Goal: Communication & Community: Answer question/provide support

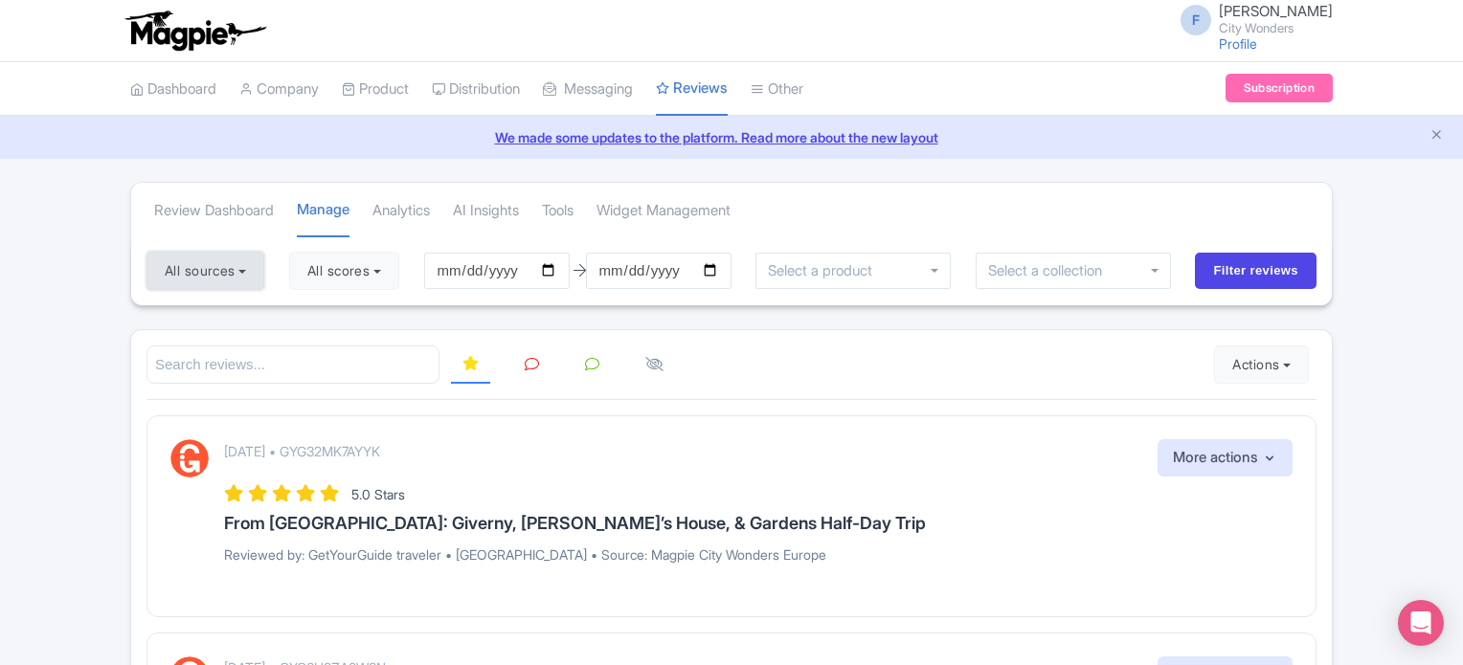
click at [248, 266] on button "All sources" at bounding box center [205, 271] width 118 height 38
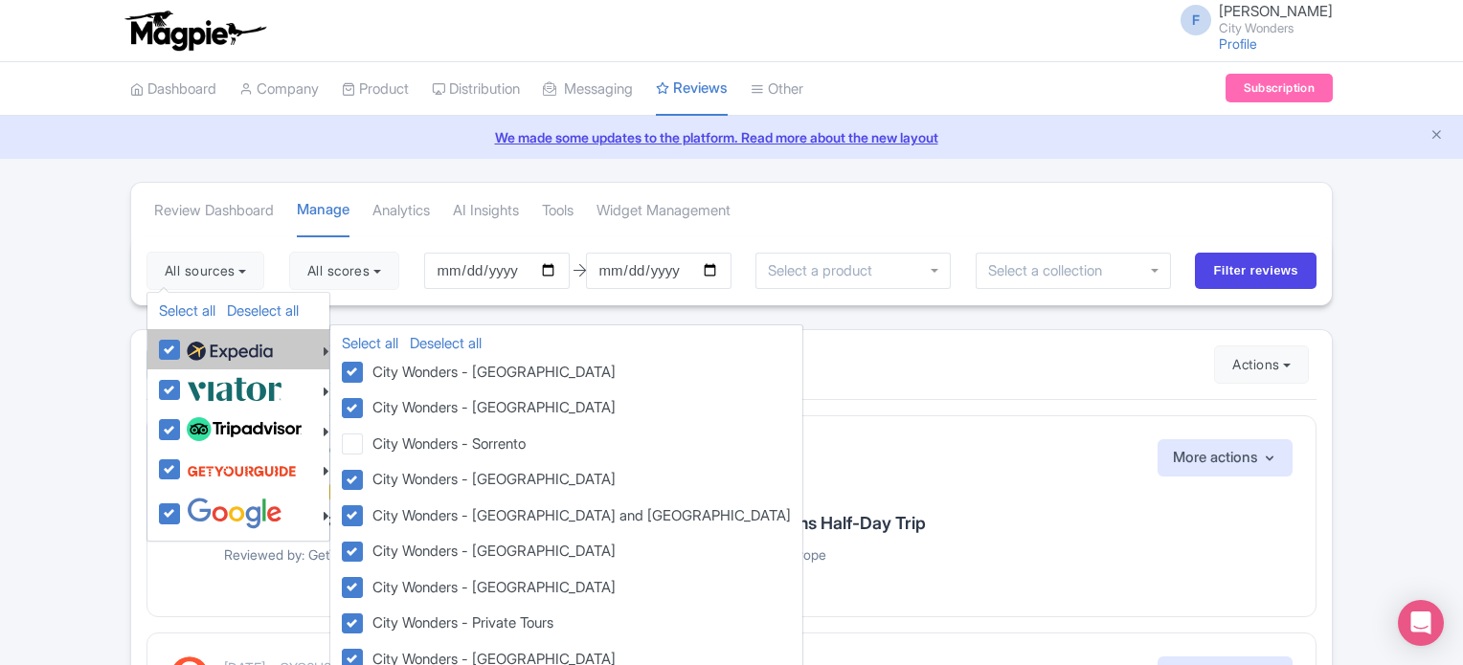
click at [182, 342] on label at bounding box center [227, 349] width 91 height 33
click at [182, 342] on input "checkbox" at bounding box center [188, 339] width 12 height 12
checkbox input "false"
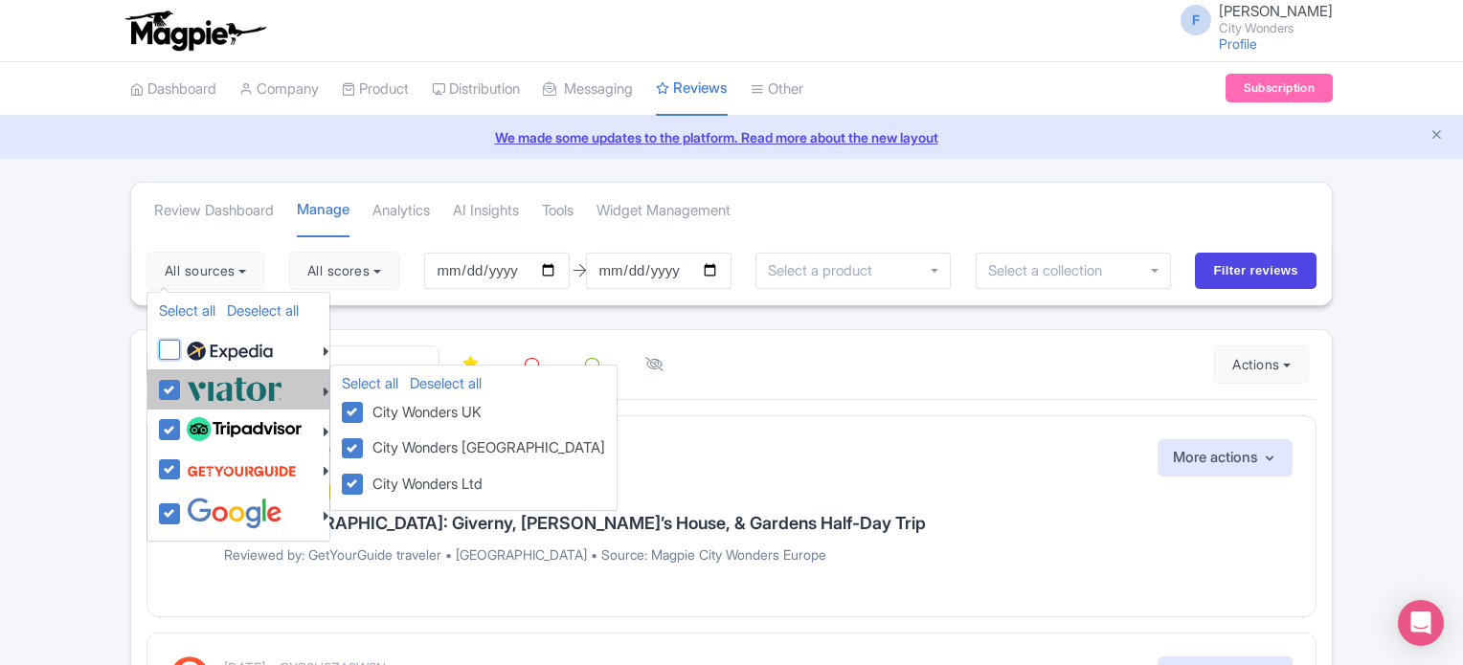
checkbox input "false"
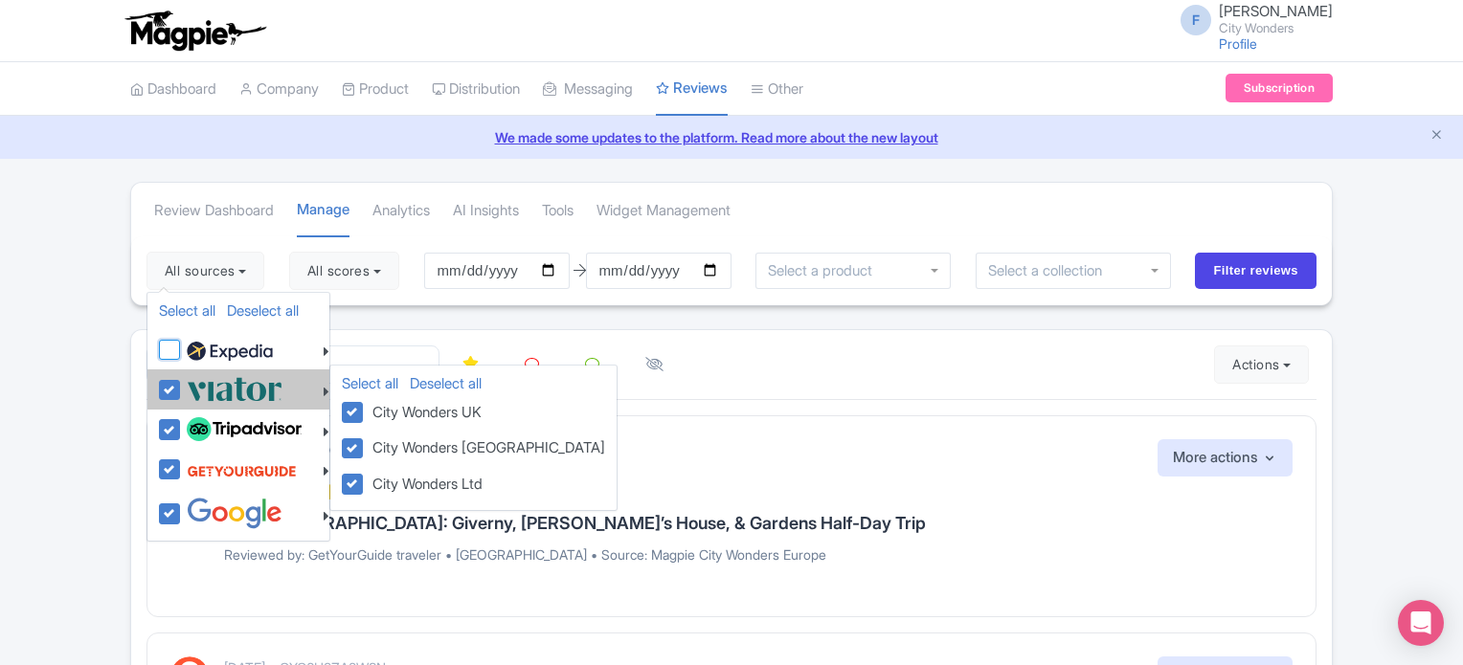
checkbox input "false"
click at [182, 392] on label at bounding box center [232, 389] width 101 height 32
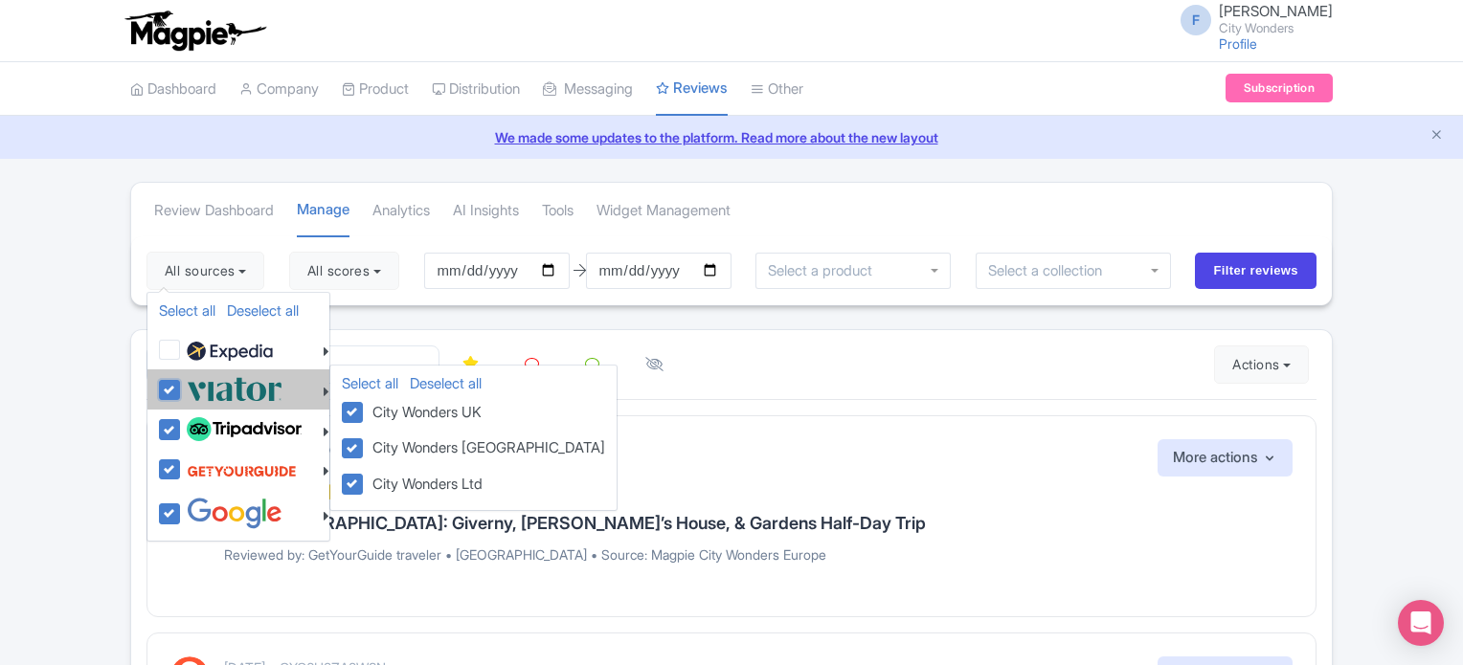
click at [182, 386] on input "checkbox" at bounding box center [188, 379] width 12 height 12
checkbox input "false"
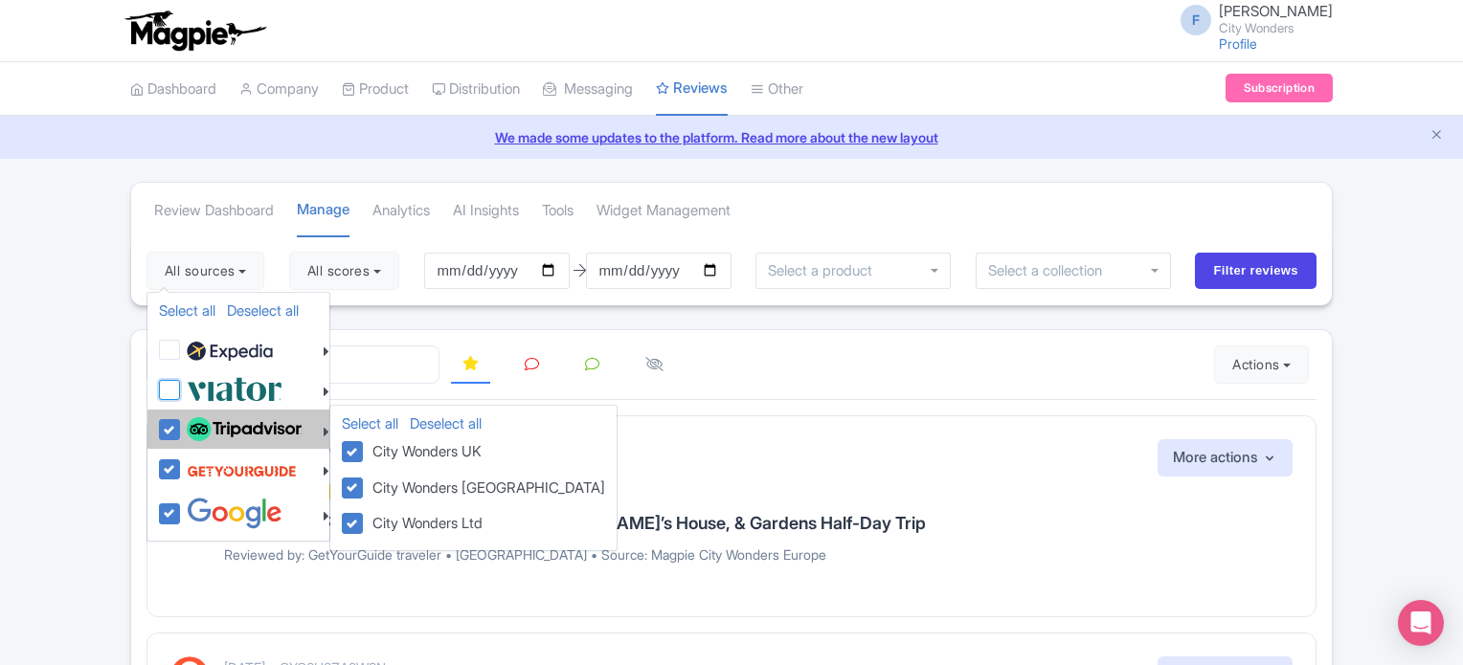
checkbox input "false"
click at [182, 428] on label at bounding box center [242, 430] width 120 height 33
click at [182, 426] on input "checkbox" at bounding box center [188, 420] width 12 height 12
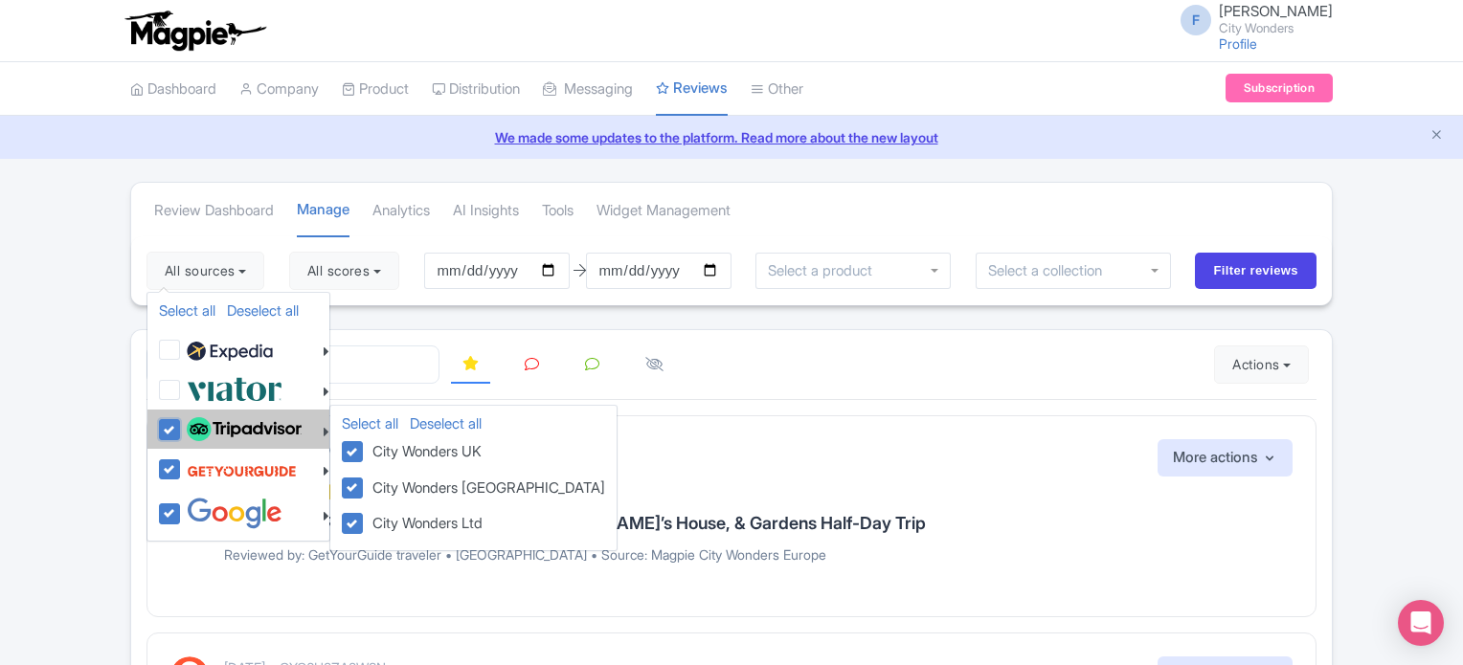
checkbox input "false"
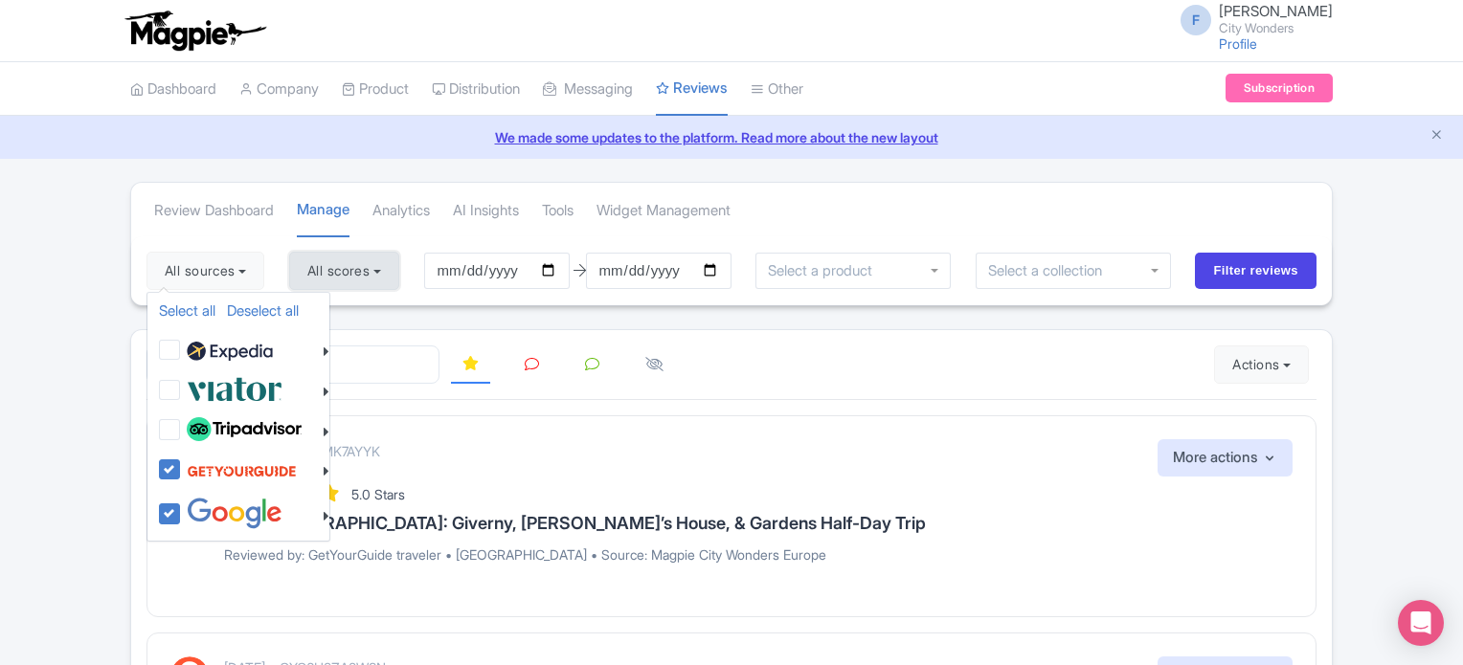
click at [371, 262] on button "All scores" at bounding box center [344, 271] width 110 height 38
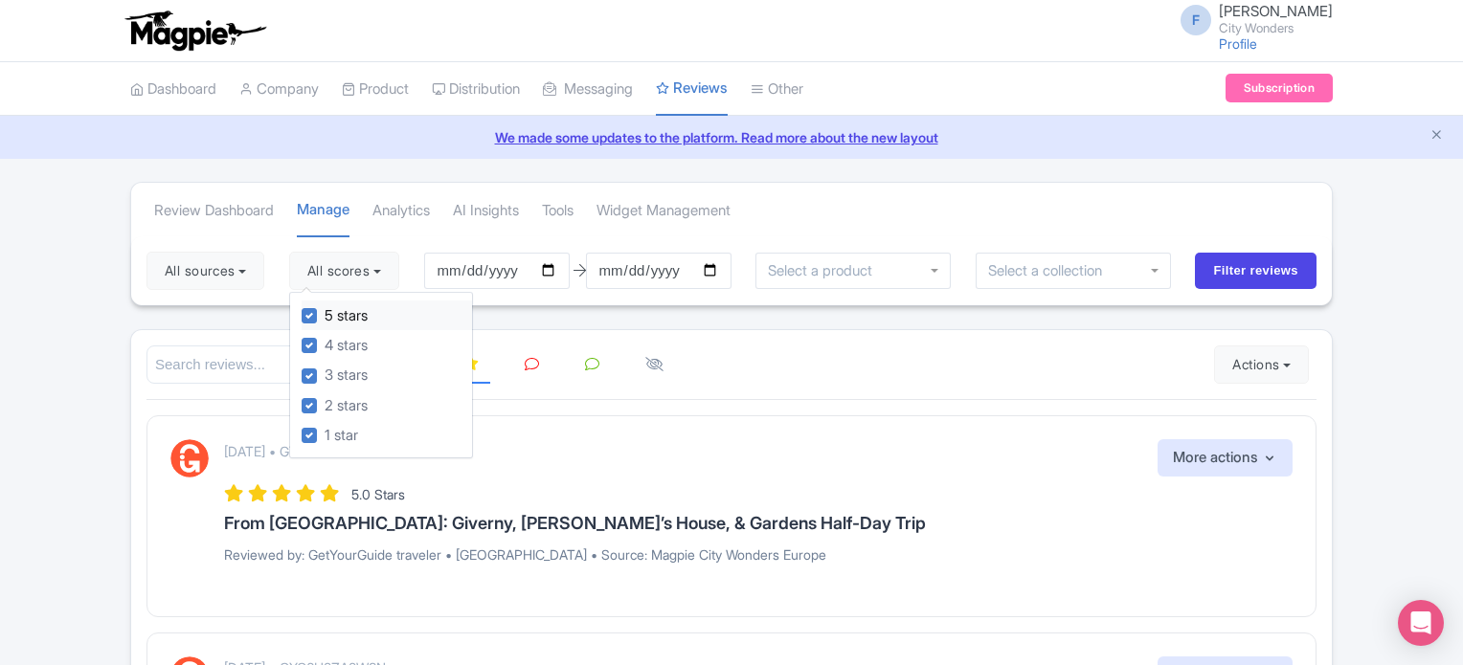
click at [325, 318] on label "5 stars" at bounding box center [346, 316] width 43 height 22
click at [325, 317] on input "5 stars" at bounding box center [331, 310] width 12 height 12
checkbox input "false"
click at [325, 344] on label "4 stars" at bounding box center [346, 346] width 43 height 22
click at [325, 344] on input "4 stars" at bounding box center [331, 340] width 12 height 12
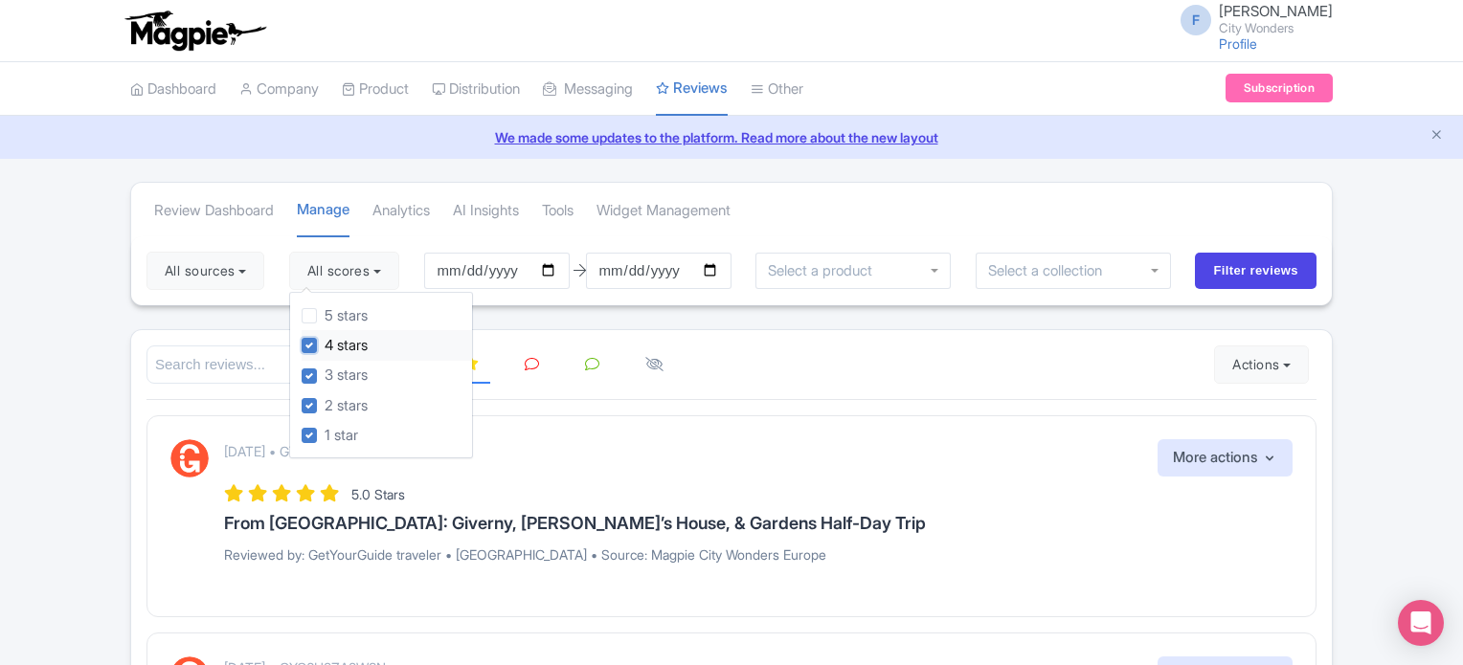
checkbox input "false"
click at [1218, 264] on input "Filter reviews" at bounding box center [1256, 271] width 122 height 36
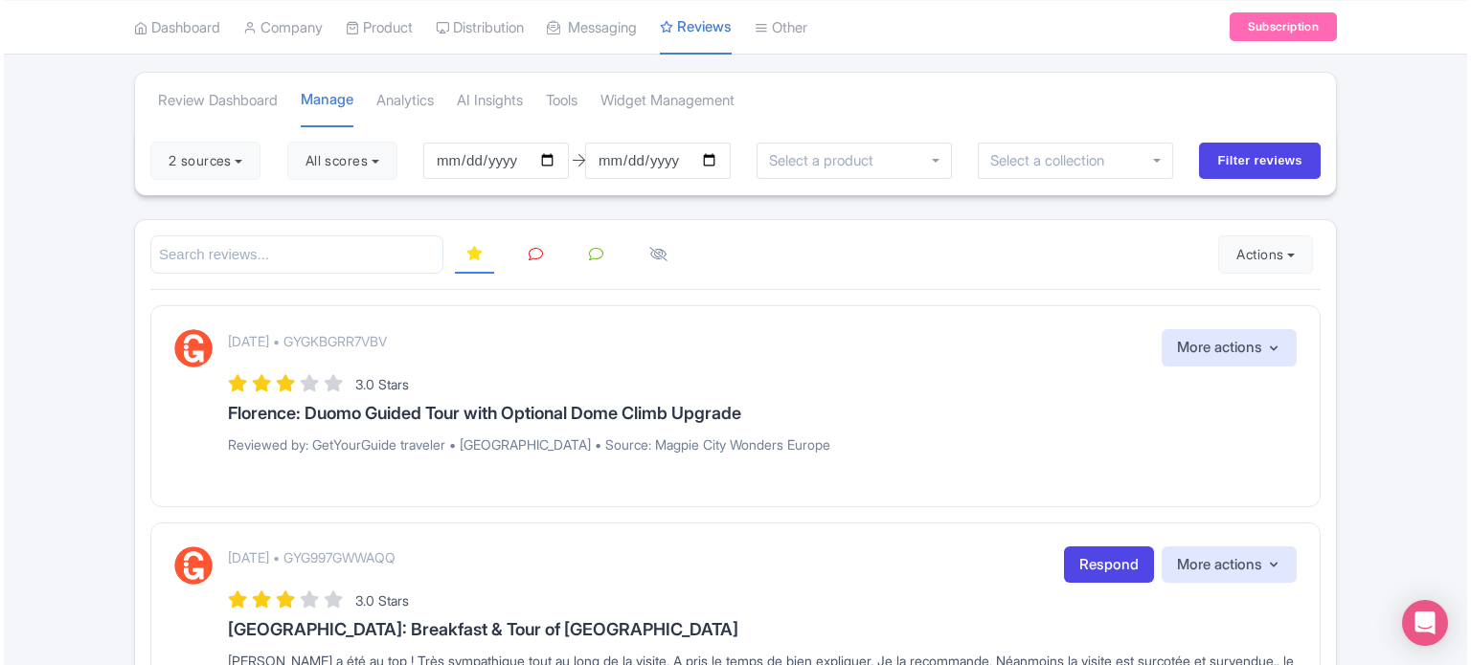
scroll to position [305, 0]
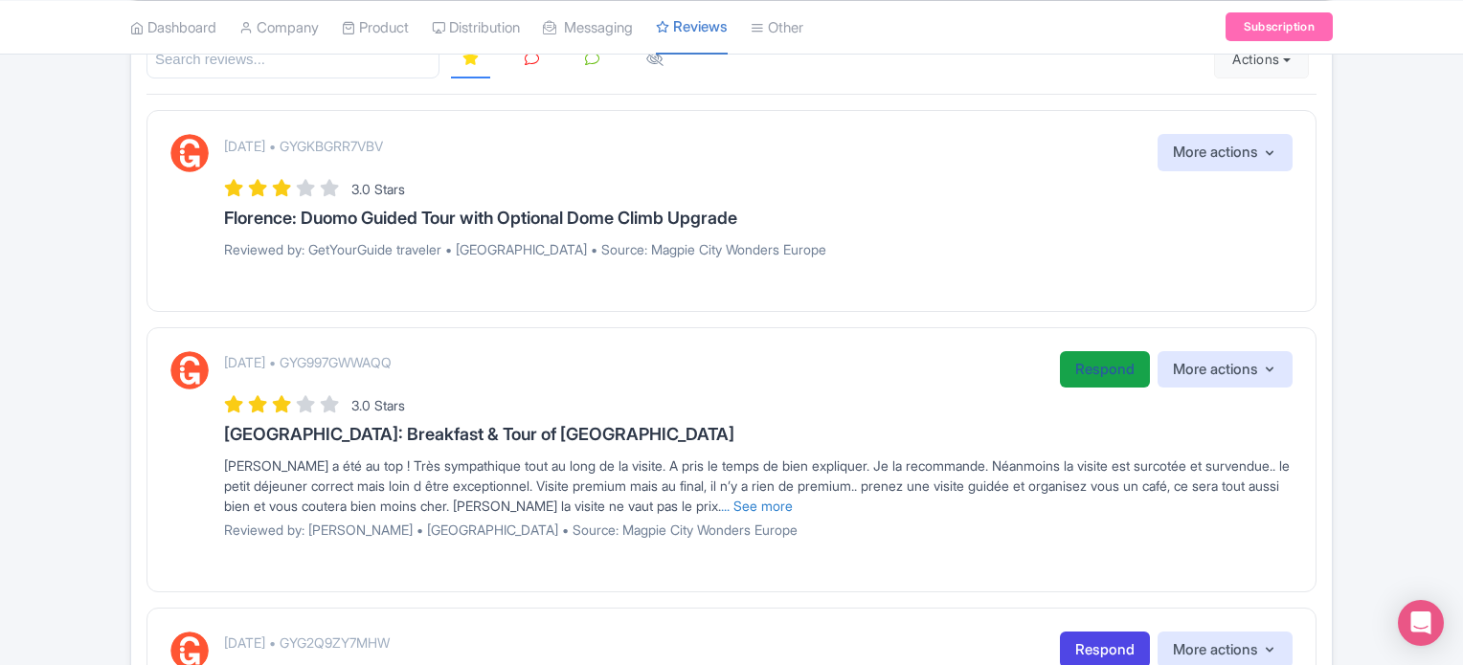
click at [1089, 371] on link "Respond" at bounding box center [1105, 369] width 90 height 37
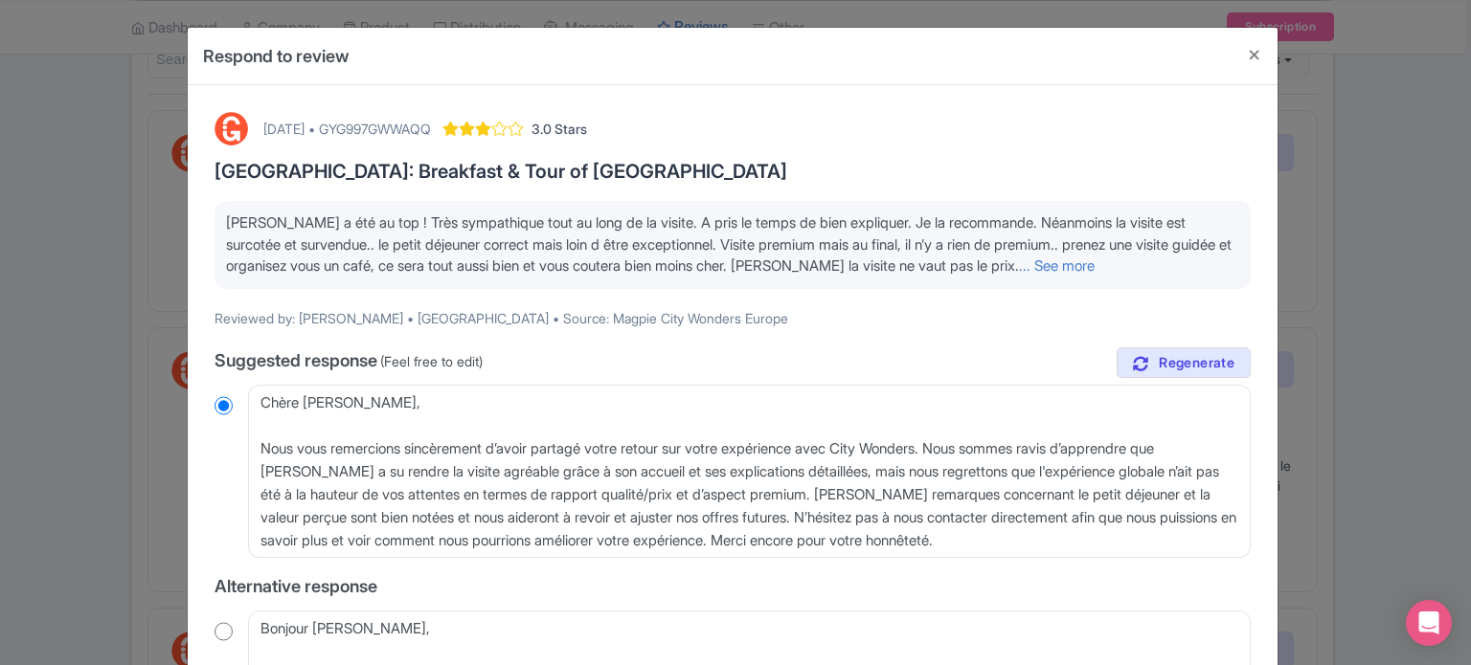
click at [1071, 266] on link "... See more" at bounding box center [1057, 266] width 76 height 18
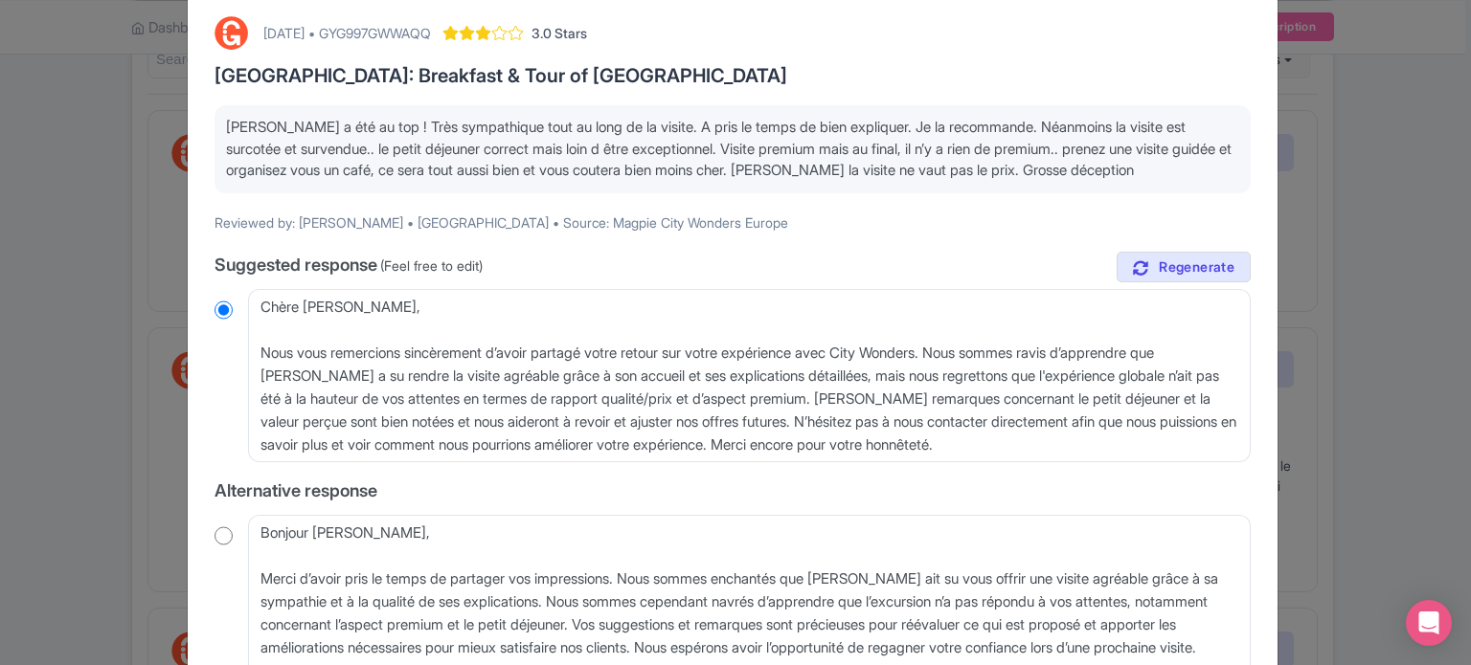
scroll to position [191, 0]
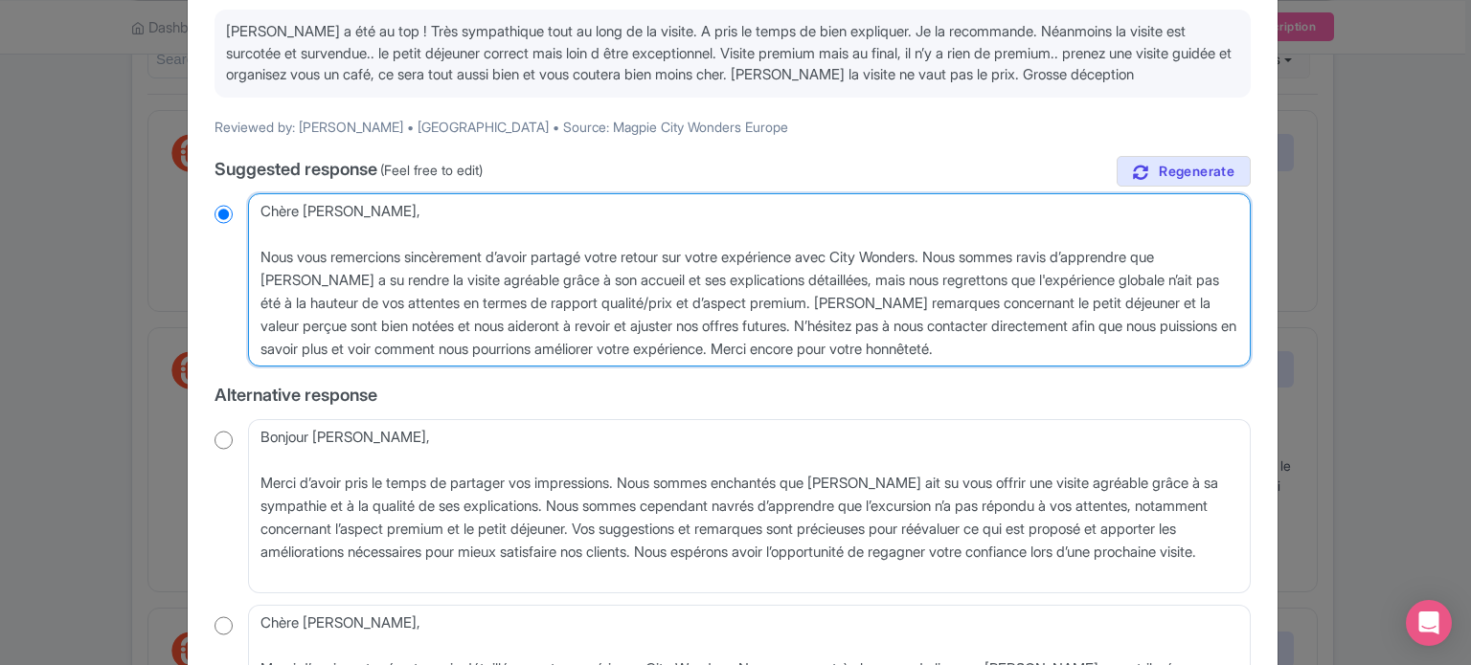
drag, startPoint x: 788, startPoint y: 319, endPoint x: 835, endPoint y: 338, distance: 50.7
click at [835, 338] on textarea "Chère Julie, Nous vous remercions sincèrement d’avoir partagé votre retour sur …" at bounding box center [749, 280] width 1002 height 174
type textarea "[PERSON_NAME], Nous vous remercions sincèrement d’avoir partagé votre retour su…"
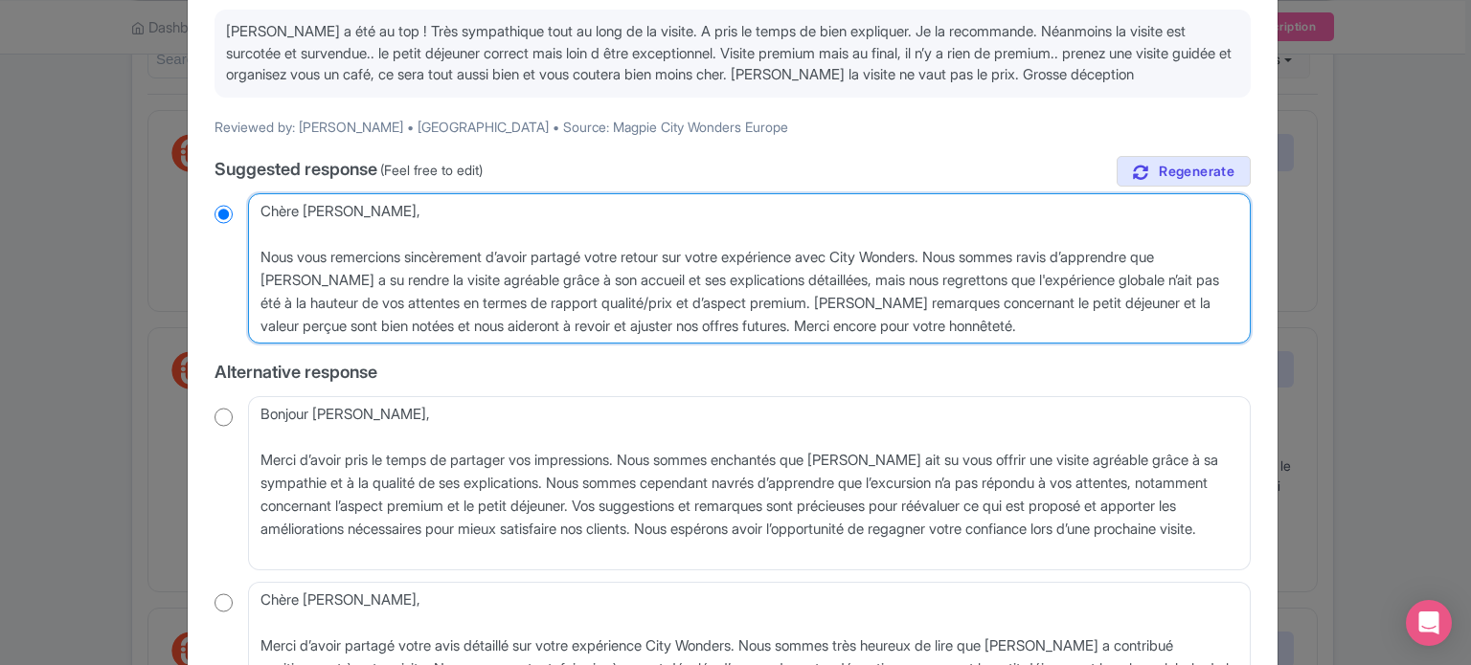
radio input "true"
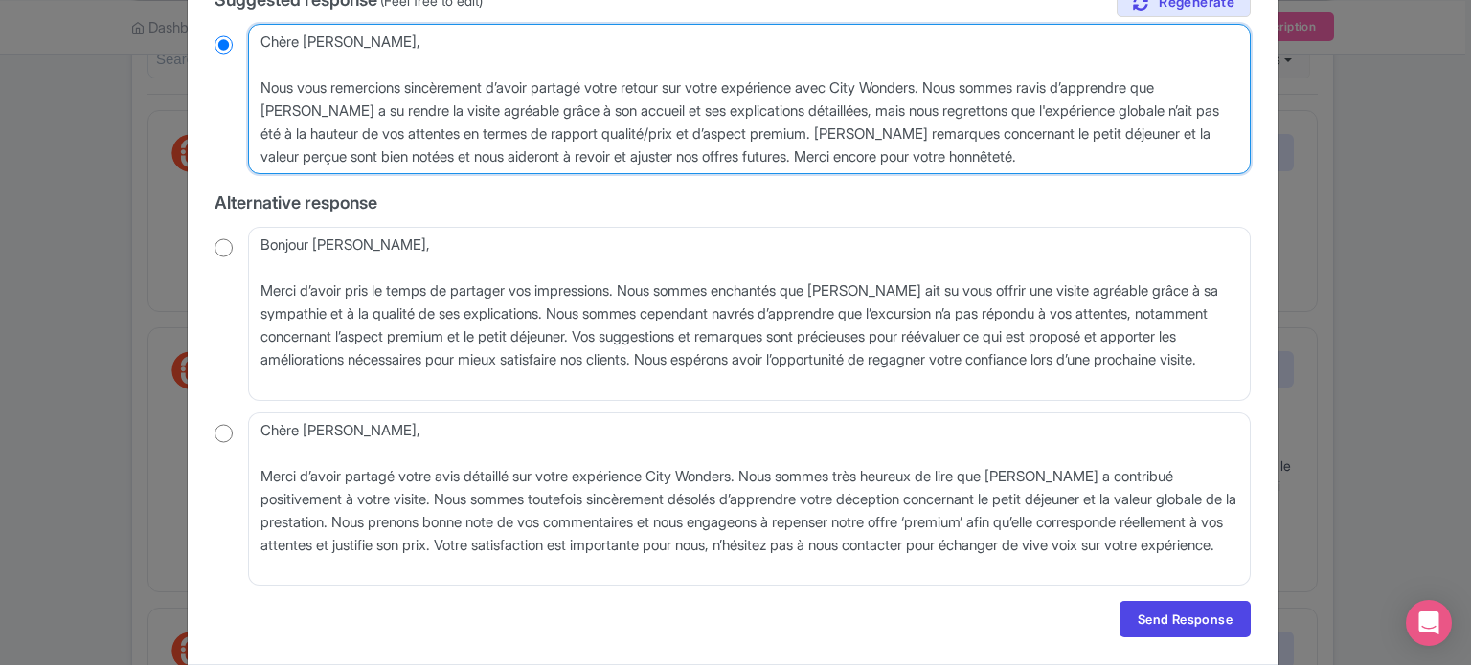
scroll to position [383, 0]
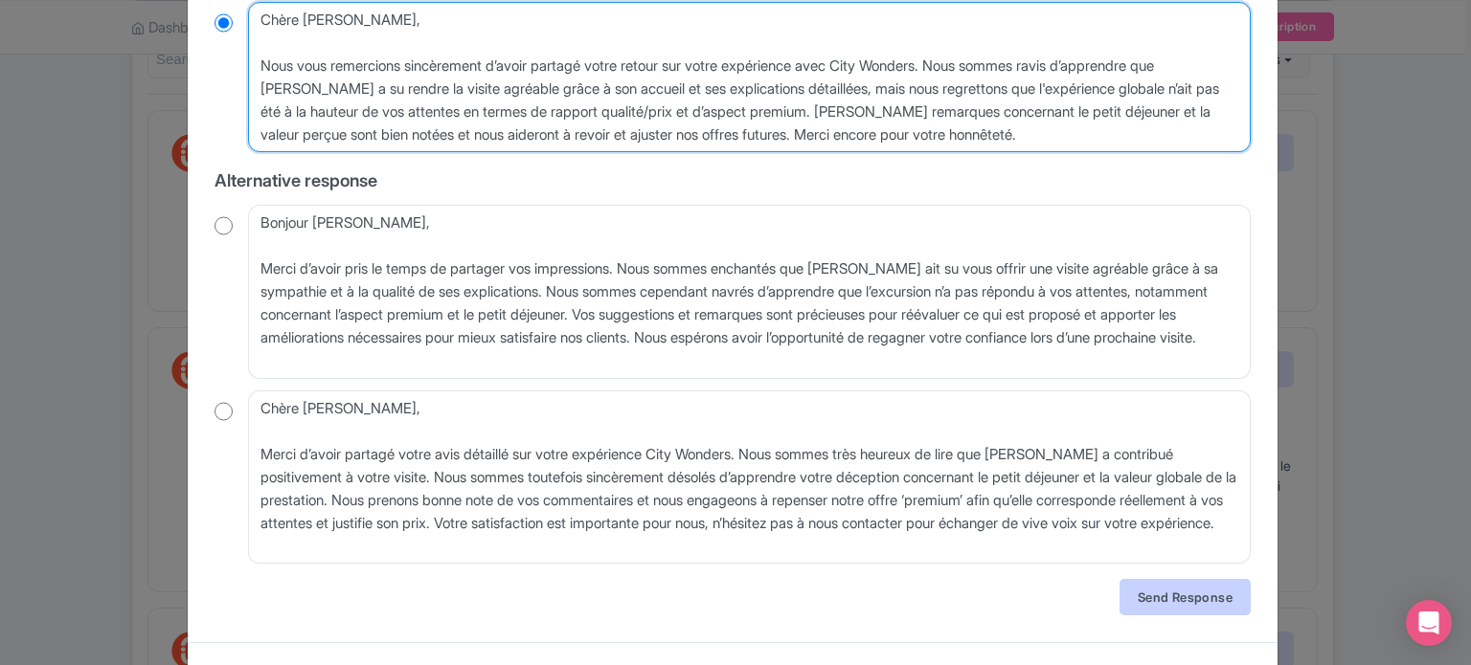
type textarea "[PERSON_NAME], Nous vous remercions sincèrement d’avoir partagé votre retour su…"
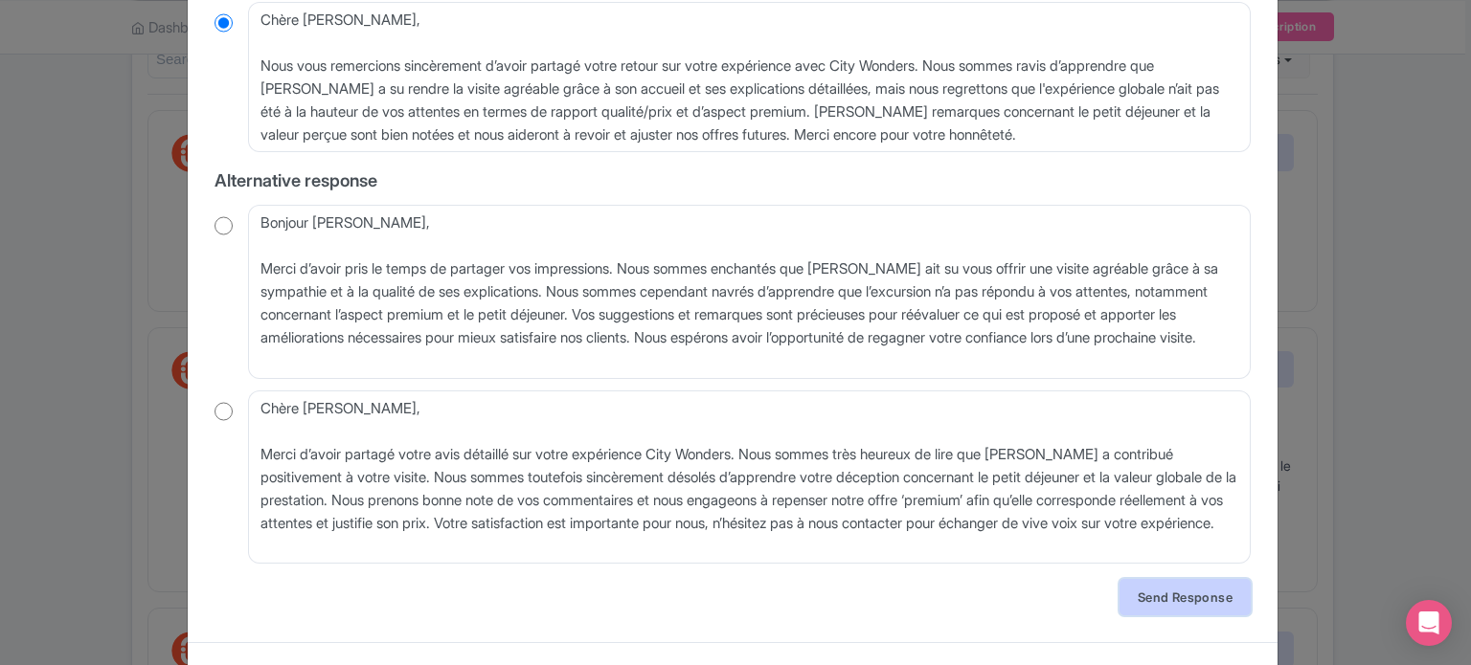
click at [1171, 600] on link "Send Response" at bounding box center [1184, 597] width 131 height 36
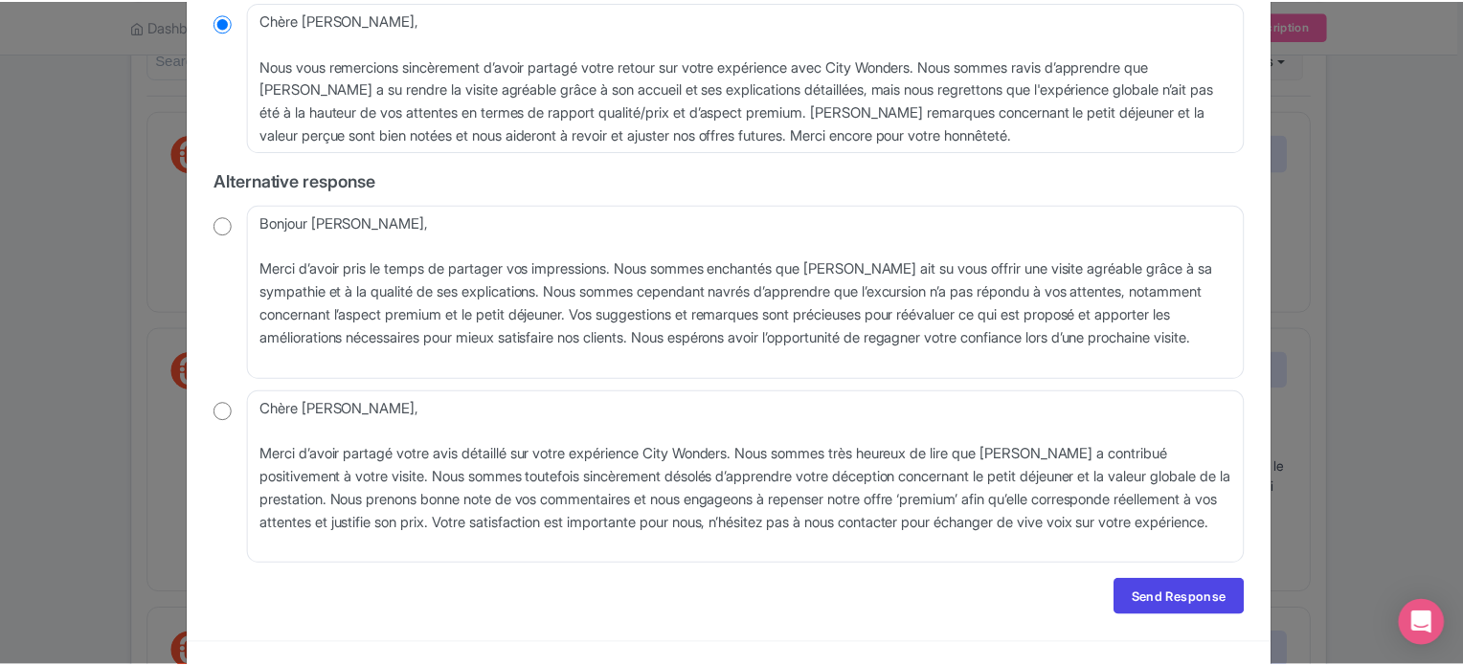
scroll to position [0, 0]
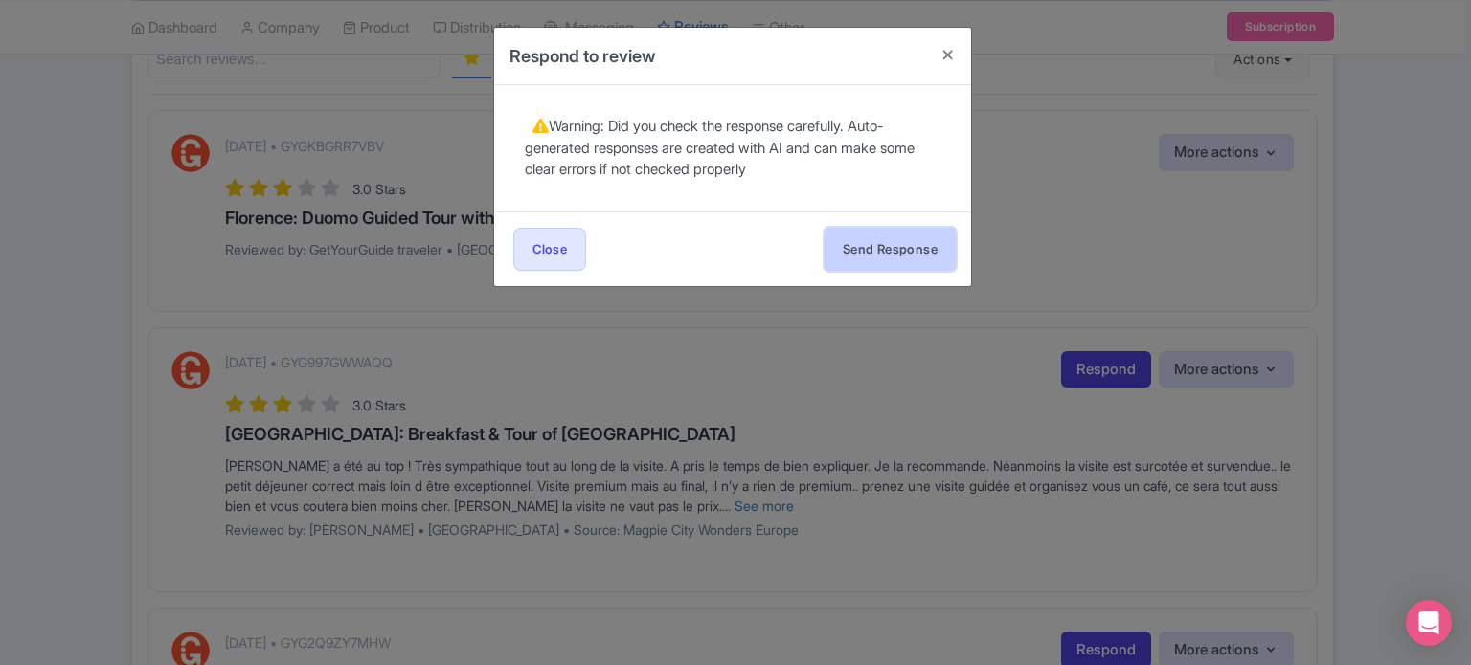
click at [885, 255] on button "Send Response" at bounding box center [889, 249] width 131 height 43
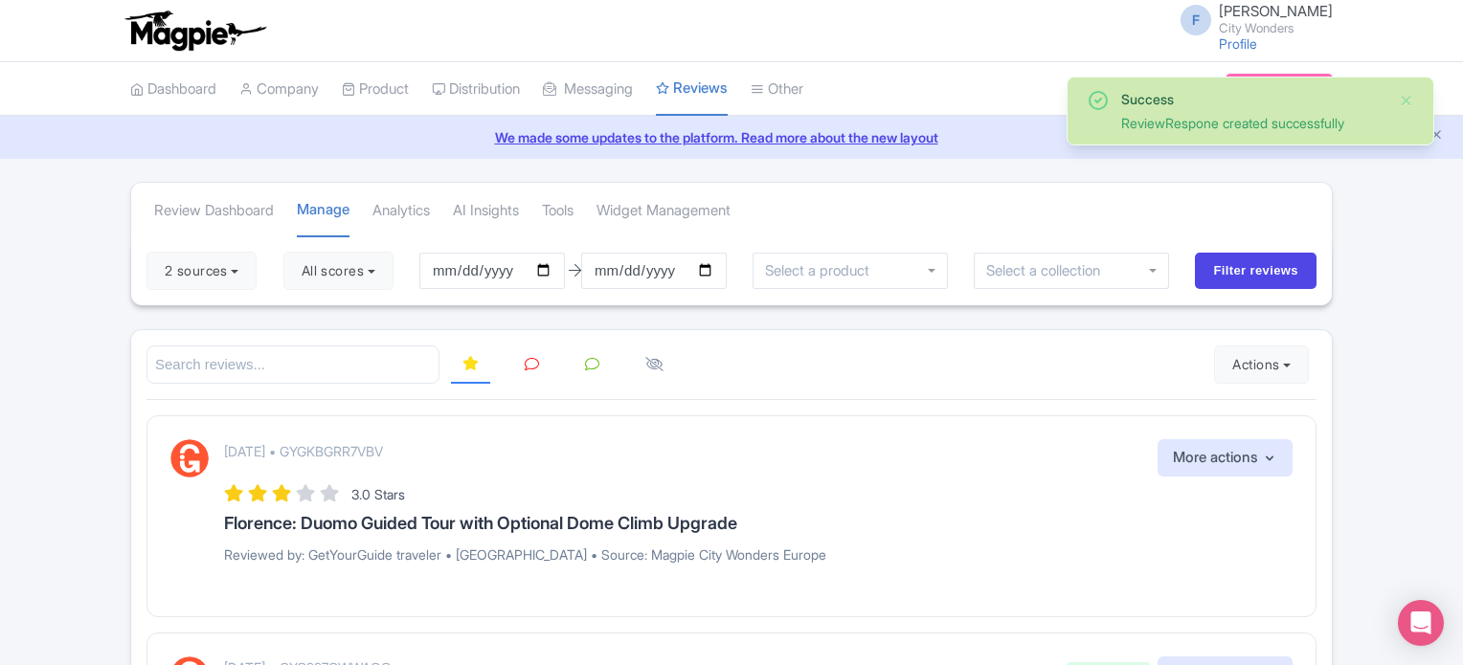
click at [1444, 138] on link "We made some updates to the platform. Read more about the new layout" at bounding box center [731, 137] width 1440 height 20
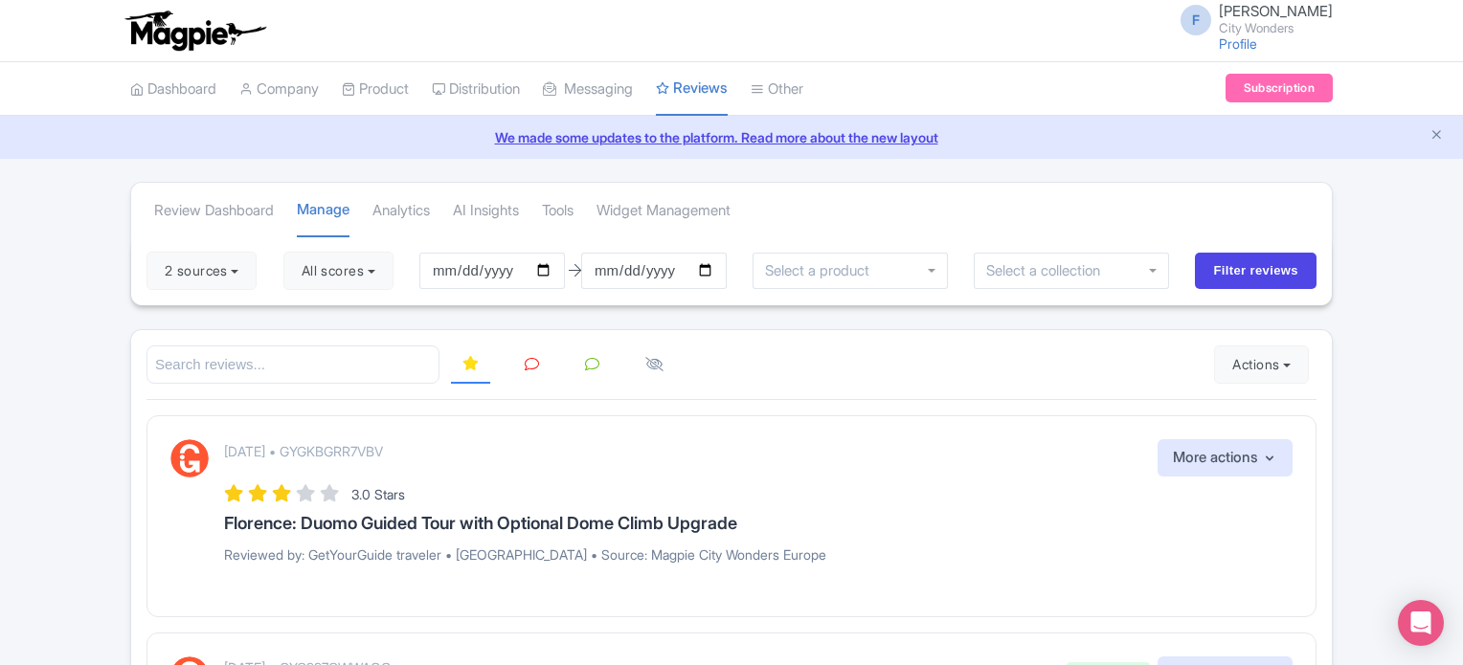
click at [1436, 139] on icon "Close announcement" at bounding box center [1437, 134] width 14 height 14
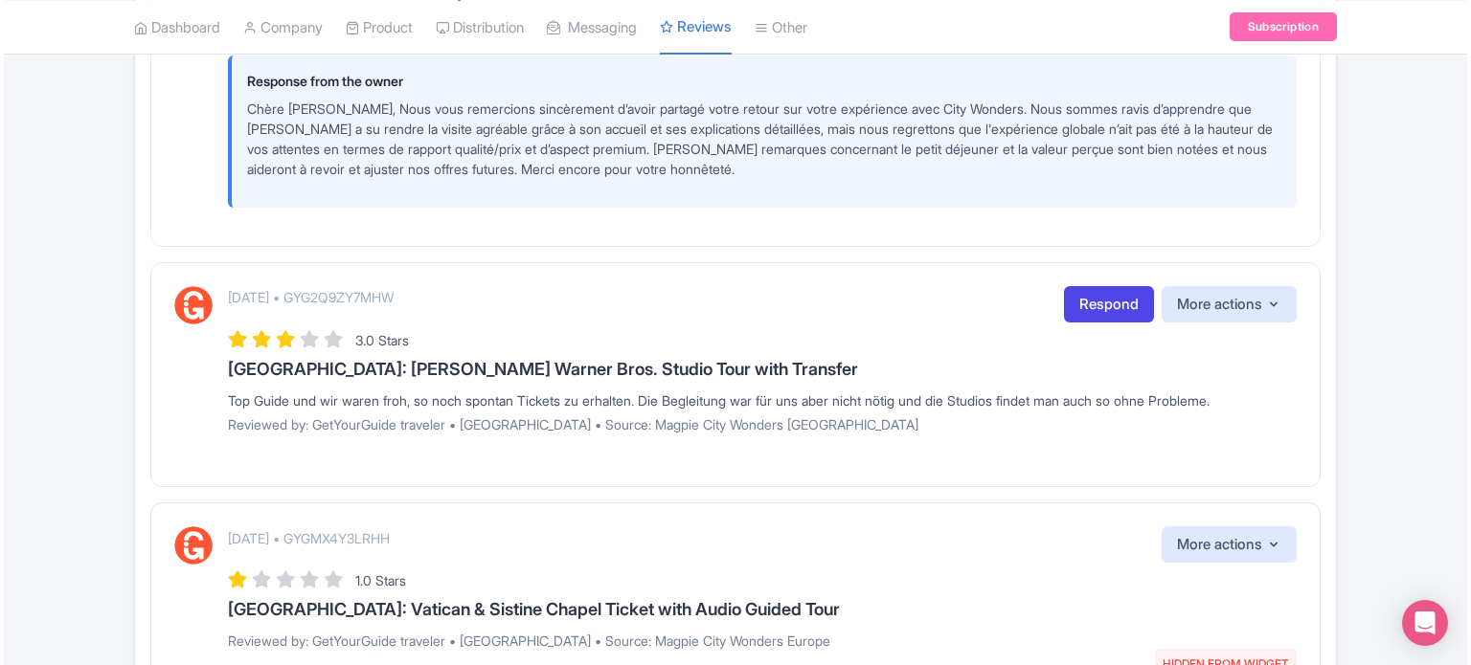
scroll to position [766, 0]
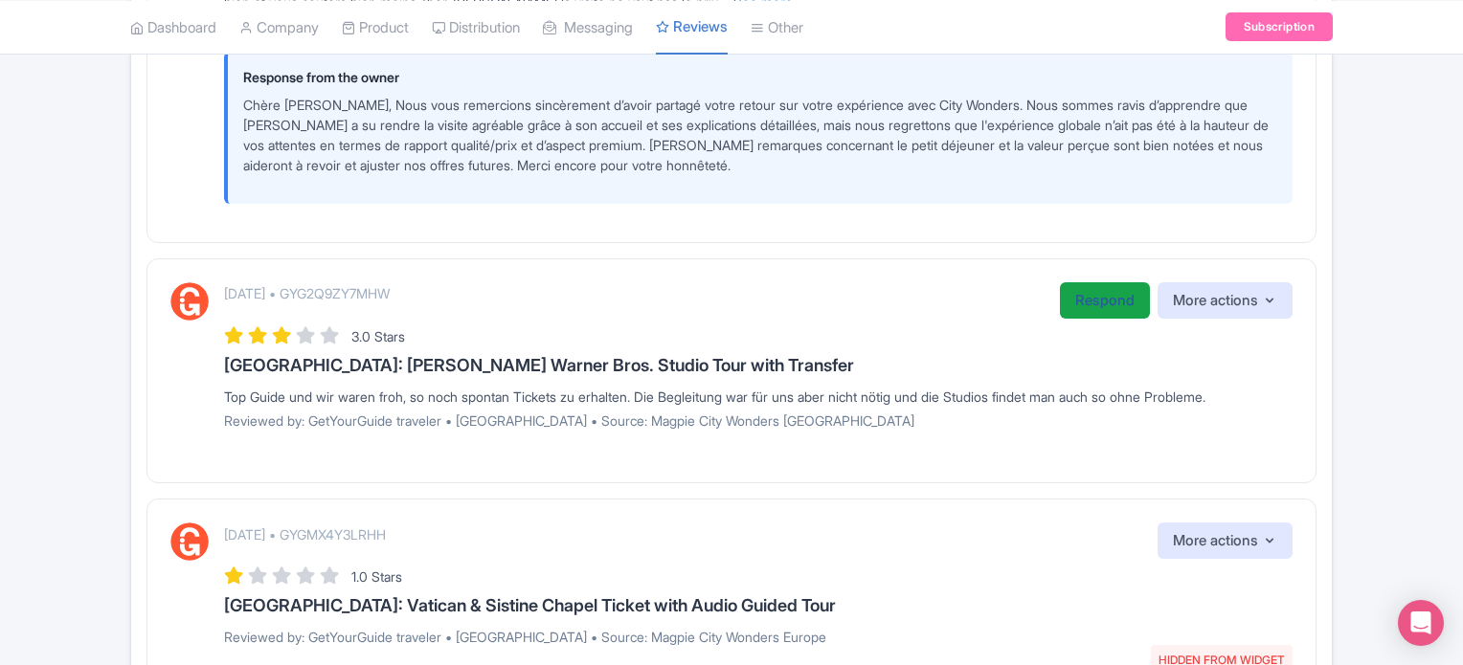
click at [1088, 298] on link "Respond" at bounding box center [1105, 300] width 90 height 37
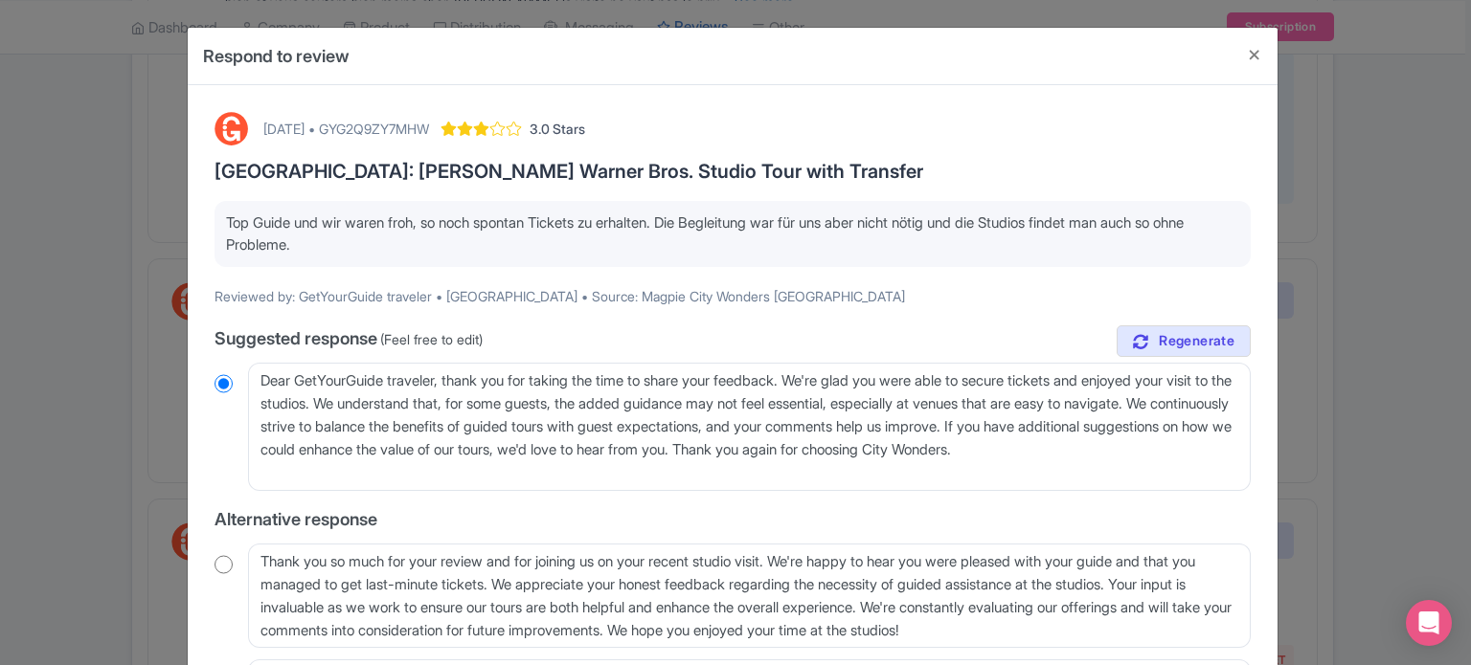
drag, startPoint x: 346, startPoint y: 240, endPoint x: 226, endPoint y: 219, distance: 121.5
click at [226, 219] on p "Top Guide und wir [PERSON_NAME], so noch spontan Tickets zu erhalten. Die Begle…" at bounding box center [732, 234] width 1013 height 43
copy p "Top Guide und wir [PERSON_NAME], so noch spontan Tickets zu erhalten. Die Begle…"
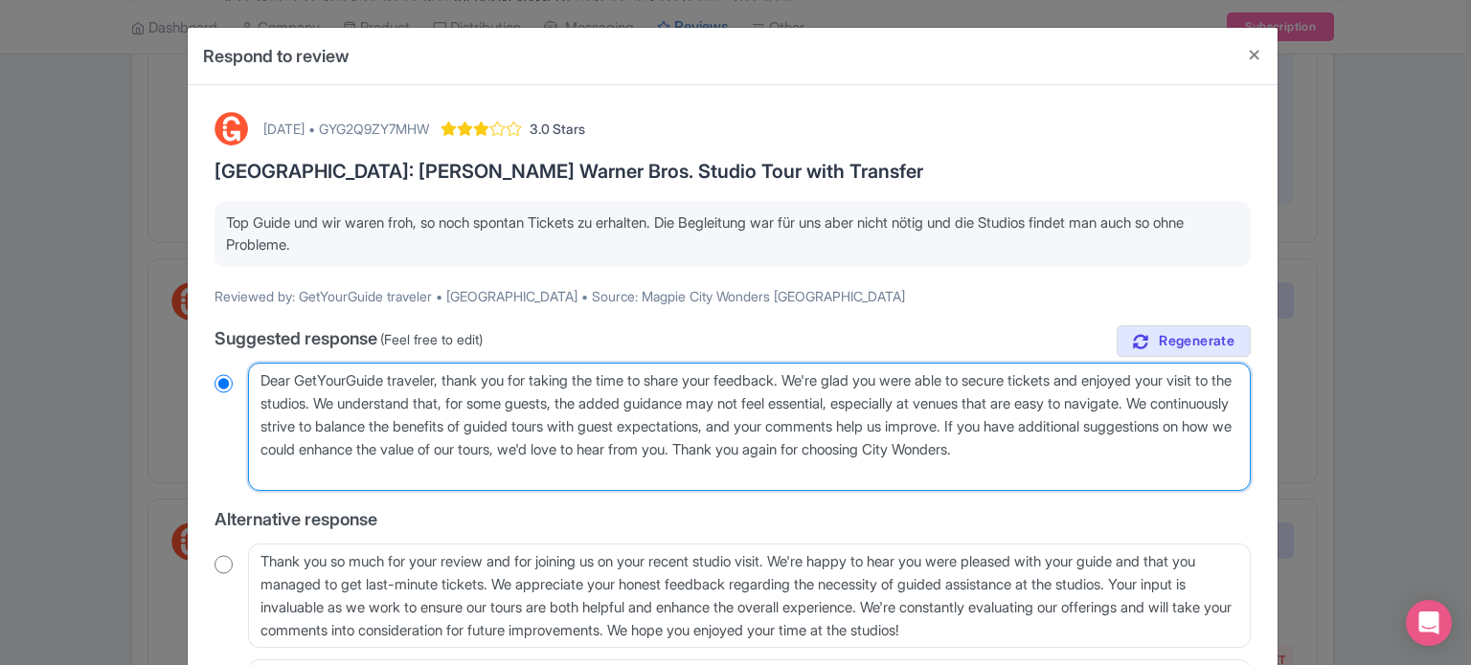
drag, startPoint x: 254, startPoint y: 375, endPoint x: 440, endPoint y: 372, distance: 186.7
click at [440, 372] on textarea "Dear GetYourGuide traveler, thank you for taking the time to share your feedbac…" at bounding box center [749, 427] width 1002 height 128
type textarea "H, thank you for taking the time to share your feedback. We're glad you were ab…"
radio input "true"
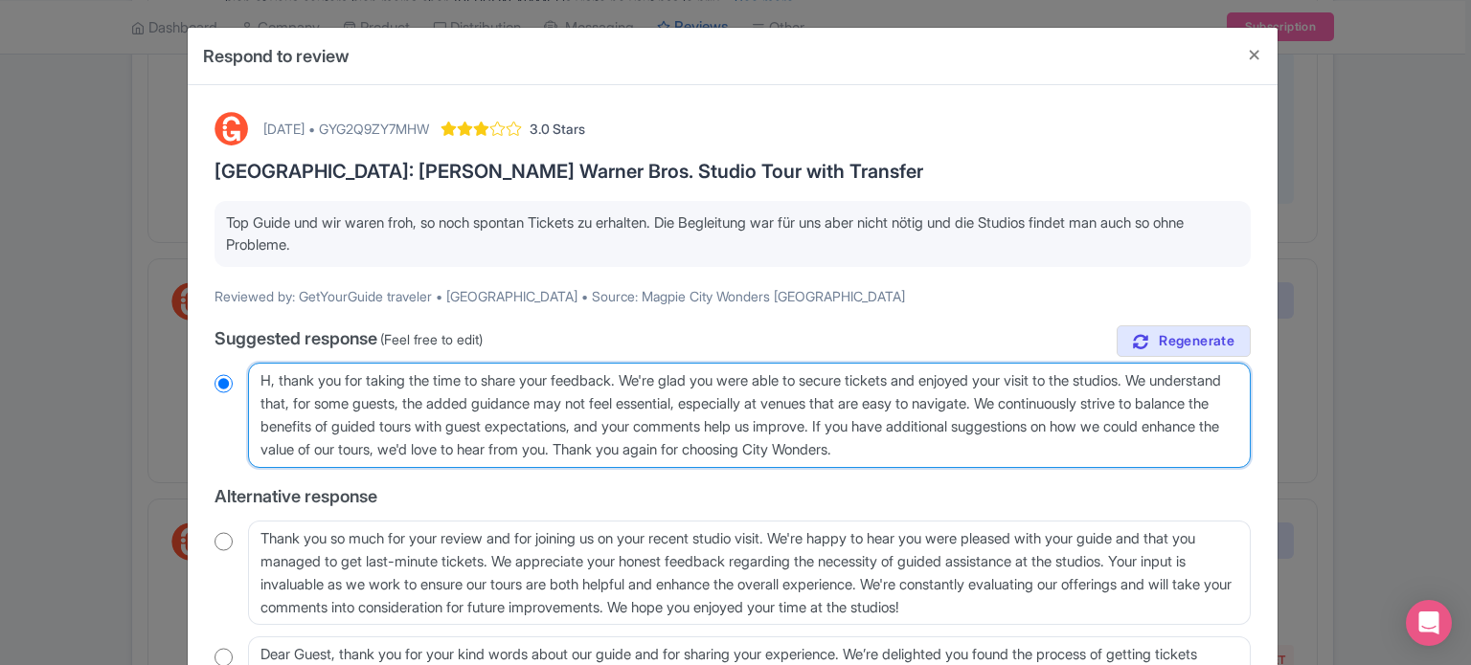
type textarea "He, thank you for taking the time to share your feedback. We're glad you were a…"
radio input "true"
type textarea "Hel, thank you for taking the time to share your feedback. We're glad you were …"
radio input "true"
type textarea "Hell, thank you for taking the time to share your feedback. We're glad you were…"
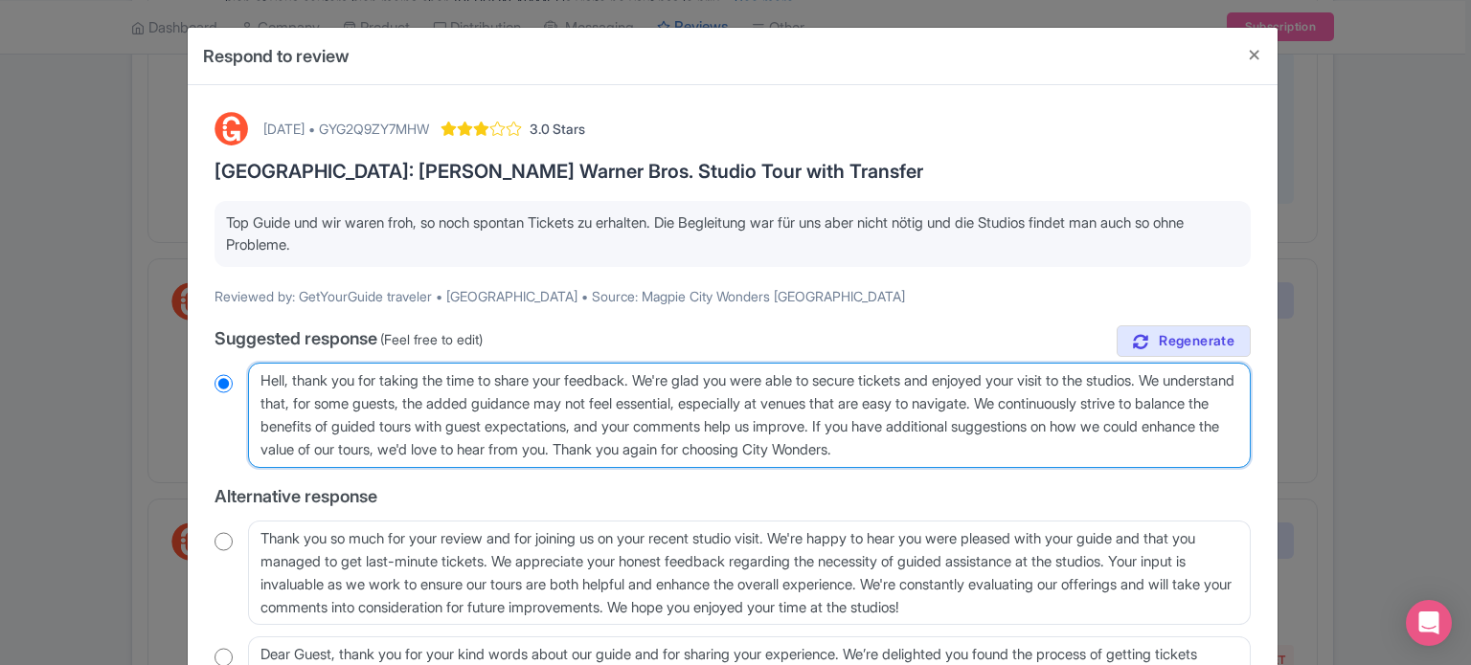
radio input "true"
type textarea "Hello, thank you for taking the time to share your feedback. We're glad you wer…"
radio input "true"
drag, startPoint x: 1100, startPoint y: 405, endPoint x: 983, endPoint y: 424, distance: 118.4
click at [983, 424] on textarea "Dear GetYourGuide traveler, thank you for taking the time to share your feedbac…" at bounding box center [749, 415] width 1002 height 105
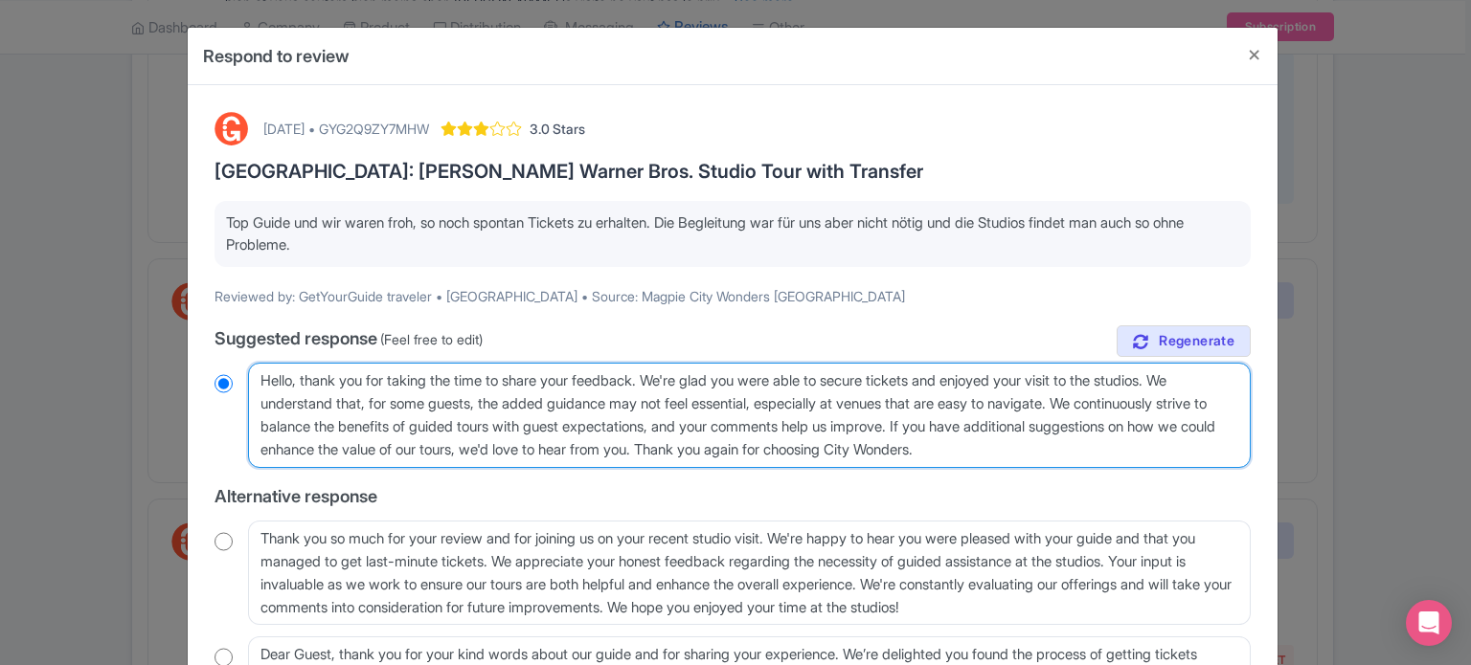
type textarea "Hello, thank you for taking the time to share your feedback. We're glad you wer…"
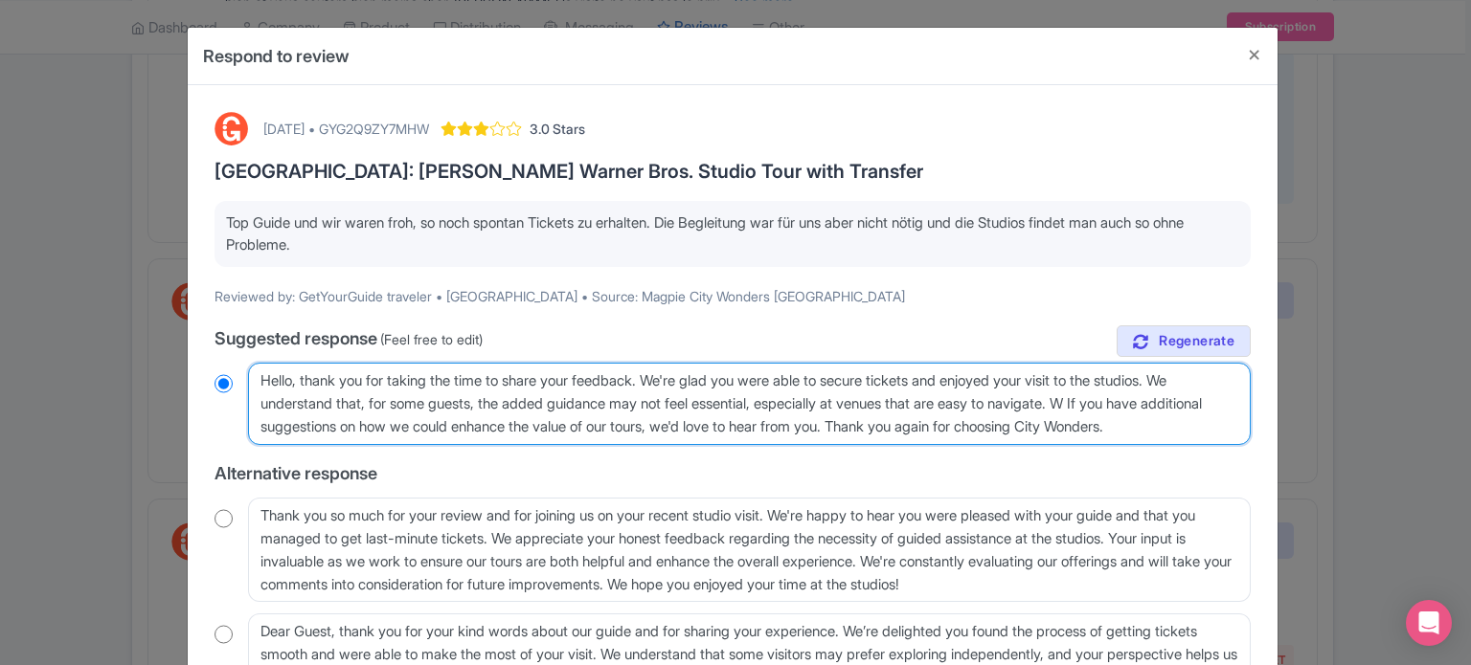
radio input "true"
type textarea "Hello, thank you for taking the time to share your feedback. We're glad you wer…"
radio input "true"
type textarea "Hello, thank you for taking the time to share your feedback. We're glad you wer…"
radio input "true"
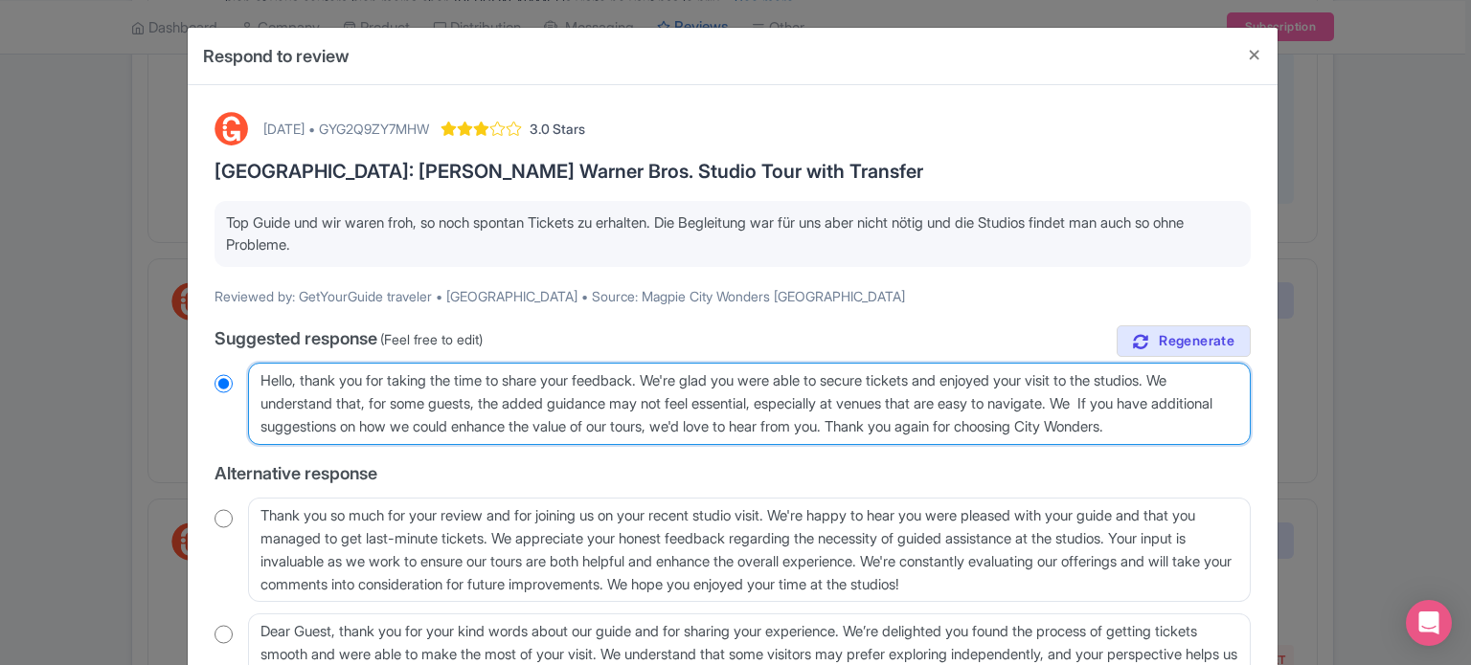
type textarea "Hello, thank you for taking the time to share your feedback. We're glad you wer…"
radio input "true"
type textarea "Hello, thank you for taking the time to share your feedback. We're glad you wer…"
radio input "true"
type textarea "Hello, thank you for taking the time to share your feedback. We're glad you wer…"
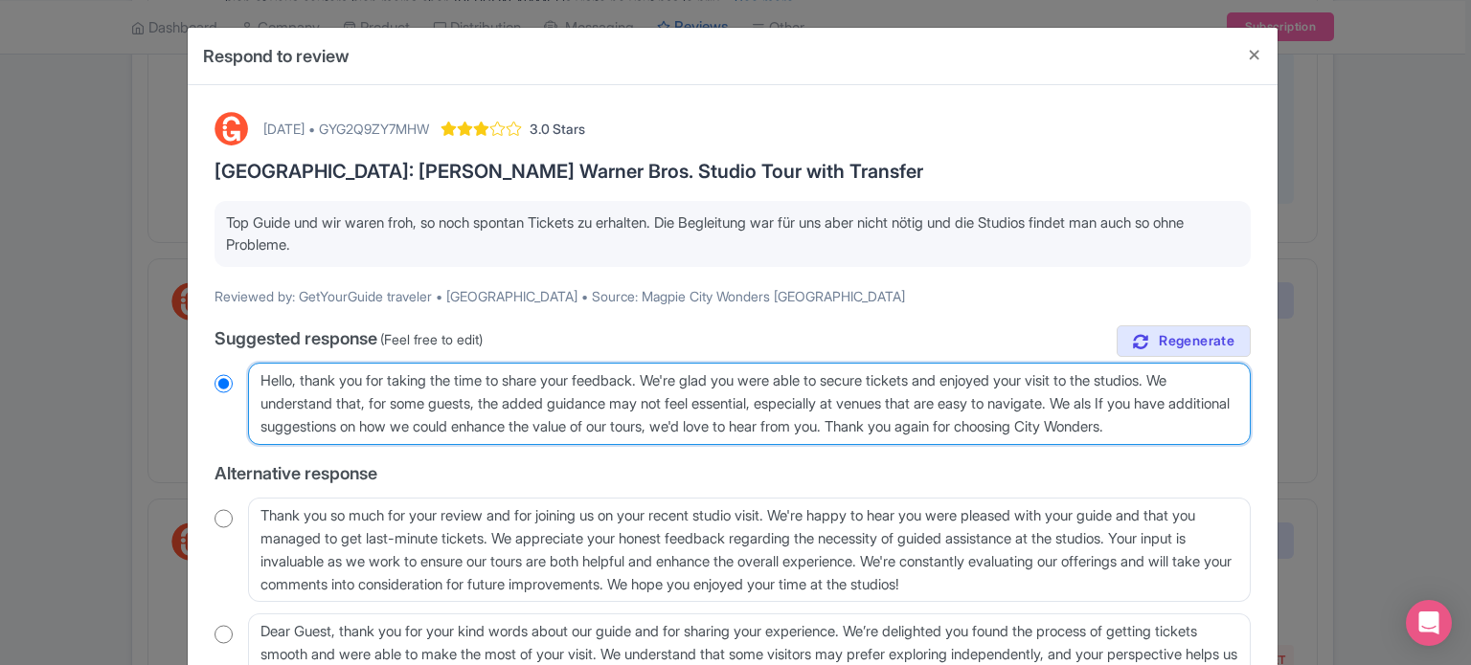
radio input "true"
type textarea "Hello, thank you for taking the time to share your feedback. We're glad you wer…"
radio input "true"
type textarea "Hello, thank you for taking the time to share your feedback. We're glad you wer…"
radio input "true"
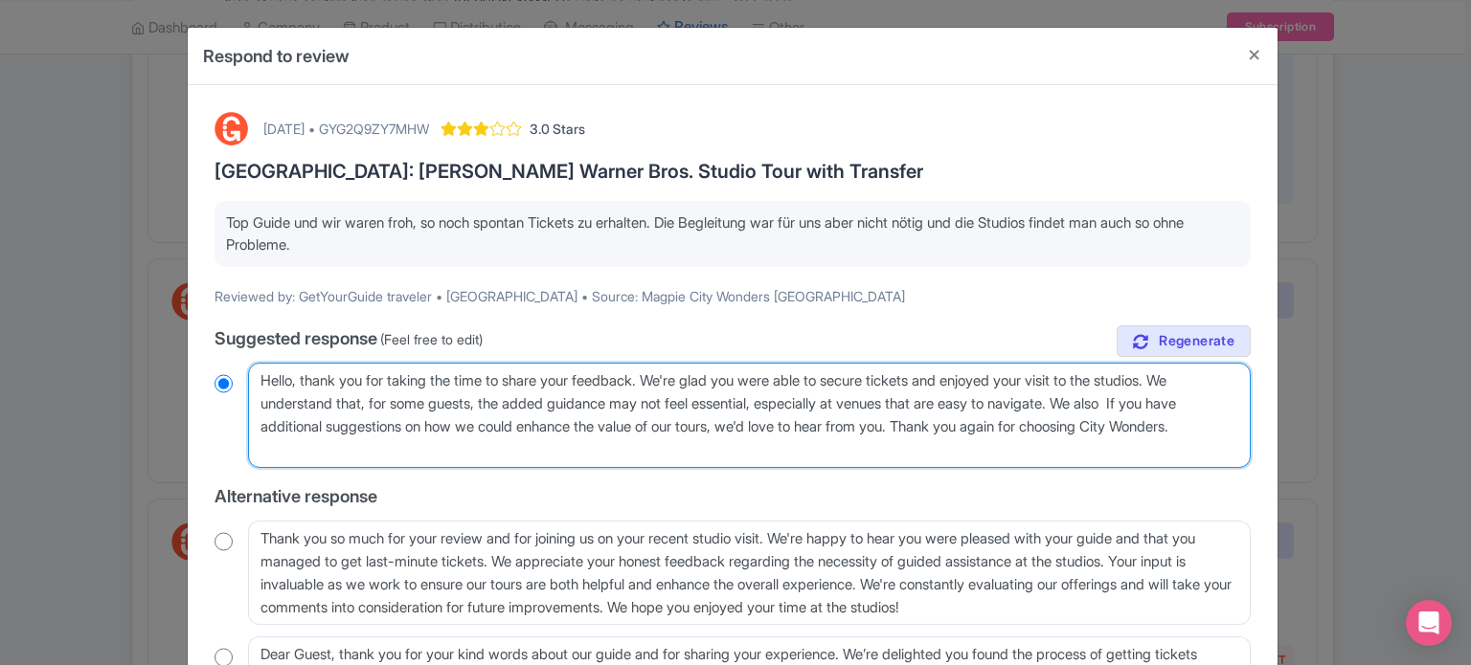
type textarea "Hello, thank you for taking the time to share your feedback. We're glad you wer…"
radio input "true"
type textarea "Hello, thank you for taking the time to share your feedback. We're glad you wer…"
radio input "true"
type textarea "Hello, thank you for taking the time to share your feedback. We're glad you wer…"
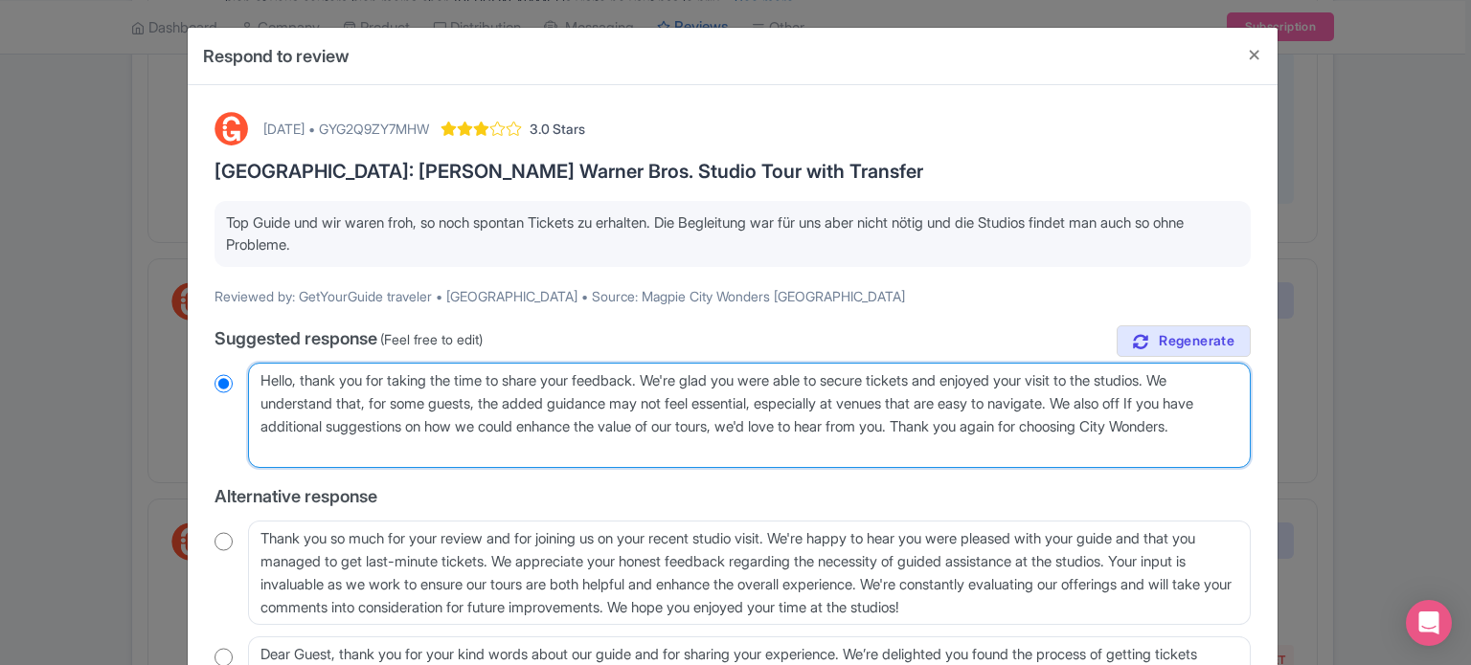
radio input "true"
type textarea "Hello, thank you for taking the time to share your feedback. We're glad you wer…"
radio input "true"
type textarea "Hello, thank you for taking the time to share your feedback. We're glad you wer…"
radio input "true"
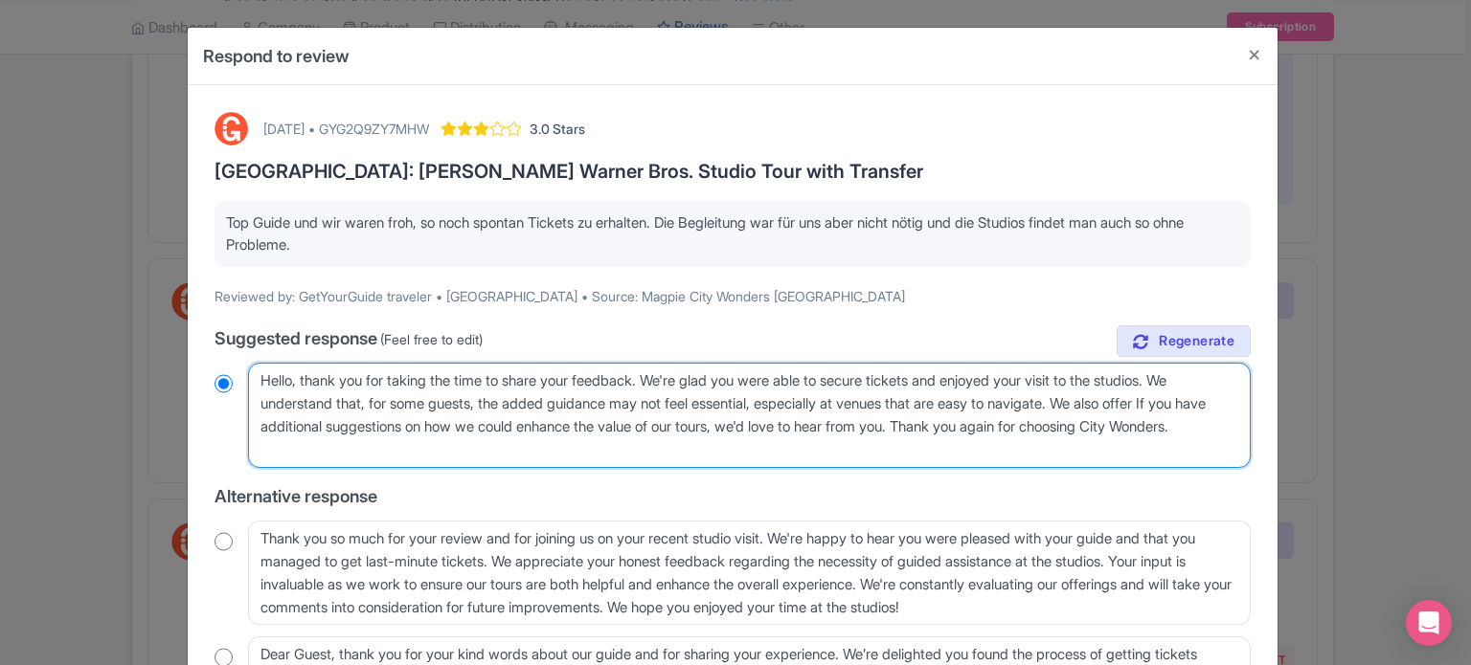
type textarea "Hello, thank you for taking the time to share your feedback. We're glad you wer…"
radio input "true"
type textarea "Hello, thank you for taking the time to share your feedback. We're glad you wer…"
radio input "true"
type textarea "Hello, thank you for taking the time to share your feedback. We're glad you wer…"
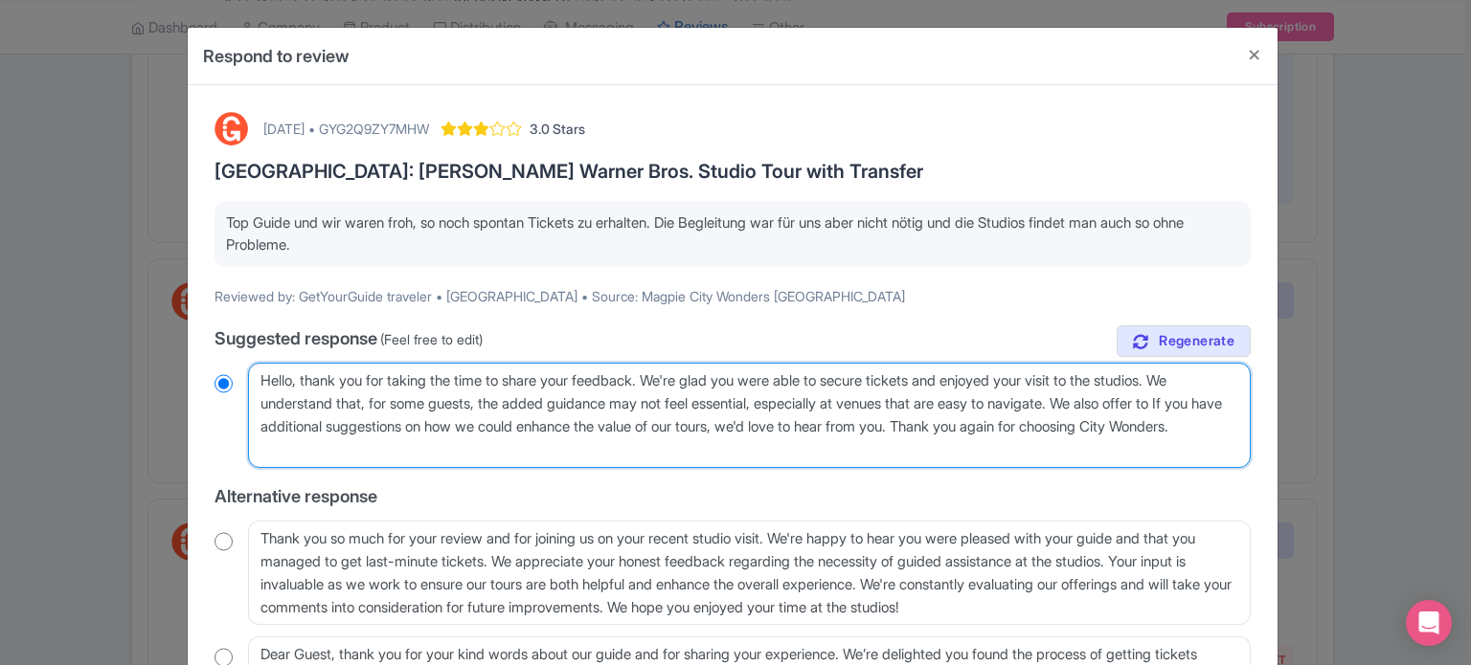
radio input "true"
type textarea "Hello, thank you for taking the time to share your feedback. We're glad you wer…"
radio input "true"
type textarea "Hello, thank you for taking the time to share your feedback. We're glad you wer…"
radio input "true"
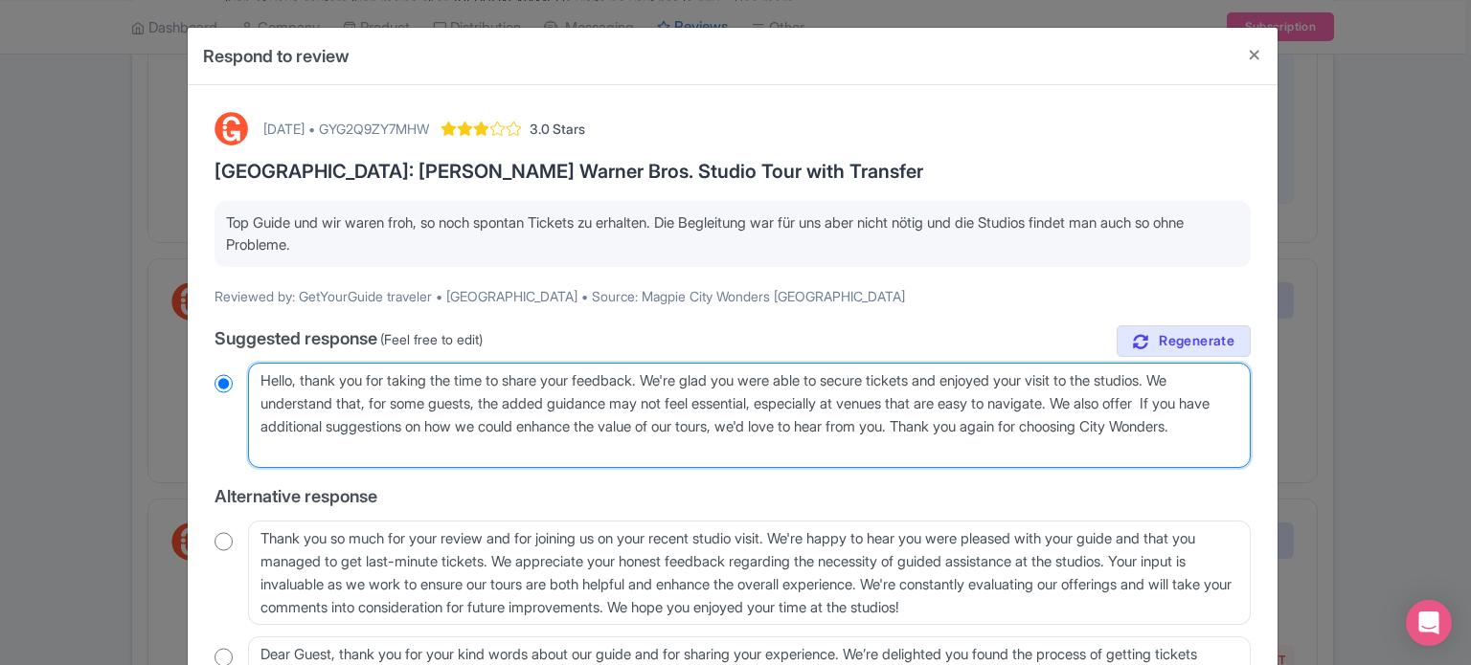
type textarea "Hello, thank you for taking the time to share your feedback. We're glad you wer…"
radio input "true"
type textarea "Hello, thank you for taking the time to share your feedback. We're glad you wer…"
radio input "true"
type textarea "Hello, thank you for taking the time to share your feedback. We're glad you wer…"
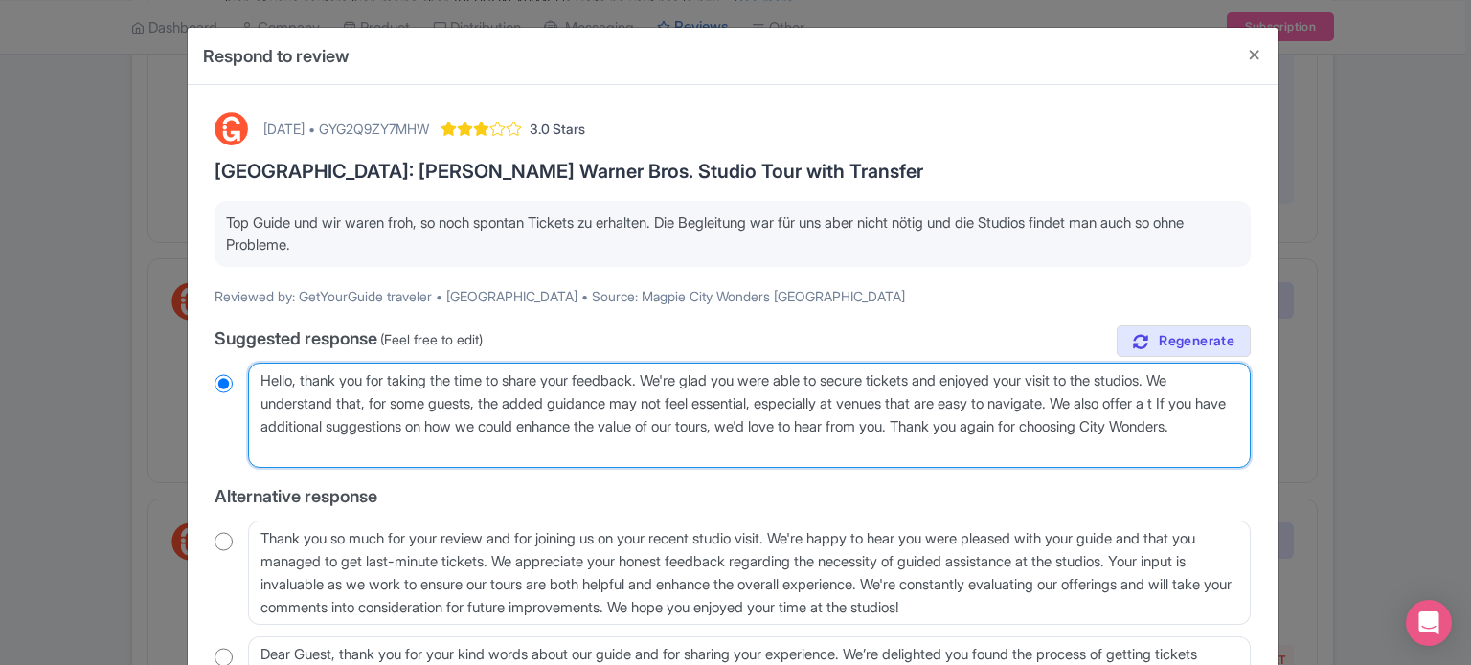
radio input "true"
type textarea "Hello, thank you for taking the time to share your feedback. We're glad you wer…"
radio input "true"
type textarea "Hello, thank you for taking the time to share your feedback. We're glad you wer…"
radio input "true"
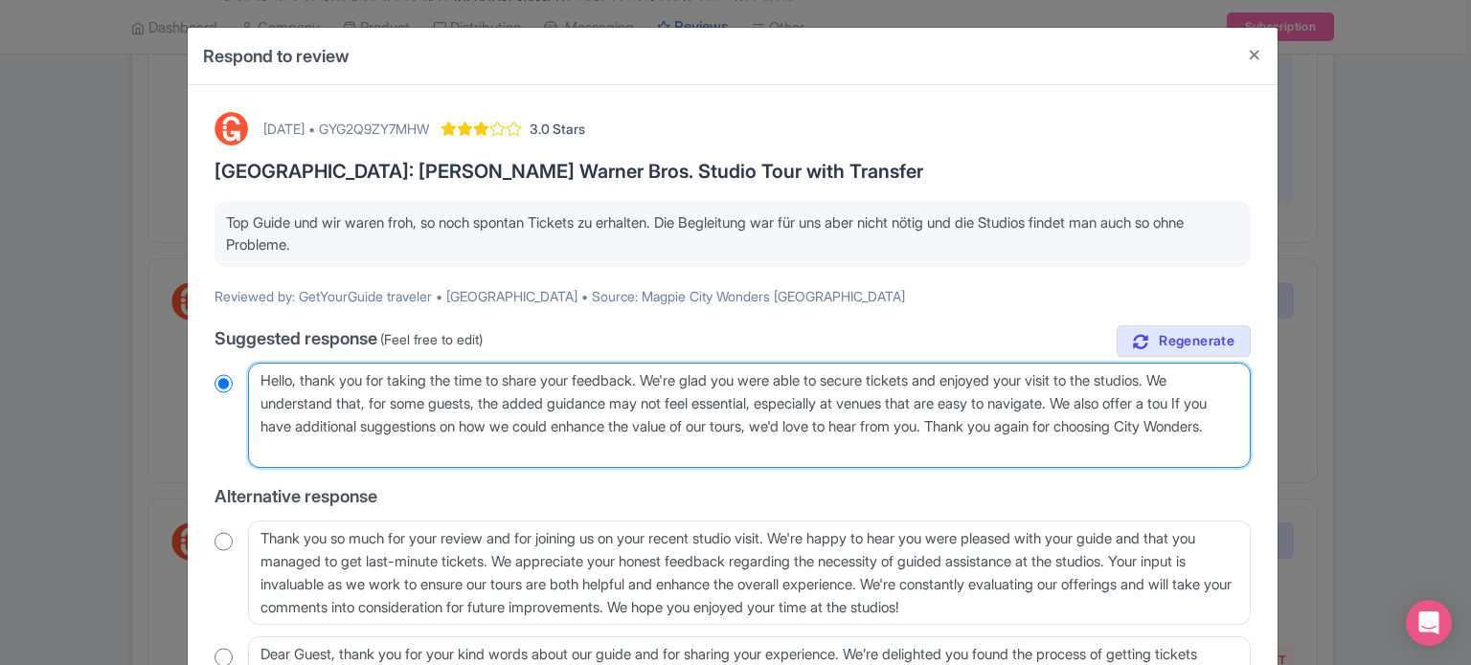
type textarea "Hello, thank you for taking the time to share your feedback. We're glad you wer…"
radio input "true"
type textarea "Hello, thank you for taking the time to share your feedback. We're glad you wer…"
radio input "true"
type textarea "Hello, thank you for taking the time to share your feedback. We're glad you wer…"
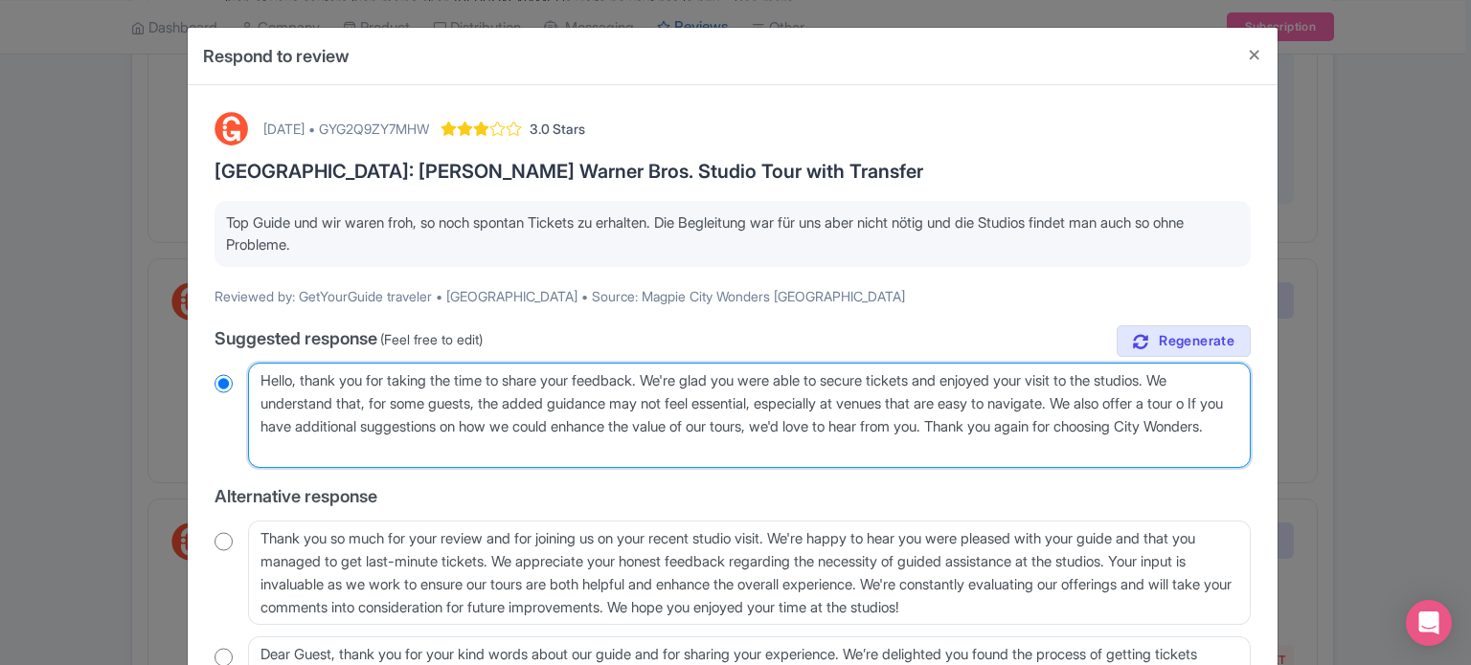
radio input "true"
type textarea "Hello, thank you for taking the time to share your feedback. We're glad you wer…"
radio input "true"
type textarea "Hello, thank you for taking the time to share your feedback. We're glad you wer…"
radio input "true"
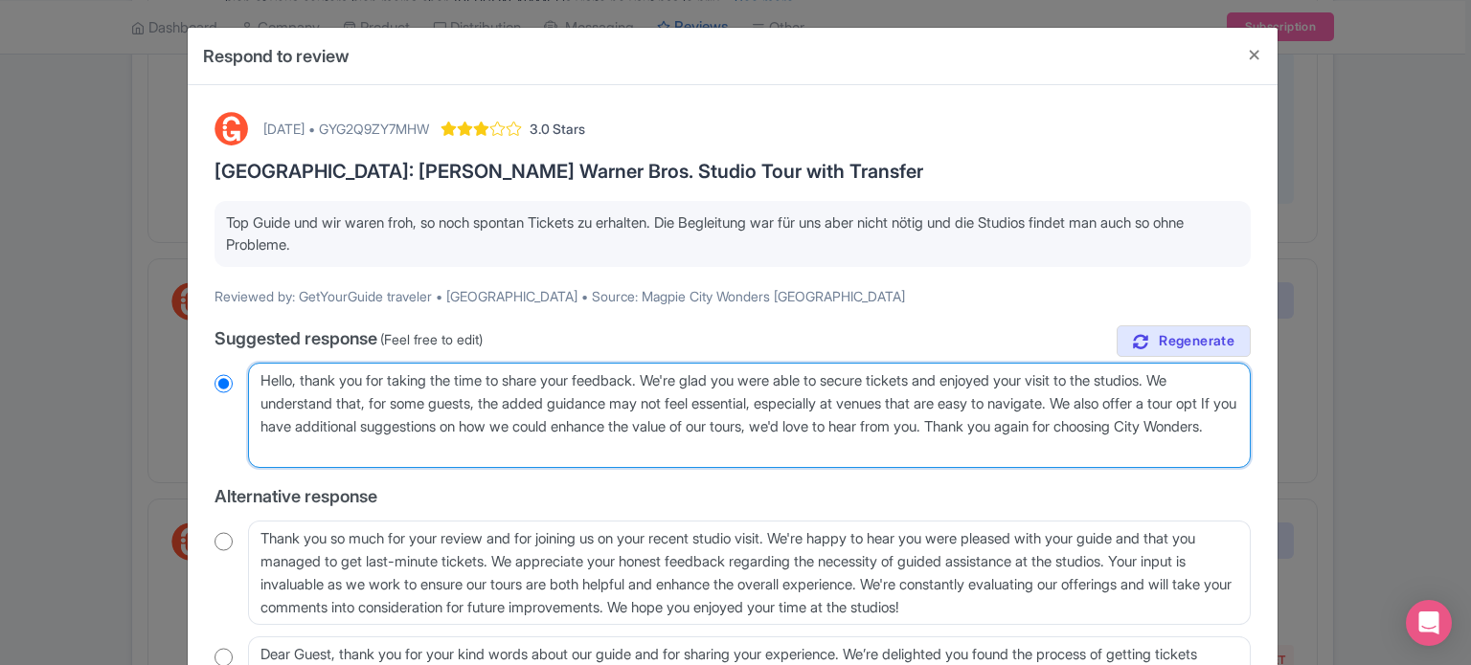
type textarea "Hello, thank you for taking the time to share your feedback. We're glad you wer…"
radio input "true"
type textarea "Hello, thank you for taking the time to share your feedback. We're glad you wer…"
radio input "true"
type textarea "Hello, thank you for taking the time to share your feedback. We're glad you wer…"
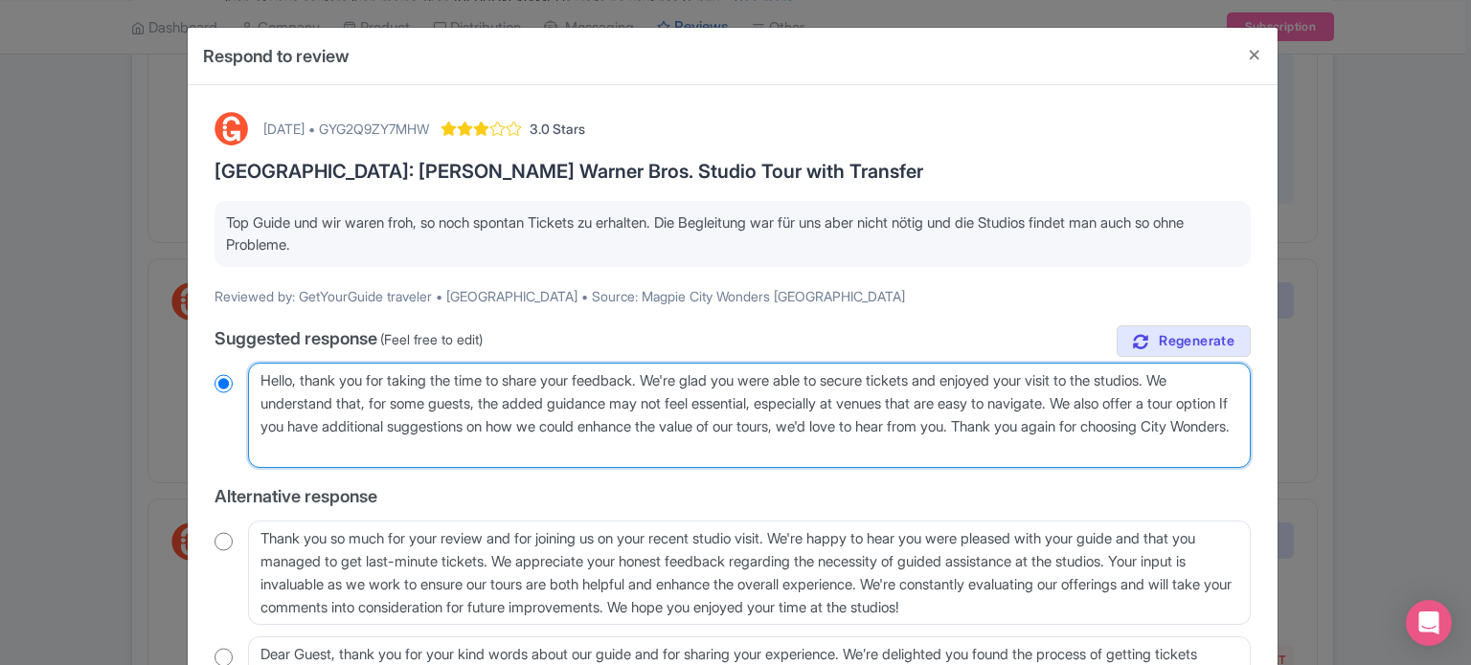
radio input "true"
type textarea "Hello, thank you for taking the time to share your feedback. We're glad you wer…"
radio input "true"
type textarea "Hello, thank you for taking the time to share your feedback. We're glad you wer…"
radio input "true"
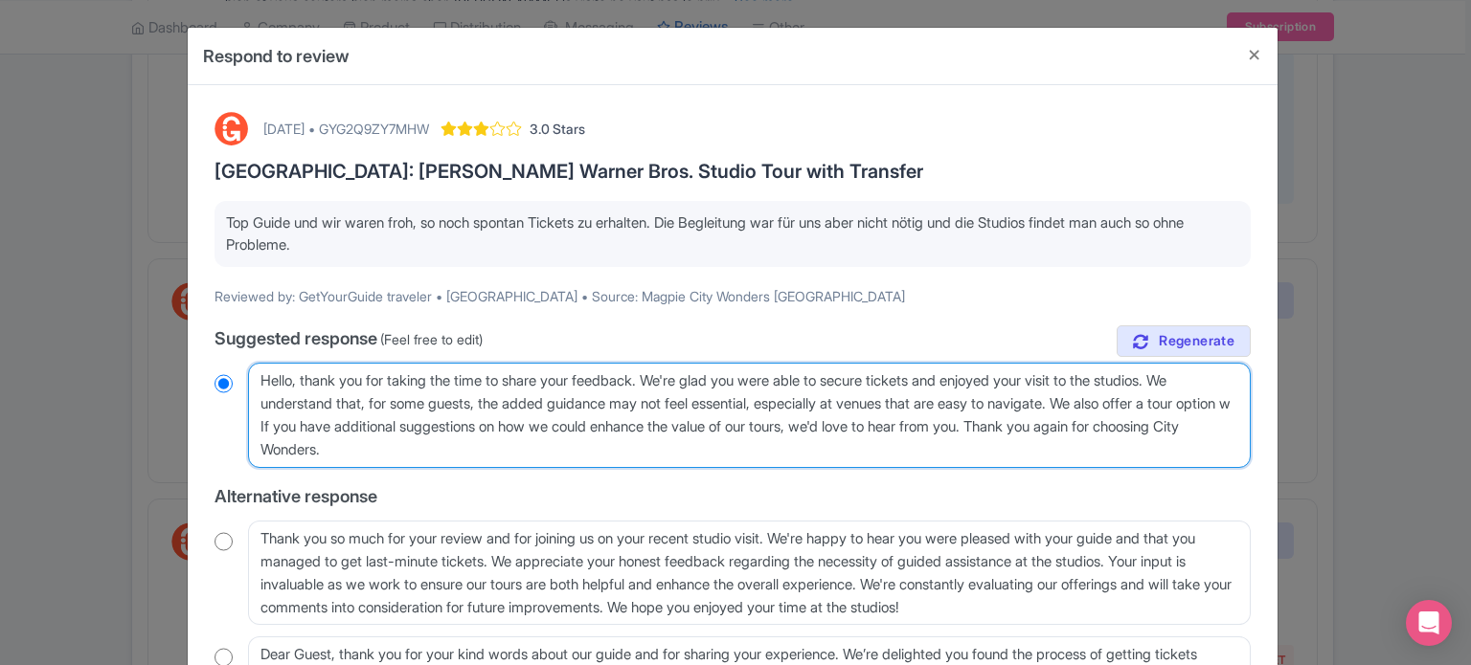
type textarea "Hello, thank you for taking the time to share your feedback. We're glad you wer…"
radio input "true"
type textarea "Hello, thank you for taking the time to share your feedback. We're glad you wer…"
radio input "true"
type textarea "Hello, thank you for taking the time to share your feedback. We're glad you wer…"
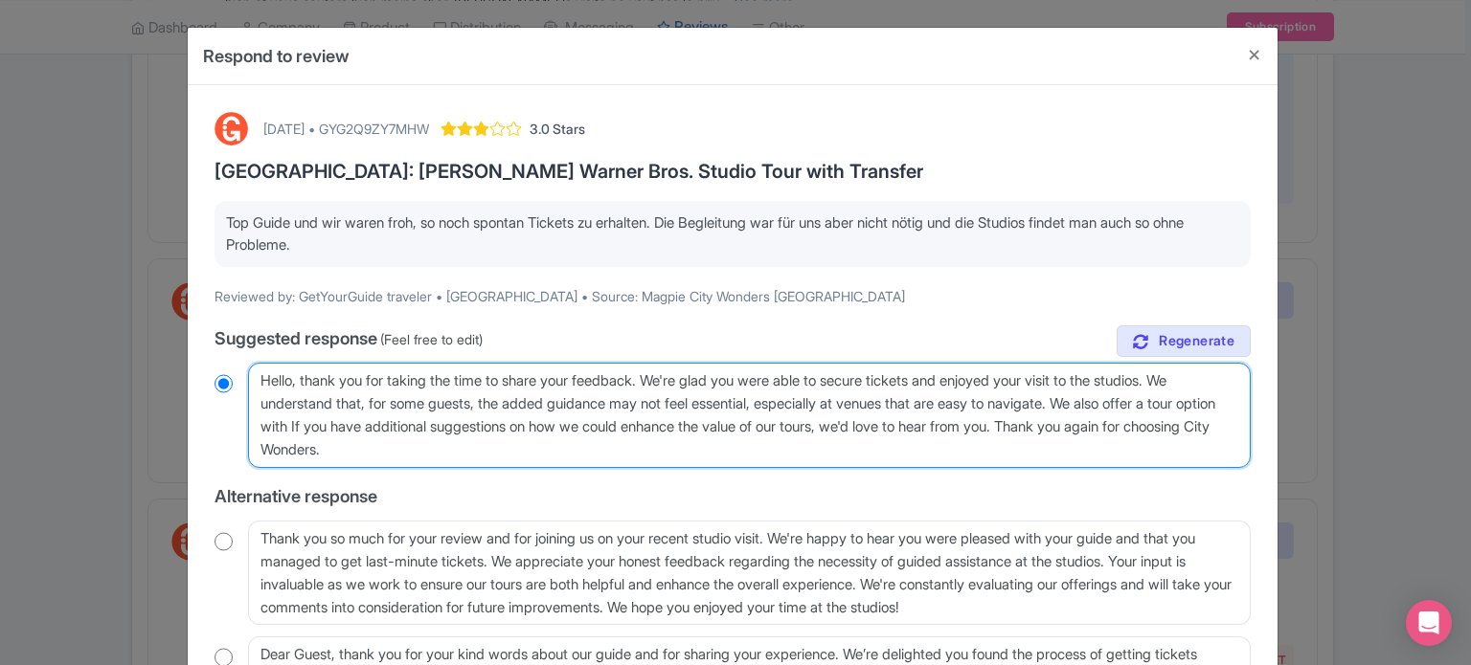
radio input "true"
type textarea "Hello, thank you for taking the time to share your feedback. We're glad you wer…"
radio input "true"
type textarea "Hello, thank you for taking the time to share your feedback. We're glad you wer…"
radio input "true"
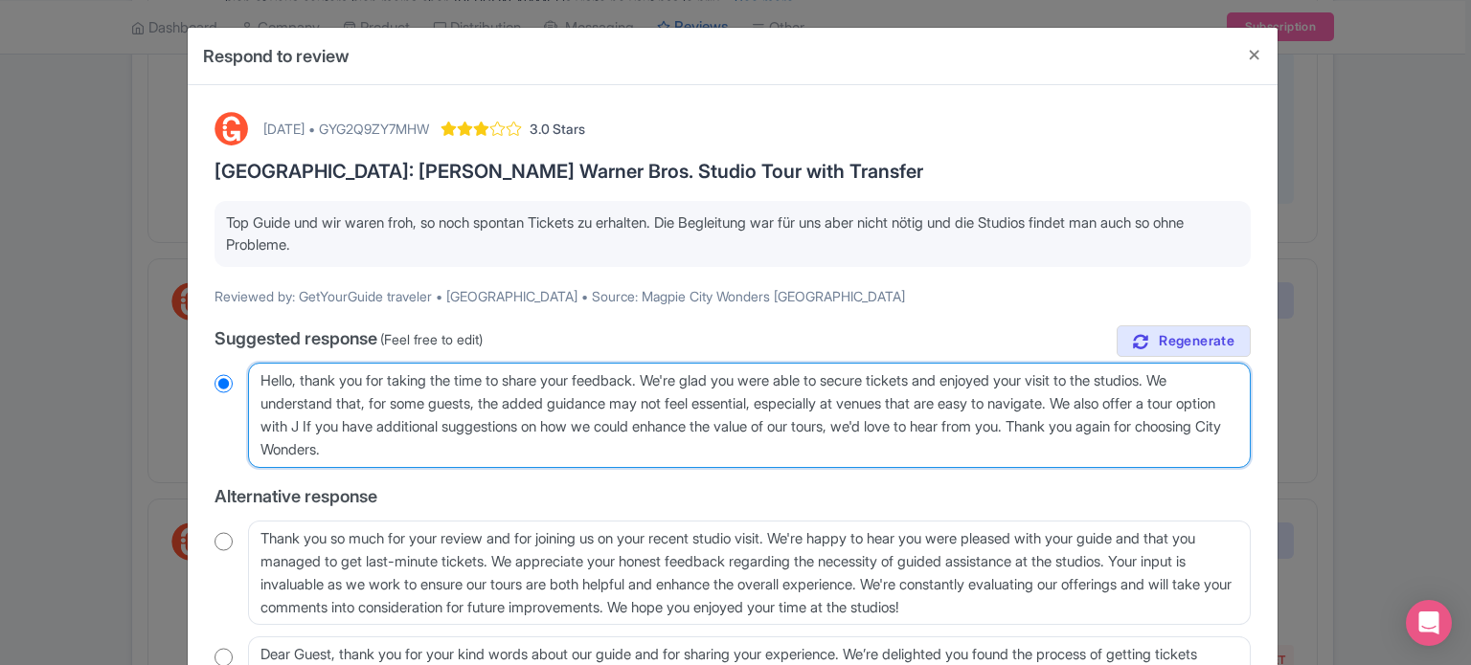
type textarea "Hello, thank you for taking the time to share your feedback. We're glad you wer…"
radio input "true"
type textarea "Hello, thank you for taking the time to share your feedback. We're glad you wer…"
radio input "true"
type textarea "Hello, thank you for taking the time to share your feedback. We're glad you wer…"
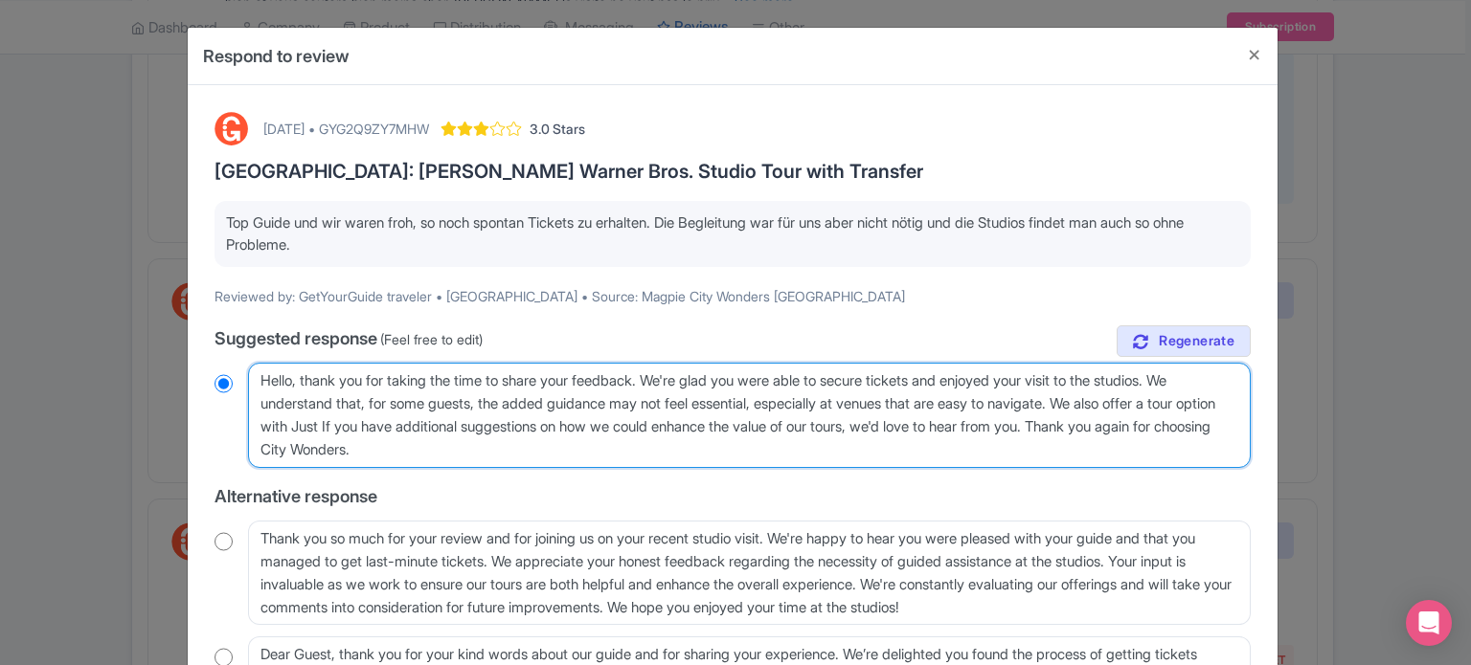
radio input "true"
type textarea "Hello, thank you for taking the time to share your feedback. We're glad you wer…"
radio input "true"
type textarea "Hello, thank you for taking the time to share your feedback. We're glad you wer…"
radio input "true"
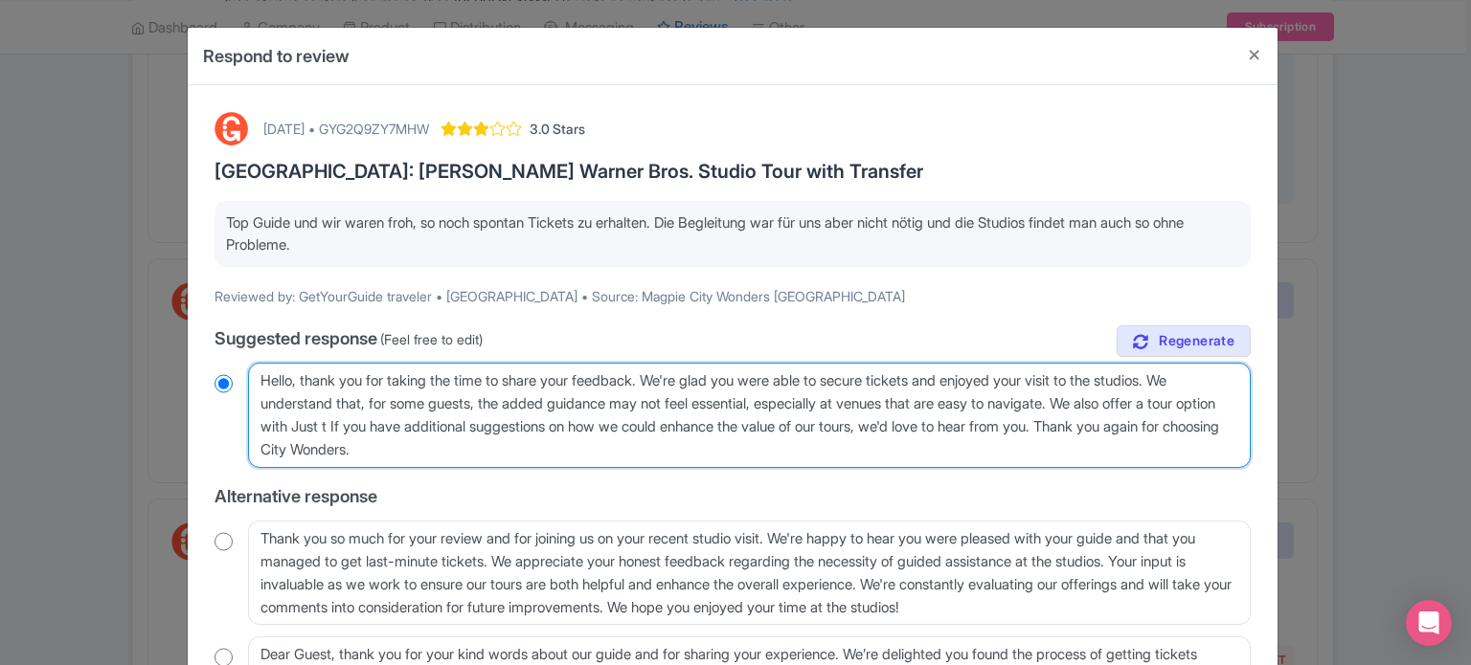
type textarea "Hello, thank you for taking the time to share your feedback. We're glad you wer…"
radio input "true"
type textarea "Hello, thank you for taking the time to share your feedback. We're glad you wer…"
radio input "true"
type textarea "Hello, thank you for taking the time to share your feedback. We're glad you wer…"
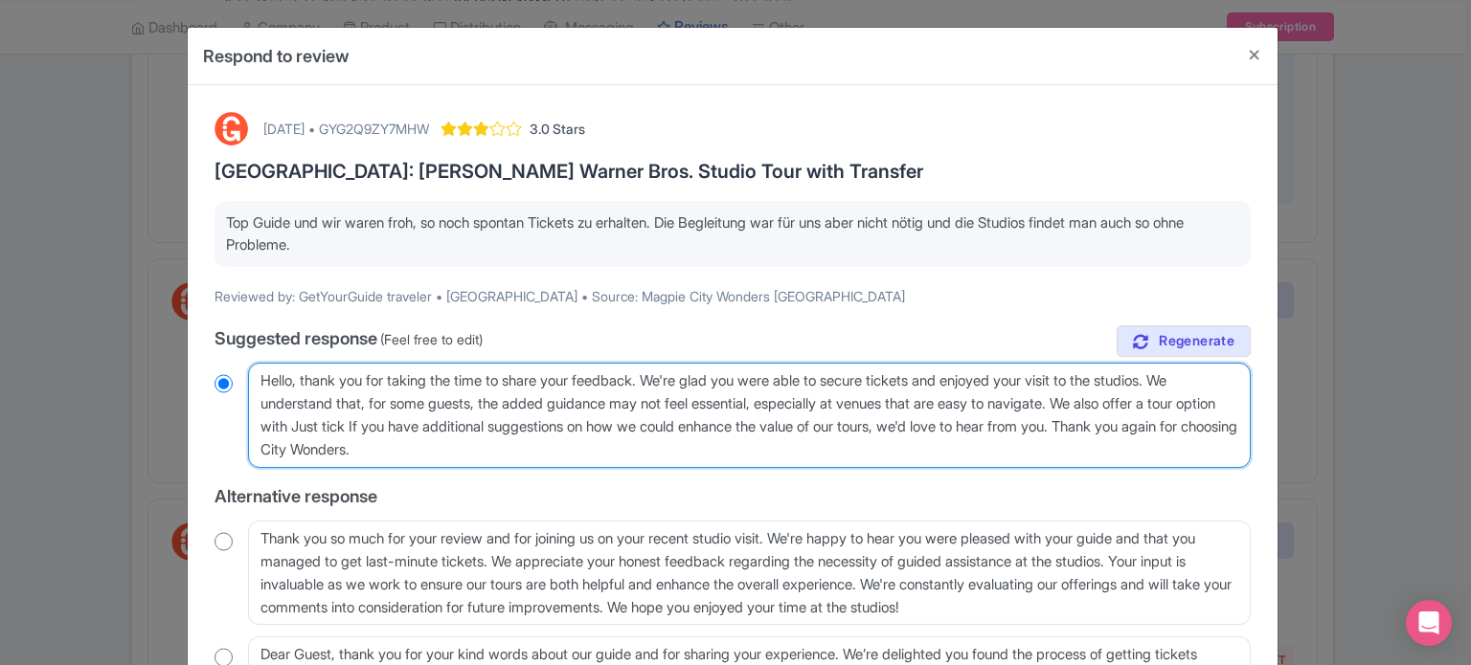
radio input "true"
type textarea "Hello, thank you for taking the time to share your feedback. We're glad you wer…"
radio input "true"
type textarea "Hello, thank you for taking the time to share your feedback. We're glad you wer…"
radio input "true"
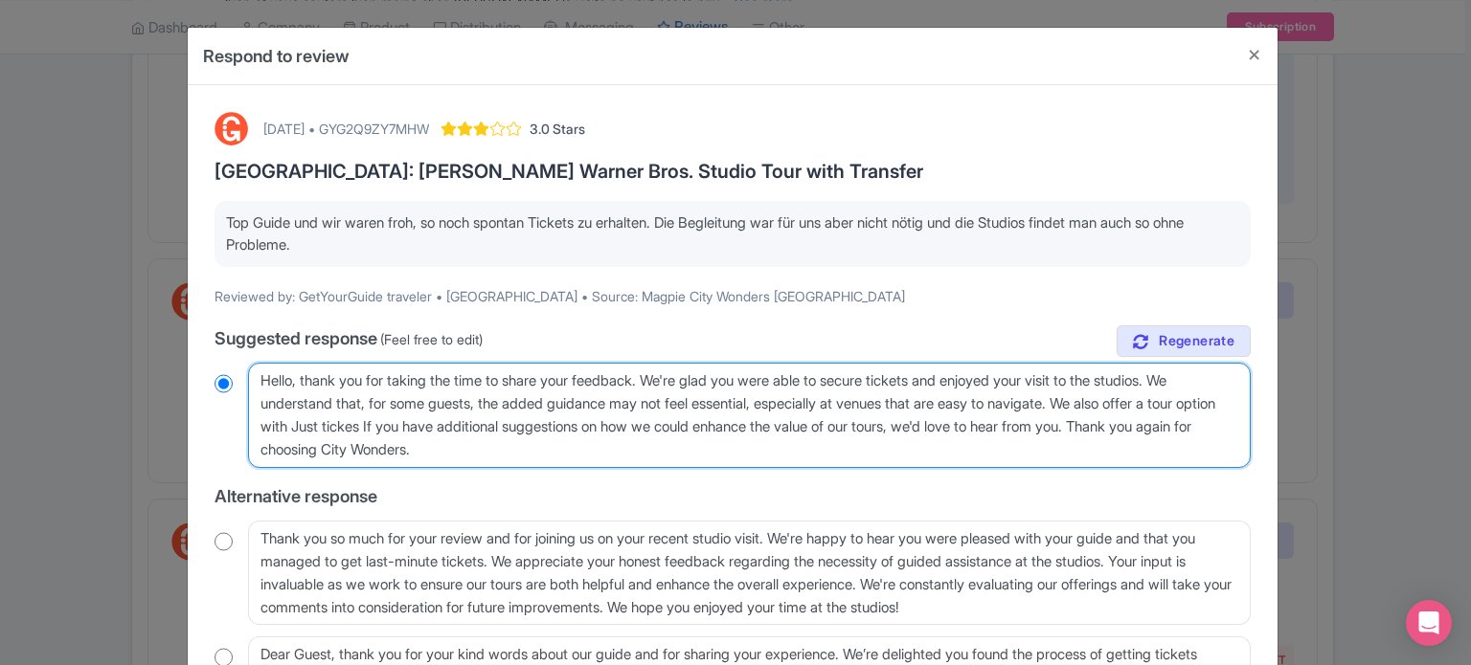
type textarea "Hello, thank you for taking the time to share your feedback. We're glad you wer…"
radio input "true"
type textarea "Hello, thank you for taking the time to share your feedback. We're glad you wer…"
radio input "true"
type textarea "Hello, thank you for taking the time to share your feedback. We're glad you wer…"
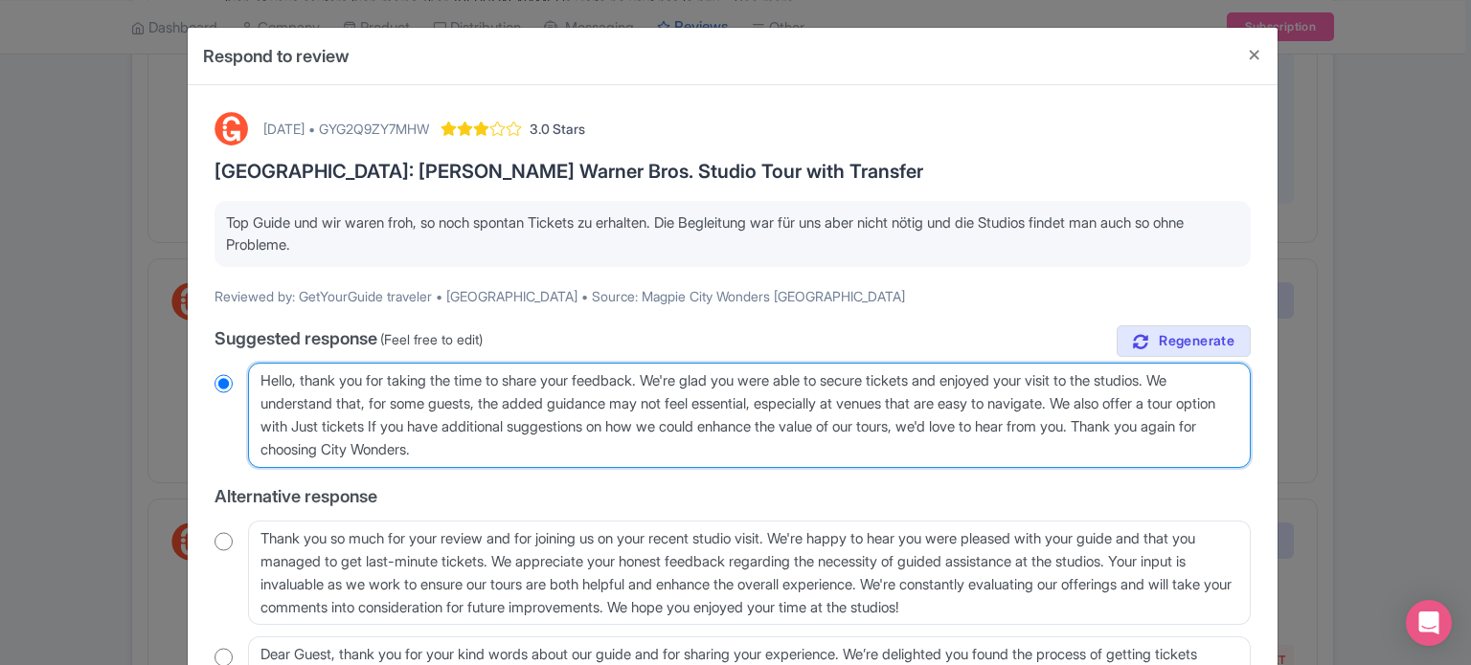
radio input "true"
type textarea "Hello, thank you for taking the time to share your feedback. We're glad you wer…"
radio input "true"
type textarea "Hello, thank you for taking the time to share your feedback. We're glad you wer…"
radio input "true"
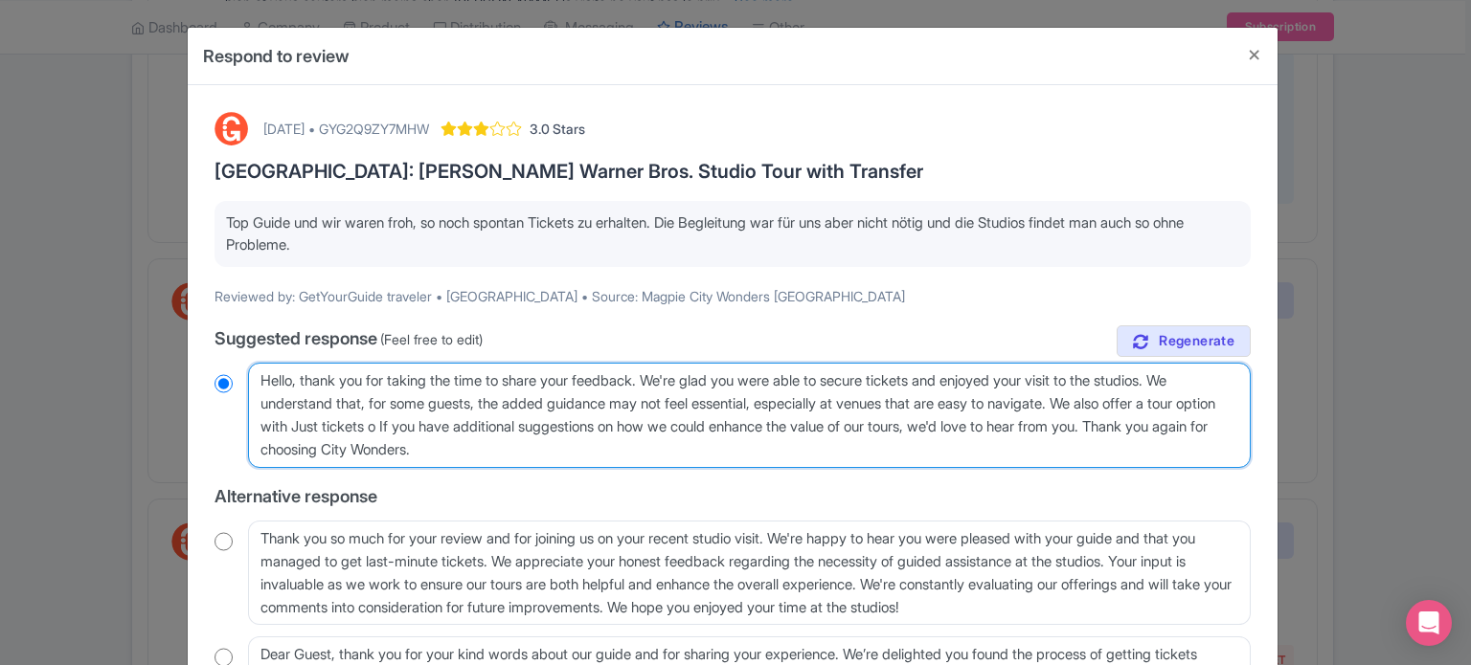
type textarea "Hello, thank you for taking the time to share your feedback. We're glad you wer…"
radio input "true"
type textarea "Hello, thank you for taking the time to share your feedback. We're glad you wer…"
radio input "true"
type textarea "Hello, thank you for taking the time to share your feedback. We're glad you wer…"
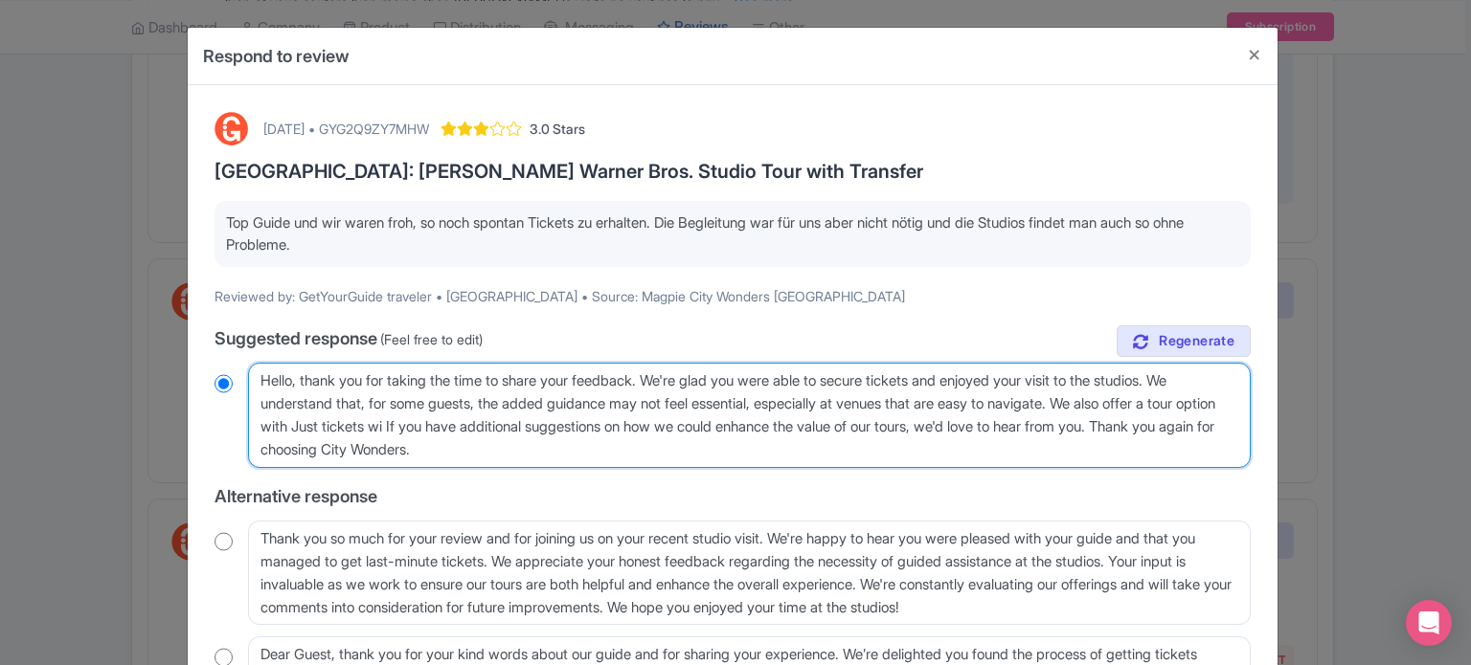
radio input "true"
type textarea "Hello, thank you for taking the time to share your feedback. We're glad you wer…"
radio input "true"
type textarea "Hello, thank you for taking the time to share your feedback. We're glad you wer…"
radio input "true"
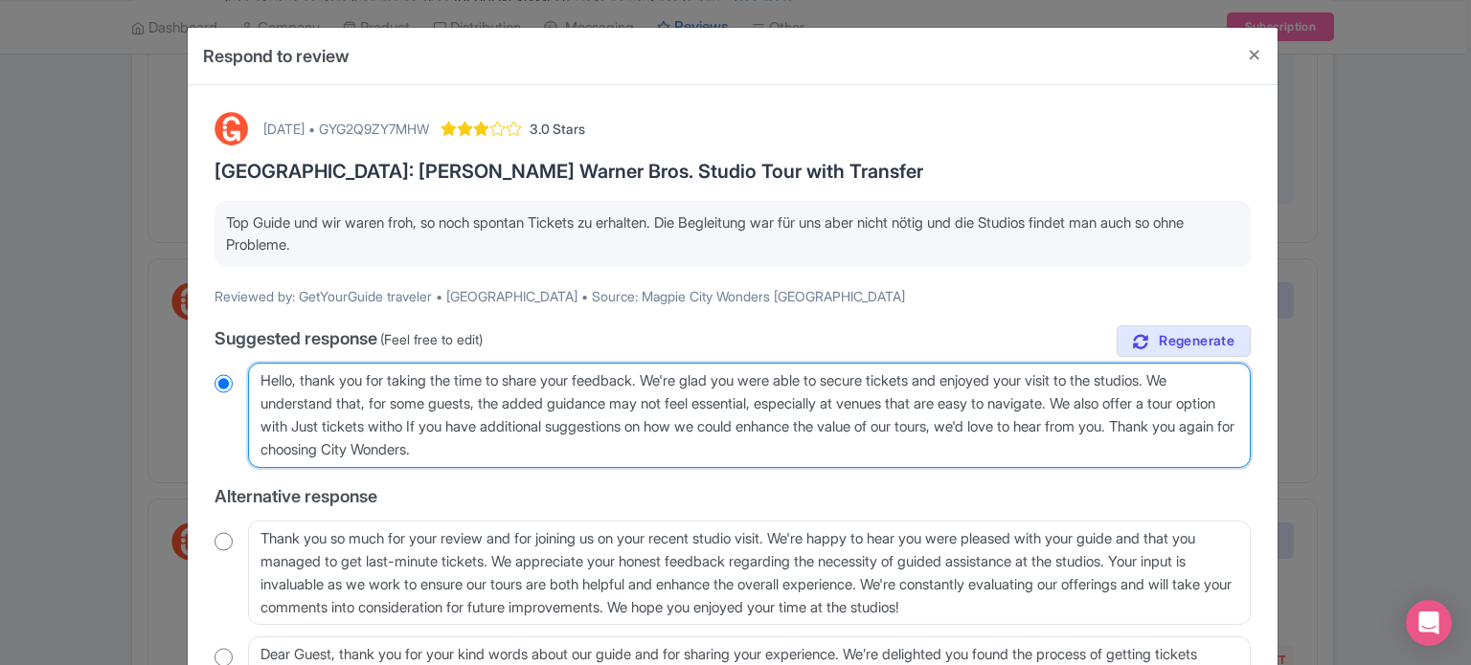
type textarea "Hello, thank you for taking the time to share your feedback. We're glad you wer…"
radio input "true"
type textarea "Hello, thank you for taking the time to share your feedback. We're glad you wer…"
radio input "true"
type textarea "Hello, thank you for taking the time to share your feedback. We're glad you wer…"
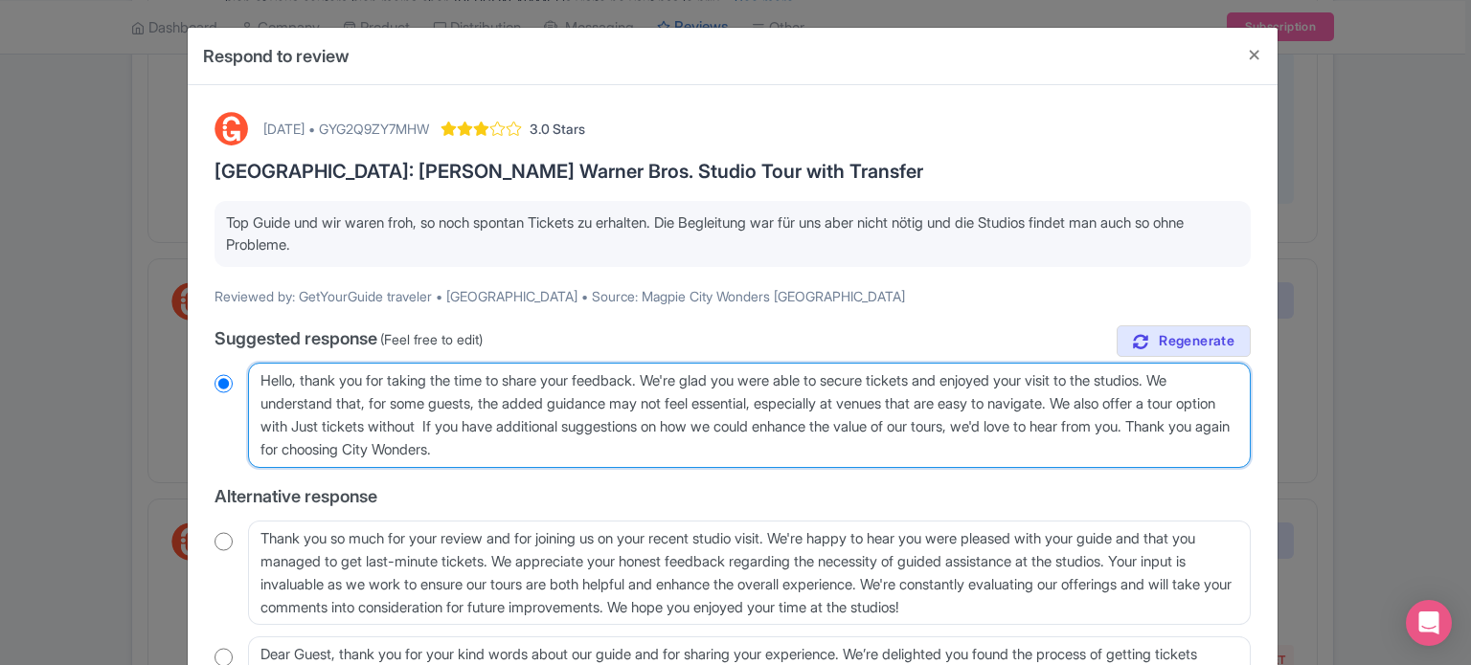
radio input "true"
type textarea "Hello, thank you for taking the time to share your feedback. We're glad you wer…"
radio input "true"
type textarea "Hello, thank you for taking the time to share your feedback. We're glad you wer…"
radio input "true"
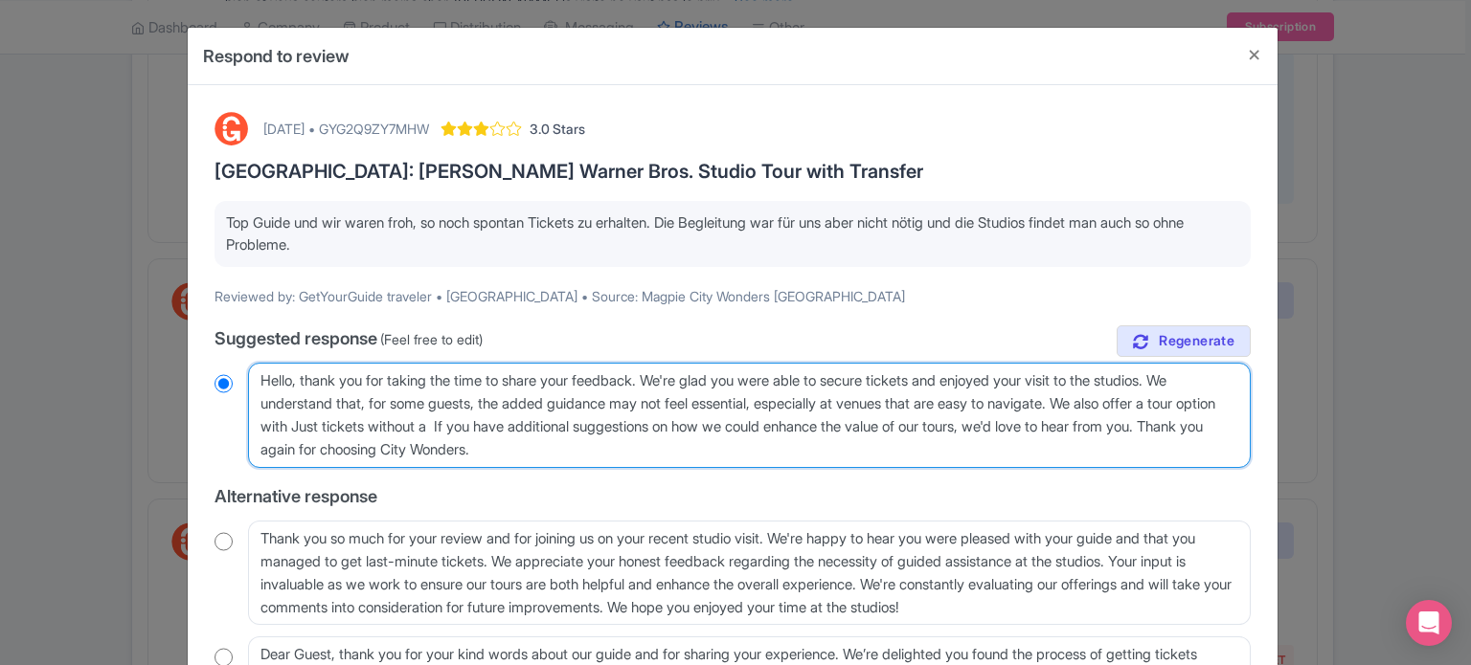
type textarea "Hello, thank you for taking the time to share your feedback. We're glad you wer…"
radio input "true"
type textarea "Hello, thank you for taking the time to share your feedback. We're glad you wer…"
radio input "true"
type textarea "Hello, thank you for taking the time to share your feedback. We're glad you wer…"
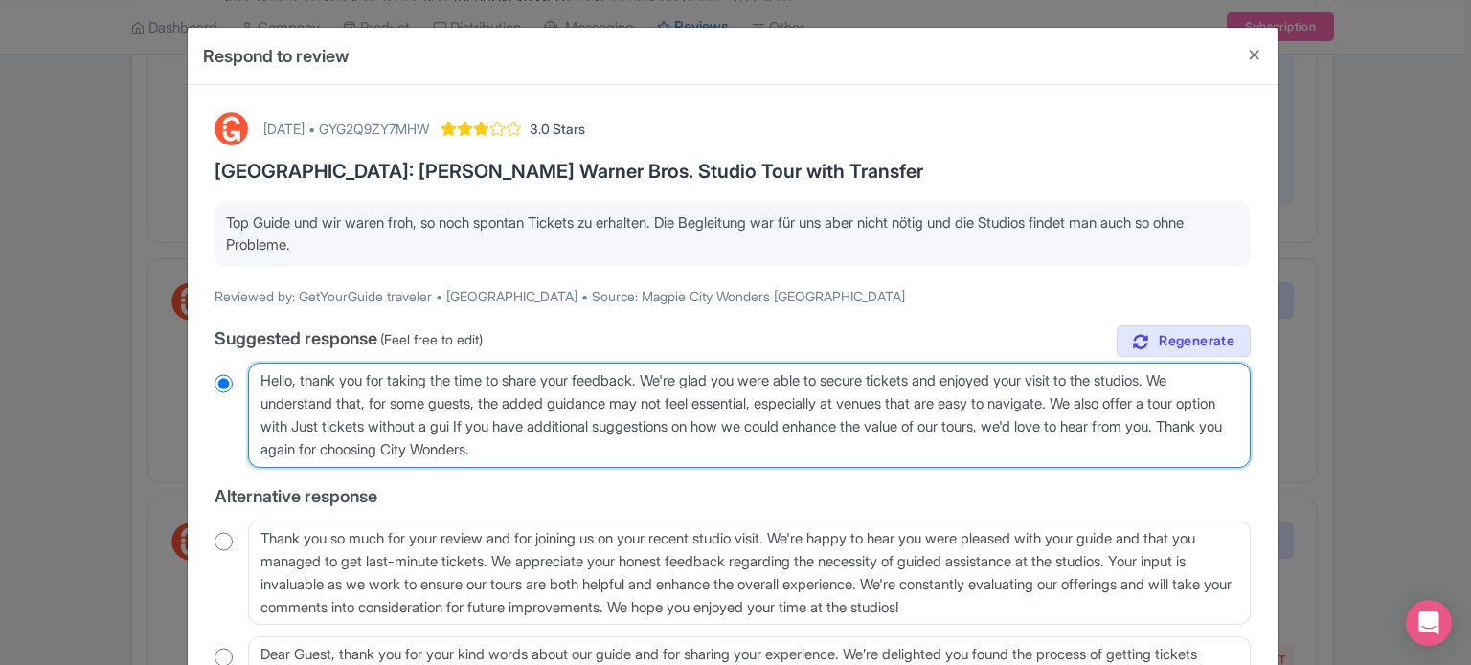
radio input "true"
type textarea "Hello, thank you for taking the time to share your feedback. We're glad you wer…"
radio input "true"
type textarea "Hello, thank you for taking the time to share your feedback. We're glad you wer…"
radio input "true"
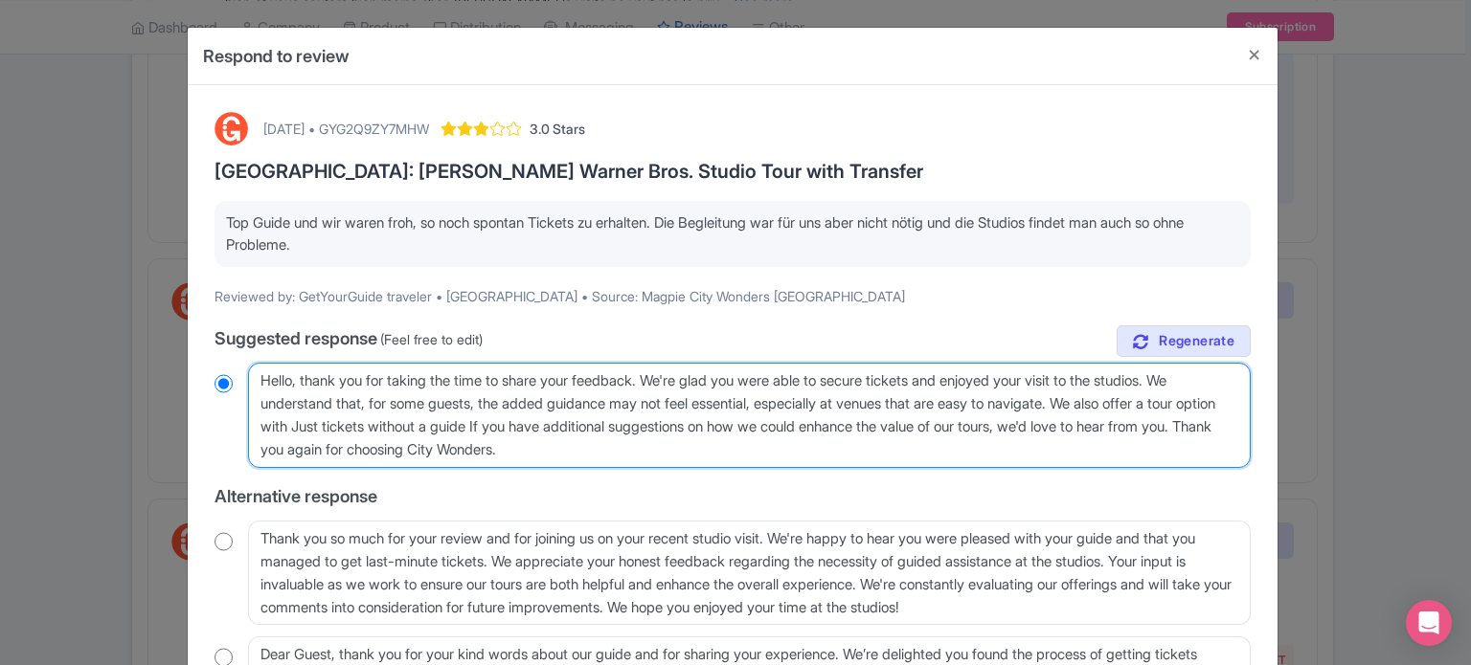
type textarea "Hello, thank you for taking the time to share your feedback. We're glad you wer…"
radio input "true"
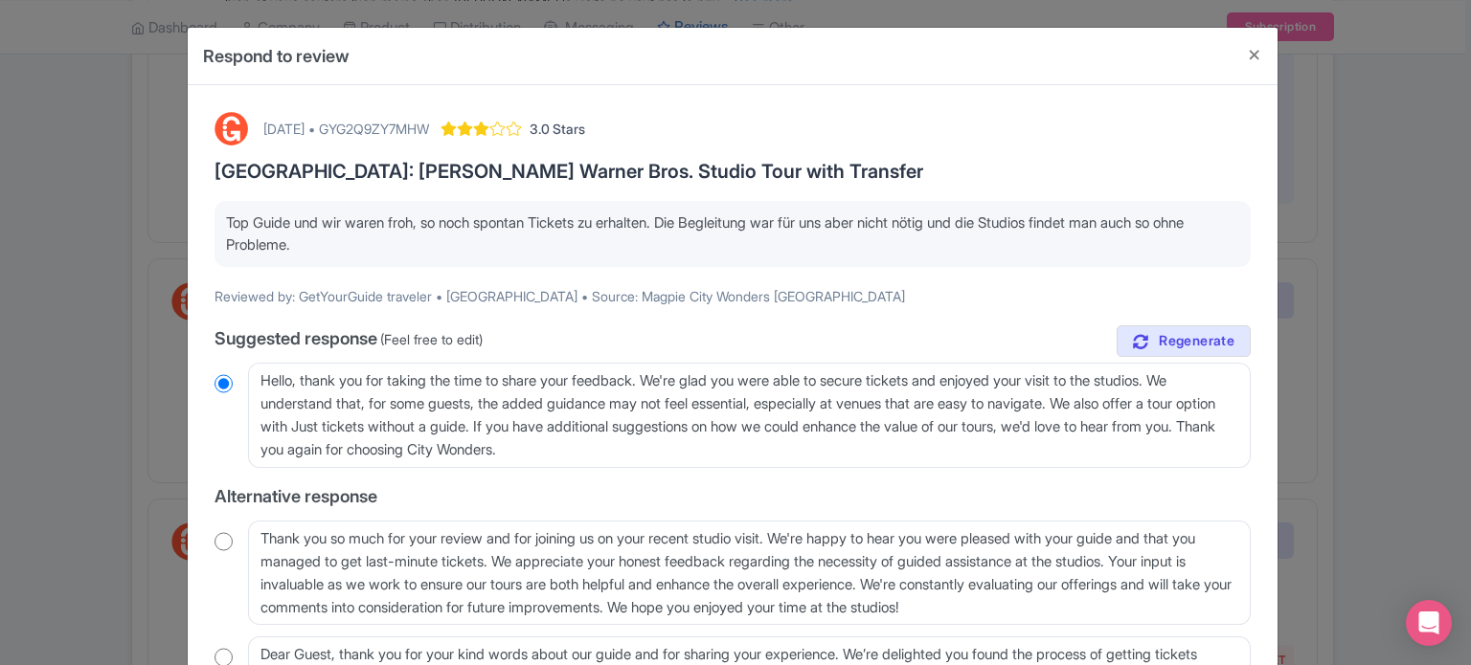
click at [429, 130] on div "October 08, 2025 • GYG2Q9ZY7MHW" at bounding box center [346, 129] width 166 height 20
copy div "GYG2Q9ZY7MHW"
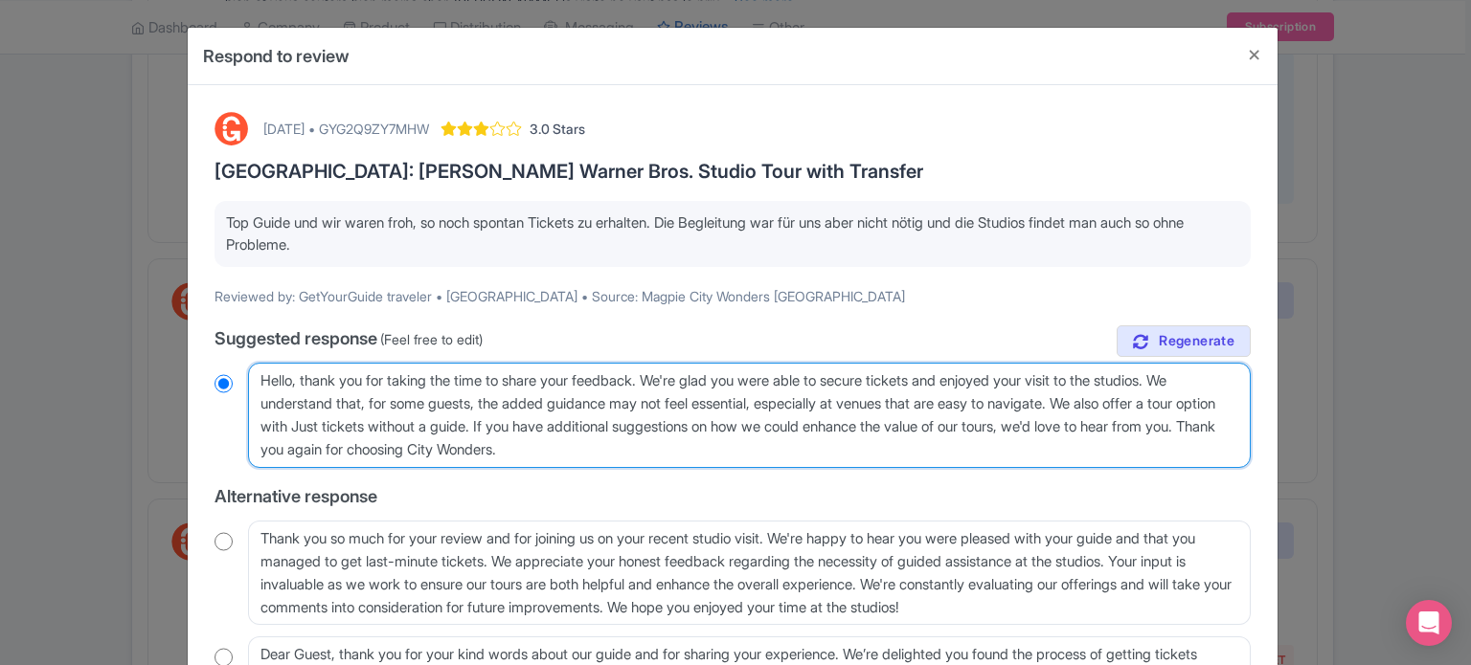
drag, startPoint x: 1204, startPoint y: 377, endPoint x: 1122, endPoint y: 400, distance: 84.6
click at [1122, 400] on textarea "Dear GetYourGuide traveler, thank you for taking the time to share your feedbac…" at bounding box center [749, 415] width 1002 height 105
click at [620, 406] on textarea "Dear GetYourGuide traveler, thank you for taking the time to share your feedbac…" at bounding box center [749, 415] width 1002 height 105
drag, startPoint x: 1098, startPoint y: 403, endPoint x: 528, endPoint y: 424, distance: 571.0
click at [528, 424] on textarea "Dear GetYourGuide traveler, thank you for taking the time to share your feedbac…" at bounding box center [749, 415] width 1002 height 105
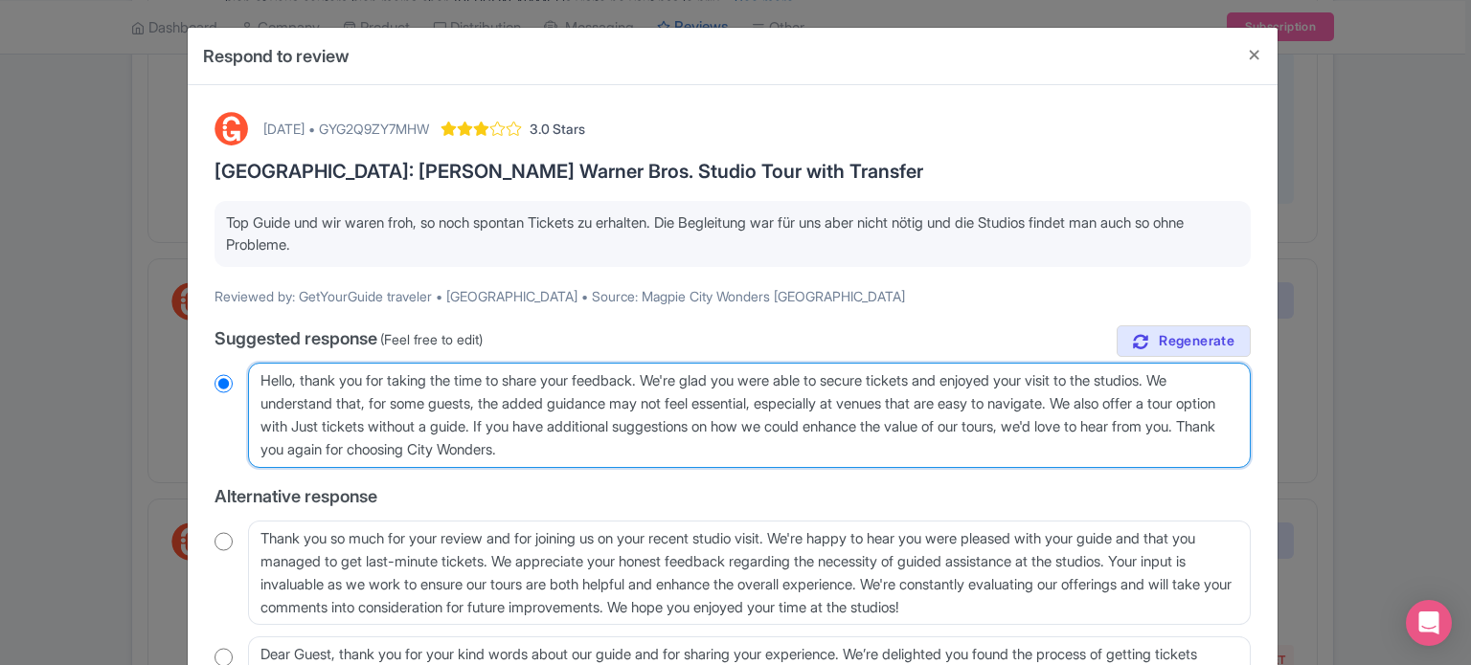
type textarea "Hello, thank you for taking the time to share your feedback. We're glad you wer…"
radio input "true"
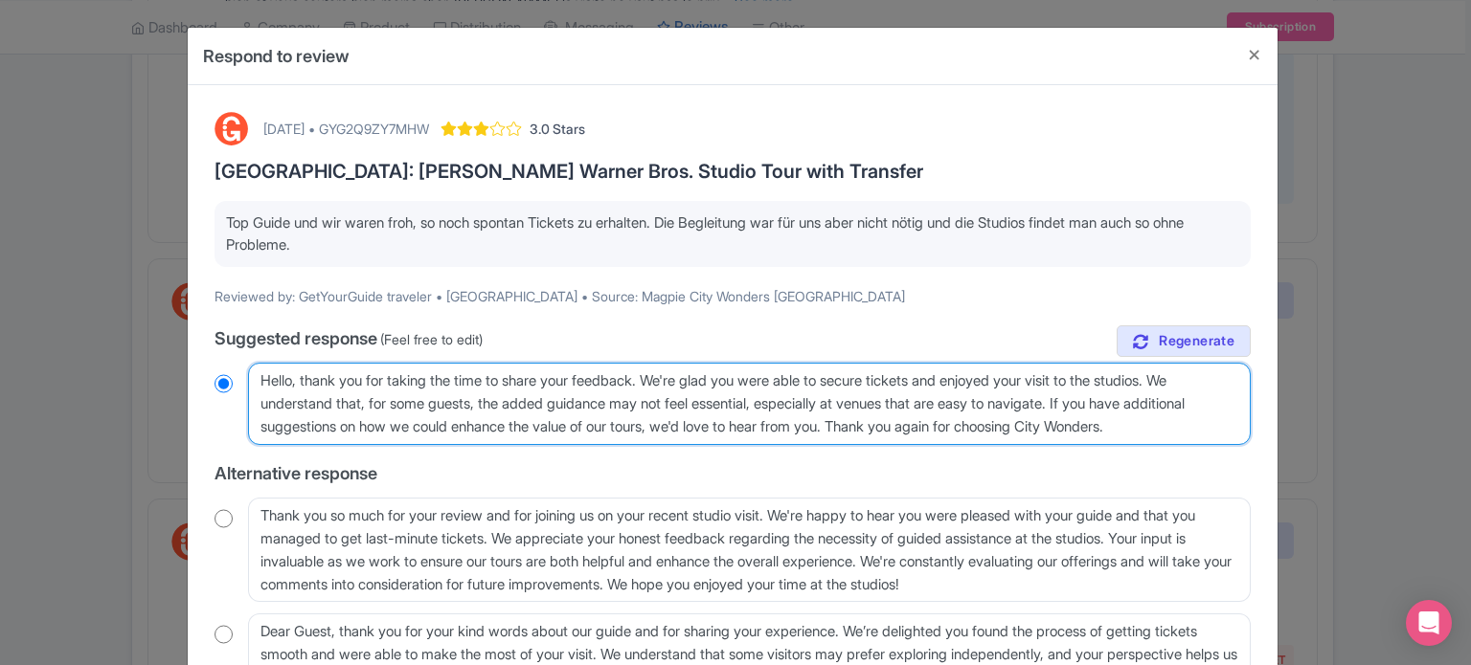
type textarea "Hello, thank you for taking the time to share your feedback. We're glad you wer…"
radio input "true"
type textarea "Hello, thank you for taking the time to share your feedback. We're glad you wer…"
radio input "true"
type textarea "Hello, thank you for taking the time to share your feedback. We're glad you wer…"
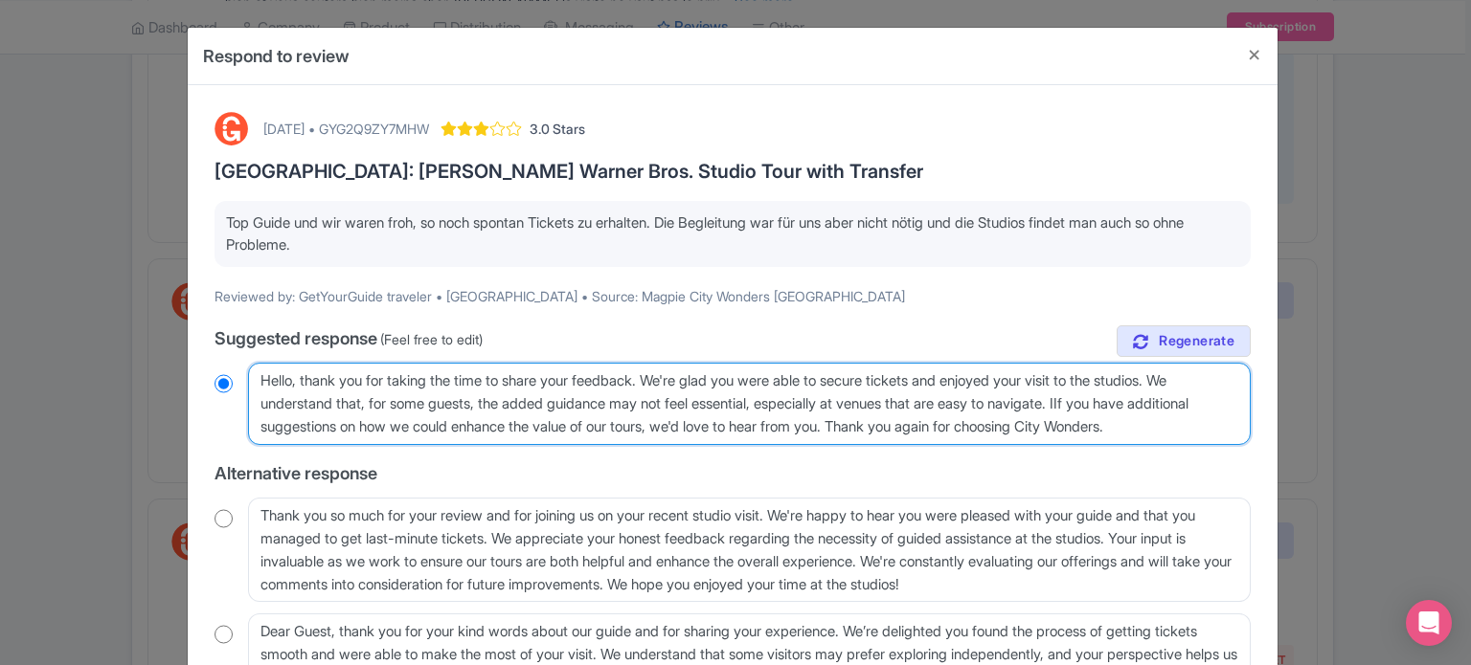
radio input "true"
type textarea "Hello, thank you for taking the time to share your feedback. We're glad you wer…"
radio input "true"
type textarea "Hello, thank you for taking the time to share your feedback. We're glad you wer…"
radio input "true"
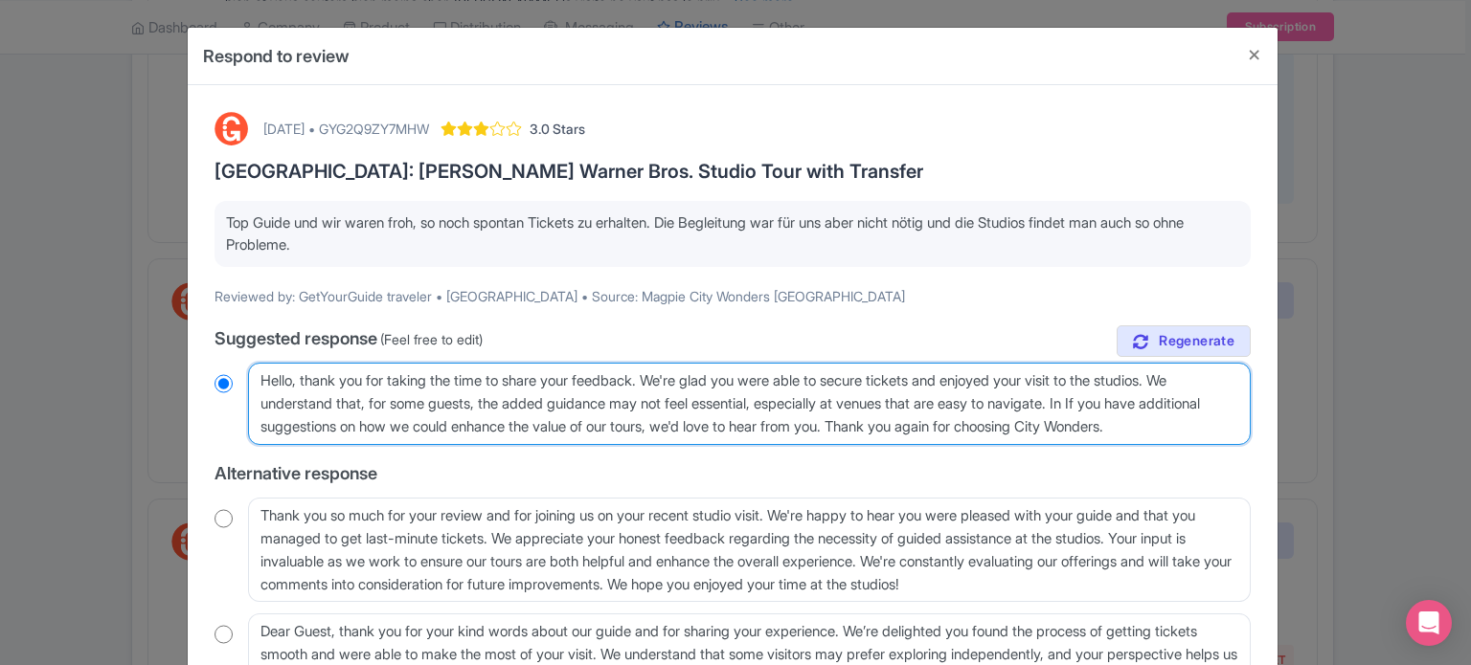
type textarea "Hello, thank you for taking the time to share your feedback. We're glad you wer…"
radio input "true"
type textarea "Hello, thank you for taking the time to share your feedback. We're glad you wer…"
radio input "true"
type textarea "Hello, thank you for taking the time to share your feedback. We're glad you wer…"
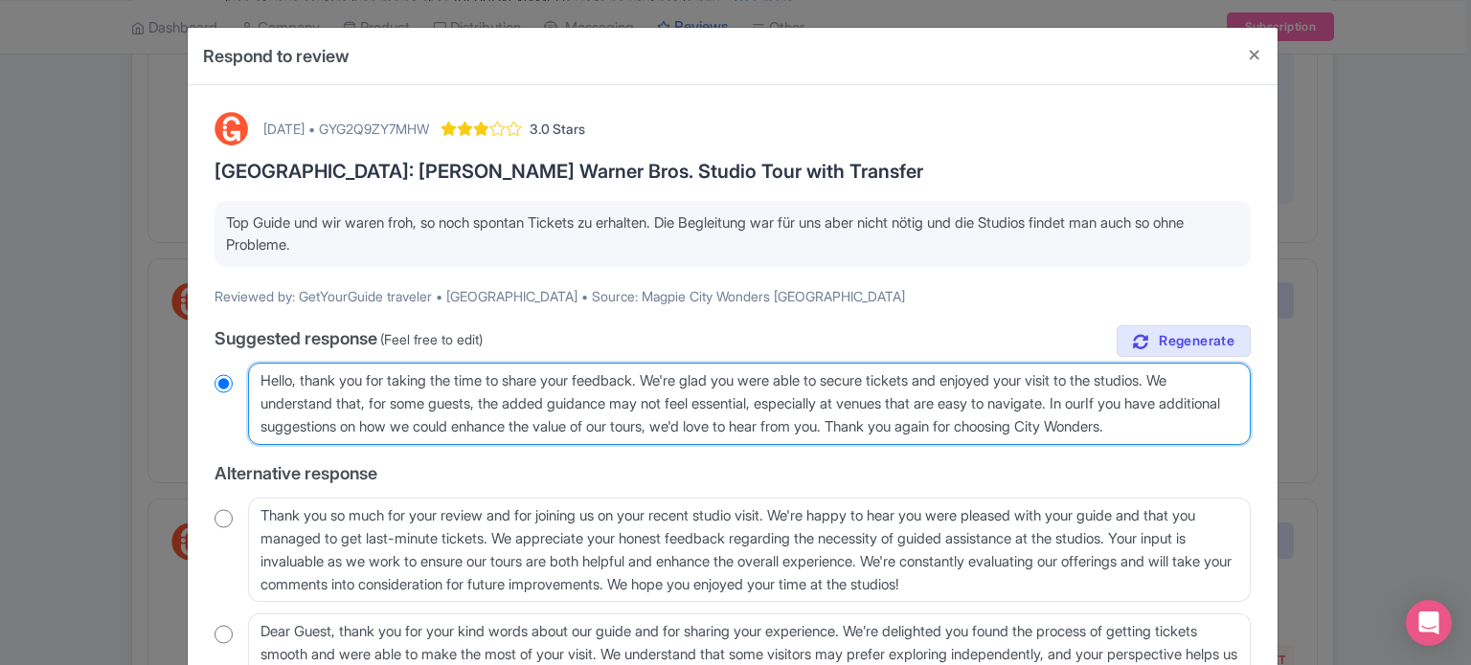
radio input "true"
type textarea "Hello, thank you for taking the time to share your feedback. We're glad you wer…"
radio input "true"
type textarea "Hello, thank you for taking the time to share your feedback. We're glad you wer…"
radio input "true"
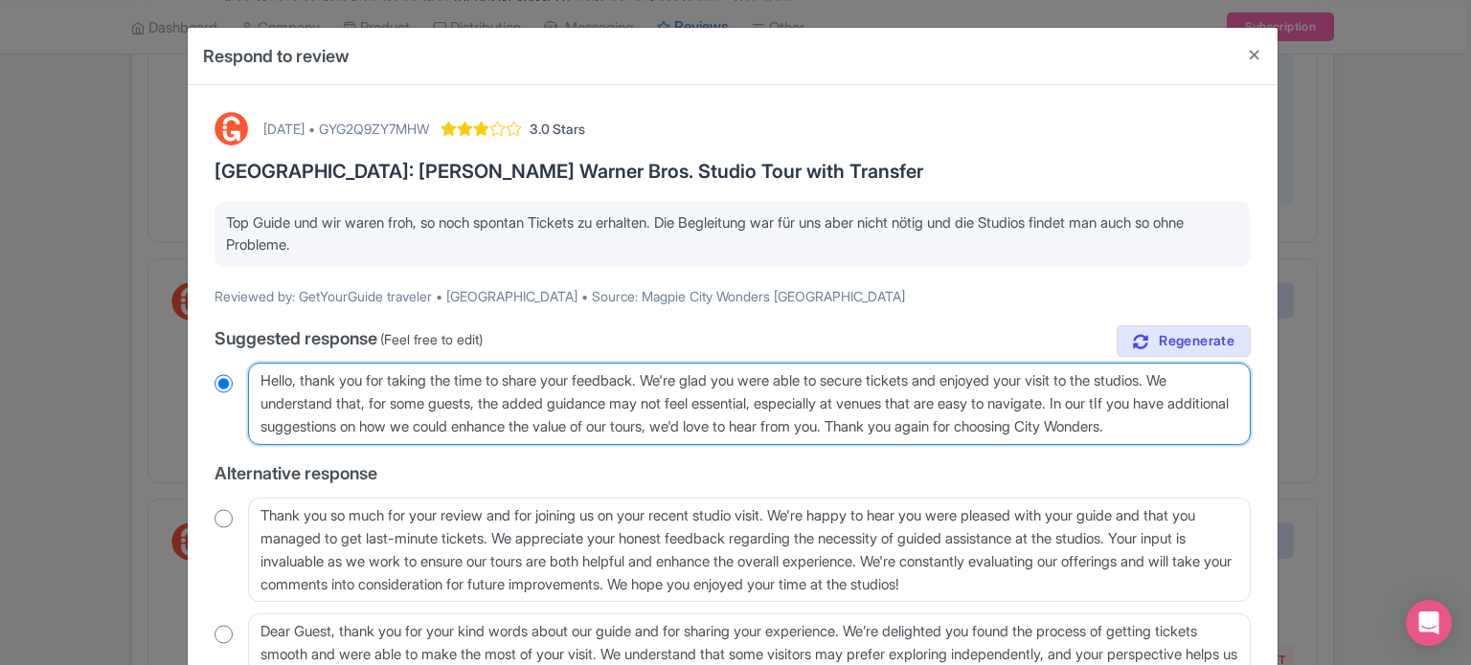
type textarea "Hello, thank you for taking the time to share your feedback. We're glad you wer…"
radio input "true"
type textarea "Hello, thank you for taking the time to share your feedback. We're glad you wer…"
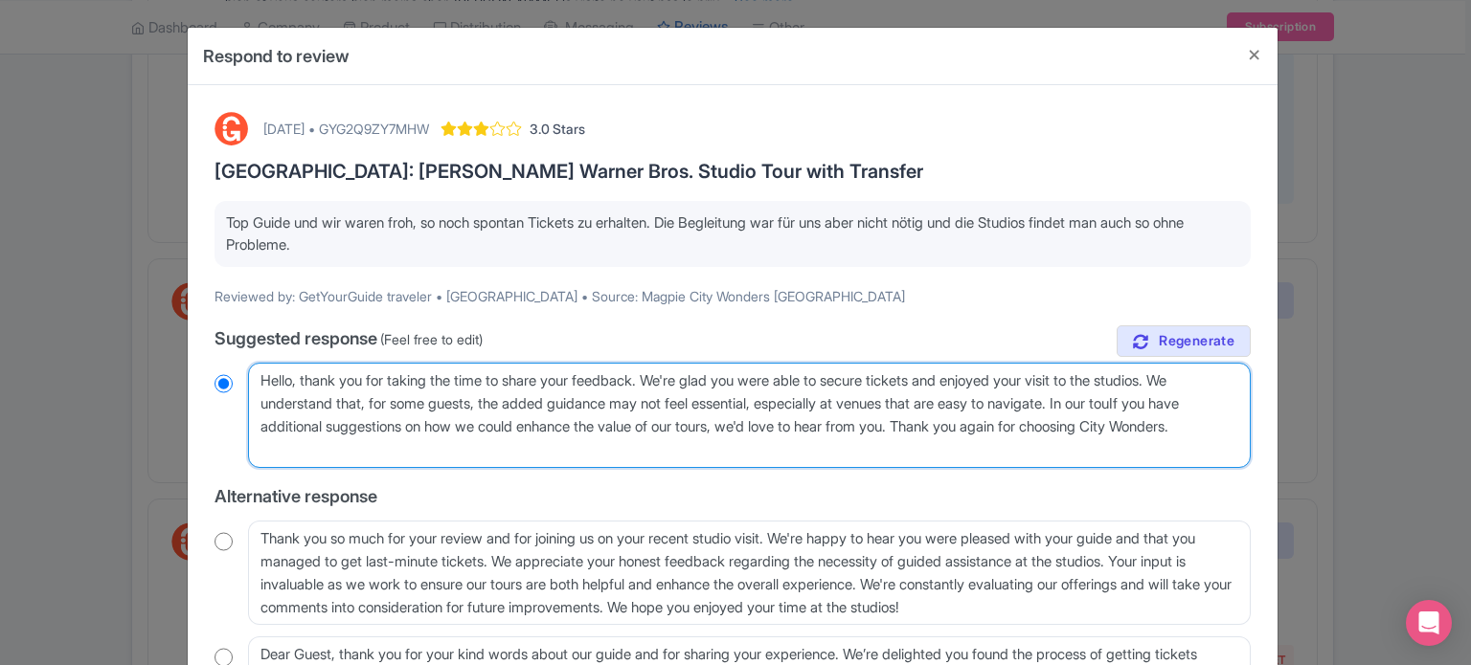
radio input "true"
type textarea "Hello, thank you for taking the time to share your feedback. We're glad you wer…"
radio input "true"
type textarea "Hello, thank you for taking the time to share your feedback. We're glad you wer…"
radio input "true"
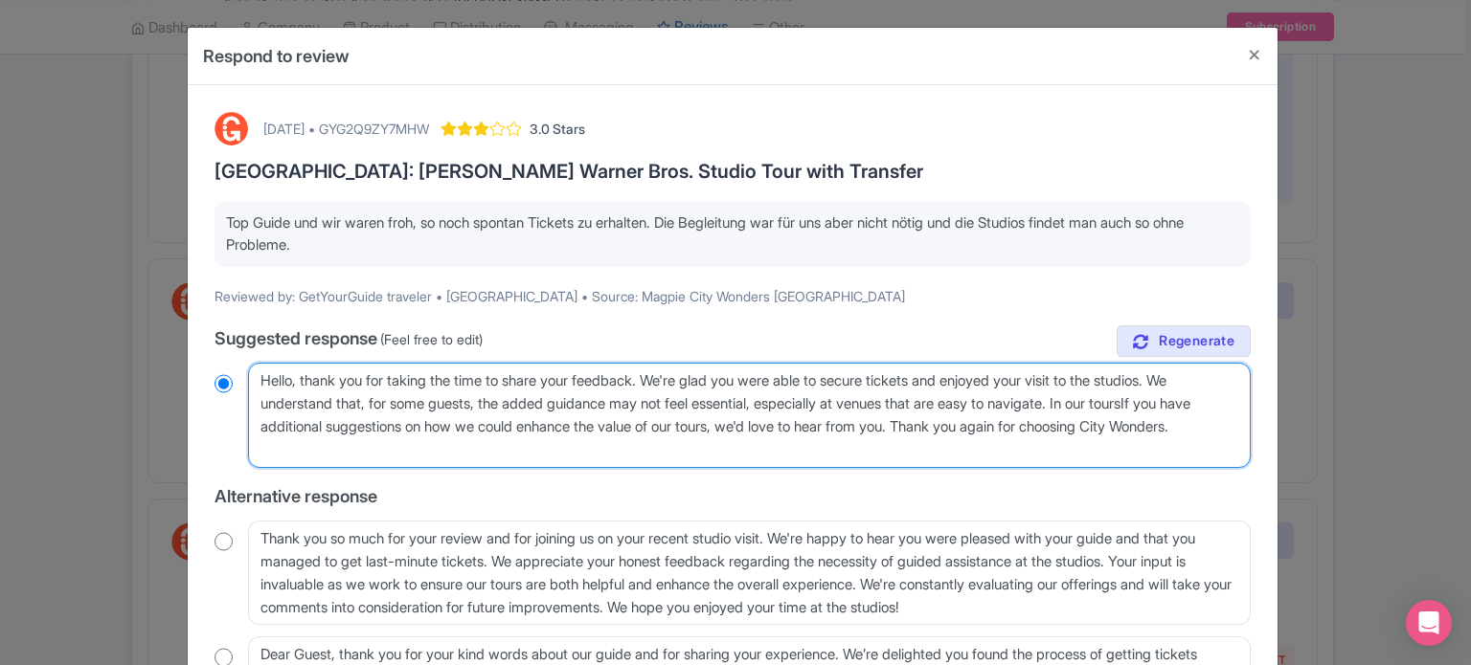
type textarea "Hello, thank you for taking the time to share your feedback. We're glad you wer…"
radio input "true"
type textarea "Hello, thank you for taking the time to share your feedback. We're glad you wer…"
radio input "true"
type textarea "Hello, thank you for taking the time to share your feedback. We're glad you wer…"
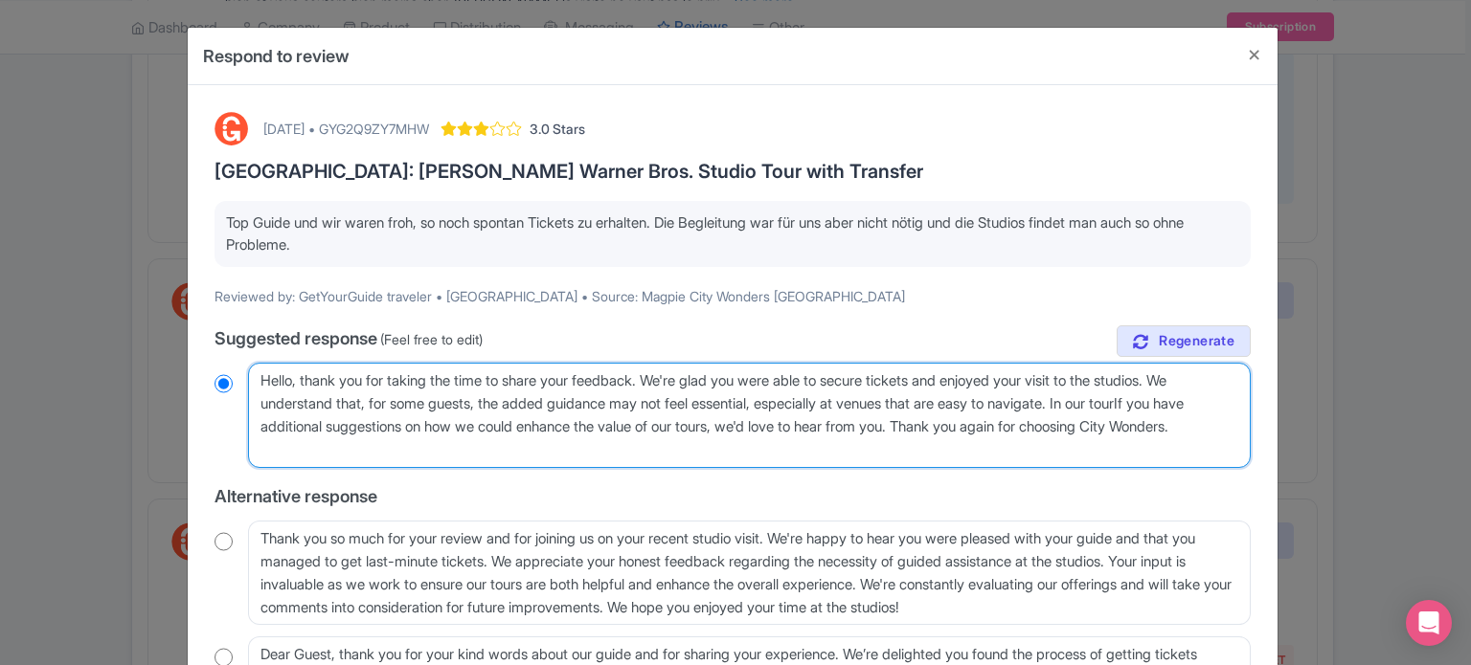
radio input "true"
type textarea "Hello, thank you for taking the time to share your feedback. We're glad you wer…"
radio input "true"
type textarea "Hello, thank you for taking the time to share your feedback. We're glad you wer…"
radio input "true"
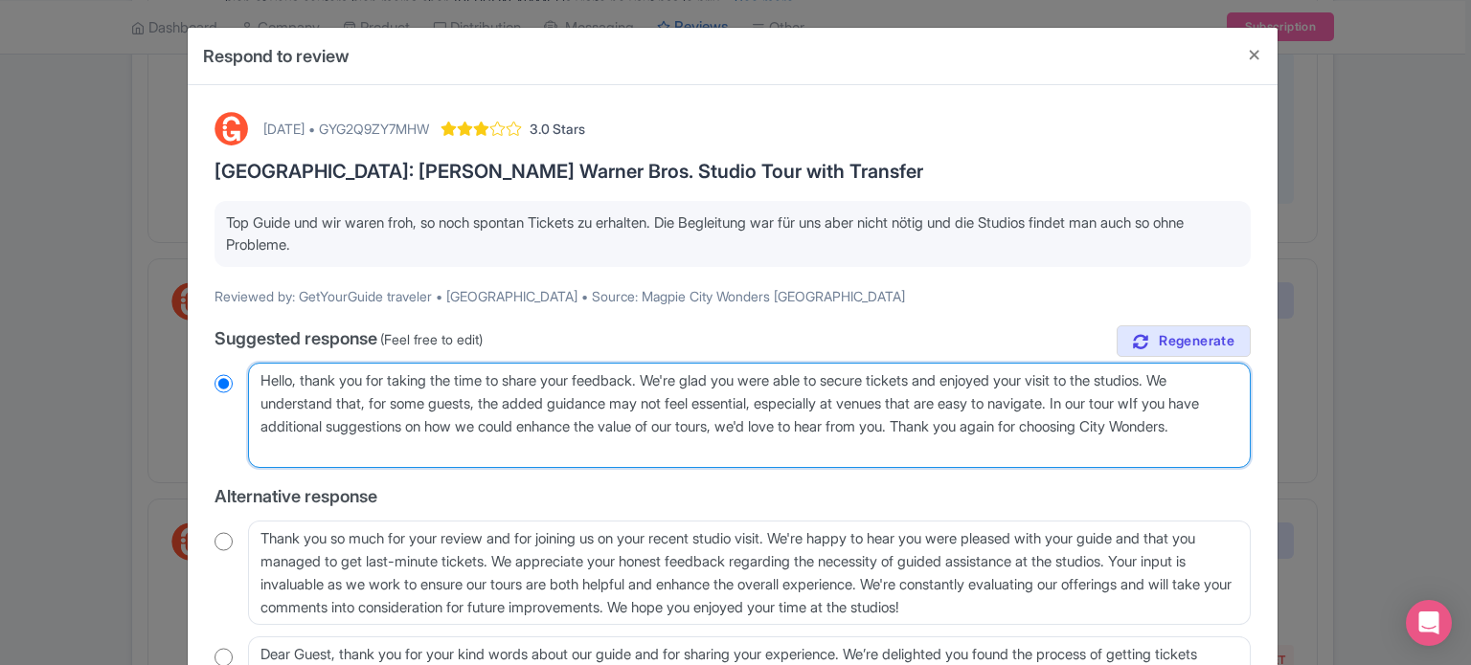
type textarea "Hello, thank you for taking the time to share your feedback. We're glad you wer…"
radio input "true"
type textarea "Hello, thank you for taking the time to share your feedback. We're glad you wer…"
radio input "true"
type textarea "Hello, thank you for taking the time to share your feedback. We're glad you wer…"
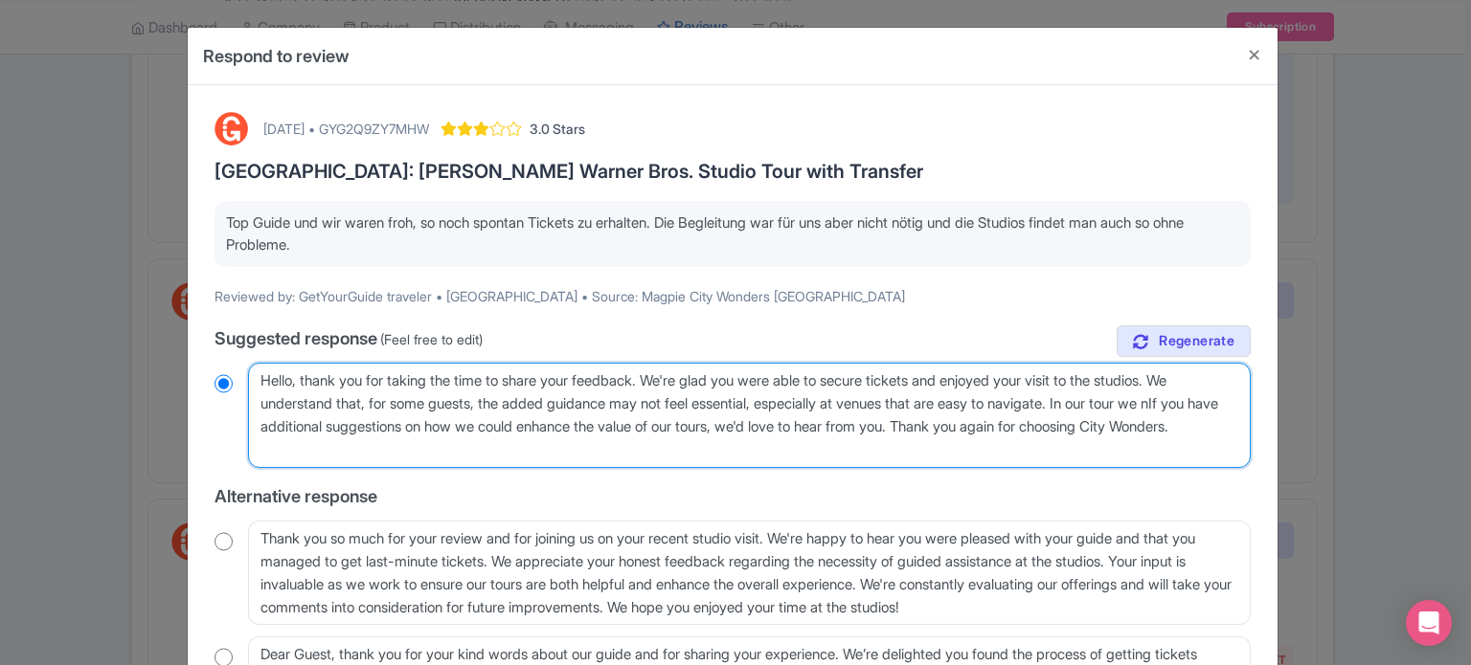
radio input "true"
type textarea "Hello, thank you for taking the time to share your feedback. We're glad you wer…"
radio input "true"
type textarea "Hello, thank you for taking the time to share your feedback. We're glad you wer…"
radio input "true"
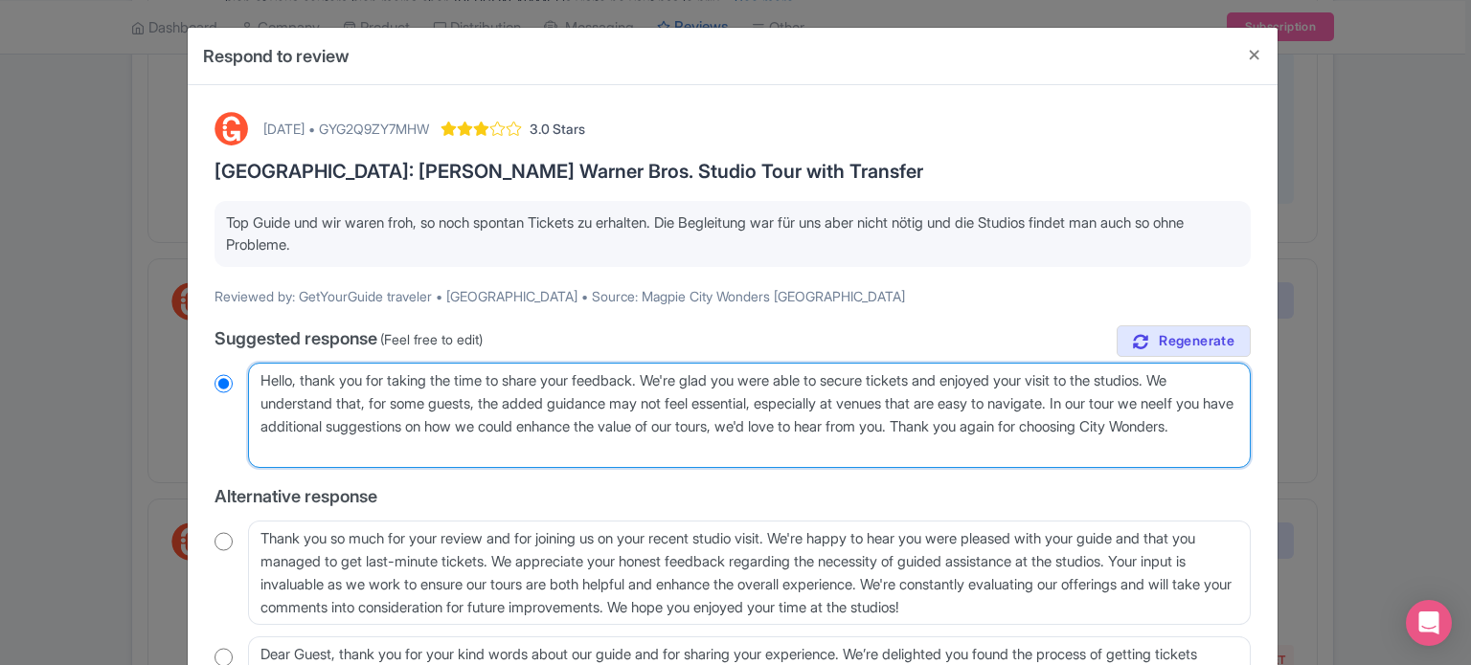
type textarea "Hello, thank you for taking the time to share your feedback. We're glad you wer…"
radio input "true"
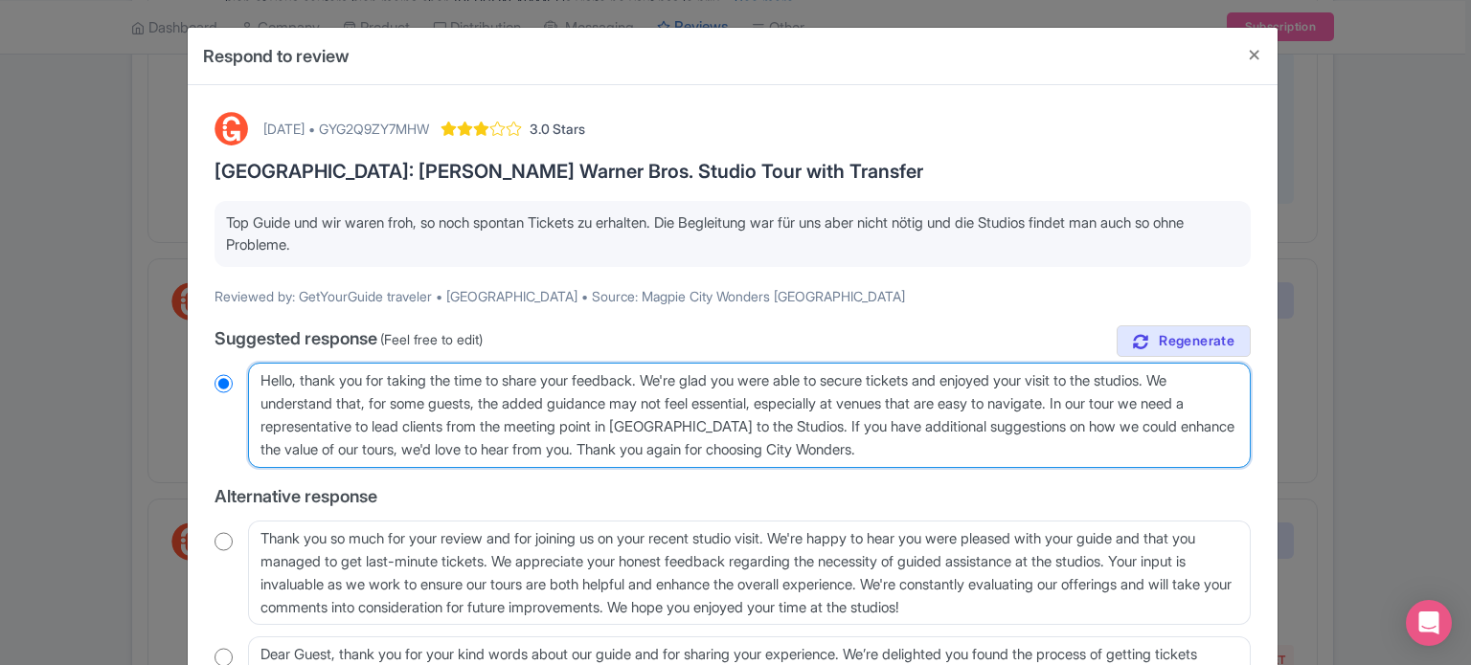
drag, startPoint x: 797, startPoint y: 423, endPoint x: 570, endPoint y: 450, distance: 228.5
click at [570, 450] on textarea "Dear GetYourGuide traveler, thank you for taking the time to share your feedbac…" at bounding box center [749, 415] width 1002 height 105
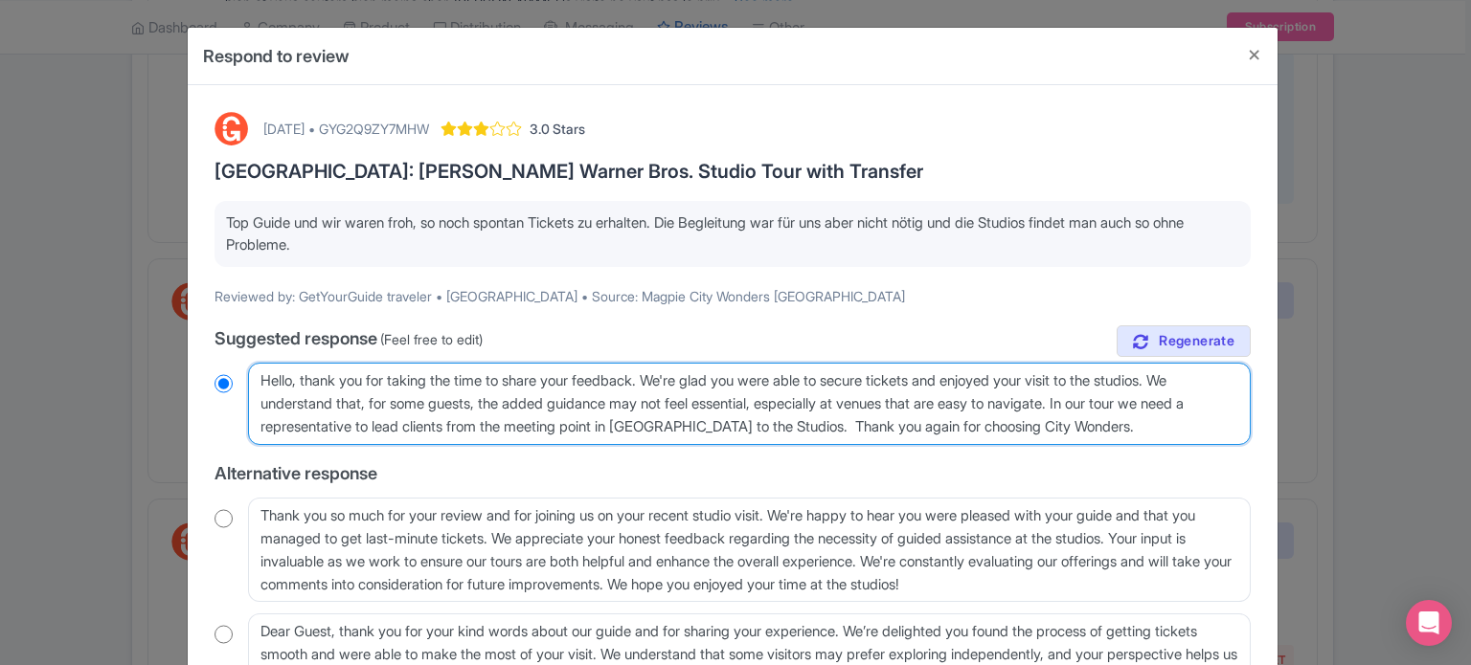
click at [1172, 403] on textarea "Dear GetYourGuide traveler, thank you for taking the time to share your feedbac…" at bounding box center [749, 404] width 1002 height 82
click at [480, 421] on textarea "Dear GetYourGuide traveler, thank you for taking the time to share your feedbac…" at bounding box center [749, 404] width 1002 height 82
drag, startPoint x: 1206, startPoint y: 427, endPoint x: 253, endPoint y: 389, distance: 954.4
click at [253, 389] on textarea "Dear GetYourGuide traveler, thank you for taking the time to share your feedbac…" at bounding box center [749, 404] width 1002 height 82
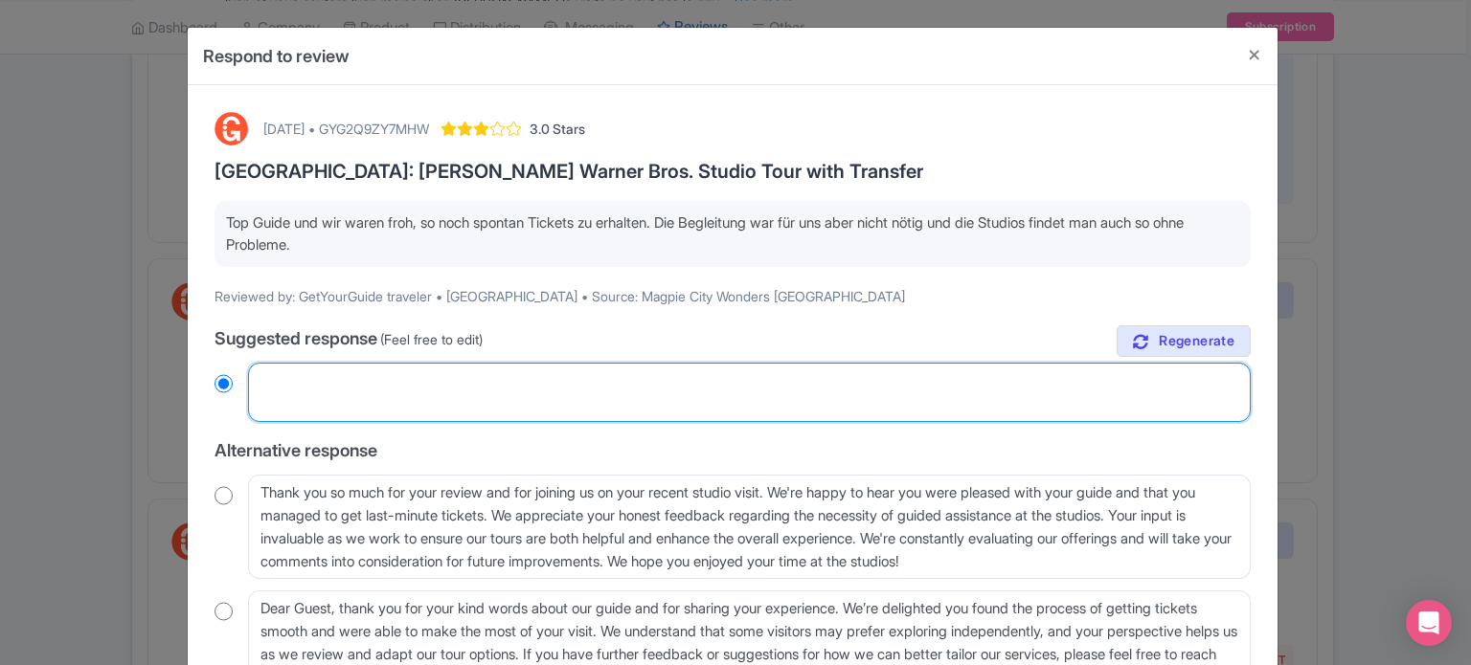
paste textarea "Hallo, vielen Dank für Ihr Feedback. Wir freuen uns, dass Sie Tickets sichern k…"
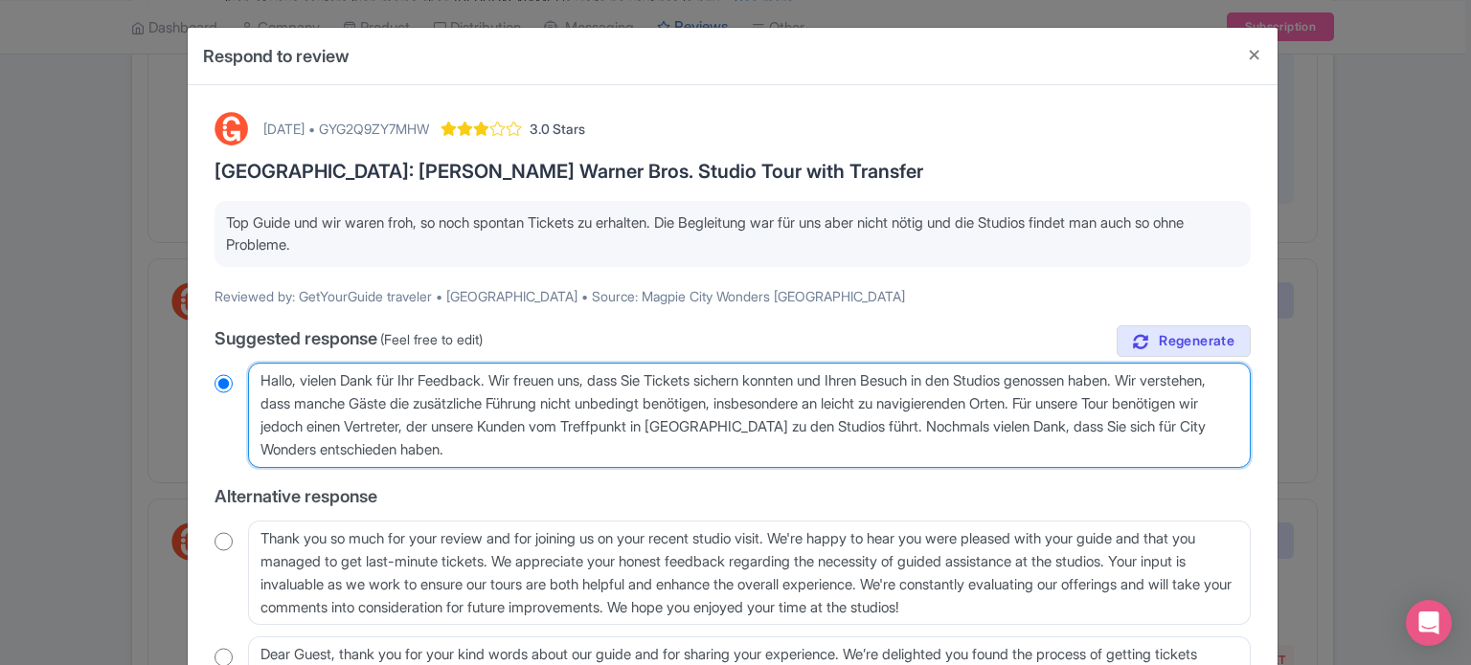
click at [572, 456] on textarea "Dear GetYourGuide traveler, thank you for taking the time to share your feedbac…" at bounding box center [749, 415] width 1002 height 105
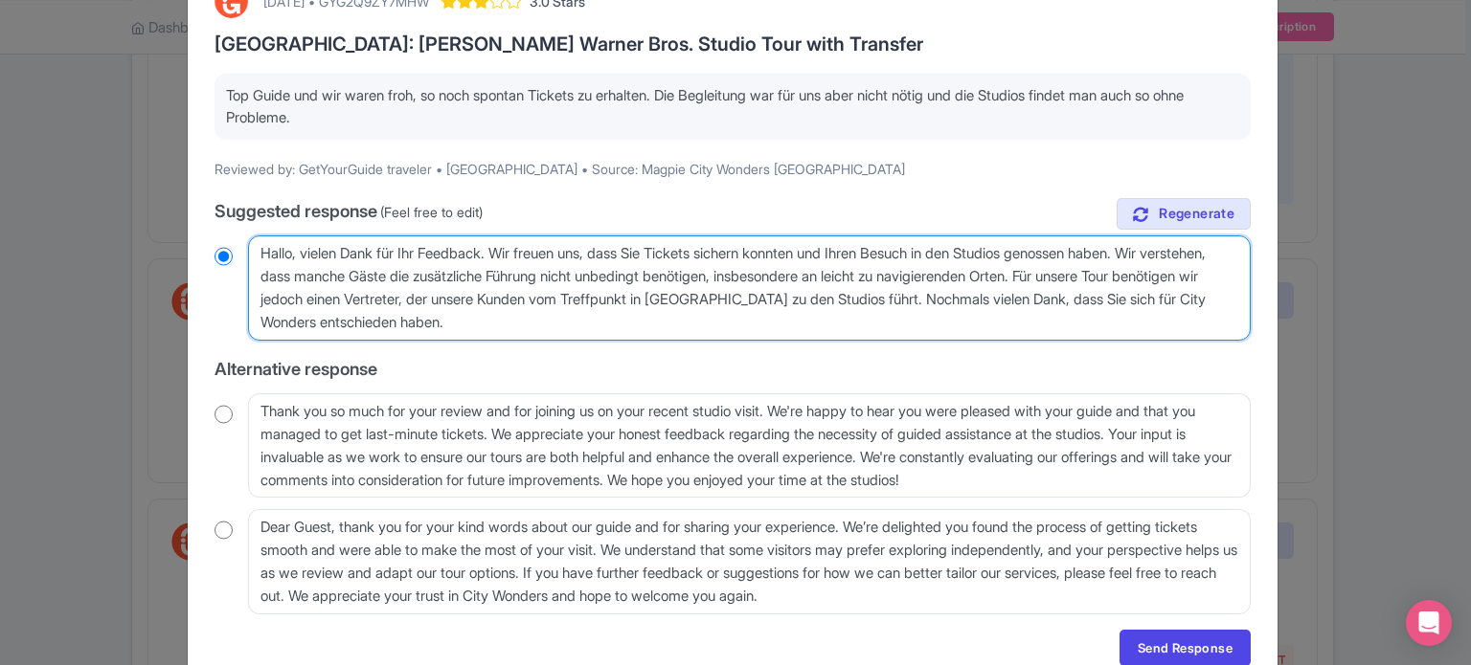
scroll to position [191, 0]
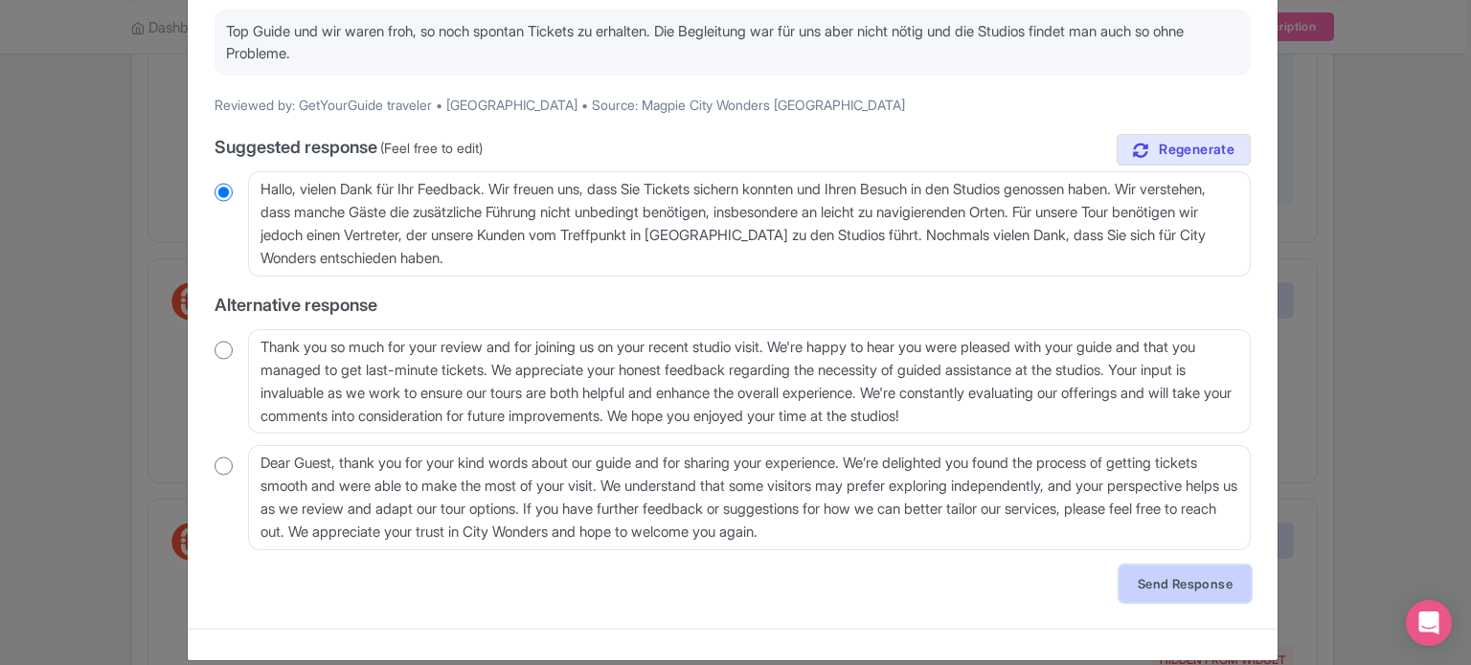
click at [1199, 585] on link "Send Response" at bounding box center [1184, 584] width 131 height 36
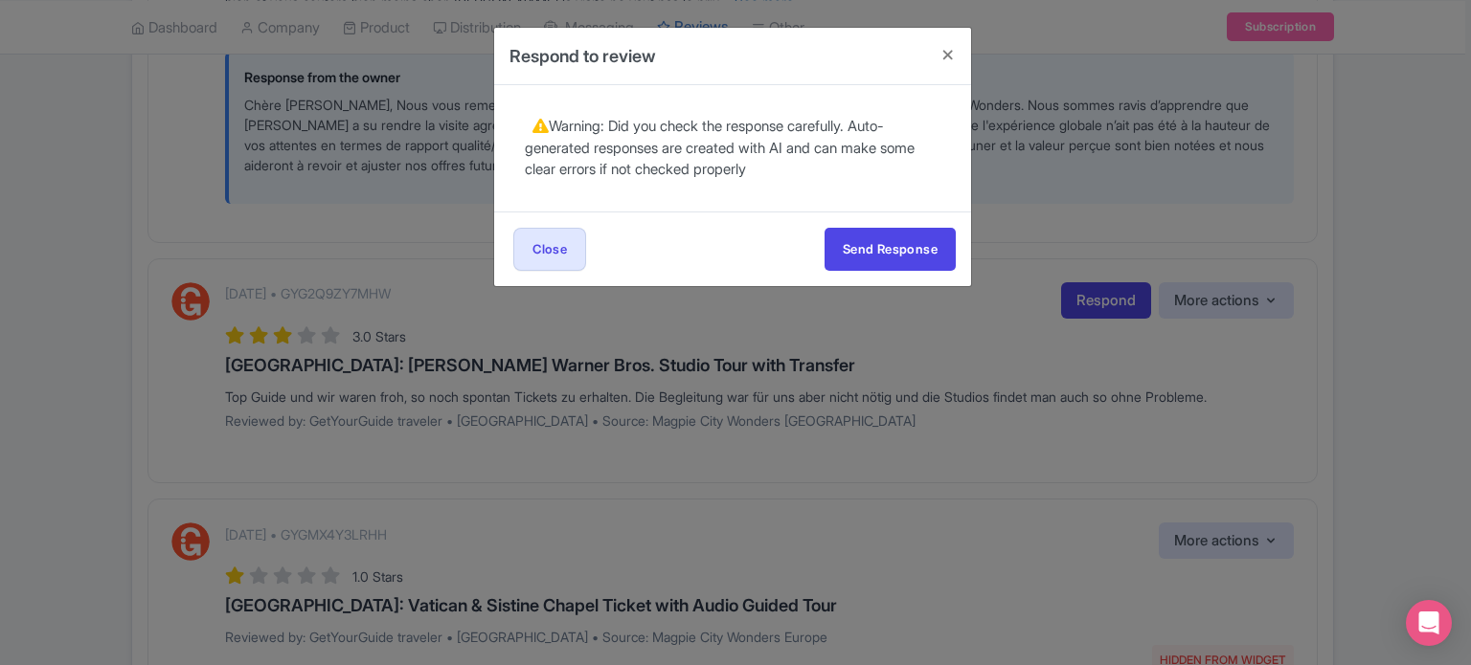
scroll to position [0, 0]
click at [910, 259] on button "Send Response" at bounding box center [889, 249] width 131 height 43
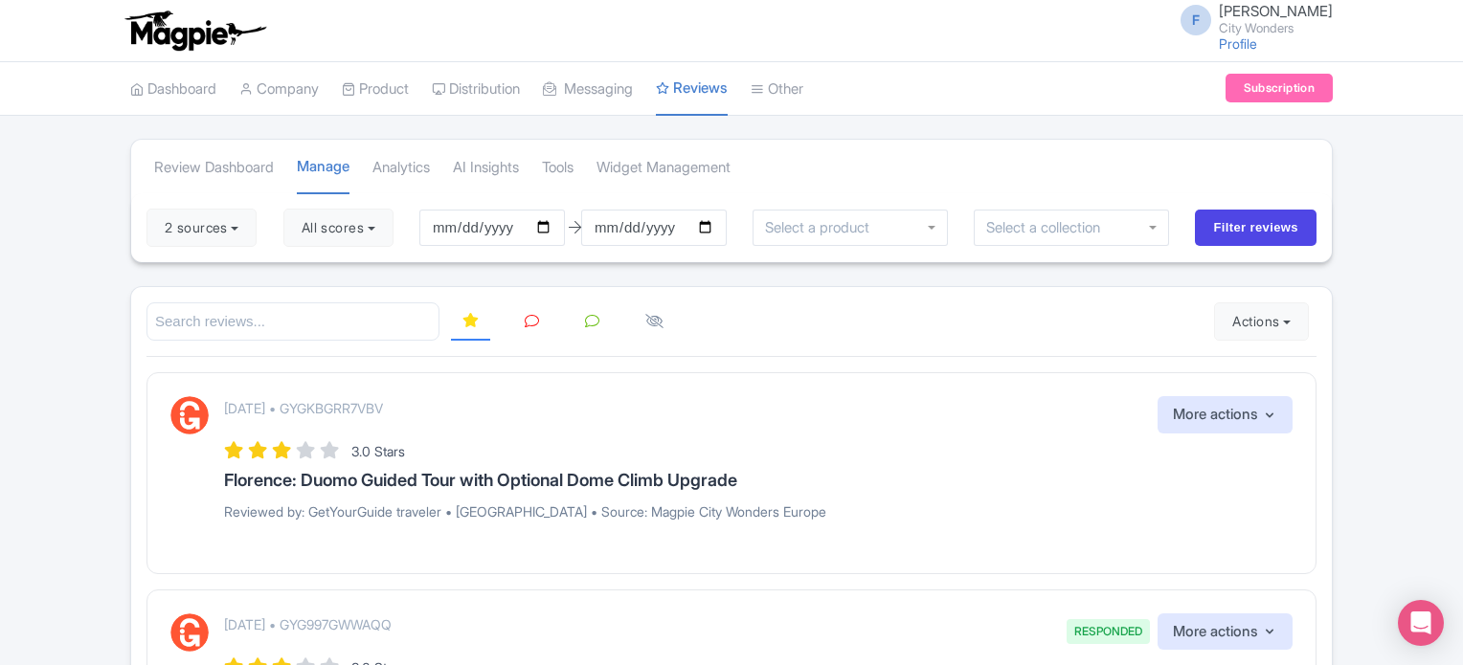
click at [532, 314] on icon at bounding box center [532, 321] width 14 height 14
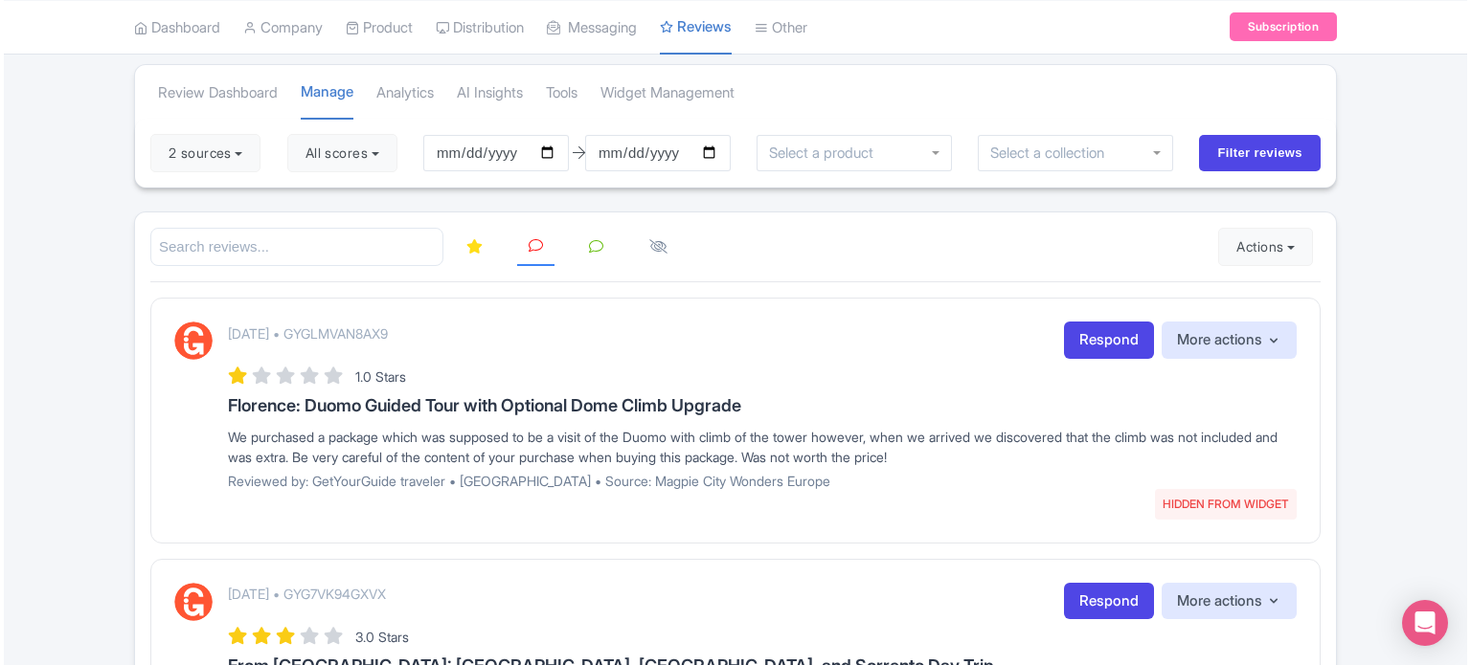
scroll to position [96, 0]
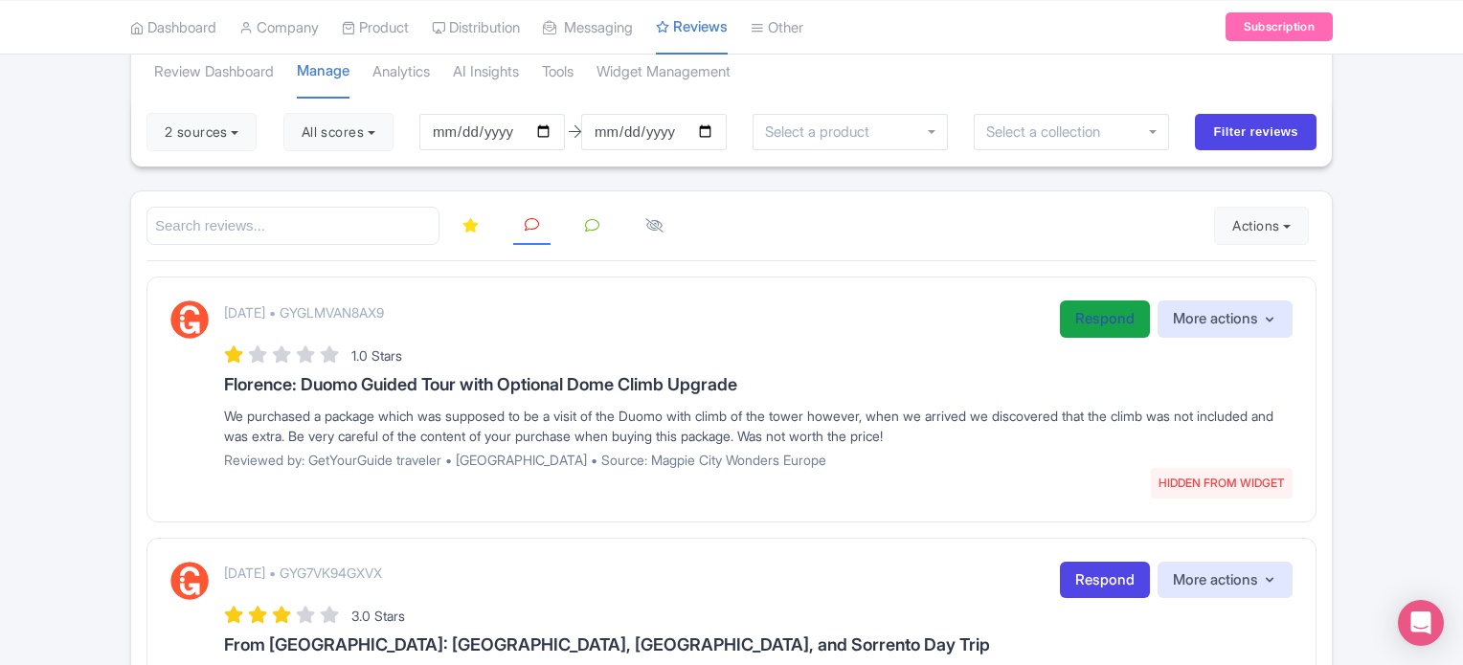
click at [1092, 311] on link "Respond" at bounding box center [1105, 319] width 90 height 37
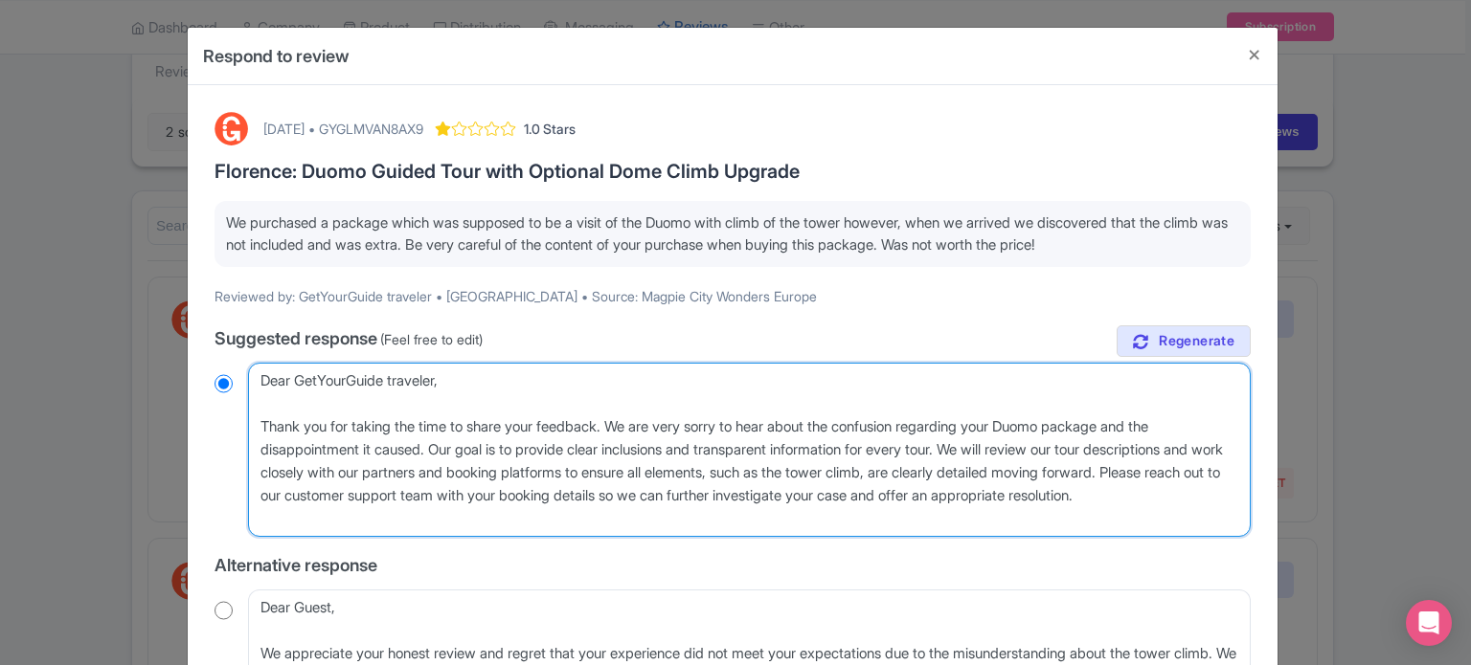
drag, startPoint x: 250, startPoint y: 378, endPoint x: 446, endPoint y: 363, distance: 196.9
click at [446, 363] on textarea "Dear GetYourGuide traveler, Thank you for taking the time to share your feedbac…" at bounding box center [749, 450] width 1002 height 174
type textarea "H Thank you for taking the time to share your feedback. We are very sorry to he…"
radio input "true"
type textarea "Hel Thank you for taking the time to share your feedback. We are very sorry to …"
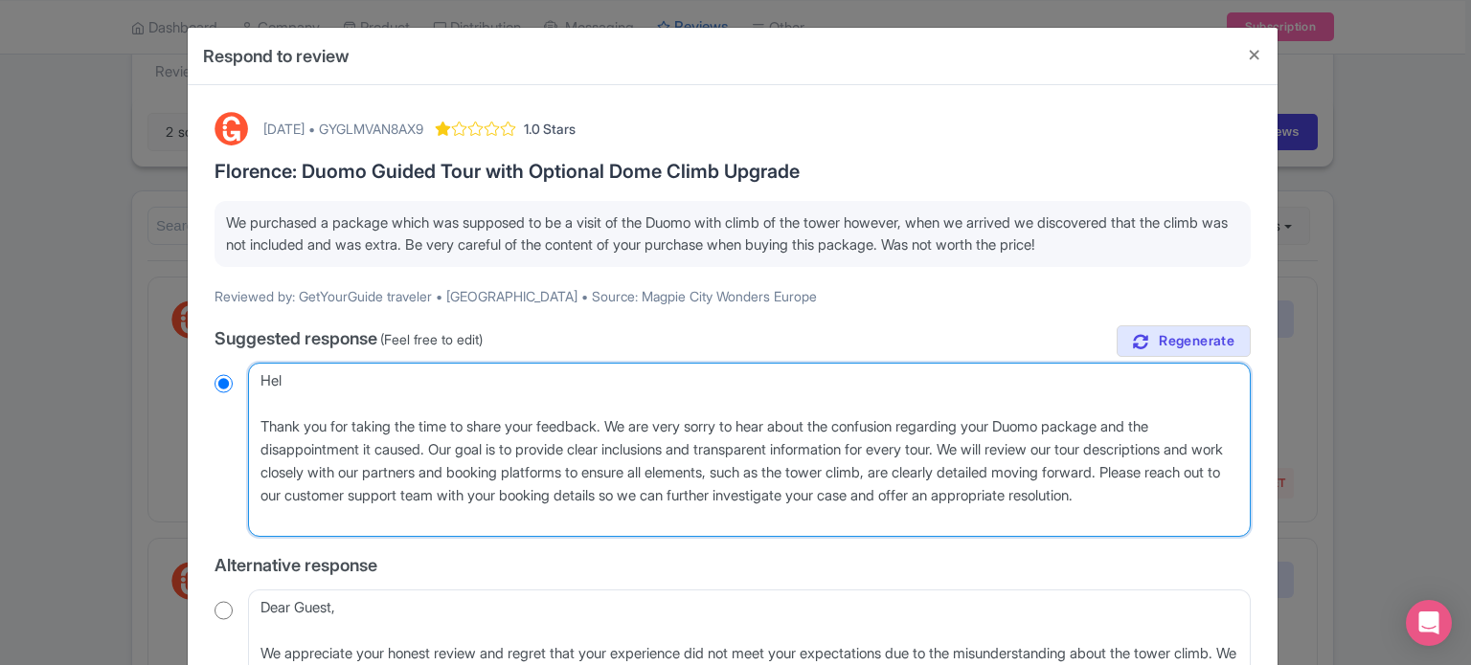
radio input "true"
type textarea "Hell Thank you for taking the time to share your feedback. We are very sorry to…"
radio input "true"
type textarea "Hello Thank you for taking the time to share your feedback. We are very sorry t…"
radio input "true"
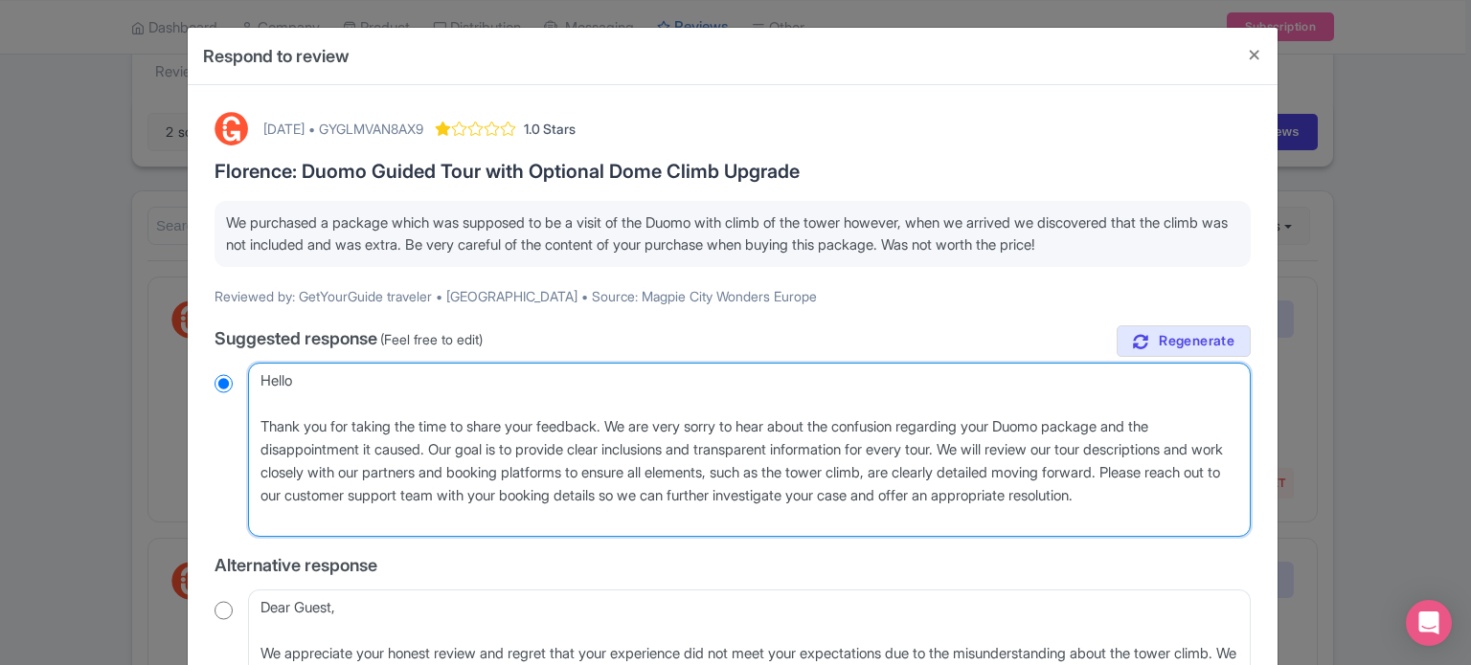
type textarea "Hello, Thank you for taking the time to share your feedback. We are very sorry …"
radio input "true"
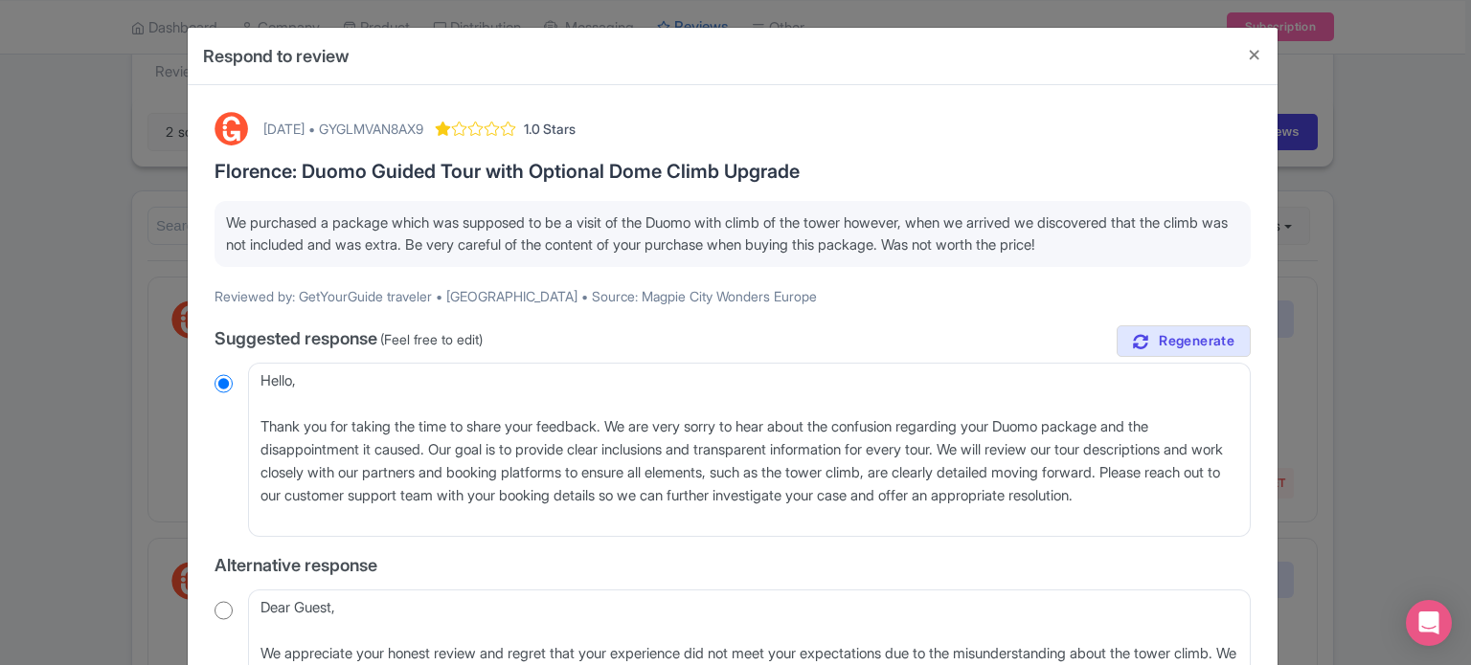
click at [423, 134] on div "October 08, 2025 • GYGLMVAN8AX9" at bounding box center [343, 129] width 160 height 20
copy div "GYGLMVAN8AX9"
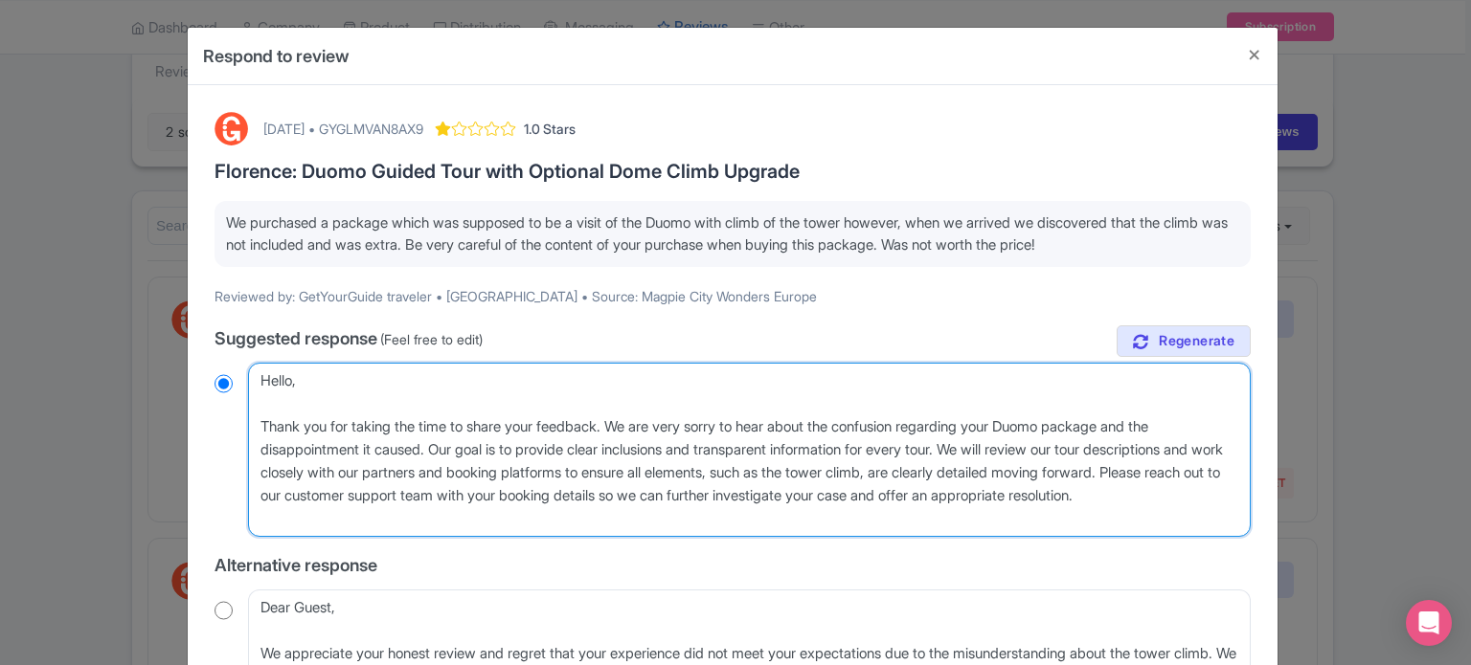
drag, startPoint x: 435, startPoint y: 448, endPoint x: 430, endPoint y: 514, distance: 66.2
click at [430, 514] on textarea "Dear GetYourGuide traveler, Thank you for taking the time to share your feedbac…" at bounding box center [749, 450] width 1002 height 174
type textarea "Hello, Thank you for taking the time to share your feedback. We are very sorry …"
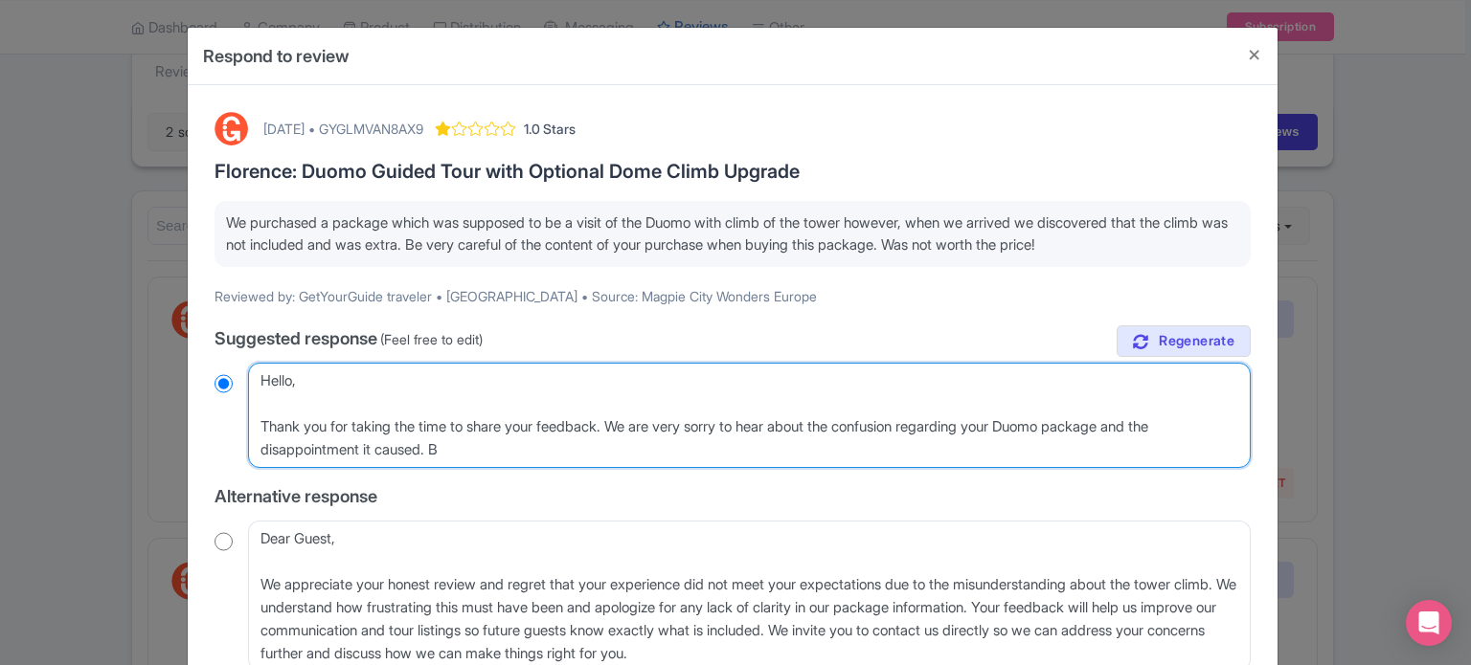
radio input "true"
type textarea "Hello, Thank you for taking the time to share your feedback. We are very sorry …"
radio input "true"
type textarea "Hello, Thank you for taking the time to share your feedback. We are very sorry …"
radio input "true"
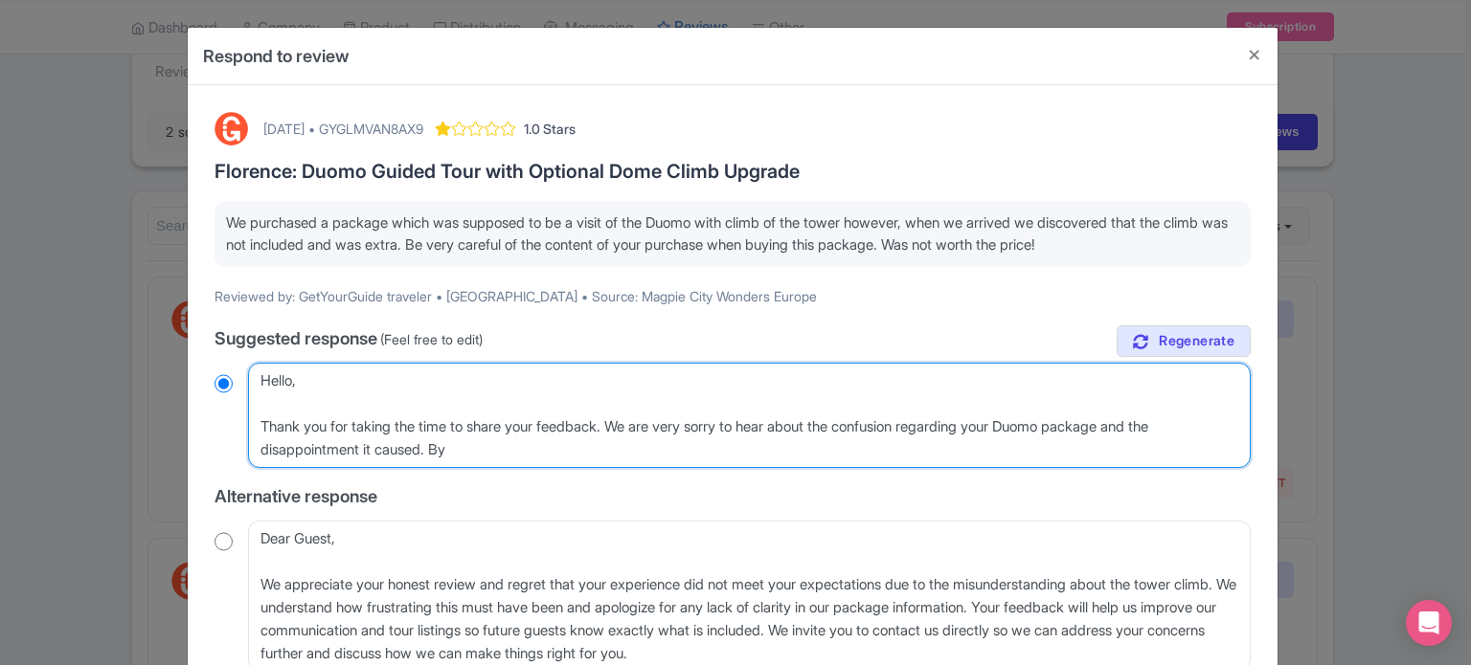
type textarea "Hello, Thank you for taking the time to share your feedback. We are very sorry …"
radio input "true"
type textarea "Hello, Thank you for taking the time to share your feedback. We are very sorry …"
radio input "true"
type textarea "Hello, Thank you for taking the time to share your feedback. We are very sorry …"
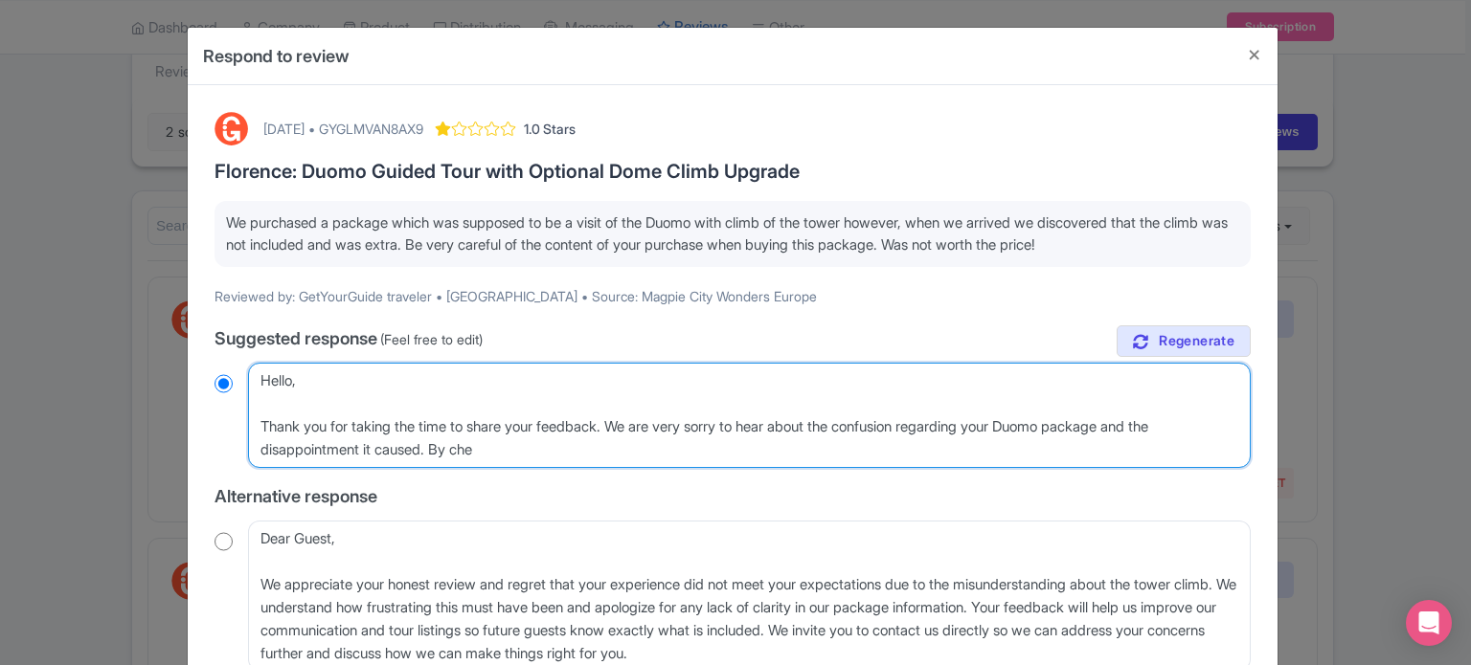
radio input "true"
type textarea "Hello, Thank you for taking the time to share your feedback. We are very sorry …"
radio input "true"
type textarea "Hello, Thank you for taking the time to share your feedback. We are very sorry …"
radio input "true"
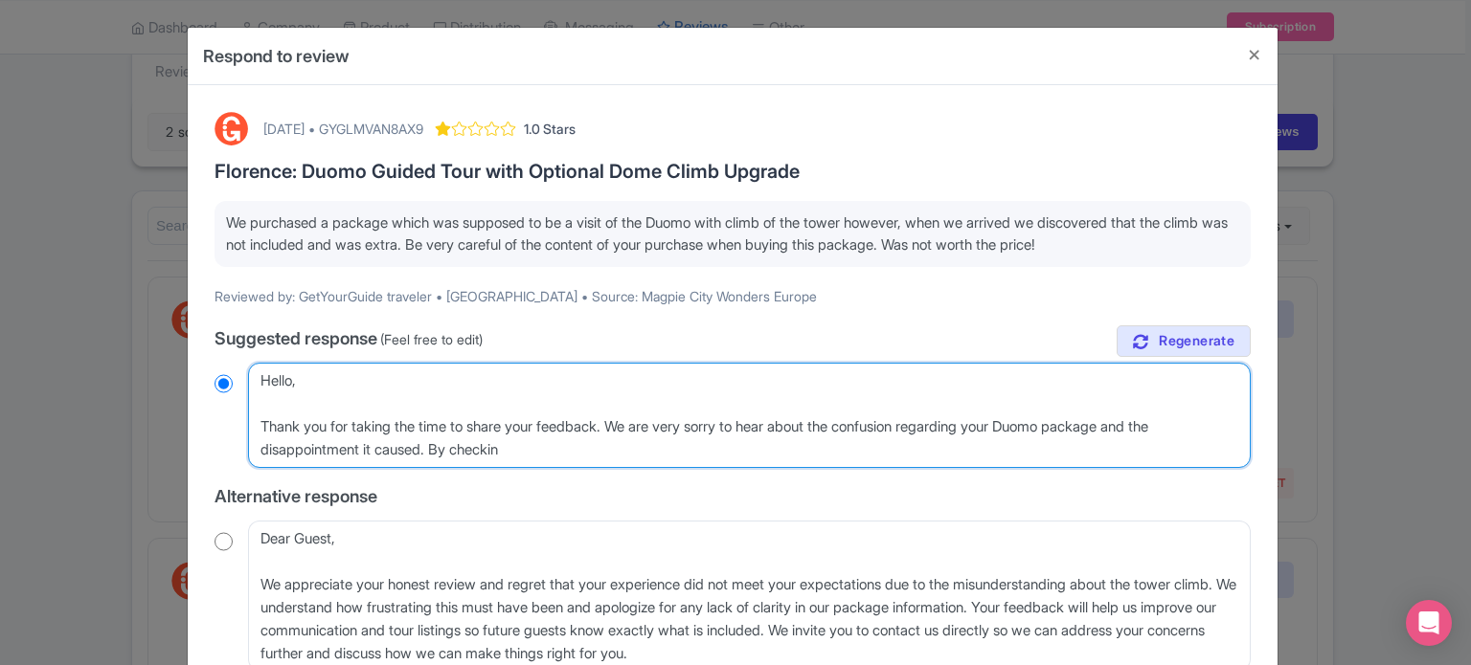
type textarea "Hello, Thank you for taking the time to share your feedback. We are very sorry …"
radio input "true"
type textarea "Hello, Thank you for taking the time to share your feedback. We are very sorry …"
radio input "true"
type textarea "Hello, Thank you for taking the time to share your feedback. We are very sorry …"
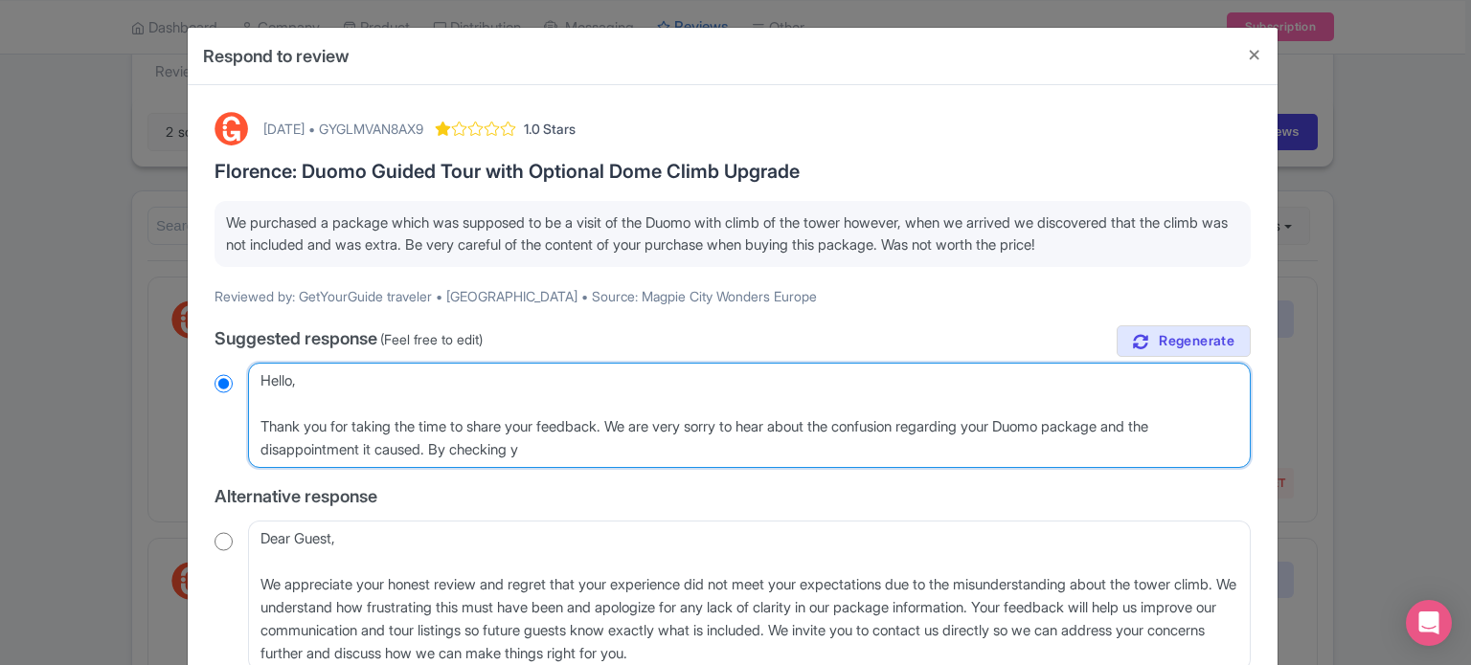
radio input "true"
type textarea "Hello, Thank you for taking the time to share your feedback. We are very sorry …"
radio input "true"
type textarea "Hello, Thank you for taking the time to share your feedback. We are very sorry …"
radio input "true"
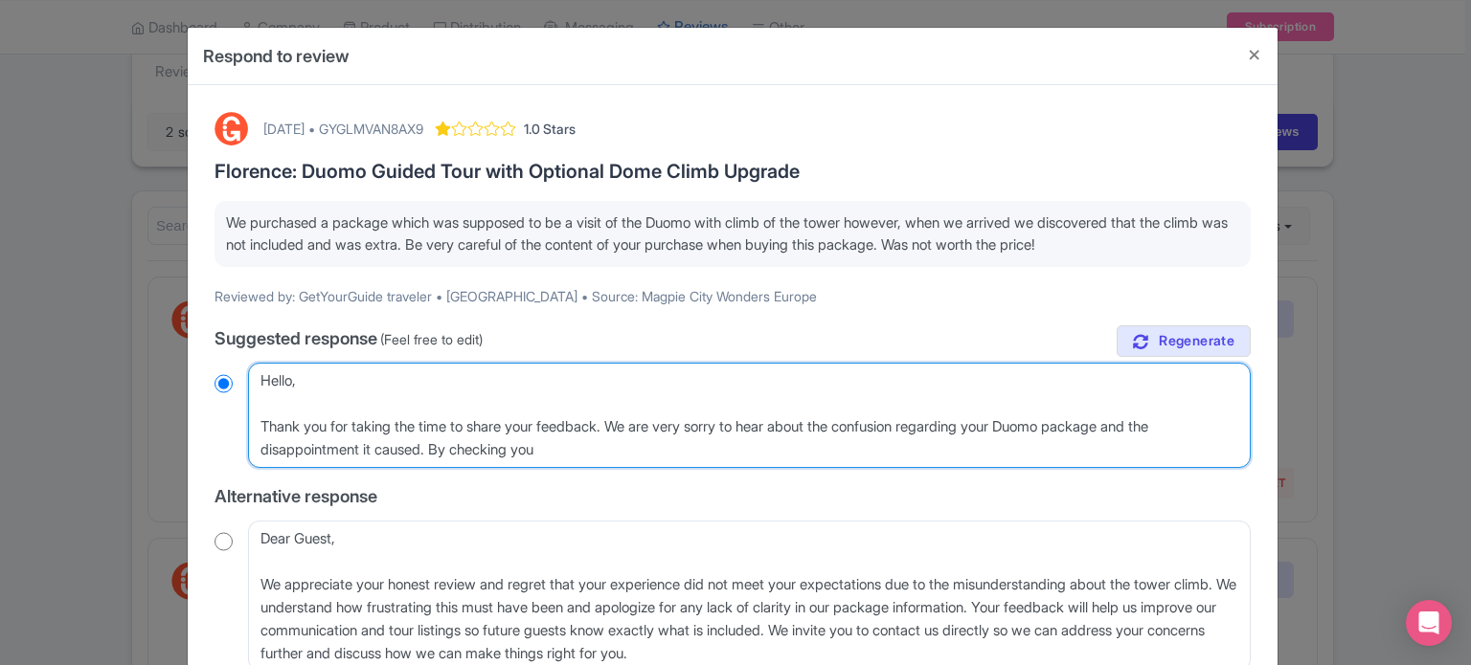
type textarea "Hello, Thank you for taking the time to share your feedback. We are very sorry …"
radio input "true"
type textarea "Hello, Thank you for taking the time to share your feedback. We are very sorry …"
radio input "true"
type textarea "Hello, Thank you for taking the time to share your feedback. We are very sorry …"
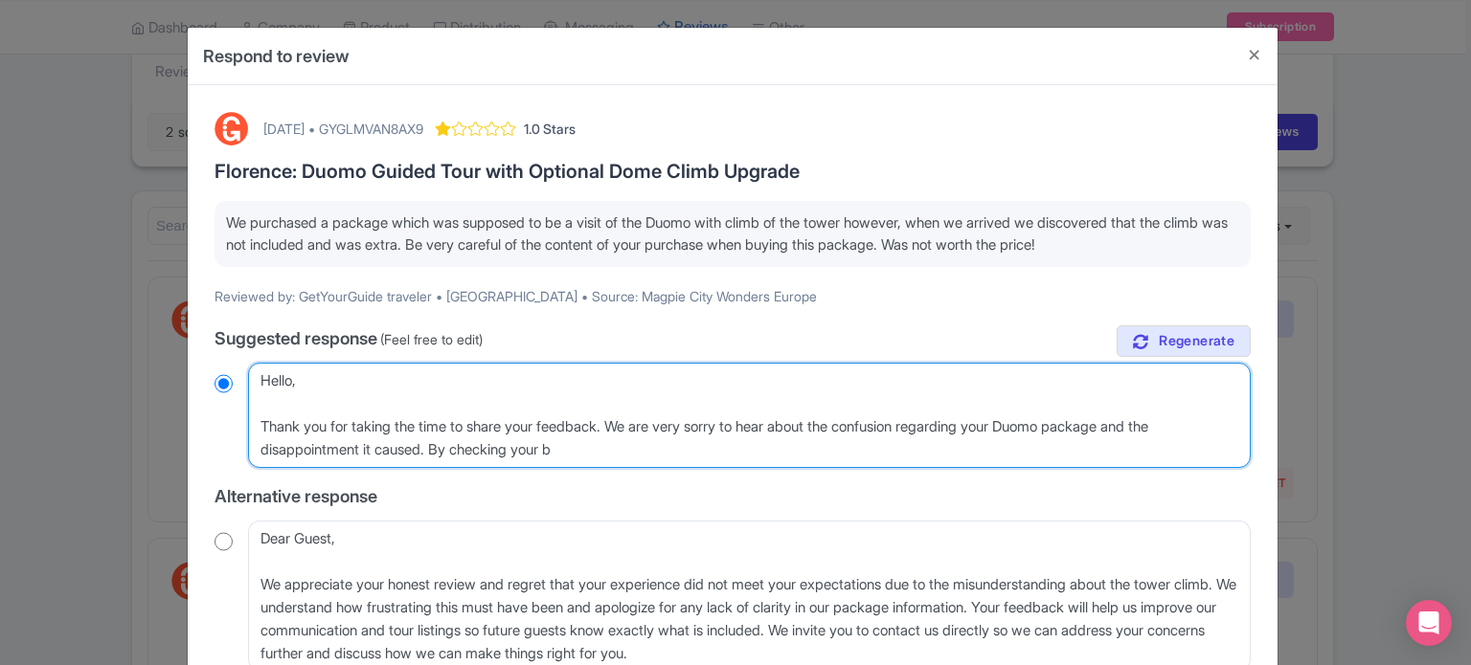
radio input "true"
type textarea "Hello, Thank you for taking the time to share your feedback. We are very sorry …"
radio input "true"
type textarea "Hello, Thank you for taking the time to share your feedback. We are very sorry …"
radio input "true"
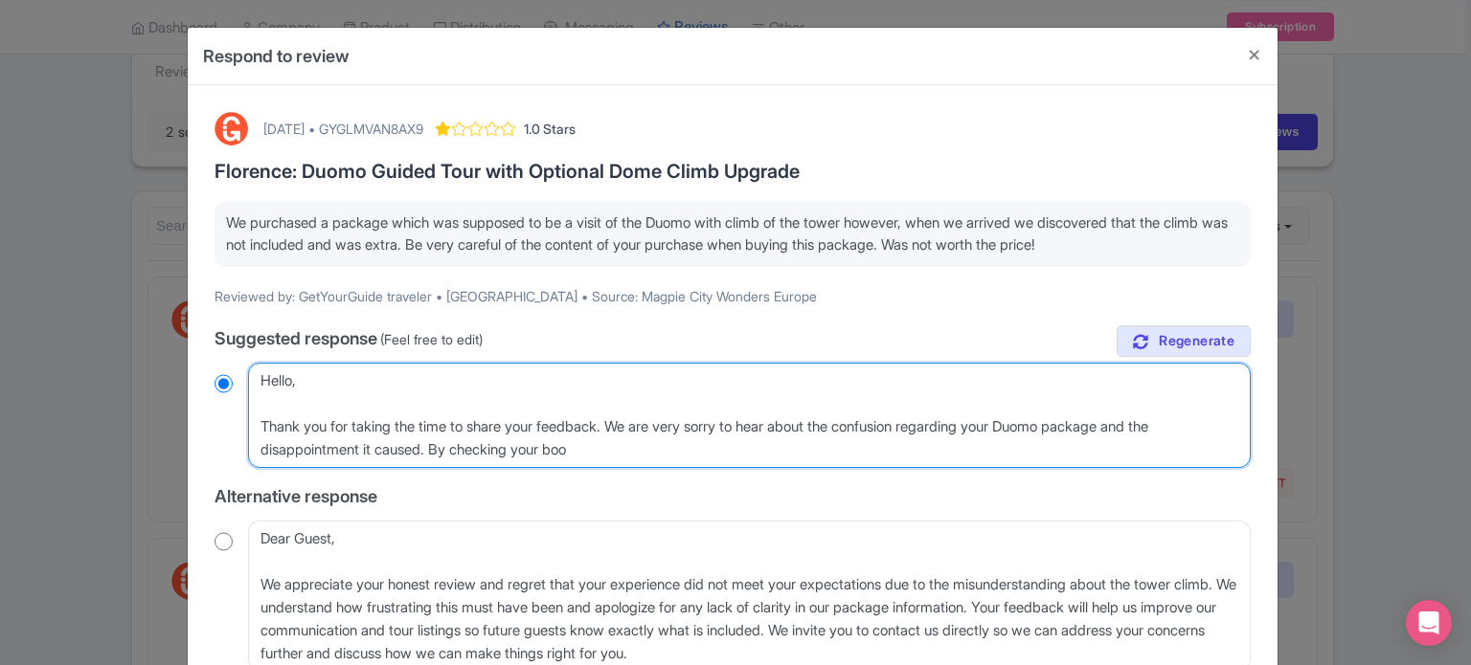
type textarea "Hello, Thank you for taking the time to share your feedback. We are very sorry …"
radio input "true"
type textarea "Hello, Thank you for taking the time to share your feedback. We are very sorry …"
radio input "true"
type textarea "Hello, Thank you for taking the time to share your feedback. We are very sorry …"
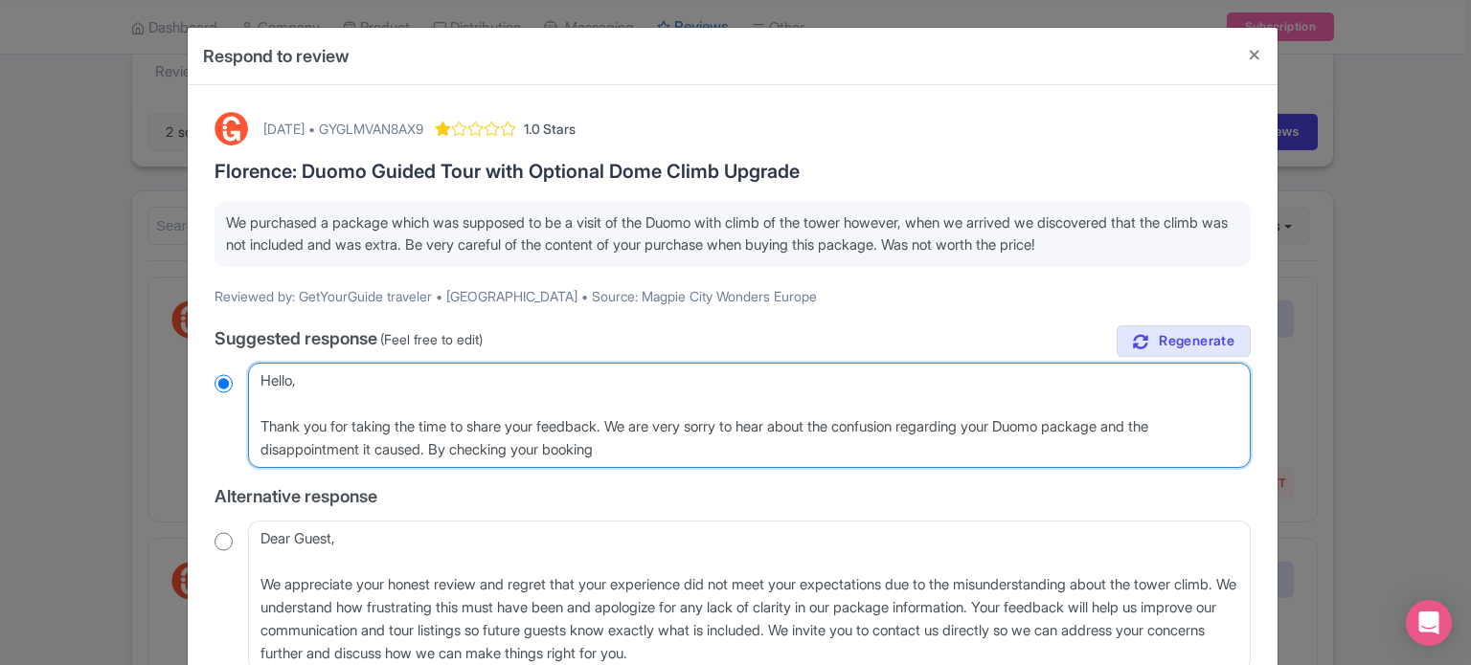
radio input "true"
type textarea "Hello, Thank you for taking the time to share your feedback. We are very sorry …"
radio input "true"
type textarea "Hello, Thank you for taking the time to share your feedback. We are very sorry …"
radio input "true"
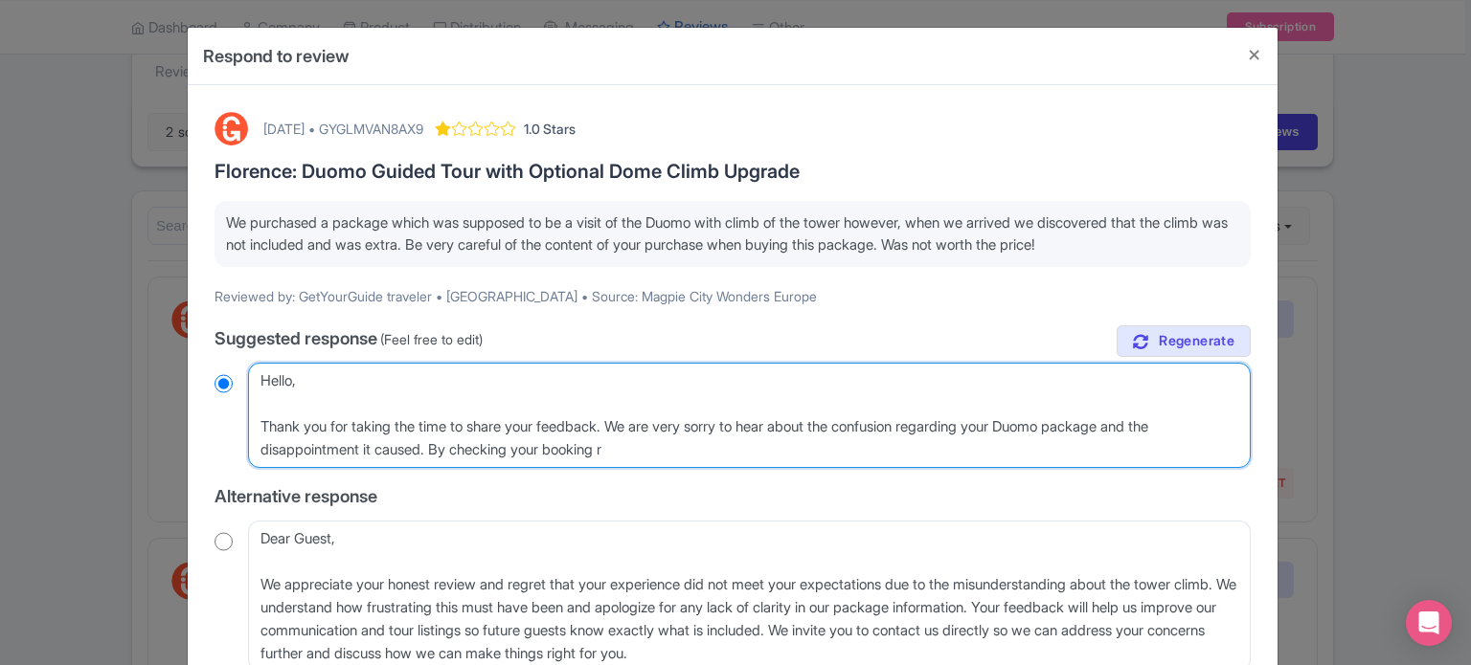
type textarea "Hello, Thank you for taking the time to share your feedback. We are very sorry …"
radio input "true"
type textarea "Hello, Thank you for taking the time to share your feedback. We are very sorry …"
radio input "true"
type textarea "Hello, Thank you for taking the time to share your feedback. We are very sorry …"
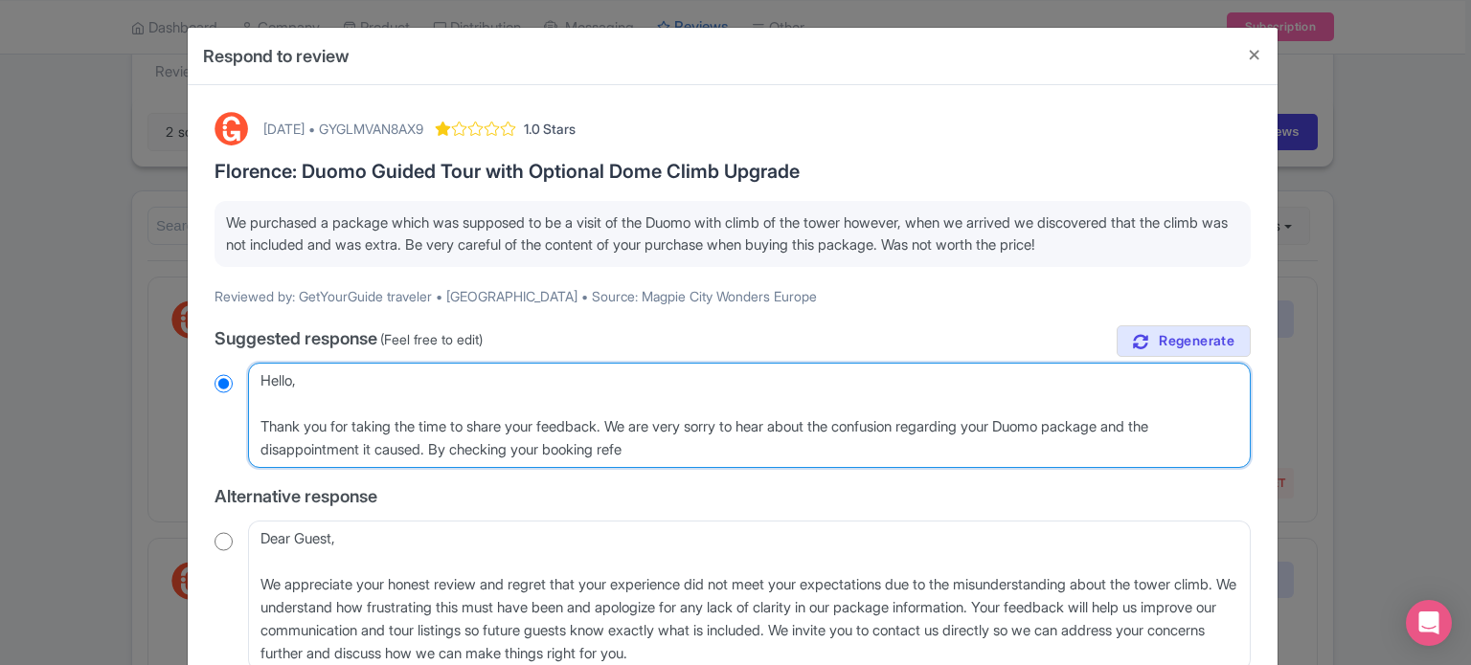
radio input "true"
type textarea "Hello, Thank you for taking the time to share your feedback. We are very sorry …"
radio input "true"
type textarea "Hello, Thank you for taking the time to share your feedback. We are very sorry …"
radio input "true"
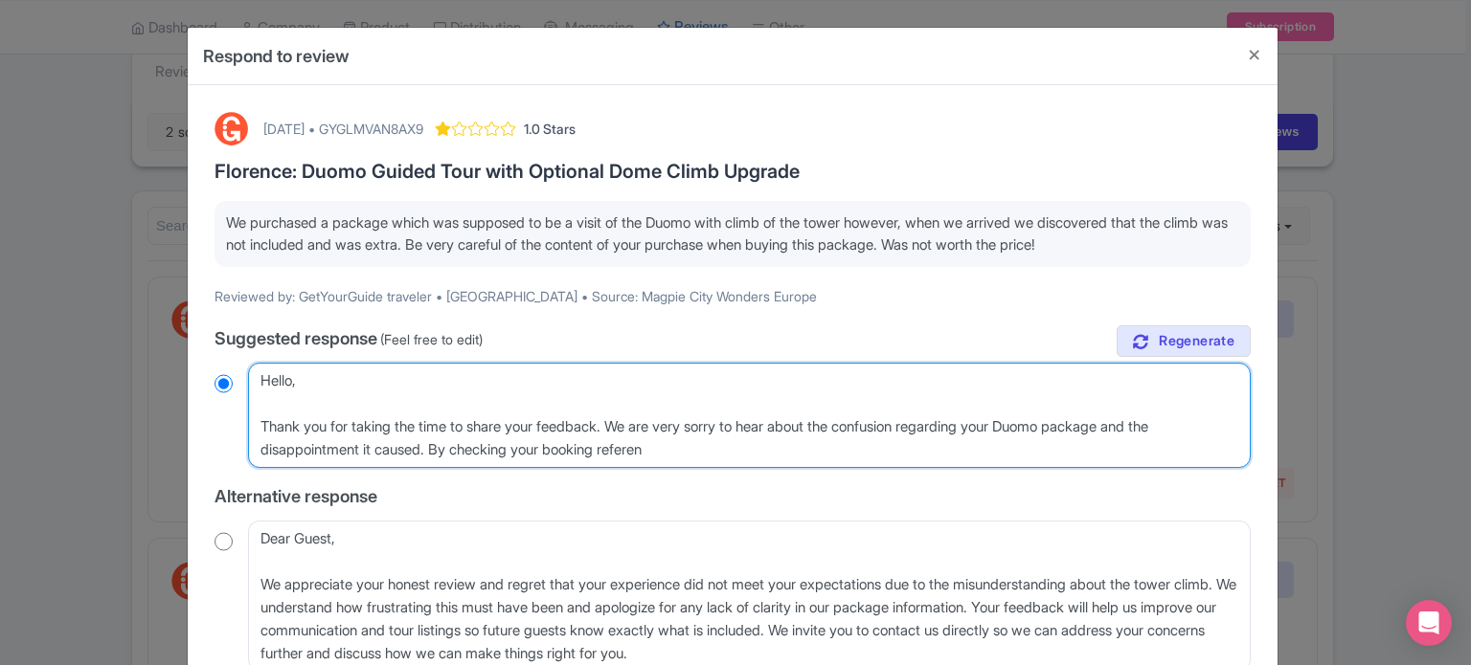
type textarea "Hello, Thank you for taking the time to share your feedback. We are very sorry …"
radio input "true"
type textarea "Hello, Thank you for taking the time to share your feedback. We are very sorry …"
radio input "true"
type textarea "Hello, Thank you for taking the time to share your feedback. We are very sorry …"
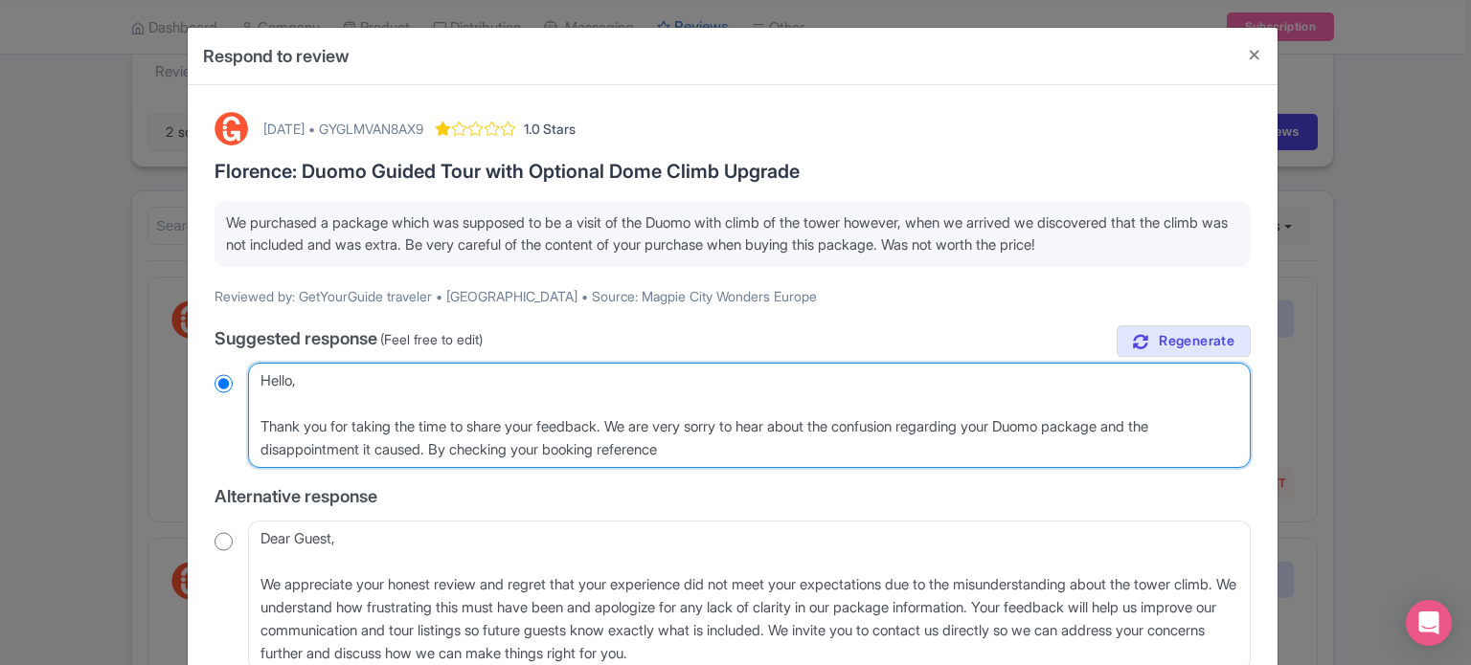
radio input "true"
type textarea "Hello, Thank you for taking the time to share your feedback. We are very sorry …"
radio input "true"
type textarea "Hello, Thank you for taking the time to share your feedback. We are very sorry …"
radio input "true"
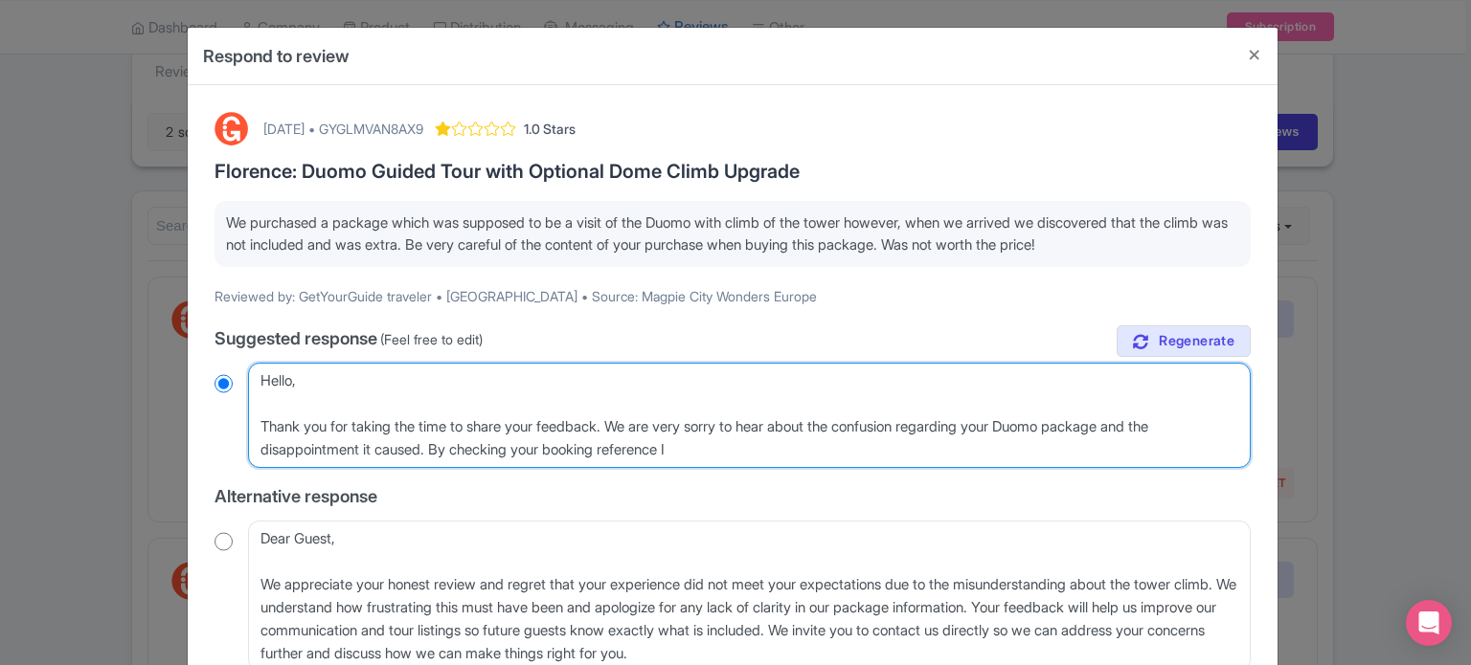
type textarea "Hello, Thank you for taking the time to share your feedback. We are very sorry …"
radio input "true"
type textarea "Hello, Thank you for taking the time to share your feedback. We are very sorry …"
radio input "true"
type textarea "Hello, Thank you for taking the time to share your feedback. We are very sorry …"
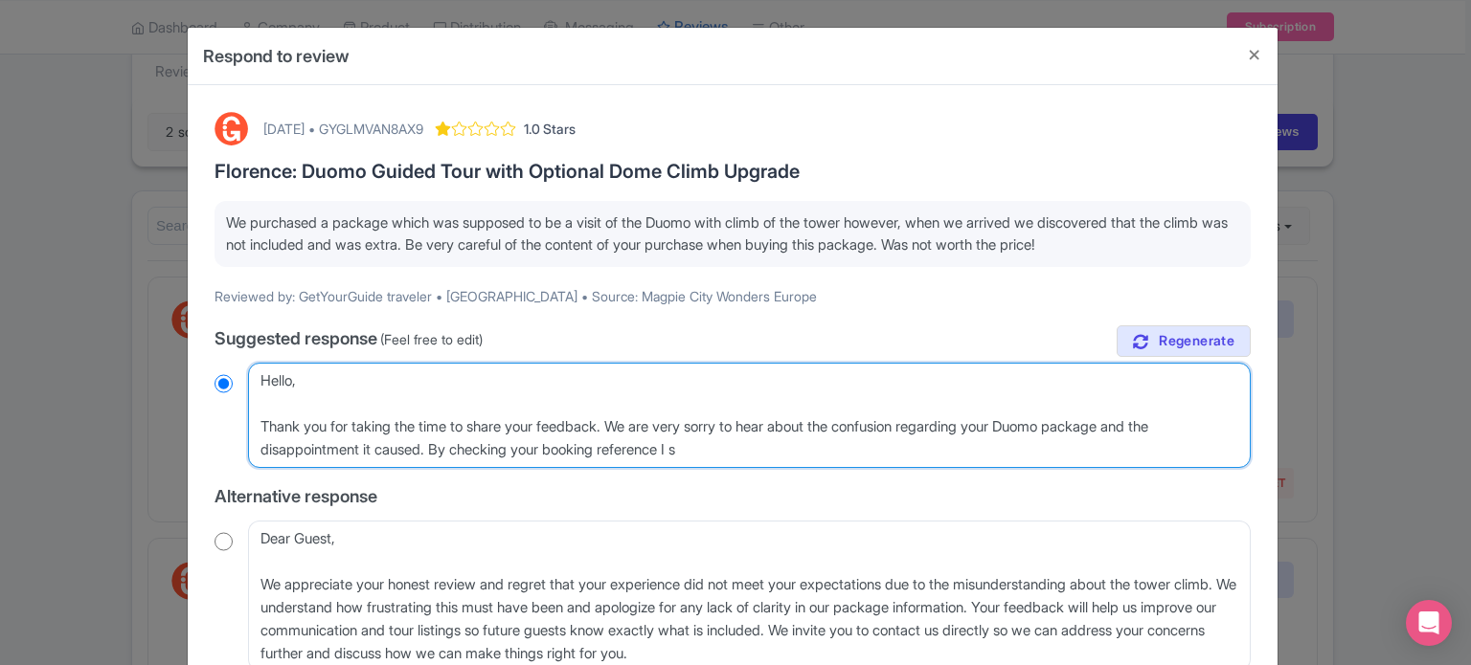
radio input "true"
type textarea "Hello, Thank you for taking the time to share your feedback. We are very sorry …"
radio input "true"
type textarea "Hello, Thank you for taking the time to share your feedback. We are very sorry …"
radio input "true"
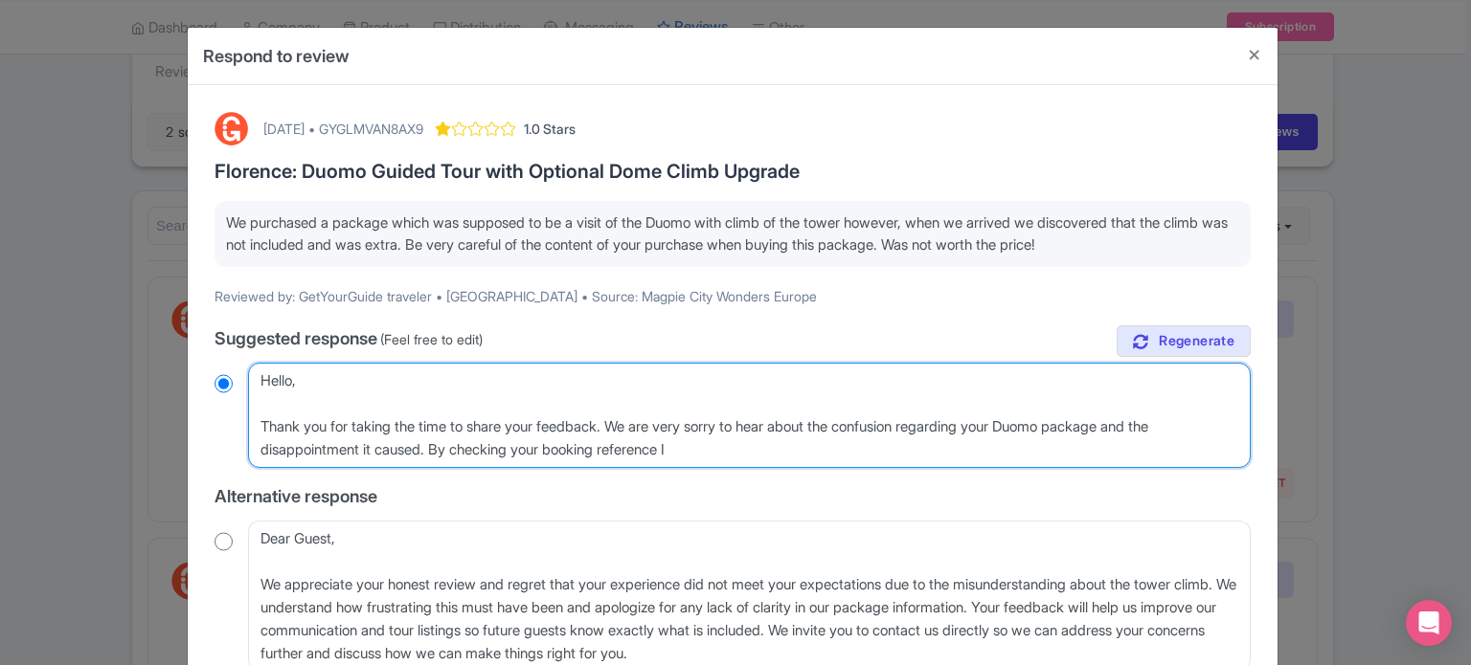
type textarea "Hello, Thank you for taking the time to share your feedback. We are very sorry …"
radio input "true"
type textarea "Hello, Thank you for taking the time to share your feedback. We are very sorry …"
radio input "true"
type textarea "Hello, Thank you for taking the time to share your feedback. We are very sorry …"
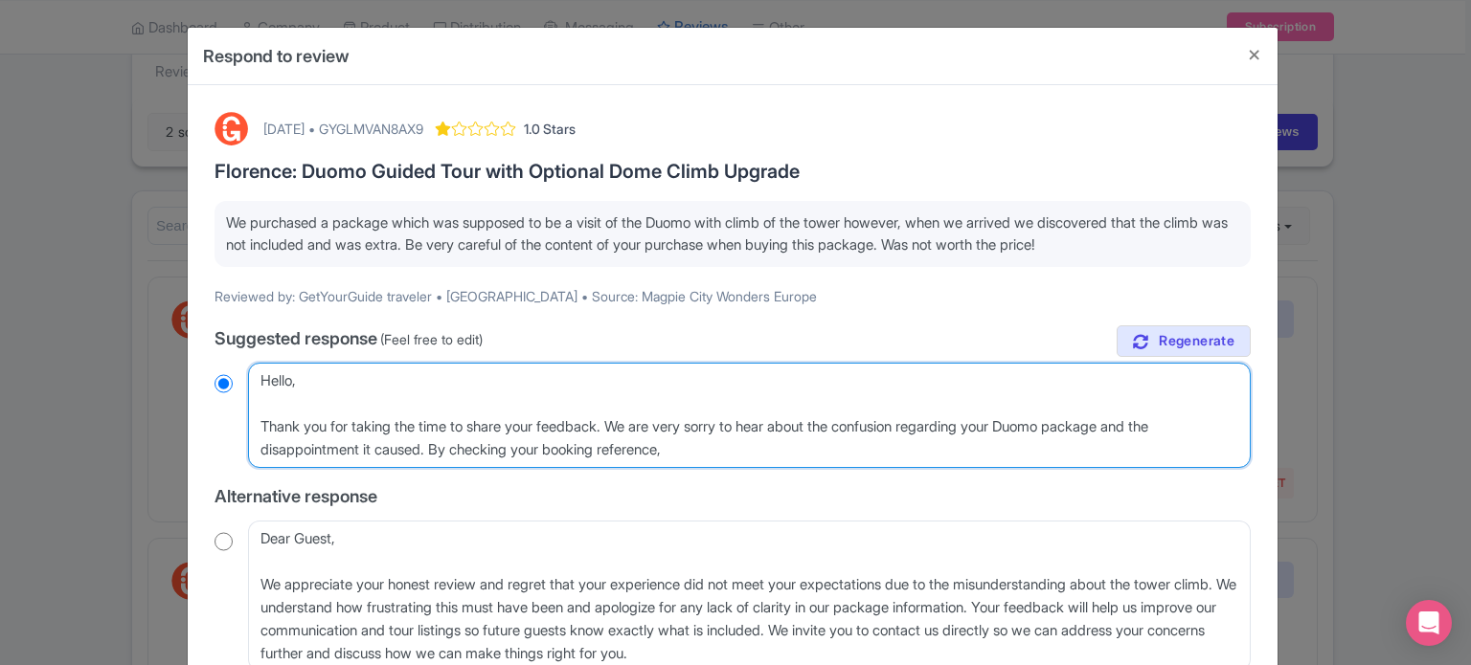
radio input "true"
type textarea "Hello, Thank you for taking the time to share your feedback. We are very sorry …"
radio input "true"
type textarea "Hello, Thank you for taking the time to share your feedback. We are very sorry …"
radio input "true"
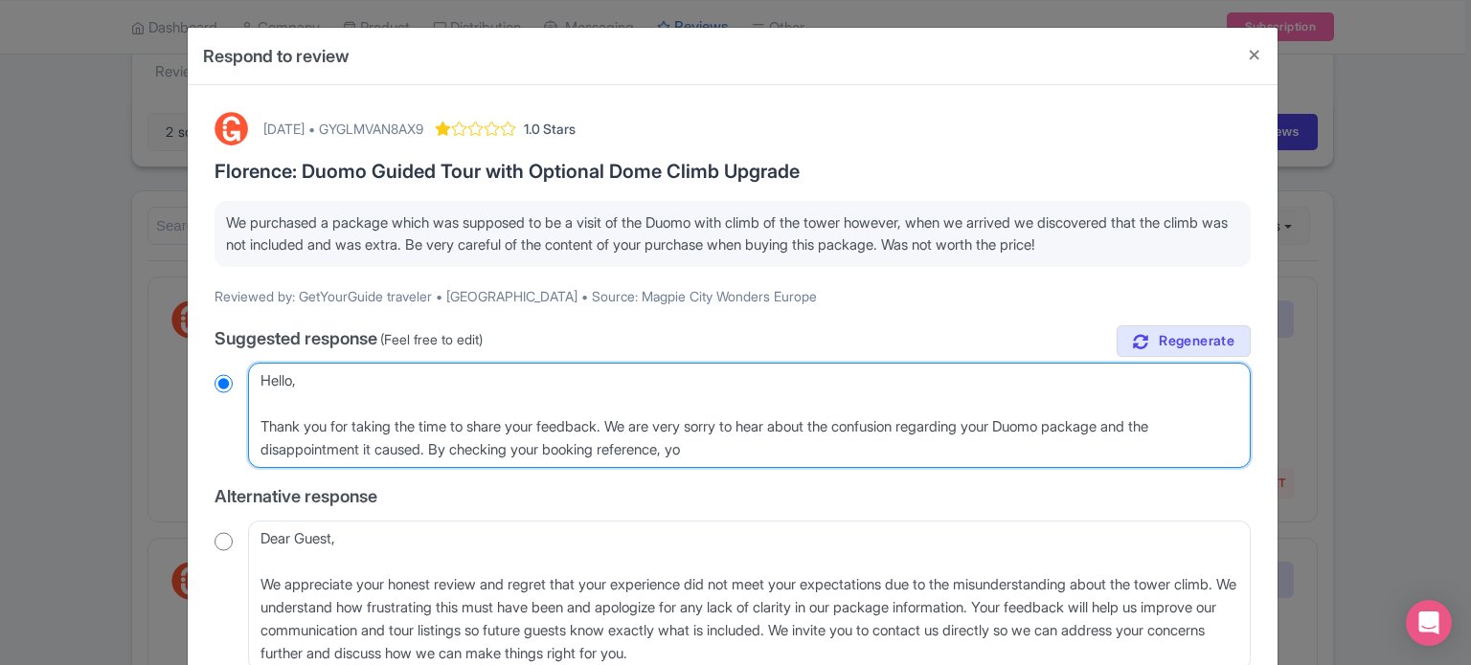
type textarea "Hello, Thank you for taking the time to share your feedback. We are very sorry …"
radio input "true"
type textarea "Hello, Thank you for taking the time to share your feedback. We are very sorry …"
radio input "true"
type textarea "Hello, Thank you for taking the time to share your feedback. We are very sorry …"
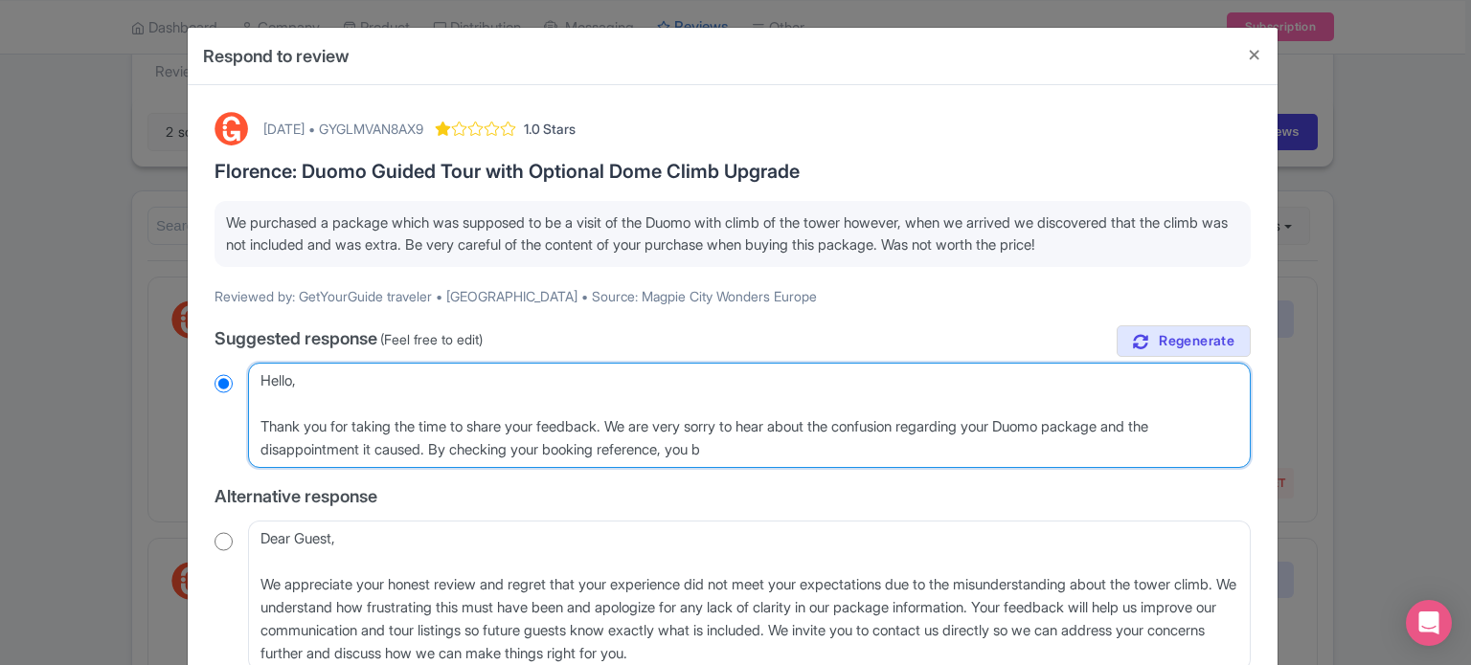
radio input "true"
type textarea "Hello, Thank you for taking the time to share your feedback. We are very sorry …"
radio input "true"
type textarea "Hello, Thank you for taking the time to share your feedback. We are very sorry …"
radio input "true"
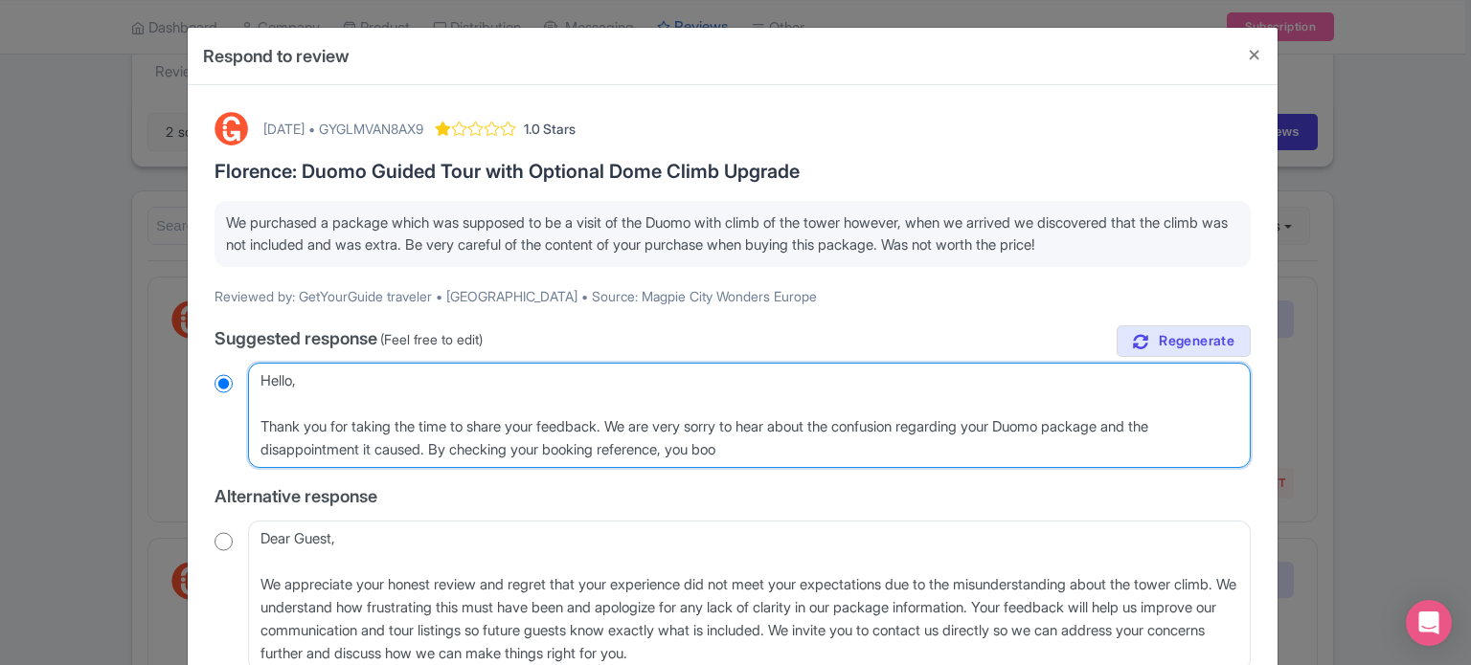
type textarea "Hello, Thank you for taking the time to share your feedback. We are very sorry …"
radio input "true"
type textarea "Hello, Thank you for taking the time to share your feedback. We are very sorry …"
radio input "true"
type textarea "Hello, Thank you for taking the time to share your feedback. We are very sorry …"
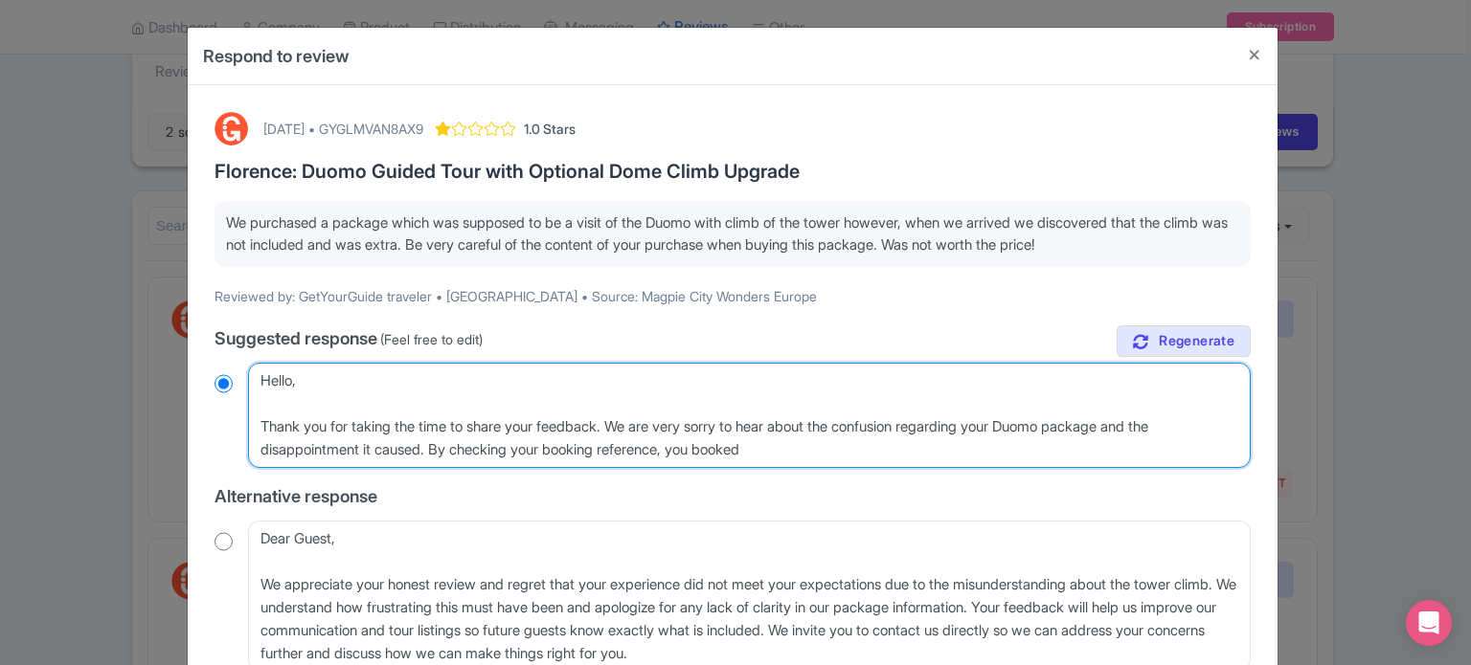
radio input "true"
type textarea "Hello, Thank you for taking the time to share your feedback. We are very sorry …"
radio input "true"
type textarea "Hello, Thank you for taking the time to share your feedback. We are very sorry …"
radio input "true"
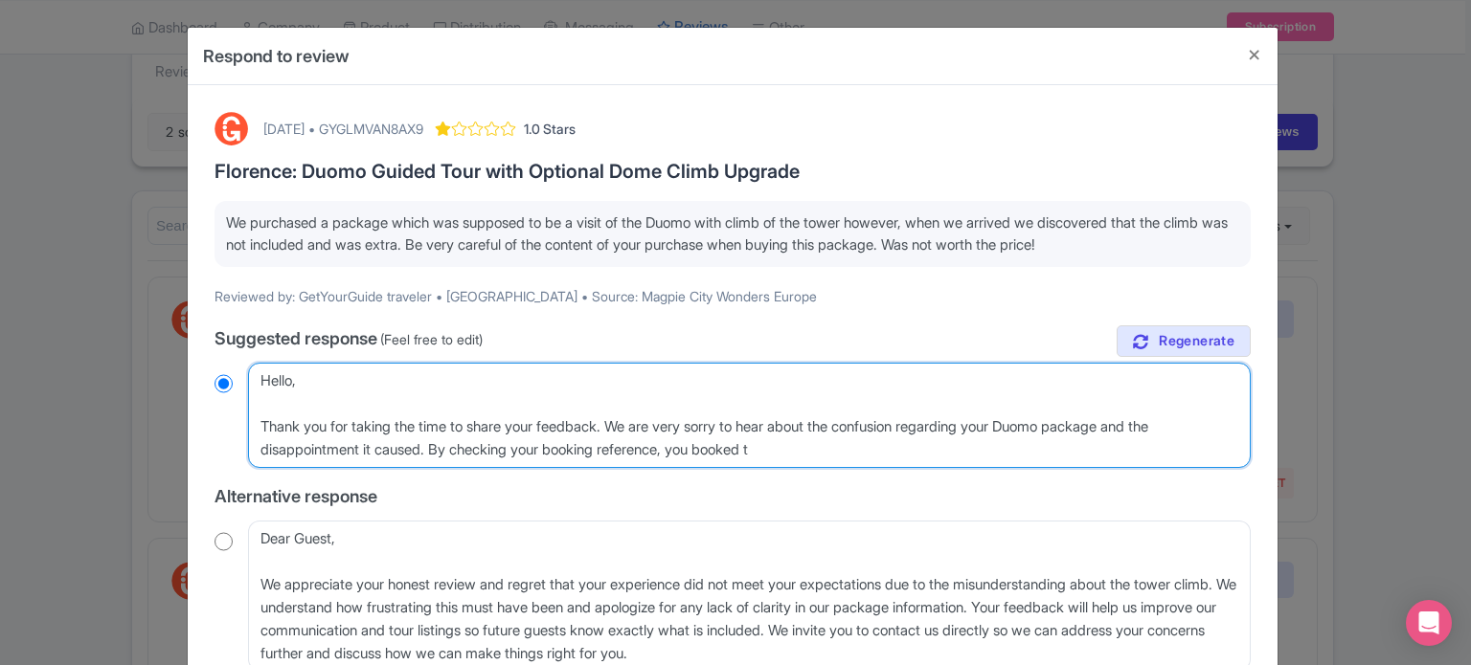
type textarea "Hello, Thank you for taking the time to share your feedback. We are very sorry …"
radio input "true"
type textarea "Hello, Thank you for taking the time to share your feedback. We are very sorry …"
radio input "true"
type textarea "Hello, Thank you for taking the time to share your feedback. We are very sorry …"
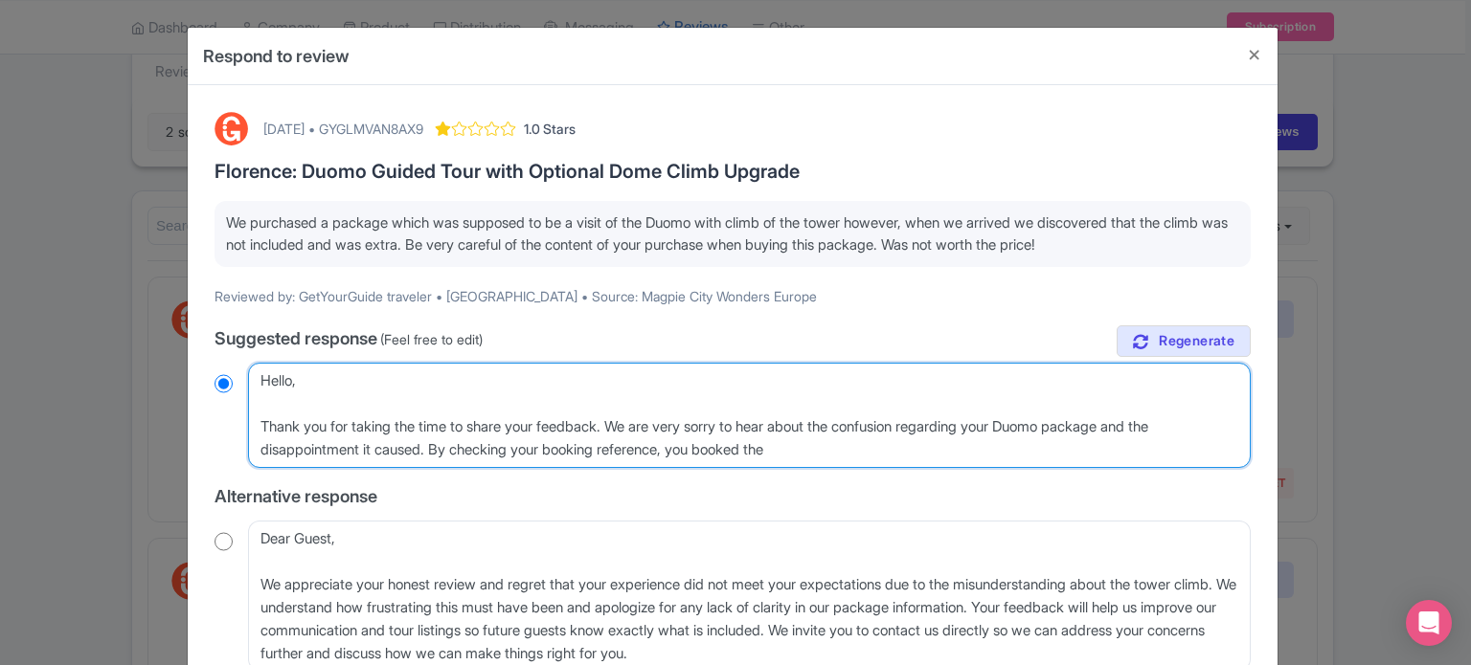
radio input "true"
type textarea "Hello, Thank you for taking the time to share your feedback. We are very sorry …"
radio input "true"
type textarea "Hello, Thank you for taking the time to share your feedback. We are very sorry …"
radio input "true"
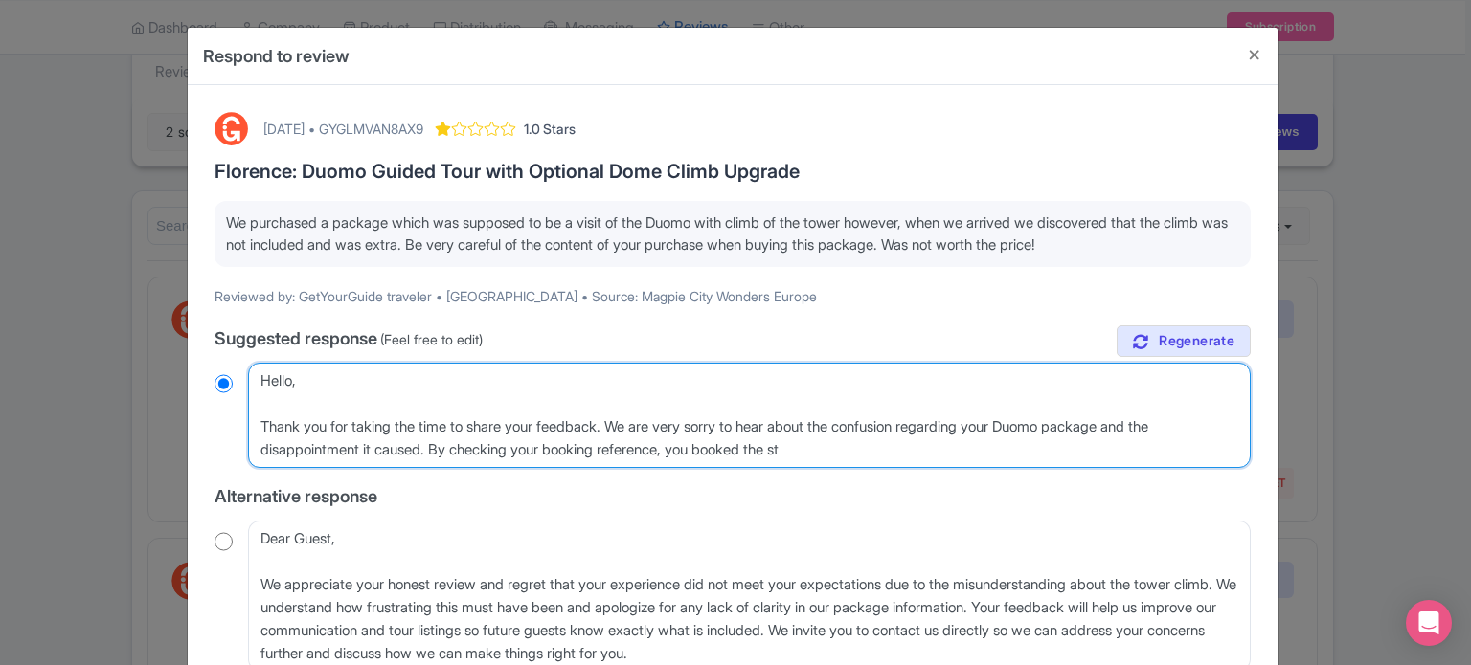
type textarea "Hello, Thank you for taking the time to share your feedback. We are very sorry …"
radio input "true"
type textarea "Hello, Thank you for taking the time to share your feedback. We are very sorry …"
radio input "true"
type textarea "Hello, Thank you for taking the time to share your feedback. We are very sorry …"
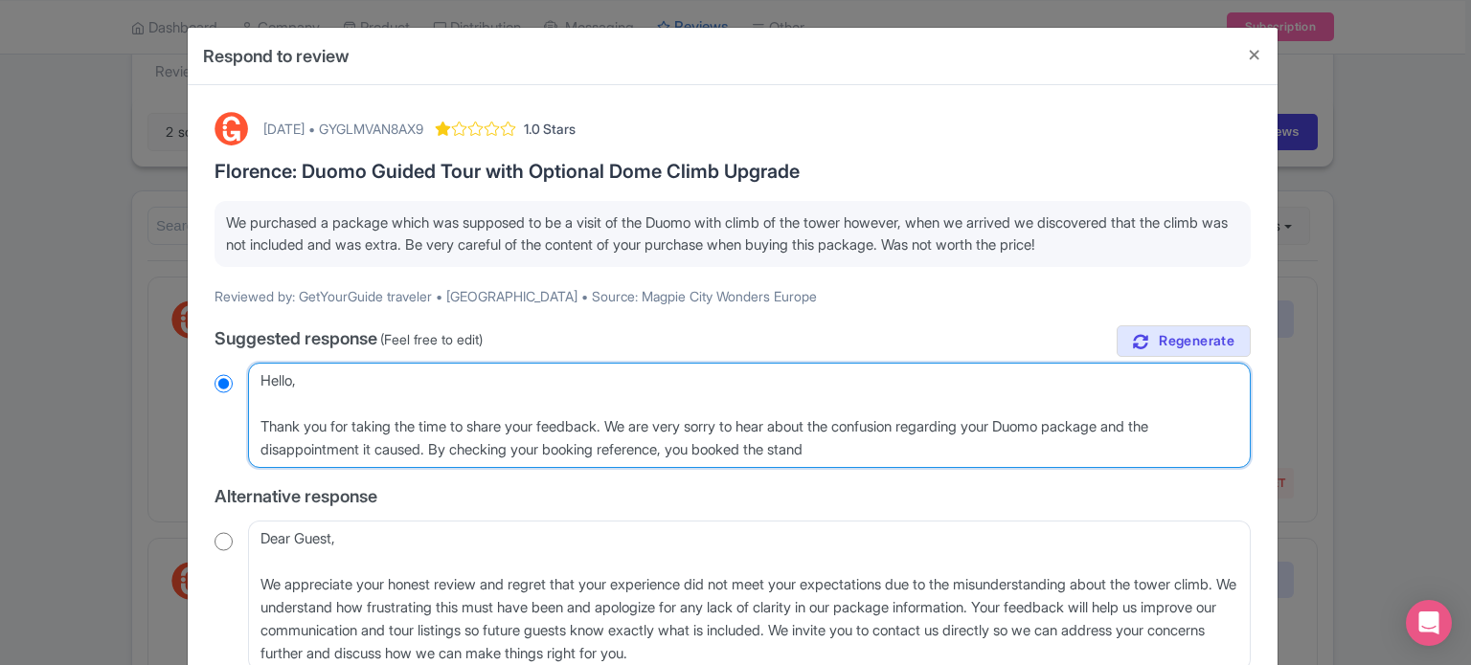
radio input "true"
type textarea "Hello, Thank you for taking the time to share your feedback. We are very sorry …"
radio input "true"
type textarea "Hello, Thank you for taking the time to share your feedback. We are very sorry …"
radio input "true"
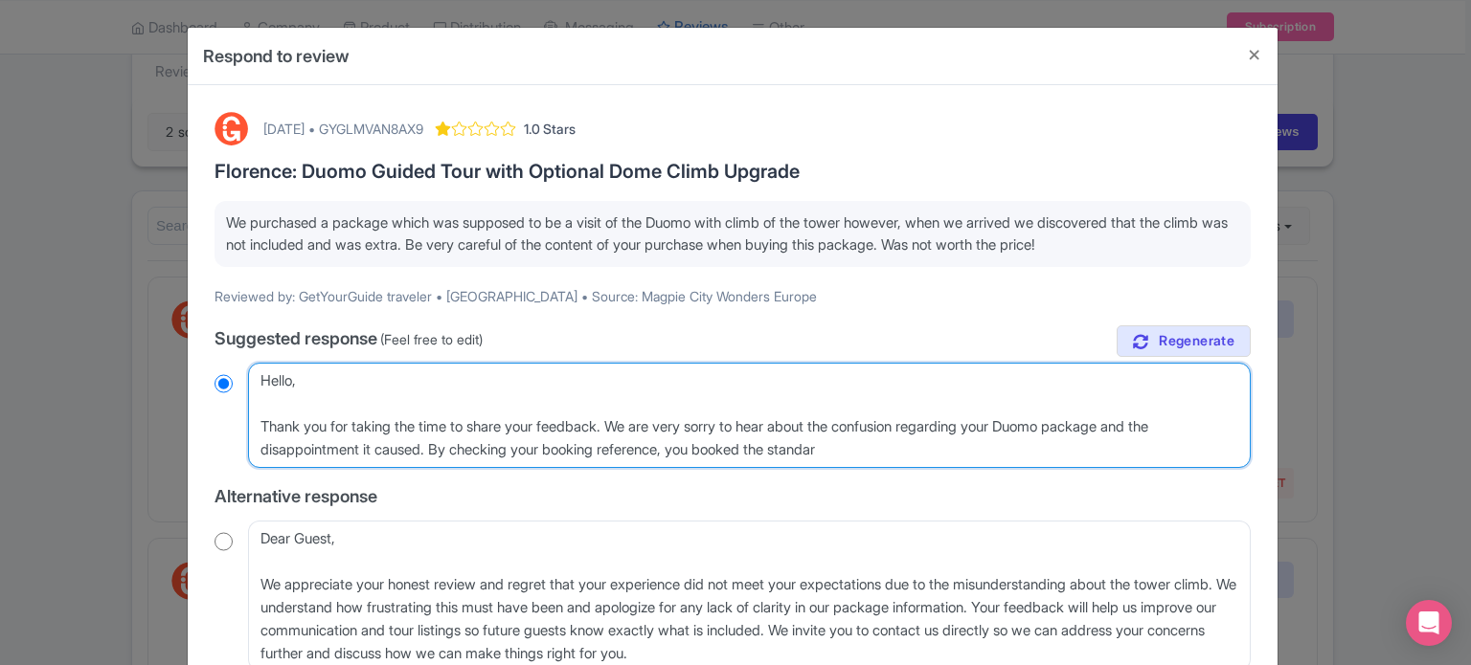
type textarea "Hello, Thank you for taking the time to share your feedback. We are very sorry …"
radio input "true"
type textarea "Hello, Thank you for taking the time to share your feedback. We are very sorry …"
radio input "true"
type textarea "Hello, Thank you for taking the time to share your feedback. We are very sorry …"
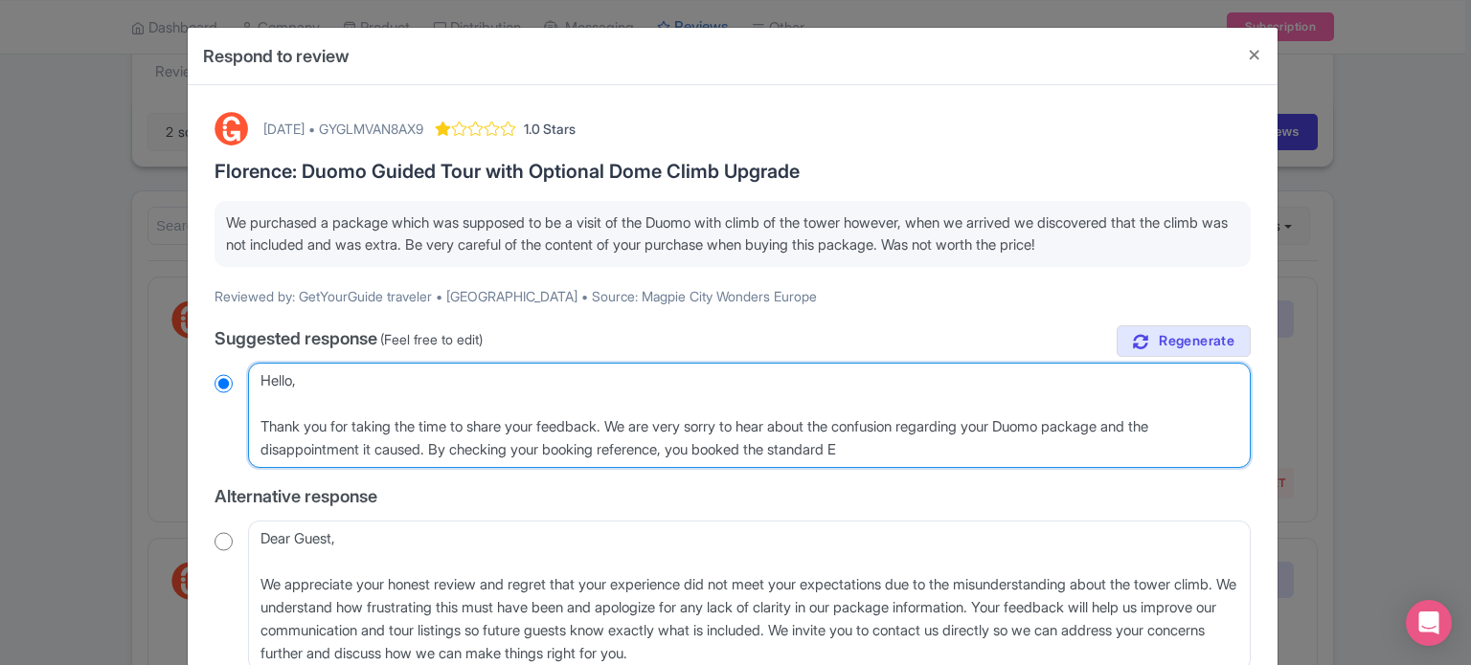
radio input "true"
type textarea "Hello, Thank you for taking the time to share your feedback. We are very sorry …"
radio input "true"
type textarea "Hello, Thank you for taking the time to share your feedback. We are very sorry …"
radio input "true"
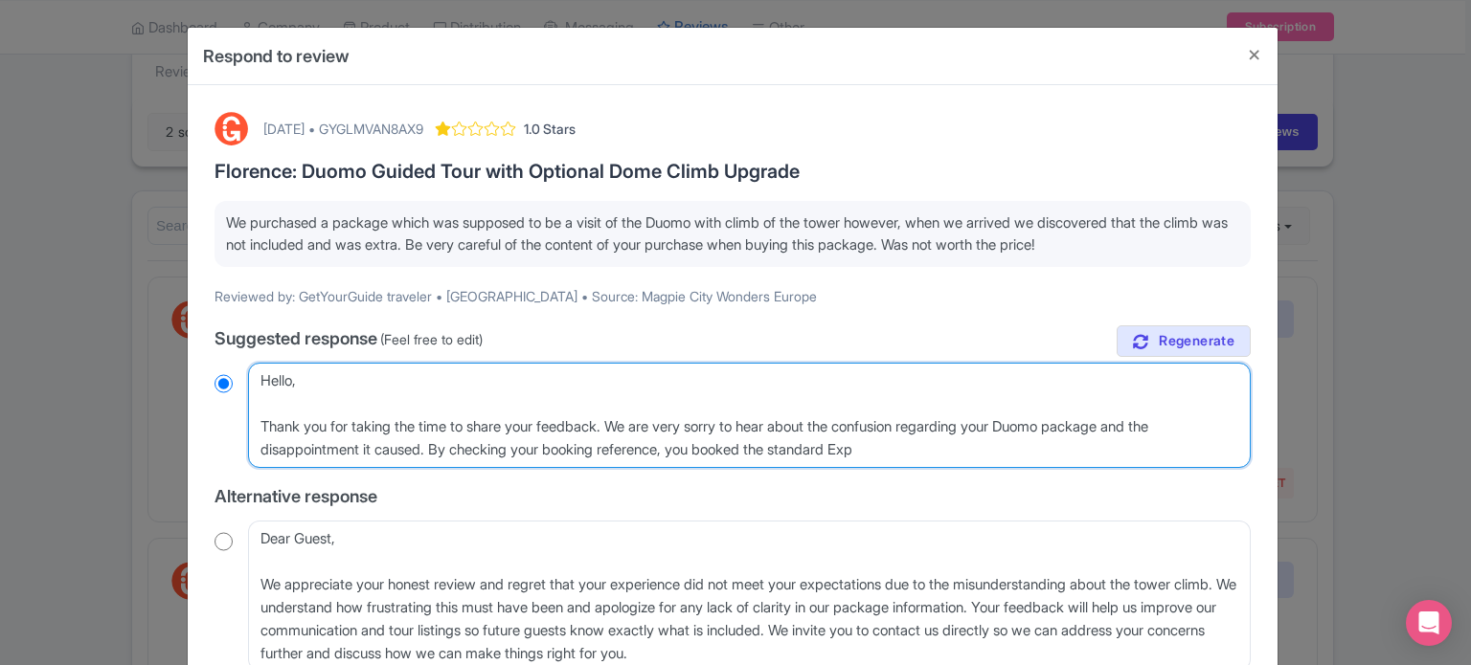
type textarea "Hello, Thank you for taking the time to share your feedback. We are very sorry …"
radio input "true"
type textarea "Hello, Thank you for taking the time to share your feedback. We are very sorry …"
radio input "true"
type textarea "Hello, Thank you for taking the time to share your feedback. We are very sorry …"
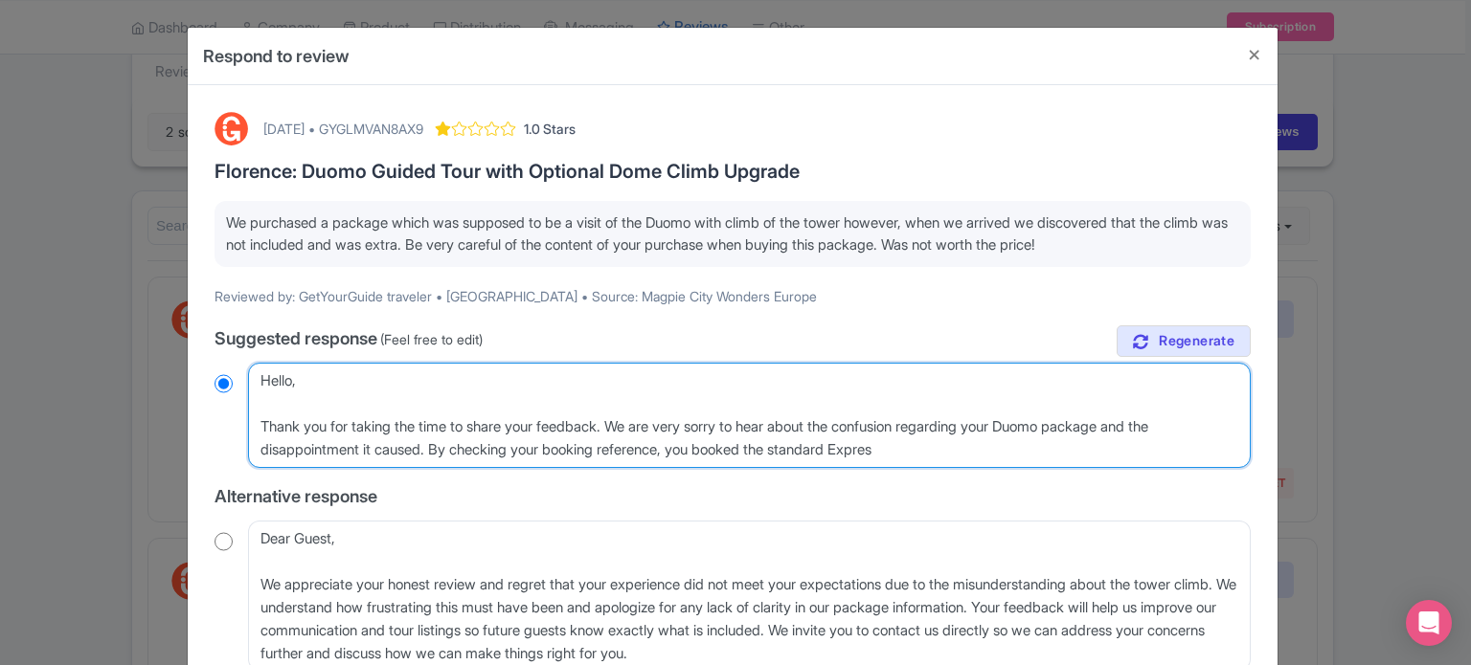
radio input "true"
type textarea "Hello, Thank you for taking the time to share your feedback. We are very sorry …"
radio input "true"
type textarea "Hello, Thank you for taking the time to share your feedback. We are very sorry …"
radio input "true"
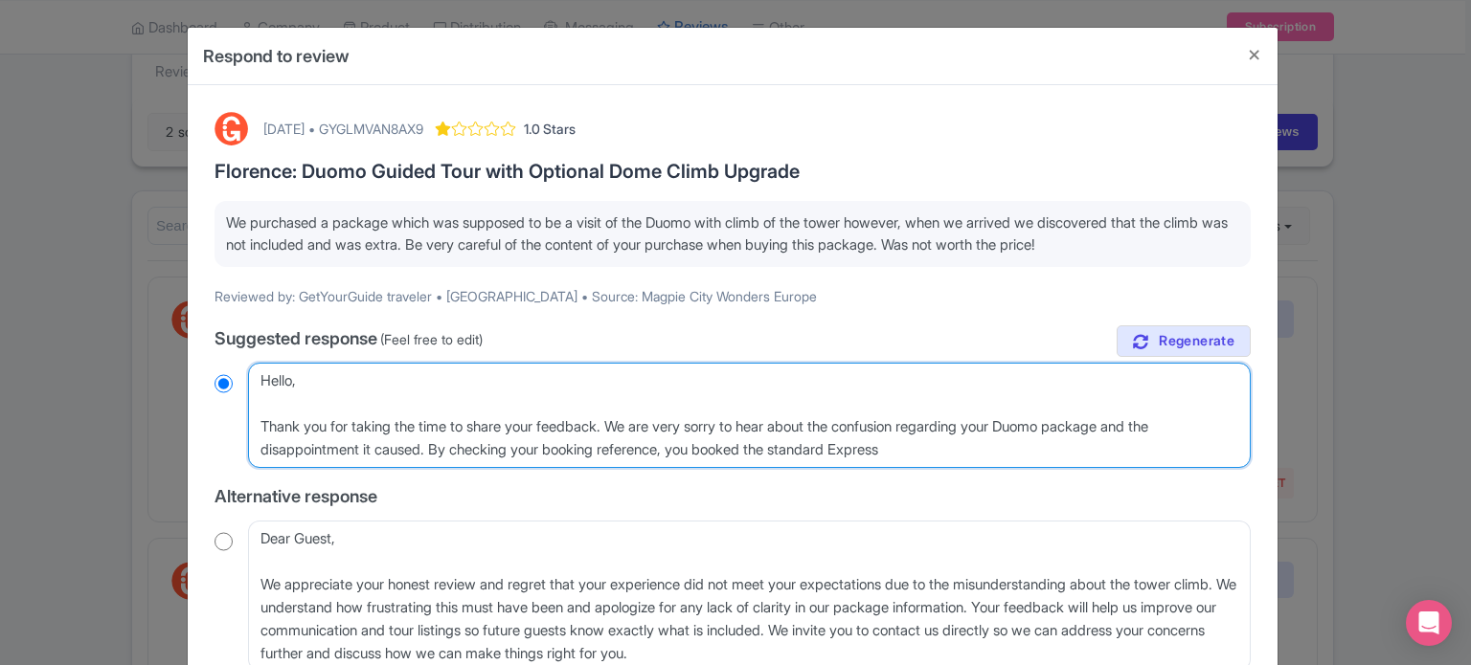
type textarea "Hello, Thank you for taking the time to share your feedback. We are very sorry …"
radio input "true"
type textarea "Hello, Thank you for taking the time to share your feedback. We are very sorry …"
radio input "true"
type textarea "Hello, Thank you for taking the time to share your feedback. We are very sorry …"
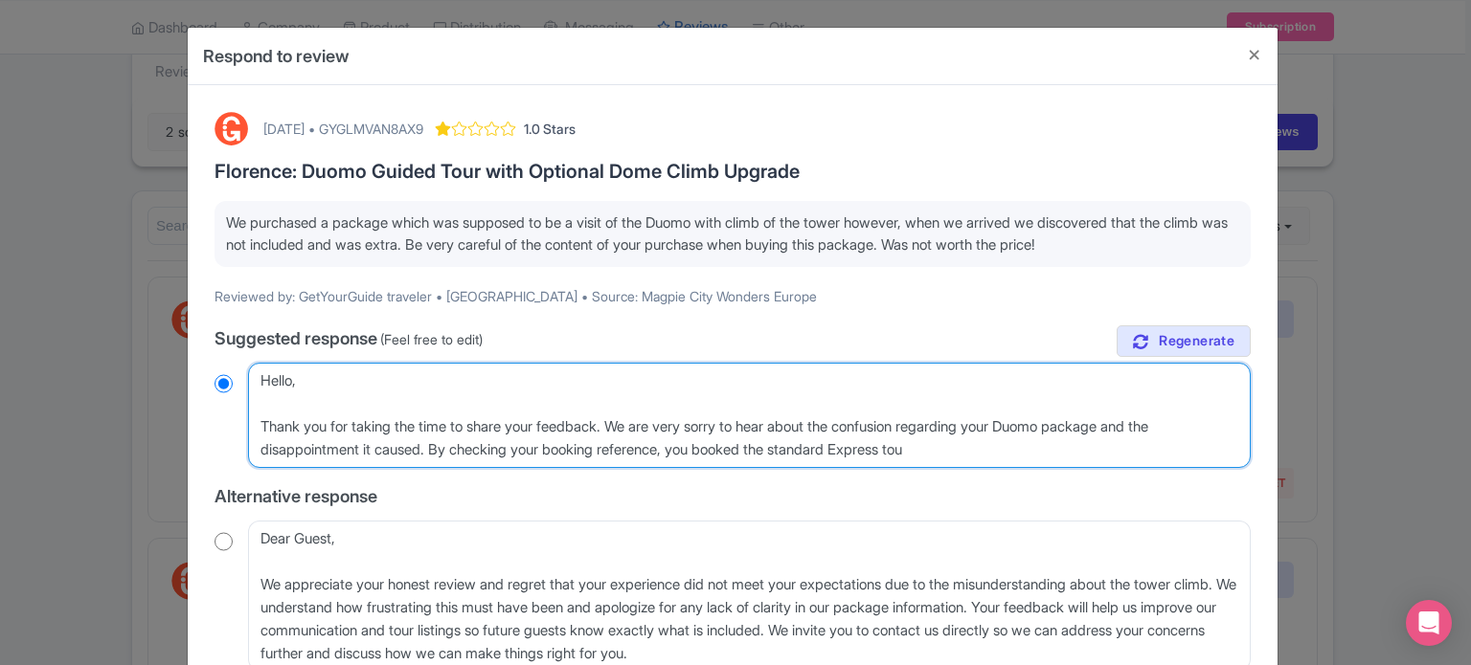
radio input "true"
type textarea "Hello, Thank you for taking the time to share your feedback. We are very sorry …"
radio input "true"
type textarea "Hello, Thank you for taking the time to share your feedback. We are very sorry …"
radio input "true"
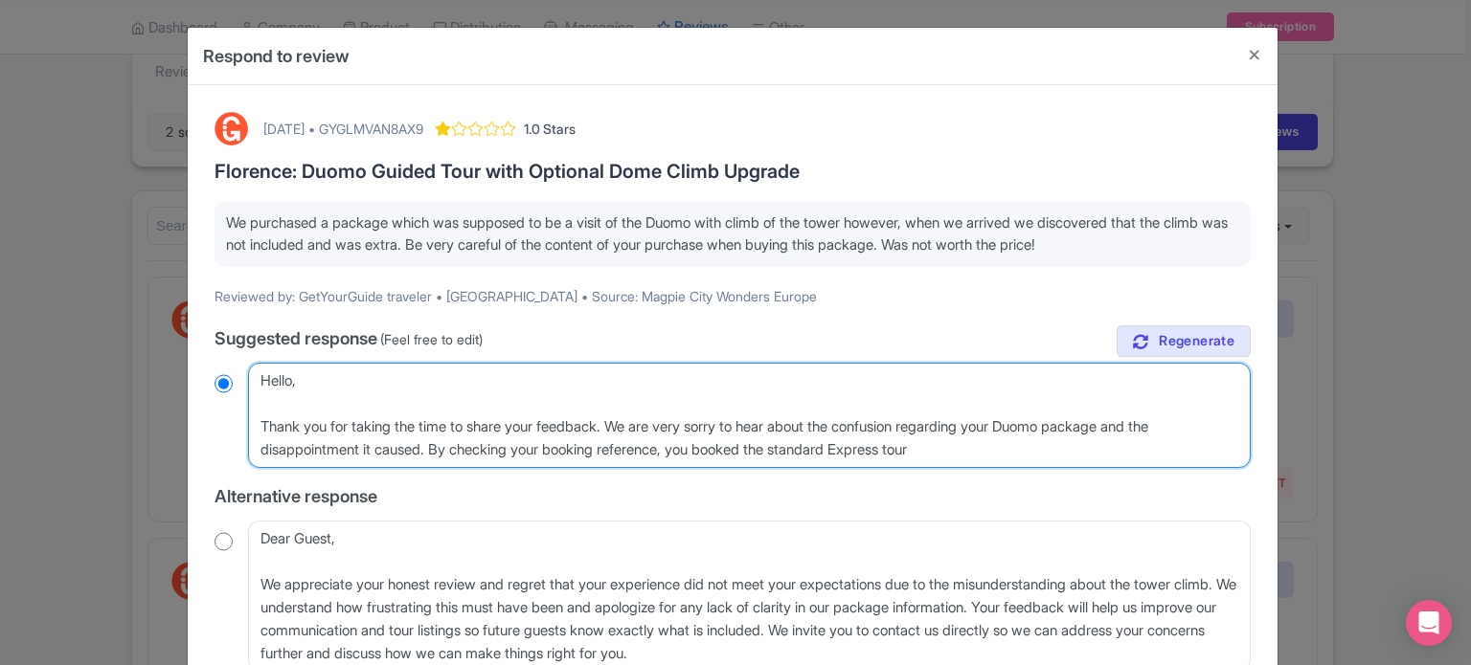
type textarea "Hello, Thank you for taking the time to share your feedback. We are very sorry …"
radio input "true"
type textarea "Hello, Thank you for taking the time to share your feedback. We are very sorry …"
radio input "true"
type textarea "Hello, Thank you for taking the time to share your feedback. We are very sorry …"
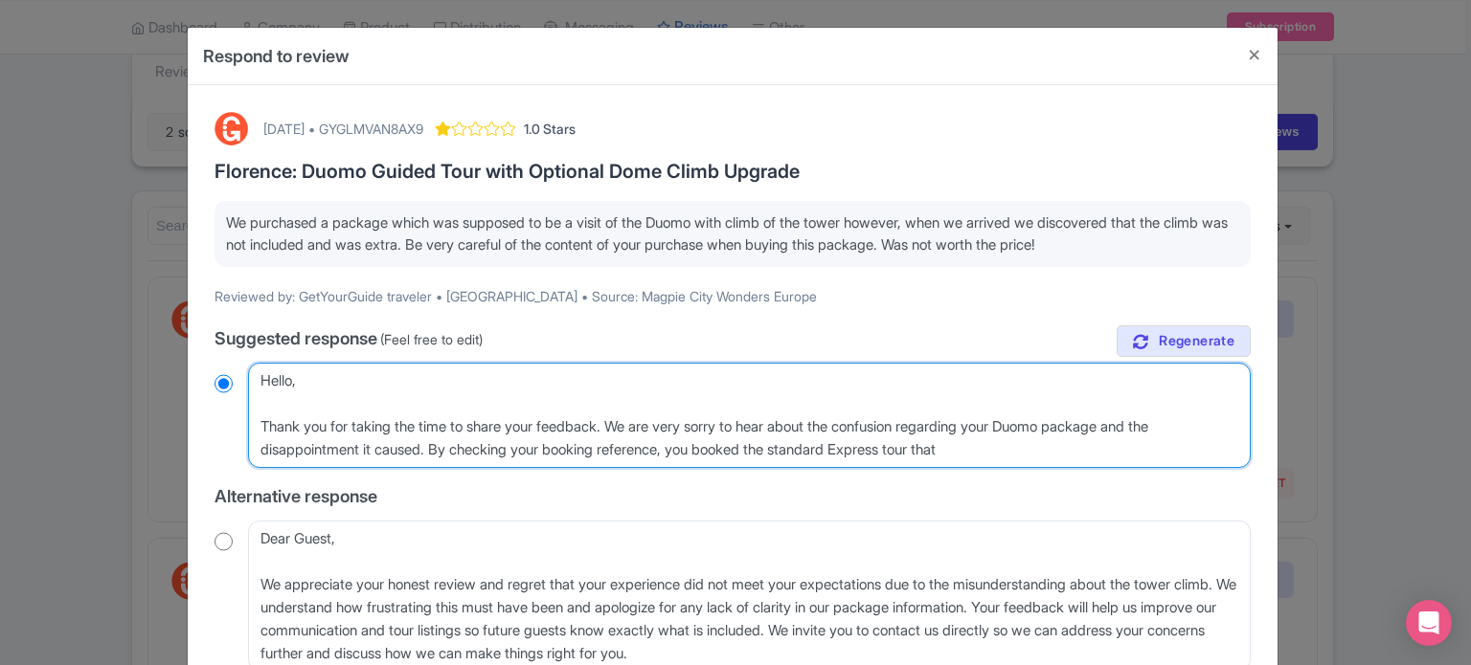
radio input "true"
type textarea "Hello, Thank you for taking the time to share your feedback. We are very sorry …"
radio input "true"
type textarea "Hello, Thank you for taking the time to share your feedback. We are very sorry …"
radio input "true"
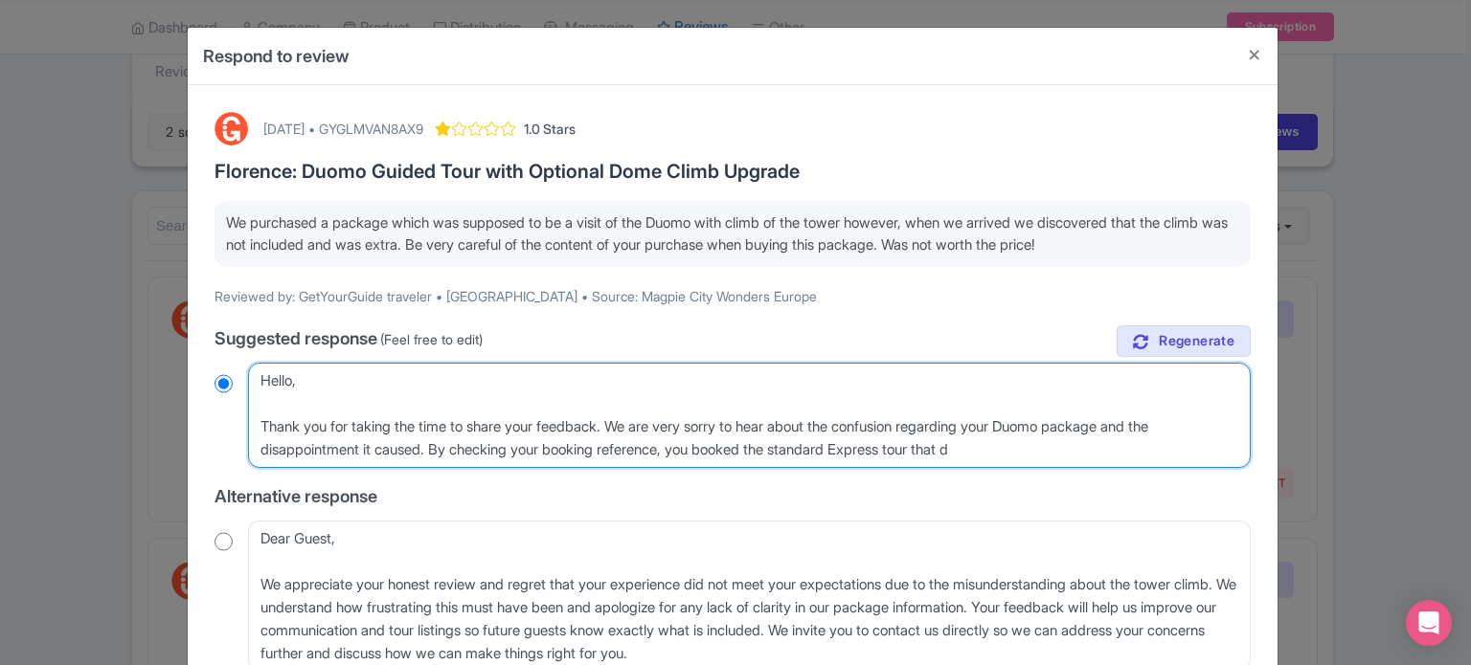
type textarea "Hello, Thank you for taking the time to share your feedback. We are very sorry …"
radio input "true"
type textarea "Hello, Thank you for taking the time to share your feedback. We are very sorry …"
radio input "true"
type textarea "Hello, Thank you for taking the time to share your feedback. We are very sorry …"
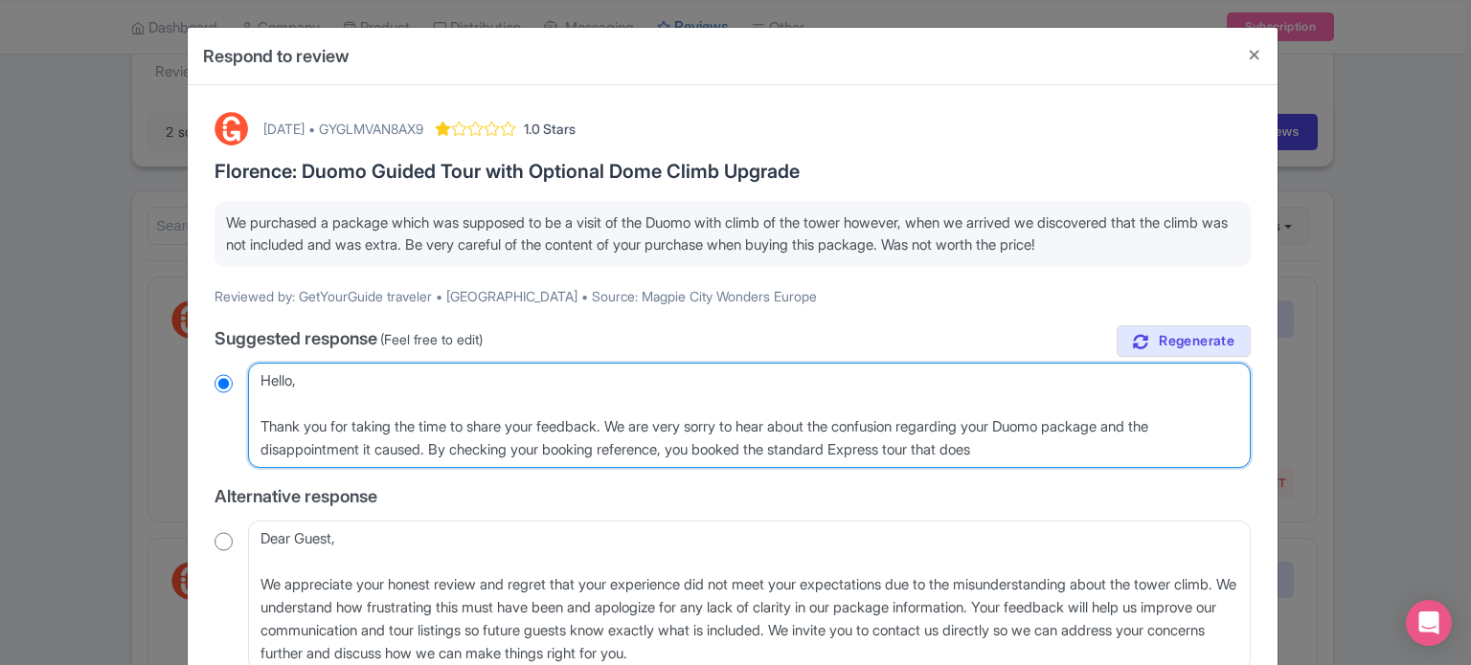
radio input "true"
type textarea "Hello, Thank you for taking the time to share your feedback. We are very sorry …"
radio input "true"
type textarea "Hello, Thank you for taking the time to share your feedback. We are very sorry …"
radio input "true"
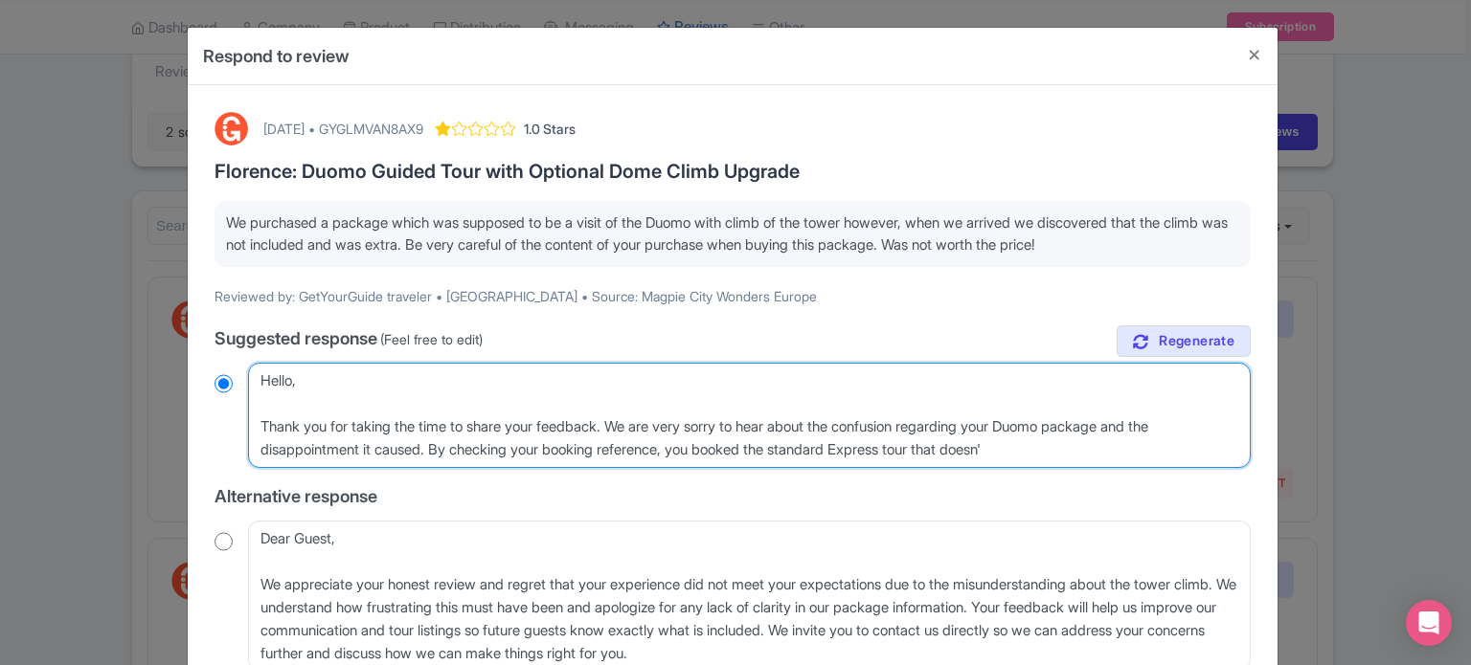
type textarea "Hello, Thank you for taking the time to share your feedback. We are very sorry …"
radio input "true"
type textarea "Hello, Thank you for taking the time to share your feedback. We are very sorry …"
radio input "true"
type textarea "Hello, Thank you for taking the time to share your feedback. We are very sorry …"
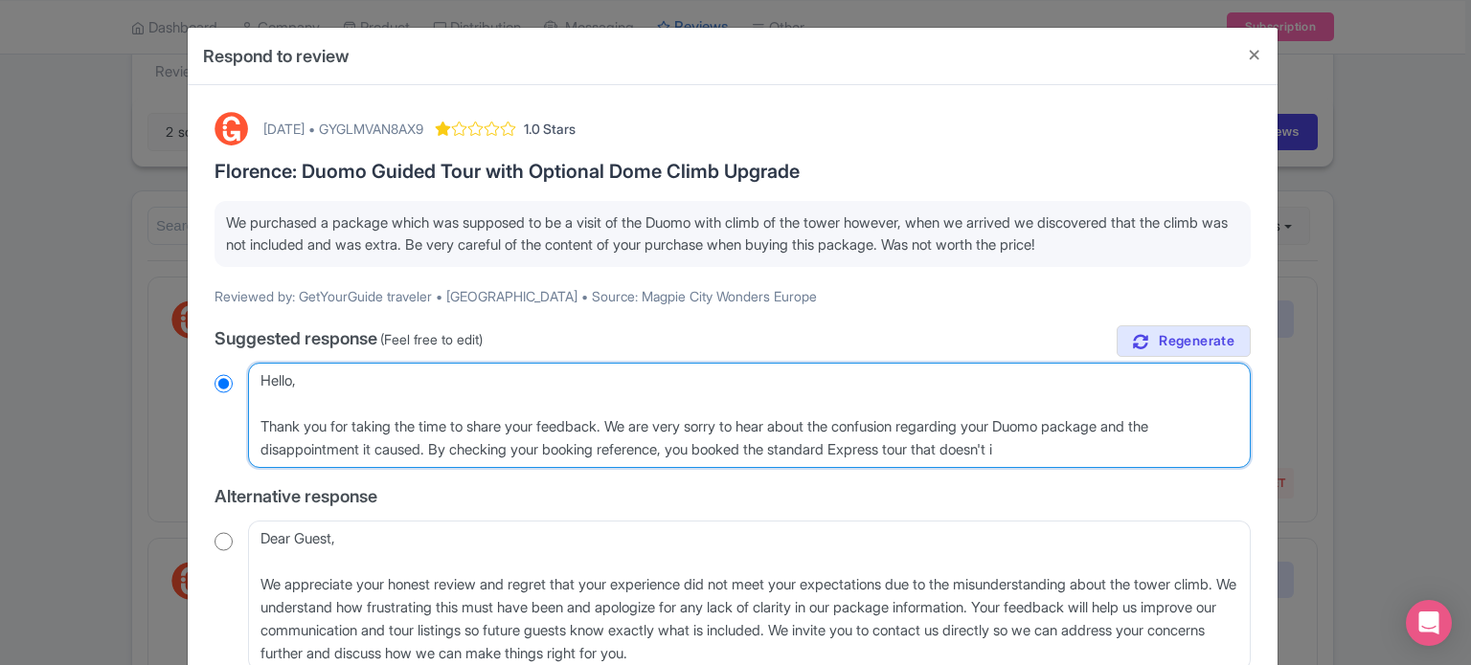
radio input "true"
type textarea "Hello, Thank you for taking the time to share your feedback. We are very sorry …"
radio input "true"
type textarea "Hello, Thank you for taking the time to share your feedback. We are very sorry …"
radio input "true"
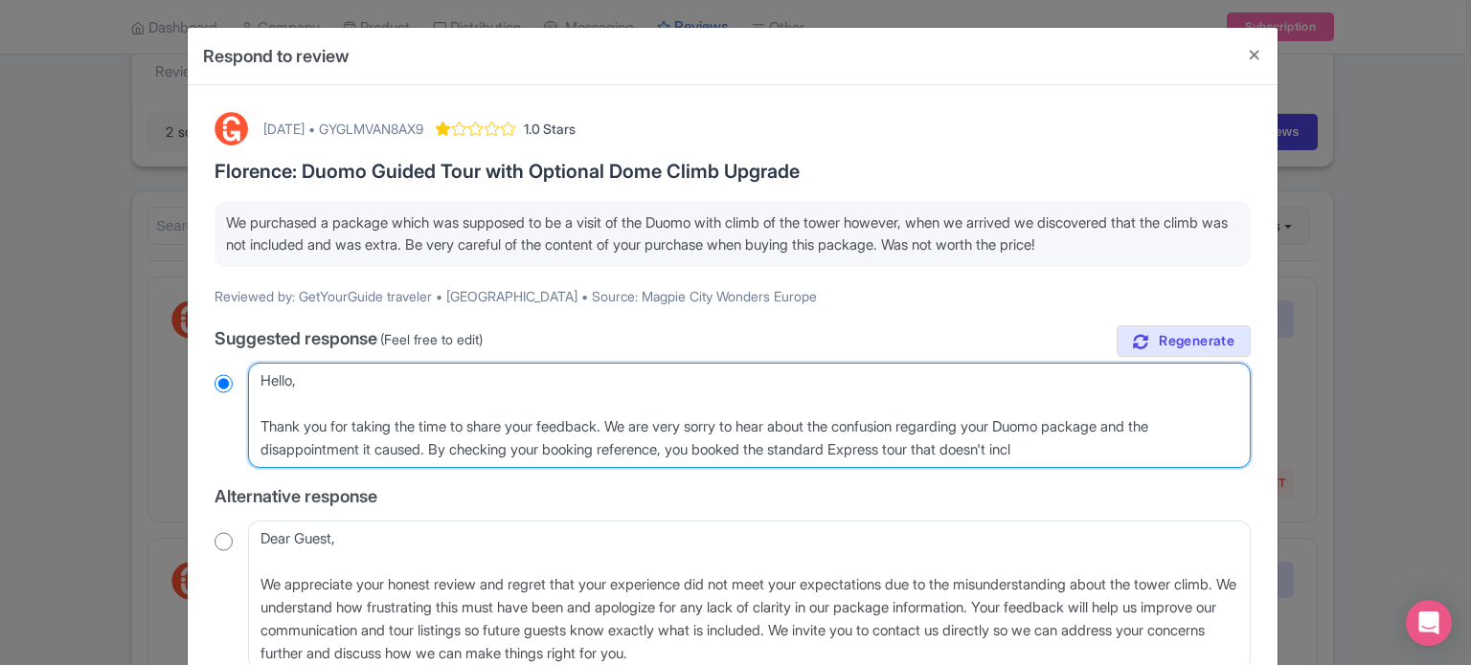
type textarea "Hello, Thank you for taking the time to share your feedback. We are very sorry …"
radio input "true"
type textarea "Hello, Thank you for taking the time to share your feedback. We are very sorry …"
radio input "true"
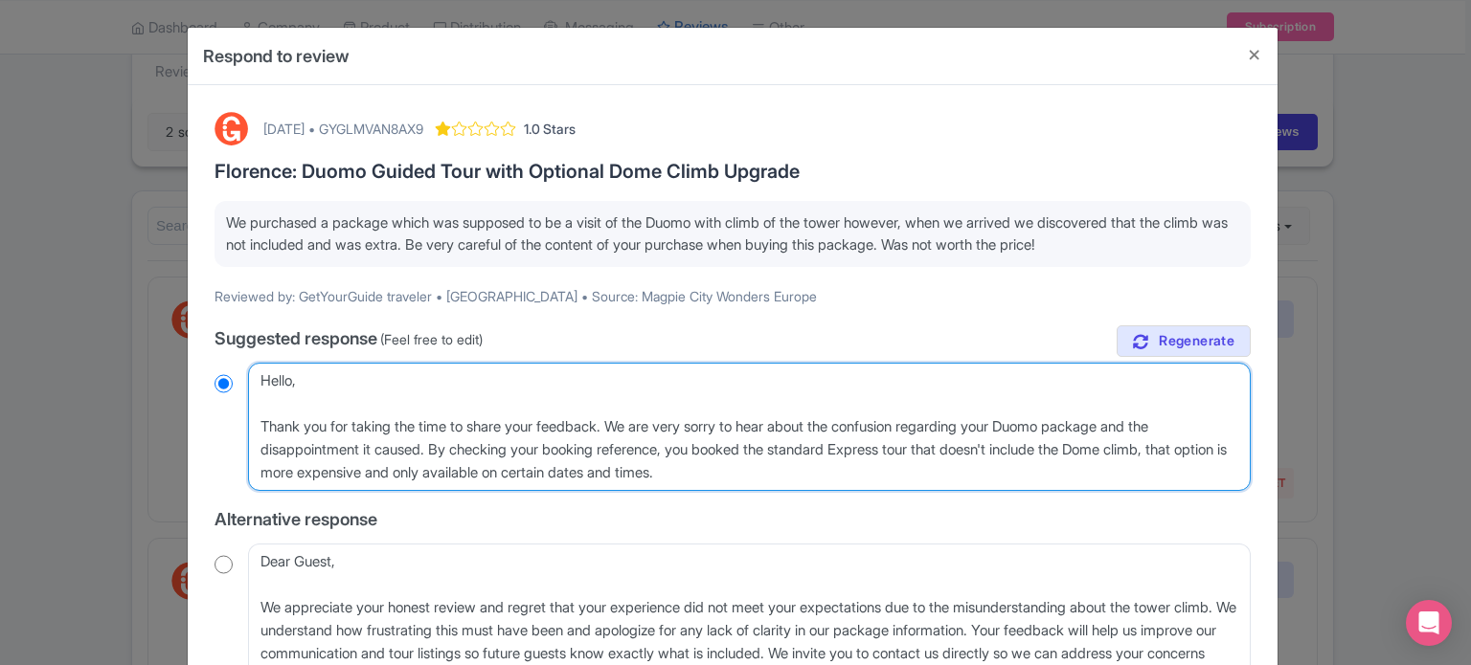
click at [809, 472] on textarea "Dear GetYourGuide traveler, Thank you for taking the time to share your feedbac…" at bounding box center [749, 427] width 1002 height 128
paste textarea "If you have any further questions or concerns, feel free to reach out. We are h…"
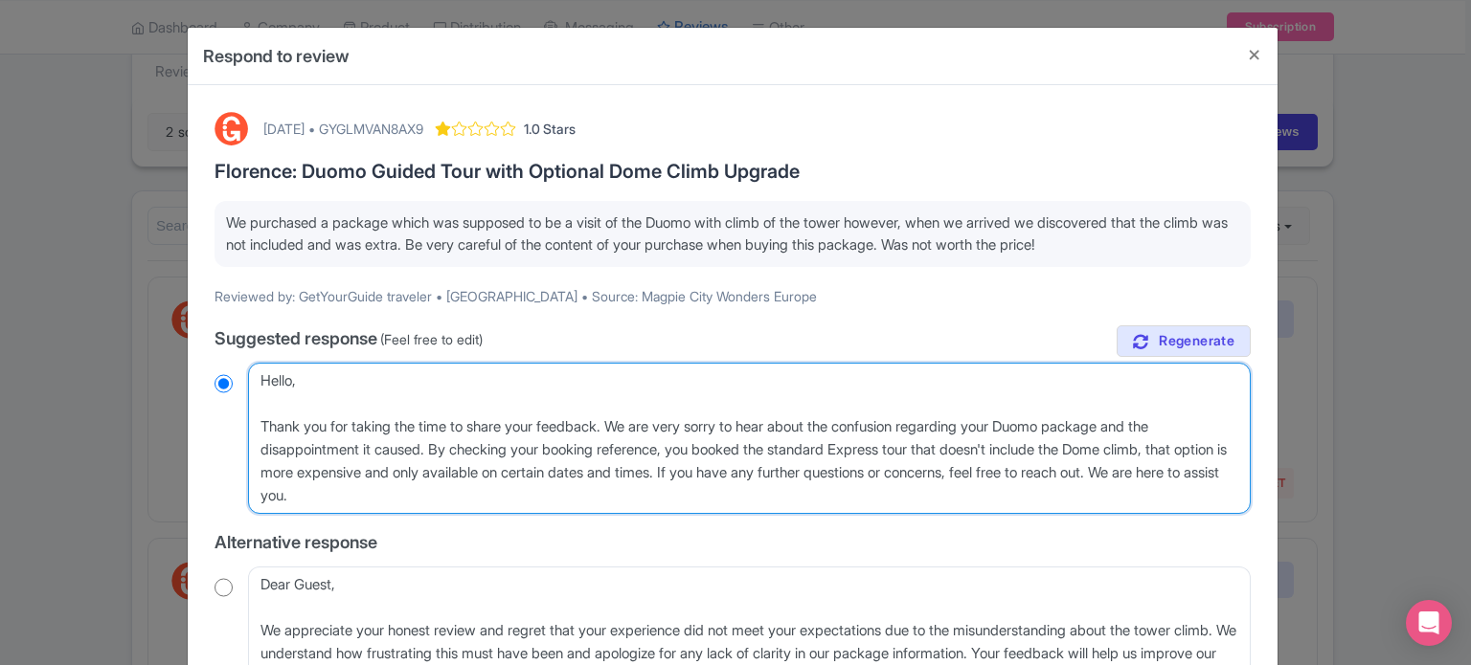
click at [260, 424] on textarea "Dear GetYourGuide traveler, Thank you for taking the time to share your feedbac…" at bounding box center [749, 438] width 1002 height 151
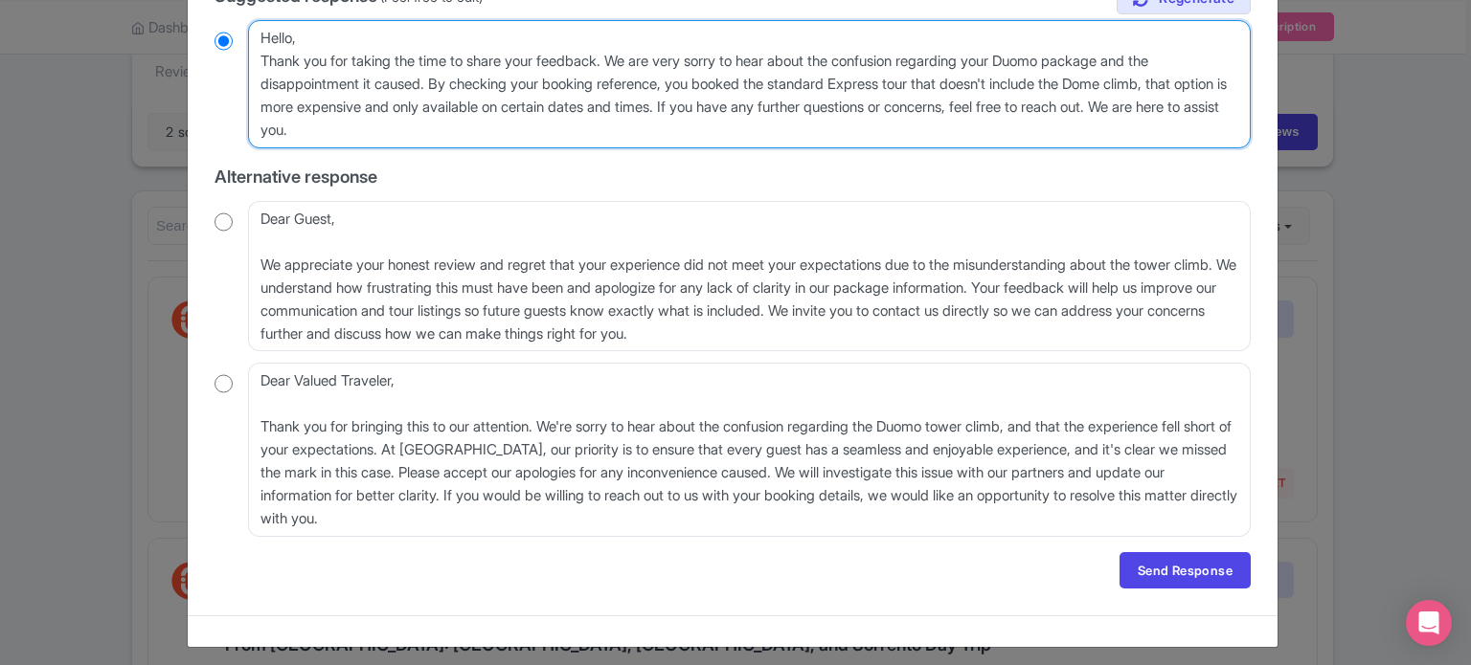
scroll to position [350, 0]
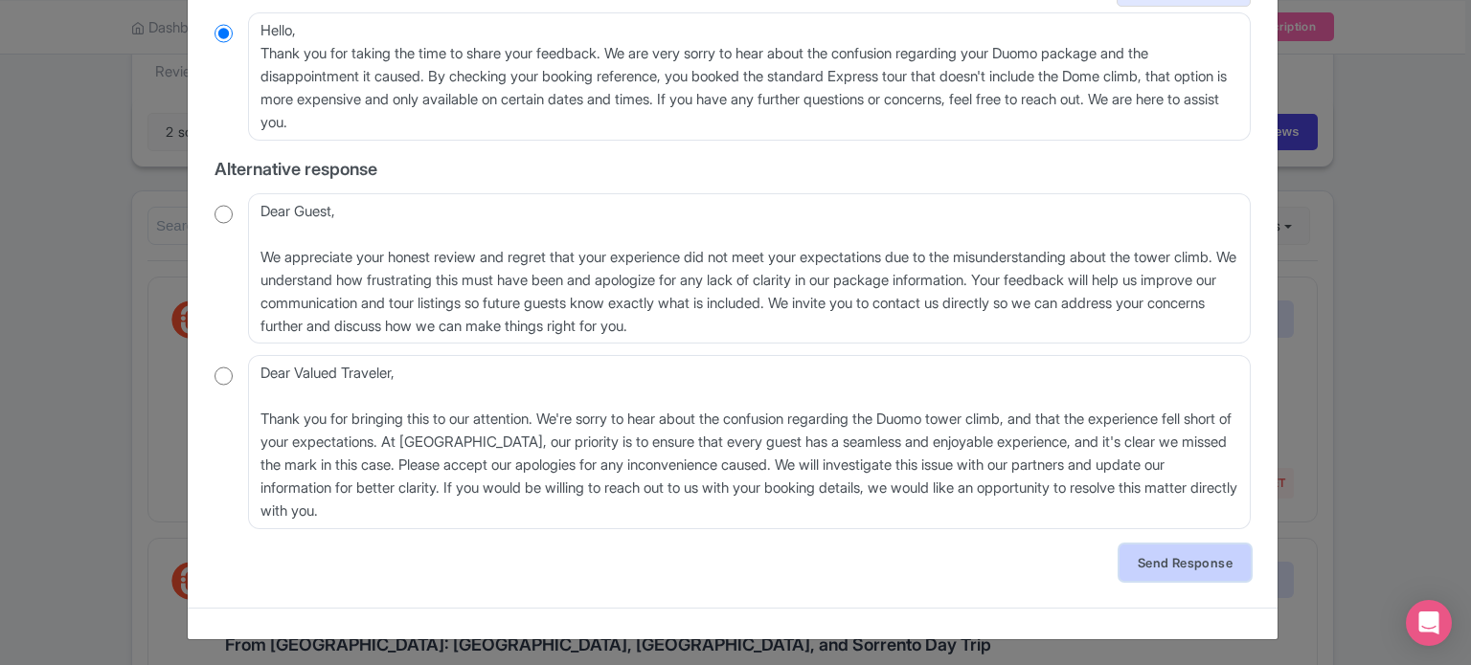
click at [1152, 566] on link "Send Response" at bounding box center [1184, 563] width 131 height 36
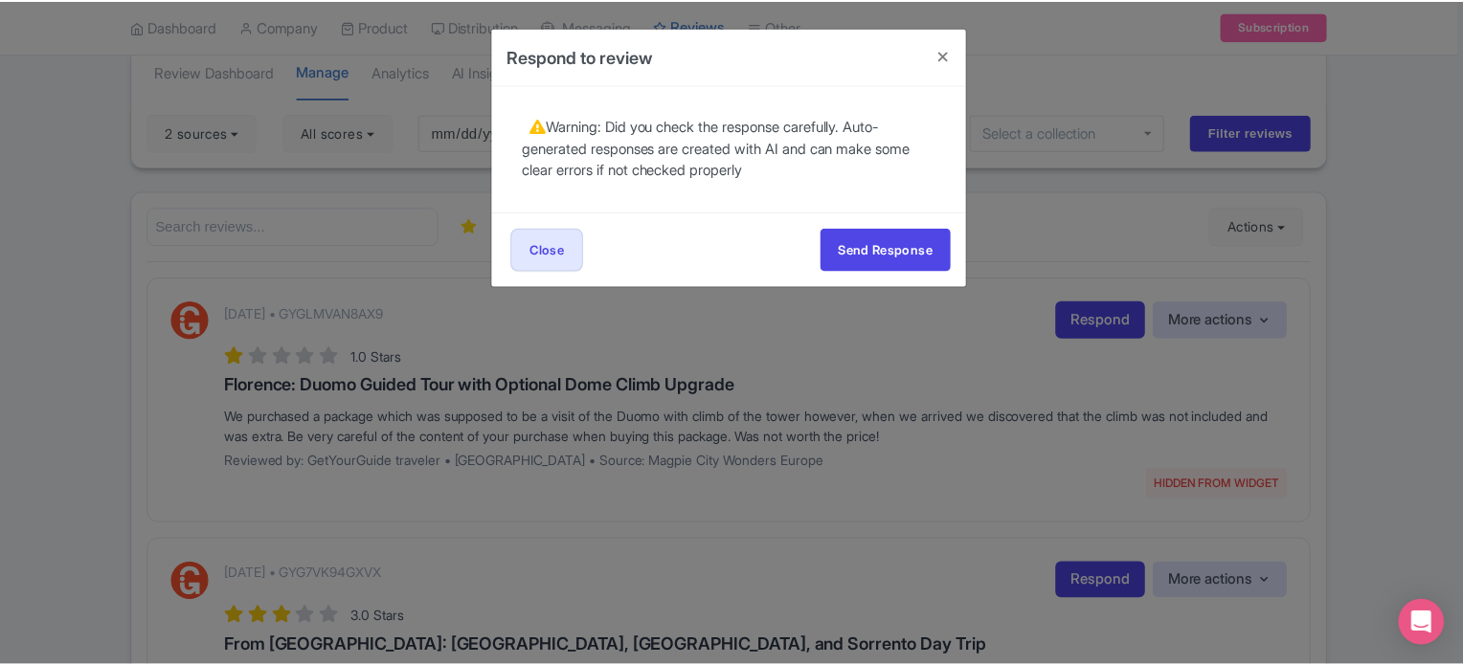
scroll to position [0, 0]
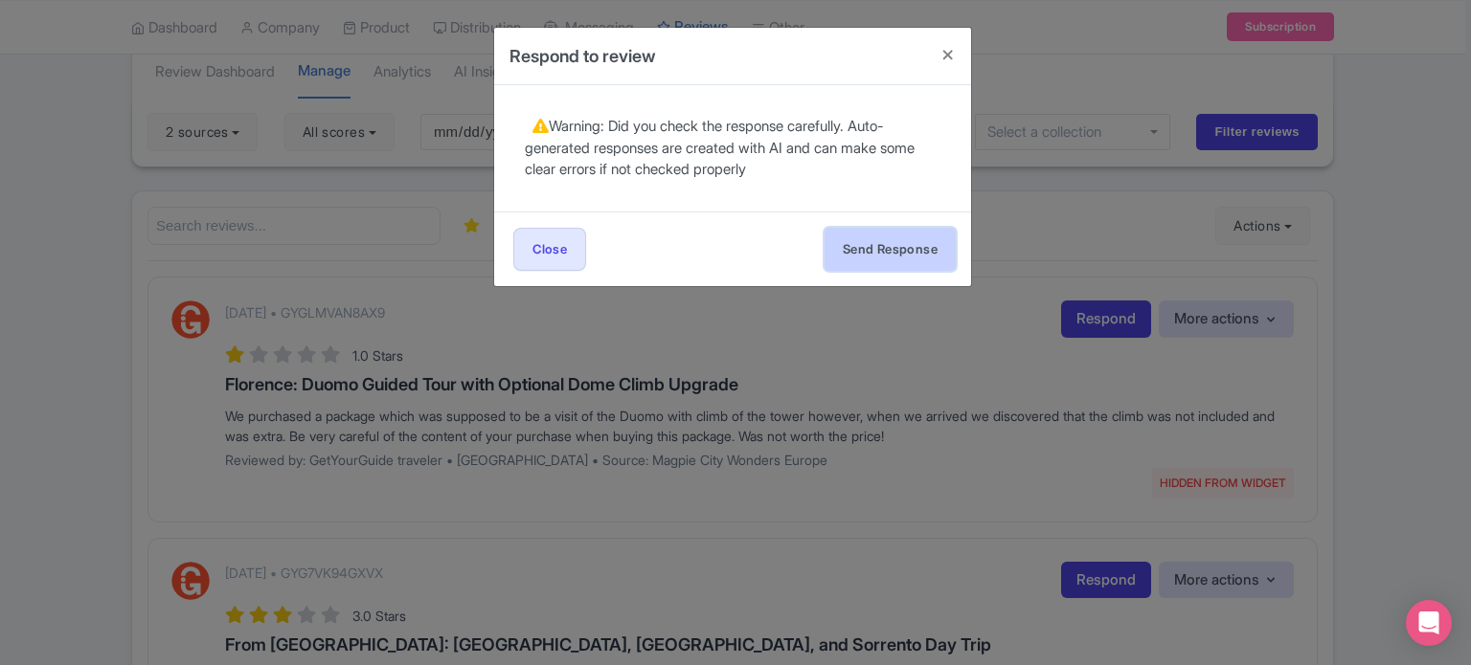
click at [910, 255] on button "Send Response" at bounding box center [889, 249] width 131 height 43
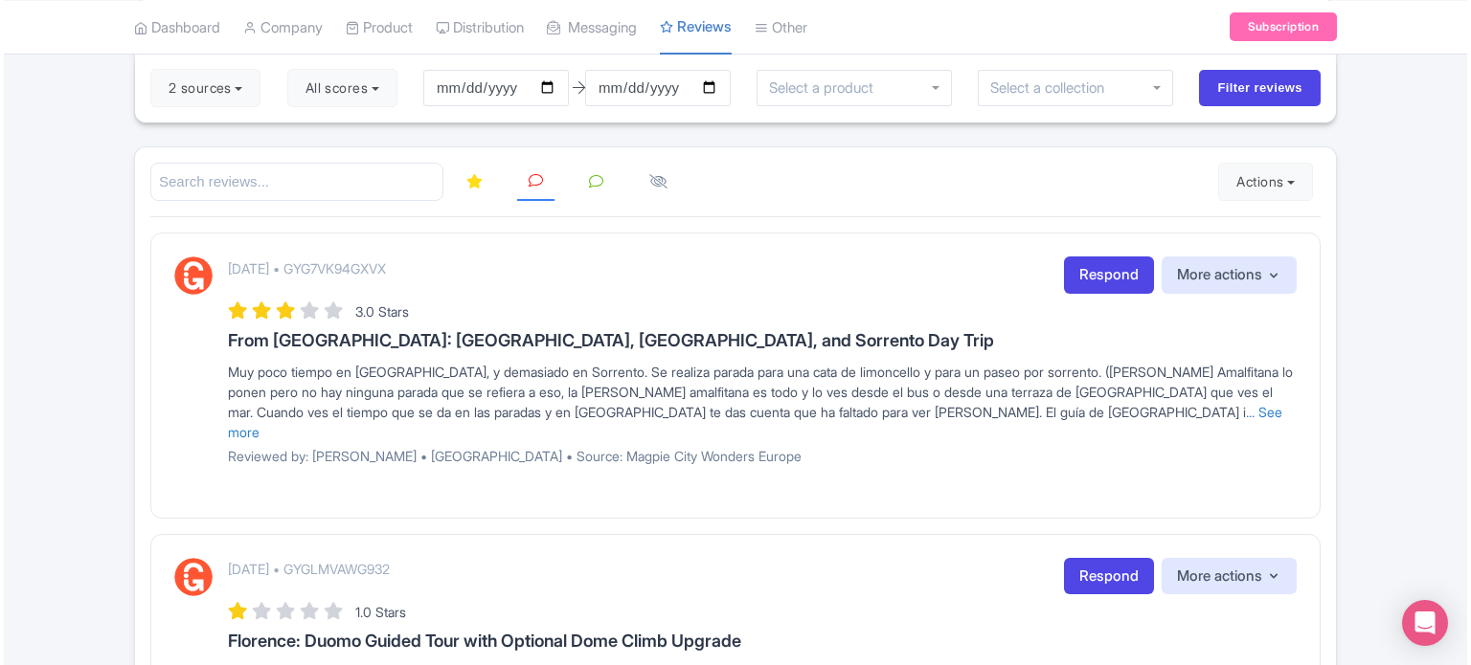
scroll to position [141, 0]
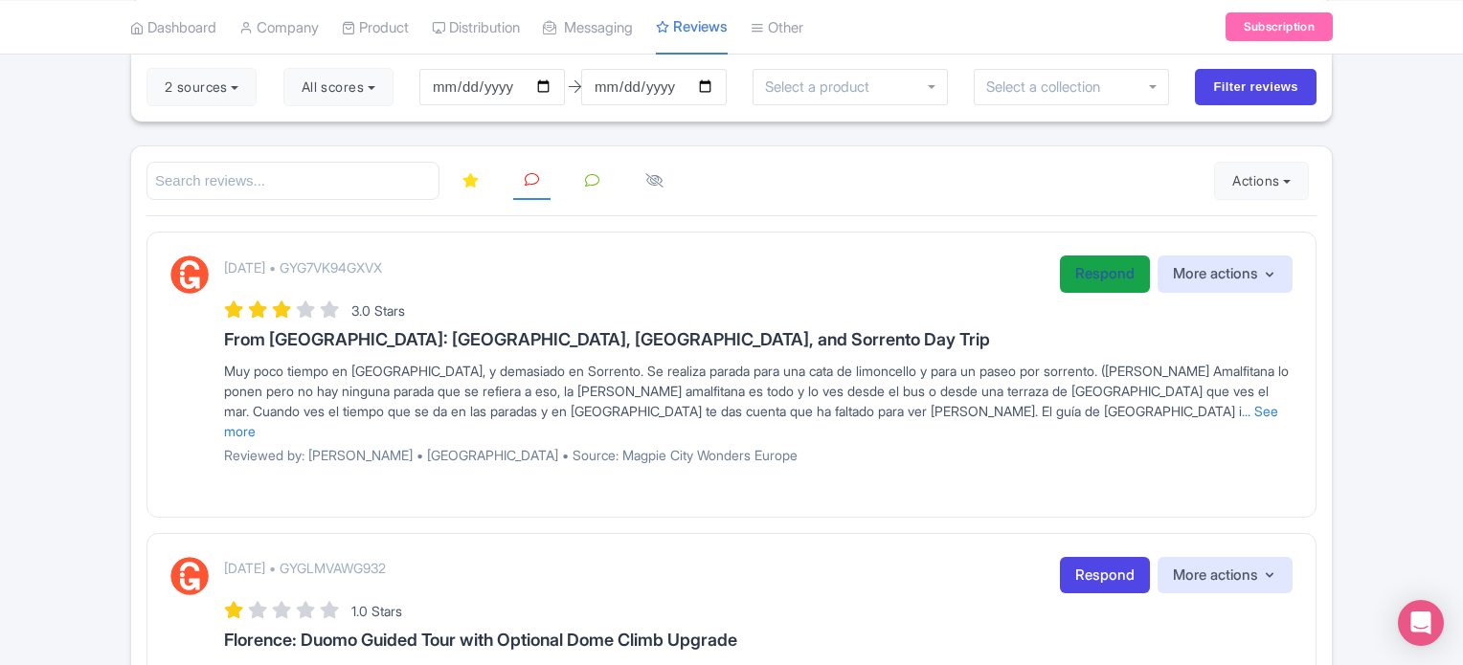
click at [1089, 282] on link "Respond" at bounding box center [1105, 274] width 90 height 37
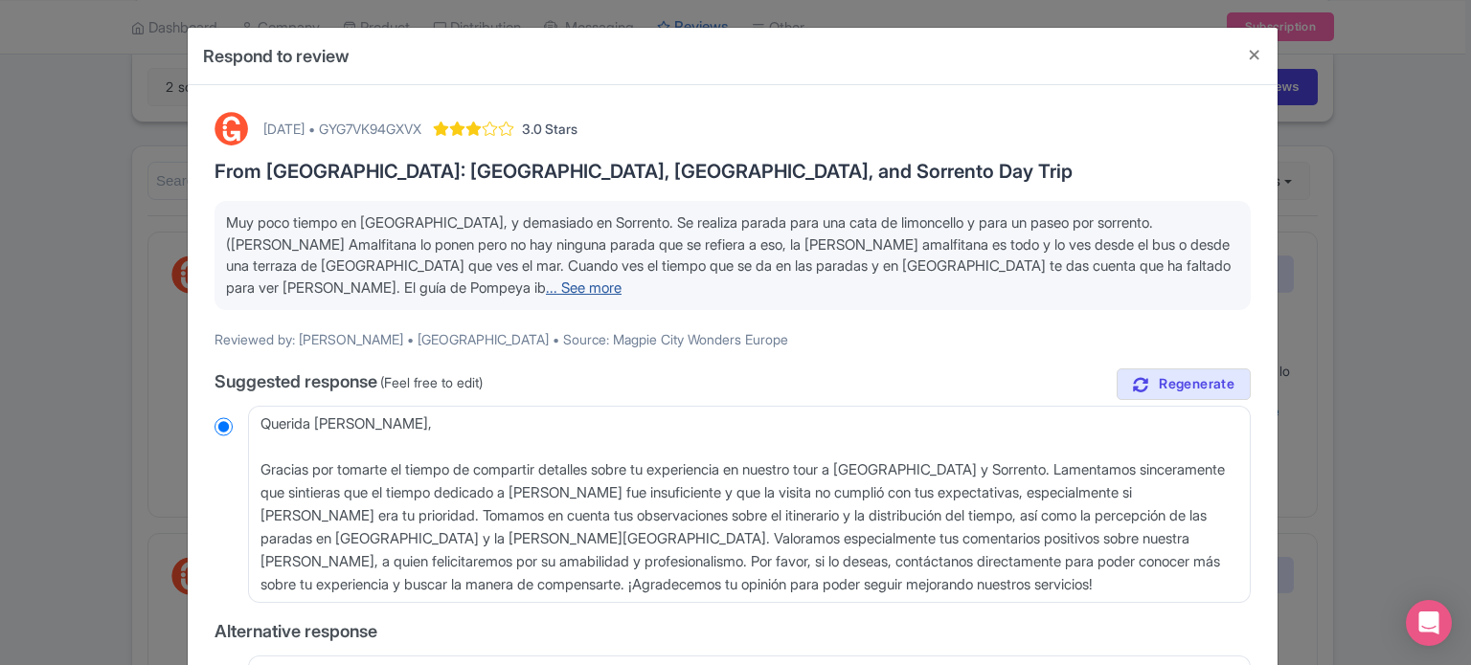
click at [546, 290] on link "... See more" at bounding box center [584, 288] width 76 height 18
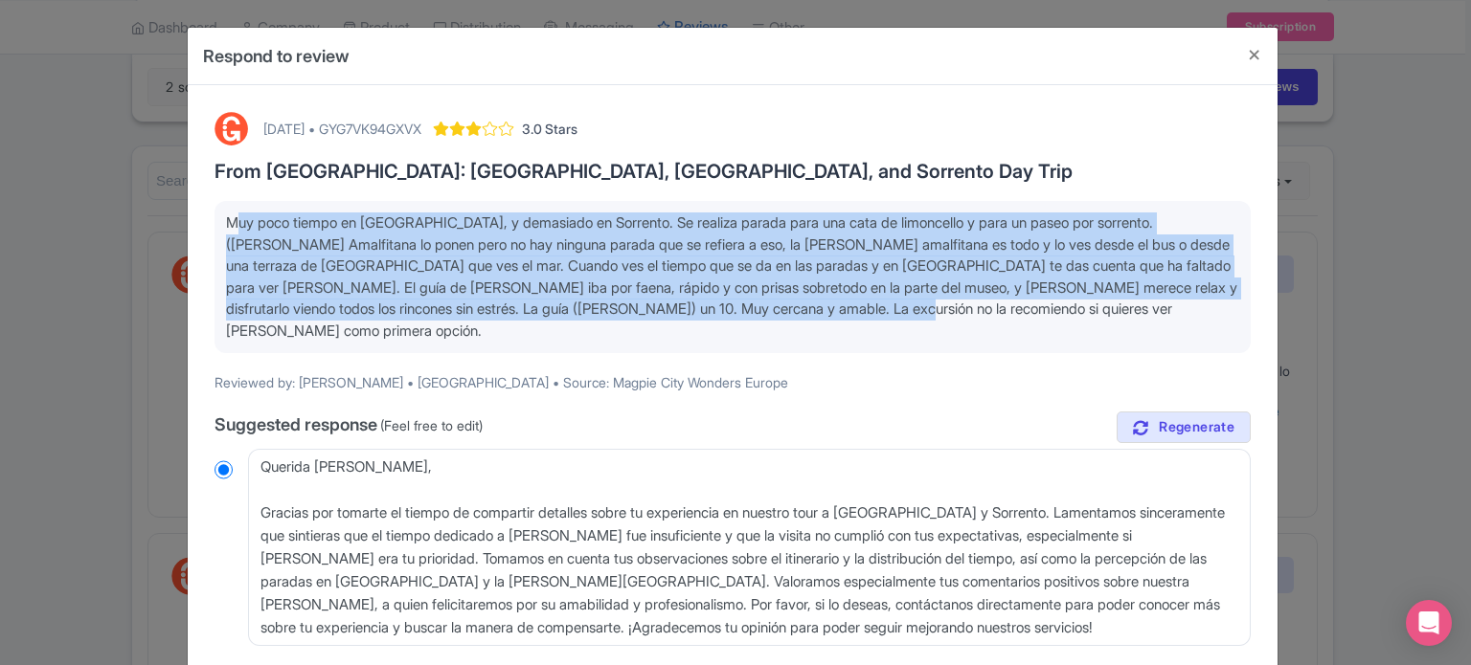
drag, startPoint x: 1123, startPoint y: 310, endPoint x: 229, endPoint y: 216, distance: 899.2
click at [229, 216] on p "Muy poco tiempo en [GEOGRAPHIC_DATA], y demasiado en Sorrento. Se realiza parad…" at bounding box center [732, 277] width 1013 height 129
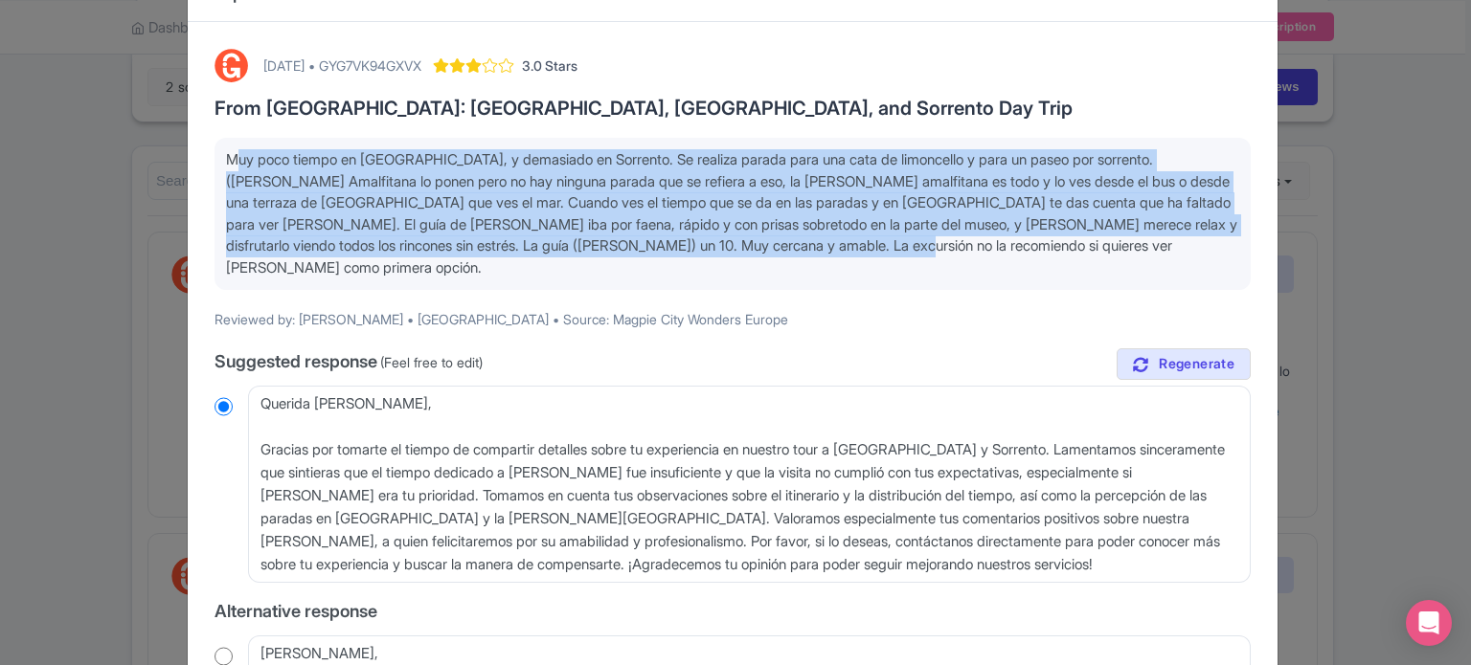
scroll to position [96, 0]
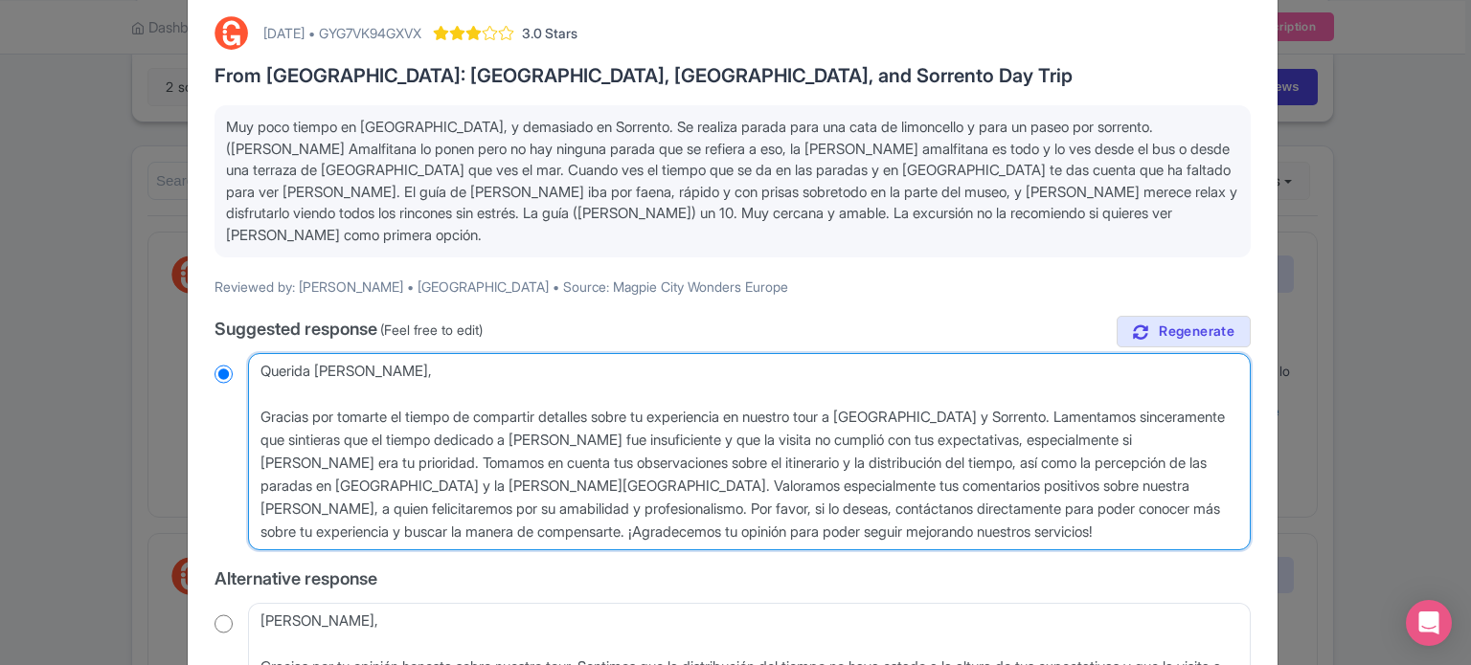
drag, startPoint x: 938, startPoint y: 508, endPoint x: 214, endPoint y: 340, distance: 743.2
click at [214, 353] on div "Querida [PERSON_NAME], Gracias por tomarte el tiempo de compartir detalles sobr…" at bounding box center [732, 451] width 1036 height 197
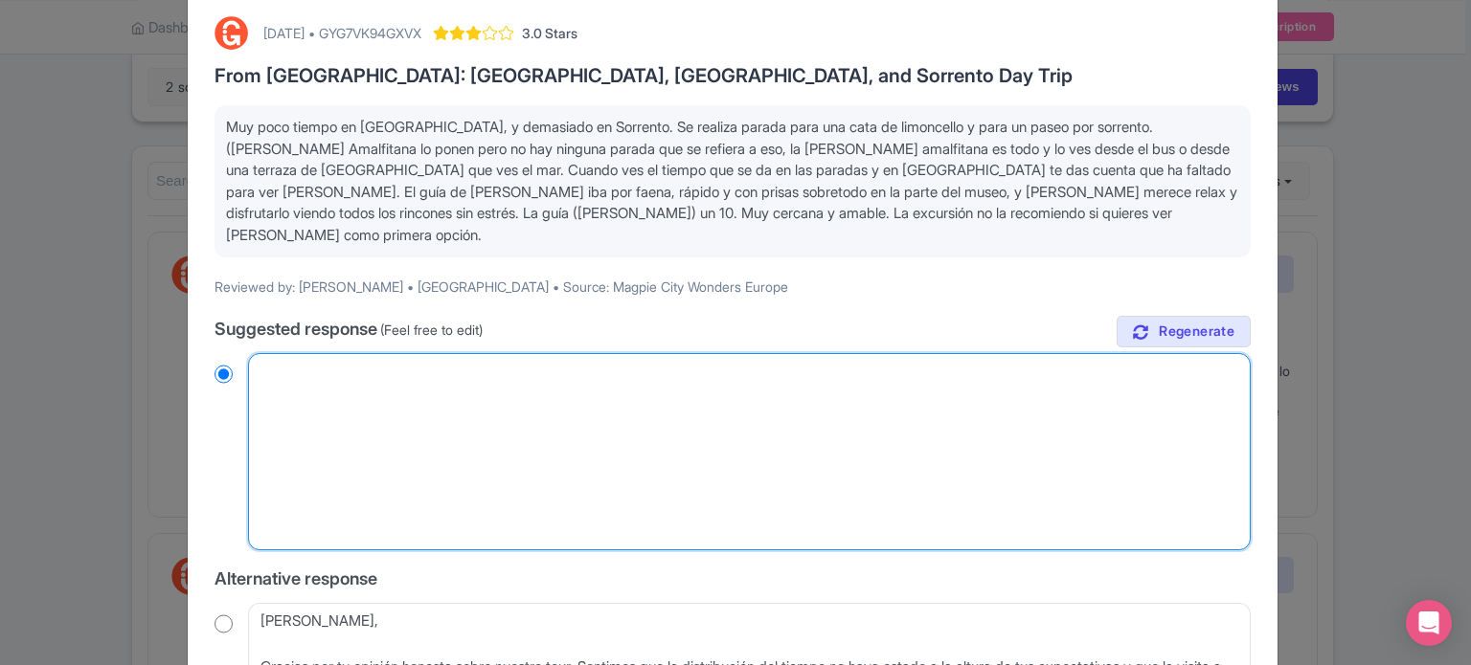
radio input "true"
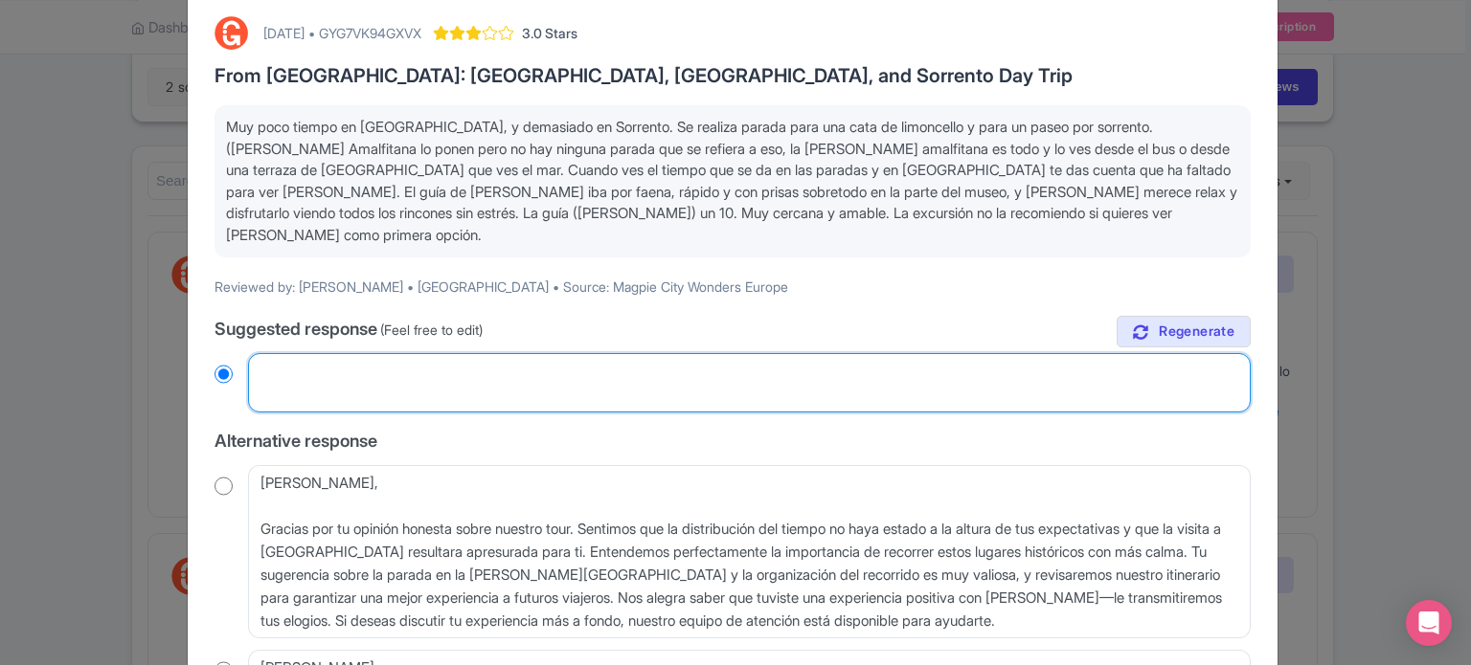
paste textarea "Estimada [PERSON_NAME]: Gracias por tomarse el tiempo para compartir detalles s…"
type textarea "Estimada [PERSON_NAME]: Gracias por tomarse el tiempo para compartir detalles s…"
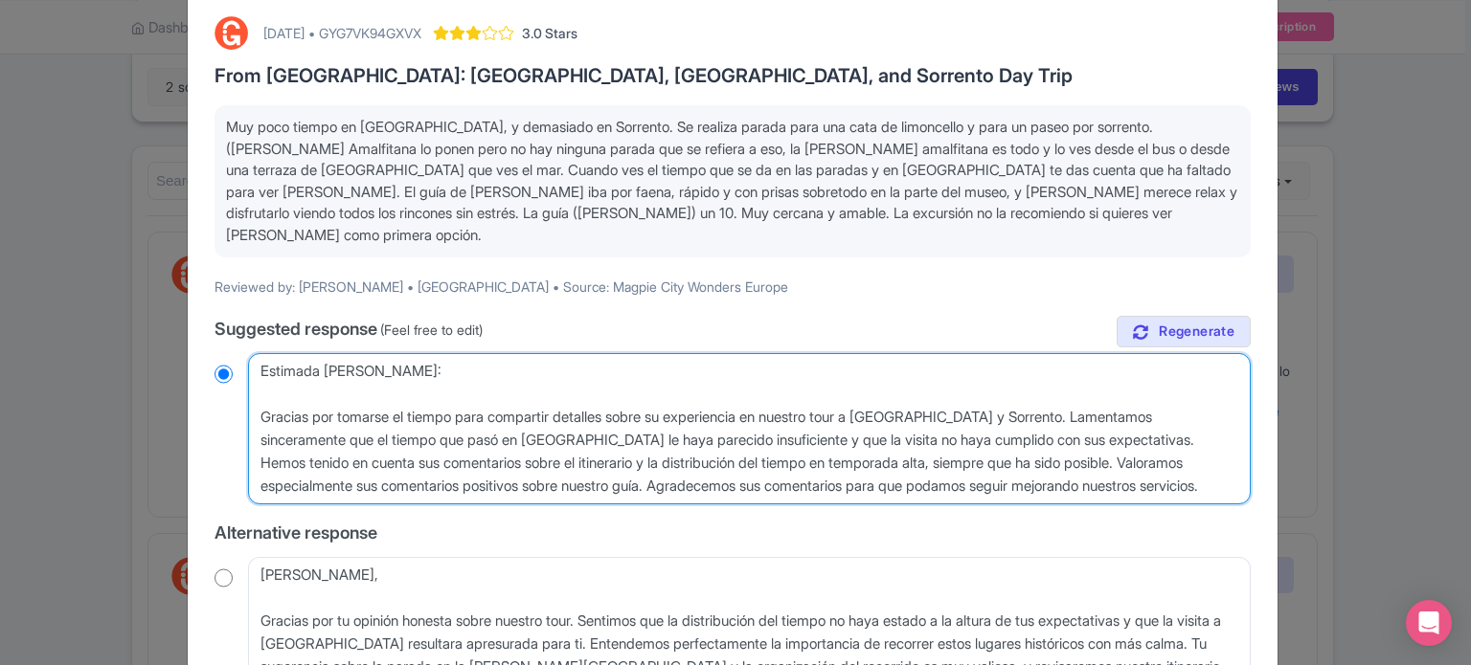
radio input "true"
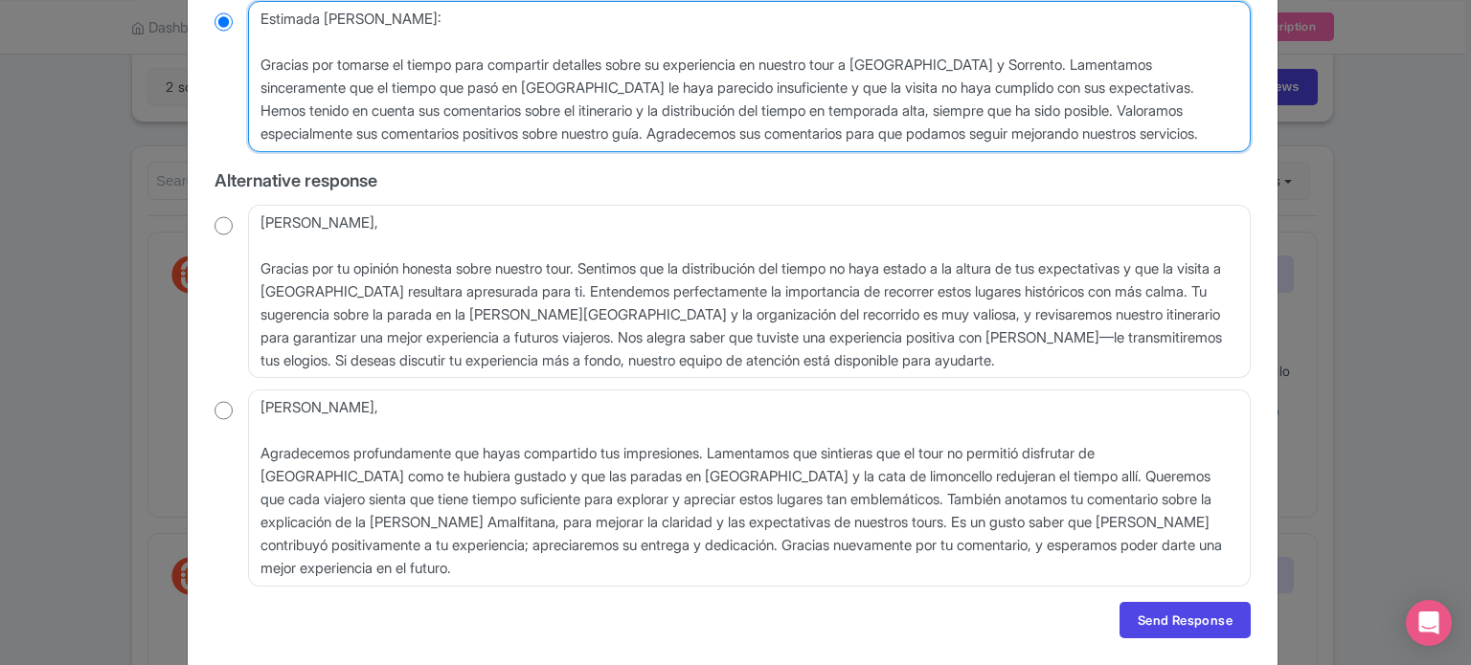
scroll to position [484, 0]
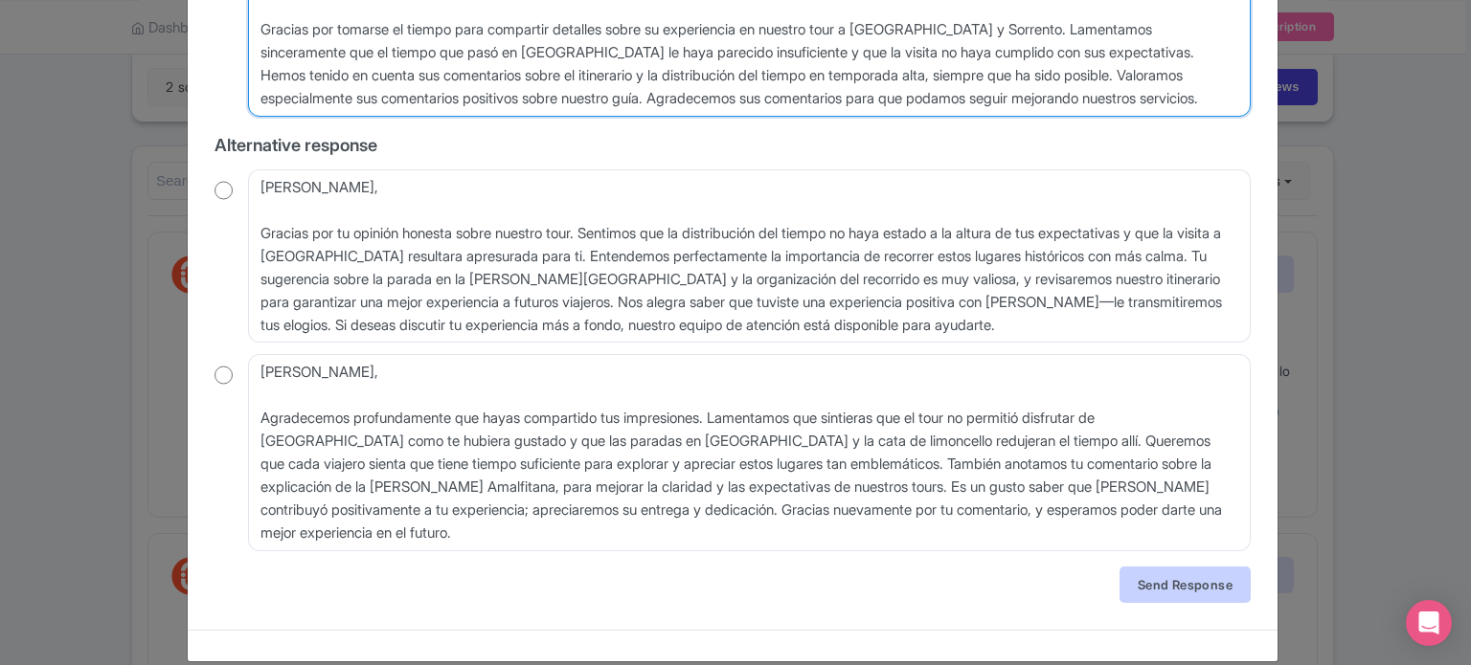
type textarea "Estimada [PERSON_NAME]: Gracias por tomarse el tiempo para compartir detalles s…"
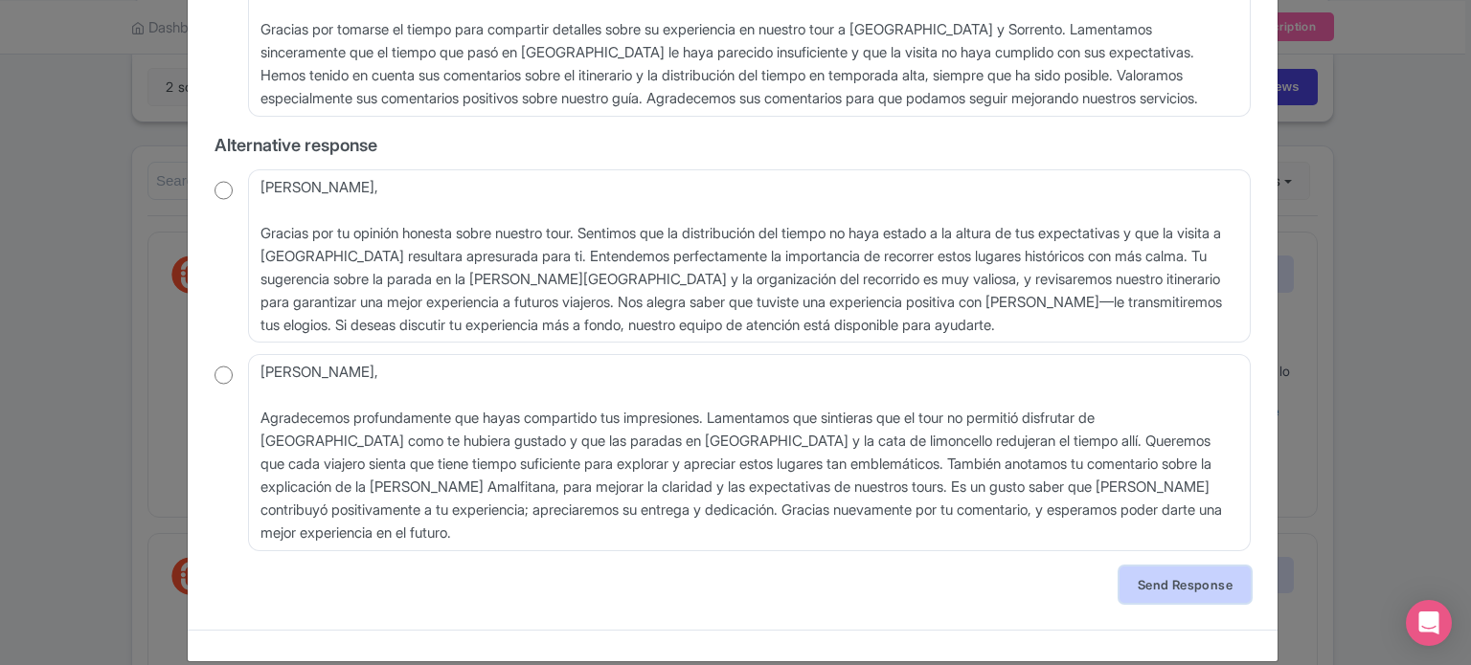
click at [1168, 567] on link "Send Response" at bounding box center [1184, 585] width 131 height 36
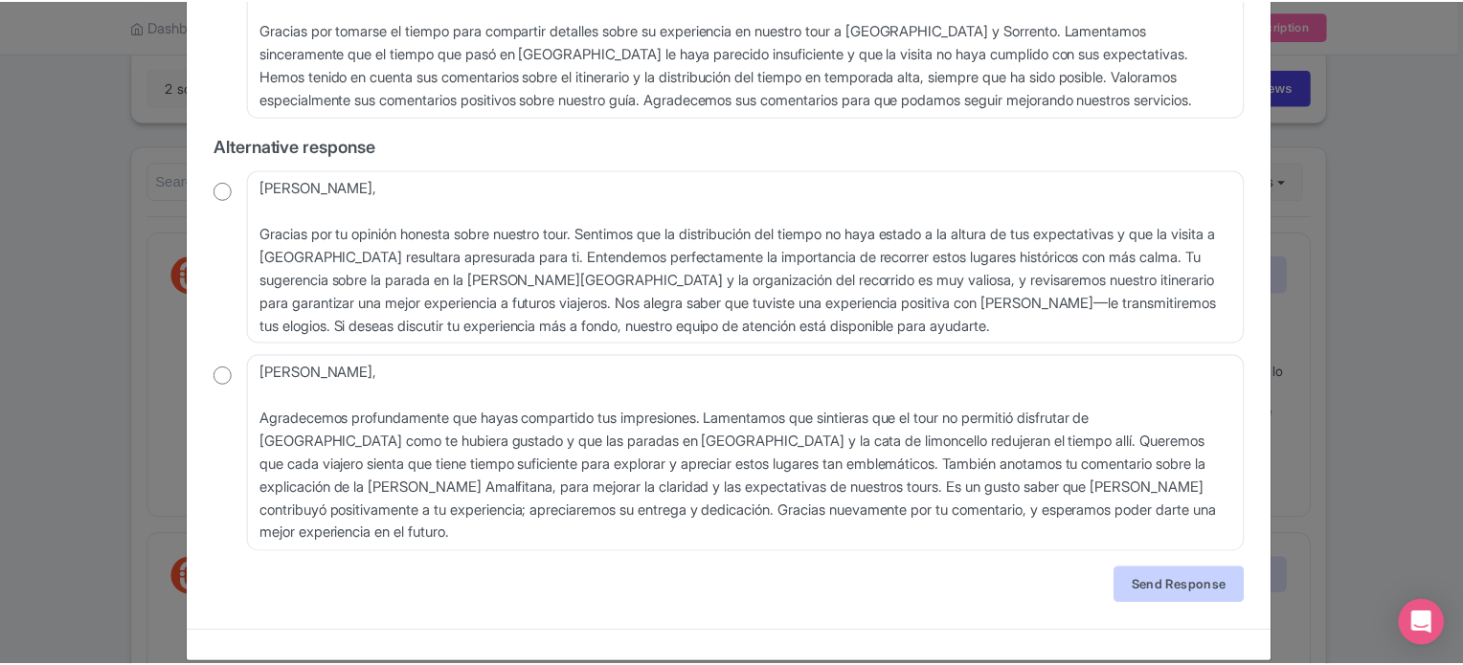
scroll to position [0, 0]
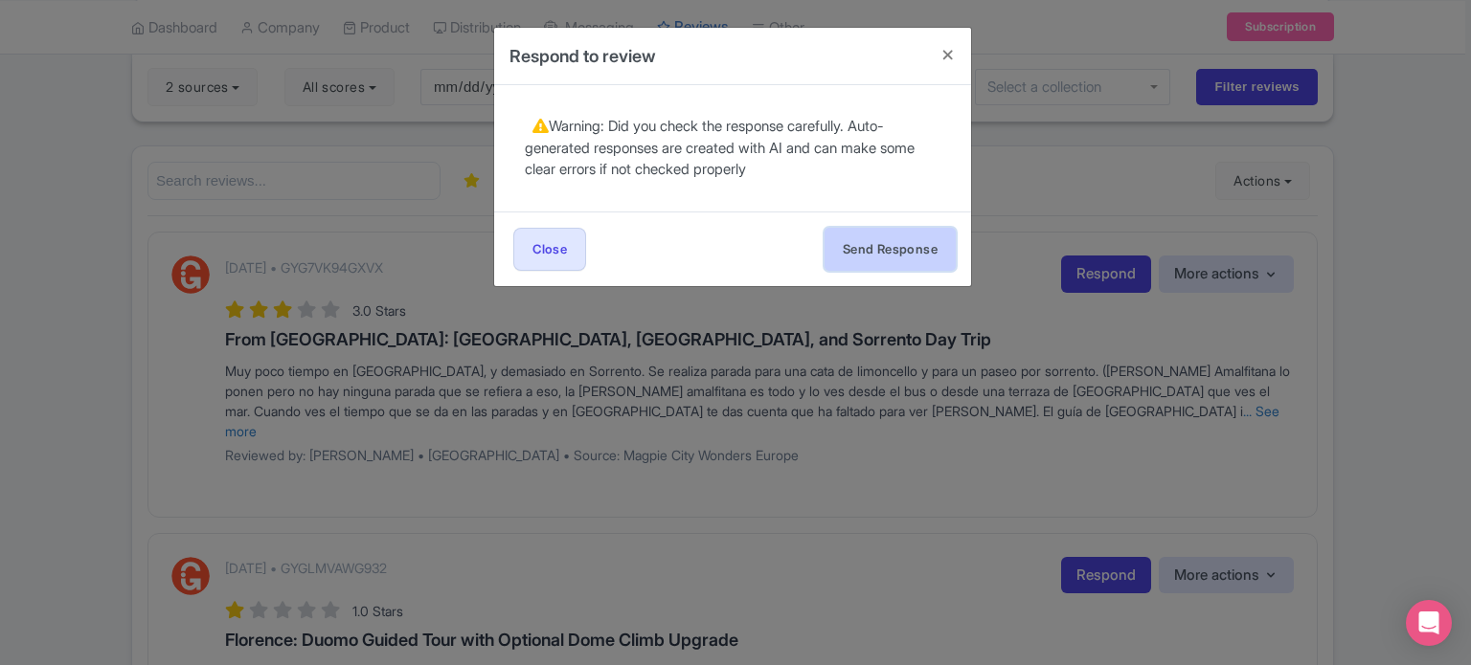
click at [915, 257] on button "Send Response" at bounding box center [889, 249] width 131 height 43
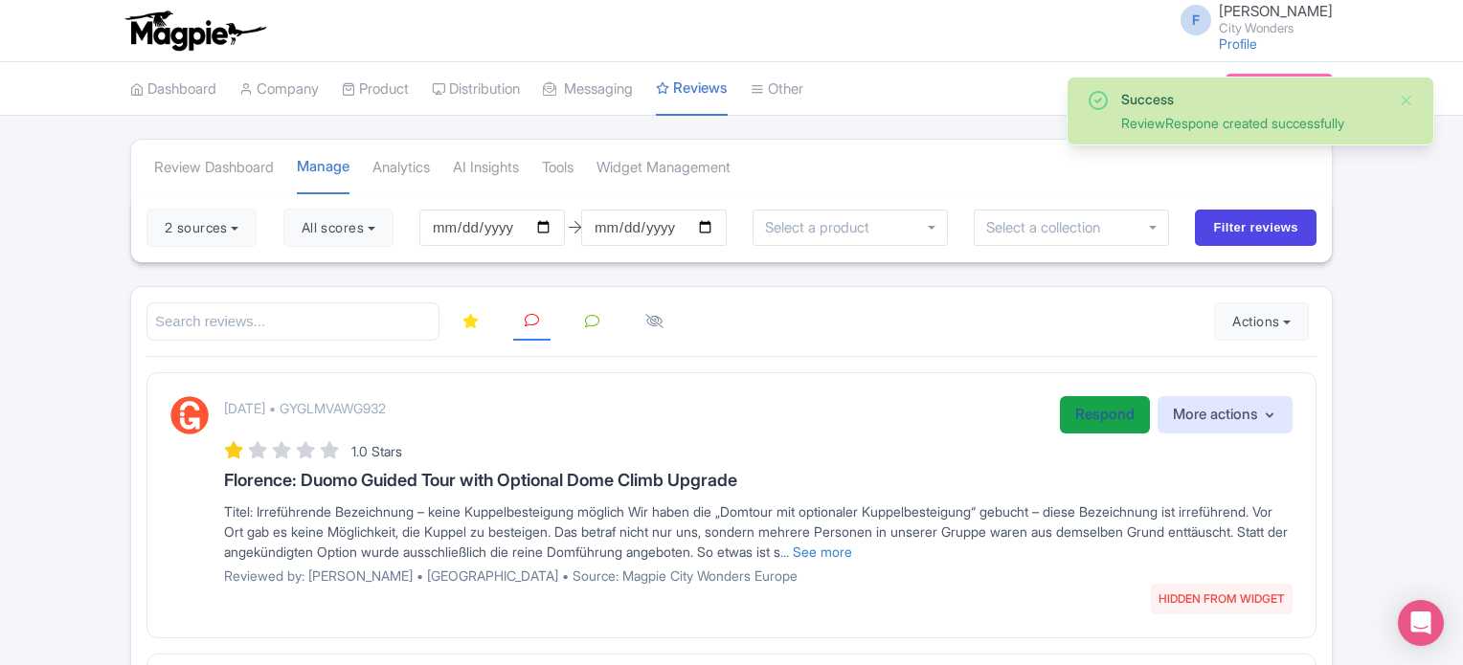
click at [1076, 414] on link "Respond" at bounding box center [1105, 414] width 90 height 37
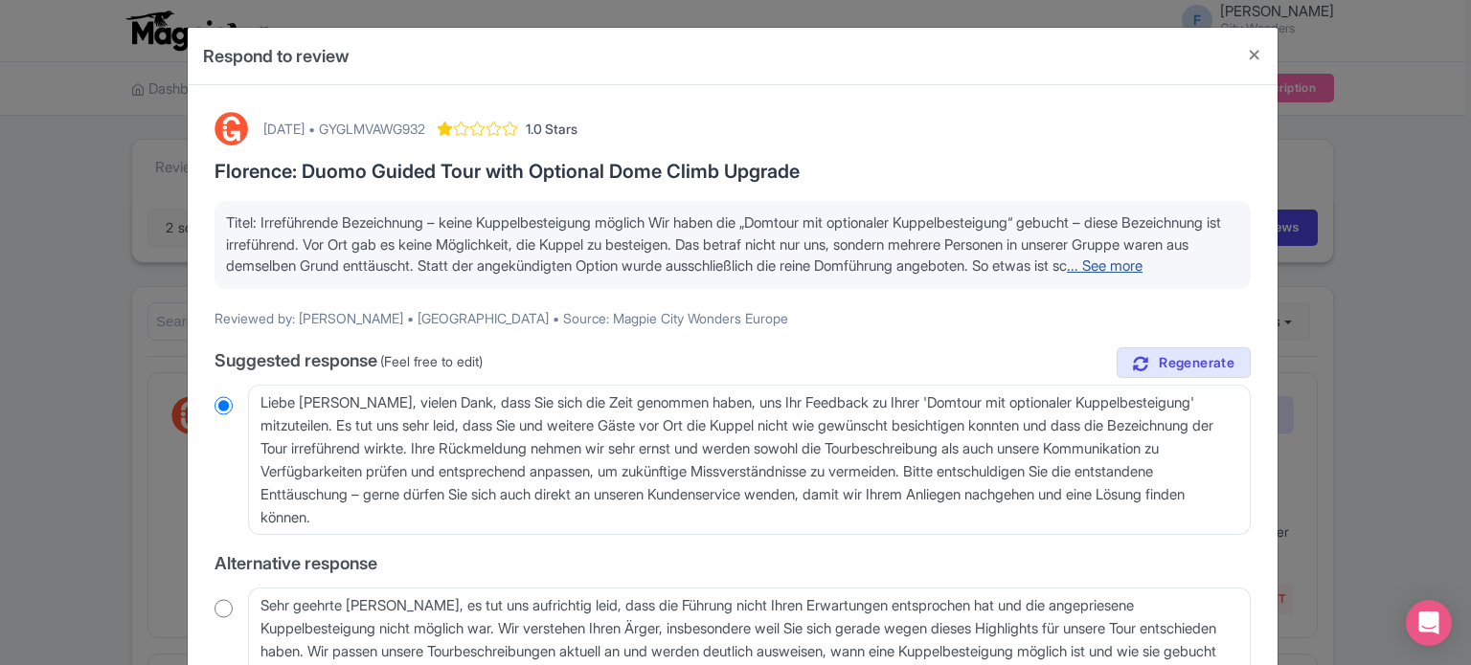
click at [1067, 275] on link "... See more" at bounding box center [1105, 266] width 76 height 18
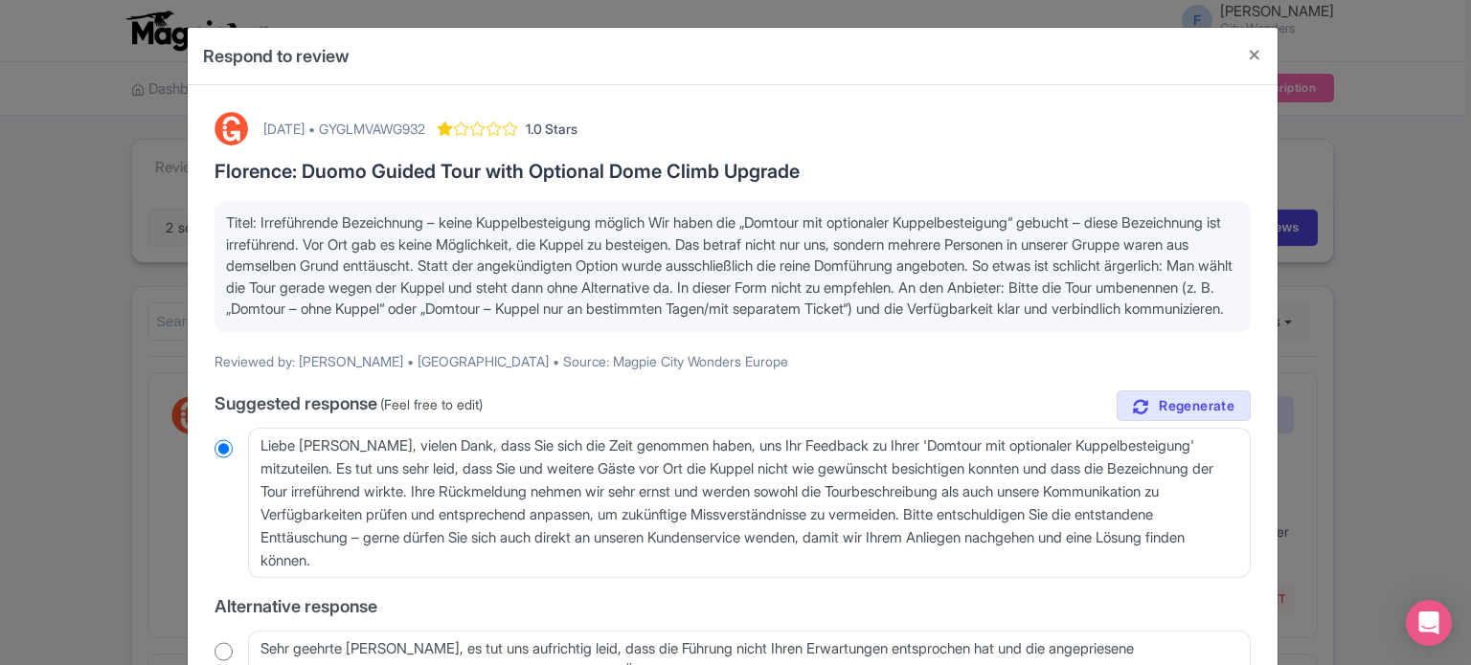
drag, startPoint x: 629, startPoint y: 336, endPoint x: 214, endPoint y: 225, distance: 429.2
click at [214, 225] on div "Titel: Irreführende Bezeichnung – keine Kuppelbesteigung möglich Wir haben die …" at bounding box center [732, 266] width 1036 height 131
copy span "Titel: Irreführende Bezeichnung – keine Kuppelbesteigung möglich Wir haben die …"
click at [425, 124] on div "October 08, 2025 • GYGLMVAWG932" at bounding box center [344, 129] width 162 height 20
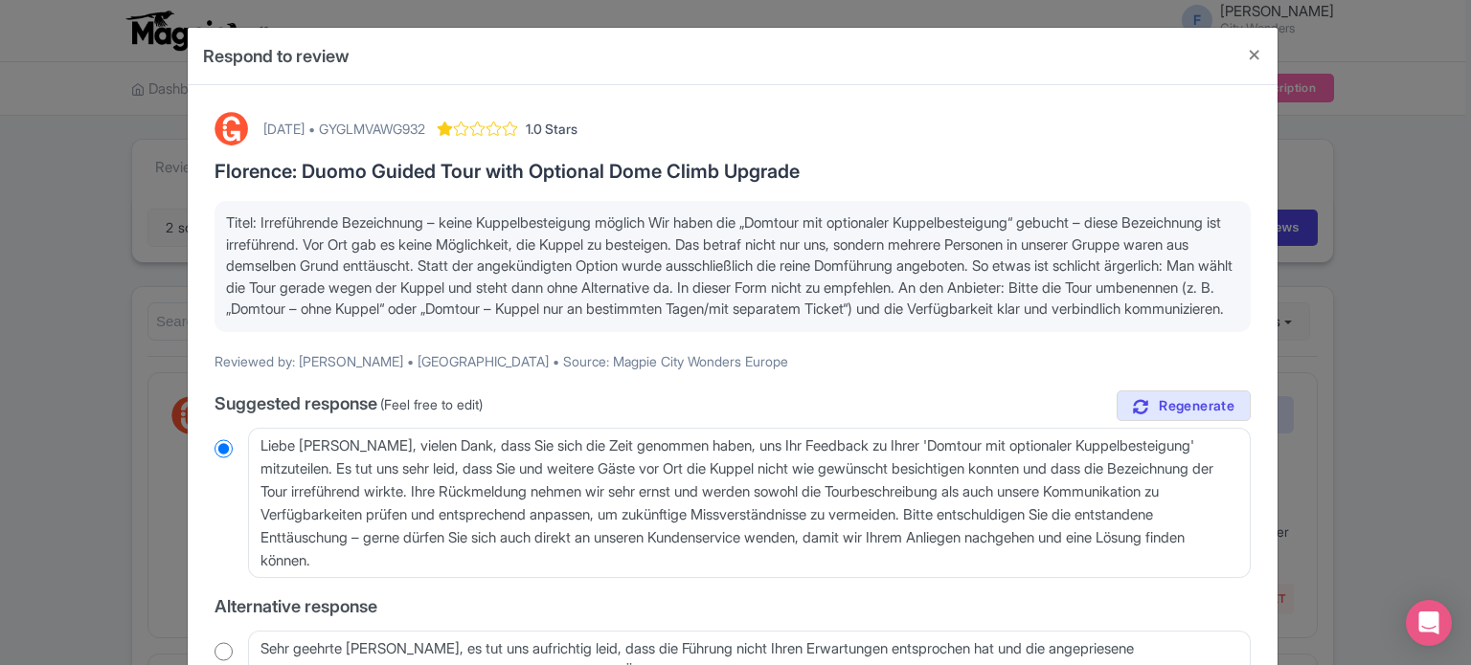
copy div "GYGLMVAWG932"
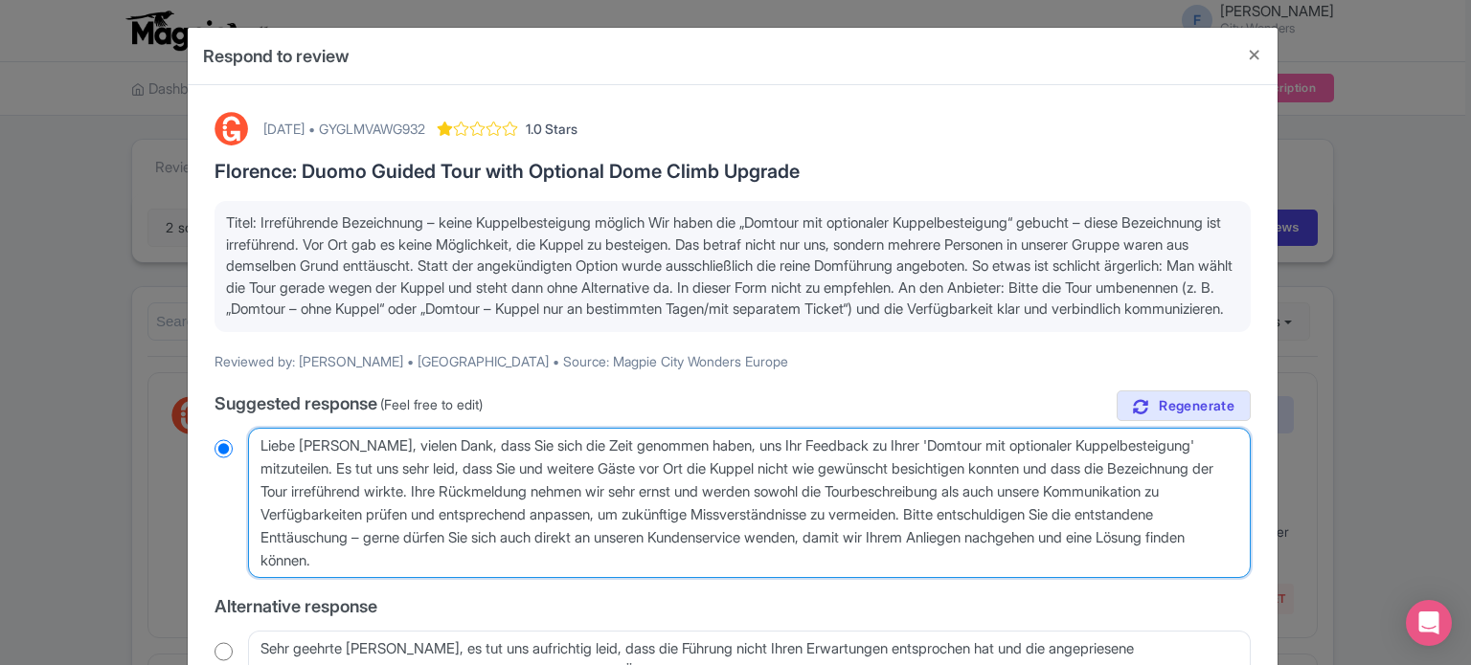
drag, startPoint x: 469, startPoint y: 576, endPoint x: 231, endPoint y: 459, distance: 265.9
click at [231, 459] on div "Liebe Sabine, vielen Dank, dass Sie sich die Zeit genommen haben, uns Ihr Feedb…" at bounding box center [732, 503] width 1036 height 151
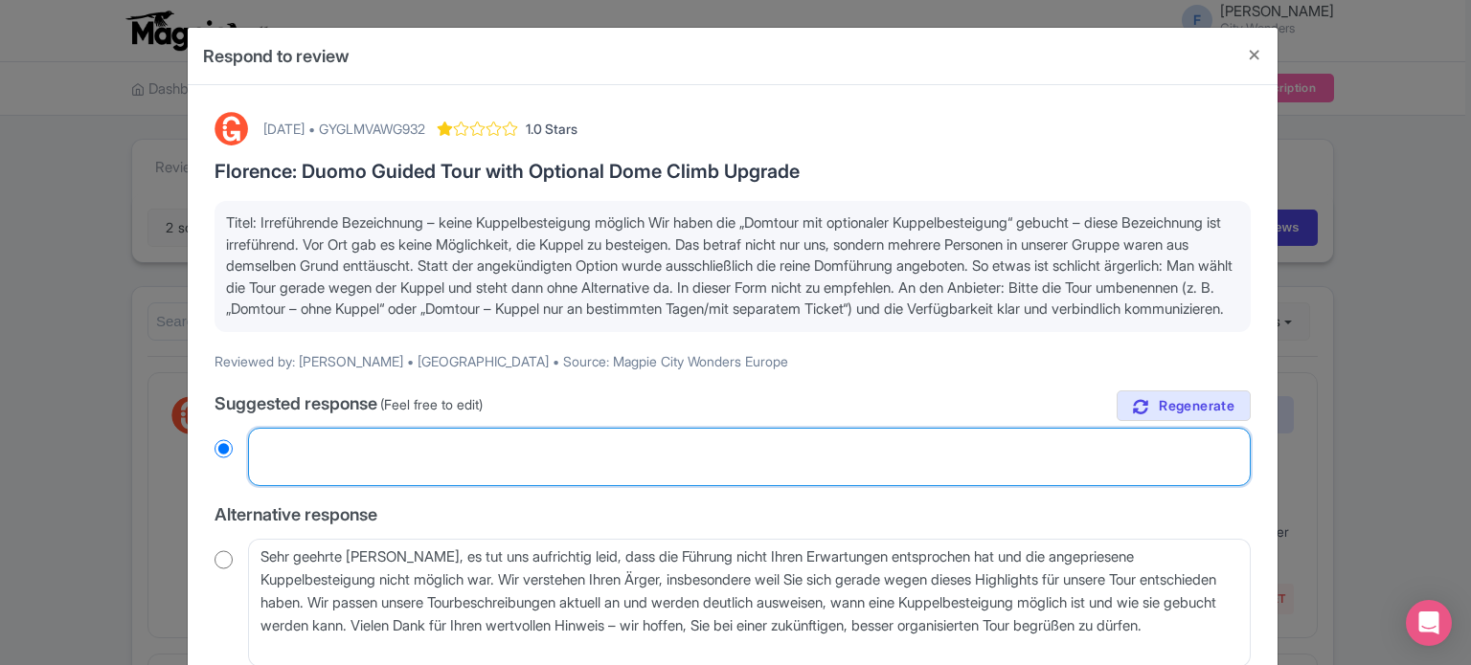
radio input "true"
paste textarea "Liebe Sabine, vielen Dank für Ihr Feedback. Es tut uns sehr leid, dass Sie und …"
type textarea "Liebe Sabine, vielen Dank für Ihr Feedback. Es tut uns sehr leid, dass Sie und …"
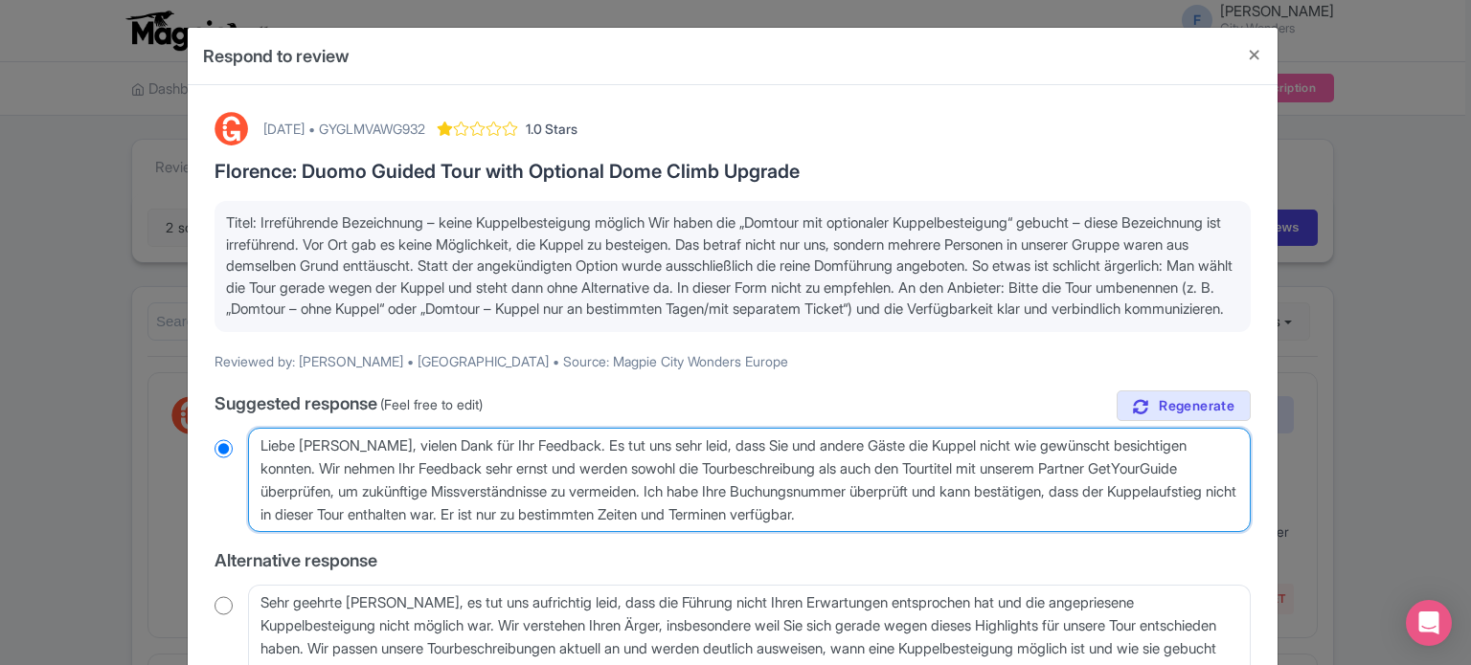
radio input "true"
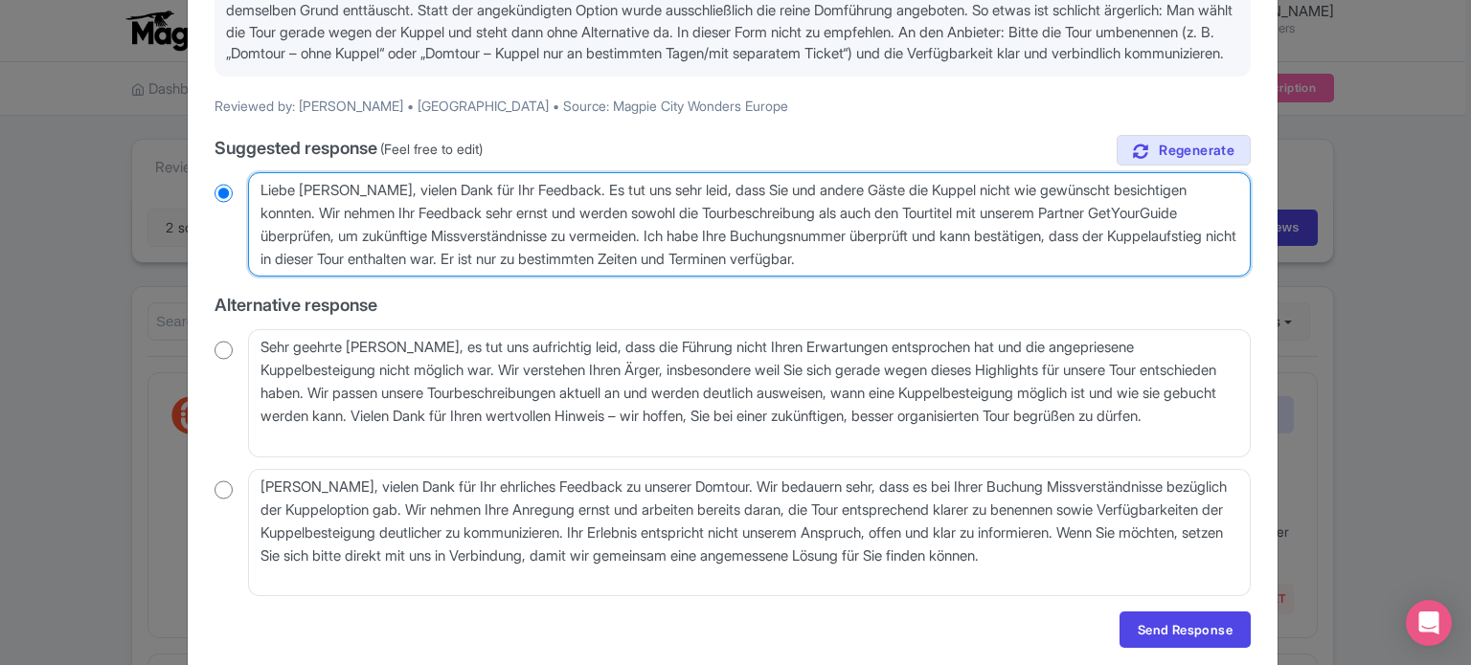
scroll to position [345, 0]
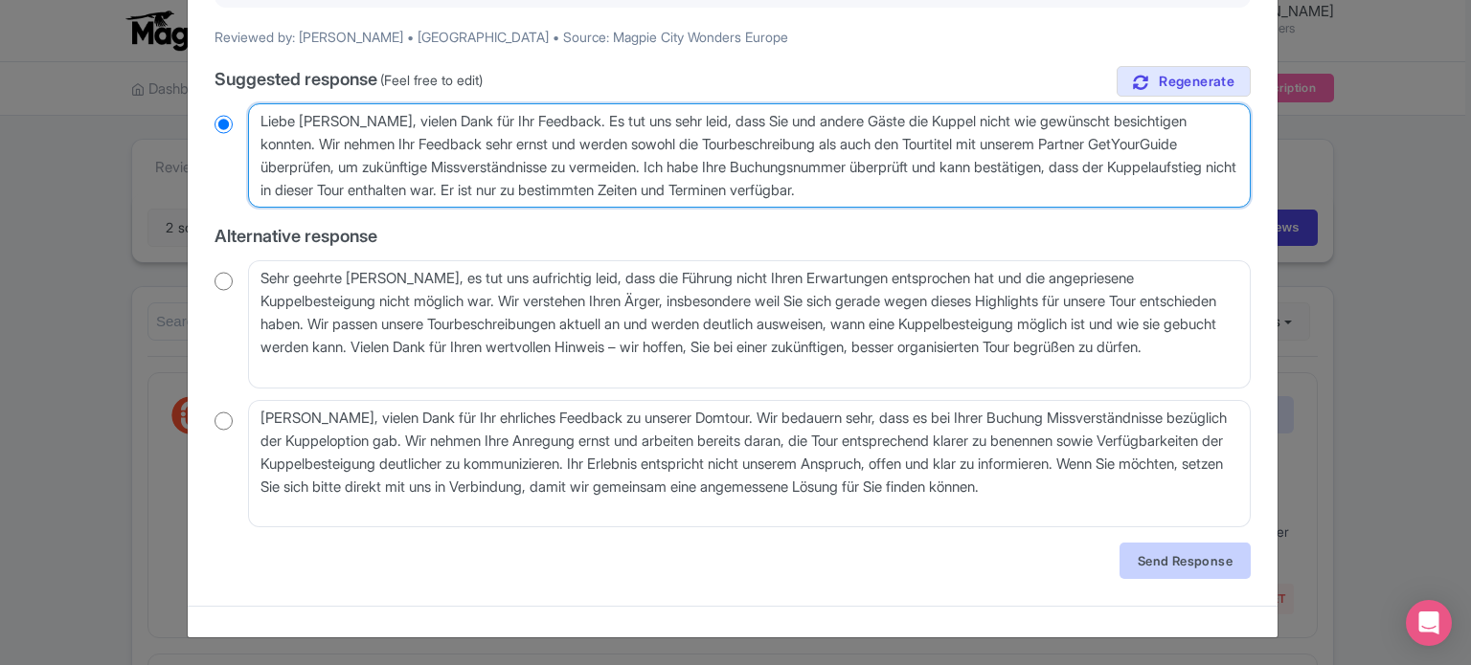
type textarea "Liebe Sabine, vielen Dank für Ihr Feedback. Es tut uns sehr leid, dass Sie und …"
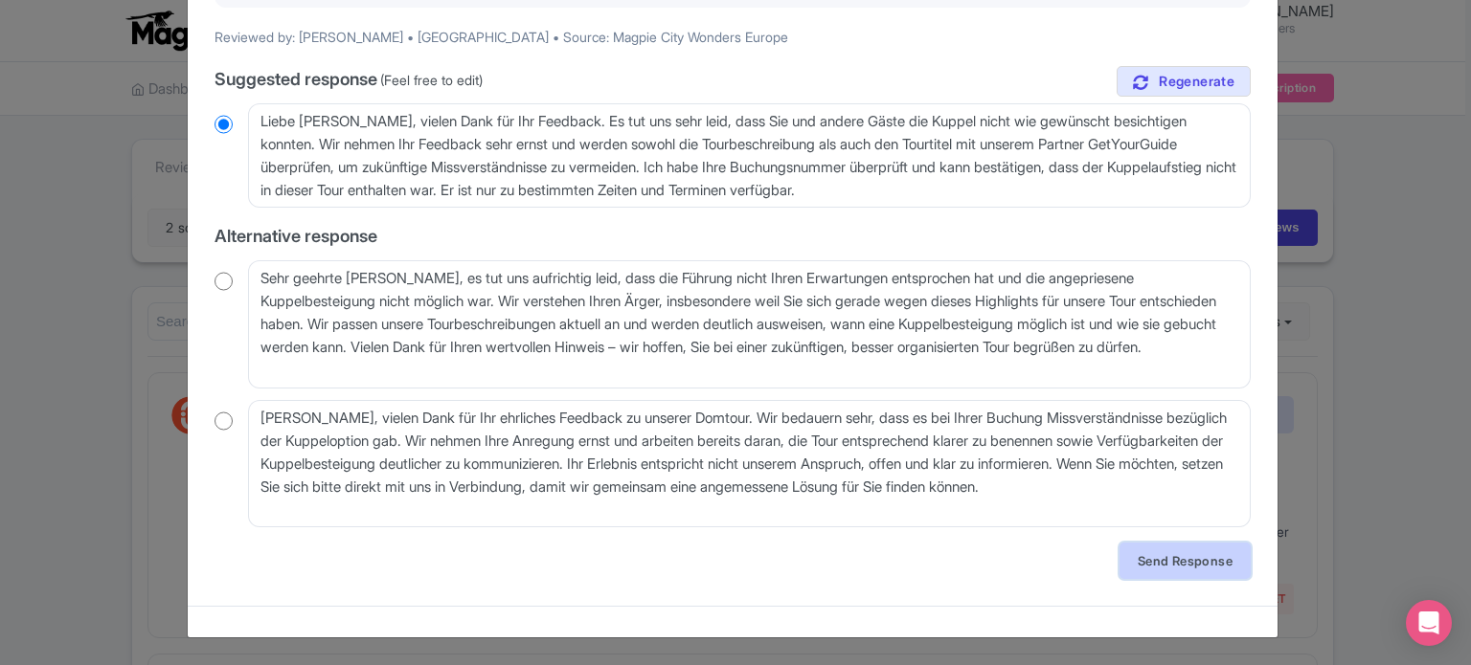
click at [1154, 557] on link "Send Response" at bounding box center [1184, 561] width 131 height 36
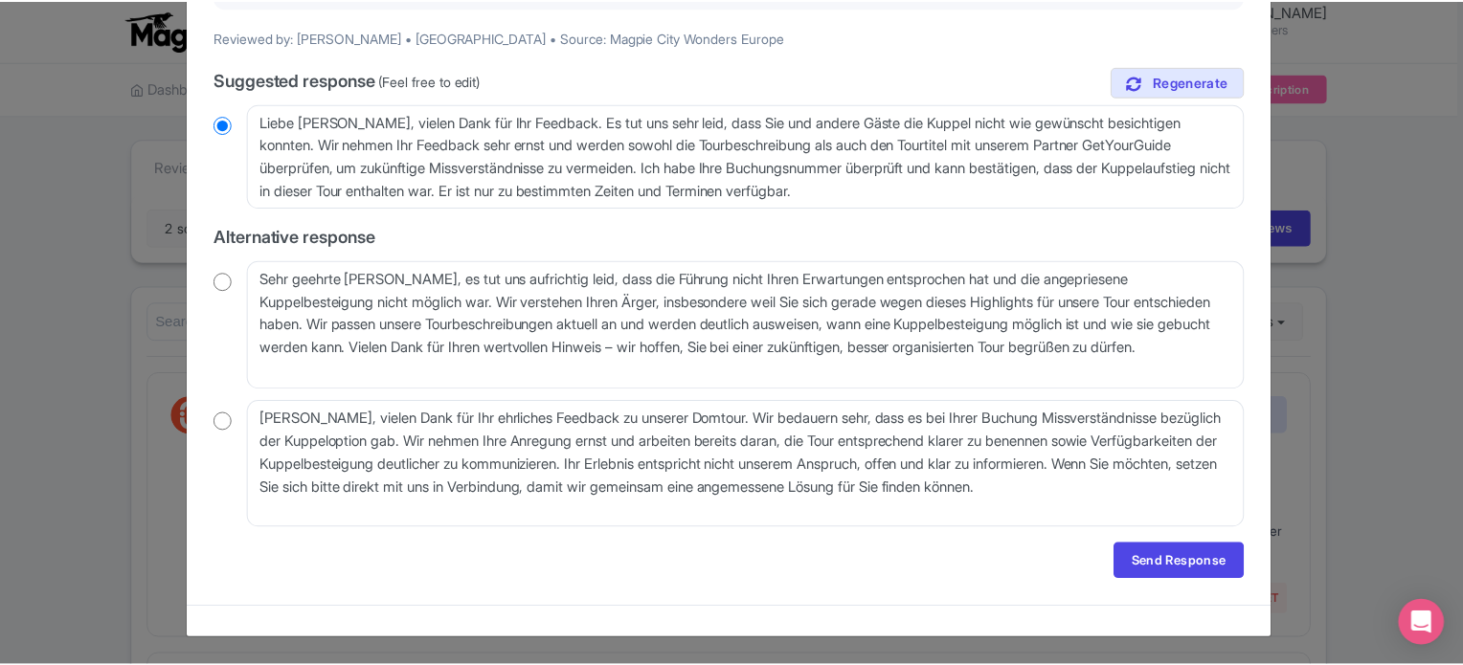
scroll to position [0, 0]
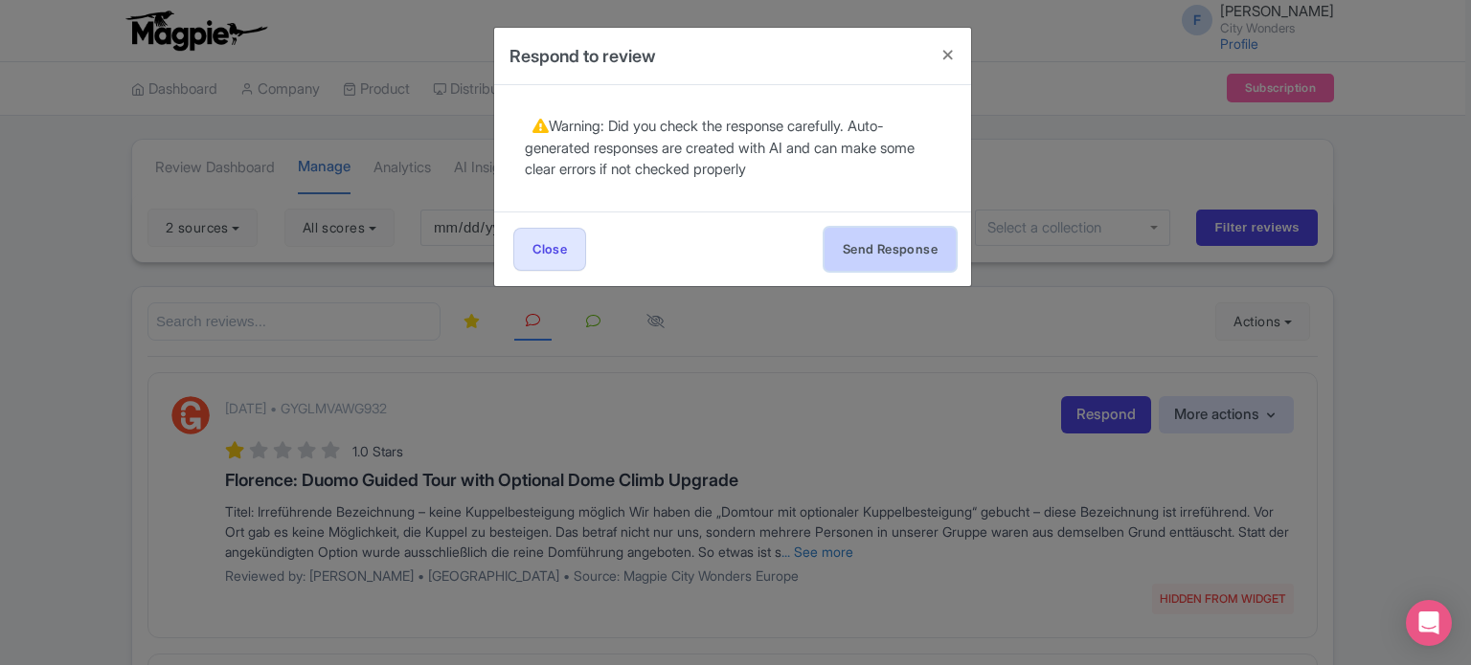
click at [883, 252] on button "Send Response" at bounding box center [889, 249] width 131 height 43
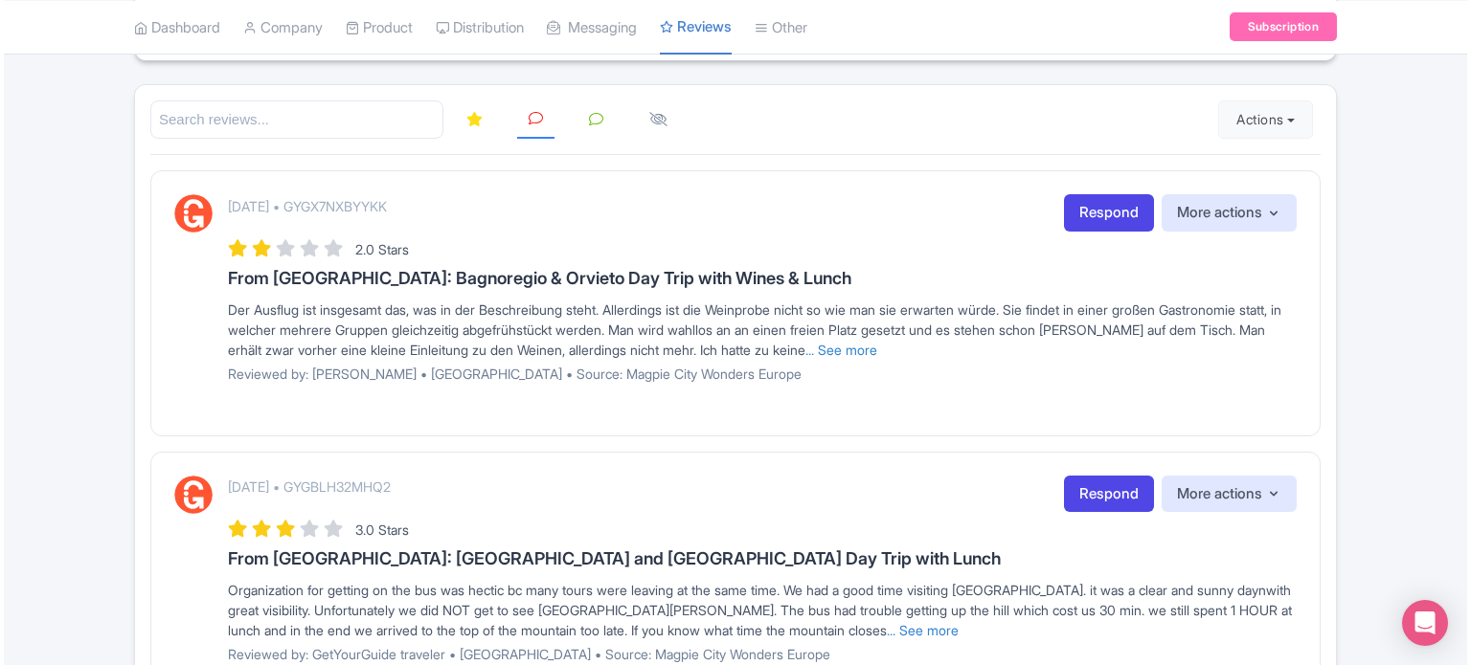
scroll to position [141, 0]
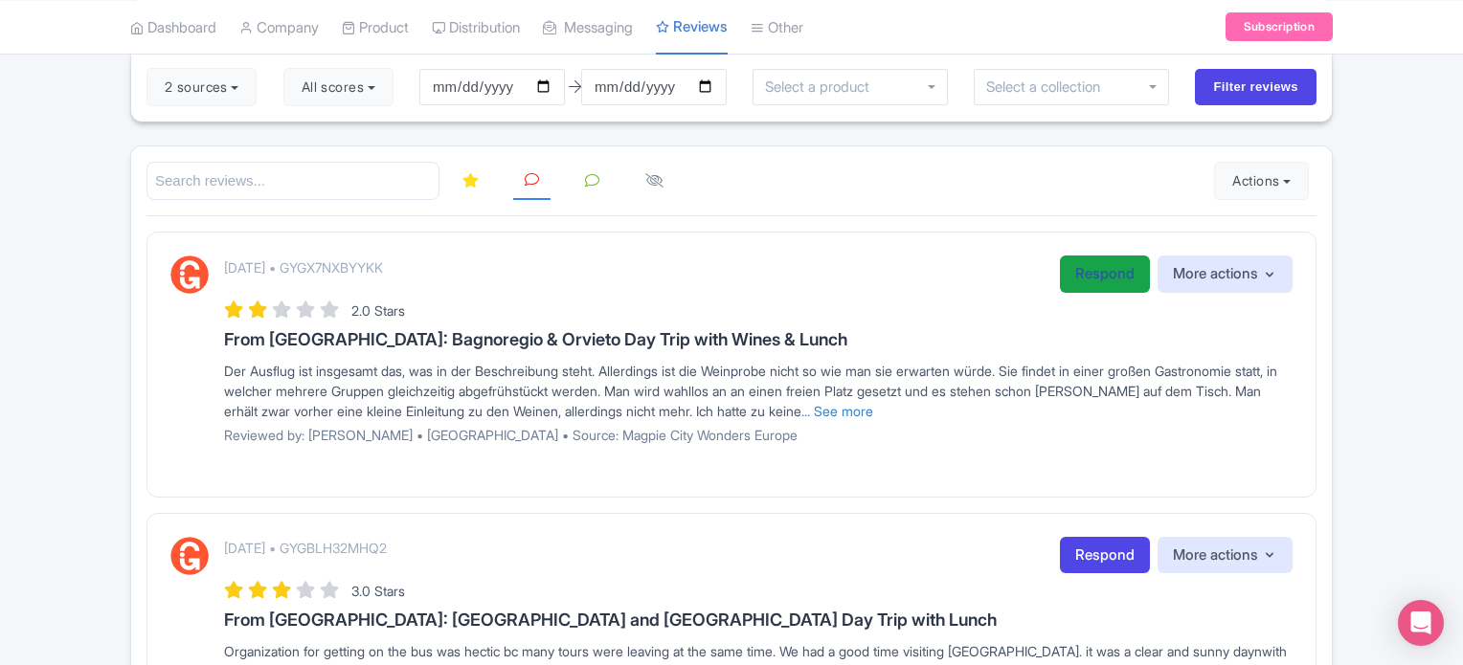
click at [1094, 280] on link "Respond" at bounding box center [1105, 274] width 90 height 37
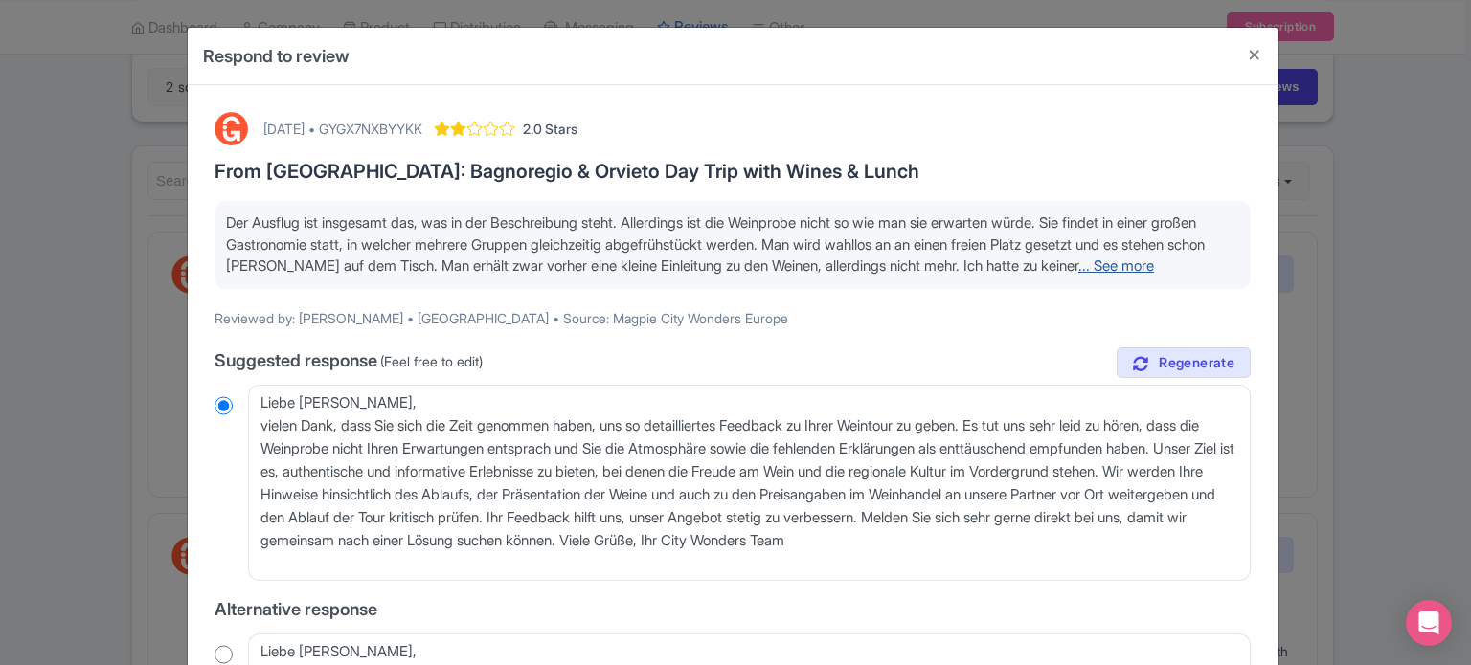
click at [1078, 275] on link "... See more" at bounding box center [1116, 266] width 76 height 18
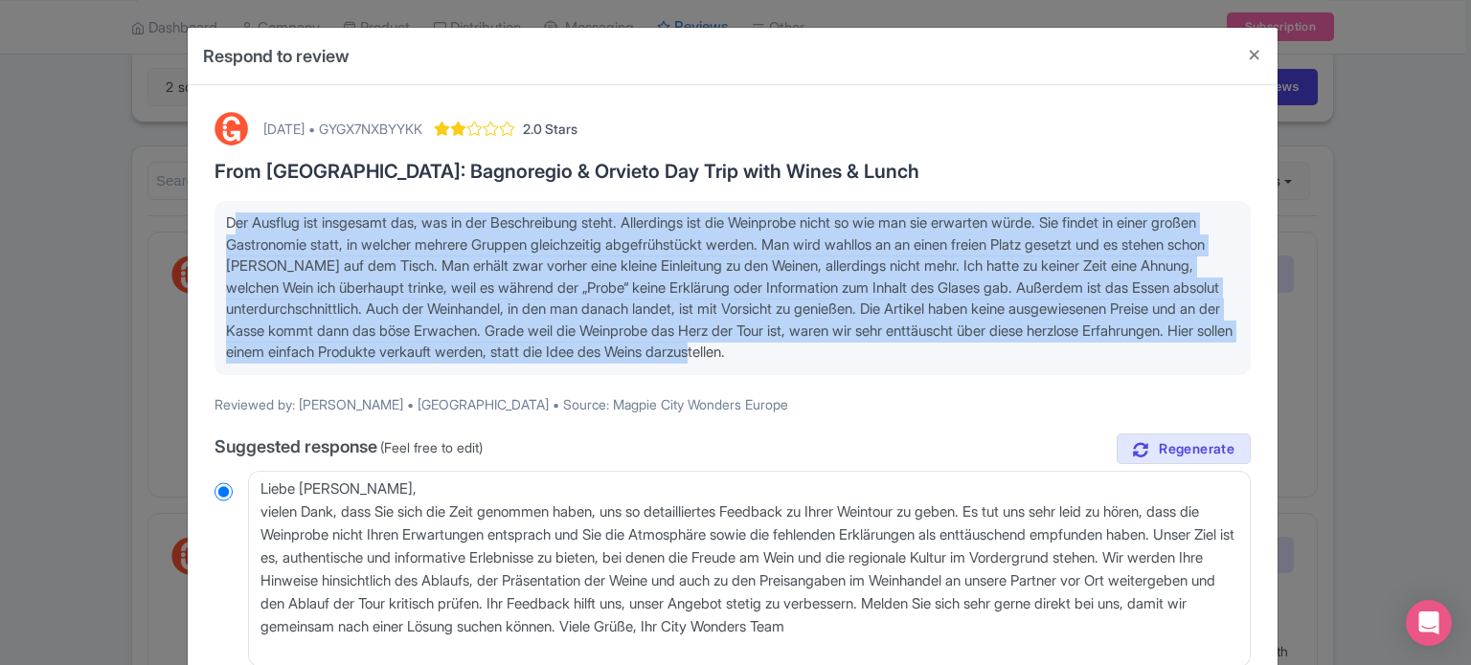
drag, startPoint x: 225, startPoint y: 222, endPoint x: 1080, endPoint y: 348, distance: 864.2
click at [1080, 348] on p "Der Ausflug ist insgesamt das, was in der Beschreibung steht. Allerdings ist di…" at bounding box center [732, 288] width 1013 height 151
copy span "Der Ausflug ist insgesamt das, was in der Beschreibung steht. Allerdings ist di…"
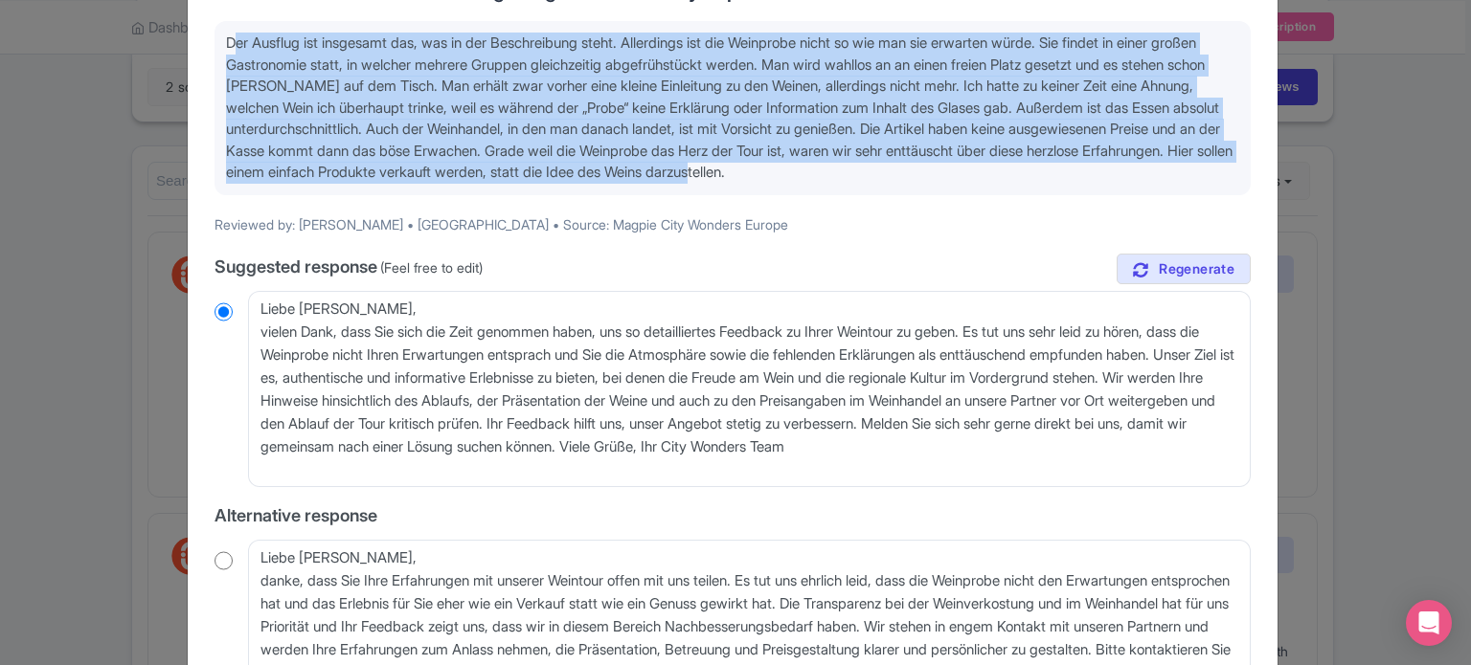
scroll to position [191, 0]
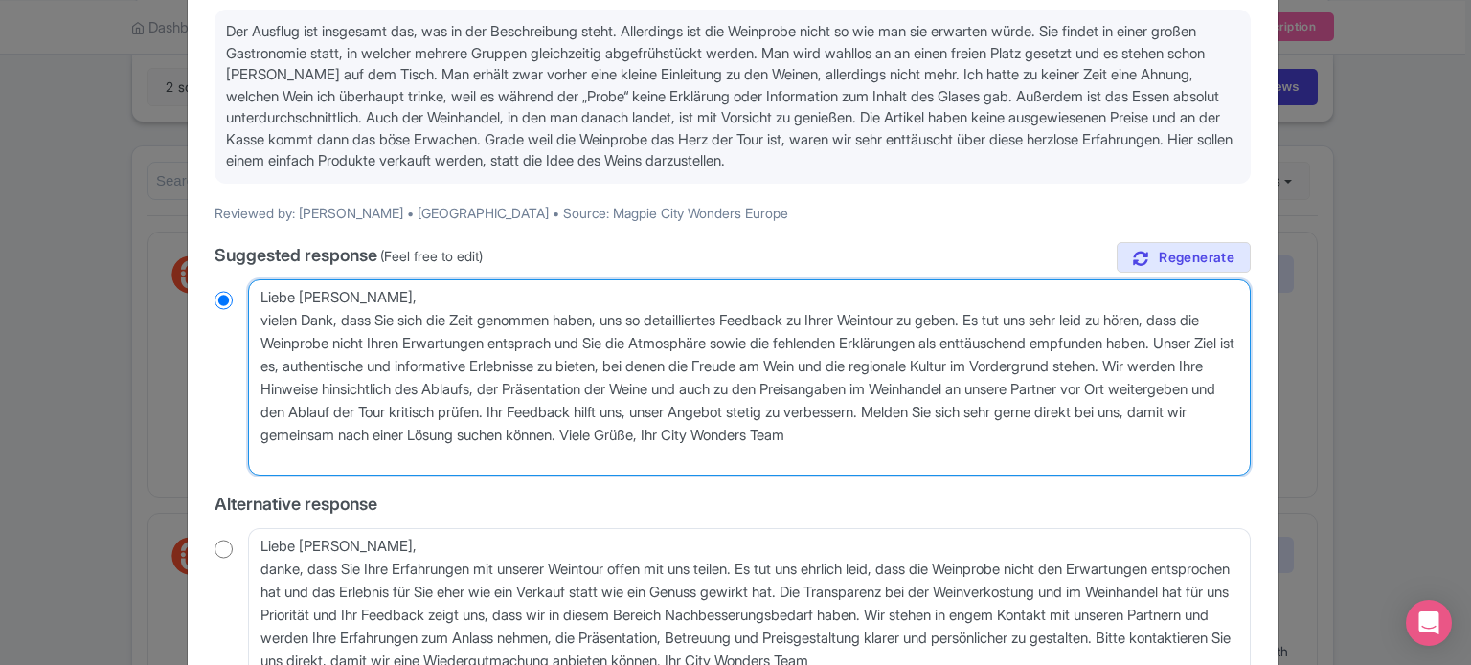
drag, startPoint x: 313, startPoint y: 459, endPoint x: 237, endPoint y: 284, distance: 190.0
click at [237, 284] on div "Liebe [PERSON_NAME], vielen Dank, dass Sie sich die Zeit genommen haben, uns so…" at bounding box center [732, 378] width 1036 height 197
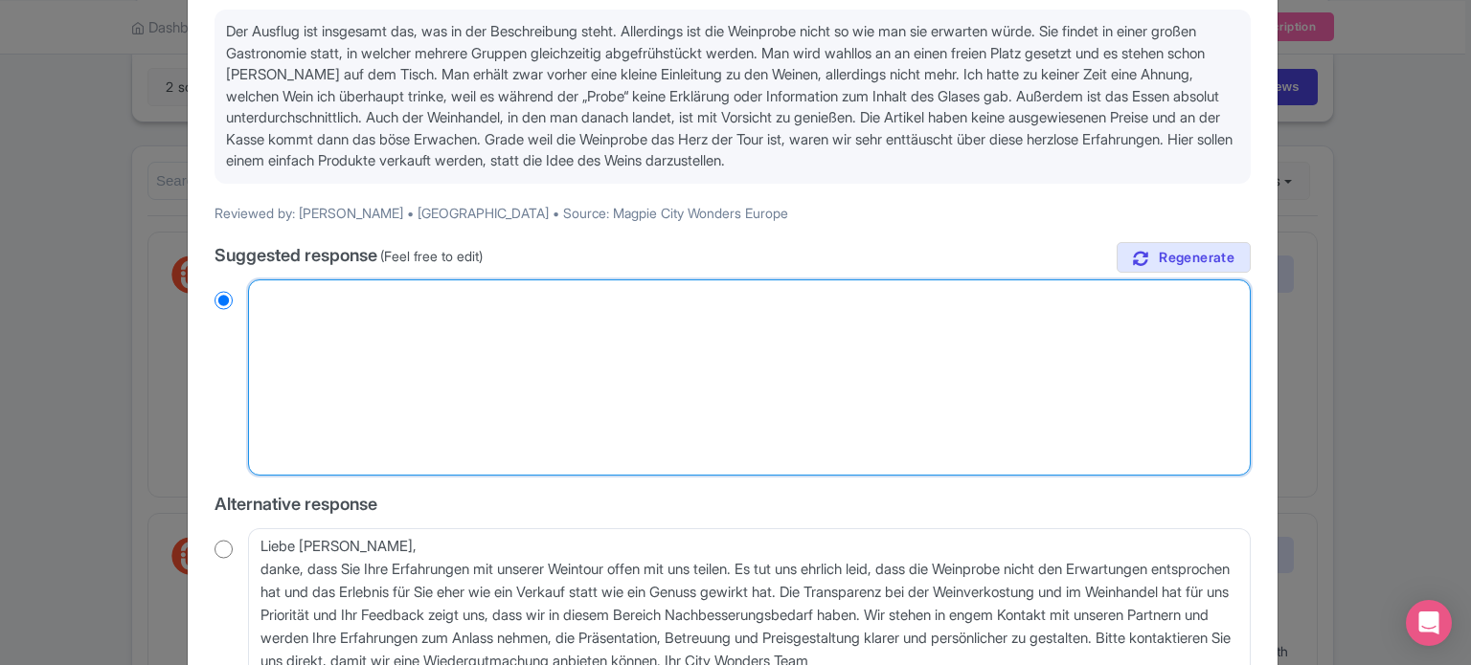
radio input "true"
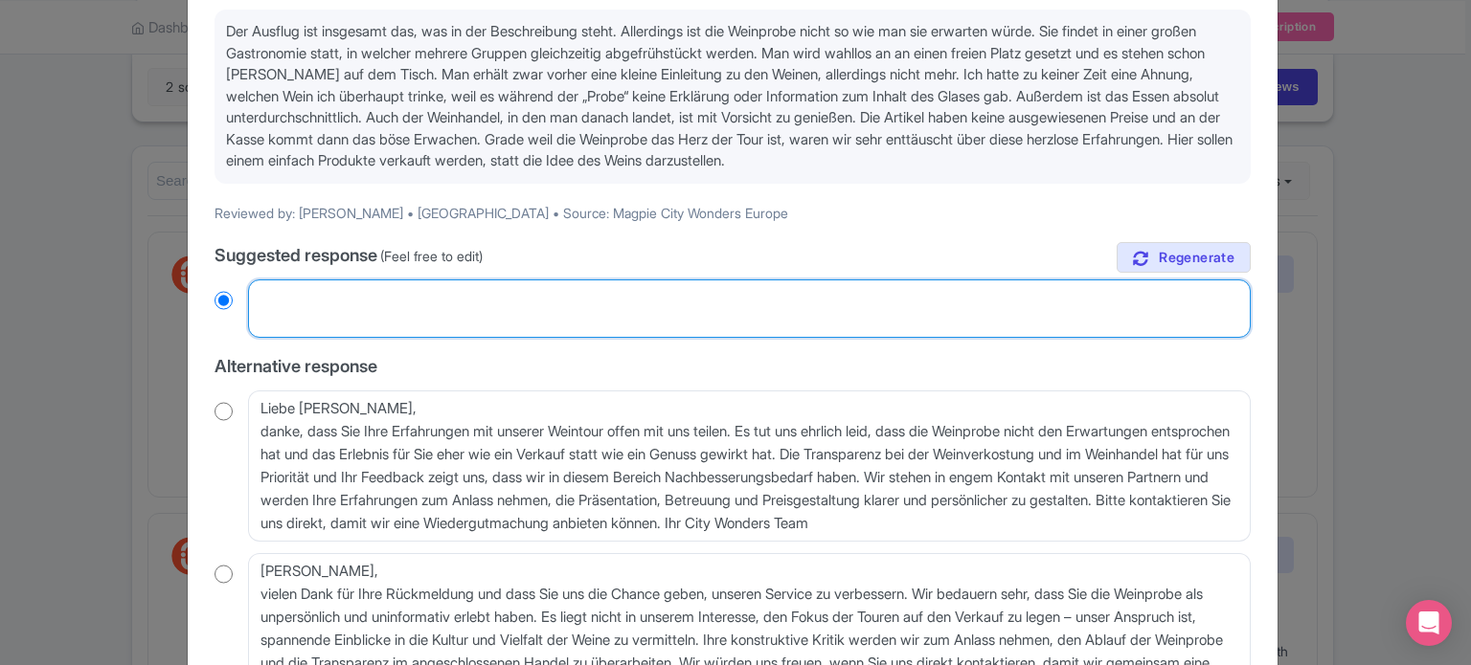
click at [451, 294] on textarea "Liebe [PERSON_NAME], vielen Dank, dass Sie sich die Zeit genommen haben, uns so…" at bounding box center [749, 309] width 1002 height 59
paste textarea "Liebe [PERSON_NAME], Vielen Dank, dass Sie sich die Zeit genommen haben, uns so…"
type textarea "Liebe [PERSON_NAME], Vielen Dank, dass Sie sich die Zeit genommen haben, uns so…"
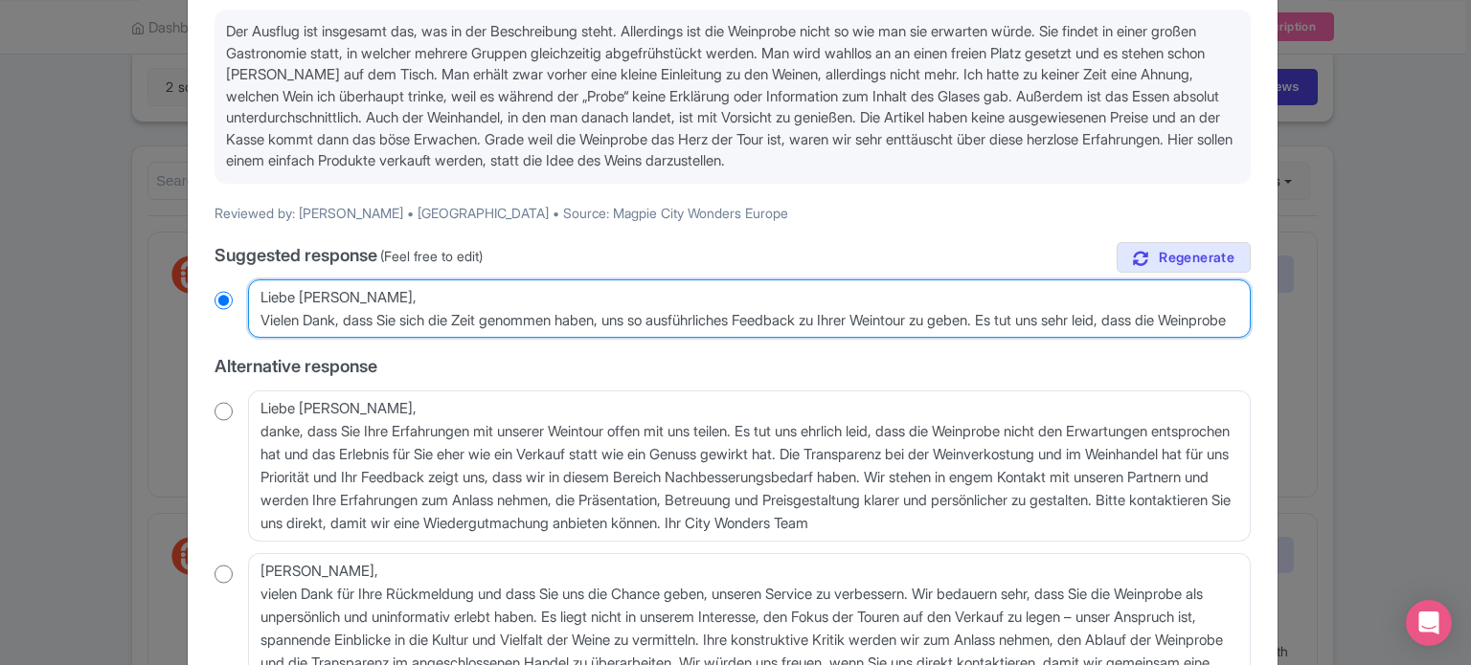
radio input "true"
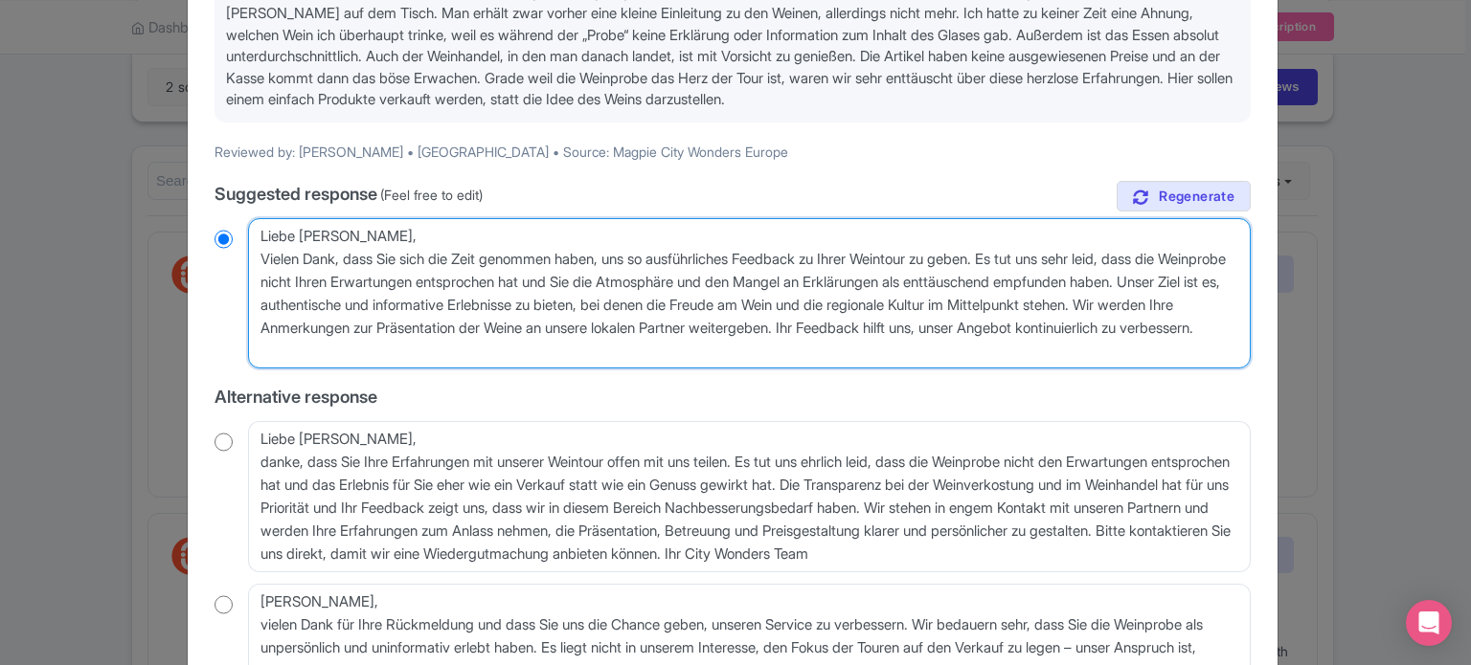
scroll to position [383, 0]
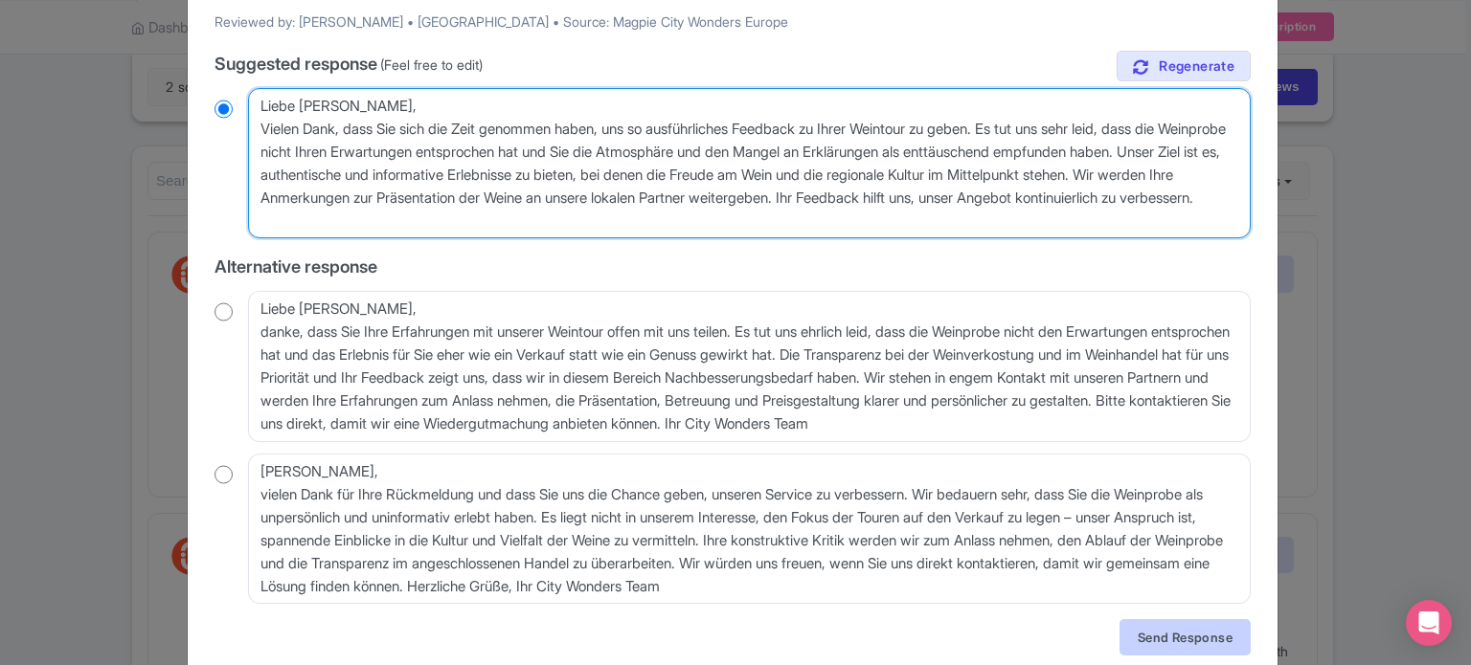
type textarea "Liebe [PERSON_NAME], Vielen Dank, dass Sie sich die Zeit genommen haben, uns so…"
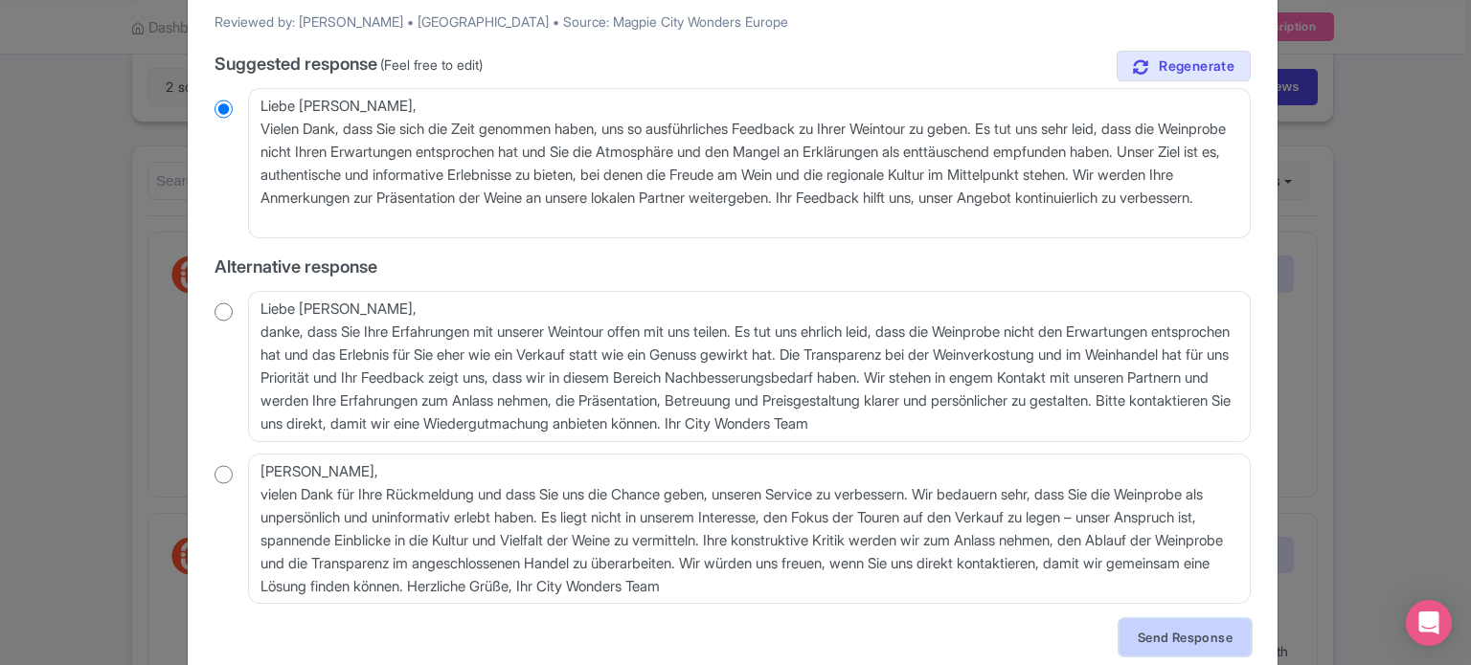
click at [1157, 639] on link "Send Response" at bounding box center [1184, 637] width 131 height 36
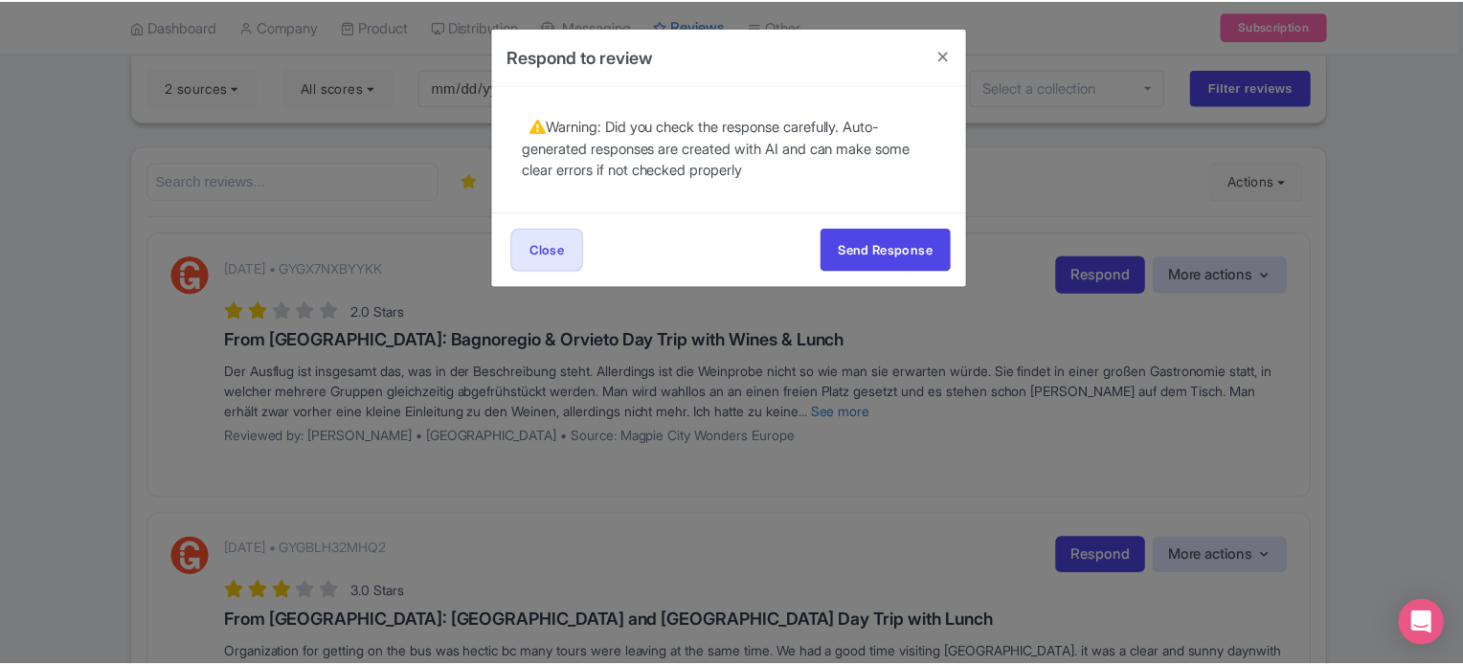
scroll to position [0, 0]
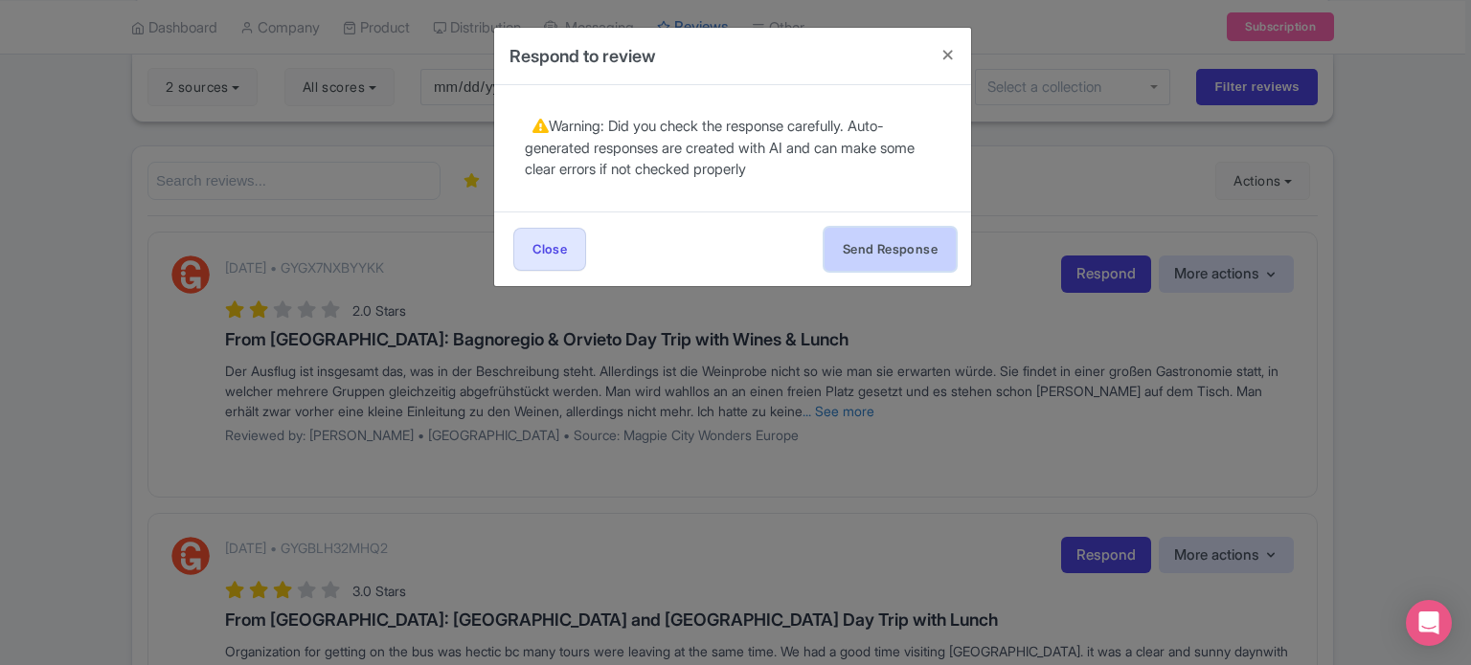
click at [877, 256] on button "Send Response" at bounding box center [889, 249] width 131 height 43
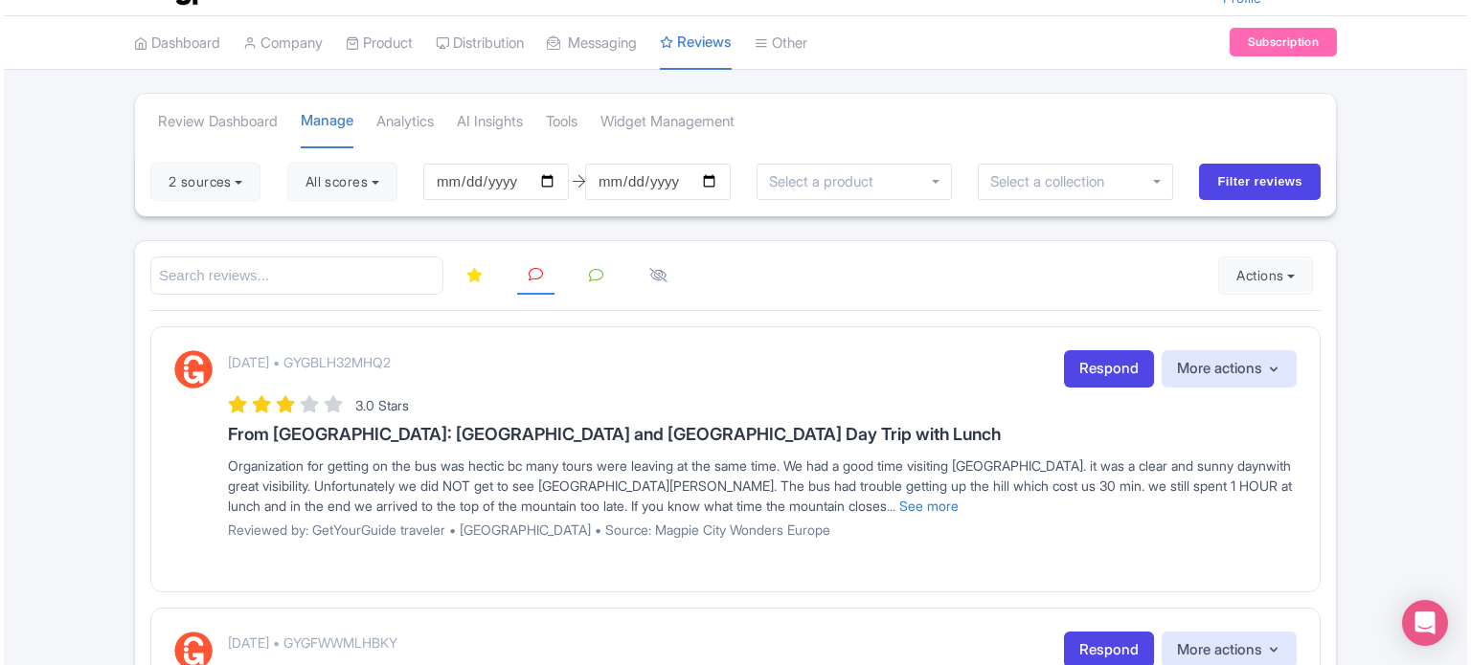
scroll to position [45, 0]
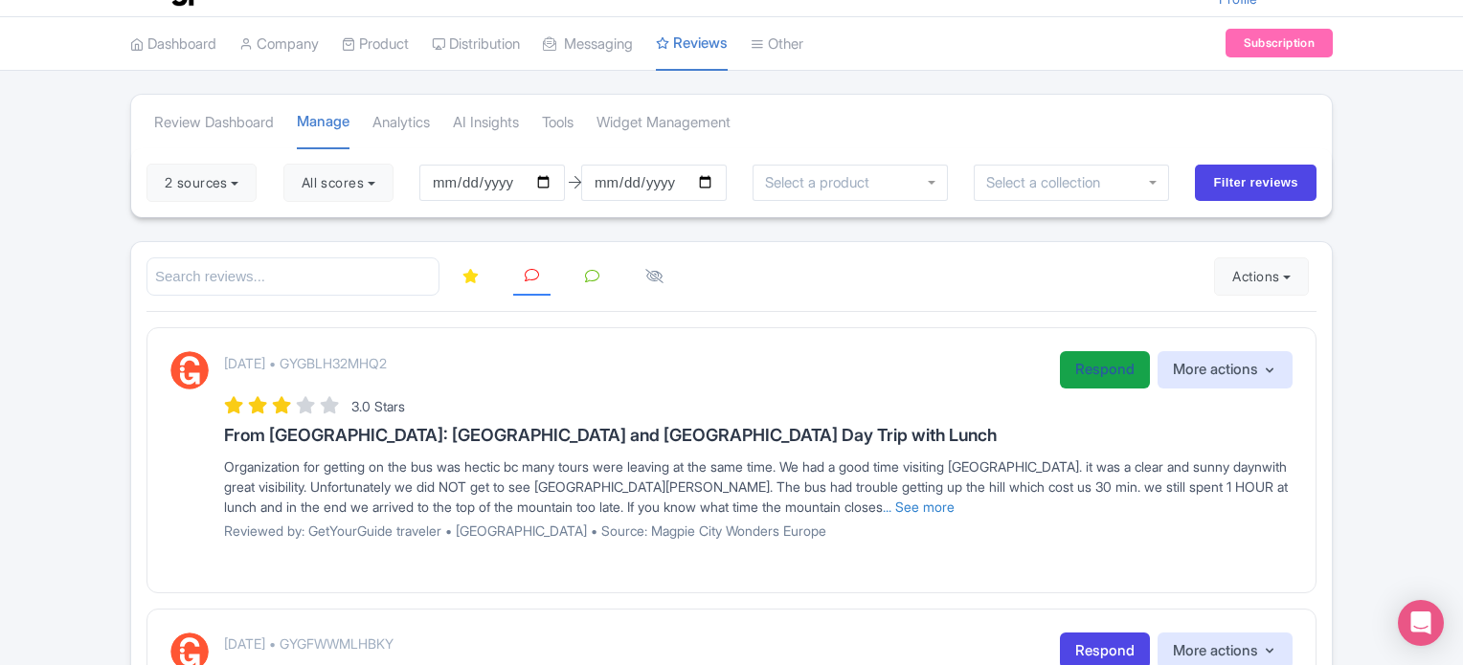
click at [1087, 376] on link "Respond" at bounding box center [1105, 369] width 90 height 37
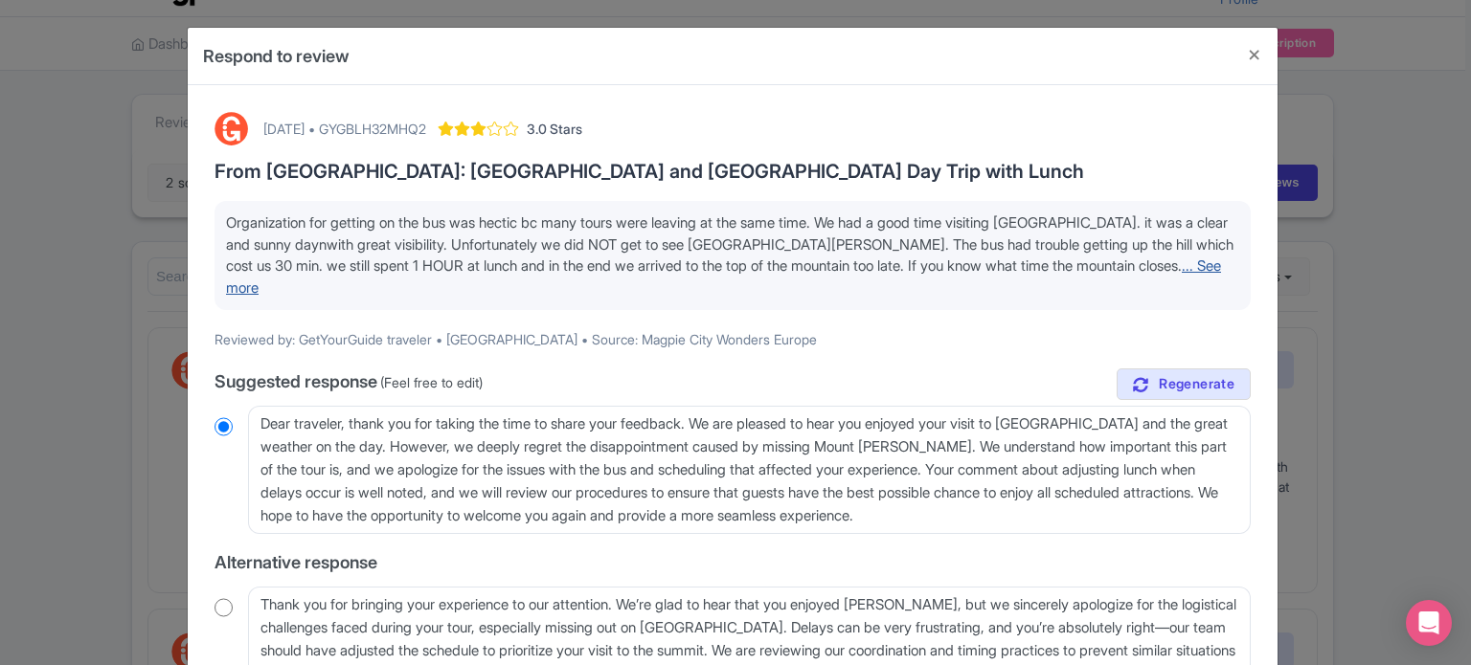
click at [1130, 259] on link "... See more" at bounding box center [723, 277] width 995 height 40
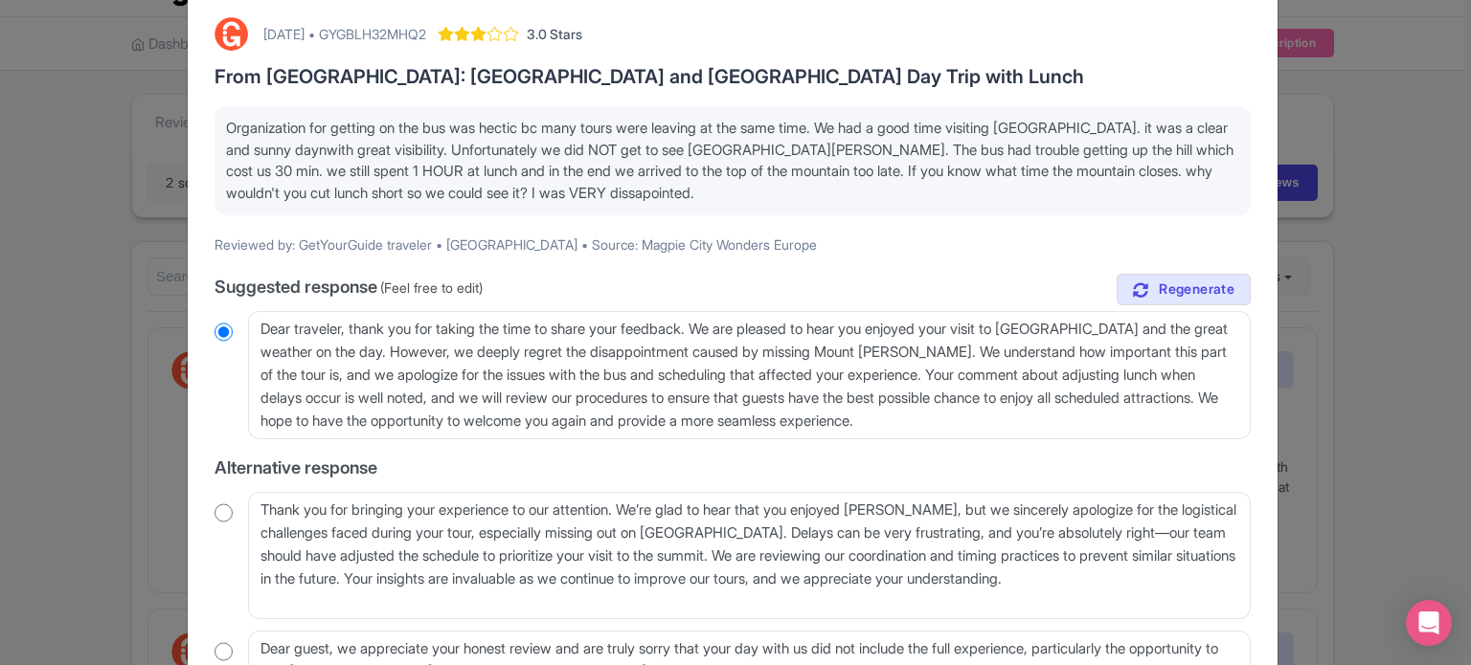
scroll to position [96, 0]
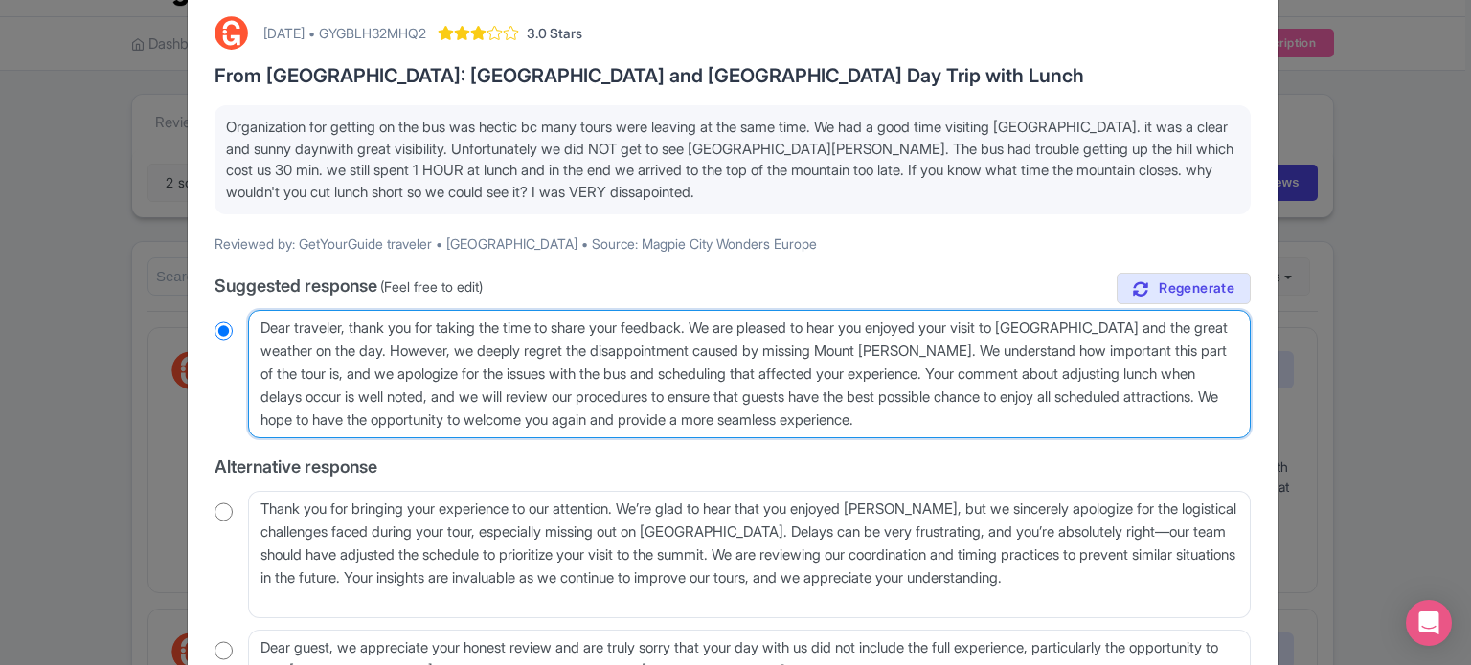
drag, startPoint x: 261, startPoint y: 323, endPoint x: 344, endPoint y: 328, distance: 82.5
click at [344, 328] on textarea "Dear traveler, thank you for taking the time to share your feedback. We are ple…" at bounding box center [749, 374] width 1002 height 128
type textarea "H, thank you for taking the time to share your feedback. We are pleased to hear…"
radio input "true"
type textarea "He, thank you for taking the time to share your feedback. We are pleased to hea…"
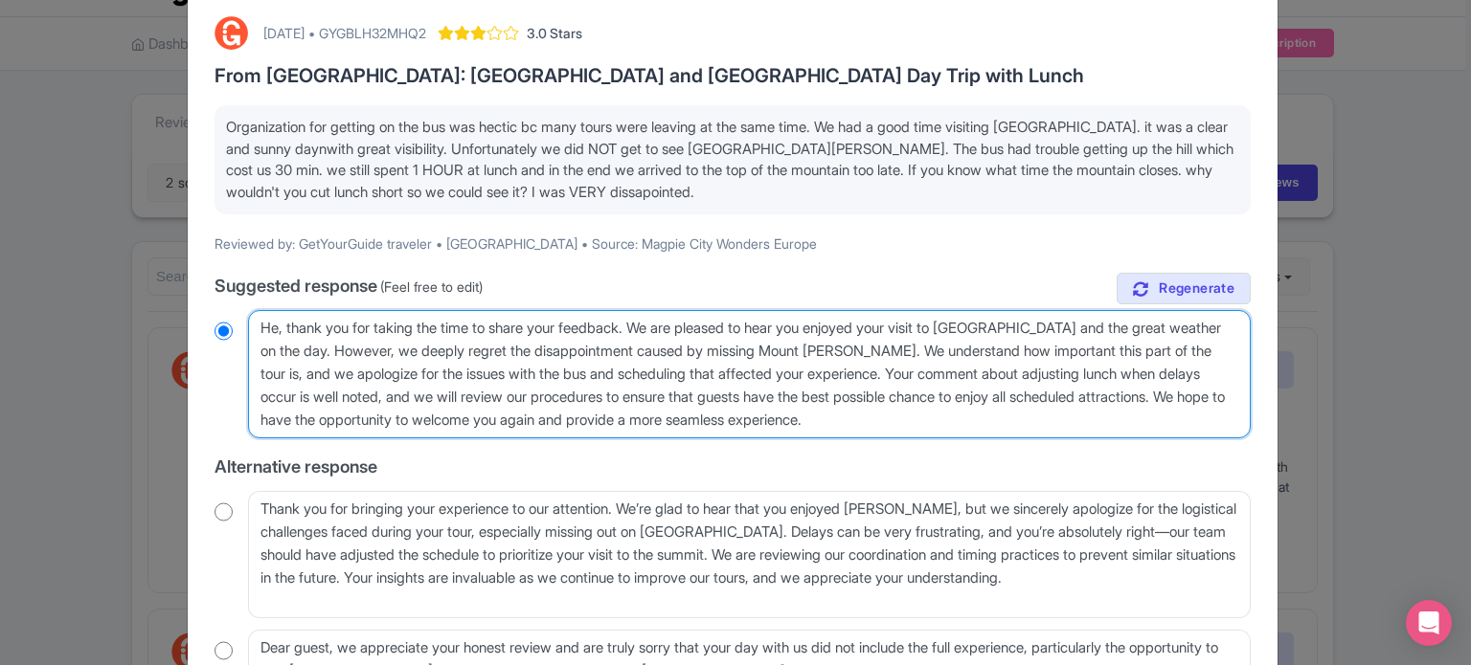
radio input "true"
type textarea "Hel, thank you for taking the time to share your feedback. We are pleased to he…"
radio input "true"
type textarea "Hell, thank you for taking the time to share your feedback. We are pleased to h…"
radio input "true"
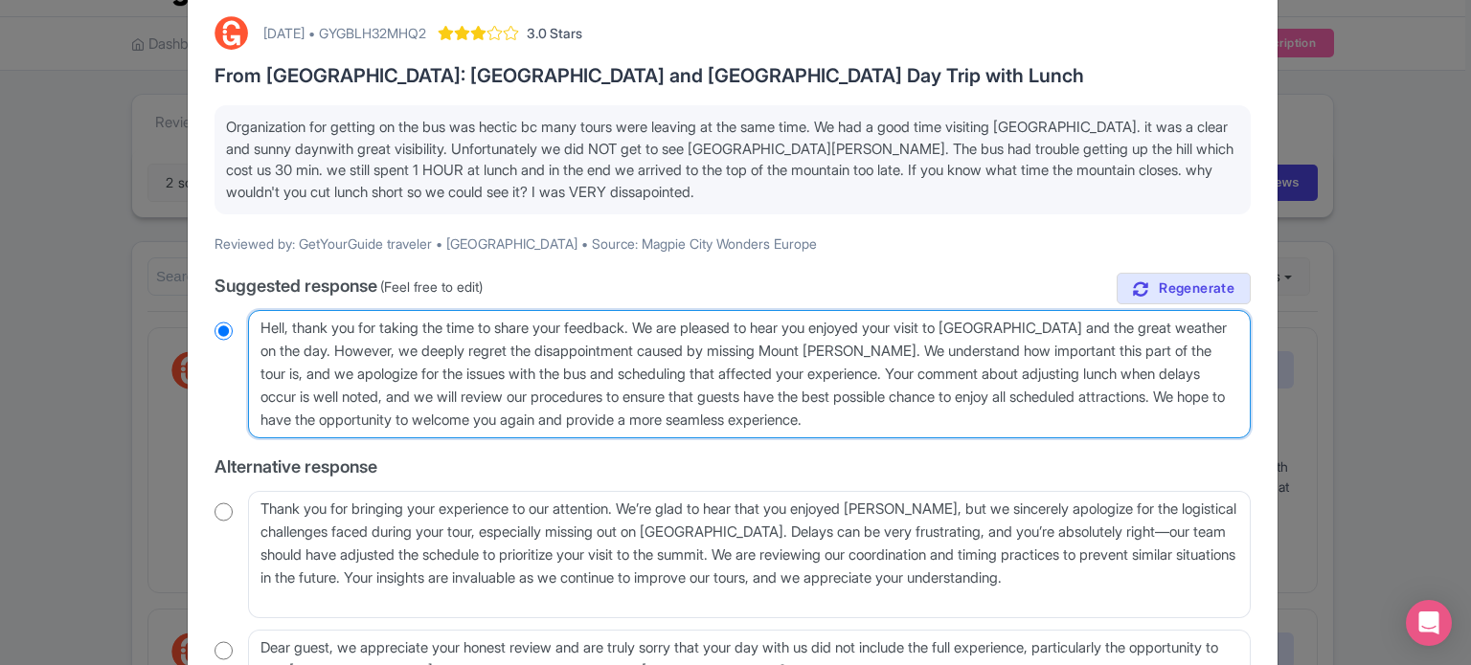
type textarea "Hello, thank you for taking the time to share your feedback. We are pleased to …"
radio input "true"
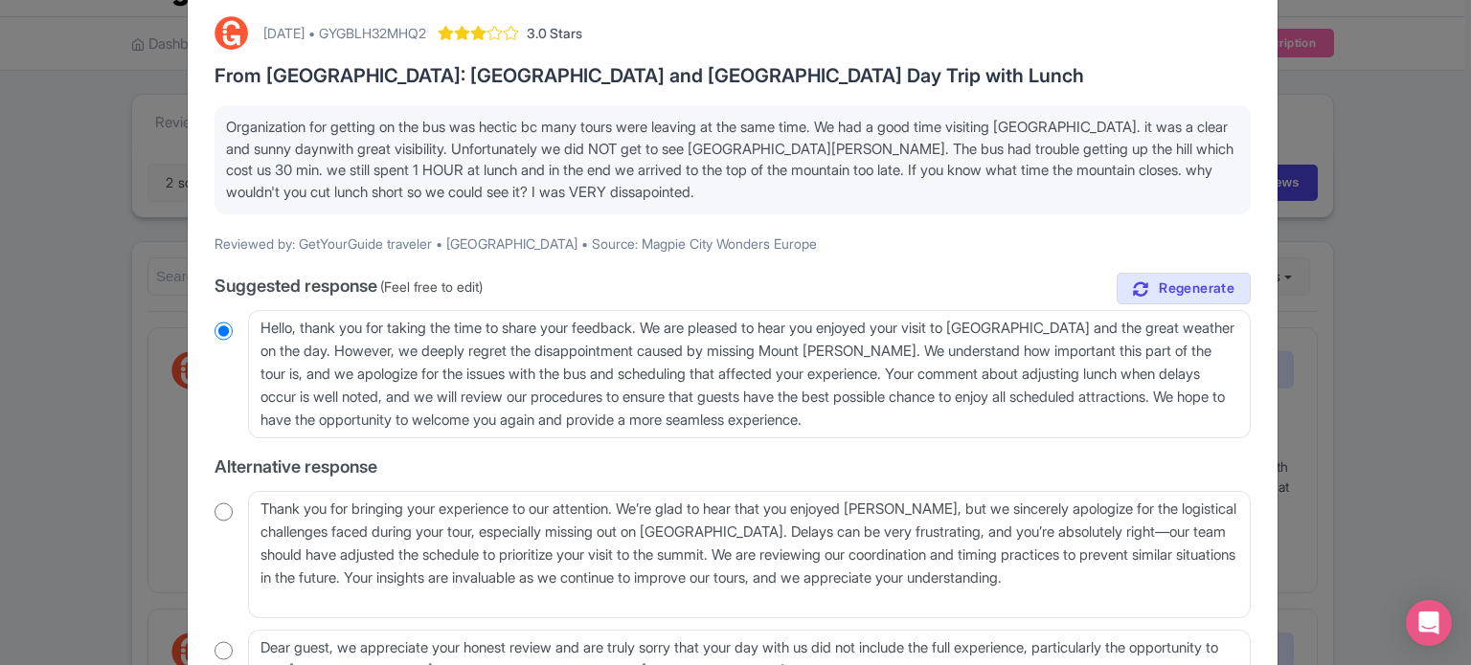
click at [426, 34] on div "October 07, 2025 • GYGBLH32MHQ2" at bounding box center [344, 33] width 163 height 20
copy div "GYGBLH32MHQ2"
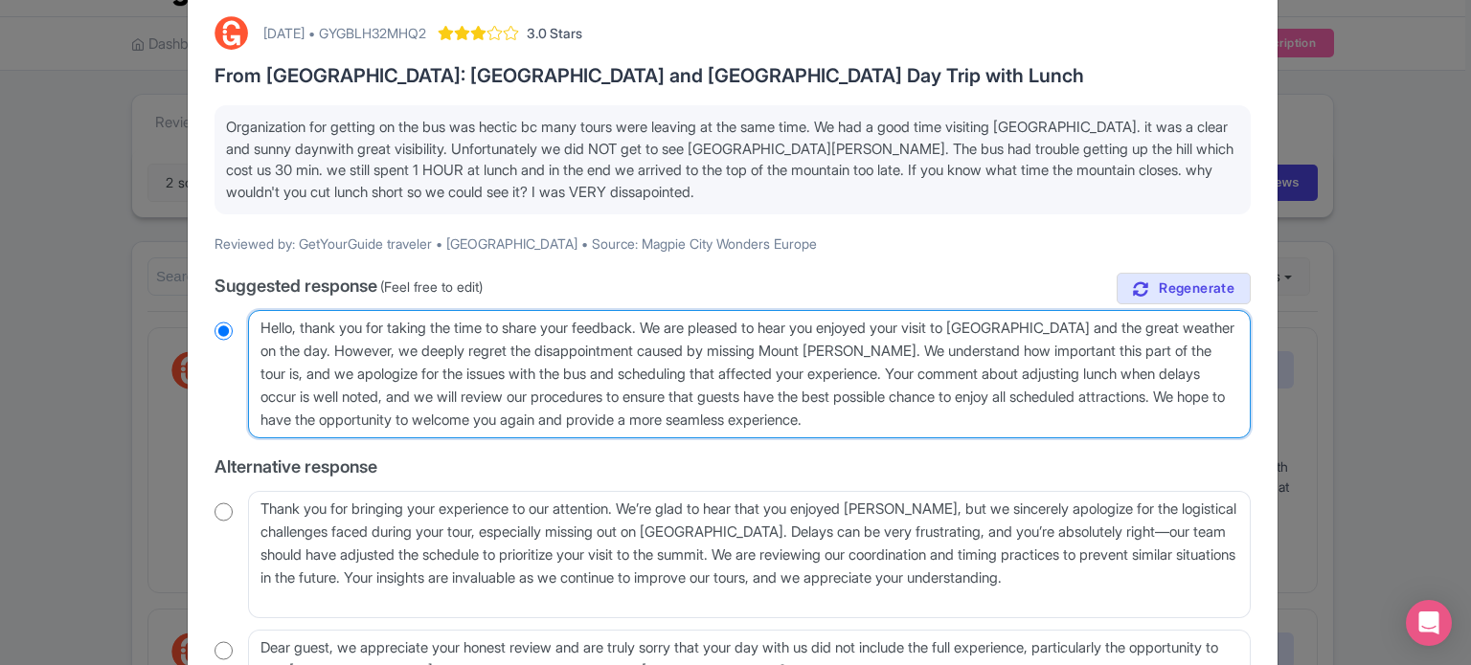
click at [533, 371] on textarea "Dear traveler, thank you for taking the time to share your feedback. We are ple…" at bounding box center [749, 374] width 1002 height 128
drag, startPoint x: 687, startPoint y: 375, endPoint x: 582, endPoint y: 370, distance: 104.5
click at [582, 370] on textarea "Dear traveler, thank you for taking the time to share your feedback. We are ple…" at bounding box center [749, 374] width 1002 height 128
type textarea "Hello, thank you for taking the time to share your feedback. We are pleased to …"
radio input "true"
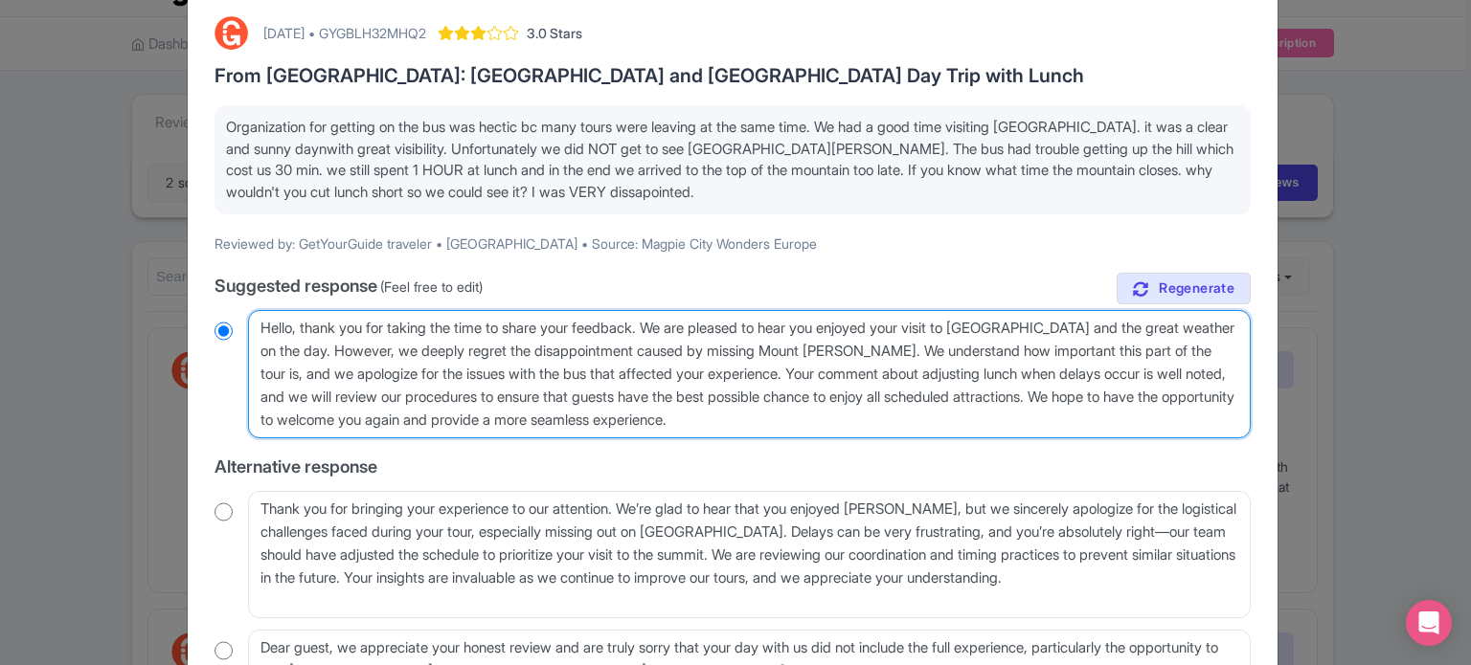
click at [782, 366] on textarea "Dear traveler, thank you for taking the time to share your feedback. We are ple…" at bounding box center [749, 374] width 1002 height 128
click at [778, 364] on textarea "Dear traveler, thank you for taking the time to share your feedback. We are ple…" at bounding box center [749, 374] width 1002 height 128
type textarea "Hello, thank you for taking the time to share your feedback. We are pleased to …"
radio input "true"
type textarea "Hello, thank you for taking the time to share your feedback. We are pleased to …"
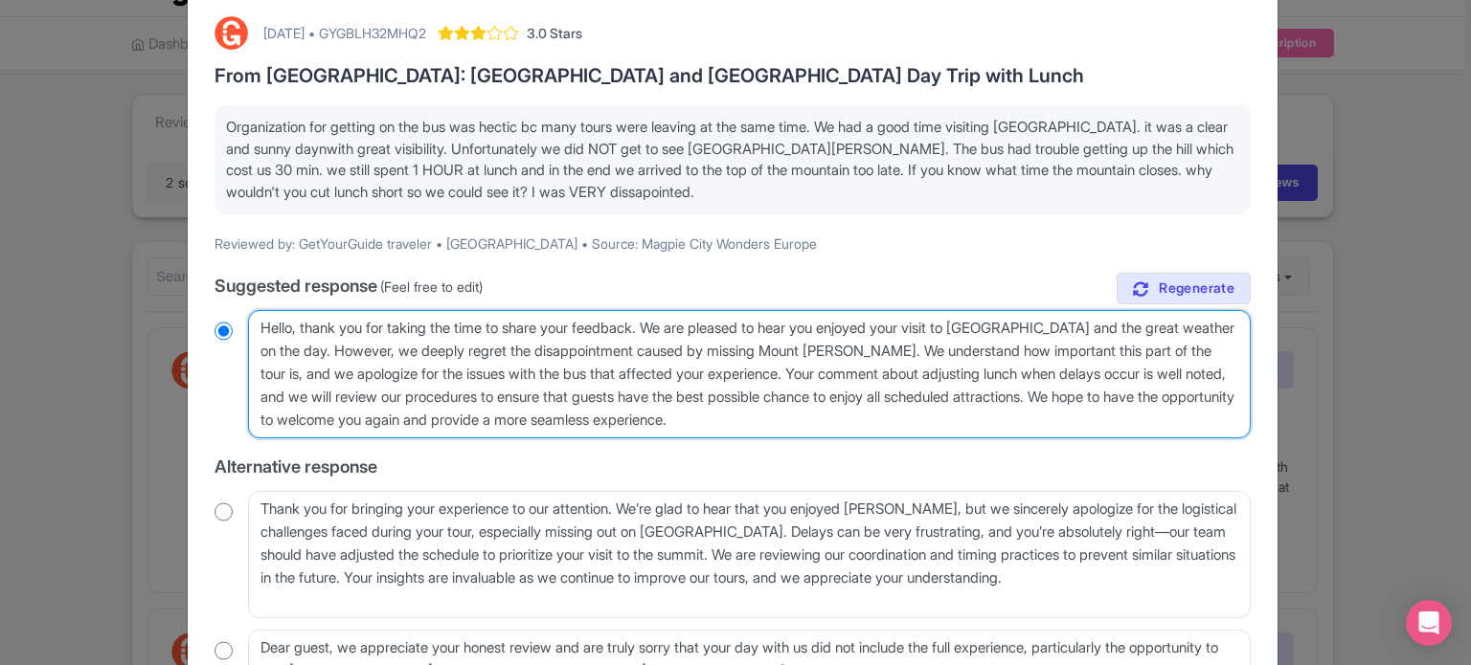
radio input "true"
type textarea "Hello, thank you for taking the time to share your feedback. We are pleased to …"
radio input "true"
type textarea "Hello, thank you for taking the time to share your feedback. We are pleased to …"
radio input "true"
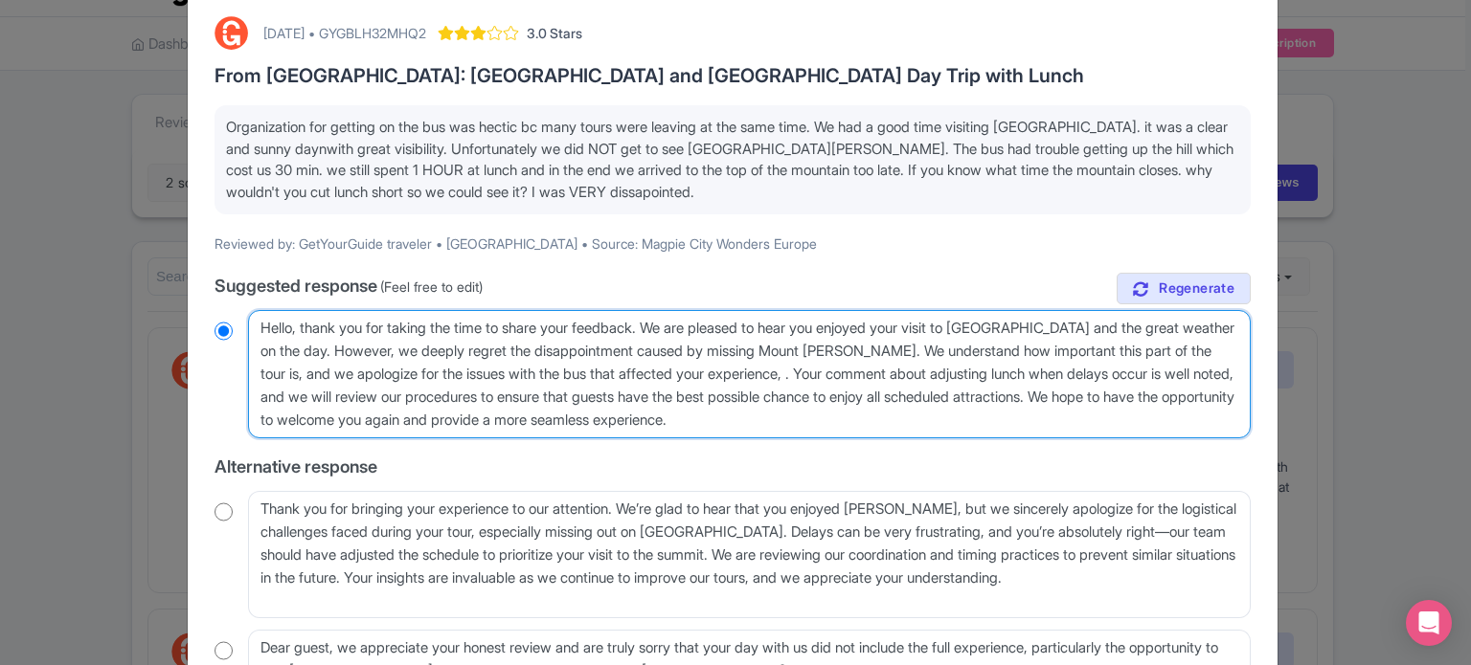
type textarea "Hello, thank you for taking the time to share your feedback. We are pleased to …"
radio input "true"
type textarea "Hello, thank you for taking the time to share your feedback. We are pleased to …"
radio input "true"
type textarea "Hello, thank you for taking the time to share your feedback. We are pleased to …"
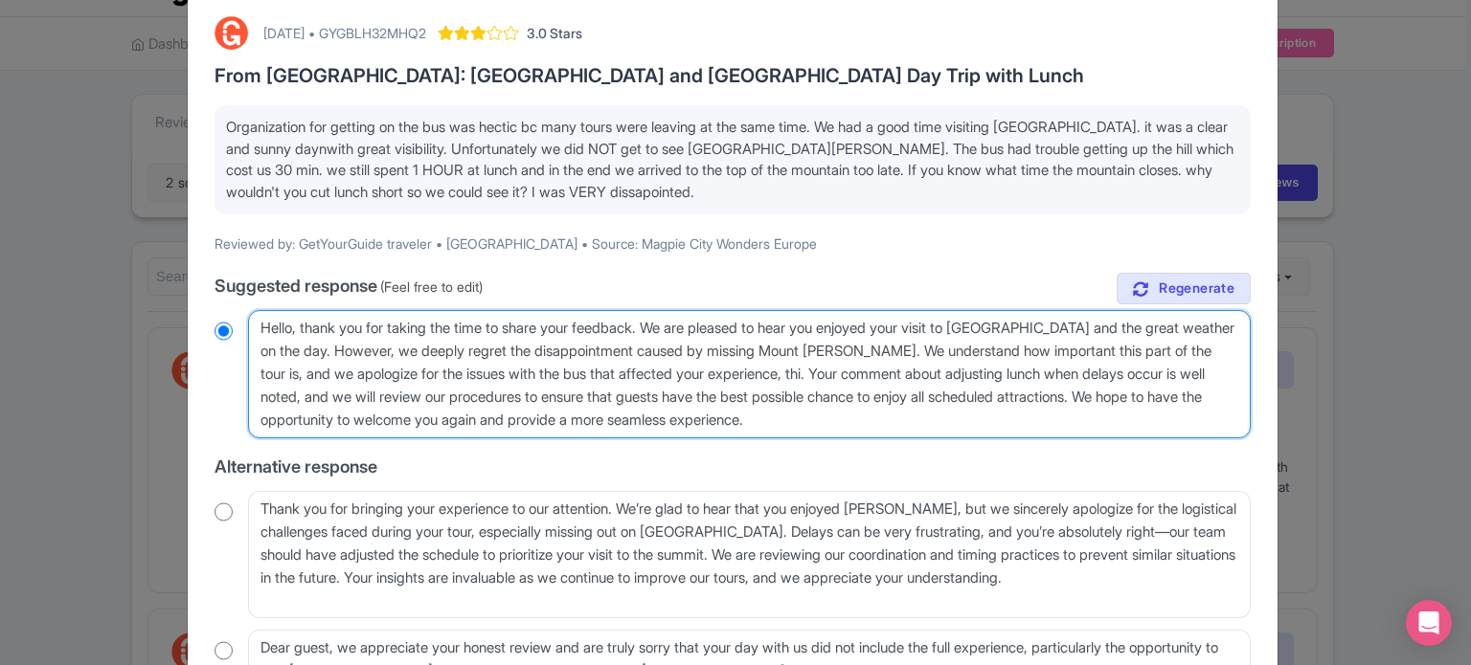
radio input "true"
type textarea "Hello, thank you for taking the time to share your feedback. We are pleased to …"
radio input "true"
type textarea "Hello, thank you for taking the time to share your feedback. We are pleased to …"
radio input "true"
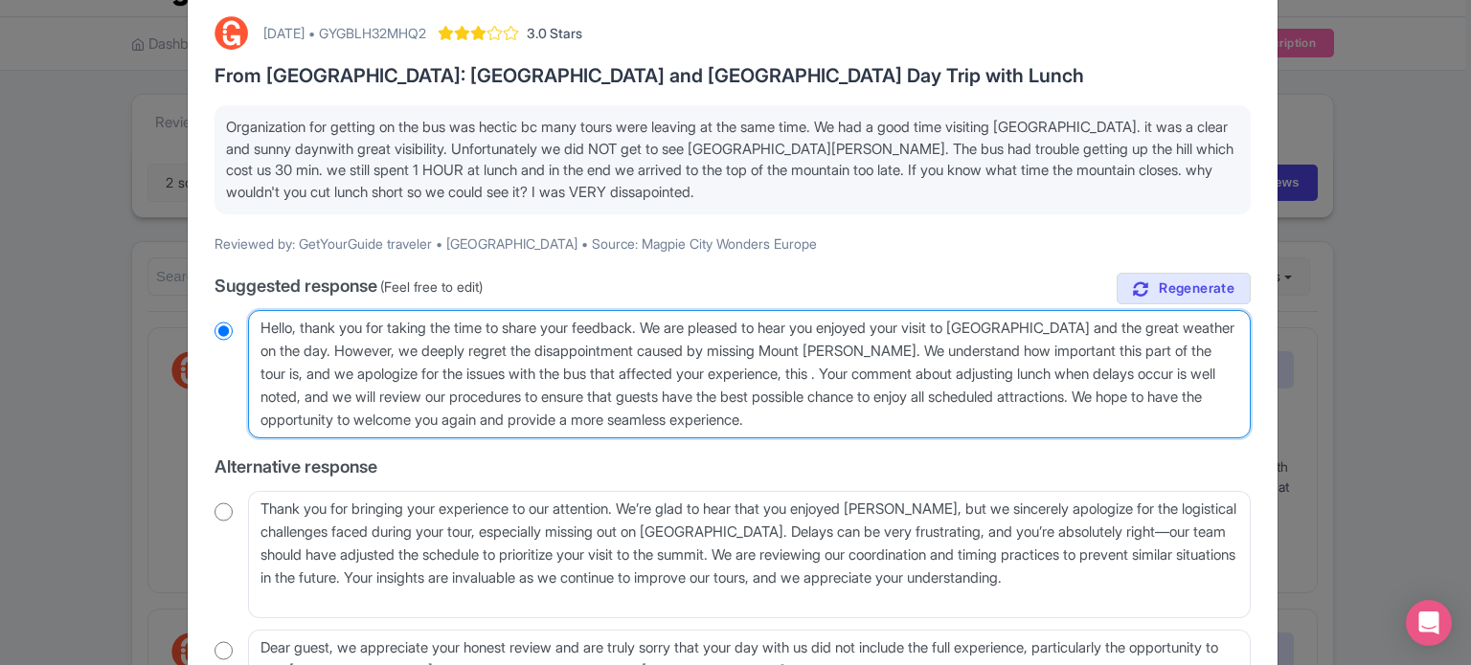
type textarea "Hello, thank you for taking the time to share your feedback. We are pleased to …"
radio input "true"
type textarea "Hello, thank you for taking the time to share your feedback. We are pleased to …"
radio input "true"
type textarea "Hello, thank you for taking the time to share your feedback. We are pleased to …"
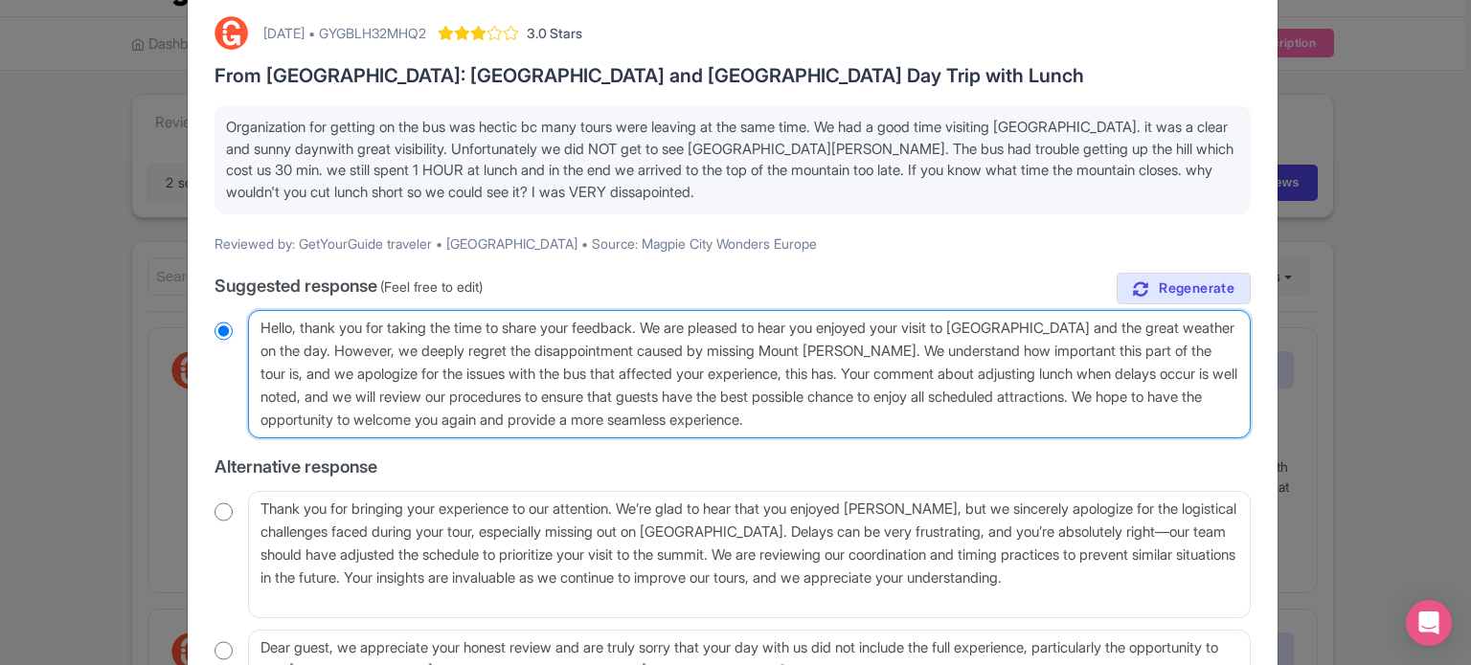
radio input "true"
type textarea "Hello, thank you for taking the time to share your feedback. We are pleased to …"
radio input "true"
type textarea "Hello, thank you for taking the time to share your feedback. We are pleased to …"
radio input "true"
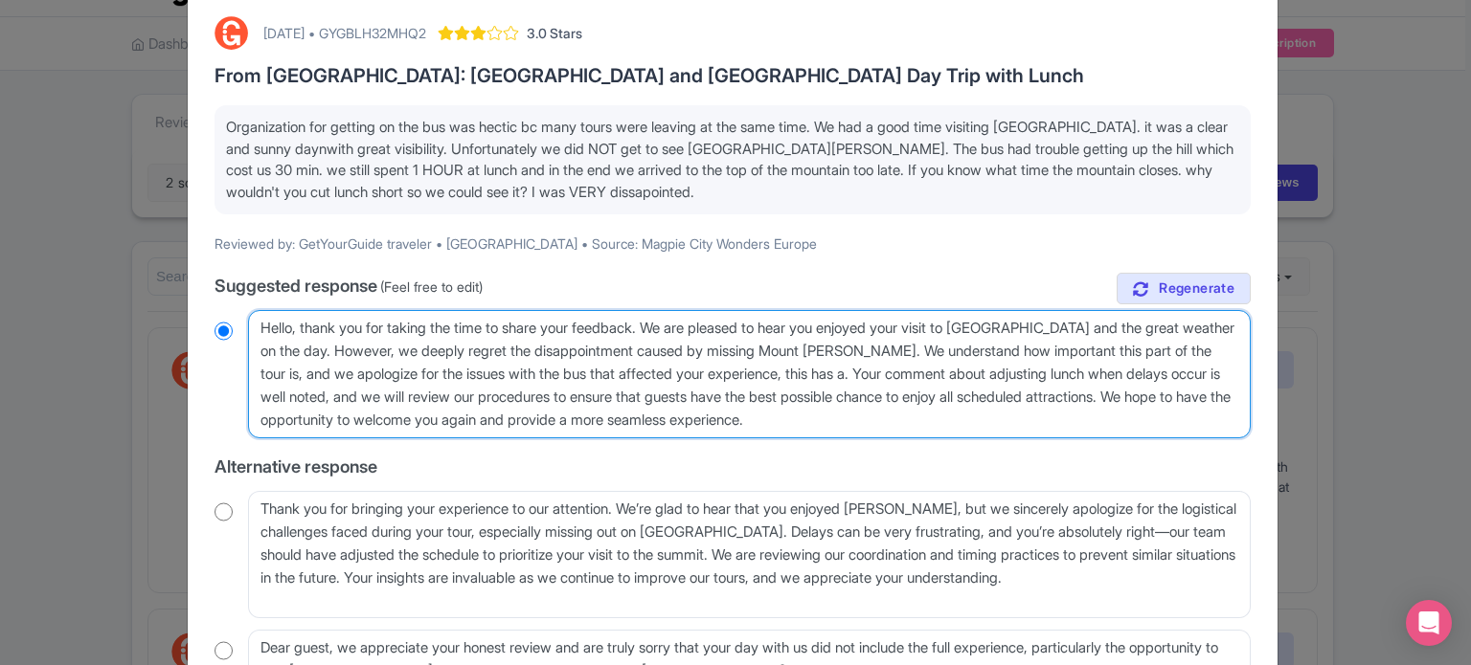
type textarea "Hello, thank you for taking the time to share your feedback. We are pleased to …"
radio input "true"
type textarea "Hello, thank you for taking the time to share your feedback. We are pleased to …"
radio input "true"
type textarea "Hello, thank you for taking the time to share your feedback. We are pleased to …"
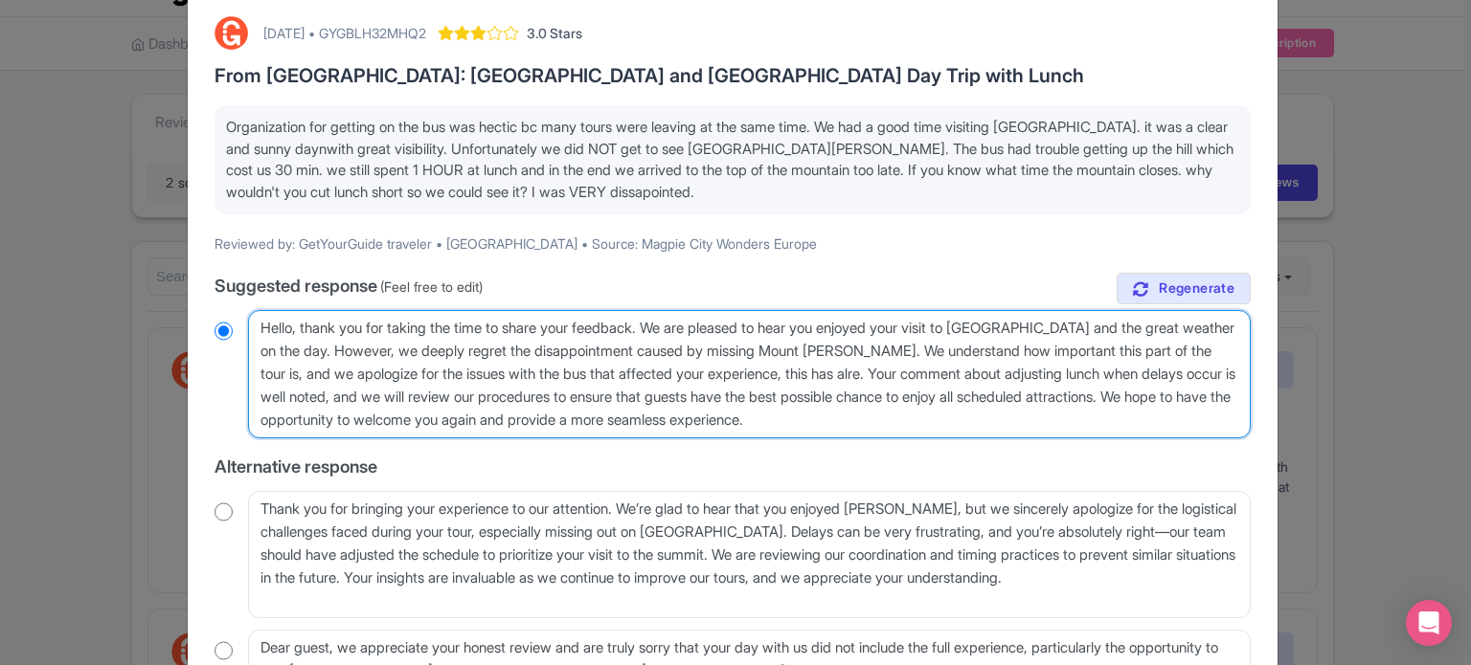
radio input "true"
type textarea "Hello, thank you for taking the time to share your feedback. We are pleased to …"
radio input "true"
type textarea "Hello, thank you for taking the time to share your feedback. We are pleased to …"
radio input "true"
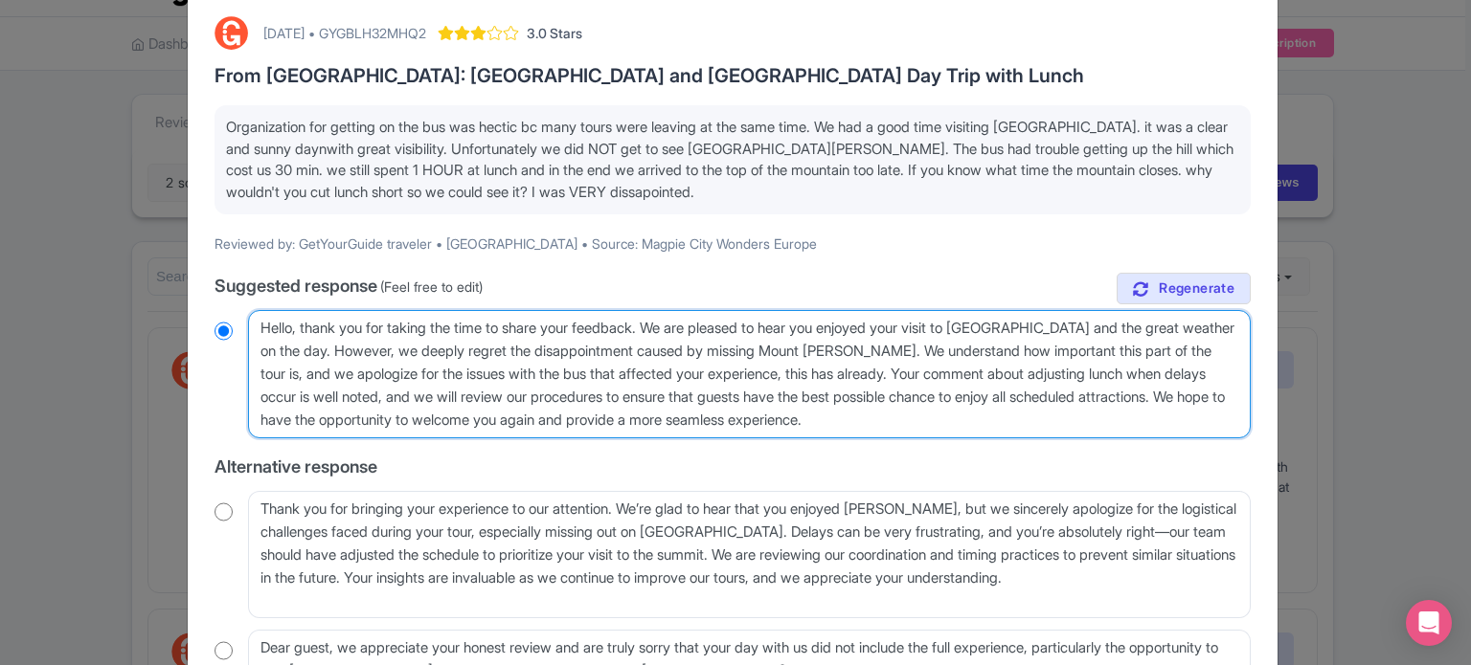
type textarea "Hello, thank you for taking the time to share your feedback. We are pleased to …"
radio input "true"
type textarea "Hello, thank you for taking the time to share your feedback. We are pleased to …"
radio input "true"
type textarea "Hello, thank you for taking the time to share your feedback. We are pleased to …"
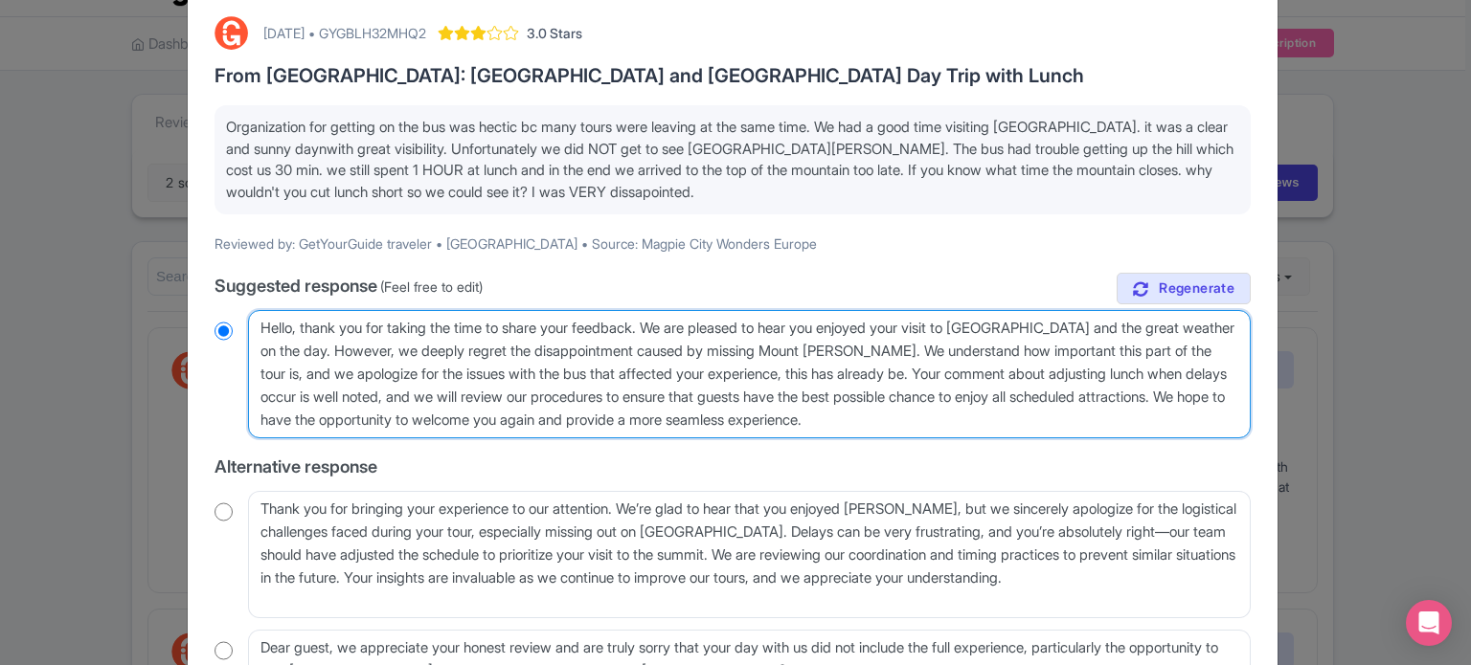
radio input "true"
type textarea "Hello, thank you for taking the time to share your feedback. We are pleased to …"
radio input "true"
type textarea "Hello, thank you for taking the time to share your feedback. We are pleased to …"
radio input "true"
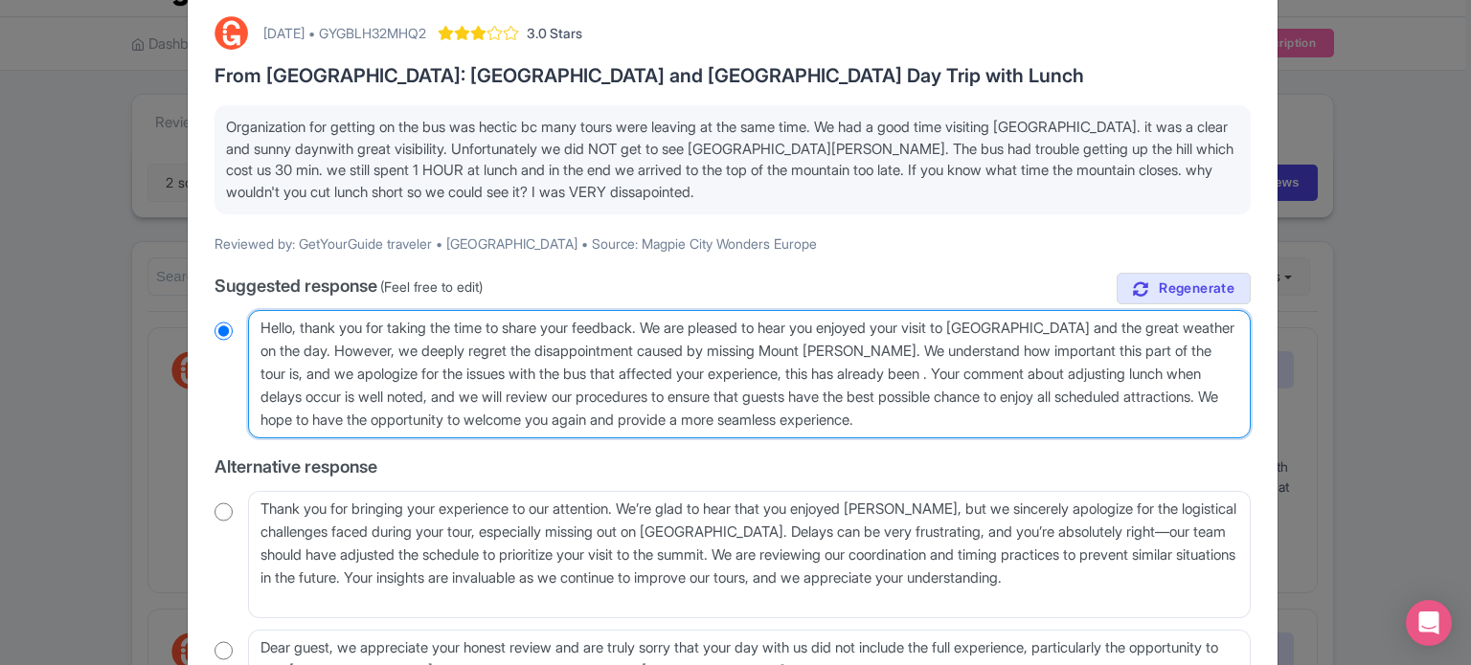
type textarea "Hello, thank you for taking the time to share your feedback. We are pleased to …"
radio input "true"
type textarea "Hello, thank you for taking the time to share your feedback. We are pleased to …"
radio input "true"
type textarea "Hello, thank you for taking the time to share your feedback. We are pleased to …"
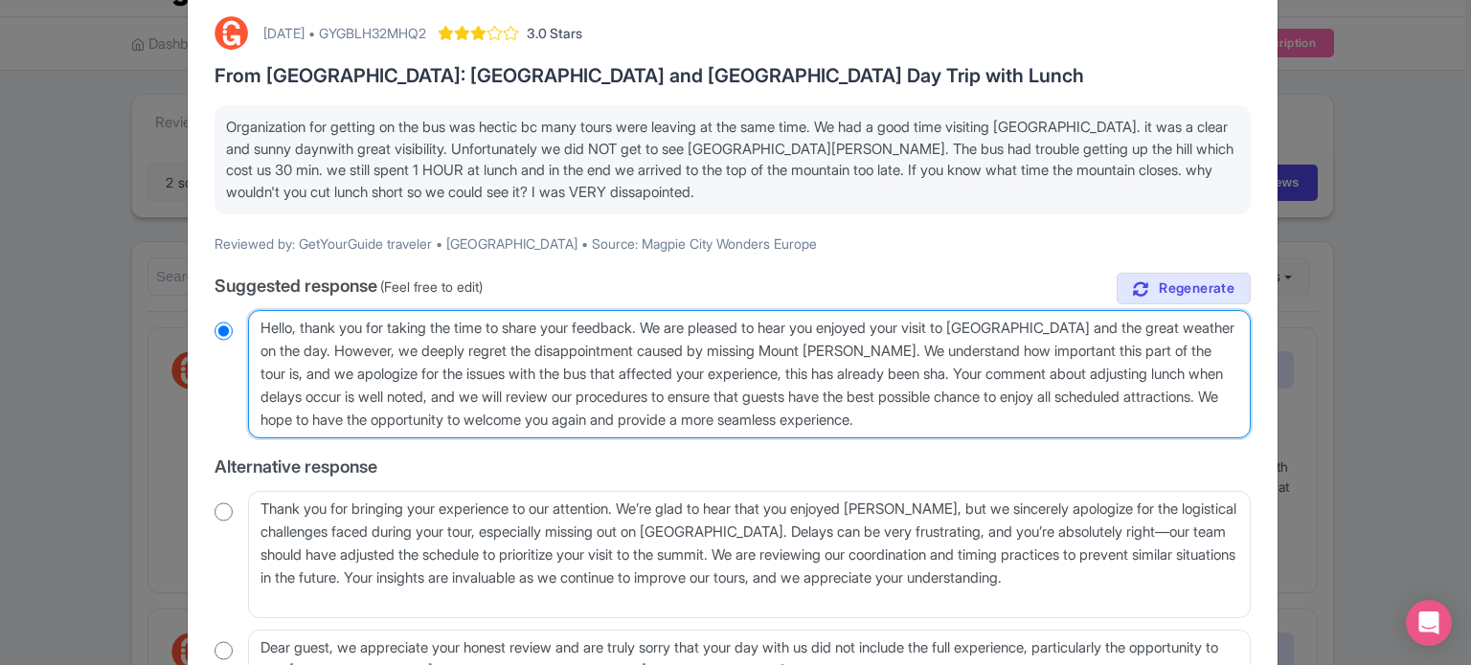
radio input "true"
type textarea "Hello, thank you for taking the time to share your feedback. We are pleased to …"
radio input "true"
type textarea "Hello, thank you for taking the time to share your feedback. We are pleased to …"
radio input "true"
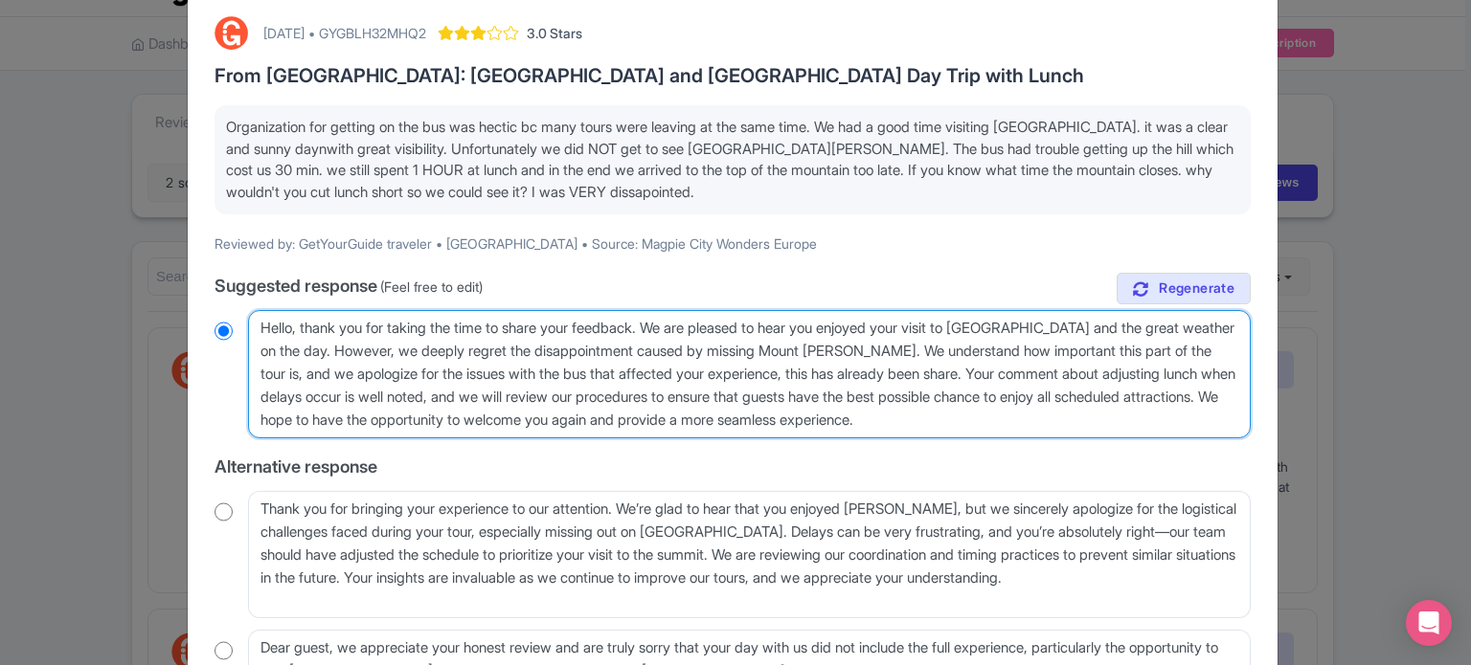
type textarea "Hello, thank you for taking the time to share your feedback. We are pleased to …"
radio input "true"
type textarea "Hello, thank you for taking the time to share your feedback. We are pleased to …"
radio input "true"
type textarea "Hello, thank you for taking the time to share your feedback. We are pleased to …"
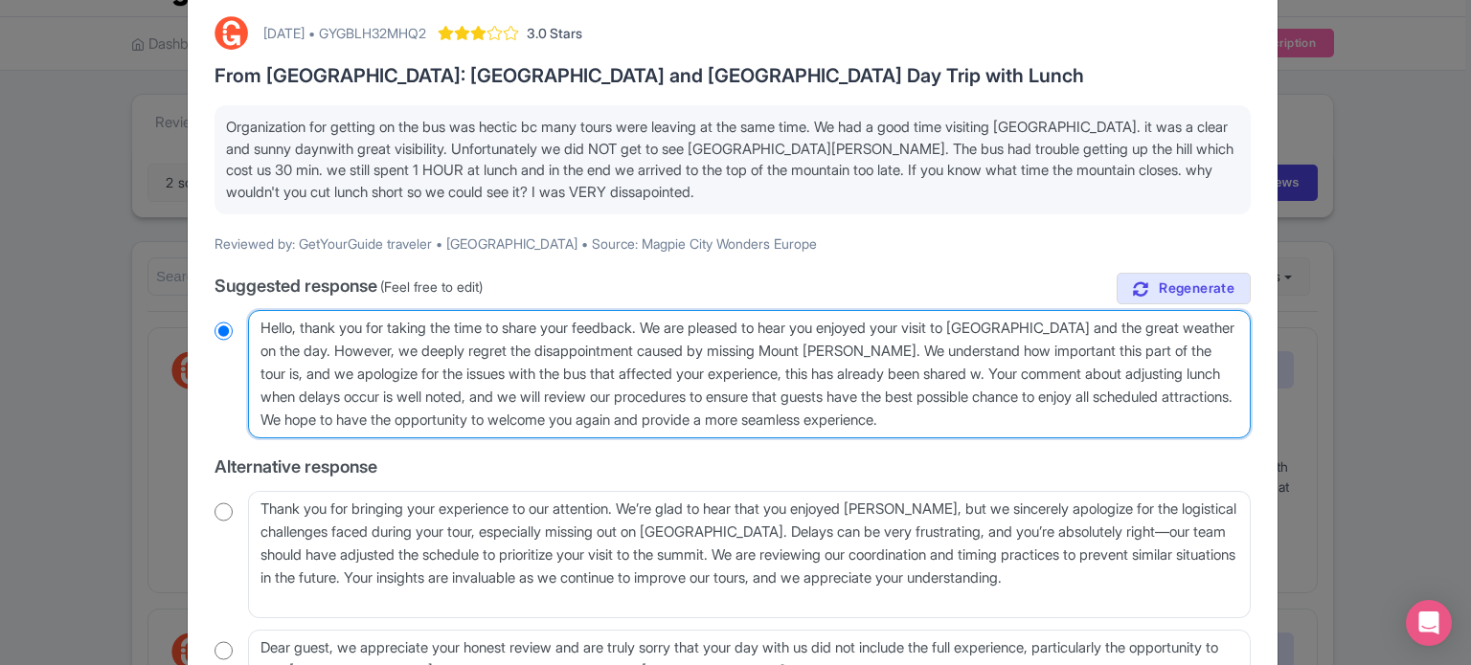
radio input "true"
type textarea "Hello, thank you for taking the time to share your feedback. We are pleased to …"
radio input "true"
type textarea "Hello, thank you for taking the time to share your feedback. We are pleased to …"
radio input "true"
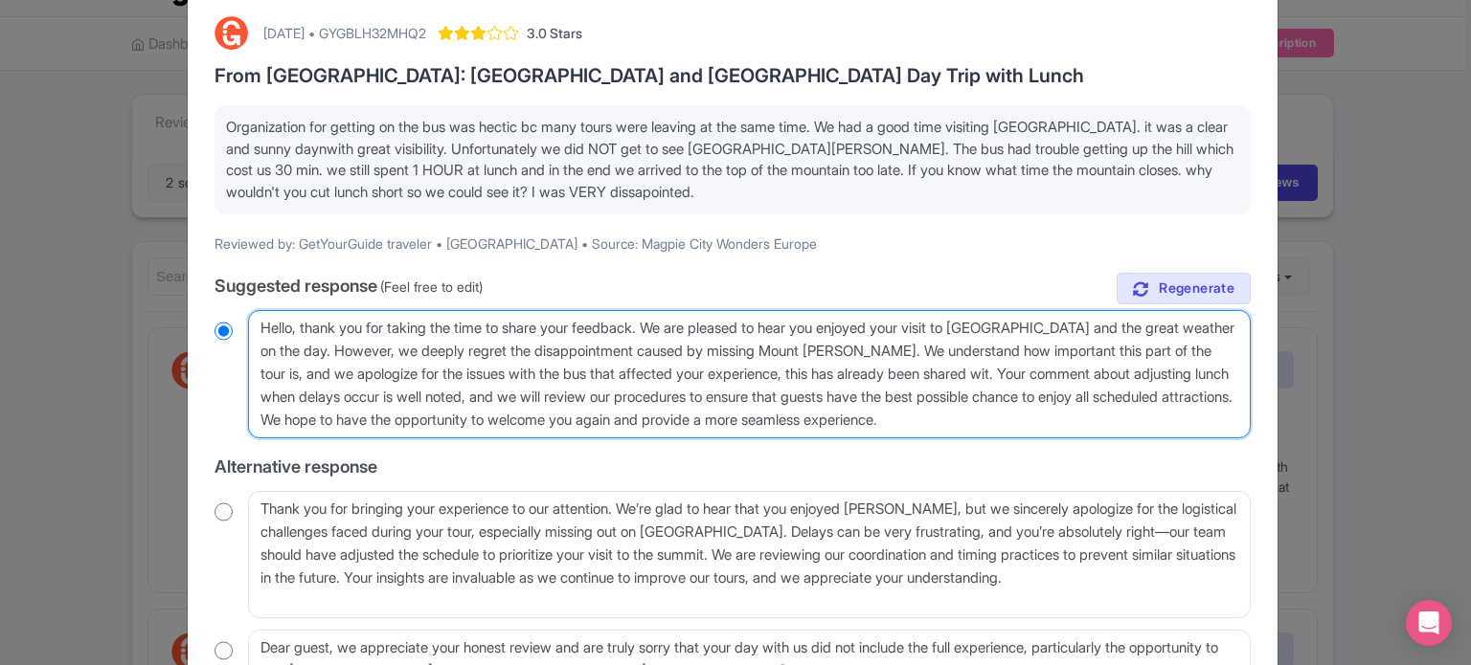
type textarea "Hello, thank you for taking the time to share your feedback. We are pleased to …"
radio input "true"
type textarea "Hello, thank you for taking the time to share your feedback. We are pleased to …"
radio input "true"
type textarea "Hello, thank you for taking the time to share your feedback. We are pleased to …"
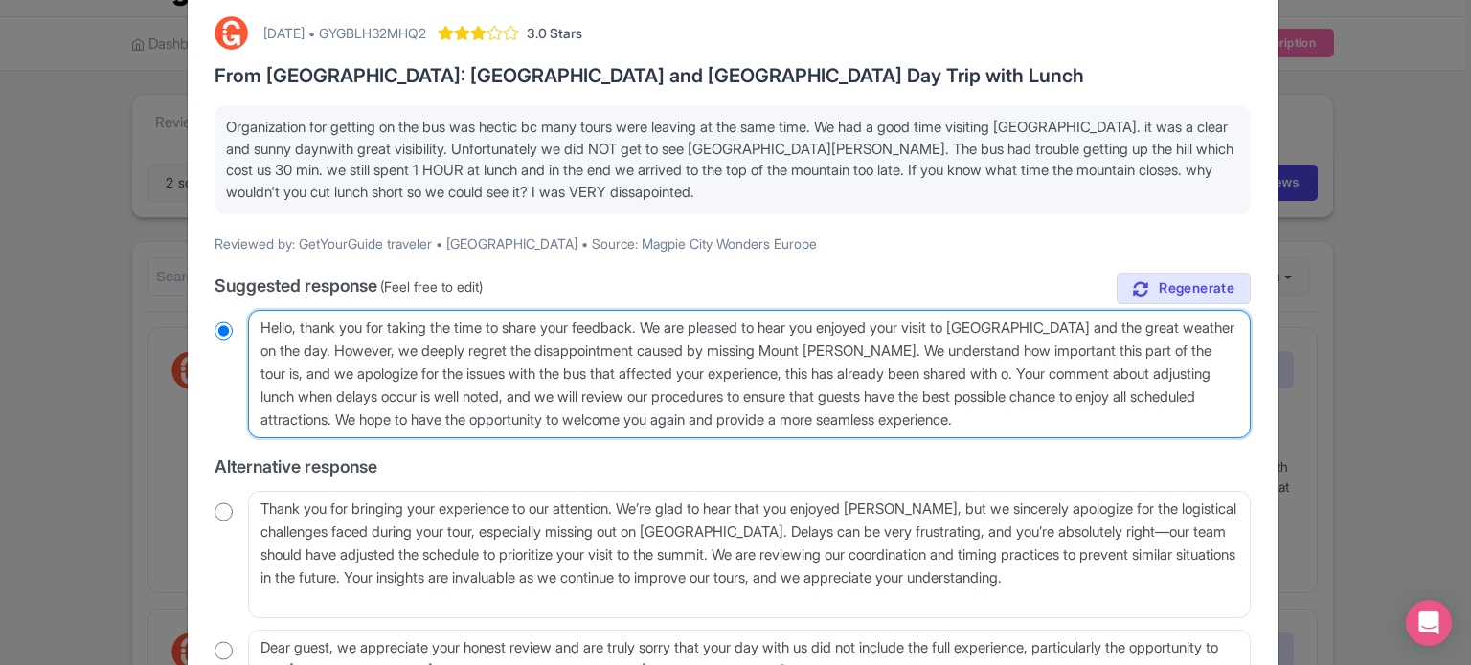
radio input "true"
type textarea "Hello, thank you for taking the time to share your feedback. We are pleased to …"
radio input "true"
type textarea "Hello, thank you for taking the time to share your feedback. We are pleased to …"
radio input "true"
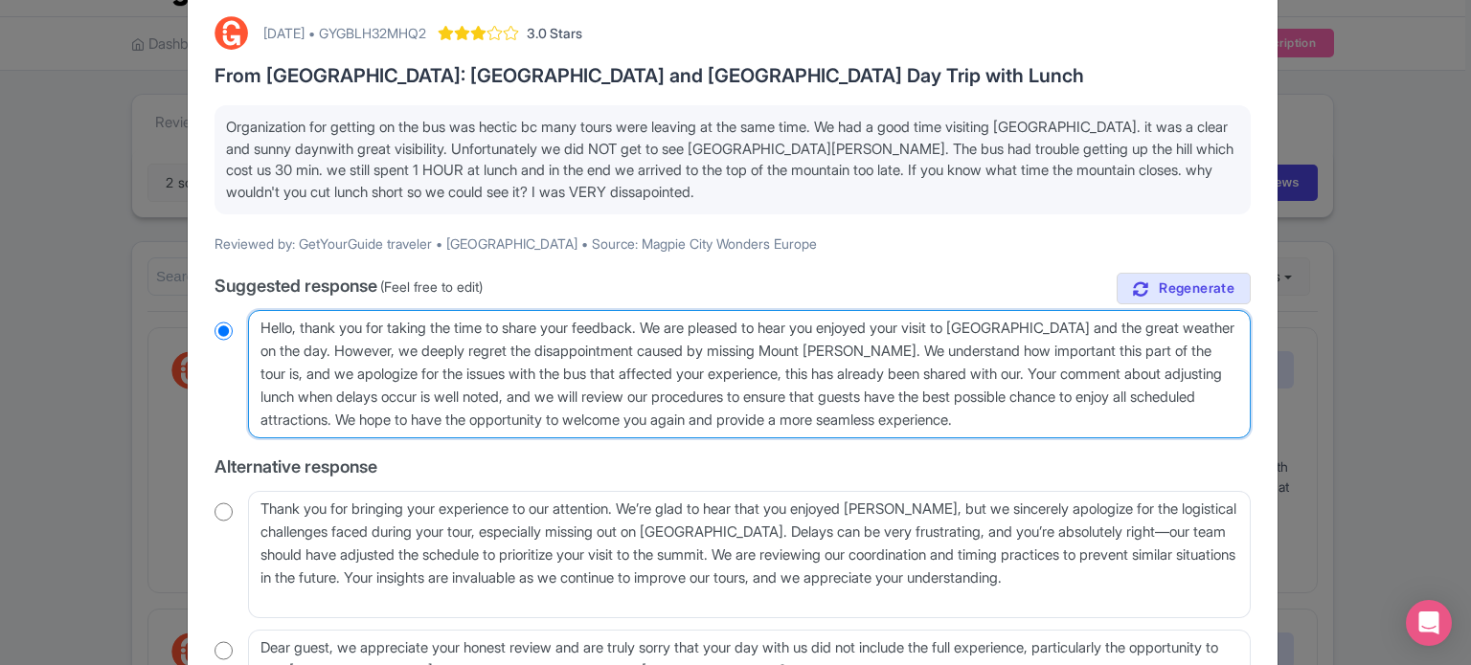
type textarea "Hello, thank you for taking the time to share your feedback. We are pleased to …"
radio input "true"
type textarea "Hello, thank you for taking the time to share your feedback. We are pleased to …"
radio input "true"
type textarea "Hello, thank you for taking the time to share your feedback. We are pleased to …"
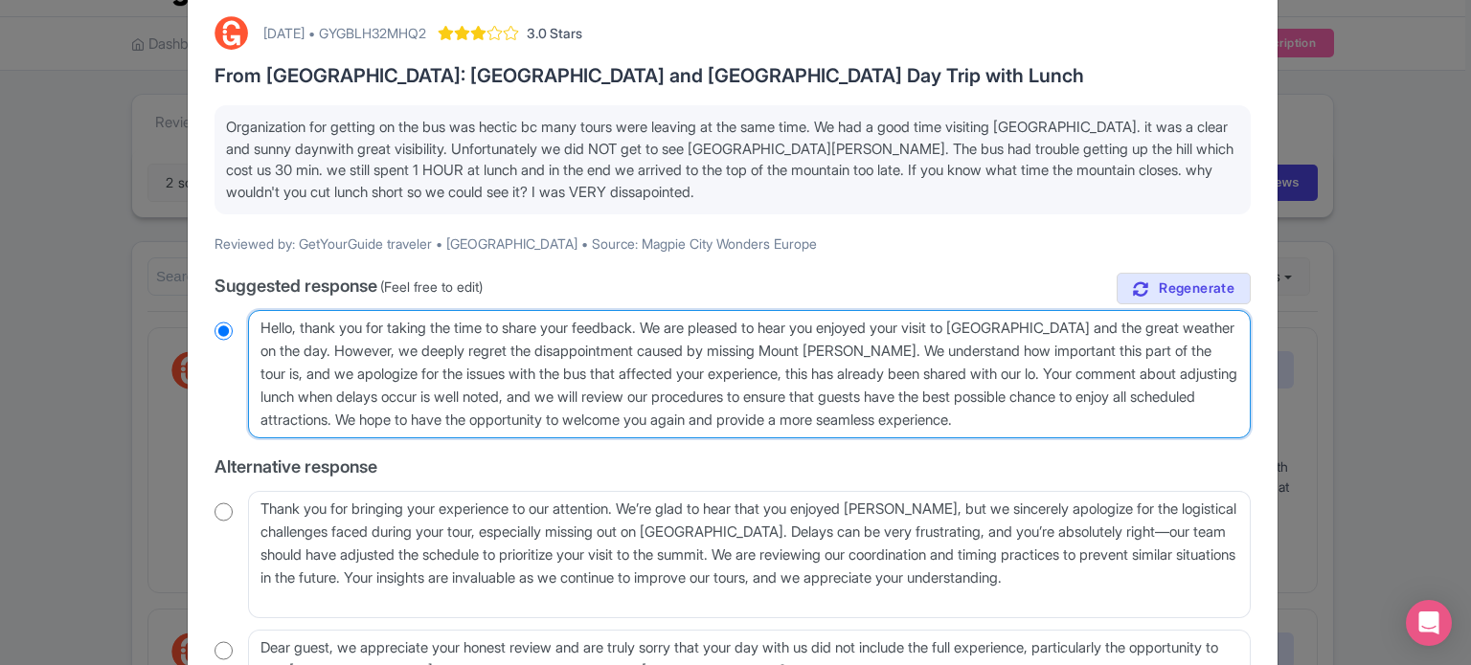
radio input "true"
type textarea "Hello, thank you for taking the time to share your feedback. We are pleased to …"
radio input "true"
type textarea "Hello, thank you for taking the time to share your feedback. We are pleased to …"
radio input "true"
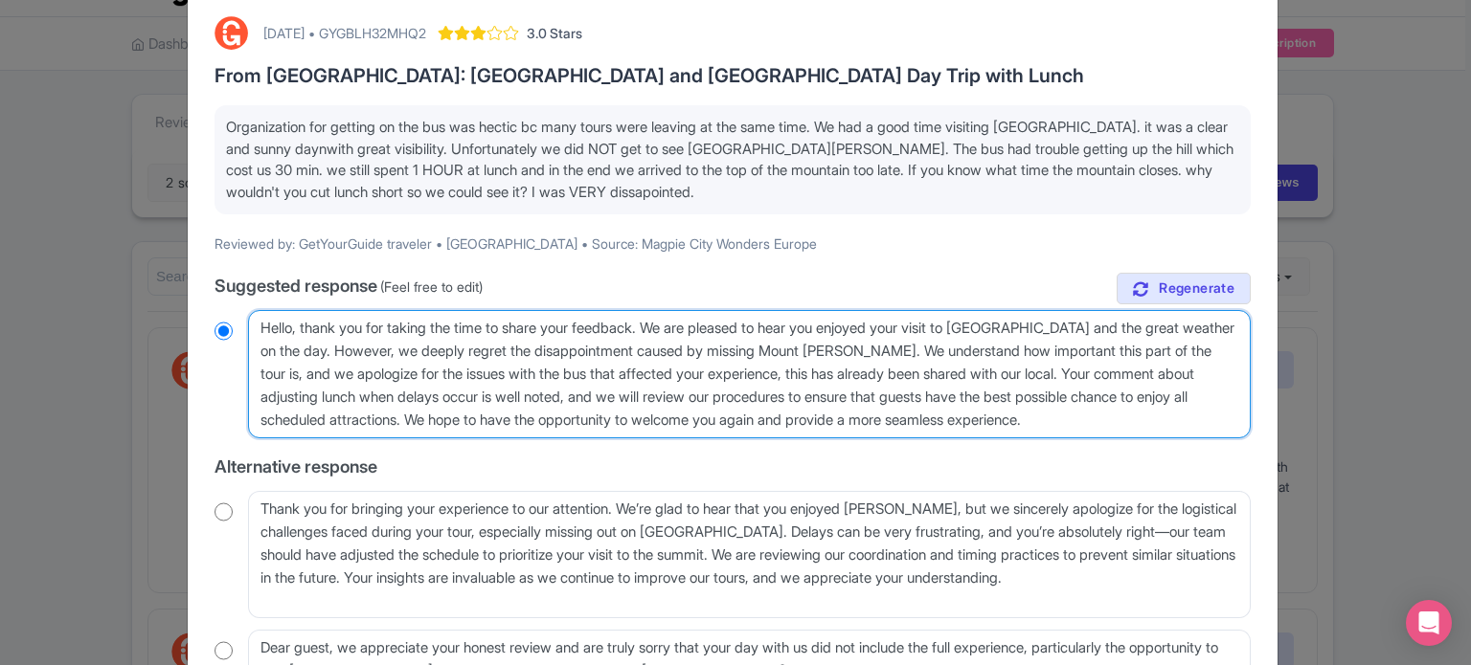
type textarea "Hello, thank you for taking the time to share your feedback. We are pleased to …"
radio input "true"
type textarea "Hello, thank you for taking the time to share your feedback. We are pleased to …"
radio input "true"
type textarea "Hello, thank you for taking the time to share your feedback. We are pleased to …"
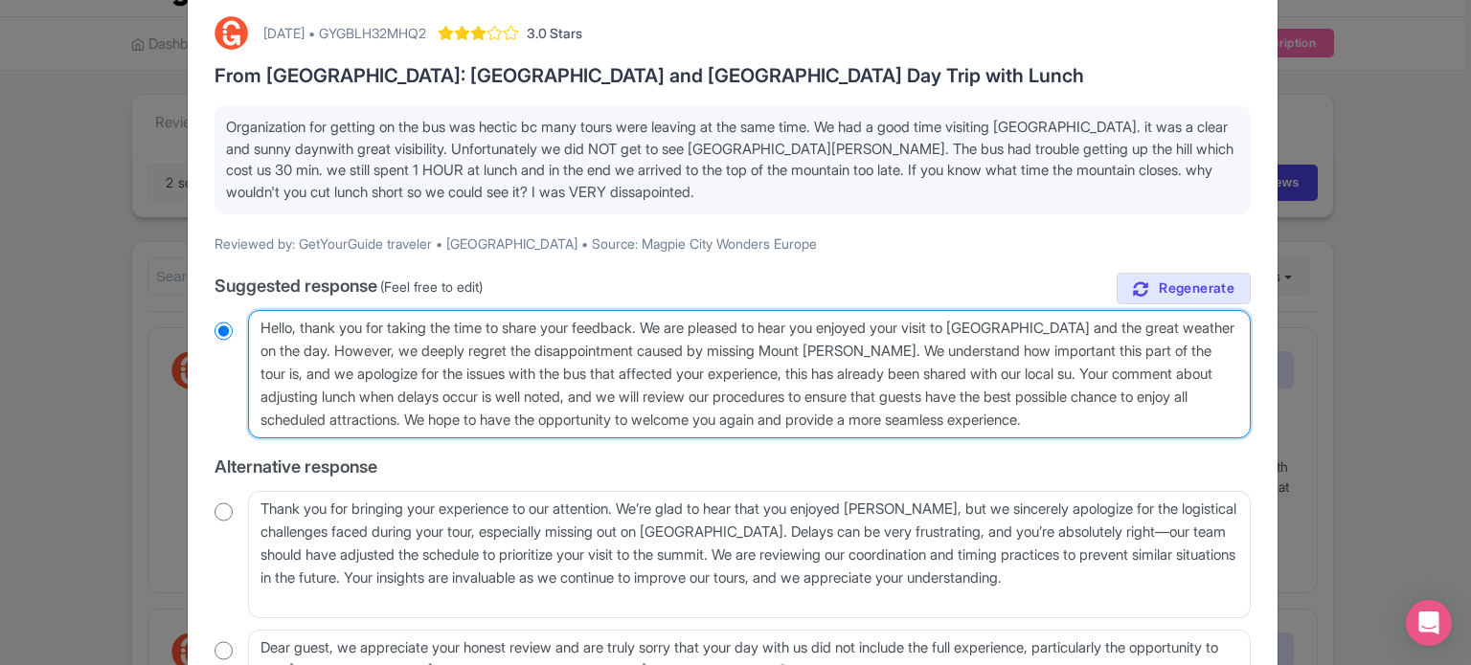
radio input "true"
type textarea "Hello, thank you for taking the time to share your feedback. We are pleased to …"
radio input "true"
type textarea "Hello, thank you for taking the time to share your feedback. We are pleased to …"
radio input "true"
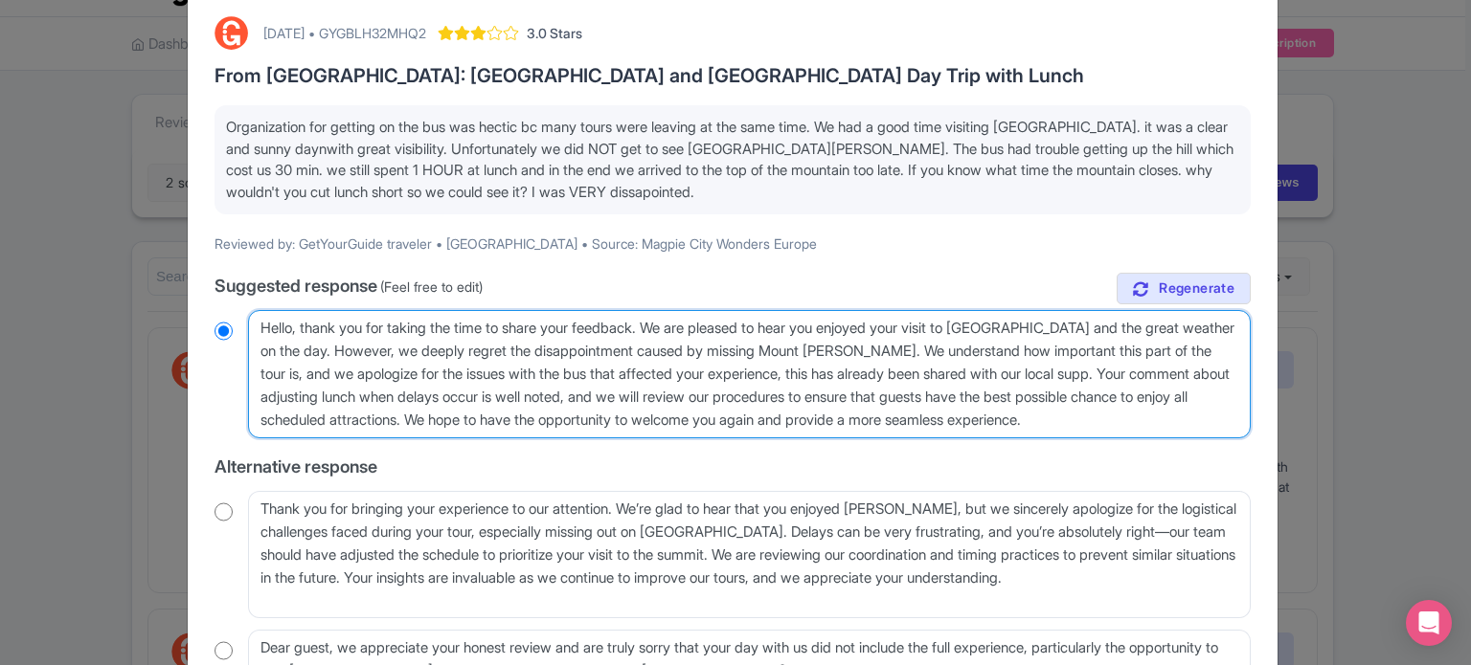
type textarea "Hello, thank you for taking the time to share your feedback. We are pleased to …"
radio input "true"
type textarea "Hello, thank you for taking the time to share your feedback. We are pleased to …"
radio input "true"
type textarea "Hello, thank you for taking the time to share your feedback. We are pleased to …"
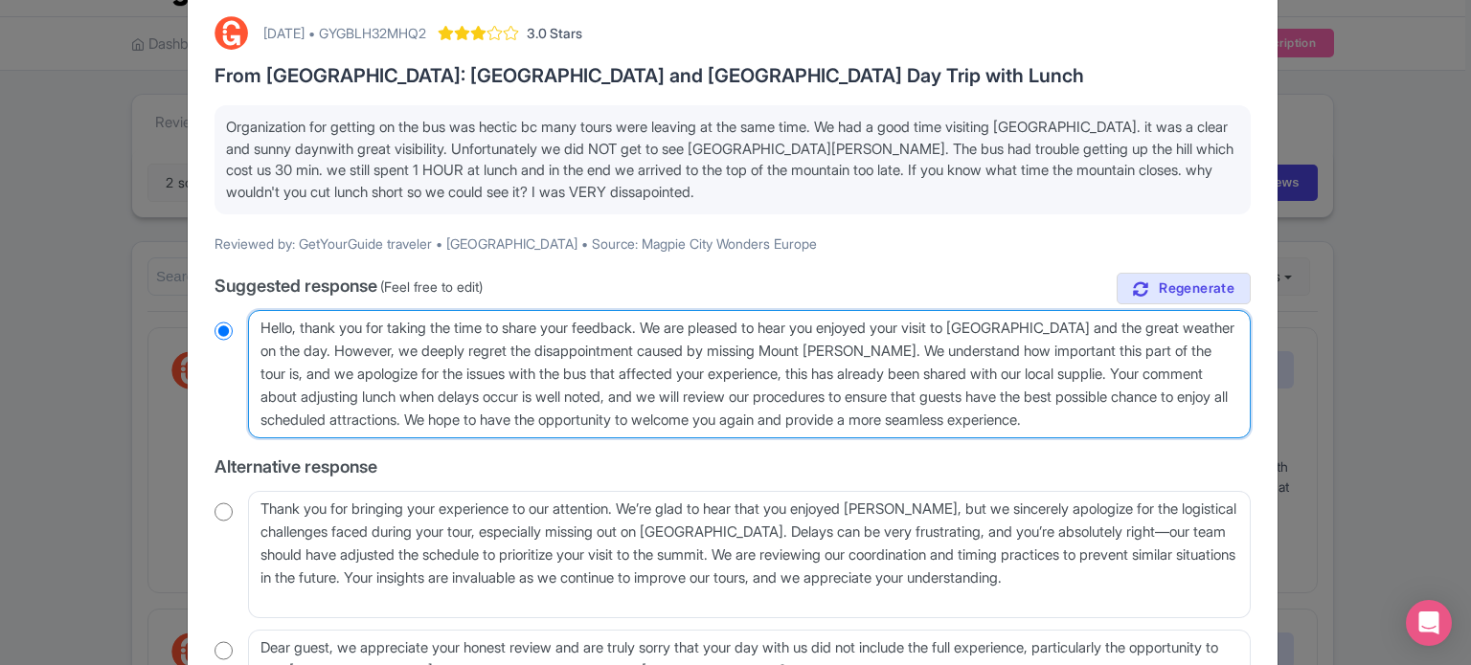
radio input "true"
type textarea "Hello, thank you for taking the time to share your feedback. We are pleased to …"
radio input "true"
type textarea "Hello, thank you for taking the time to share your feedback. We are pleased to …"
radio input "true"
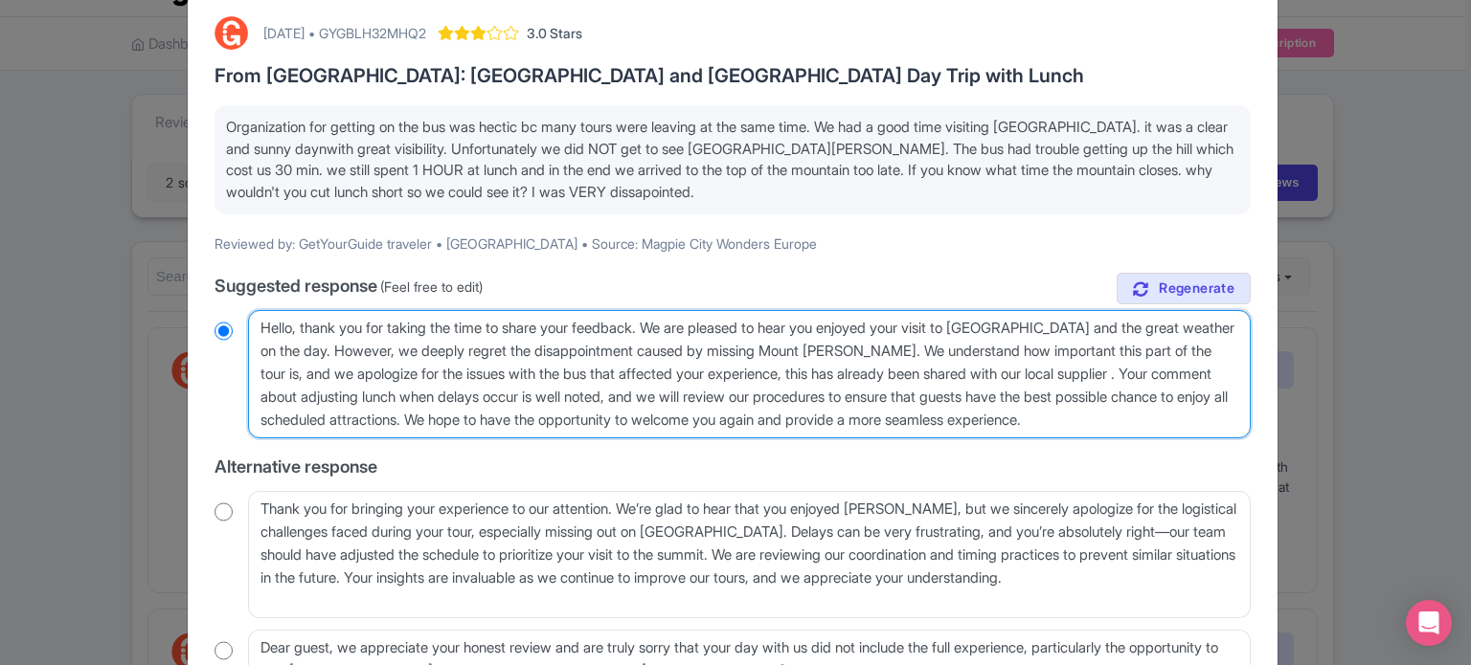
type textarea "Hello, thank you for taking the time to share your feedback. We are pleased to …"
radio input "true"
type textarea "Hello, thank you for taking the time to share your feedback. We are pleased to …"
radio input "true"
type textarea "Hello, thank you for taking the time to share your feedback. We are pleased to …"
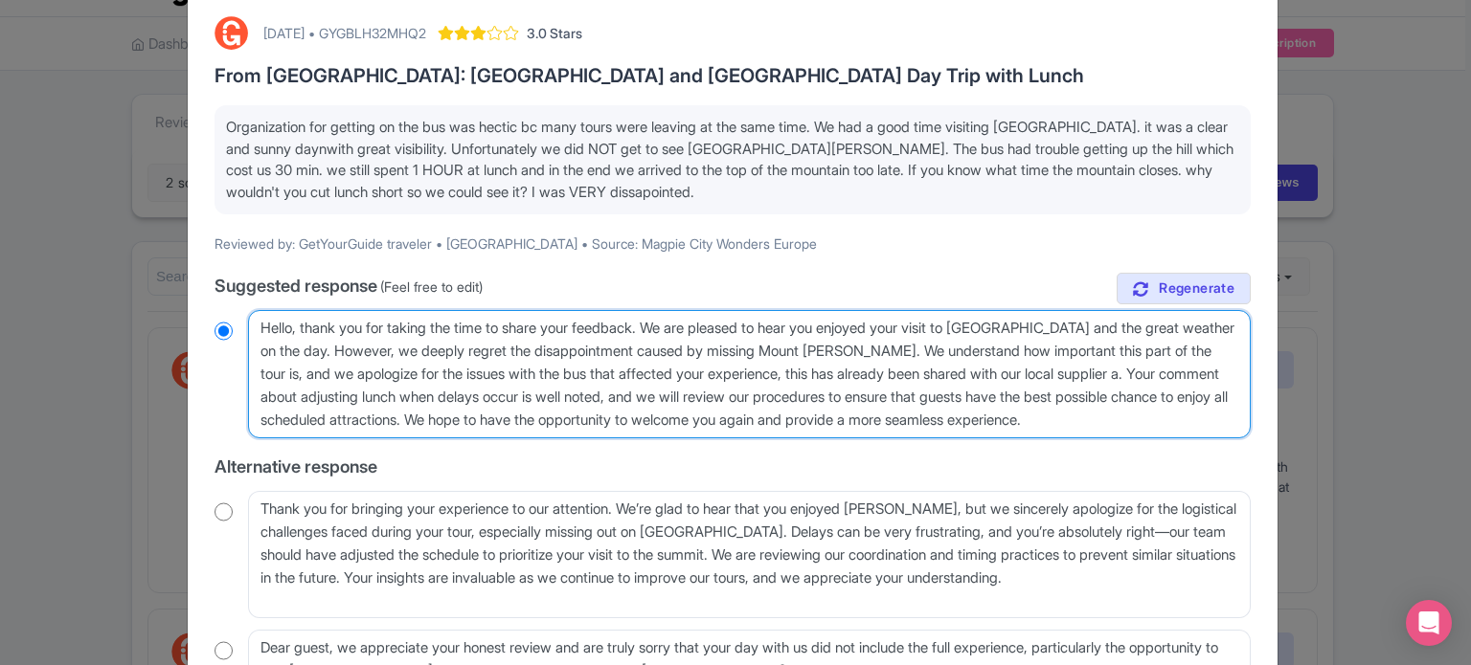
radio input "true"
type textarea "Hello, thank you for taking the time to share your feedback. We are pleased to …"
radio input "true"
type textarea "Hello, thank you for taking the time to share your feedback. We are pleased to …"
radio input "true"
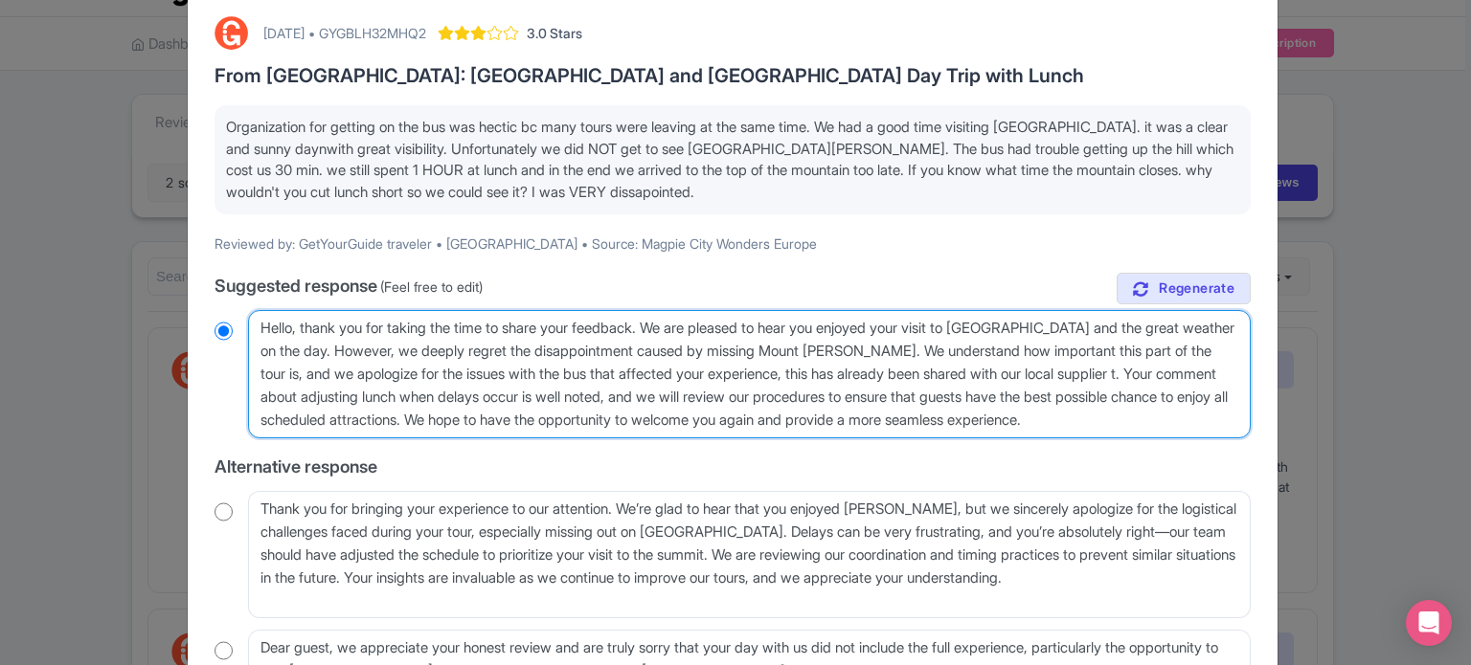
type textarea "Hello, thank you for taking the time to share your feedback. We are pleased to …"
radio input "true"
type textarea "Hello, thank you for taking the time to share your feedback. We are pleased to …"
radio input "true"
type textarea "Hello, thank you for taking the time to share your feedback. We are pleased to …"
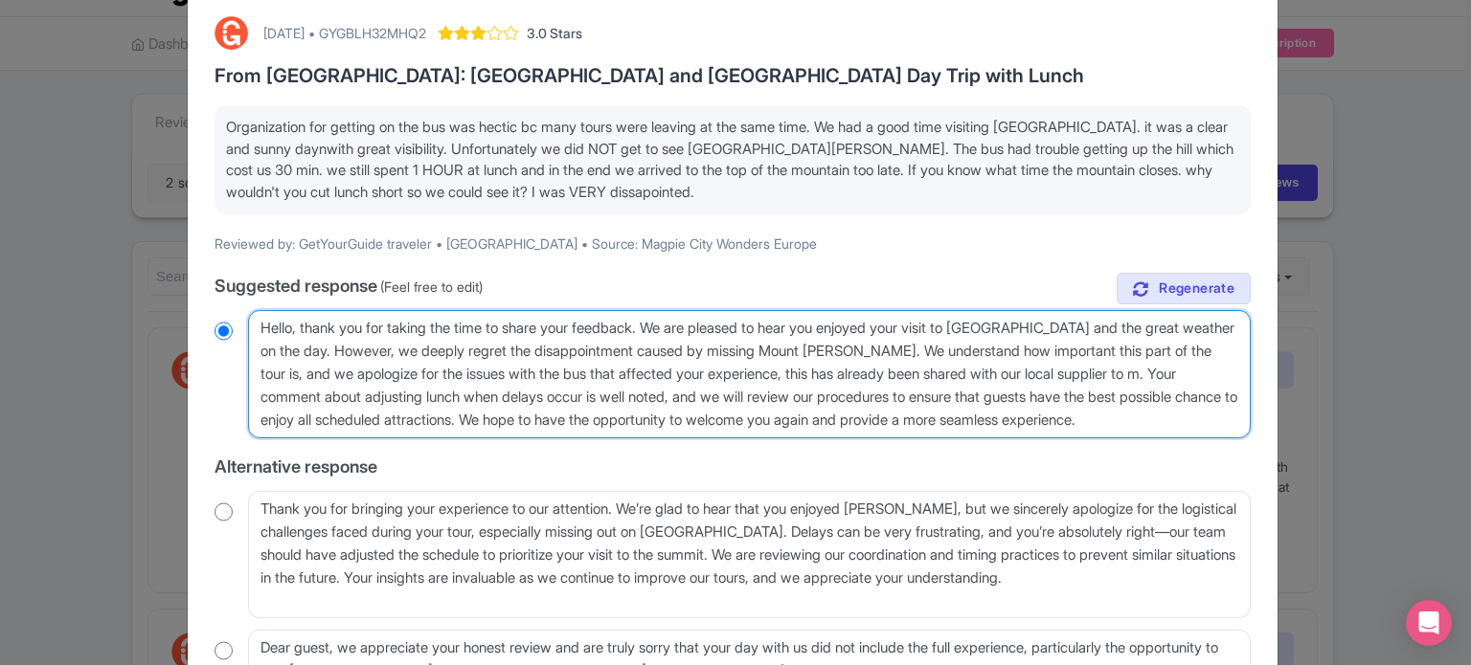
radio input "true"
type textarea "Hello, thank you for taking the time to share your feedback. We are pleased to …"
radio input "true"
type textarea "Hello, thank you for taking the time to share your feedback. We are pleased to …"
radio input "true"
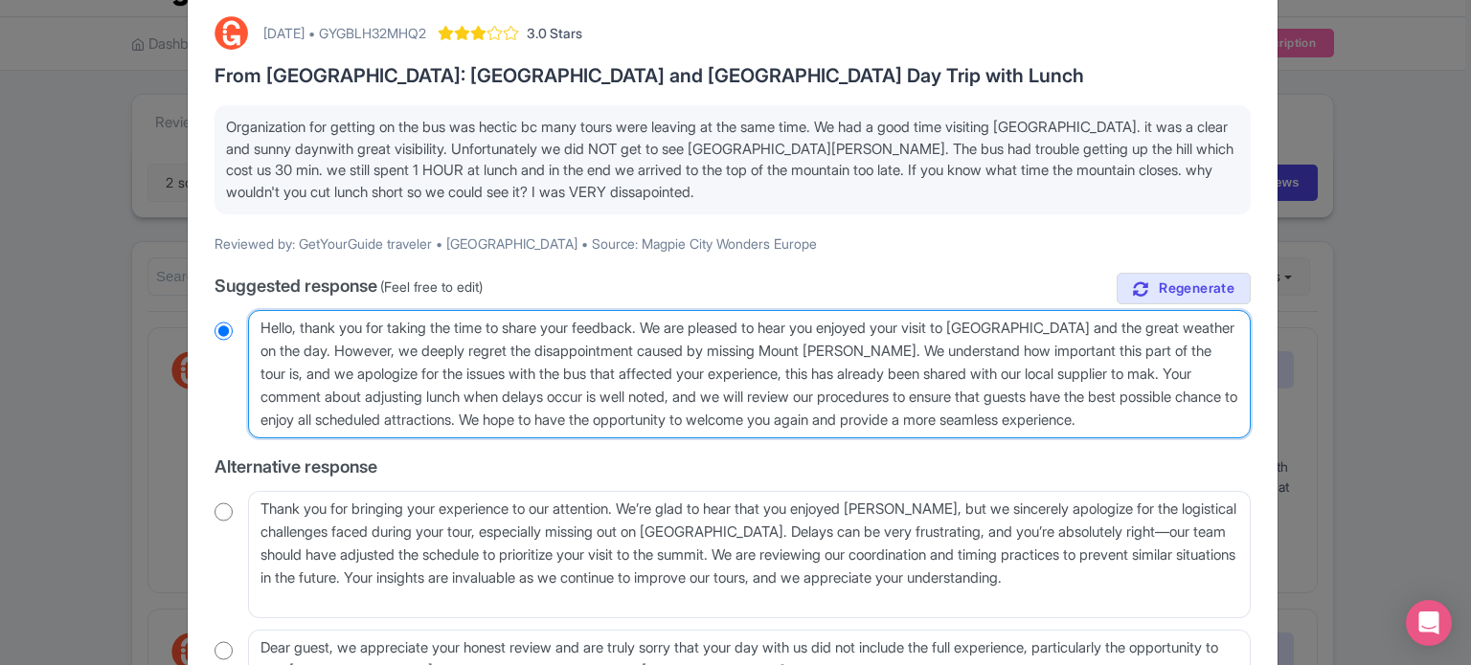
type textarea "Hello, thank you for taking the time to share your feedback. We are pleased to …"
radio input "true"
type textarea "Hello, thank you for taking the time to share your feedback. We are pleased to …"
radio input "true"
type textarea "Hello, thank you for taking the time to share your feedback. We are pleased to …"
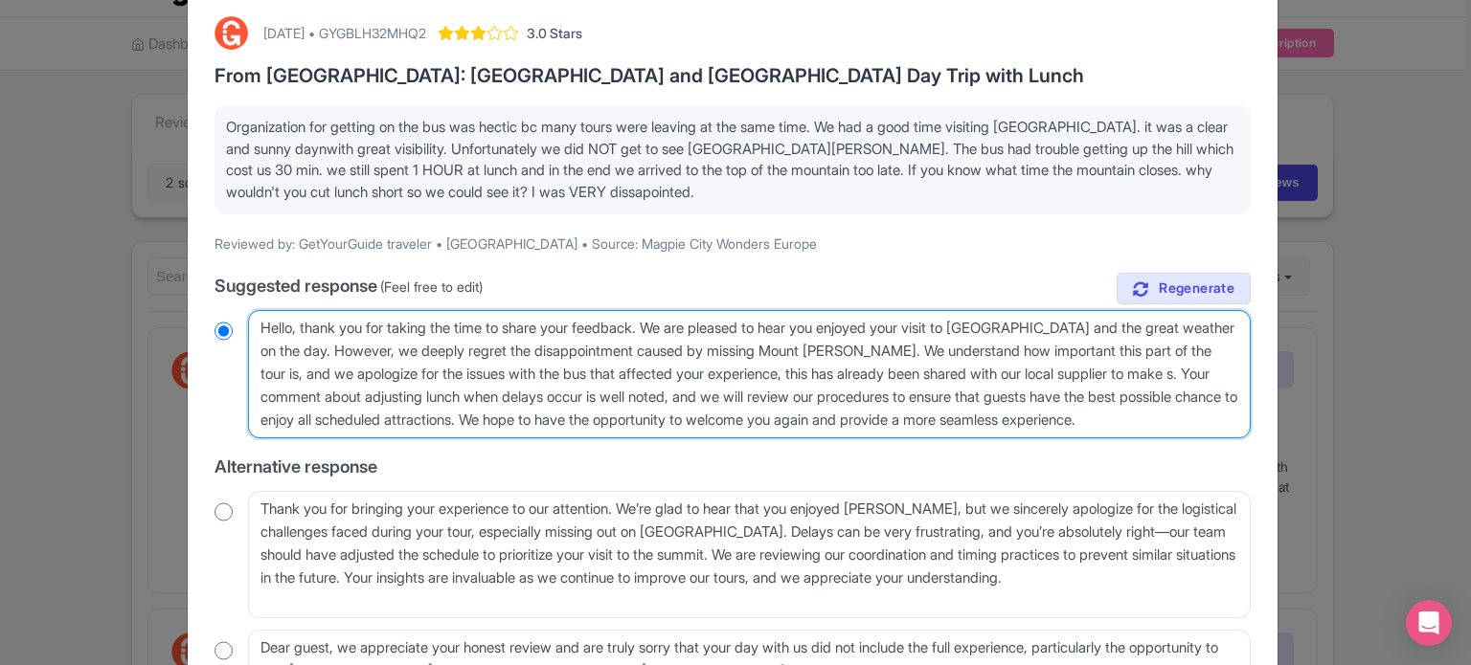
radio input "true"
type textarea "Hello, thank you for taking the time to share your feedback. We are pleased to …"
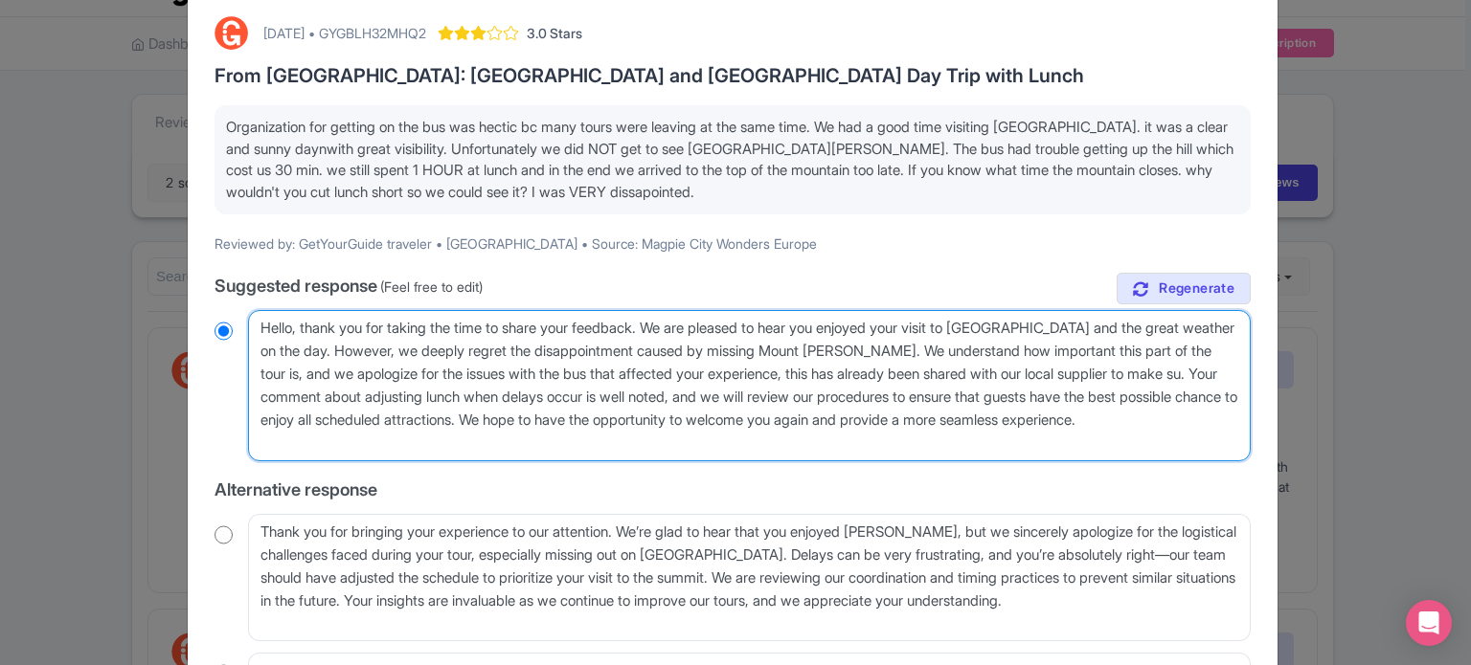
radio input "true"
type textarea "Hello, thank you for taking the time to share your feedback. We are pleased to …"
radio input "true"
type textarea "Hello, thank you for taking the time to share your feedback. We are pleased to …"
radio input "true"
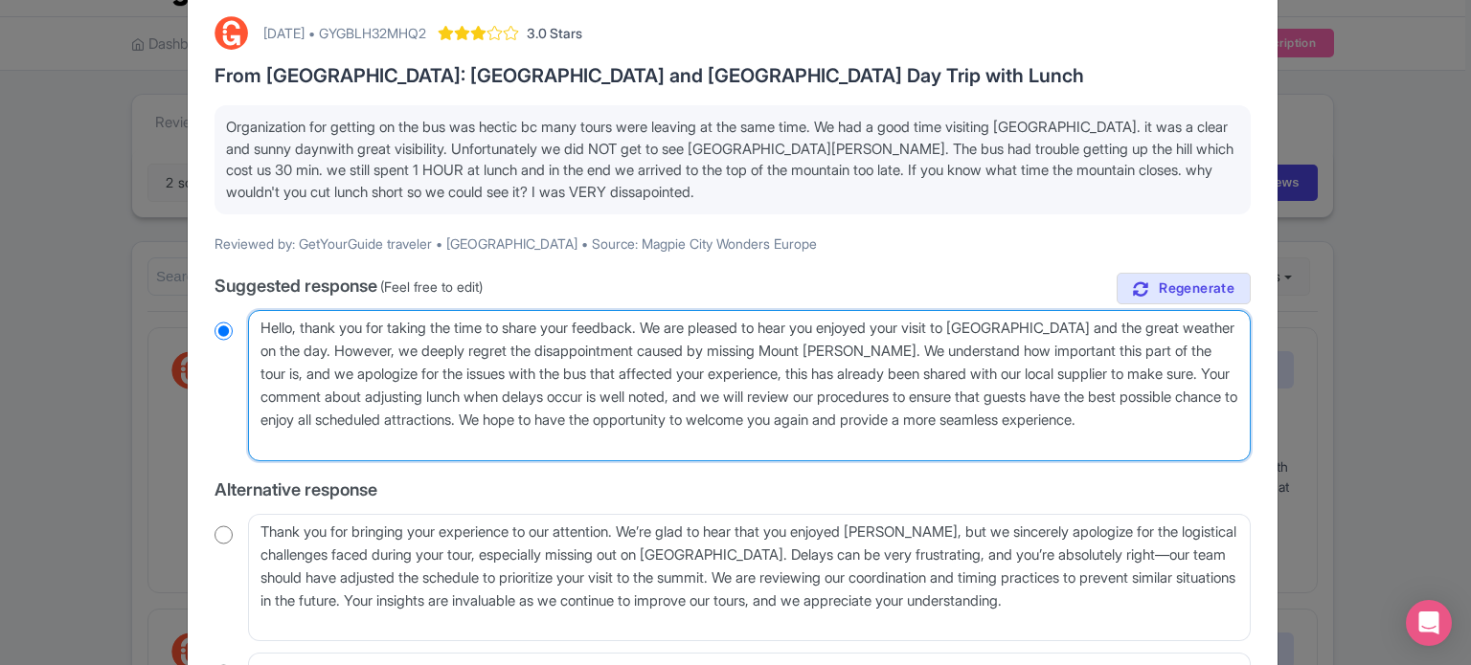
type textarea "Hello, thank you for taking the time to share your feedback. We are pleased to …"
radio input "true"
type textarea "Hello, thank you for taking the time to share your feedback. We are pleased to …"
radio input "true"
type textarea "Hello, thank you for taking the time to share your feedback. We are pleased to …"
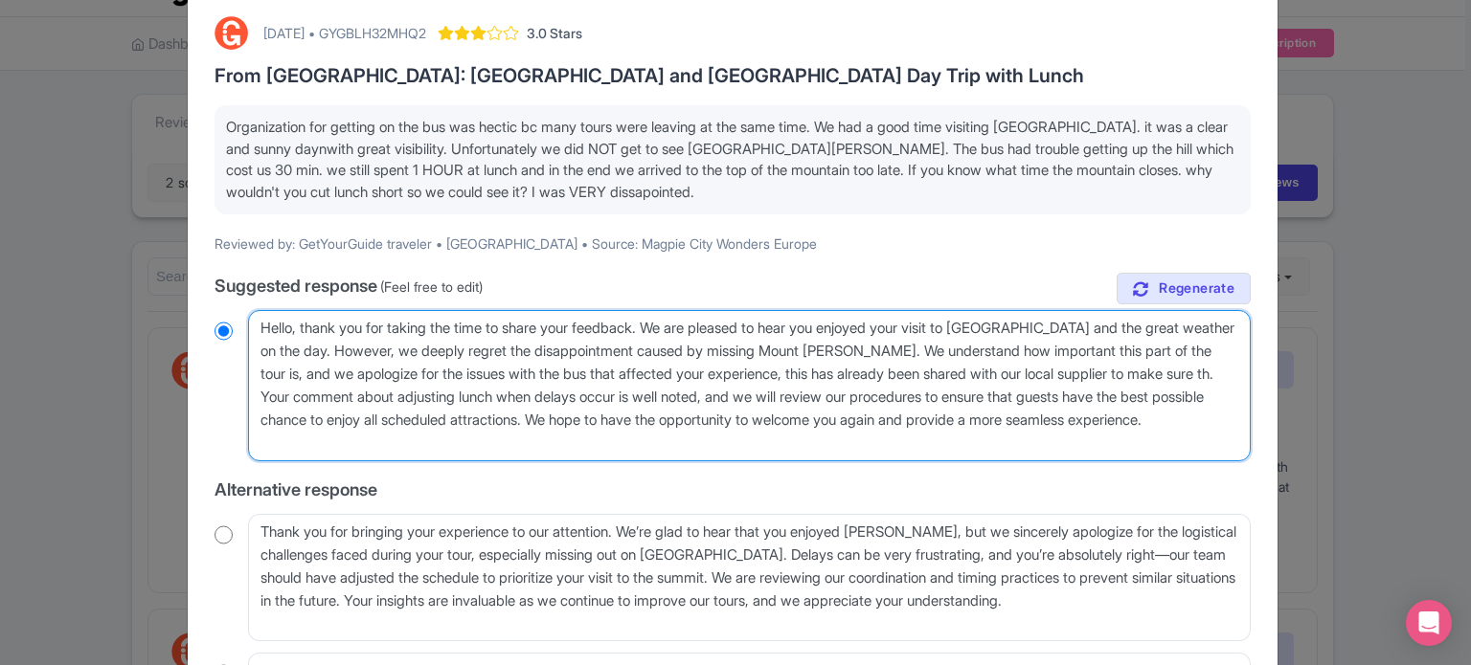
radio input "true"
type textarea "Hello, thank you for taking the time to share your feedback. We are pleased to …"
radio input "true"
type textarea "Hello, thank you for taking the time to share your feedback. We are pleased to …"
radio input "true"
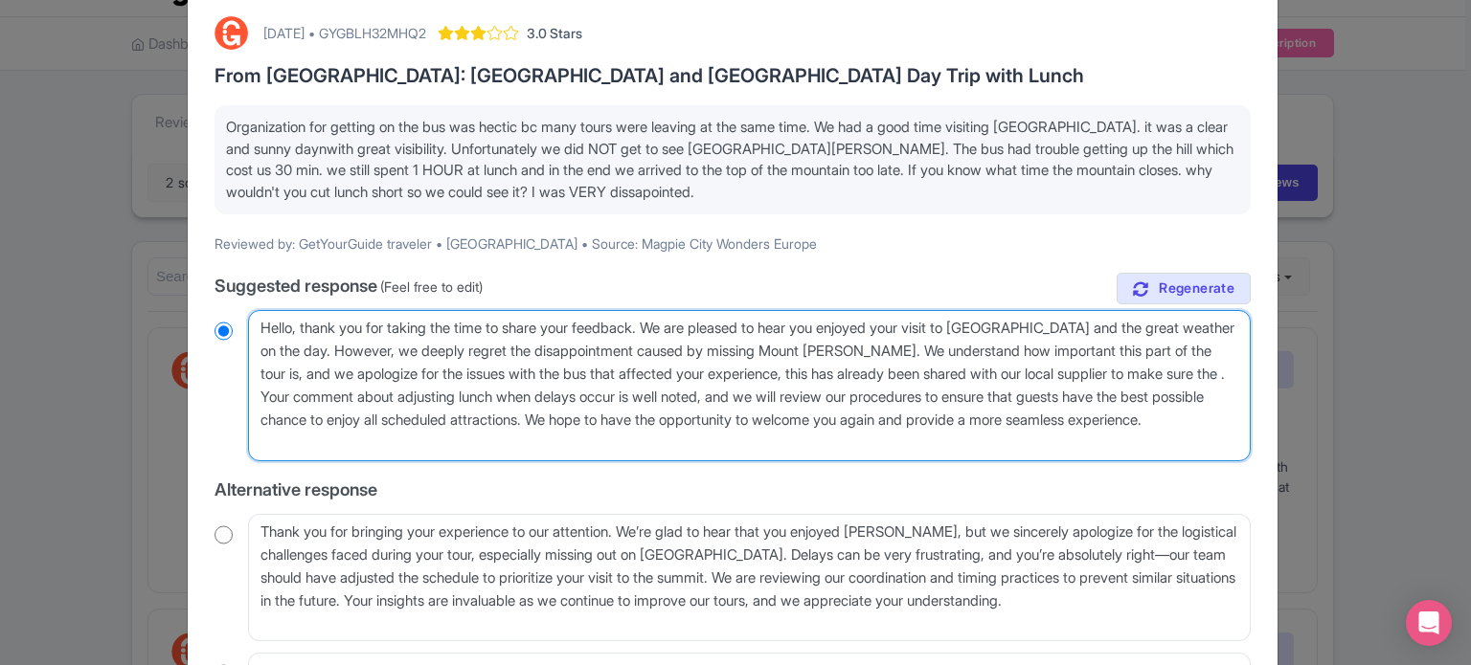
type textarea "Hello, thank you for taking the time to share your feedback. We are pleased to …"
radio input "true"
type textarea "Hello, thank you for taking the time to share your feedback. We are pleased to …"
radio input "true"
type textarea "Hello, thank you for taking the time to share your feedback. We are pleased to …"
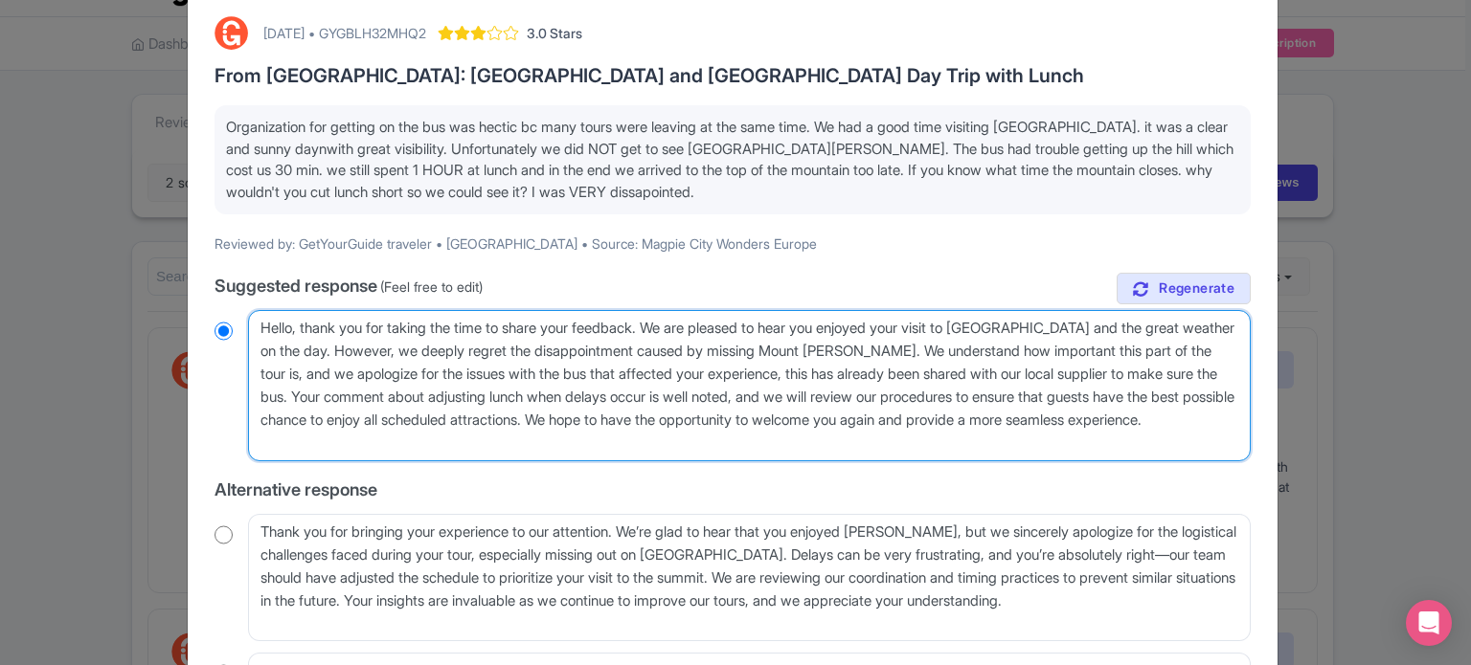
radio input "true"
type textarea "Hello, thank you for taking the time to share your feedback. We are pleased to …"
radio input "true"
type textarea "Hello, thank you for taking the time to share your feedback. We are pleased to …"
radio input "true"
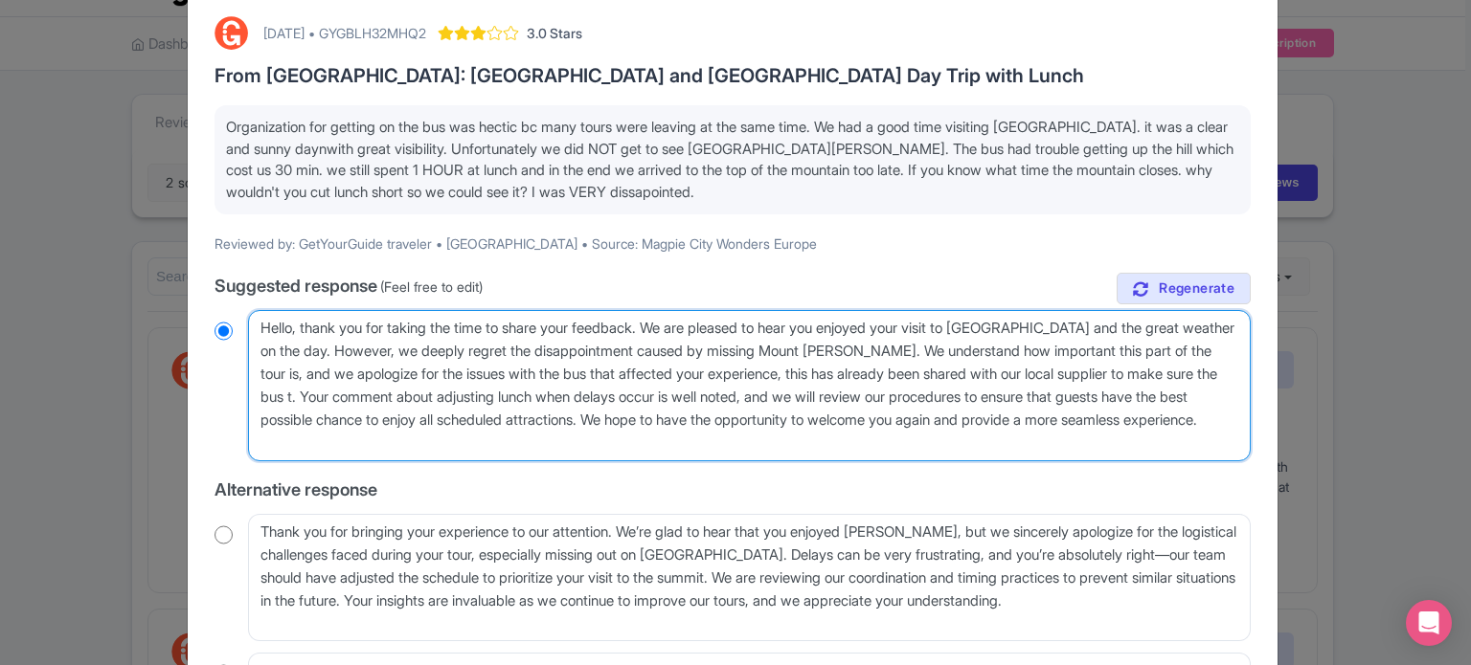
type textarea "Hello, thank you for taking the time to share your feedback. We are pleased to …"
radio input "true"
type textarea "Hello, thank you for taking the time to share your feedback. We are pleased to …"
radio input "true"
type textarea "Hello, thank you for taking the time to share your feedback. We are pleased to …"
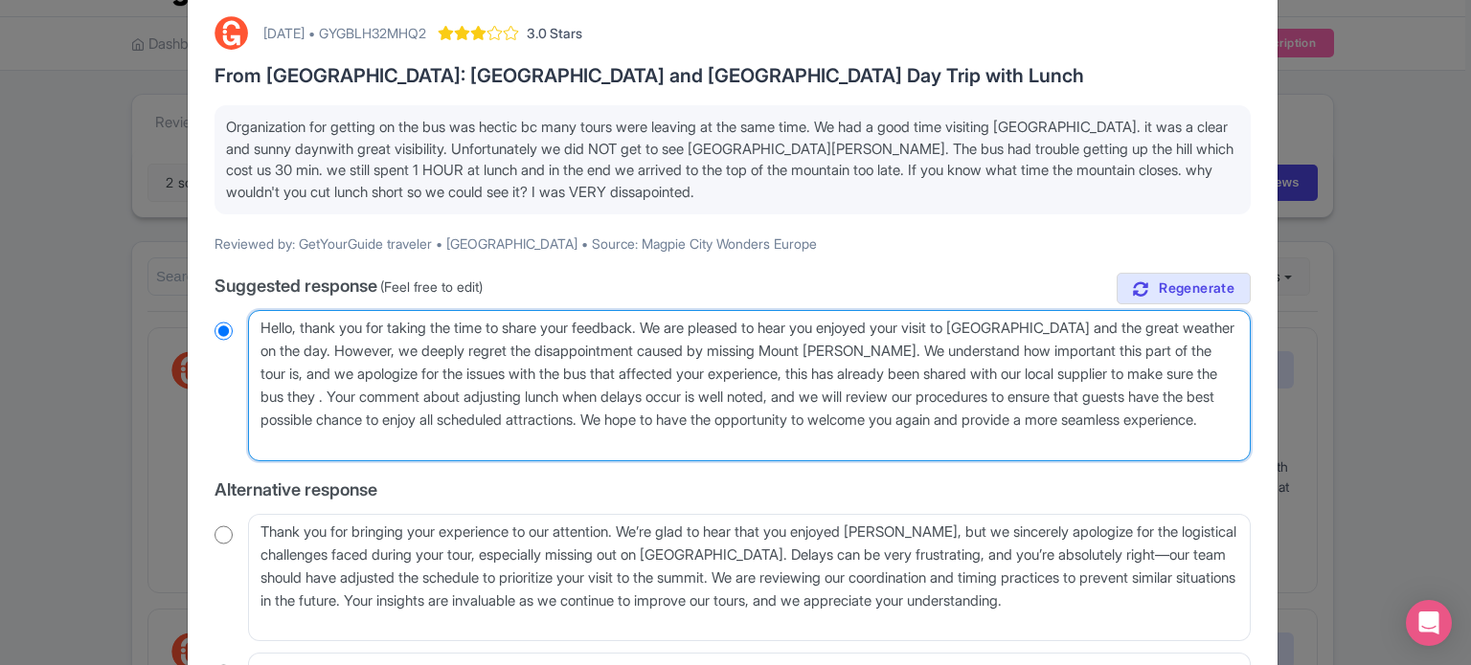
radio input "true"
type textarea "Hello, thank you for taking the time to share your feedback. We are pleased to …"
radio input "true"
type textarea "Hello, thank you for taking the time to share your feedback. We are pleased to …"
radio input "true"
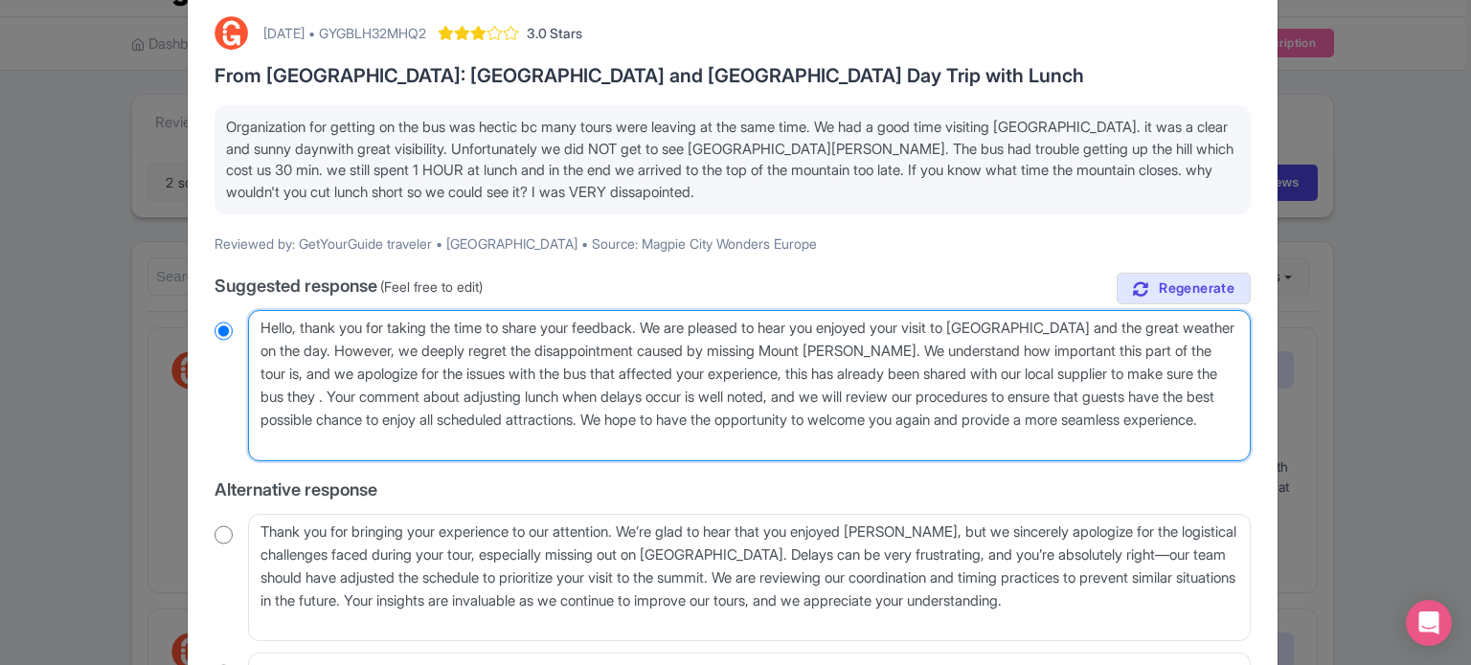
type textarea "Hello, thank you for taking the time to share your feedback. We are pleased to …"
radio input "true"
type textarea "Hello, thank you for taking the time to share your feedback. We are pleased to …"
radio input "true"
type textarea "Hello, thank you for taking the time to share your feedback. We are pleased to …"
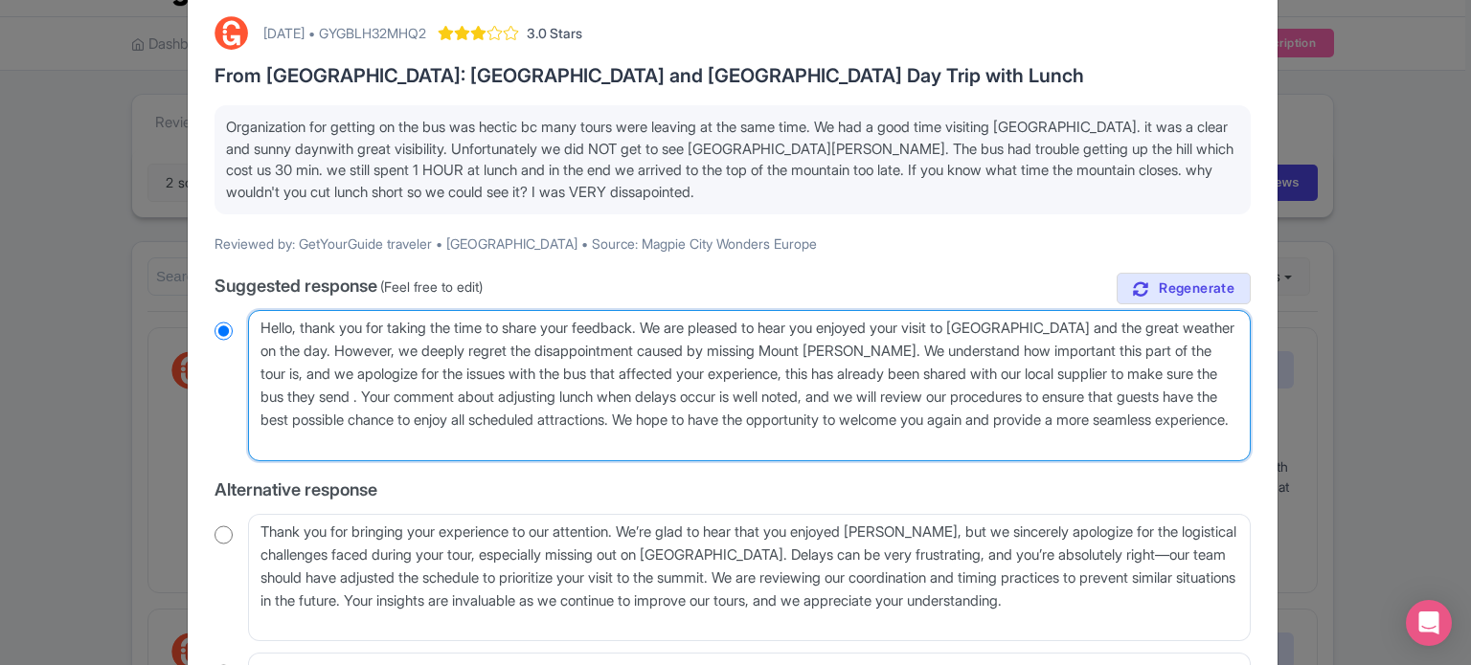
radio input "true"
type textarea "Hello, thank you for taking the time to share your feedback. We are pleased to …"
radio input "true"
type textarea "Hello, thank you for taking the time to share your feedback. We are pleased to …"
radio input "true"
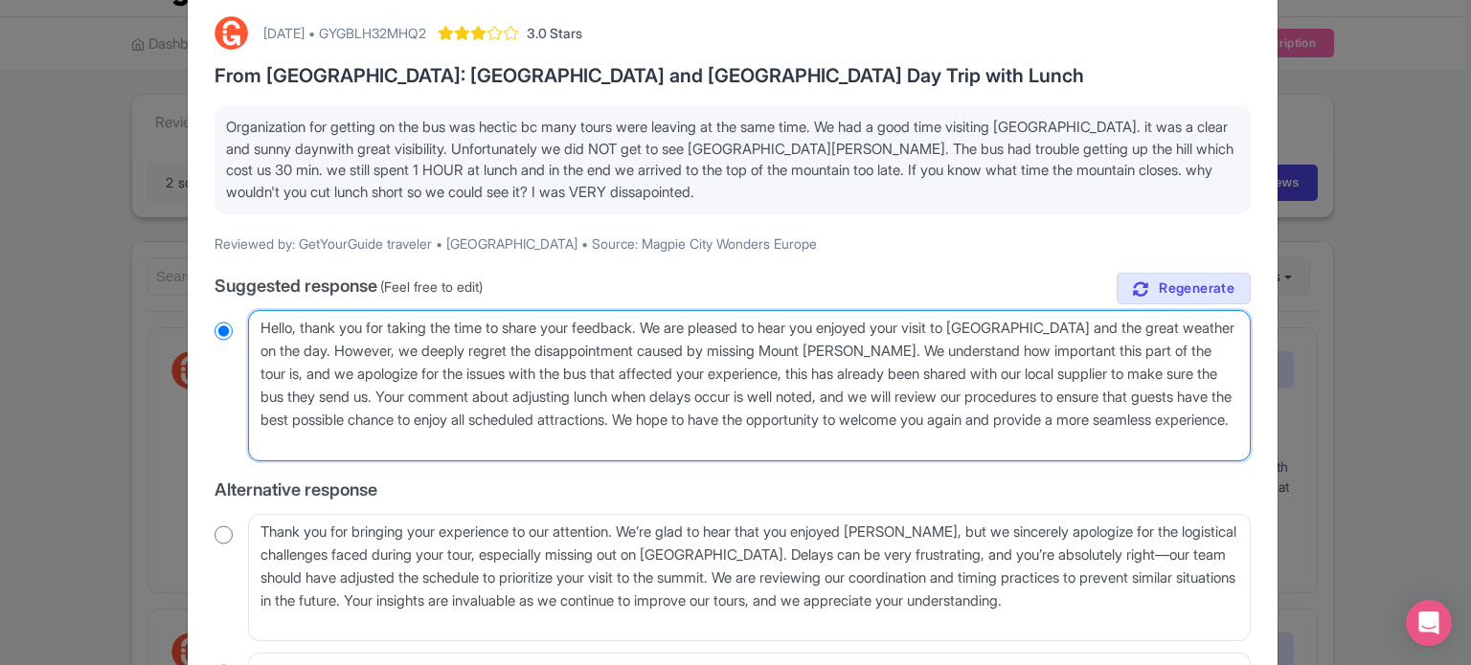
type textarea "Hello, thank you for taking the time to share your feedback. We are pleased to …"
radio input "true"
type textarea "Hello, thank you for taking the time to share your feedback. We are pleased to …"
radio input "true"
type textarea "Hello, thank you for taking the time to share your feedback. We are pleased to …"
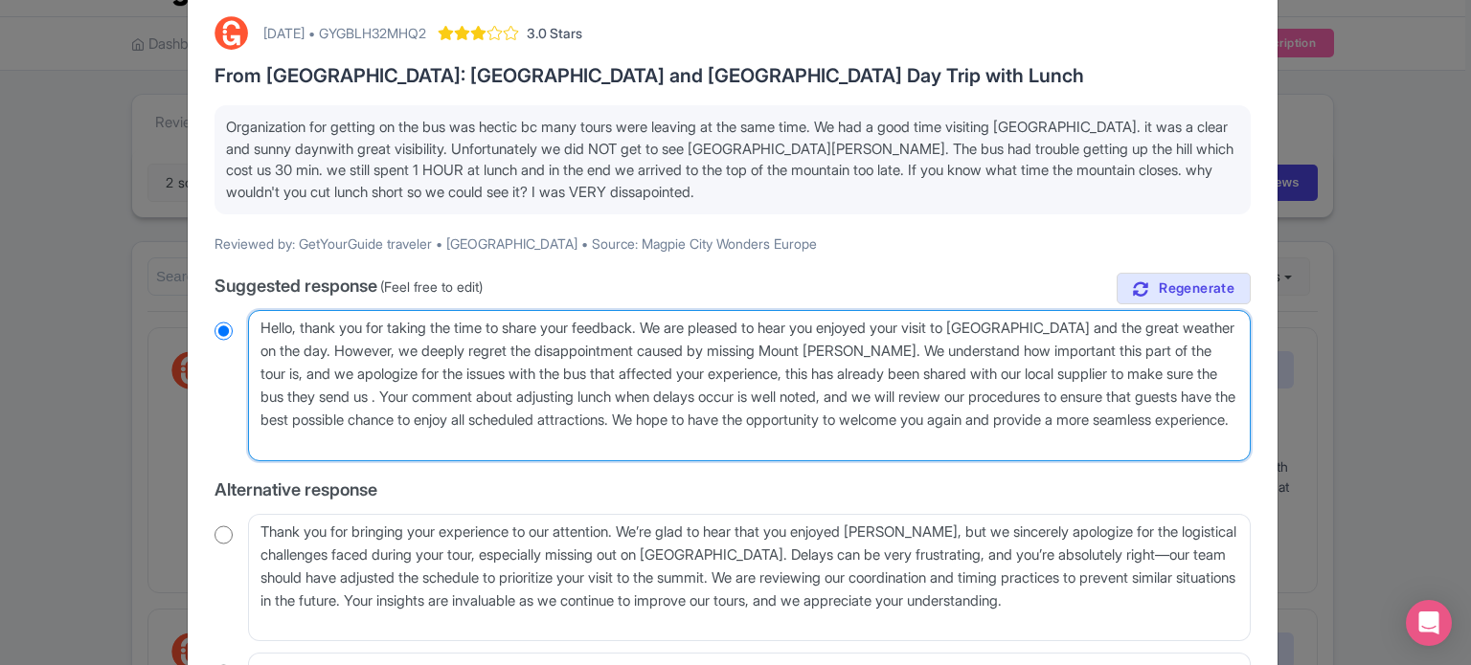
radio input "true"
type textarea "Hello, thank you for taking the time to share your feedback. We are pleased to …"
radio input "true"
click at [419, 395] on textarea "Dear traveler, thank you for taking the time to share your feedback. We are ple…" at bounding box center [749, 385] width 1002 height 151
click at [417, 394] on textarea "Dear traveler, thank you for taking the time to share your feedback. We are ple…" at bounding box center [749, 385] width 1002 height 151
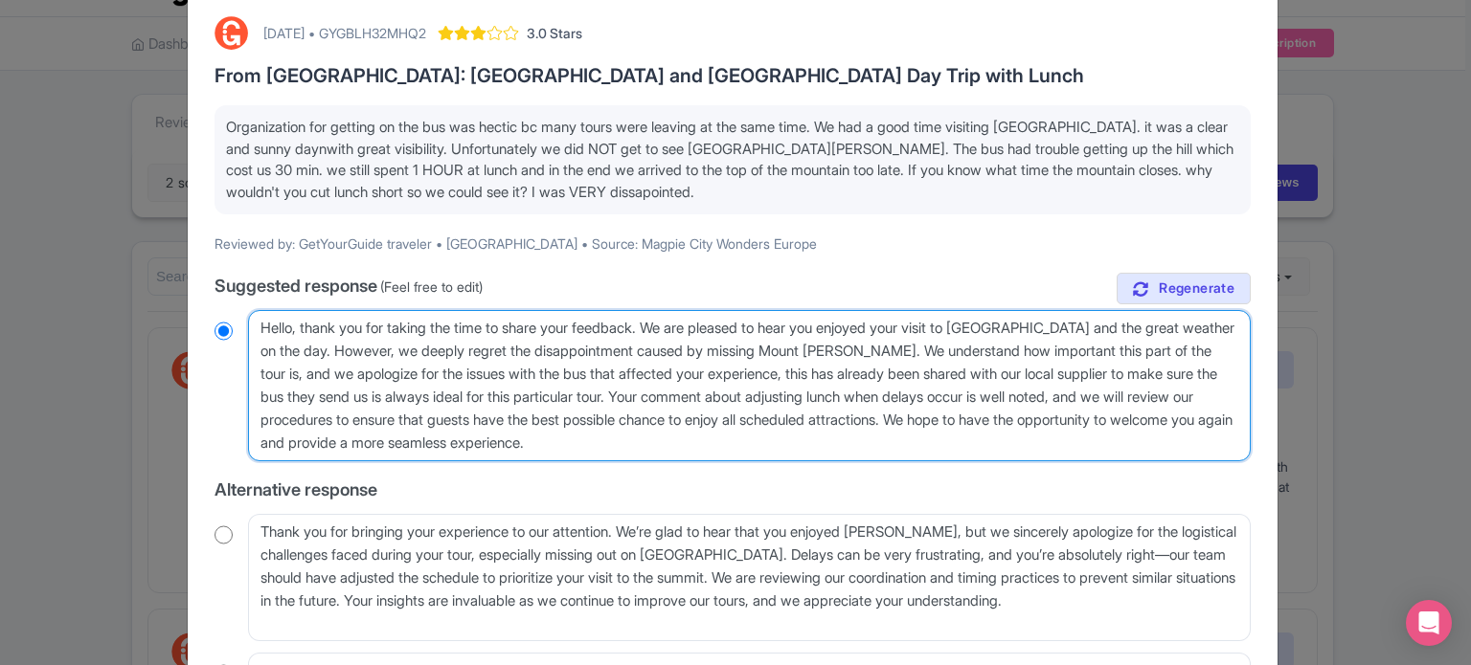
click at [507, 394] on textarea "Dear traveler, thank you for taking the time to share your feedback. We are ple…" at bounding box center [749, 385] width 1002 height 151
drag, startPoint x: 655, startPoint y: 393, endPoint x: 1000, endPoint y: 421, distance: 345.9
click at [1000, 421] on textarea "Dear traveler, thank you for taking the time to share your feedback. We are ple…" at bounding box center [749, 385] width 1002 height 151
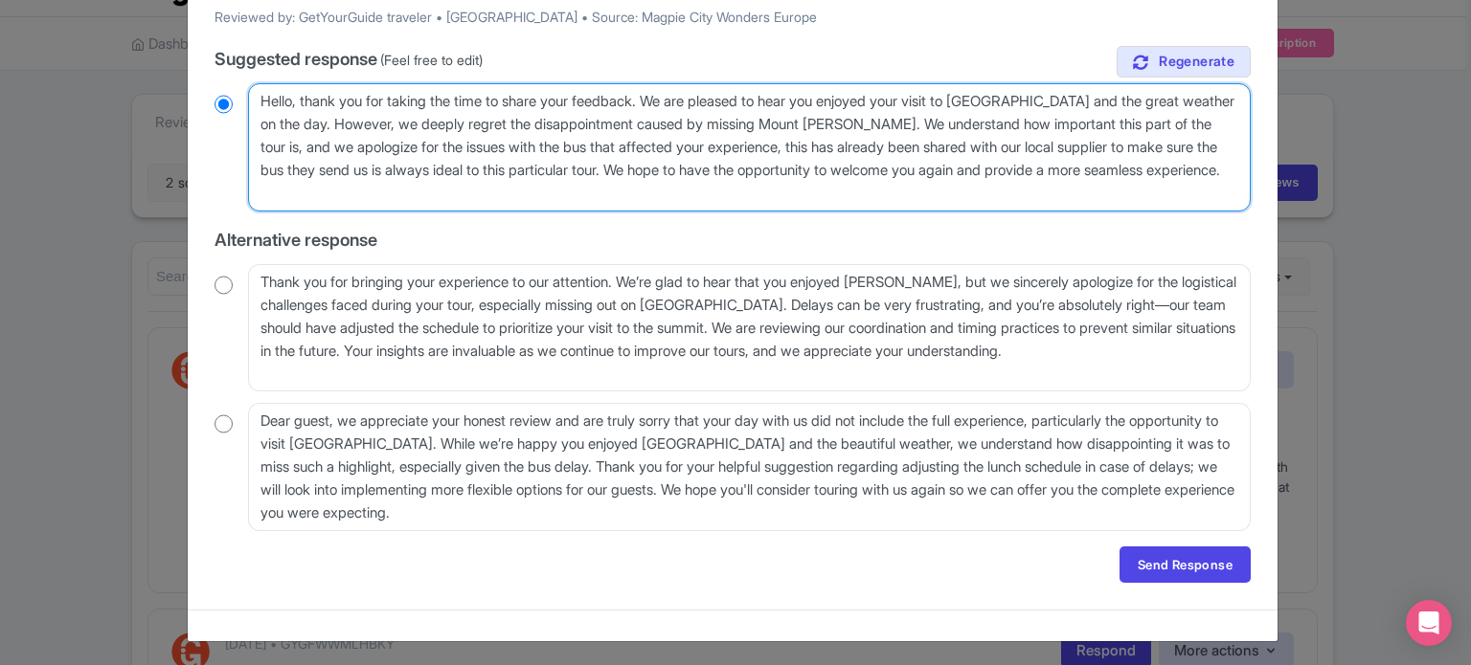
scroll to position [325, 0]
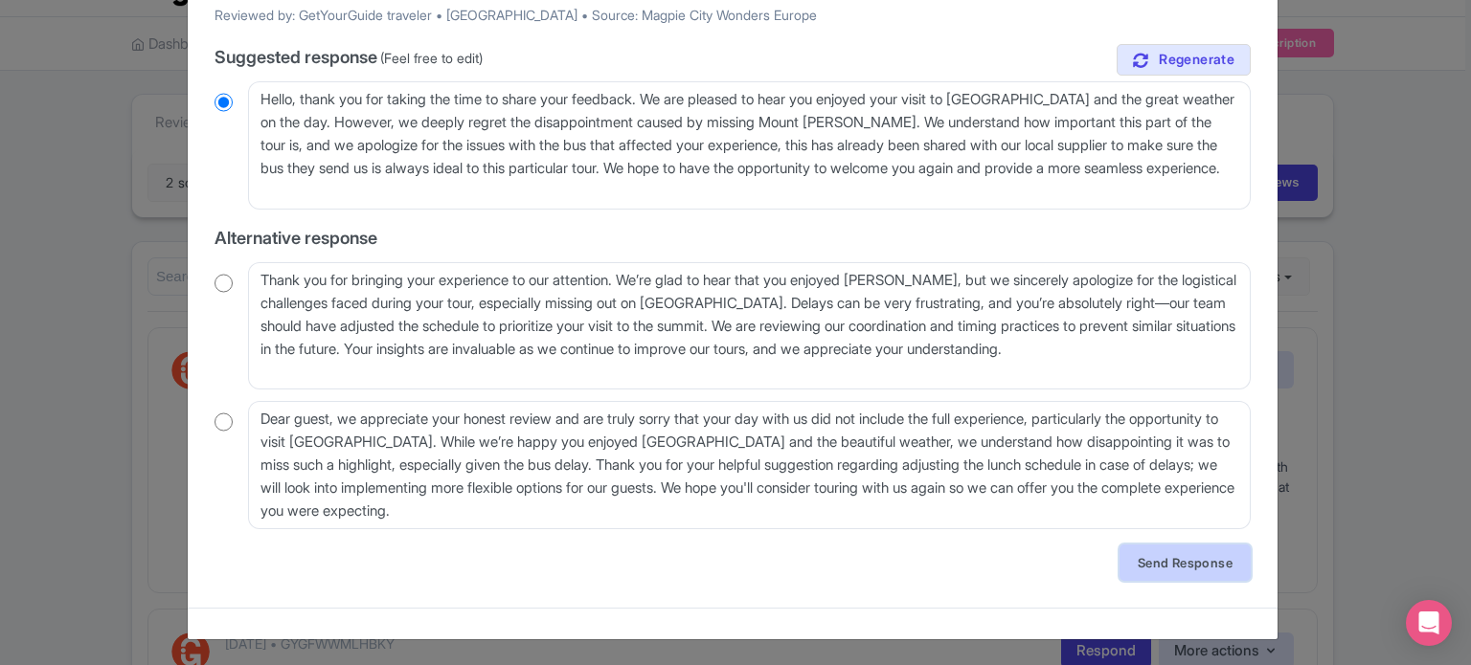
click at [1139, 562] on link "Send Response" at bounding box center [1184, 563] width 131 height 36
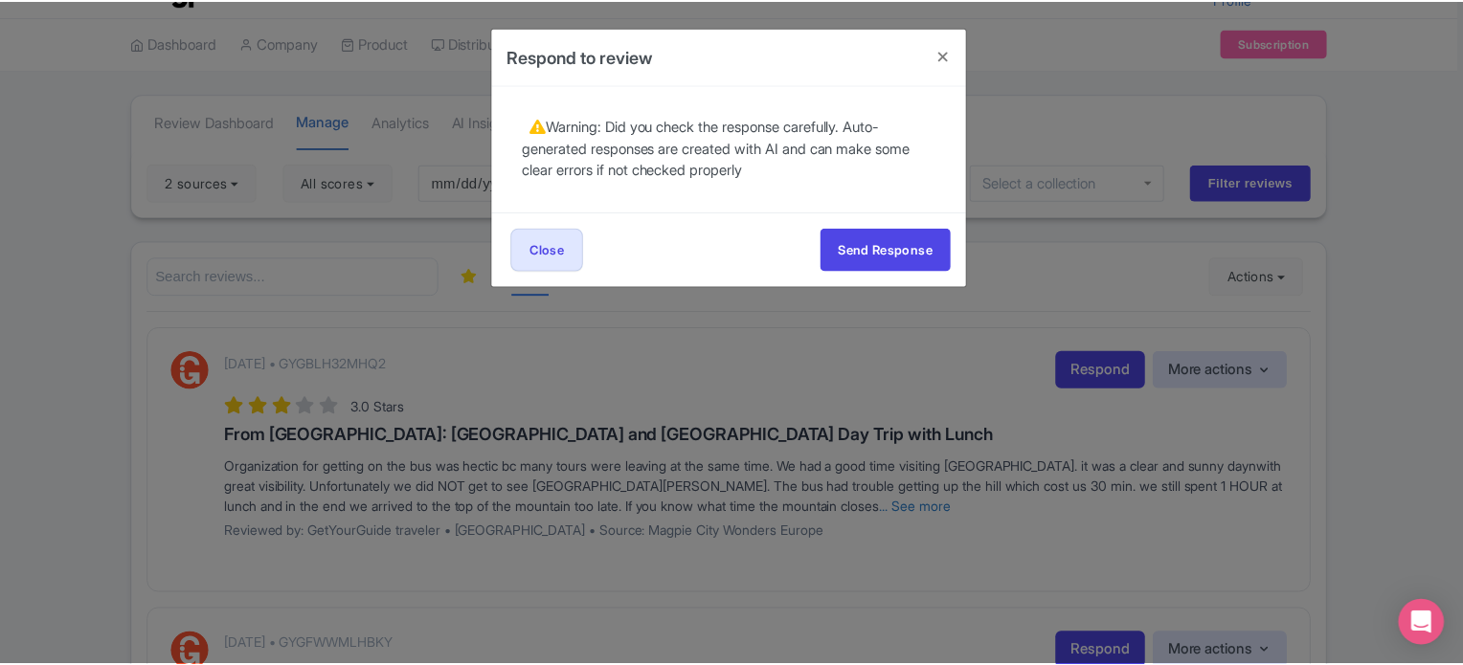
scroll to position [0, 0]
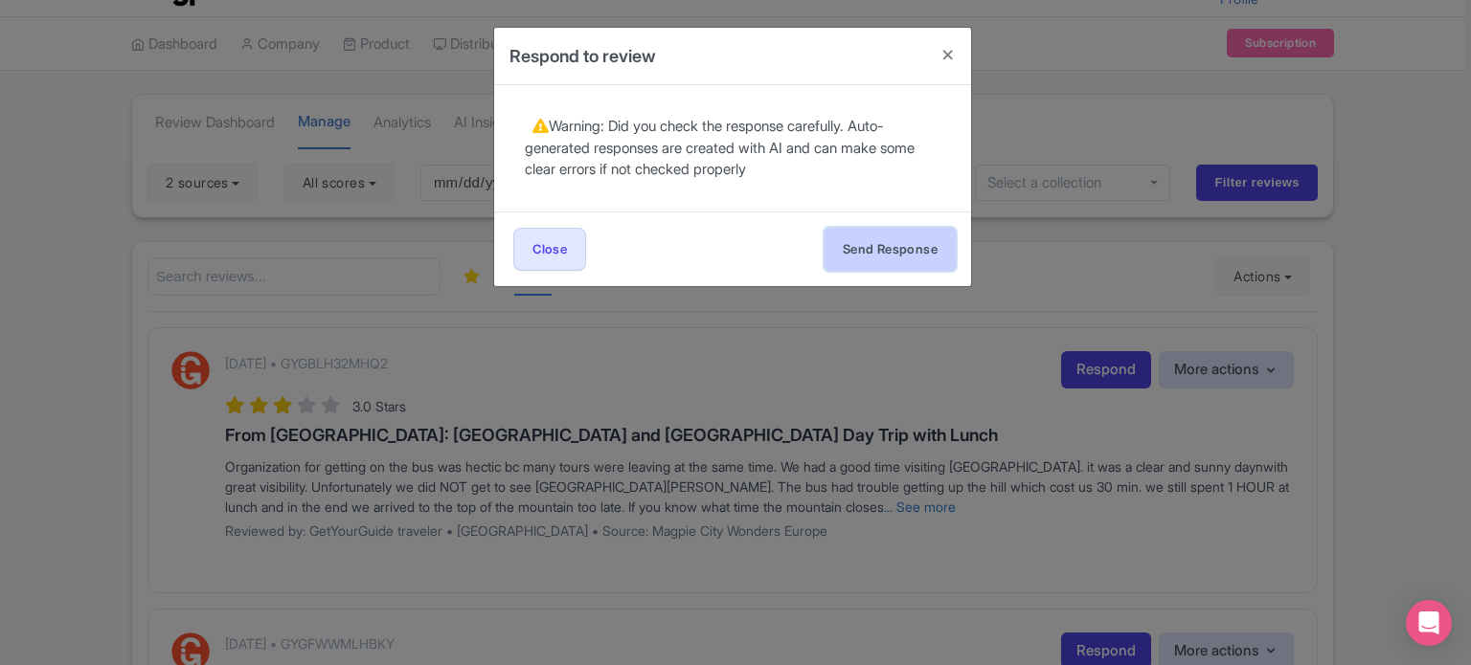
click at [904, 245] on button "Send Response" at bounding box center [889, 249] width 131 height 43
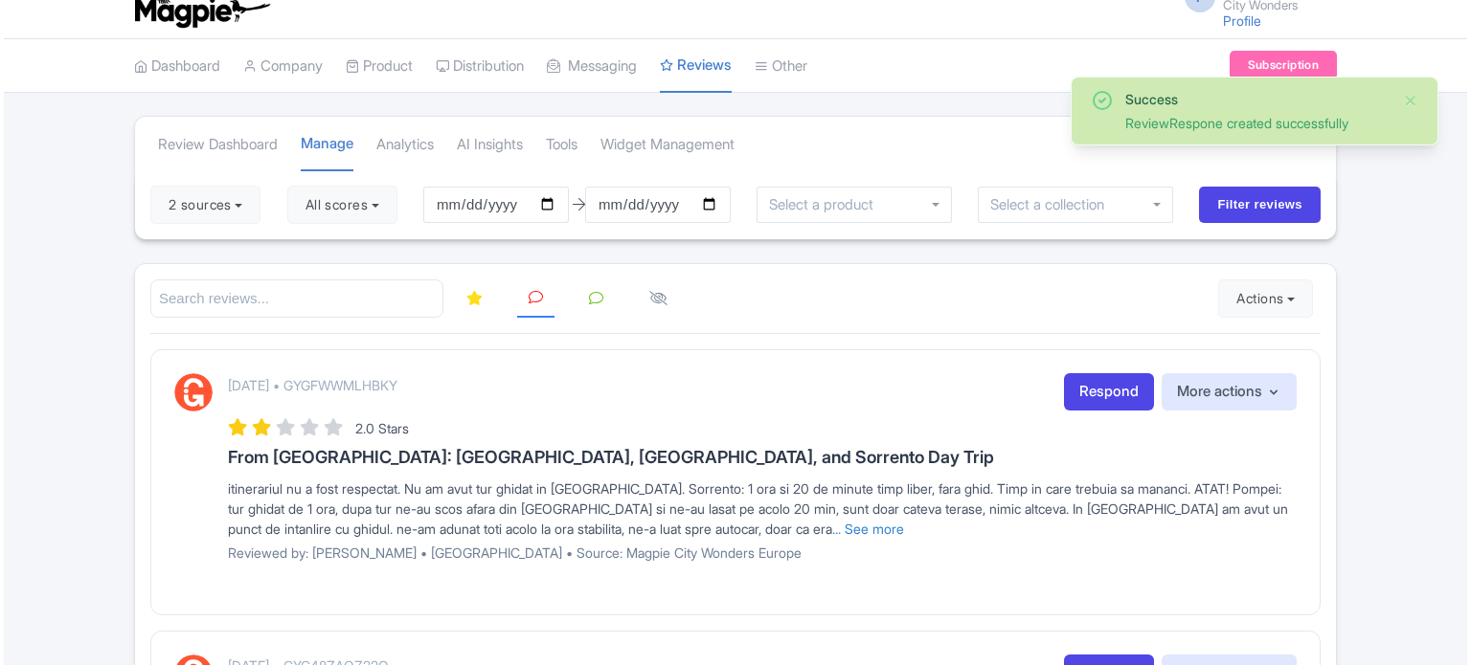
scroll to position [96, 0]
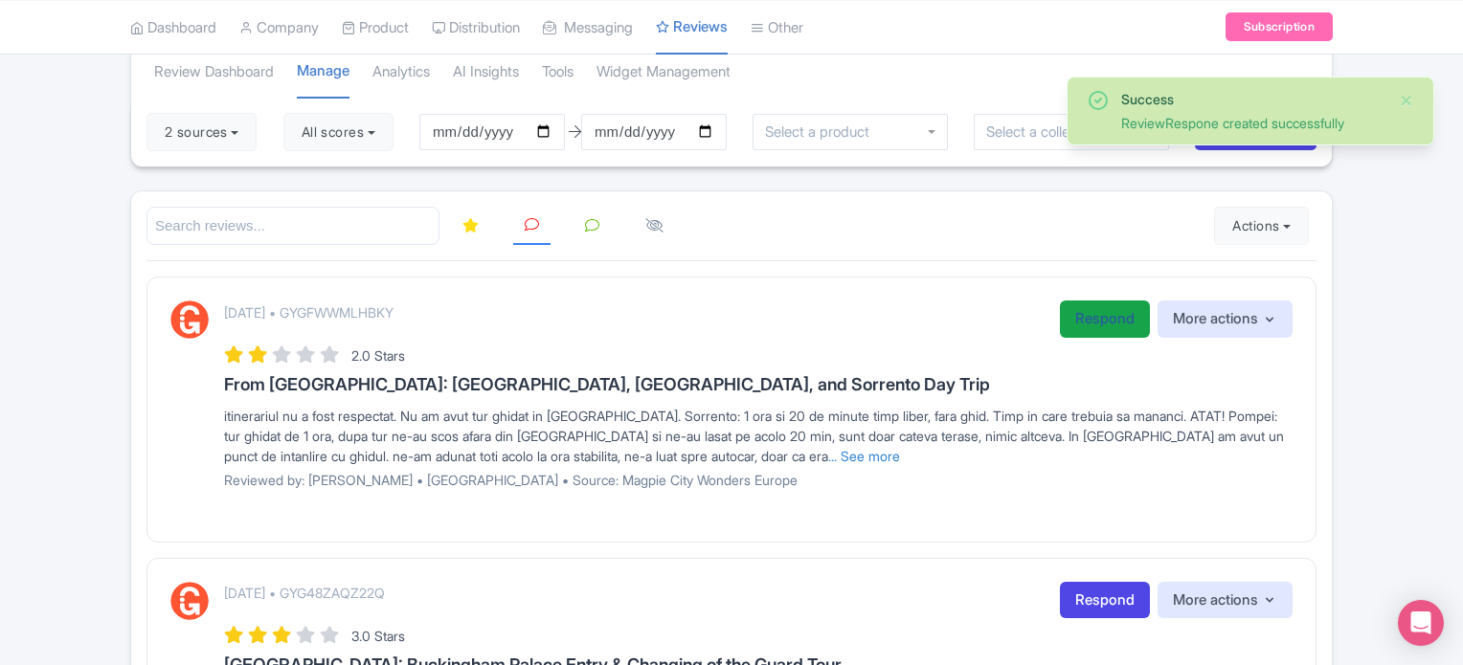
click at [1081, 325] on link "Respond" at bounding box center [1105, 319] width 90 height 37
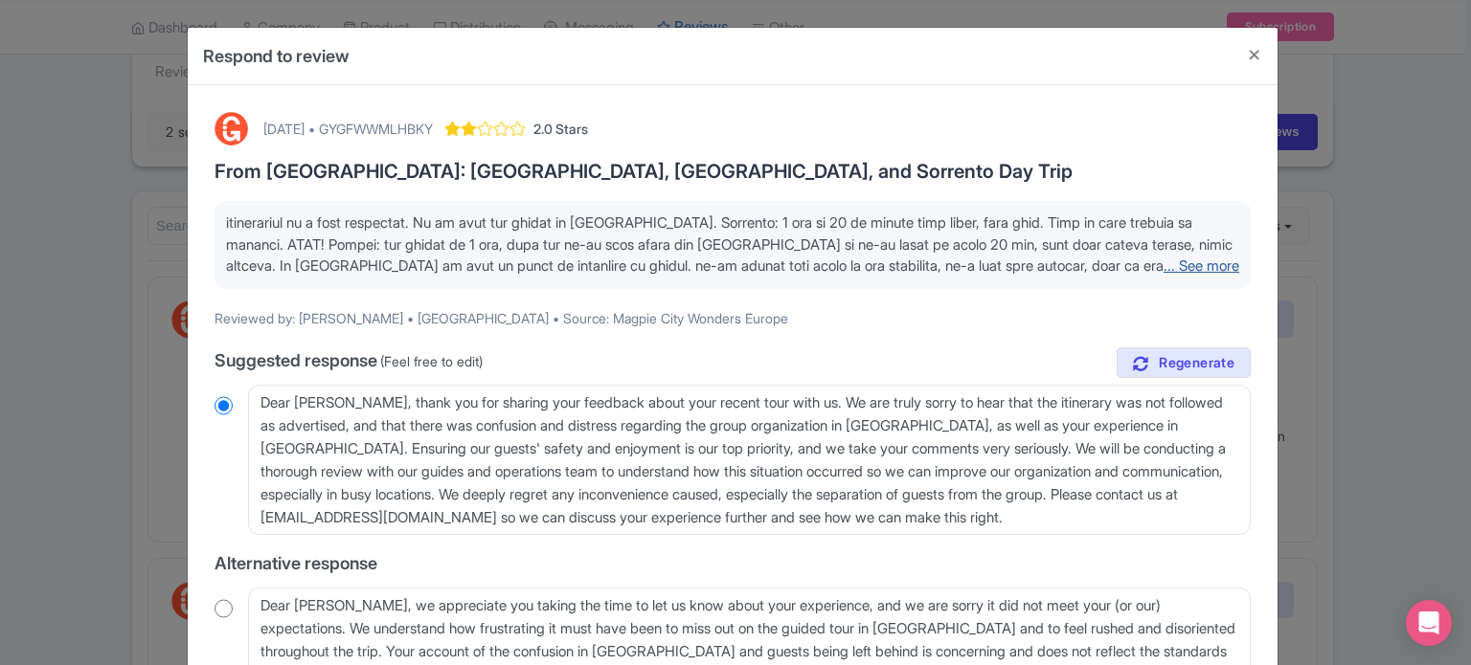
click at [1163, 263] on link "... See more" at bounding box center [1201, 266] width 76 height 18
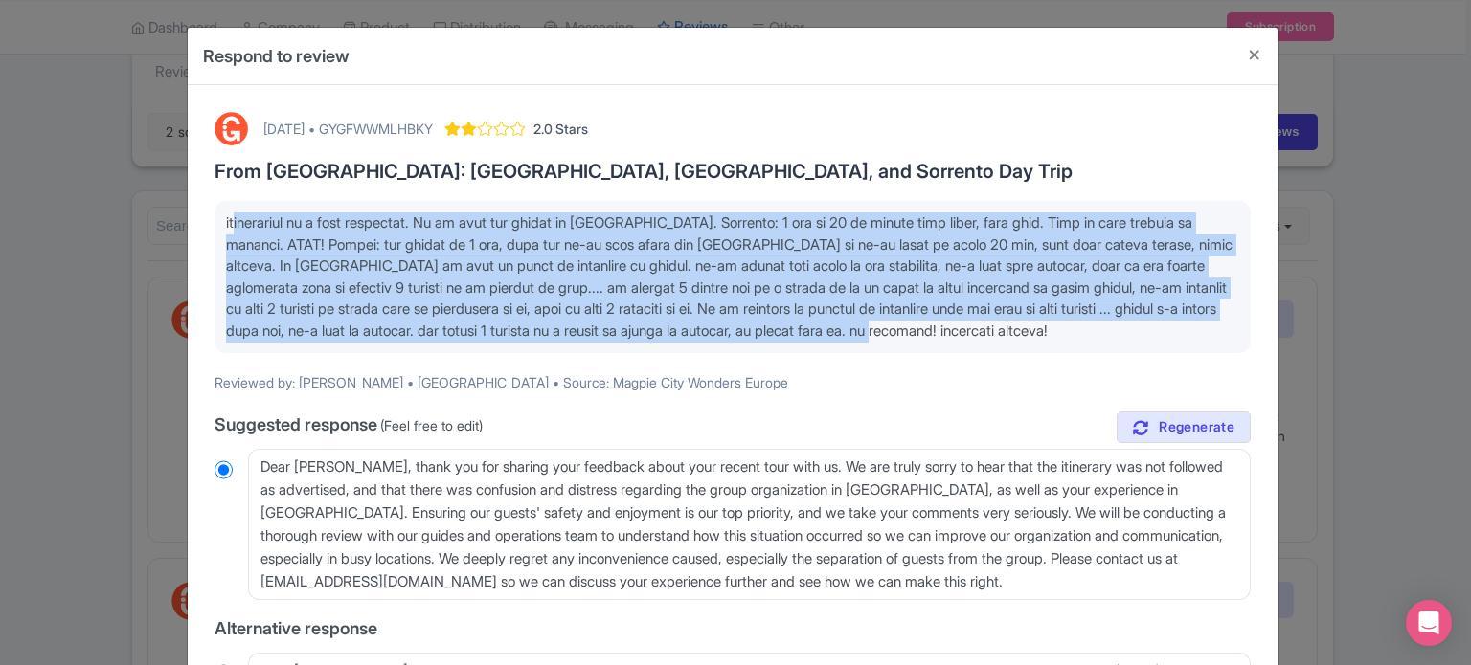
drag, startPoint x: 225, startPoint y: 218, endPoint x: 1102, endPoint y: 340, distance: 885.4
click at [1102, 340] on p "itinerariul nu a fost respectat. Nu am avut tur ghidat in [GEOGRAPHIC_DATA]. So…" at bounding box center [732, 277] width 1013 height 129
copy span "tinerariul nu a fost respectat. Nu am avut tur ghidat in [GEOGRAPHIC_DATA]. Sor…"
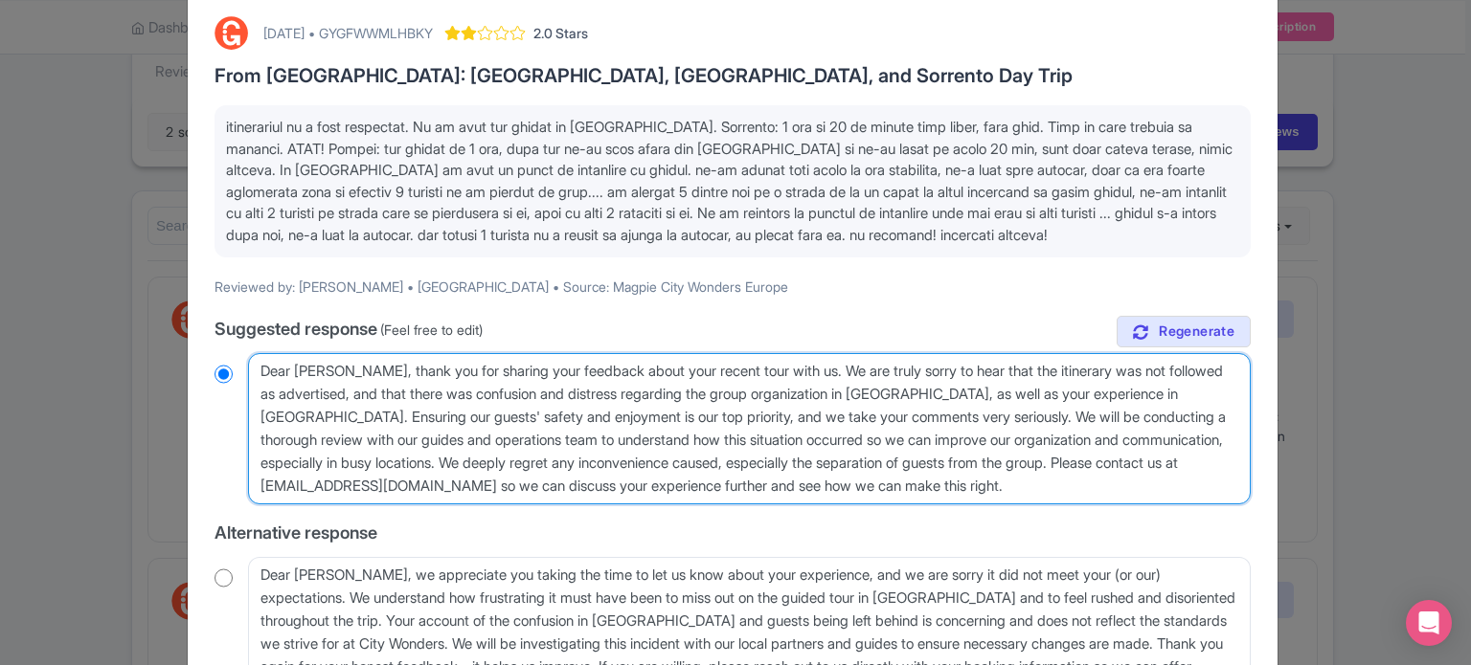
drag, startPoint x: 259, startPoint y: 366, endPoint x: 1101, endPoint y: 461, distance: 846.9
click at [1101, 461] on textarea "Dear [PERSON_NAME], thank you for sharing your feedback about your recent tour …" at bounding box center [749, 428] width 1002 height 151
type textarea "Please contact us at [EMAIL_ADDRESS][DOMAIN_NAME] so we can discuss your experi…"
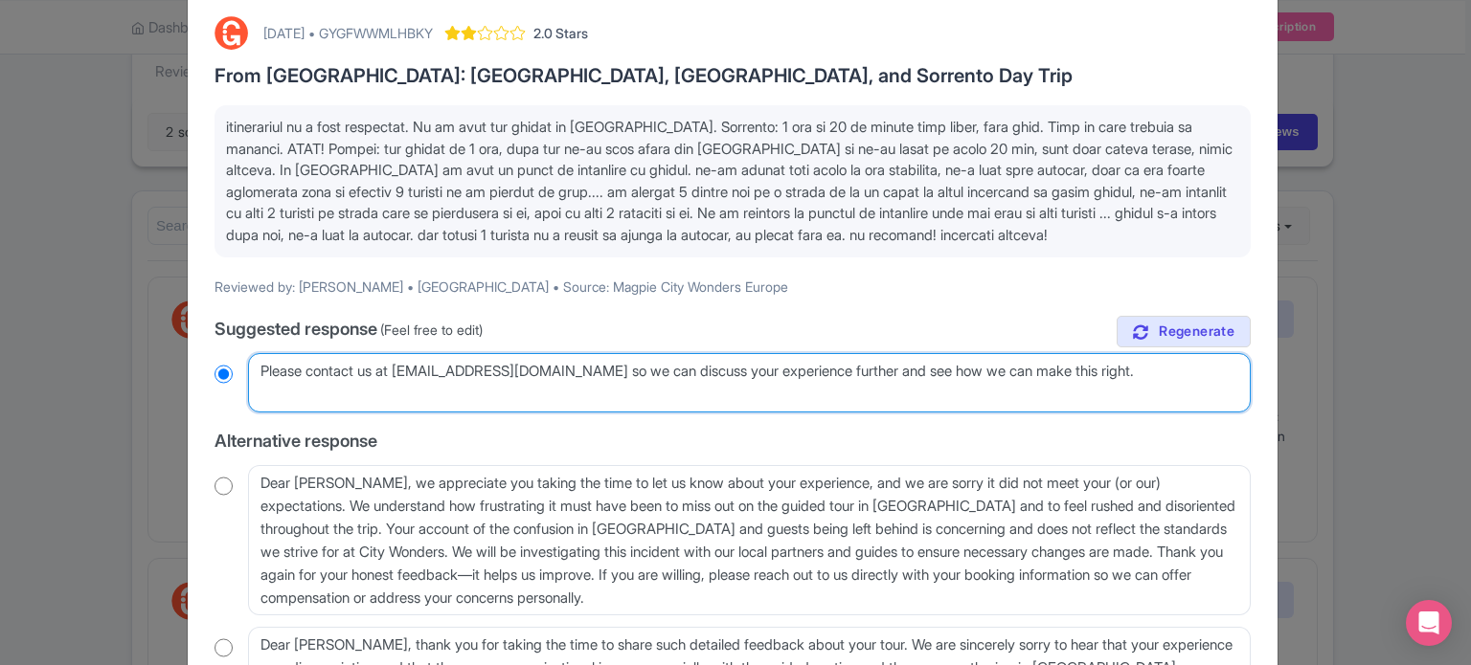
radio input "true"
drag, startPoint x: 1150, startPoint y: 371, endPoint x: 101, endPoint y: 375, distance: 1049.4
click at [107, 374] on div "Respond to review [DATE] • GYGFWWMLHBKY 2.0 Stars From [GEOGRAPHIC_DATA]: [GEOG…" at bounding box center [735, 332] width 1471 height 665
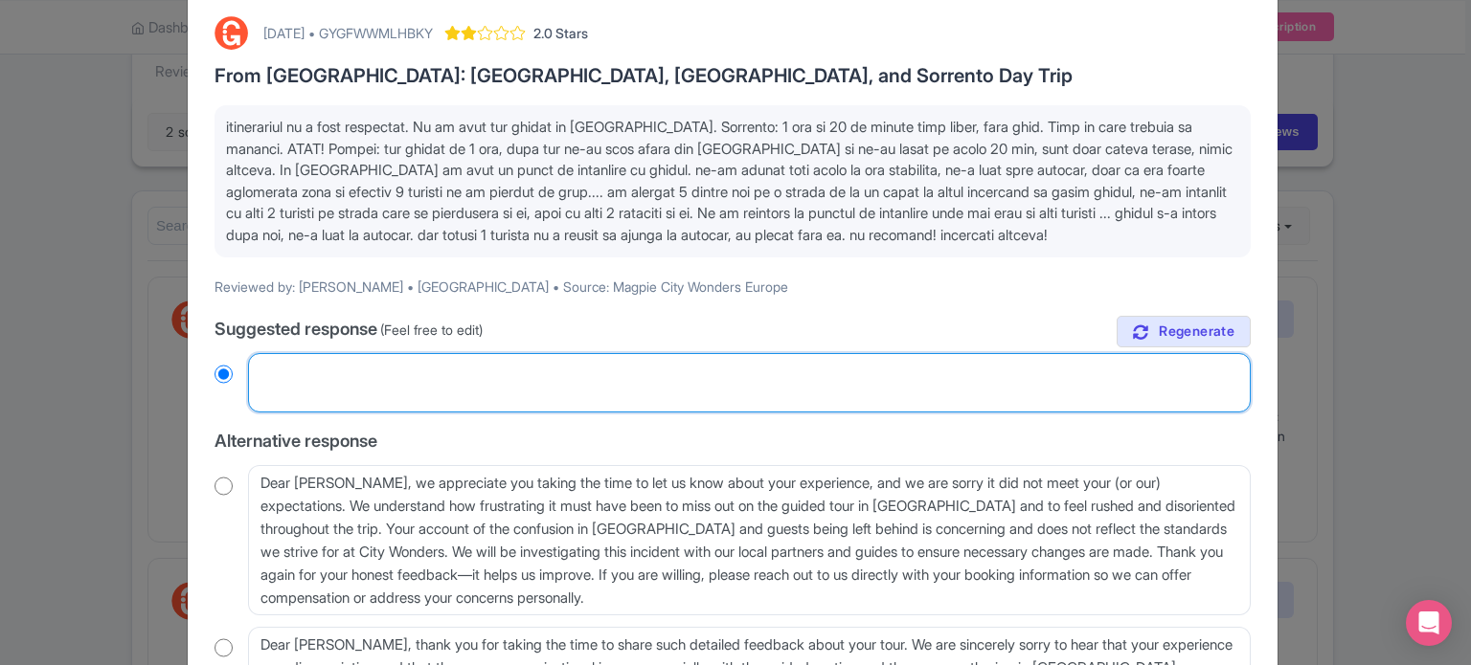
radio input "true"
paste textarea "[PERSON_NAME], îți mulțumim că ne-ai împărtășit feedback-ul tău despre recentul…"
type textarea "[PERSON_NAME], îți mulțumim că ne-ai împărtășit feedback-ul tău despre recentul…"
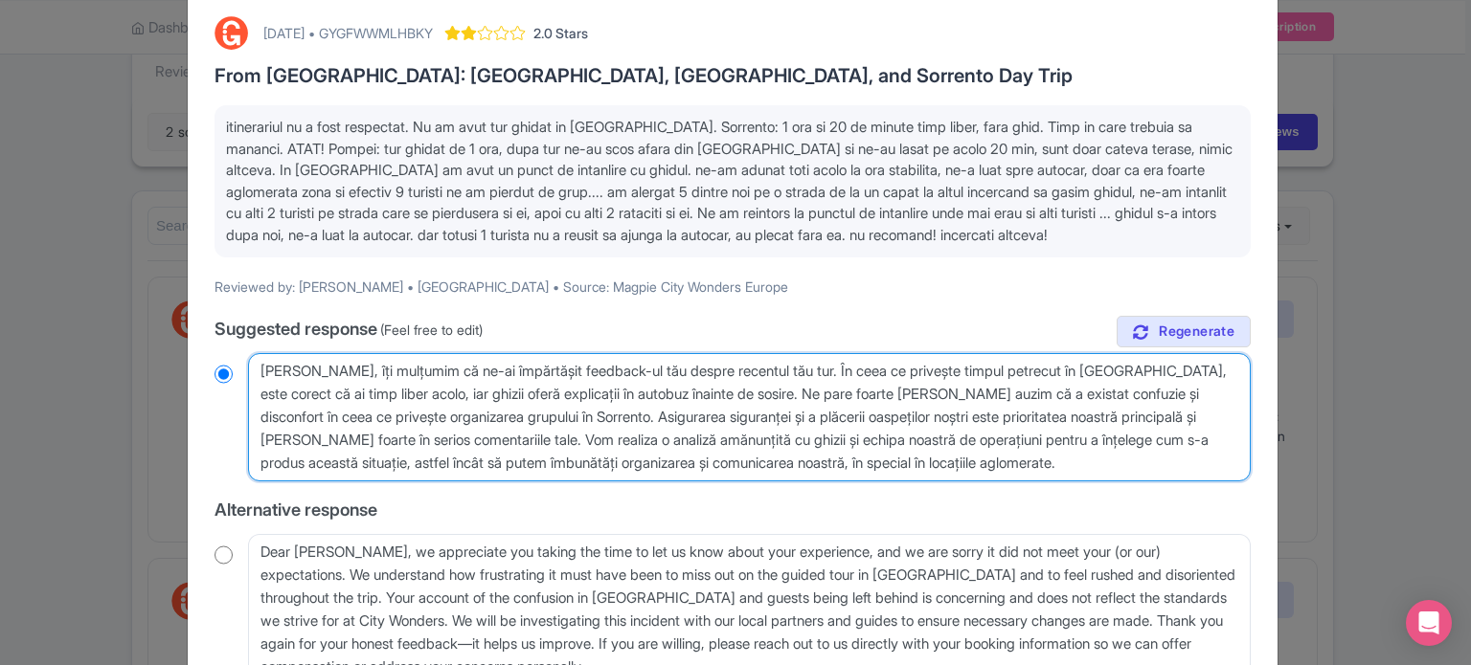
radio input "true"
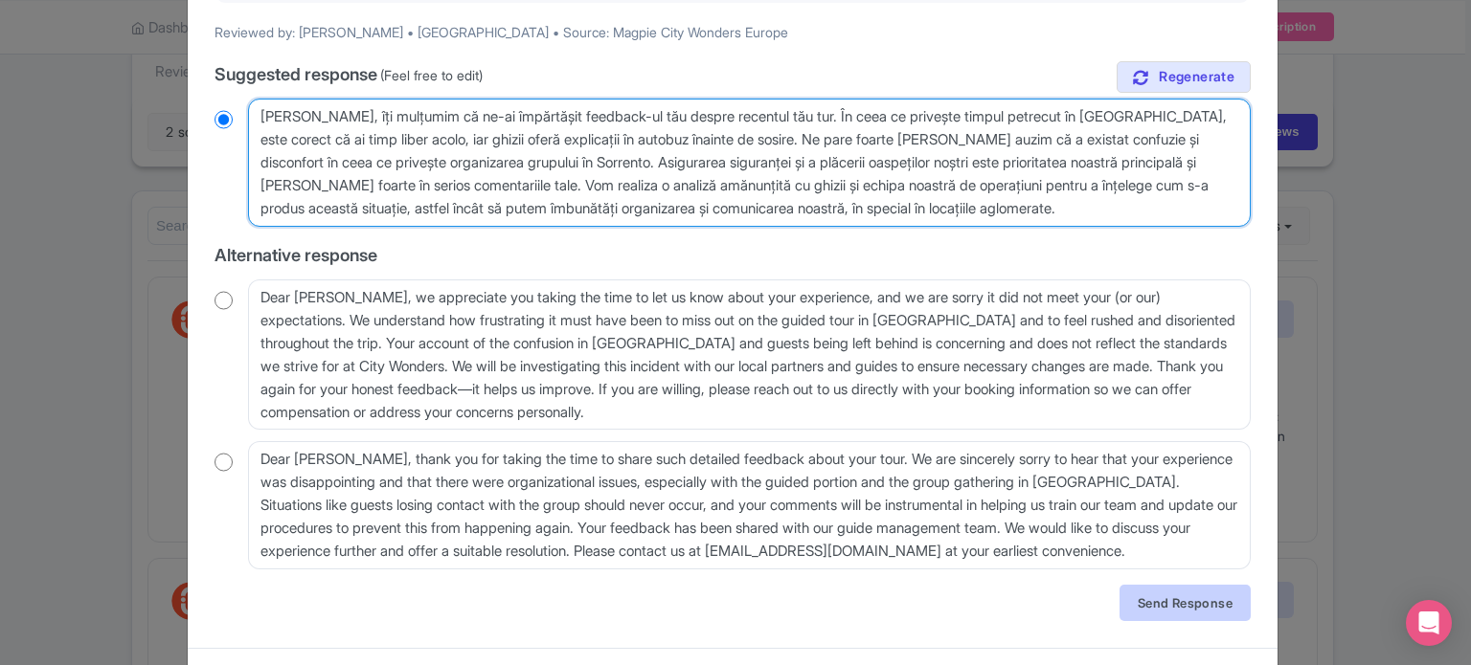
scroll to position [383, 0]
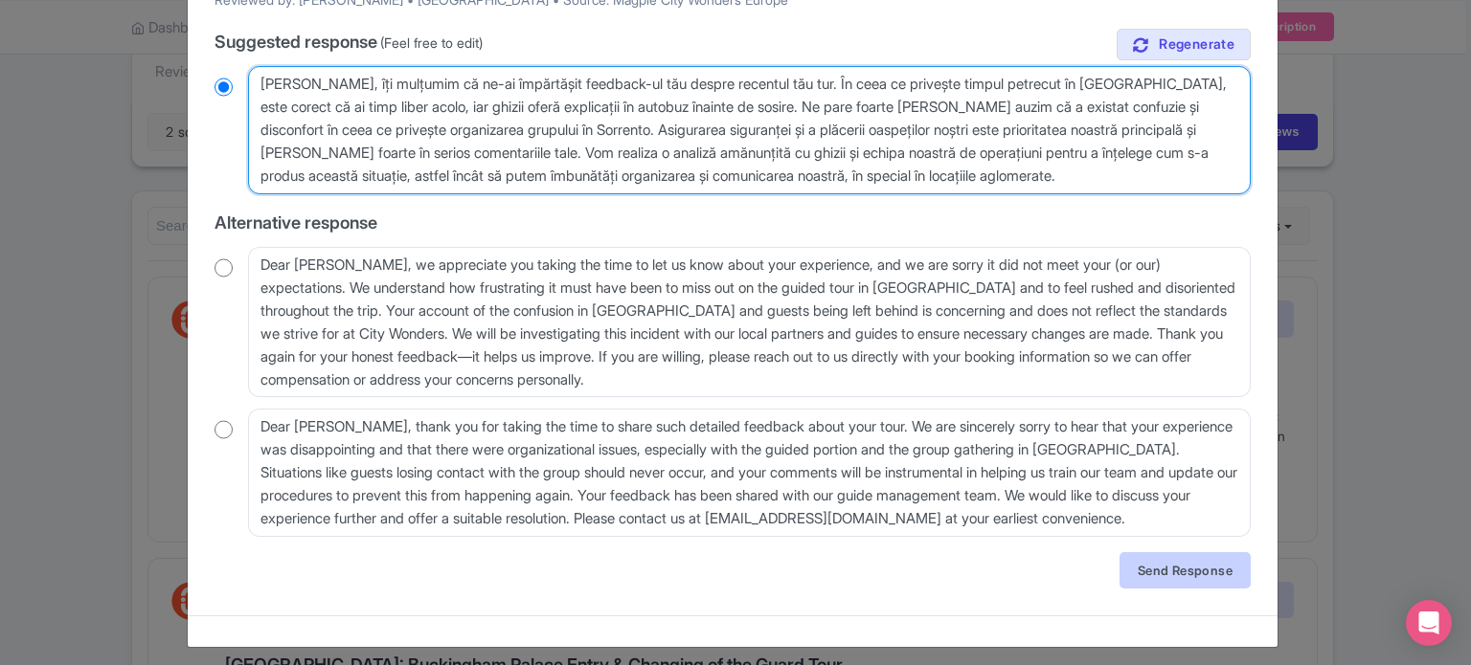
type textarea "[PERSON_NAME], îți mulțumim că ne-ai împărtășit feedback-ul tău despre recentul…"
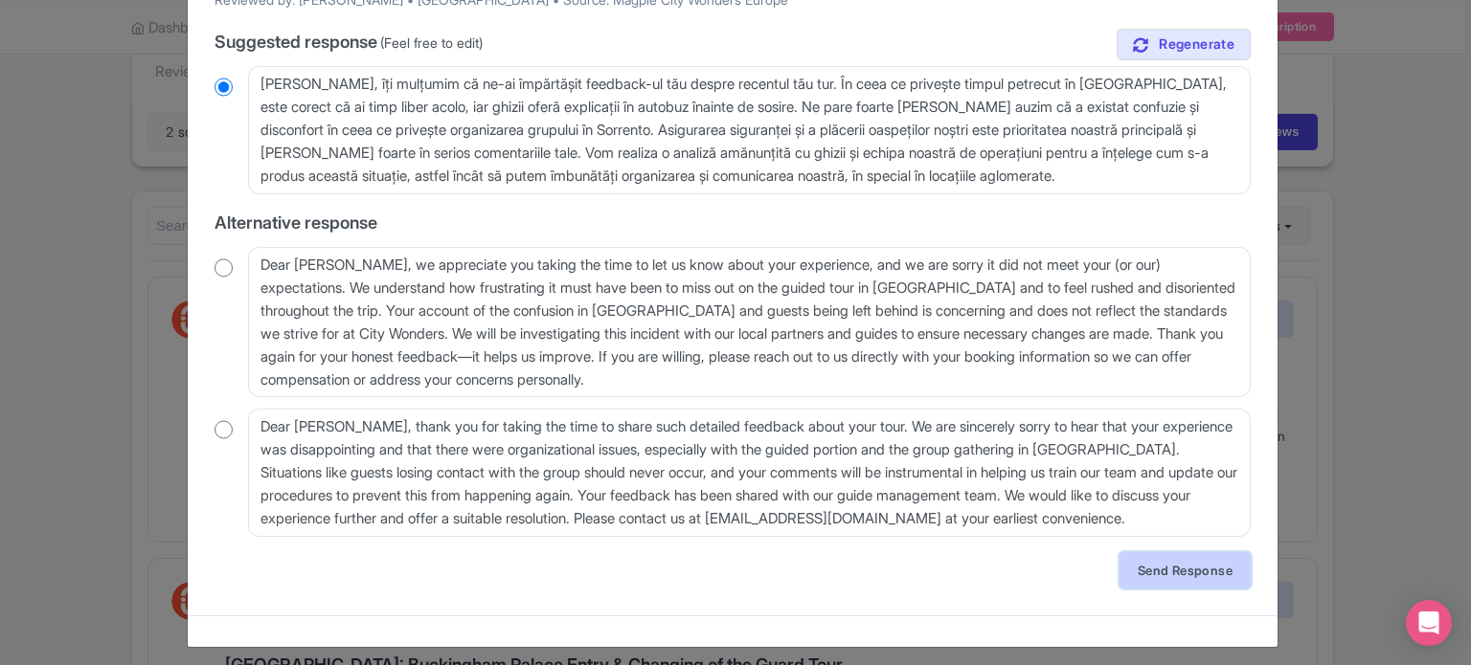
click at [1168, 574] on link "Send Response" at bounding box center [1184, 570] width 131 height 36
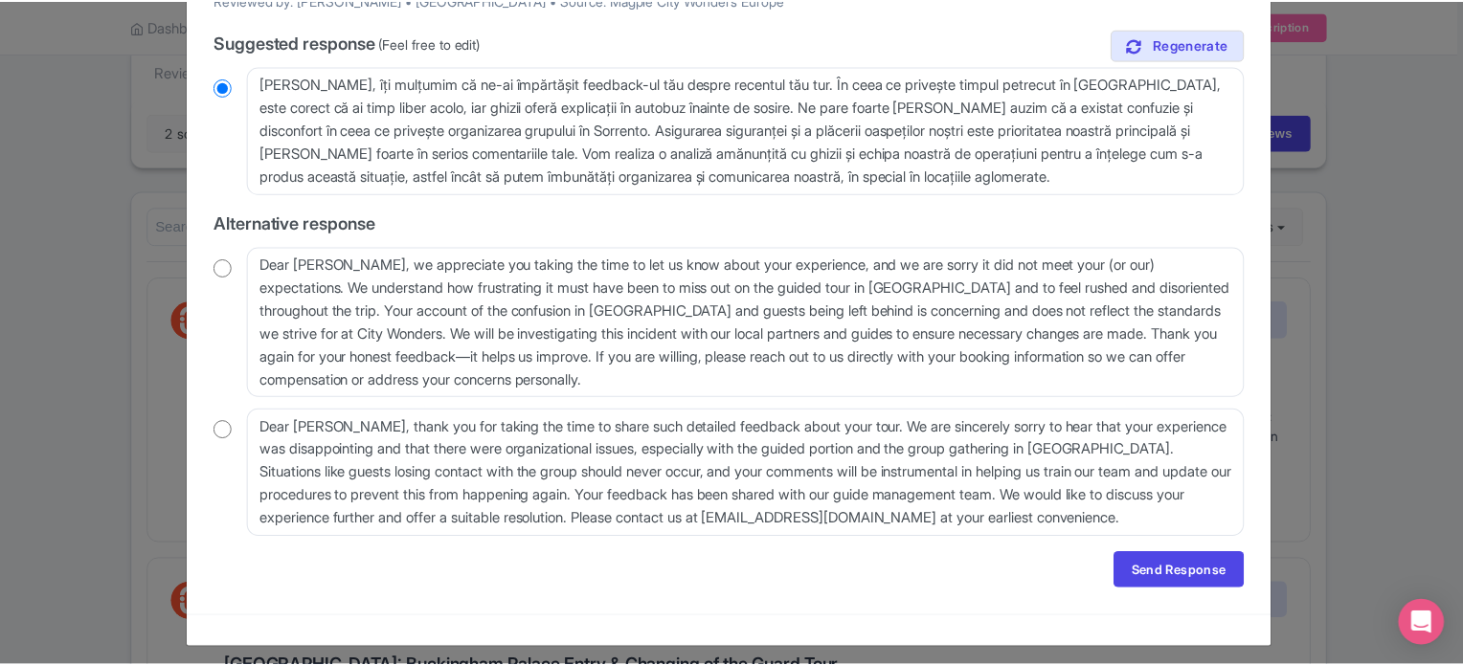
scroll to position [0, 0]
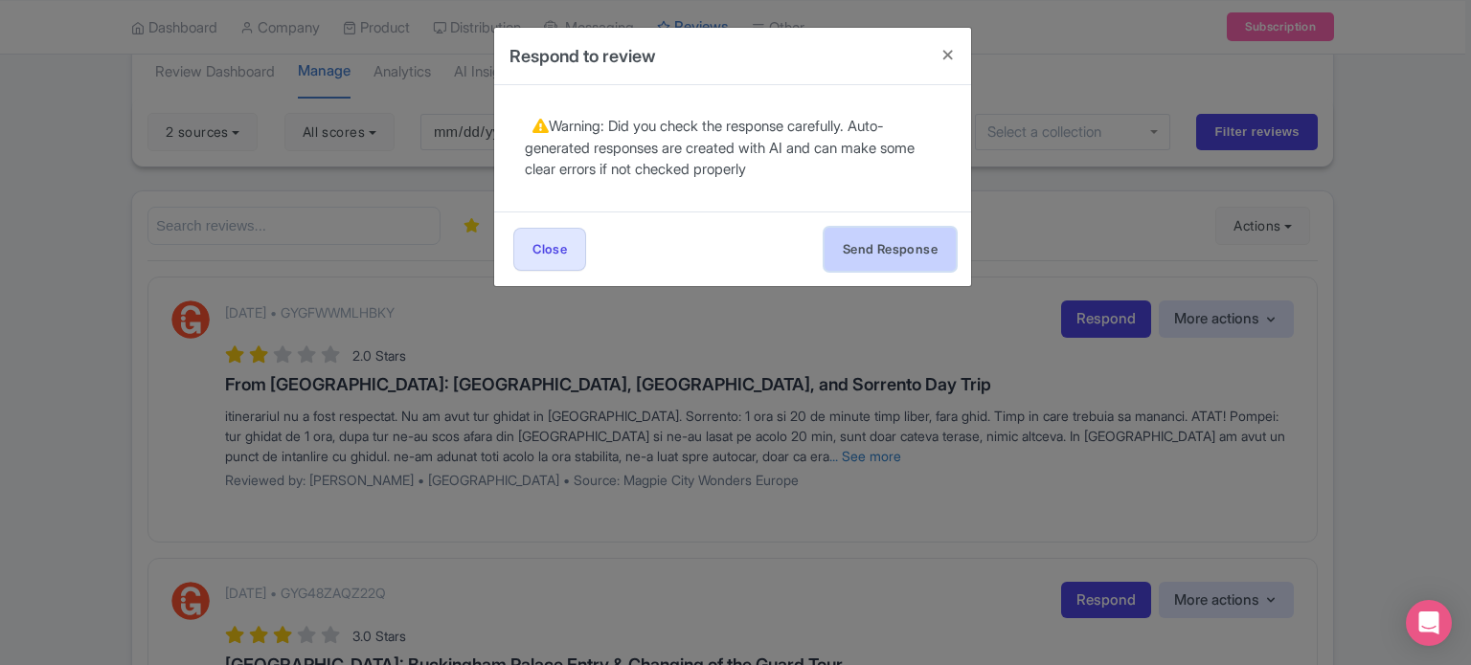
click at [880, 257] on button "Send Response" at bounding box center [889, 249] width 131 height 43
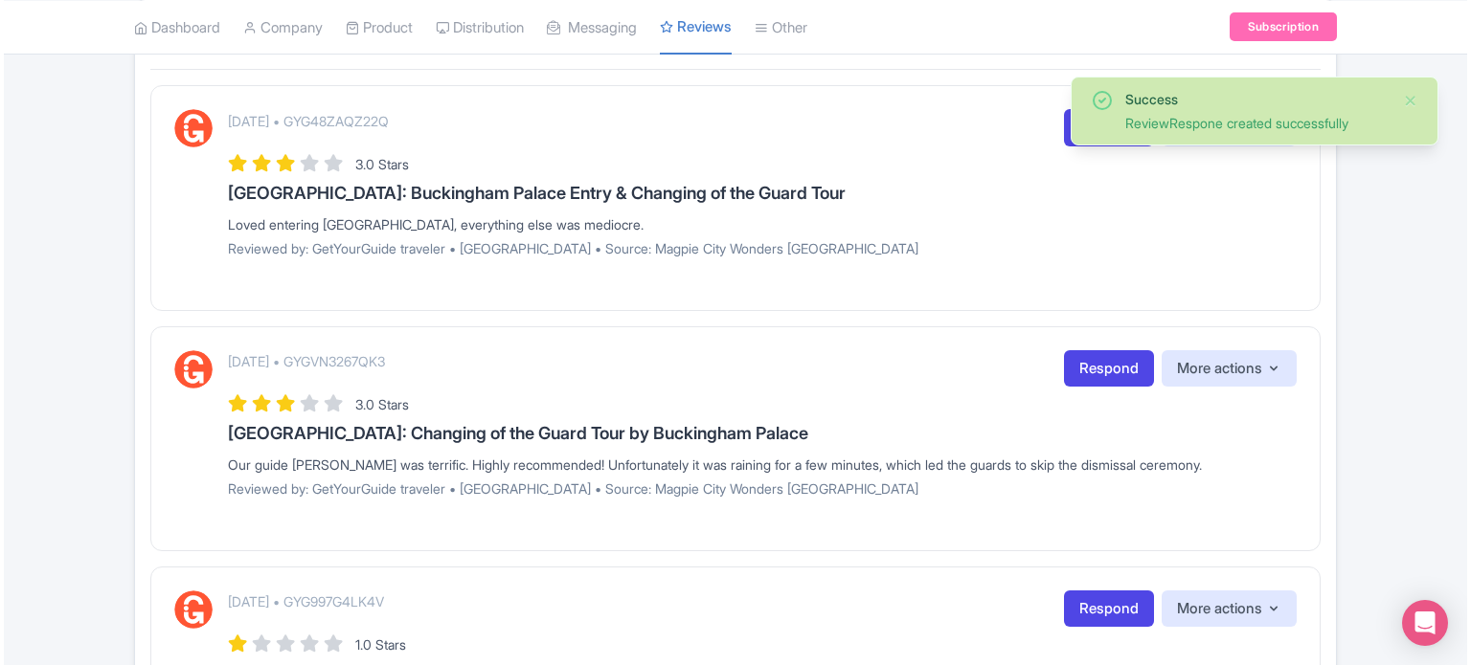
scroll to position [191, 0]
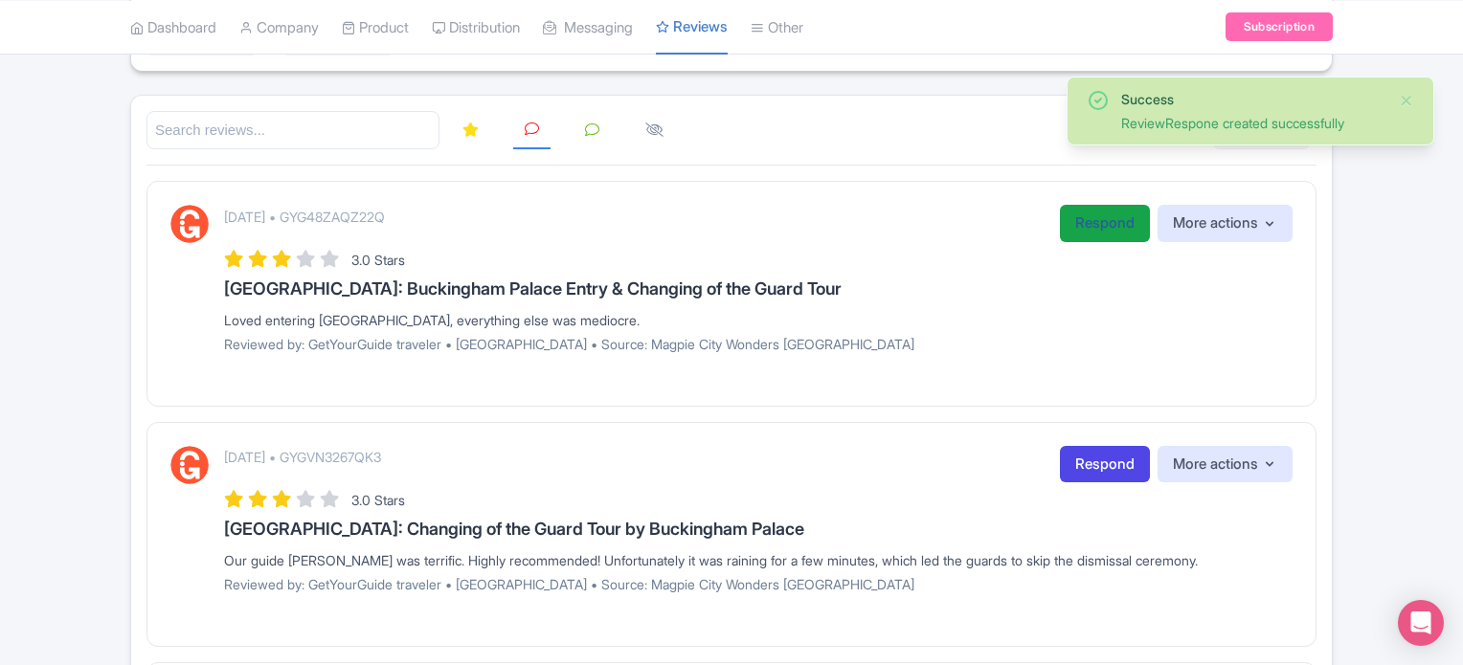
click at [1088, 216] on link "Respond" at bounding box center [1105, 223] width 90 height 37
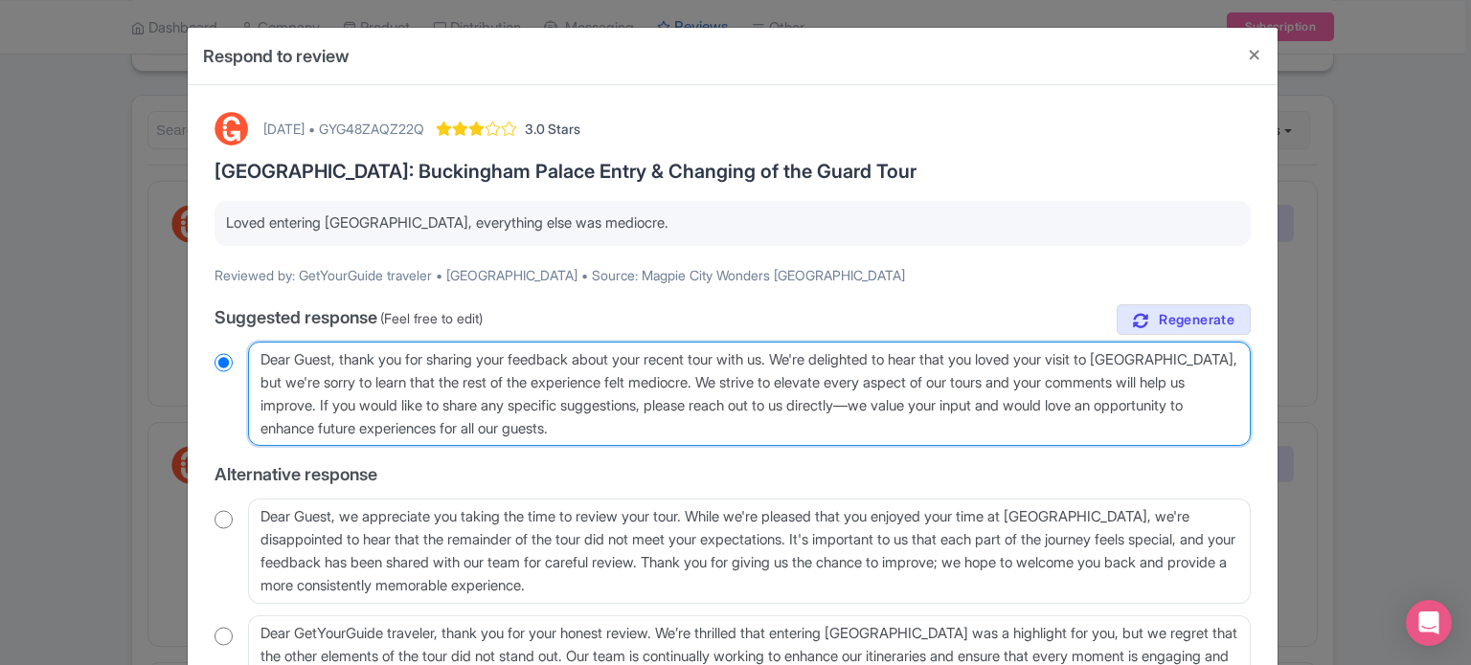
drag, startPoint x: 950, startPoint y: 434, endPoint x: 1097, endPoint y: 405, distance: 150.2
click at [1097, 405] on textarea "Dear Guest, thank you for sharing your feedback about your recent tour with us.…" at bounding box center [749, 394] width 1002 height 105
type textarea "Dear Guest, thank you for sharing your feedback about your recent tour with us.…"
radio input "true"
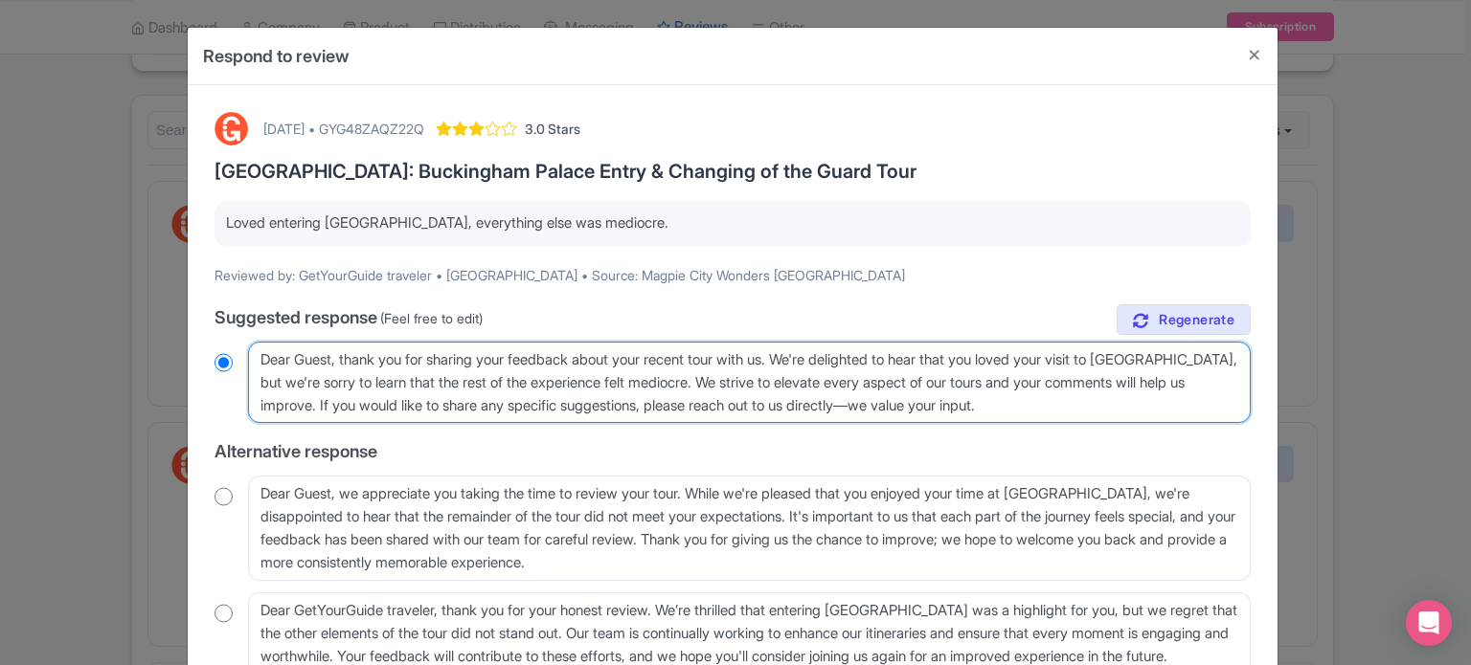
click at [1050, 403] on textarea "Dear Guest, thank you for sharing your feedback about your recent tour with us.…" at bounding box center [749, 383] width 1002 height 82
click at [1046, 403] on textarea "Dear Guest, thank you for sharing your feedback about your recent tour with us.…" at bounding box center [749, 383] width 1002 height 82
type textarea "Dear Guest, thank you for sharing your feedback about your recent tour with us.…"
radio input "true"
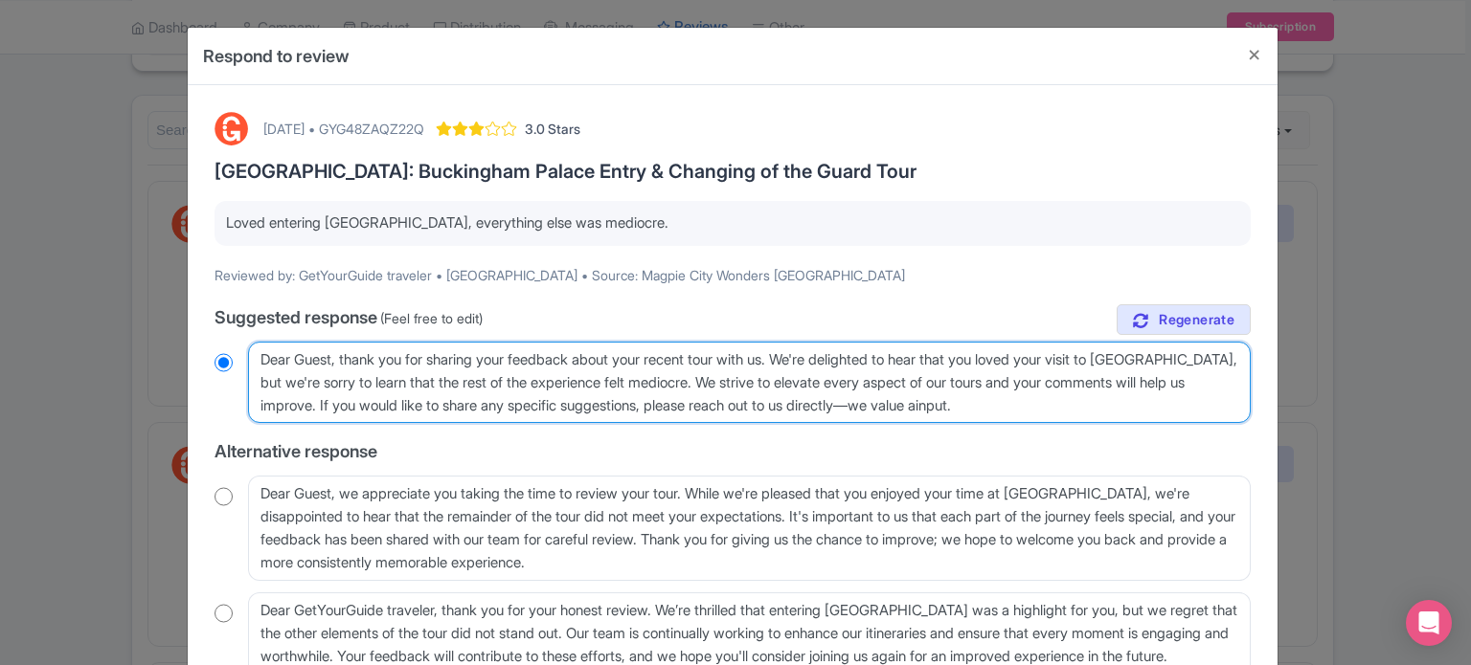
type textarea "Dear Guest, thank you for sharing your feedback about your recent tour with us.…"
radio input "true"
type textarea "Dear Guest, thank you for sharing your feedback about your recent tour with us.…"
radio input "true"
type textarea "Dear Guest, thank you for sharing your feedback about your recent tour with us.…"
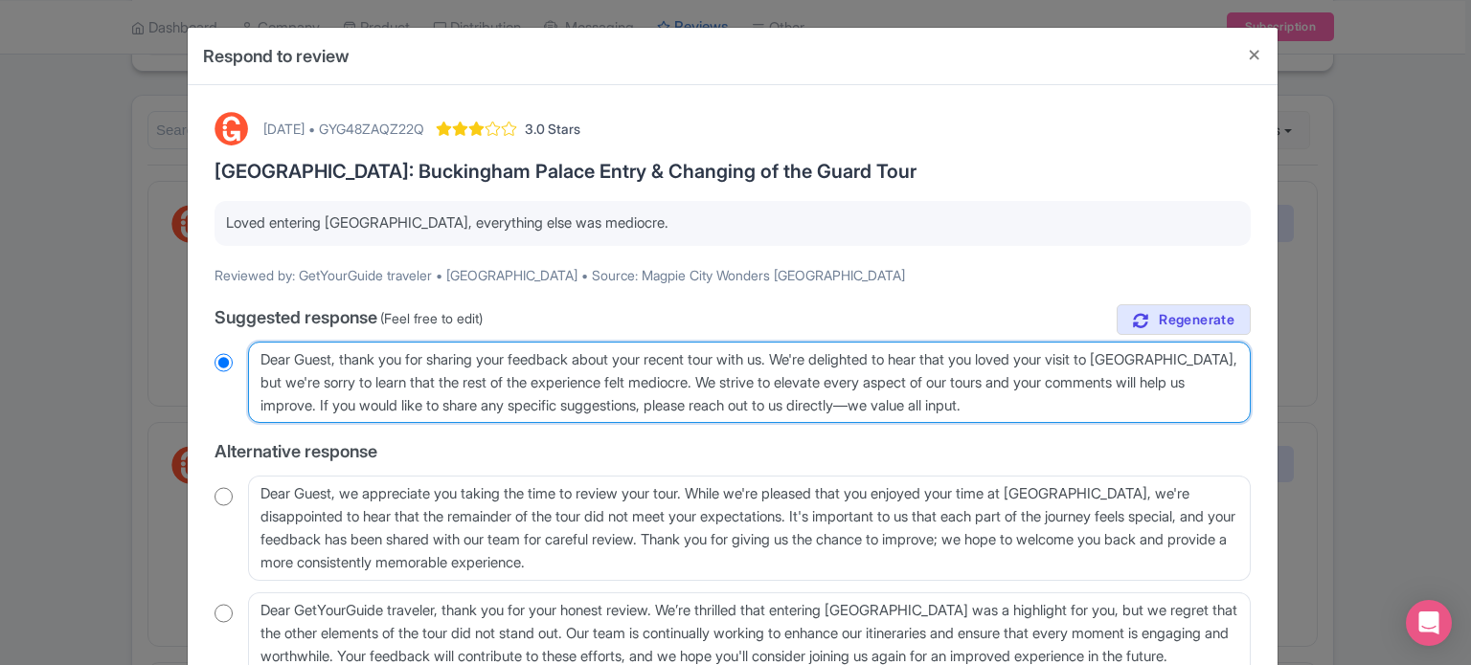
radio input "true"
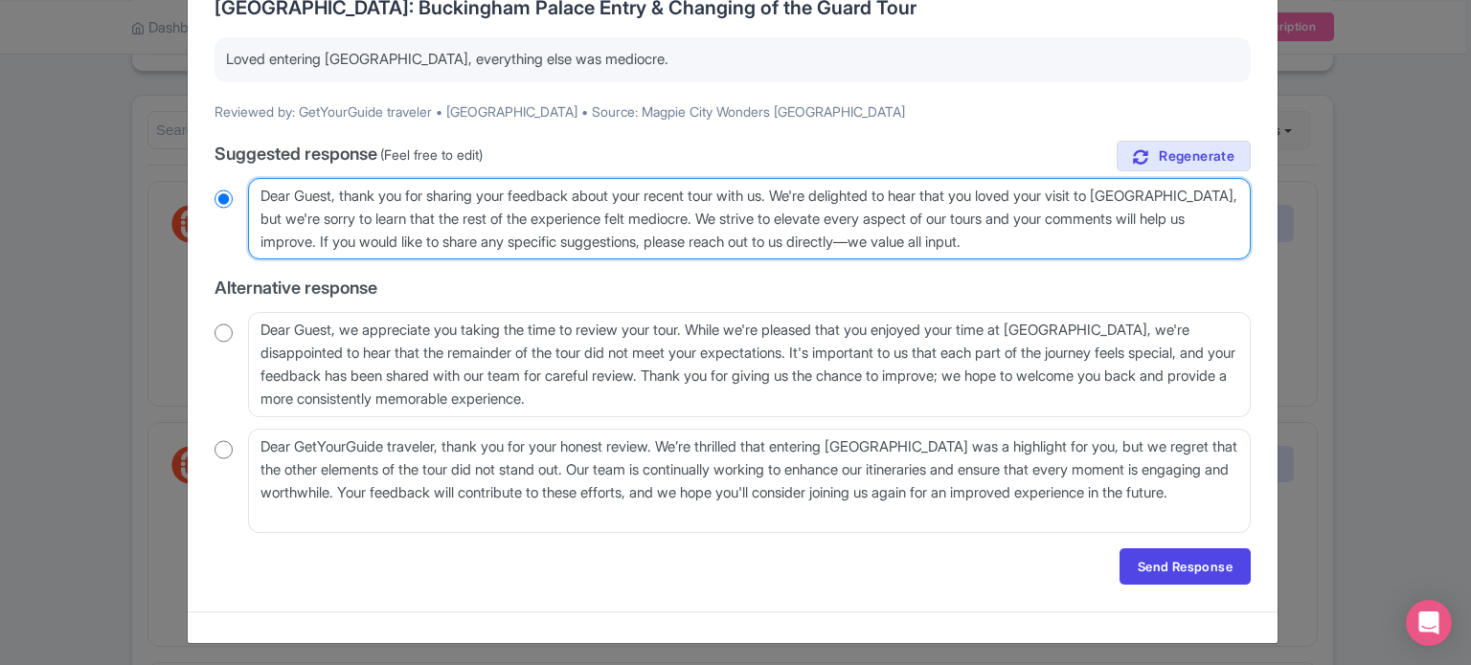
scroll to position [169, 0]
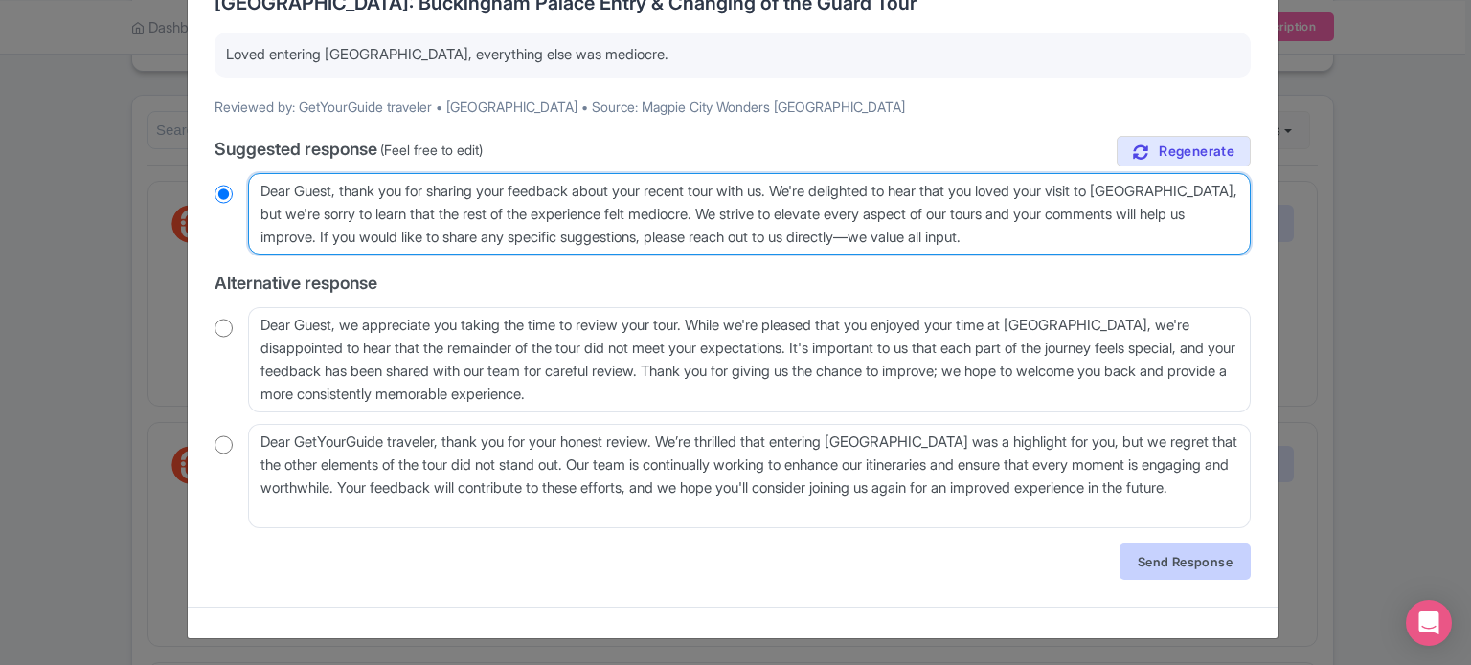
type textarea "Dear Guest, thank you for sharing your feedback about your recent tour with us.…"
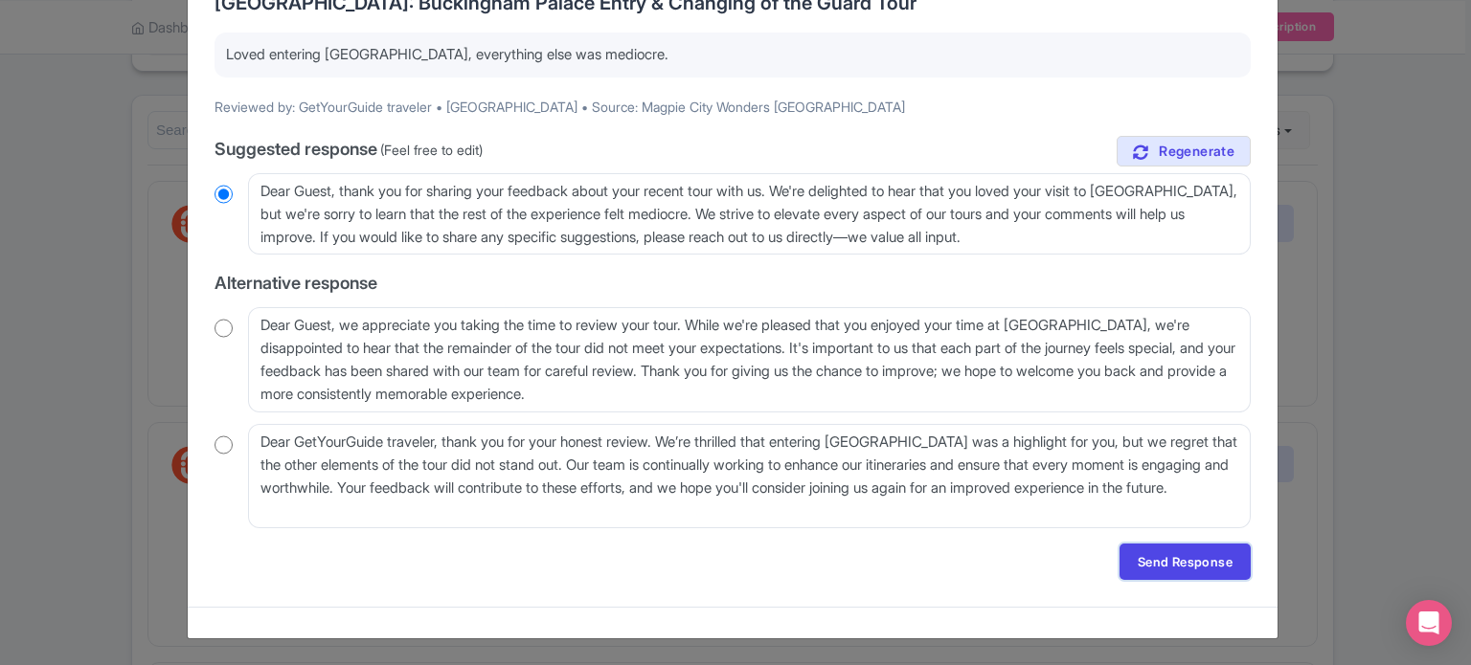
click at [1152, 558] on link "Send Response" at bounding box center [1184, 562] width 131 height 36
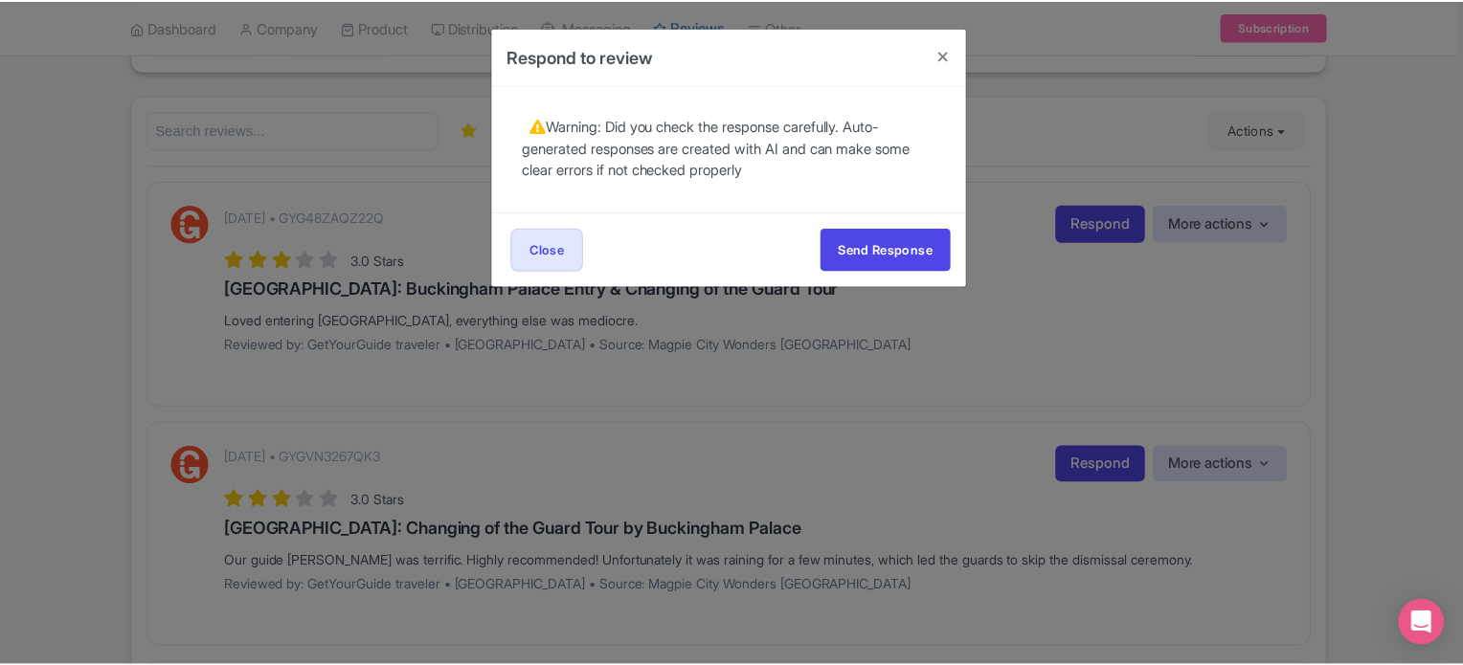
scroll to position [0, 0]
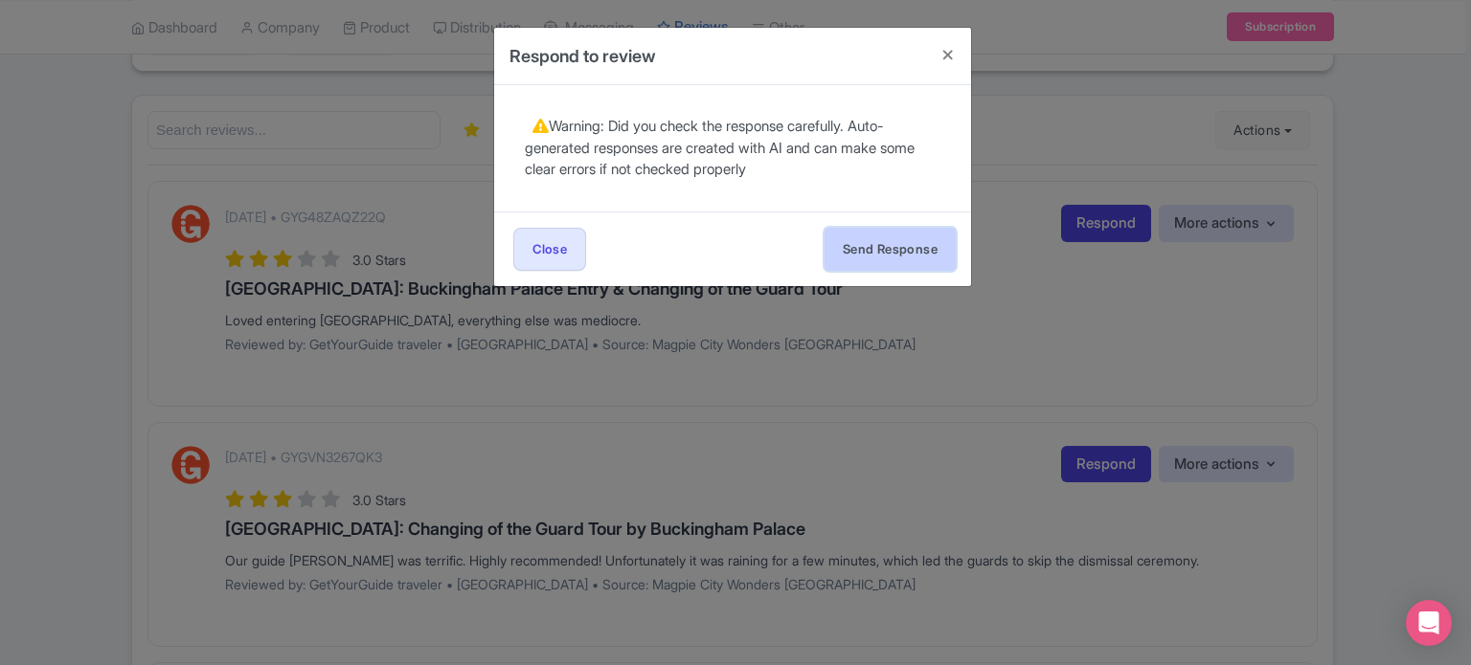
click at [910, 254] on button "Send Response" at bounding box center [889, 249] width 131 height 43
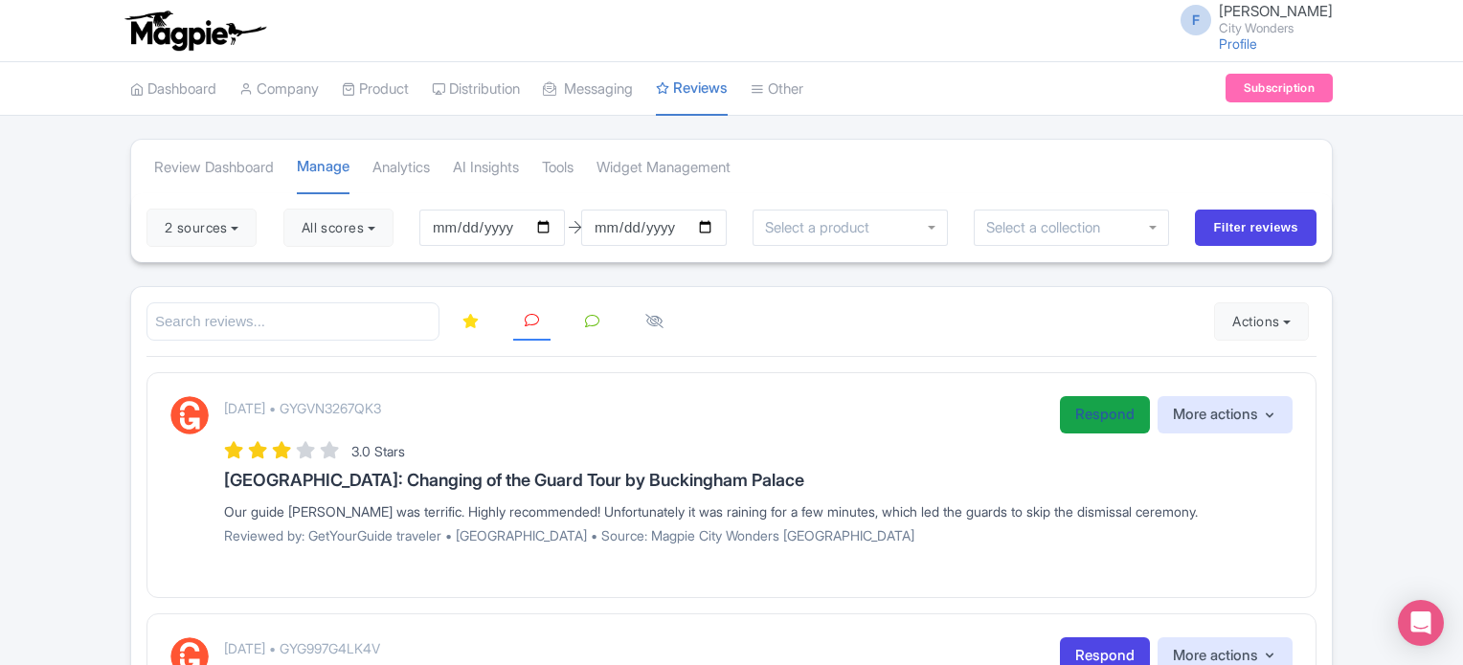
click at [1103, 421] on link "Respond" at bounding box center [1105, 414] width 90 height 37
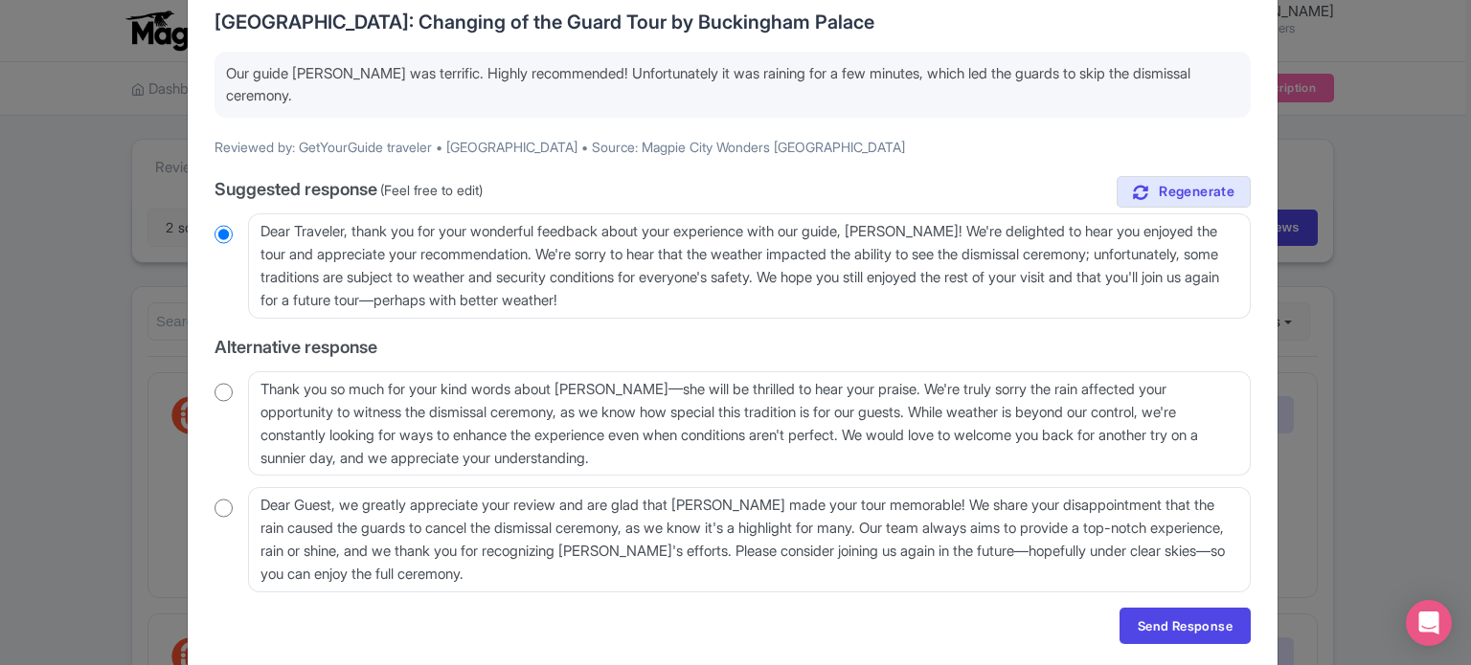
scroll to position [213, 0]
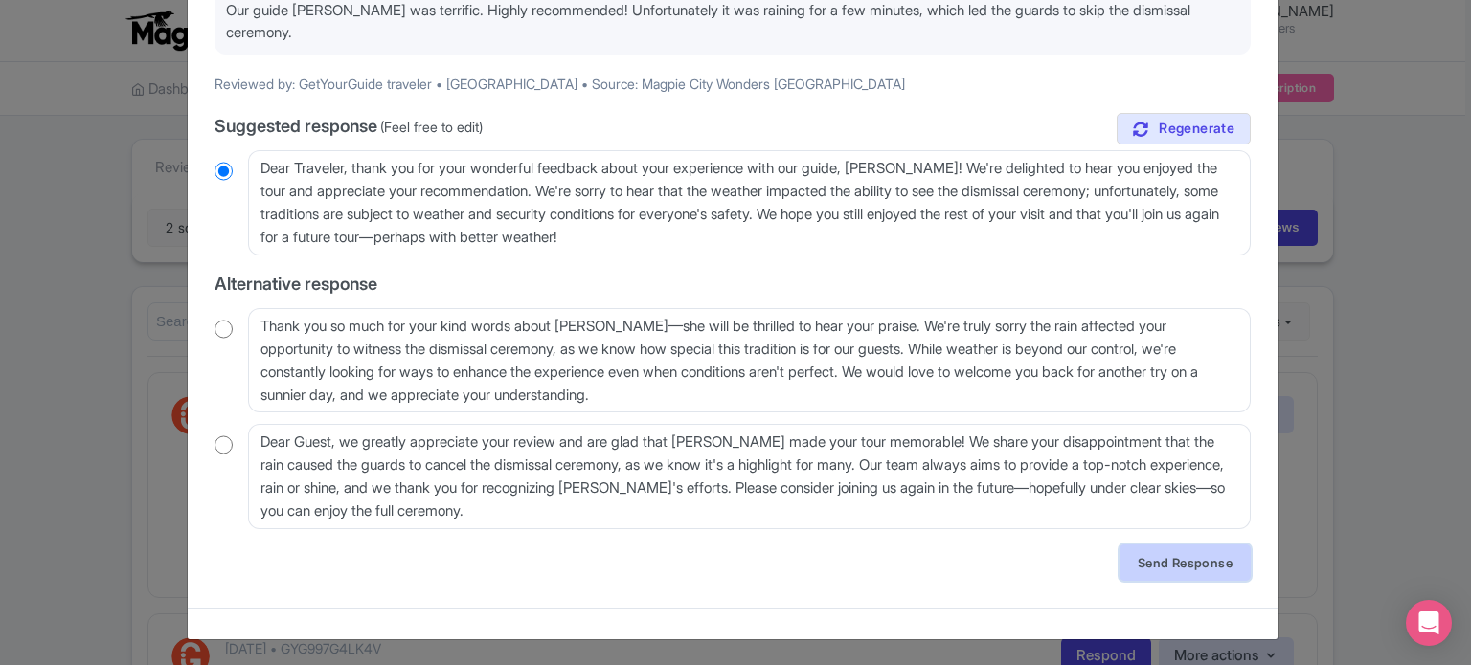
click at [1158, 553] on link "Send Response" at bounding box center [1184, 563] width 131 height 36
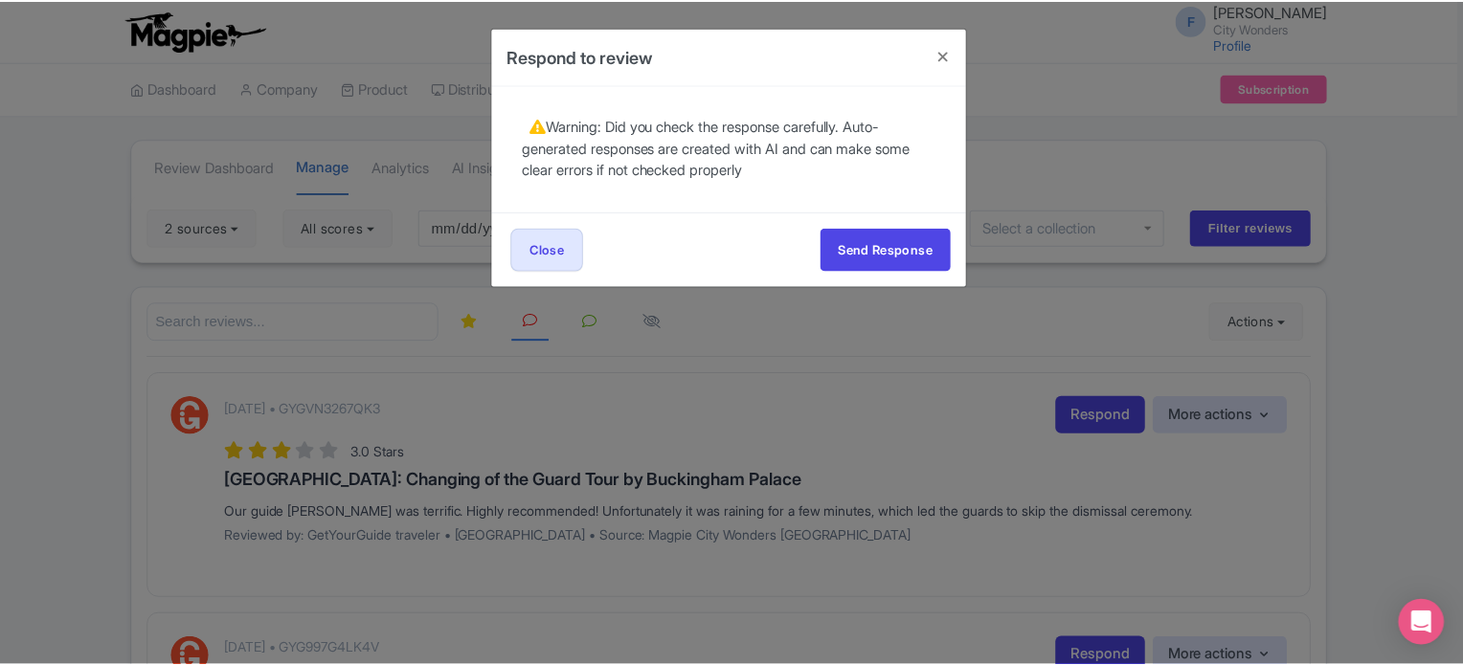
scroll to position [0, 0]
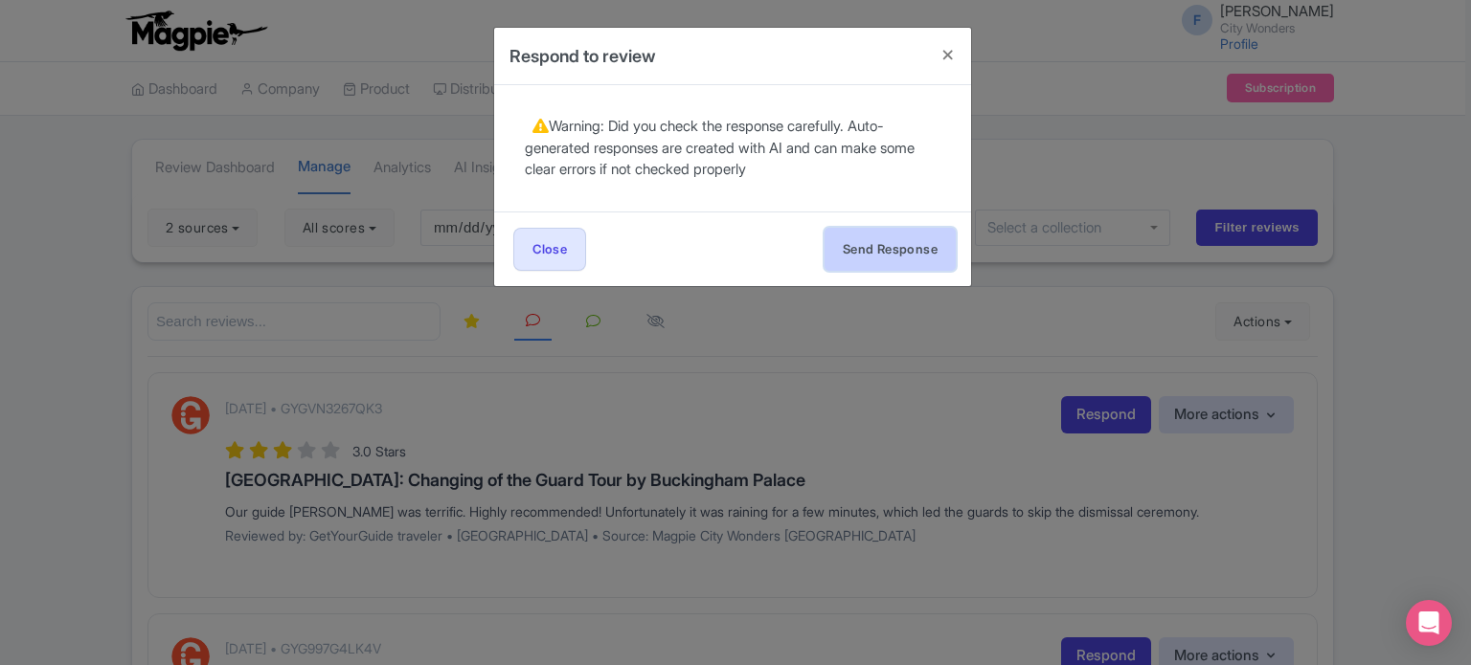
click at [918, 258] on button "Send Response" at bounding box center [889, 249] width 131 height 43
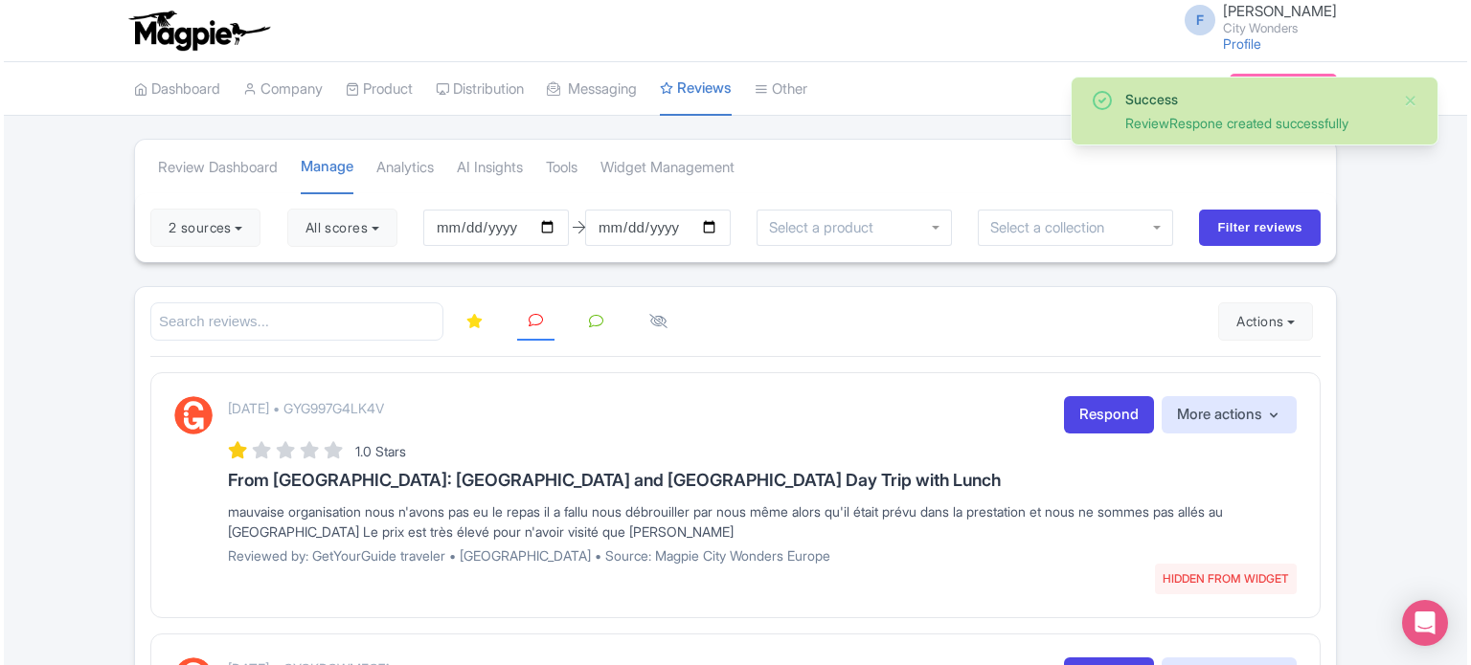
scroll to position [96, 0]
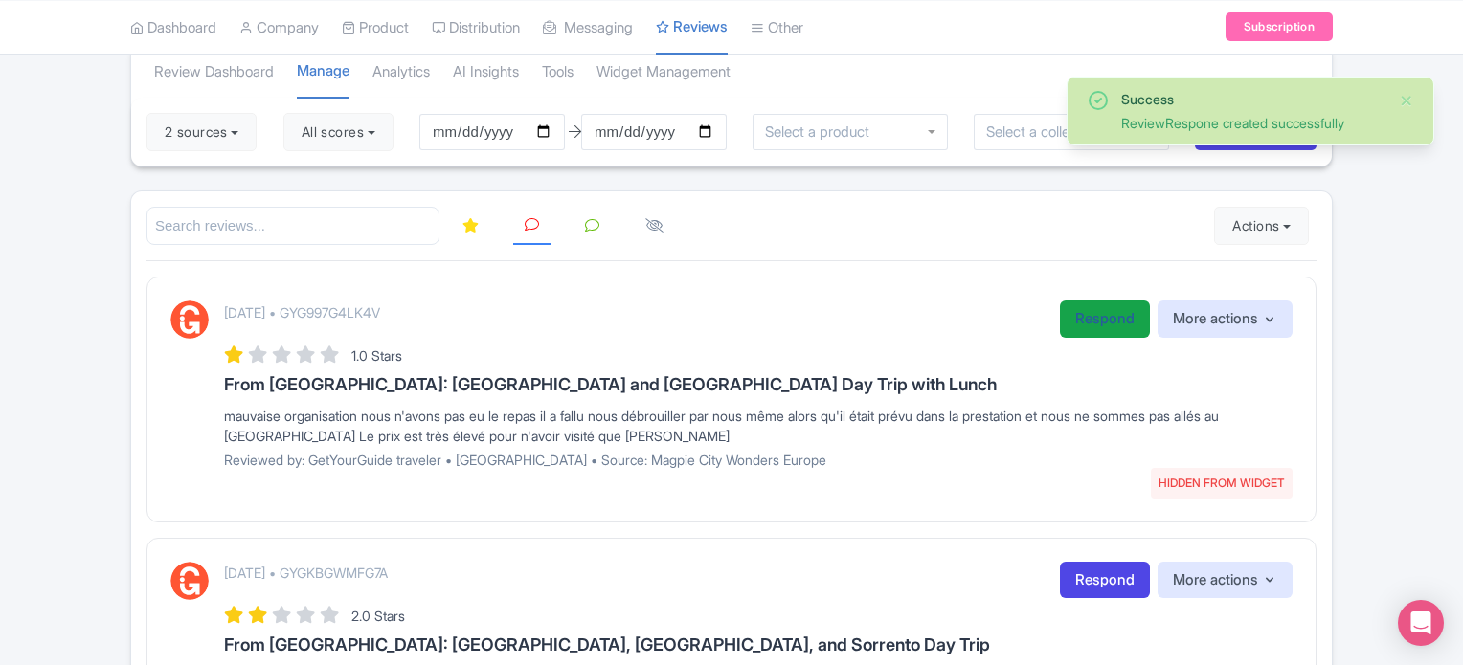
click at [1092, 326] on link "Respond" at bounding box center [1105, 319] width 90 height 37
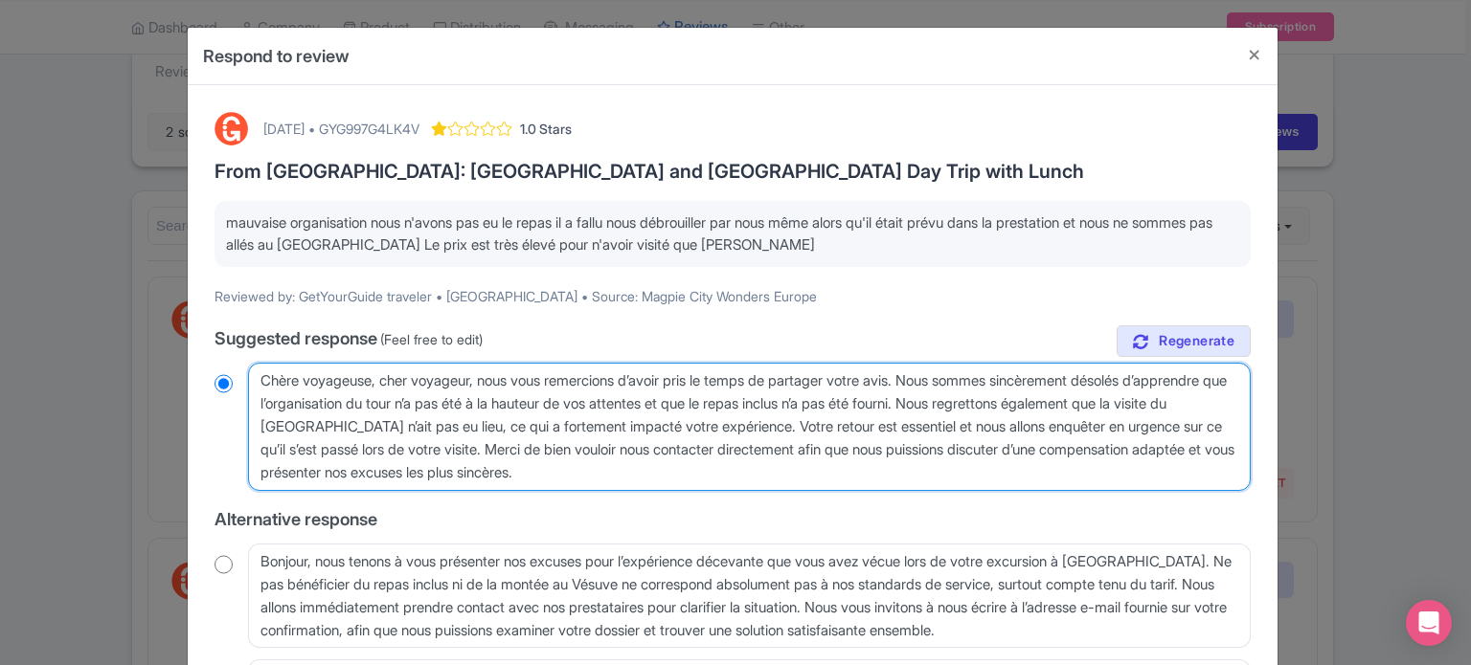
drag, startPoint x: 260, startPoint y: 382, endPoint x: 479, endPoint y: 382, distance: 218.3
click at [479, 382] on textarea "Chère voyageuse, cher voyageur, nous vous remercions d’avoir pris le temps de p…" at bounding box center [749, 427] width 1002 height 128
type textarea "B, nous vous remercions d’avoir pris le temps de partager votre avis. Nous somm…"
radio input "true"
type textarea "Bo, nous vous remercions d’avoir pris le temps de partager votre avis. Nous som…"
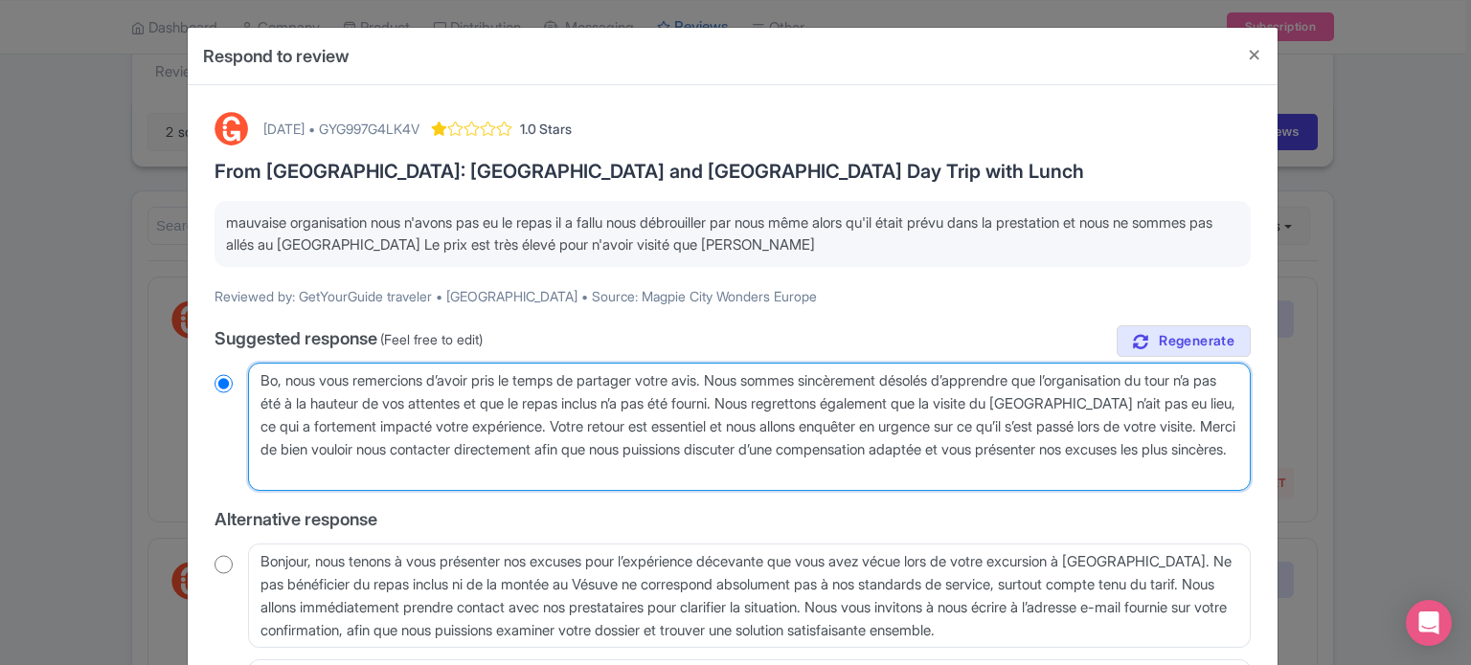
radio input "true"
type textarea "Bon, nous vous remercions d’avoir pris le temps de partager votre avis. Nous so…"
radio input "true"
type textarea "Bonj, nous vous remercions d’avoir pris le temps de partager votre avis. Nous s…"
radio input "true"
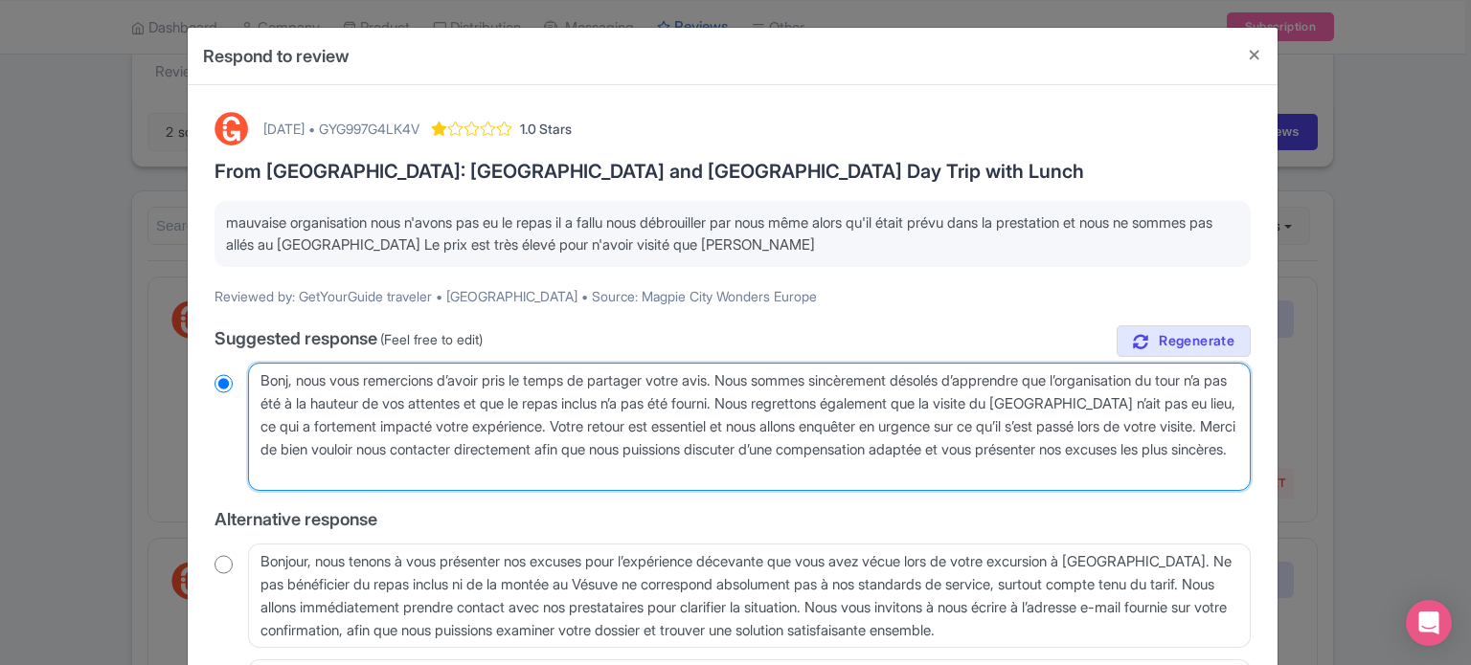
type textarea "Bonjo, nous vous remercions d’avoir pris le temps de partager votre avis. Nous …"
radio input "true"
type textarea "Bonjou, nous vous remercions d’avoir pris le temps de partager votre avis. Nous…"
radio input "true"
type textarea "Bonjour, nous vous remercions d’avoir pris le temps de partager votre avis. Nou…"
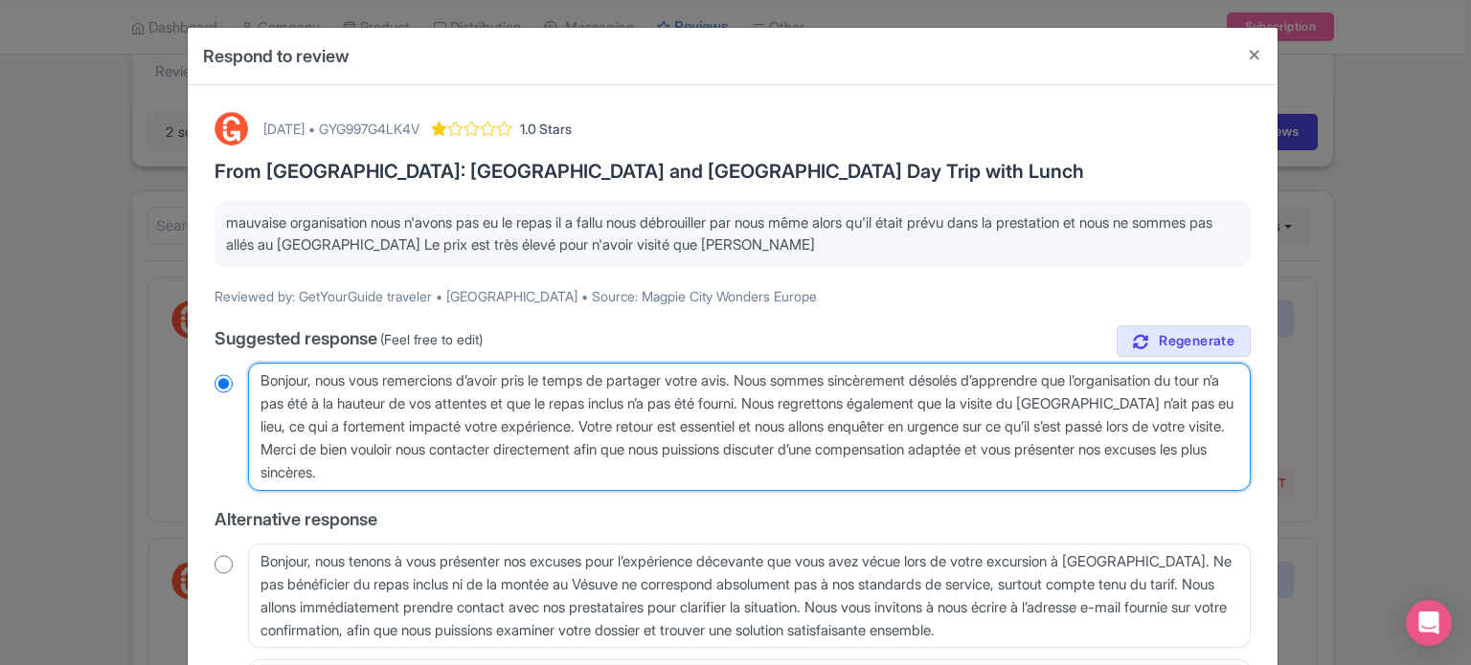
radio input "true"
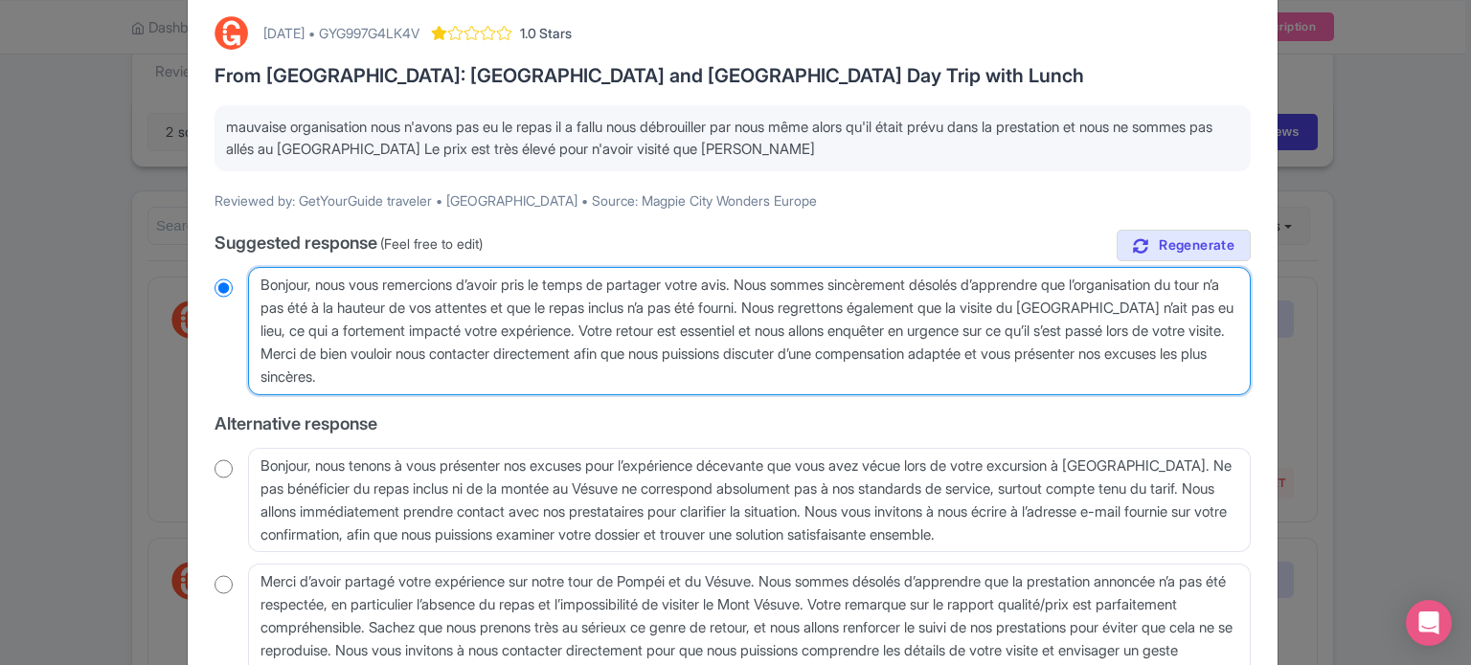
click at [424, 347] on textarea "Chère voyageuse, cher voyageur, nous vous remercions d’avoir pris le temps de p…" at bounding box center [749, 331] width 1002 height 128
type textarea "Bonjour, nous vous remercions d’avoir pris le temps de partager votre avis. Nou…"
radio input "true"
paste textarea "en raison des conditions météorologiques"
type textarea "Bonjour, nous vous remercions d’avoir pris le temps de partager votre avis. Nou…"
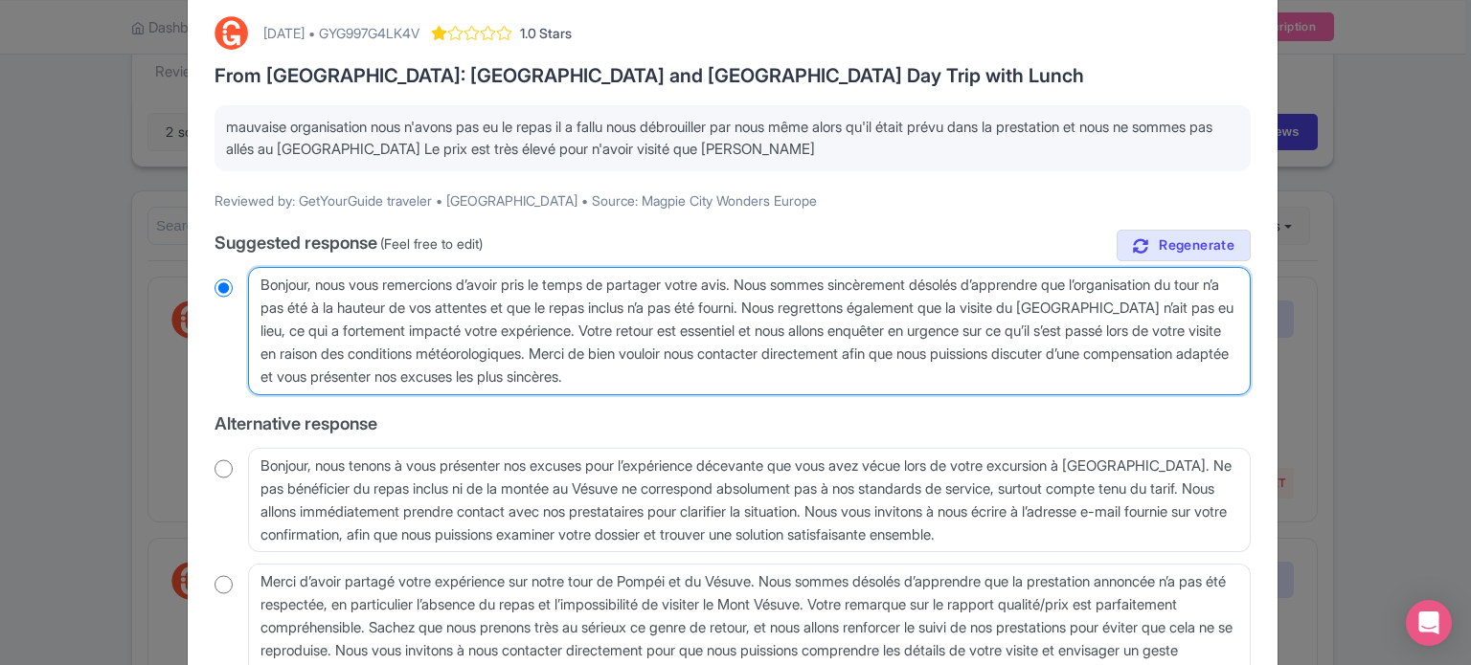
radio input "true"
drag, startPoint x: 842, startPoint y: 299, endPoint x: 678, endPoint y: 299, distance: 163.7
click at [678, 299] on textarea "Chère voyageuse, cher voyageur, nous vous remercions d’avoir pris le temps de p…" at bounding box center [749, 331] width 1002 height 128
click at [686, 305] on textarea "Chère voyageuse, cher voyageur, nous vous remercions d’avoir pris le temps de p…" at bounding box center [749, 331] width 1002 height 128
drag, startPoint x: 858, startPoint y: 381, endPoint x: 509, endPoint y: 377, distance: 348.5
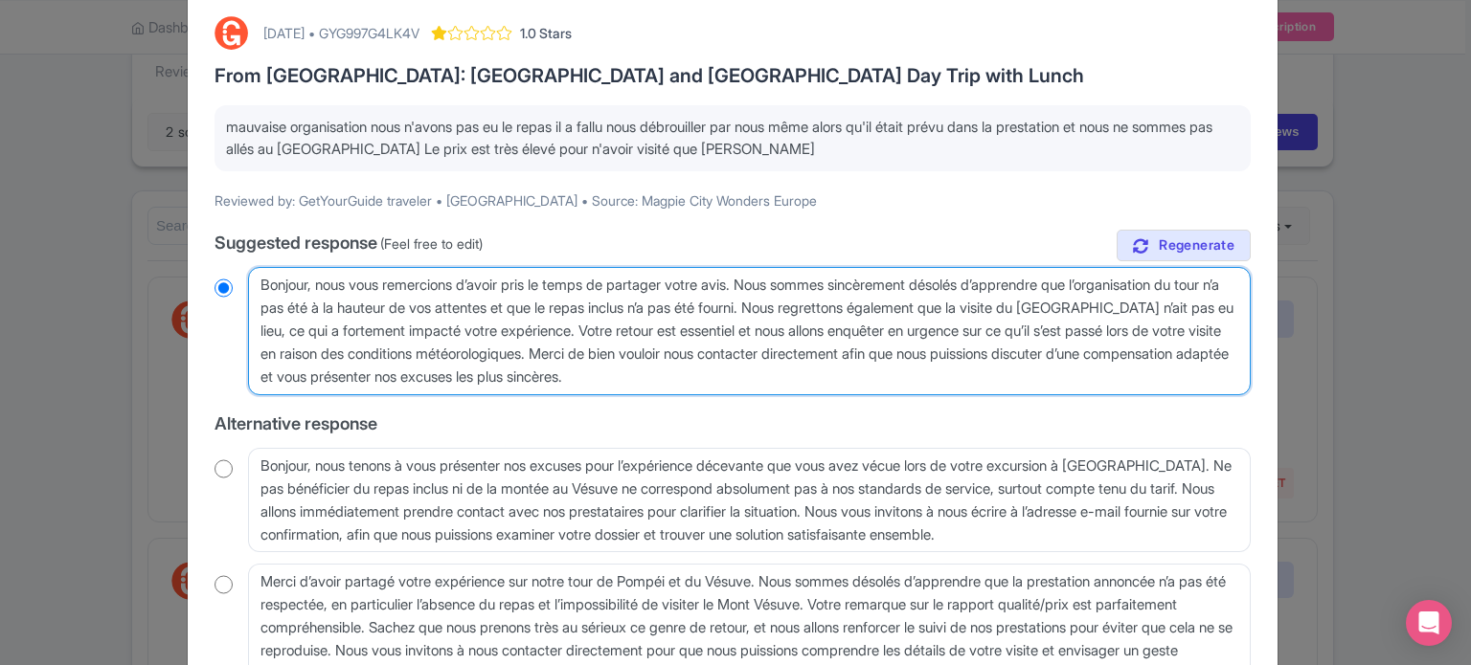
click at [509, 377] on textarea "Chère voyageuse, cher voyageur, nous vous remercions d’avoir pris le temps de p…" at bounding box center [749, 331] width 1002 height 128
type textarea "Bonjour, nous vous remercions d’avoir pris le temps de partager votre avis. Nou…"
radio input "true"
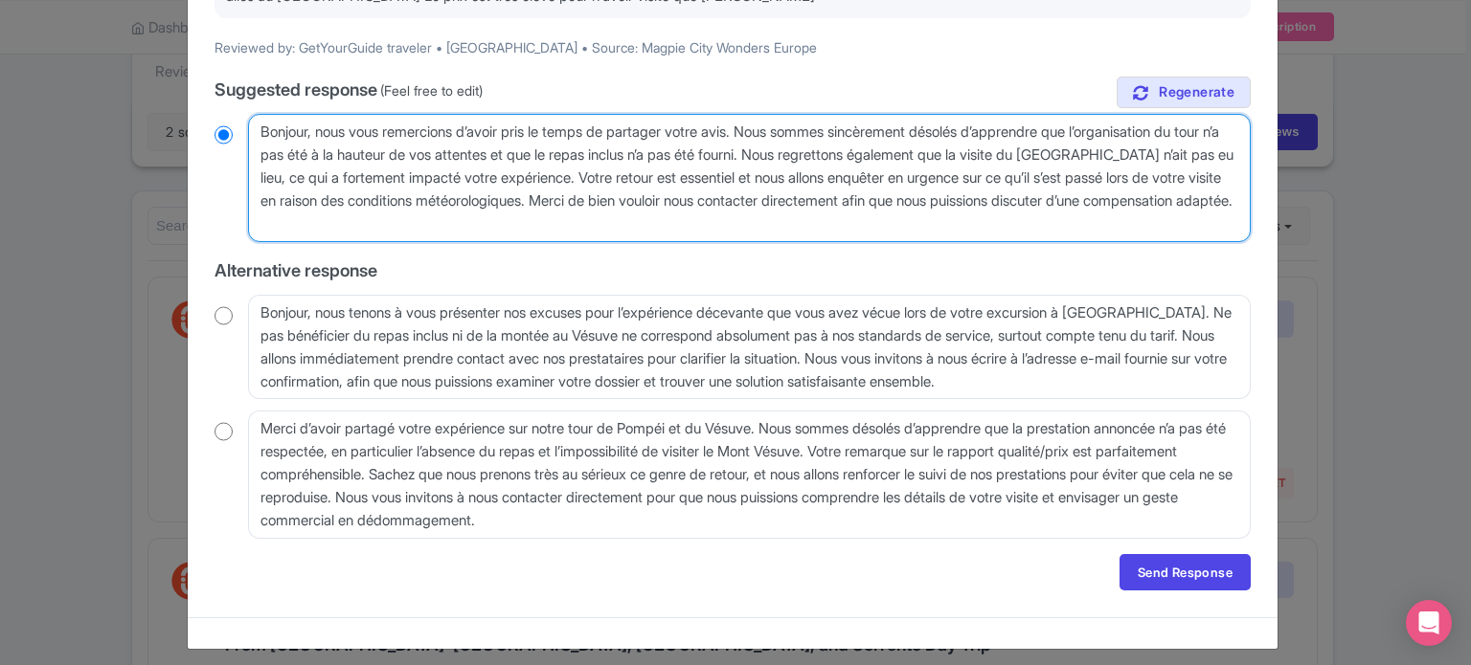
scroll to position [259, 0]
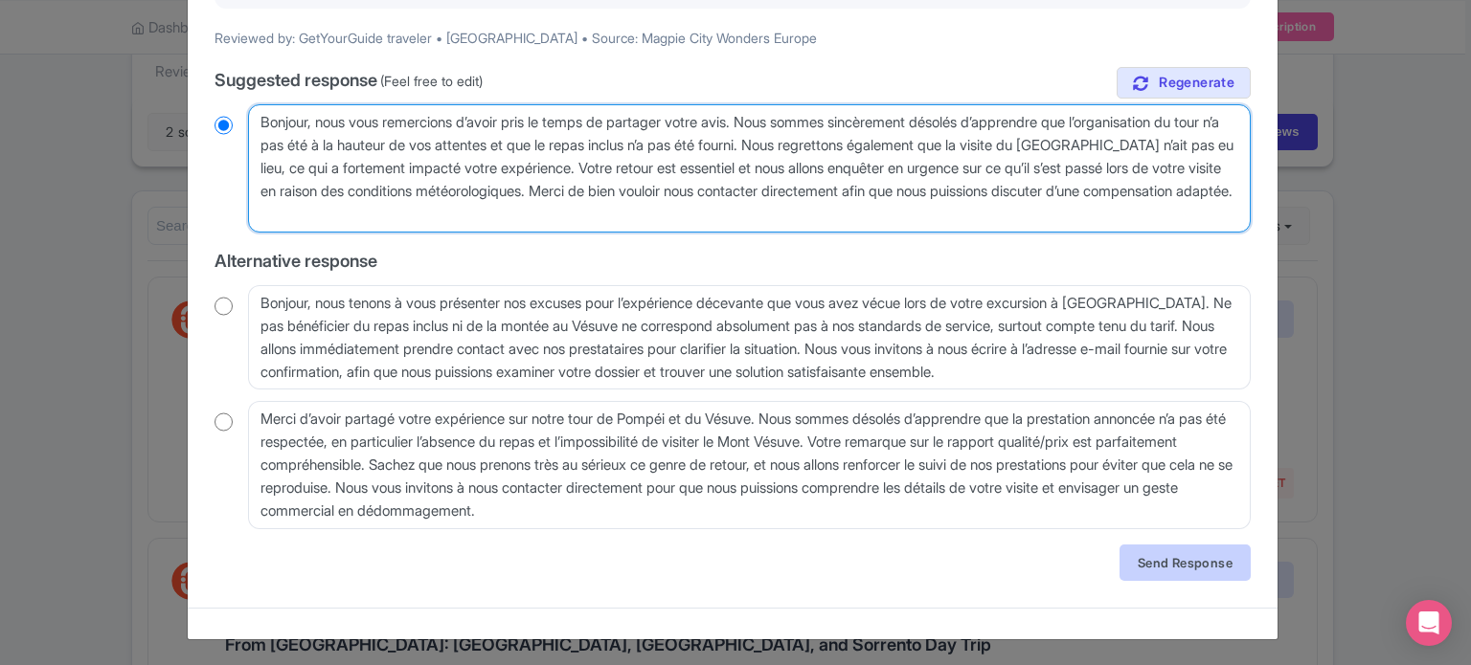
type textarea "Bonjour, nous vous remercions d’avoir pris le temps de partager votre avis. Nou…"
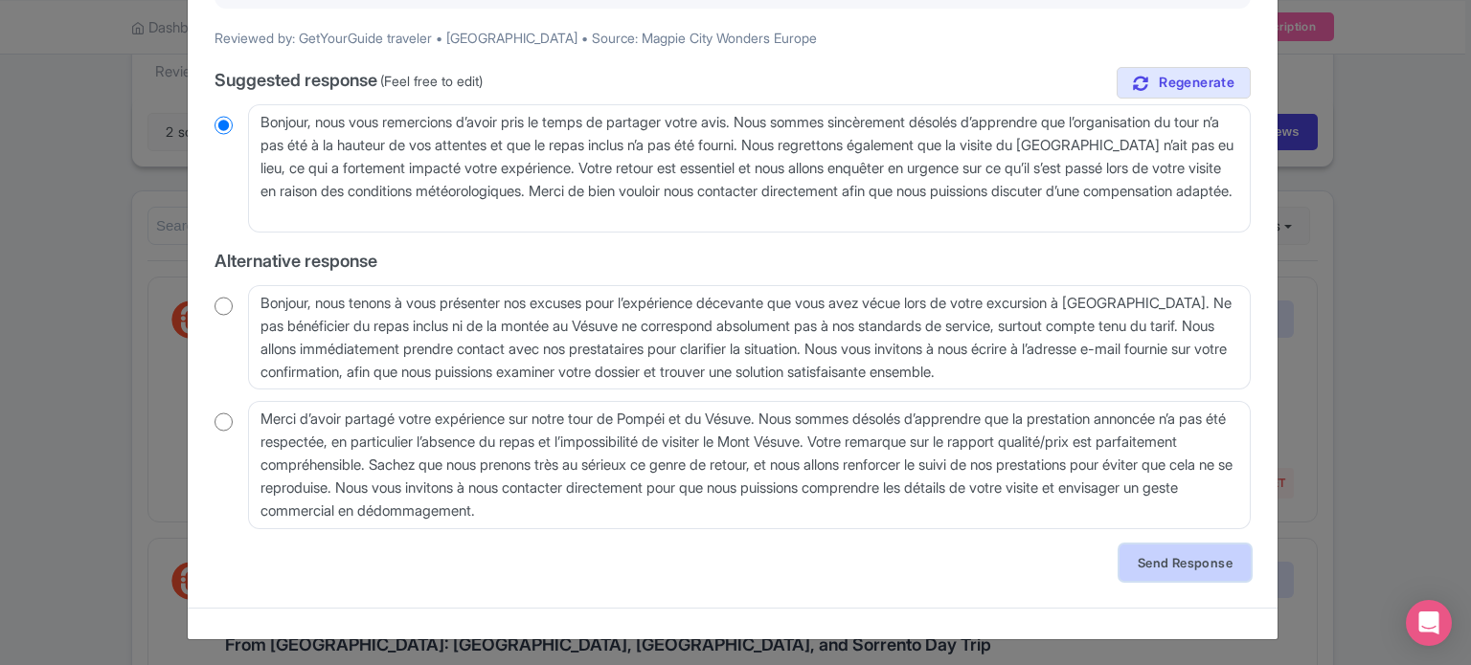
click at [1147, 562] on link "Send Response" at bounding box center [1184, 563] width 131 height 36
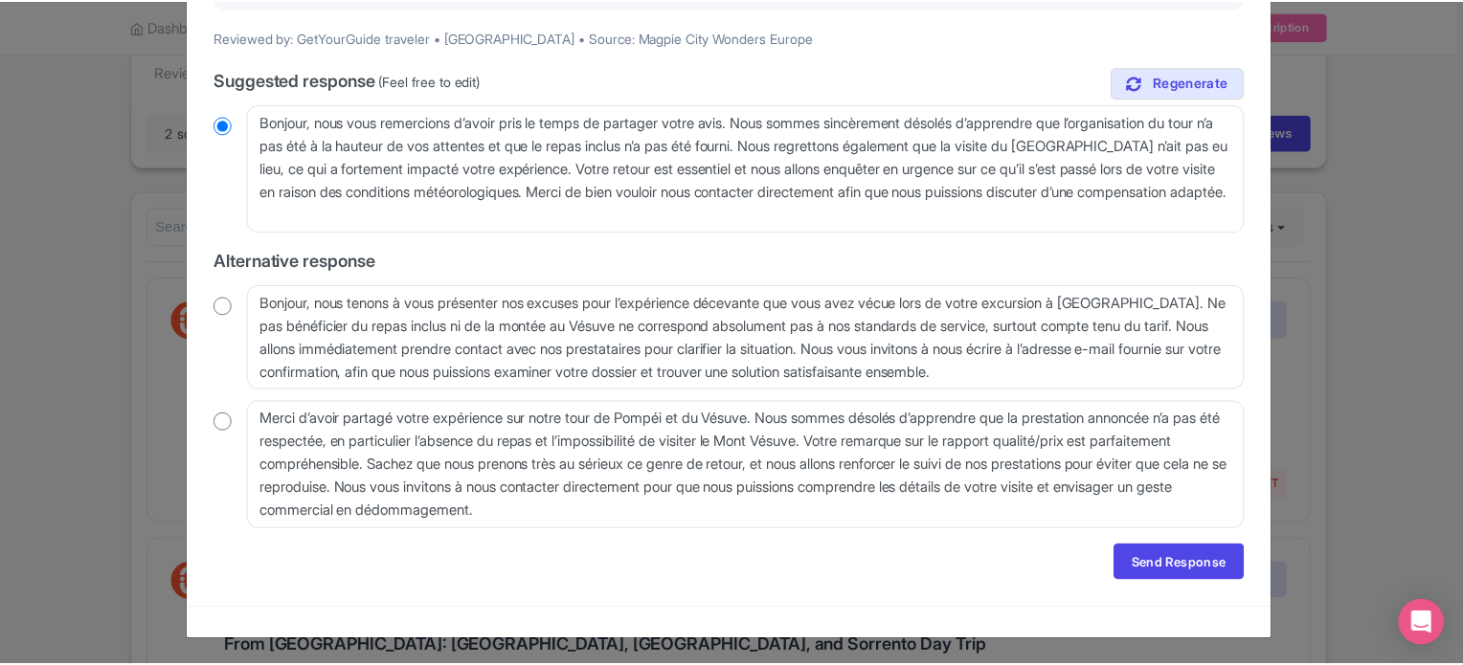
scroll to position [0, 0]
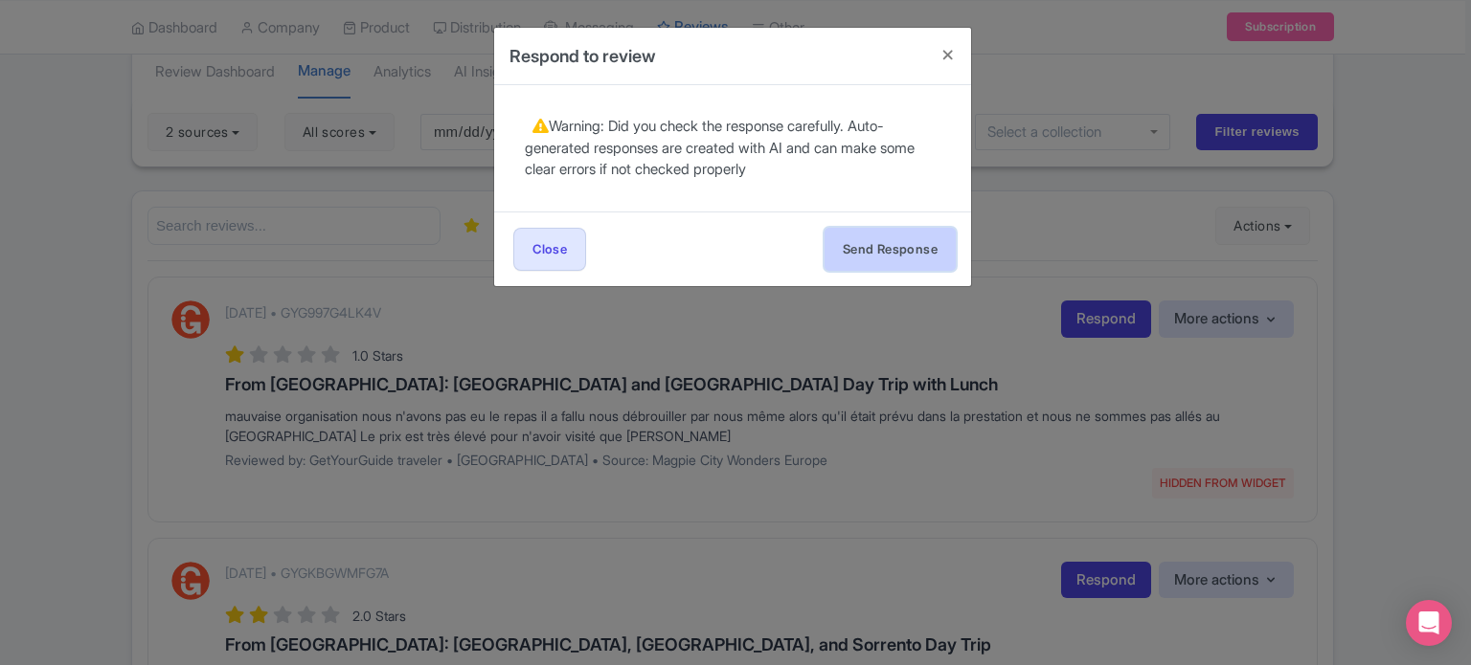
click at [880, 250] on button "Send Response" at bounding box center [889, 249] width 131 height 43
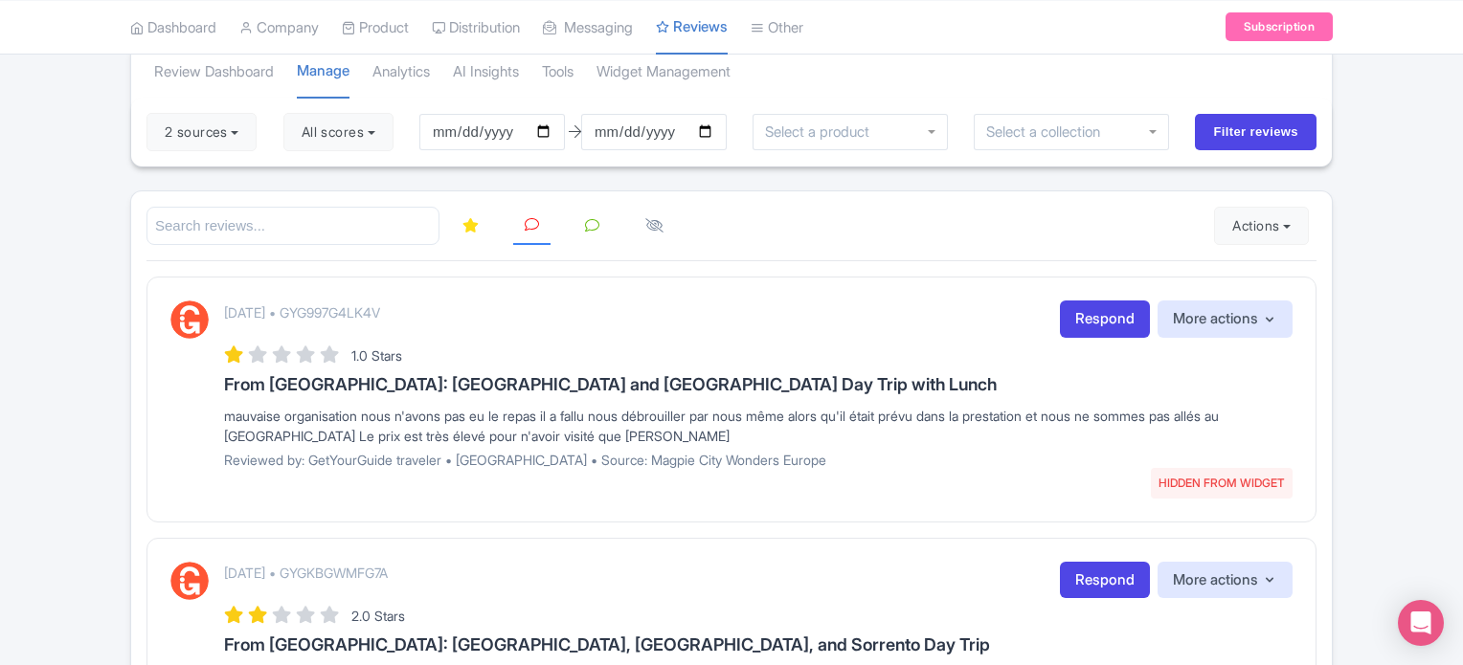
click at [380, 308] on p "October 03, 2025 • GYG997G4LK4V" at bounding box center [302, 313] width 156 height 20
copy p "GYG997G4LK4V"
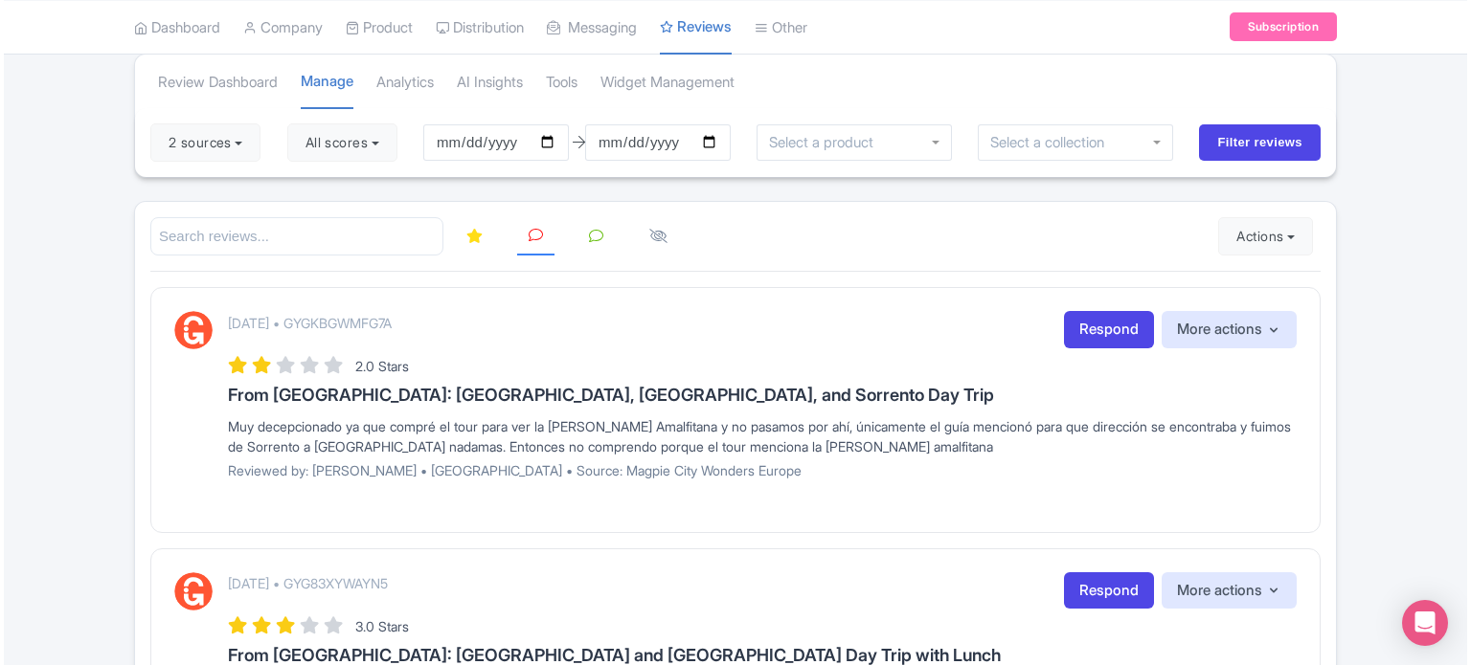
scroll to position [65, 0]
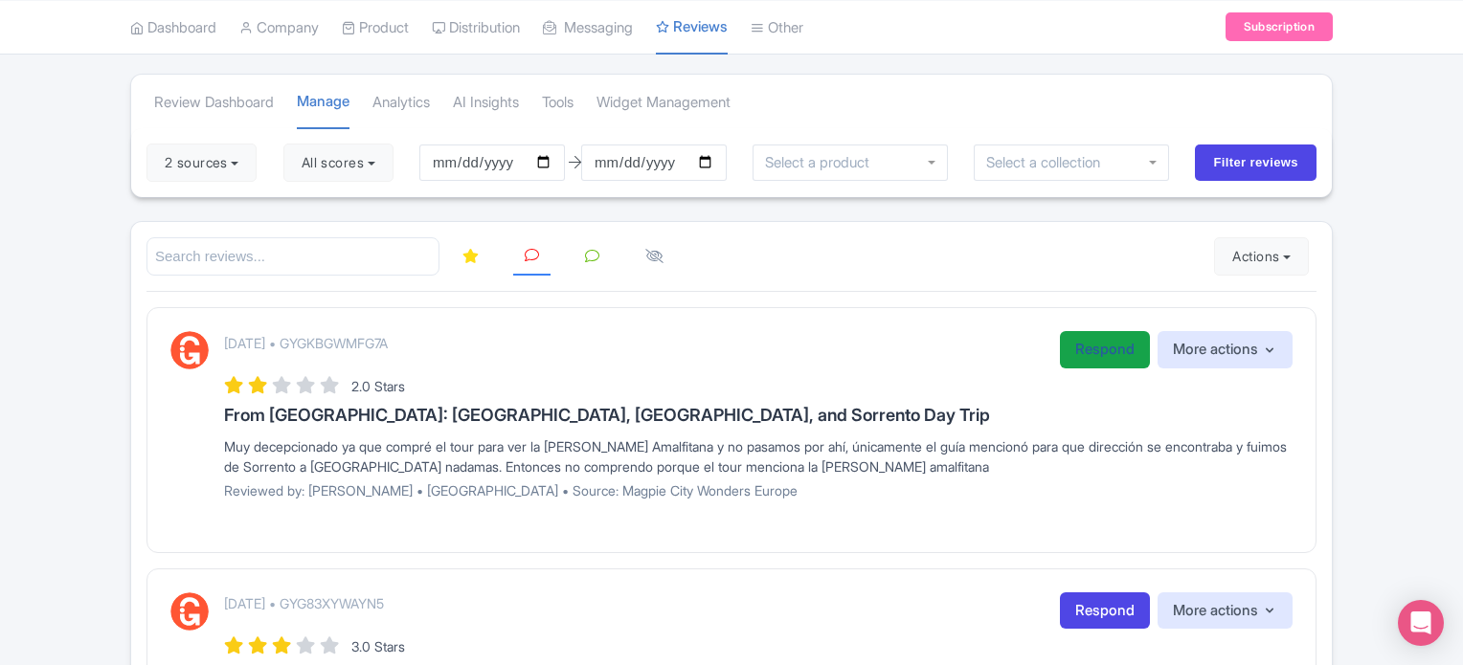
click at [1104, 355] on link "Respond" at bounding box center [1105, 349] width 90 height 37
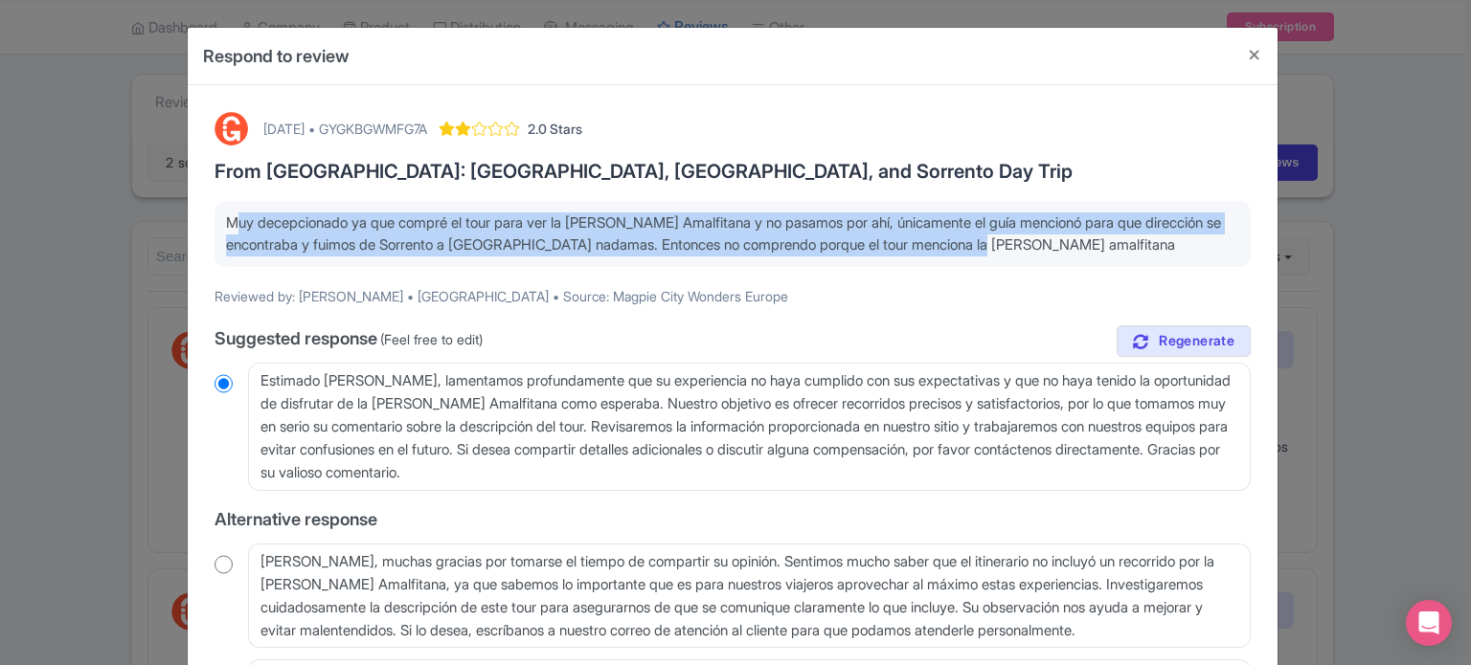
drag, startPoint x: 225, startPoint y: 221, endPoint x: 1062, endPoint y: 248, distance: 837.3
click at [1062, 248] on p "Muy decepcionado ya que compré el tour para ver la costa Amalfitana y no pasamo…" at bounding box center [732, 234] width 1013 height 43
copy p "Muy decepcionado ya que compré el tour para ver la costa Amalfitana y no pasamo…"
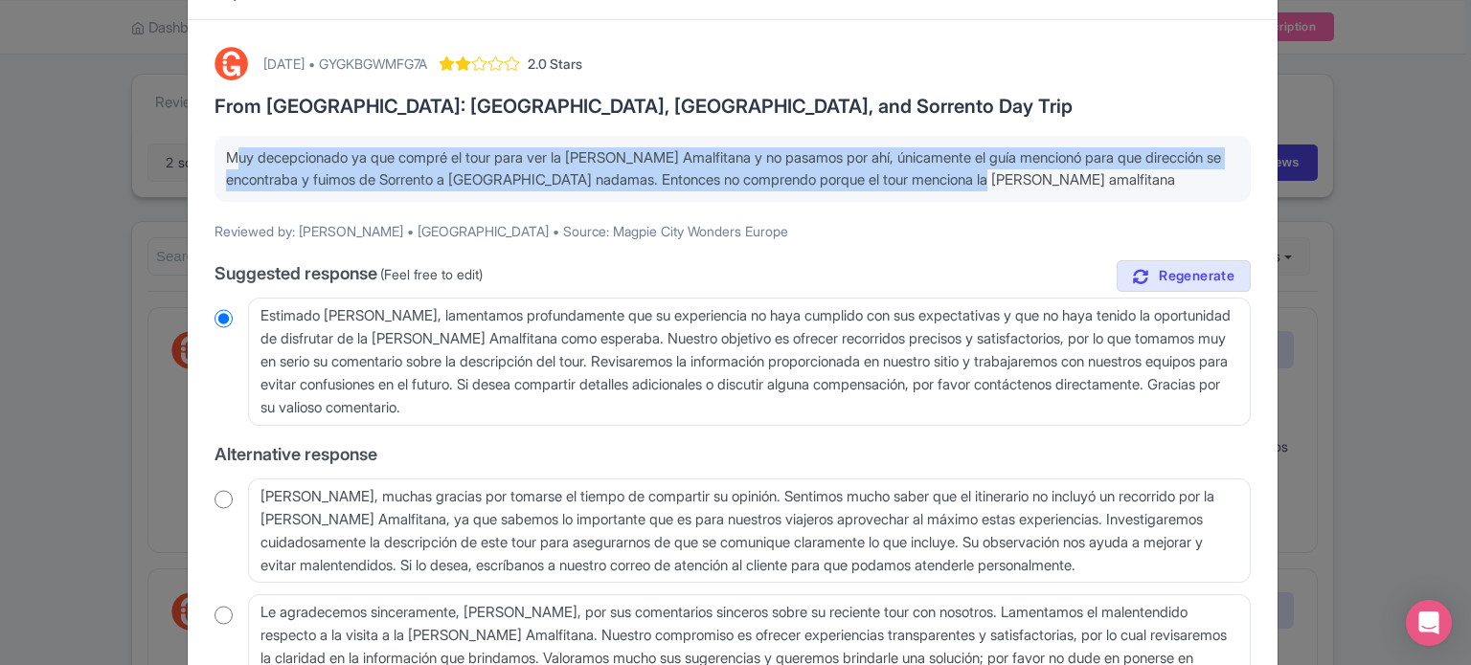
scroll to position [96, 0]
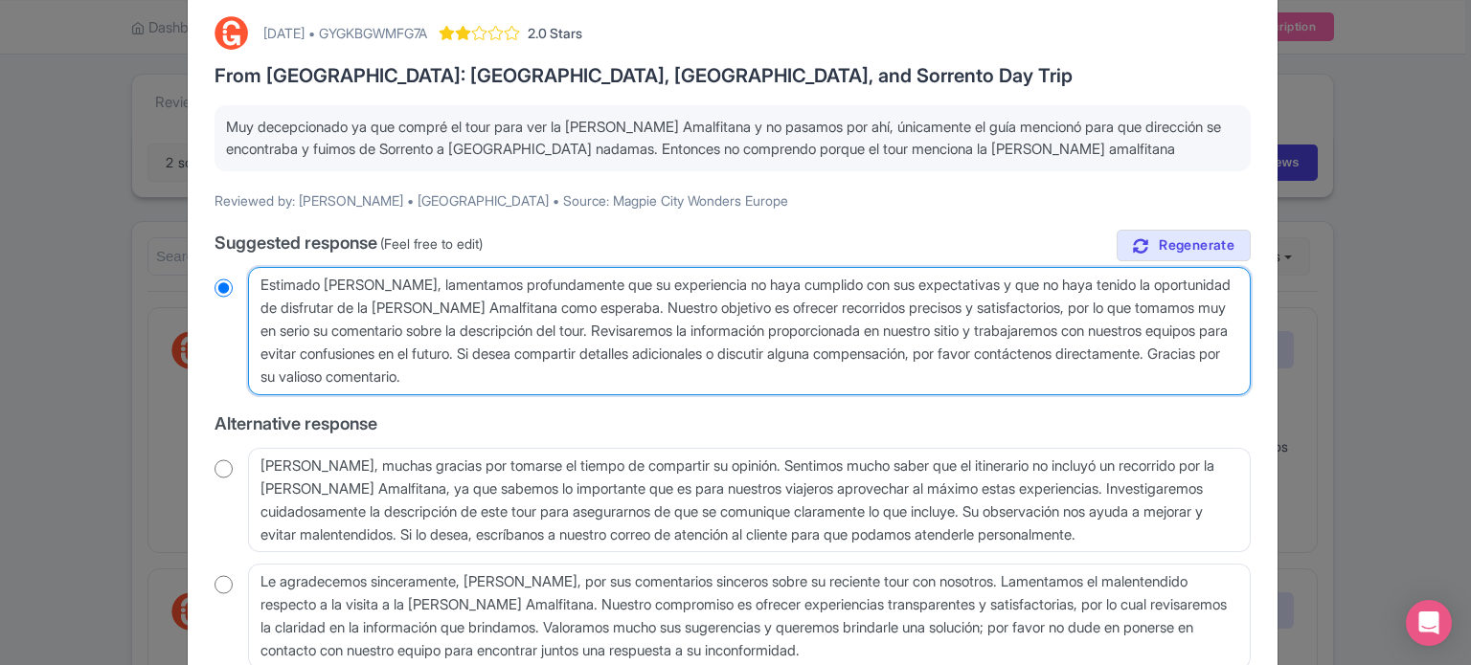
drag, startPoint x: 585, startPoint y: 328, endPoint x: 392, endPoint y: 324, distance: 193.5
click at [392, 324] on textarea "Estimado Alan, lamentamos profundamente que su experiencia no haya cumplido con…" at bounding box center [749, 331] width 1002 height 128
type textarea "Estimado Alan, lamentamos profundamente que su experiencia no haya cumplido con…"
radio input "true"
type textarea "Estimado Alan, lamentamos profundamente que su experiencia no haya cumplido con…"
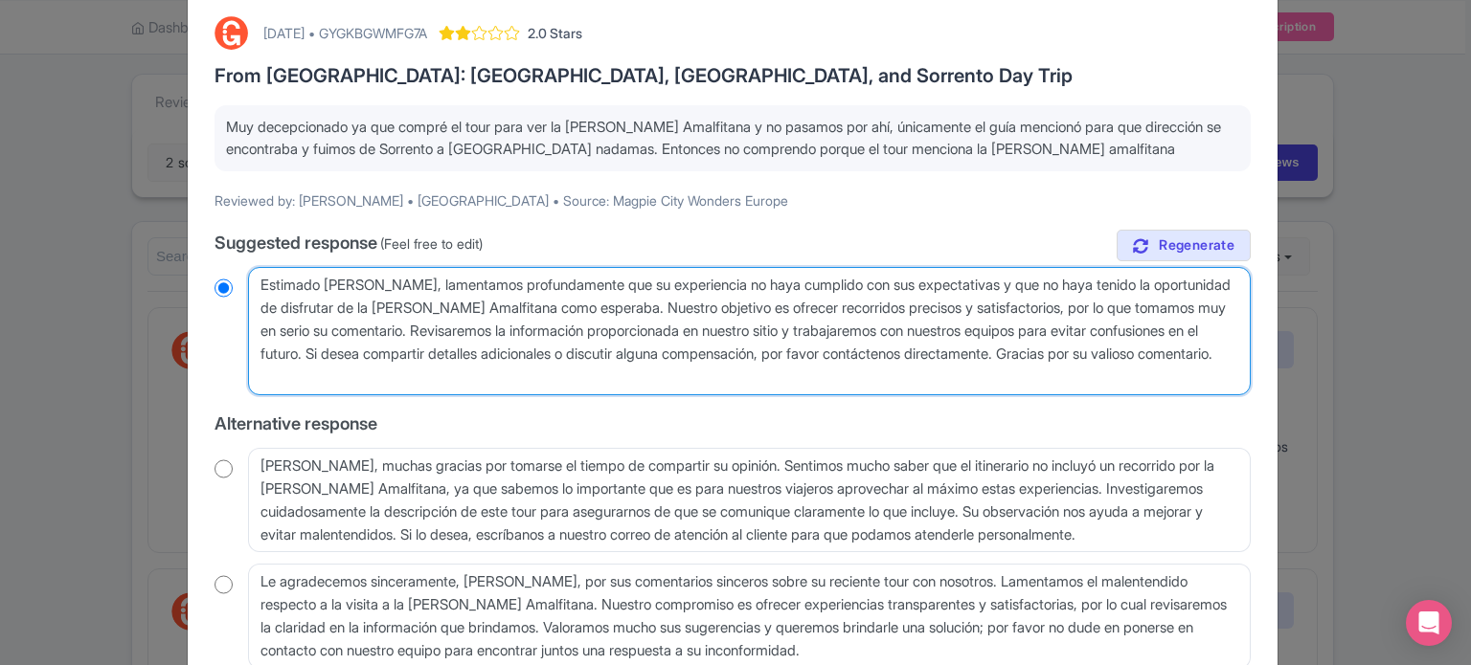
radio input "true"
click at [402, 326] on textarea "Estimado Alan, lamentamos profundamente que su experiencia no haya cumplido con…" at bounding box center [749, 331] width 1002 height 128
paste textarea "Con este tour conducirás a través de la costa de Amalfi para llegar a Sorrento,…"
type textarea "Estimado Alan, lamentamos profundamente que su experiencia no haya cumplido con…"
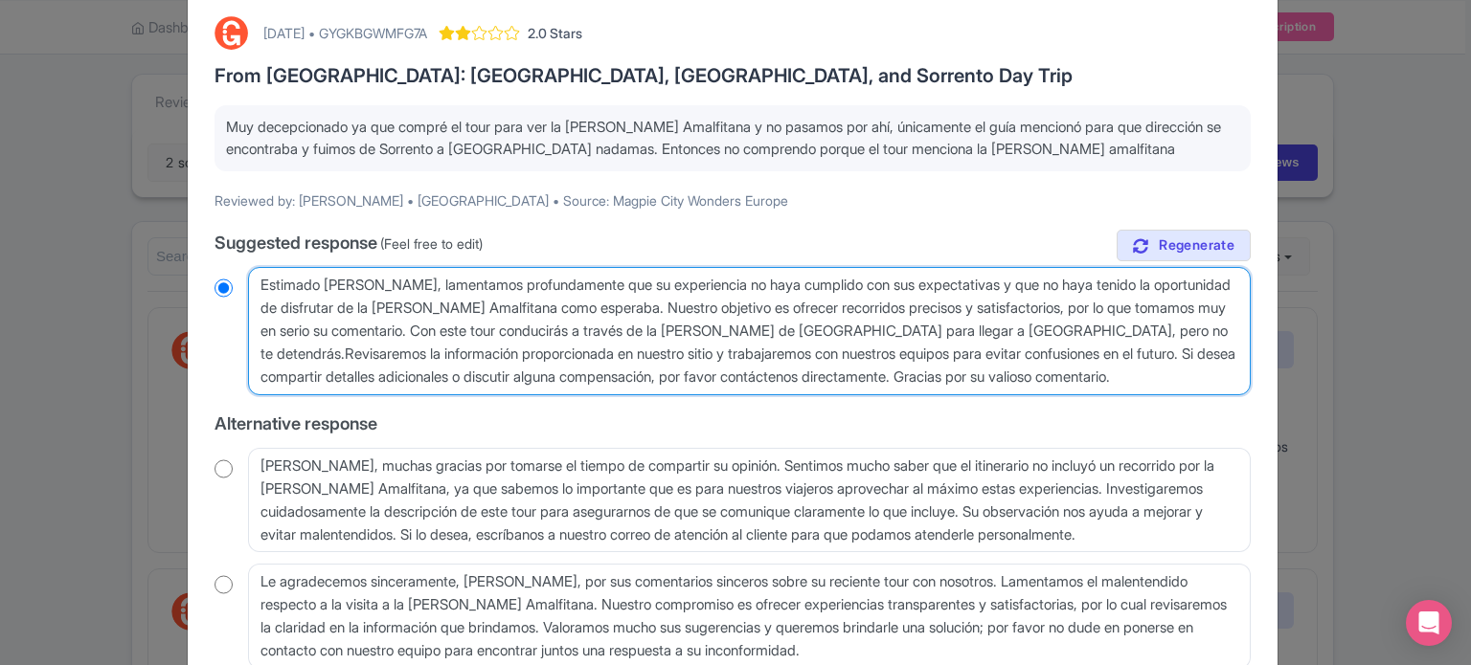
radio input "true"
type textarea "Estimado Alan, lamentamos profundamente que su experiencia no haya cumplido con…"
radio input "true"
drag, startPoint x: 1055, startPoint y: 350, endPoint x: 867, endPoint y: 384, distance: 190.6
click at [866, 386] on textarea "Estimado Alan, lamentamos profundamente que su experiencia no haya cumplido con…" at bounding box center [749, 331] width 1002 height 128
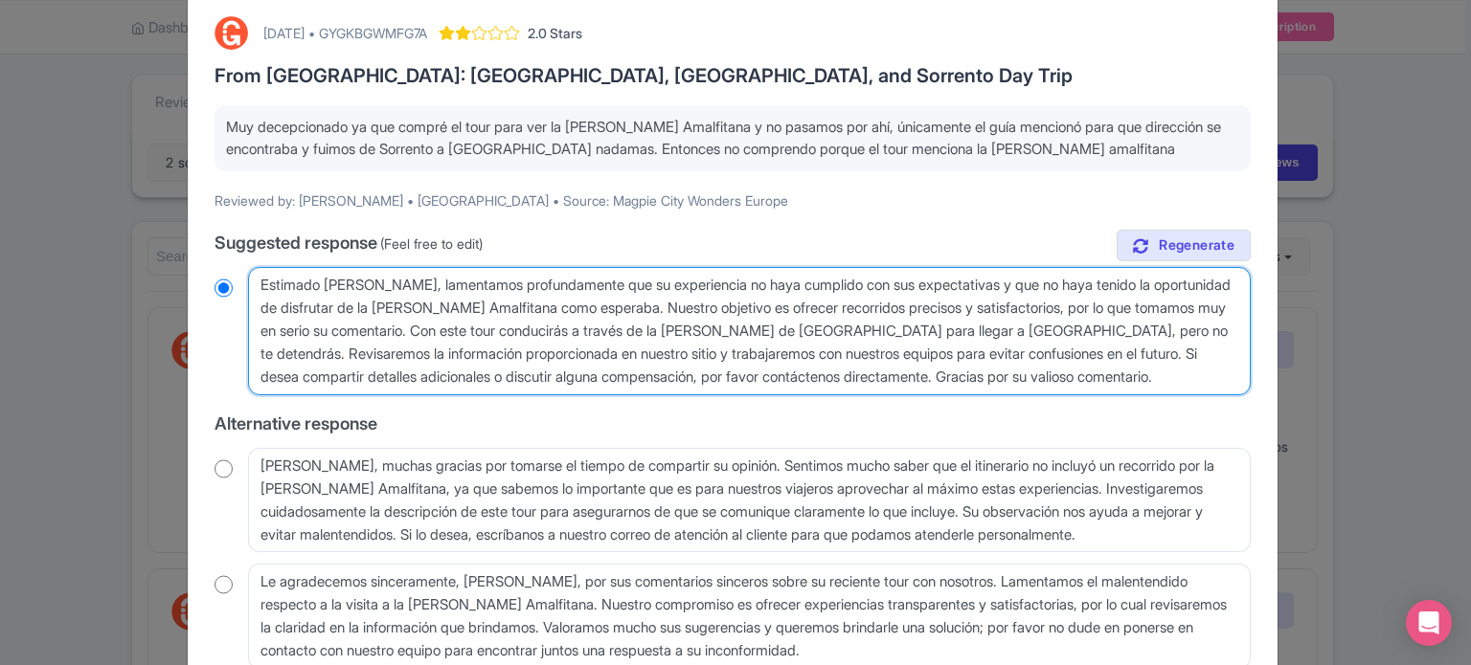
type textarea "Estimado Alan, lamentamos profundamente que su experiencia no haya cumplido con…"
radio input "true"
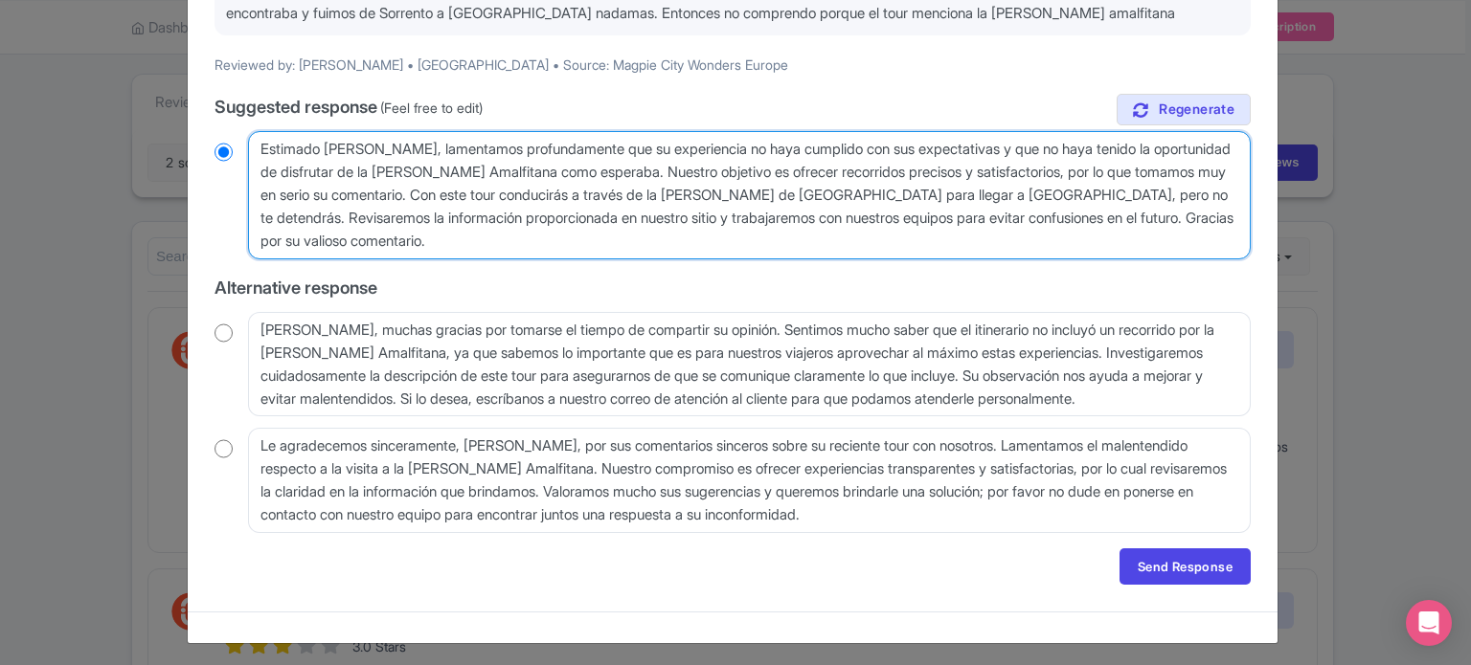
scroll to position [236, 0]
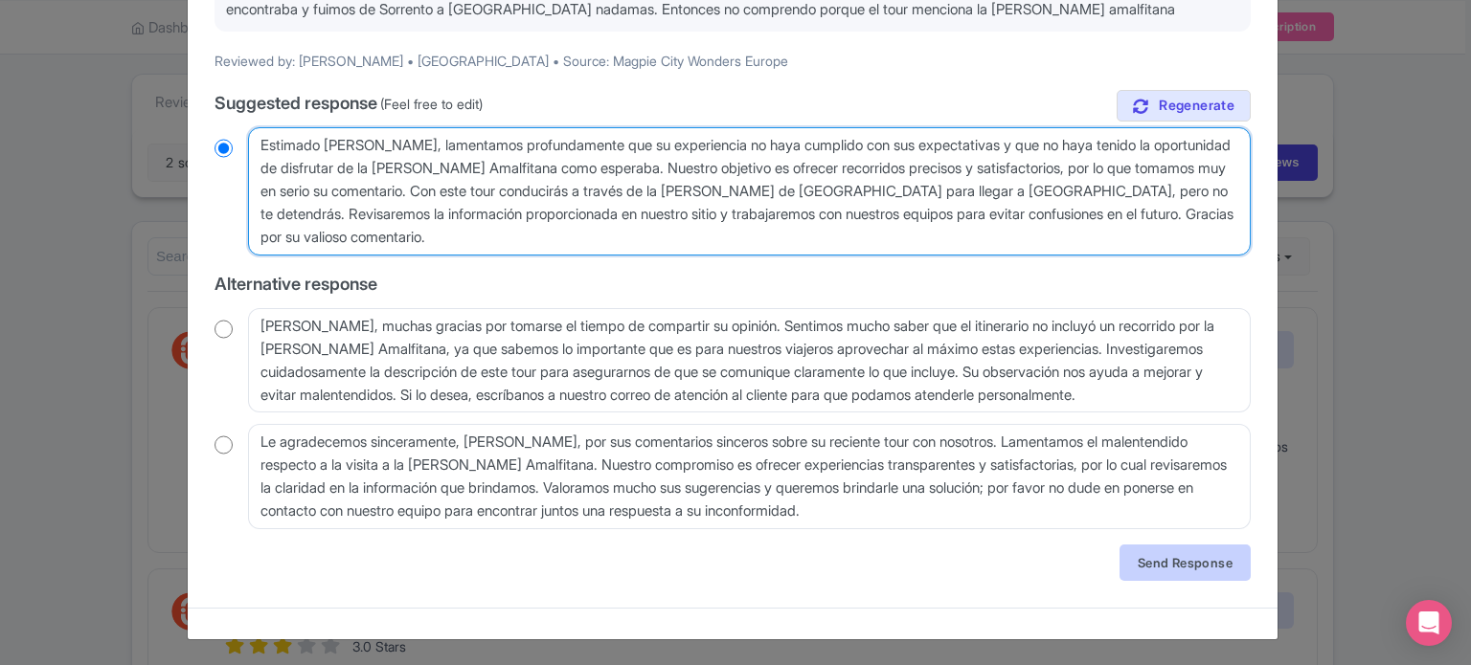
type textarea "Estimado Alan, lamentamos profundamente que su experiencia no haya cumplido con…"
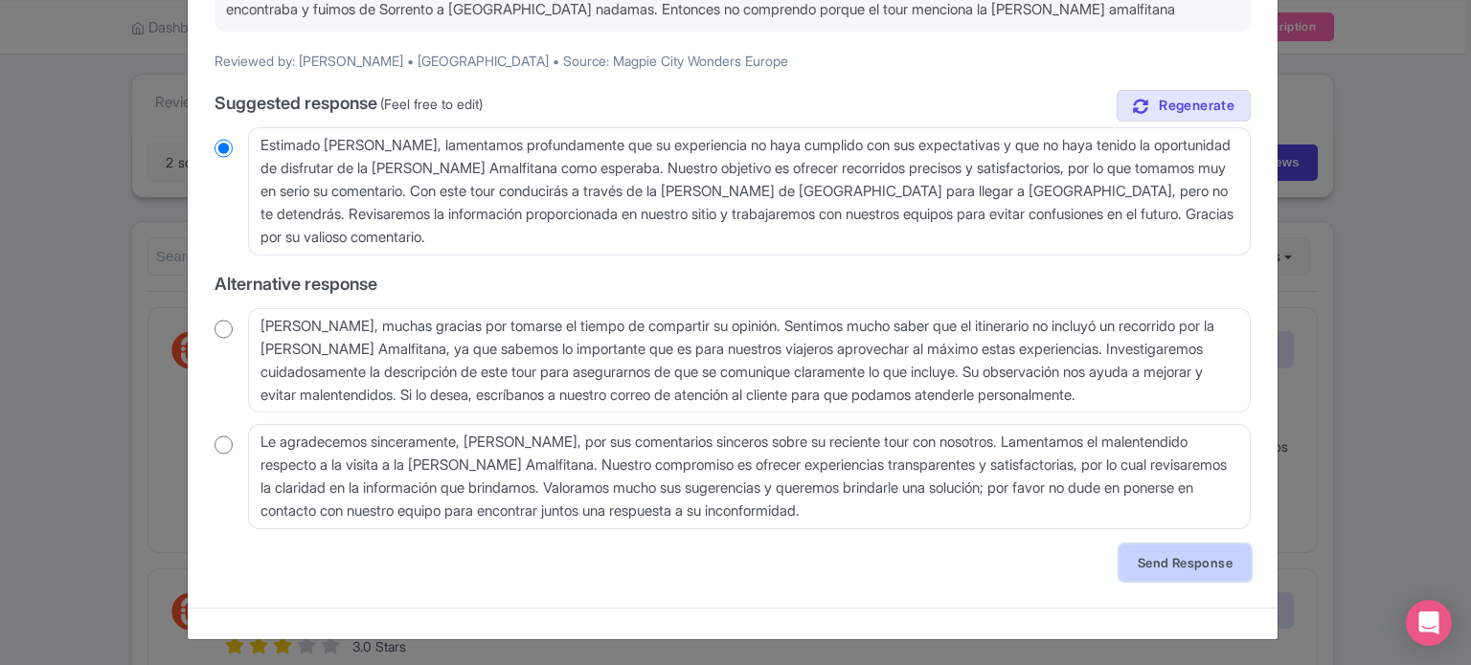
click at [1140, 558] on link "Send Response" at bounding box center [1184, 563] width 131 height 36
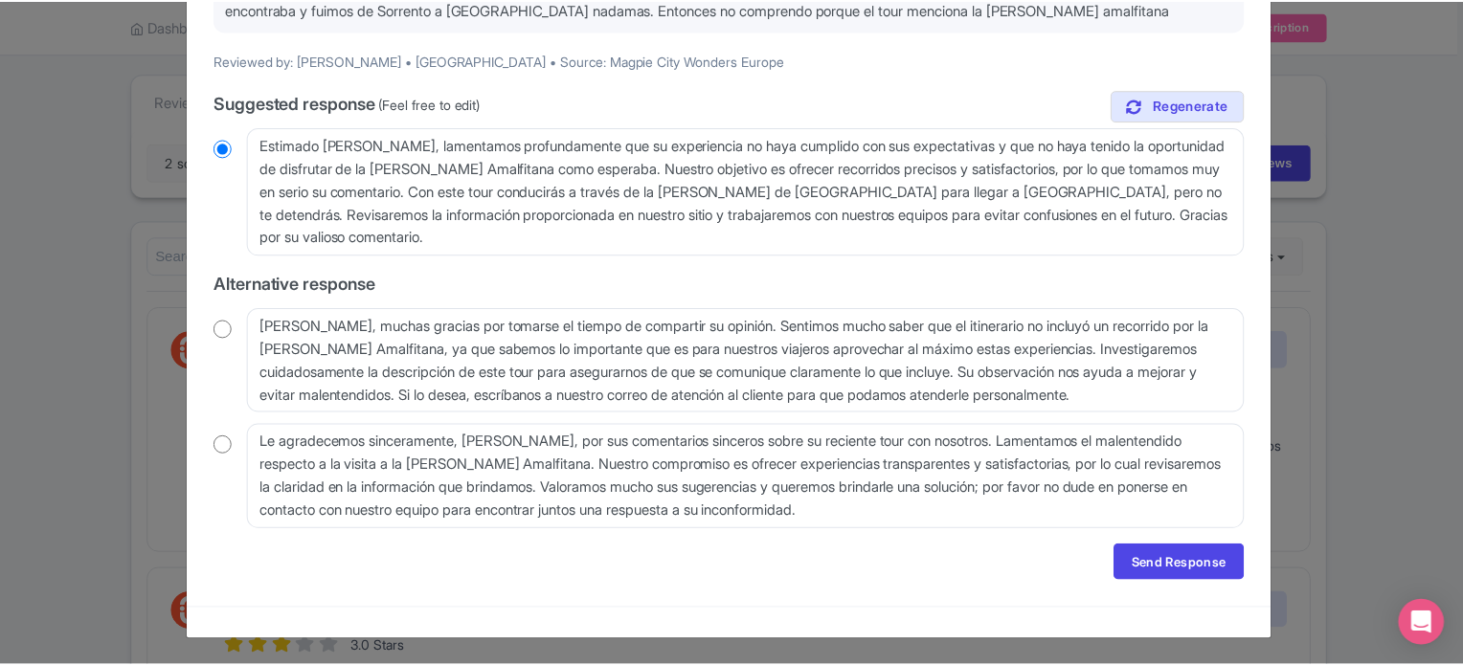
scroll to position [0, 0]
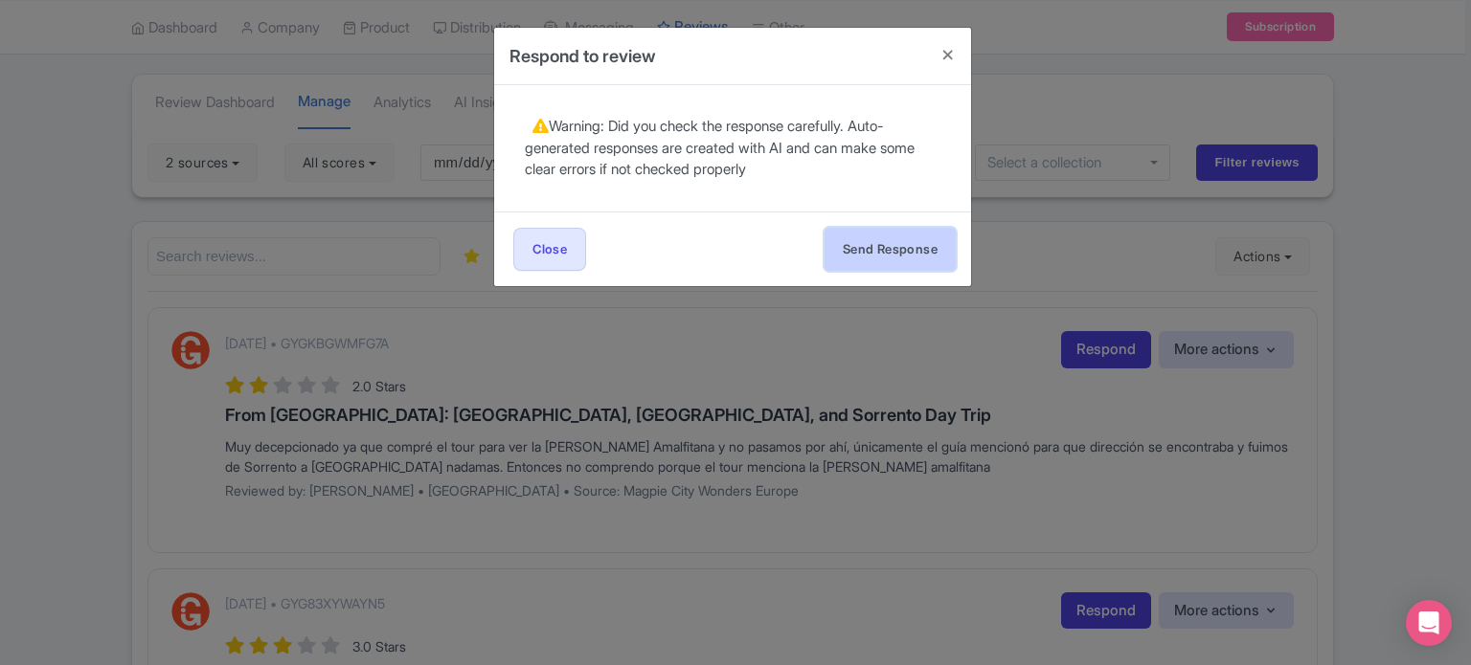
click at [860, 250] on button "Send Response" at bounding box center [889, 249] width 131 height 43
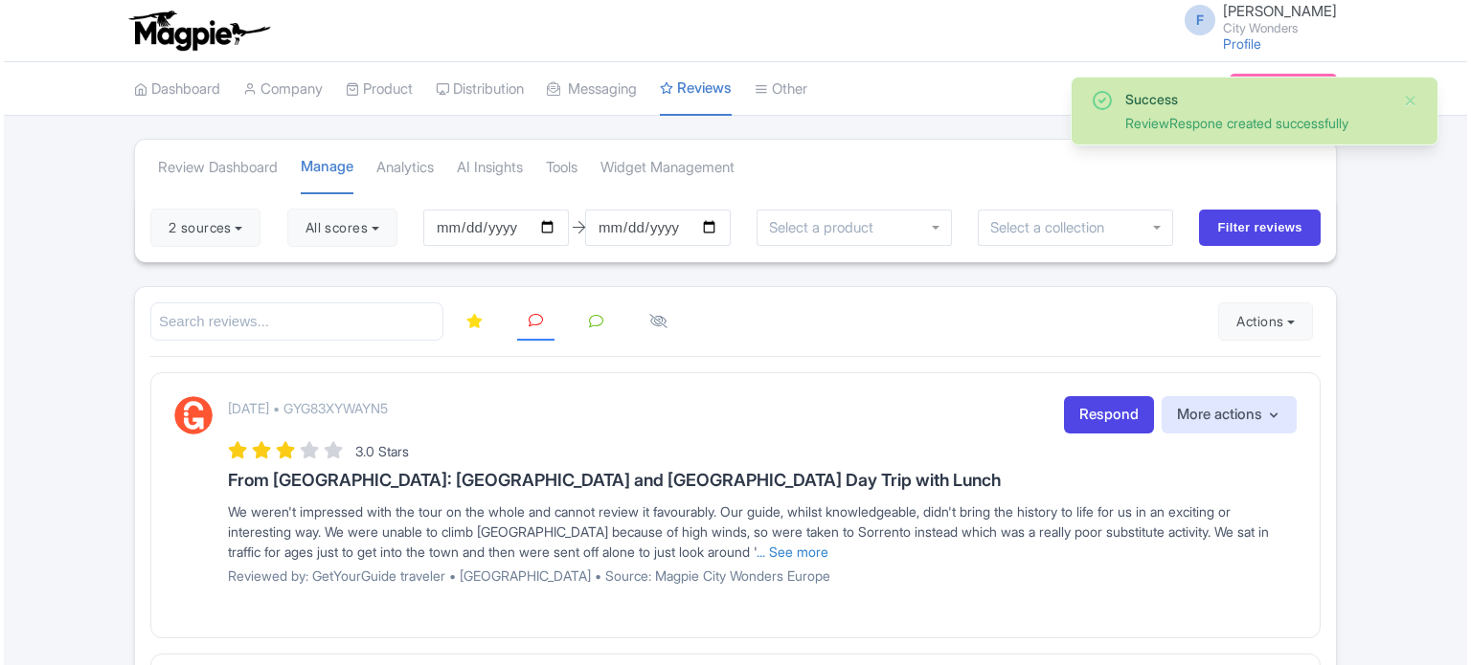
scroll to position [96, 0]
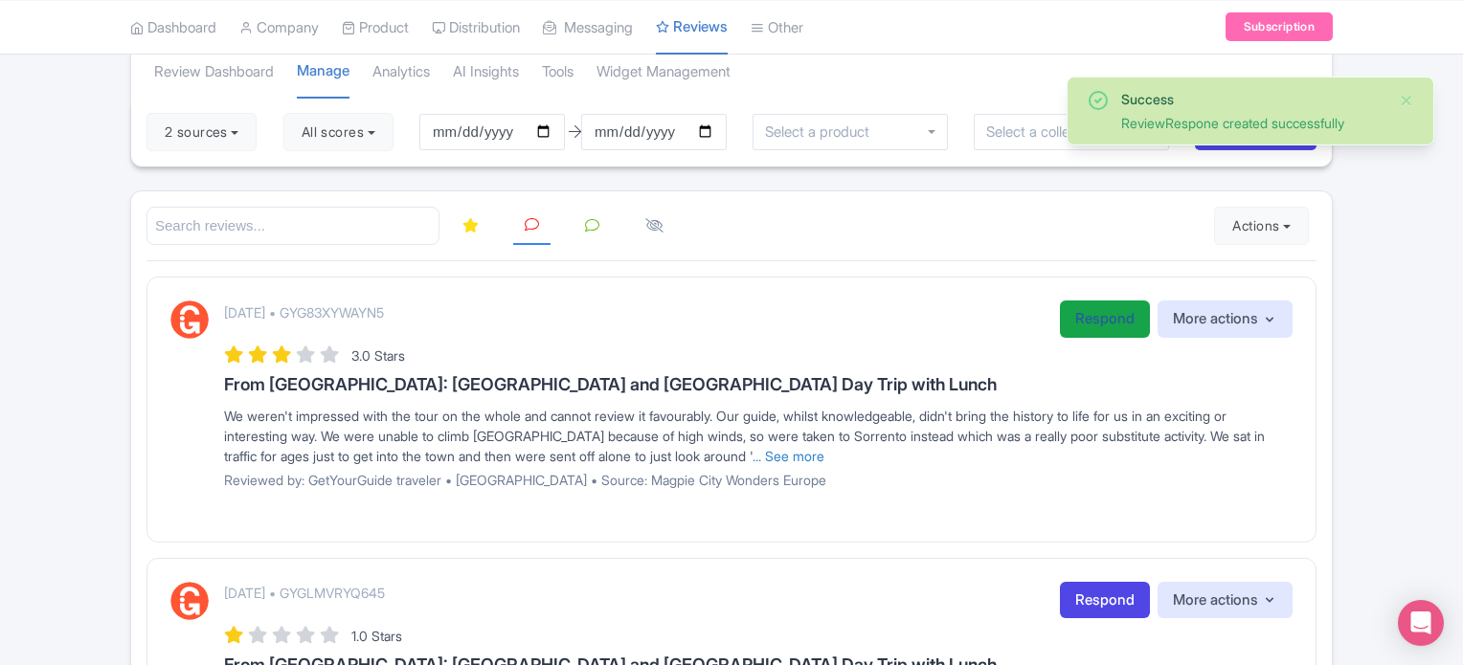
click at [1085, 321] on link "Respond" at bounding box center [1105, 319] width 90 height 37
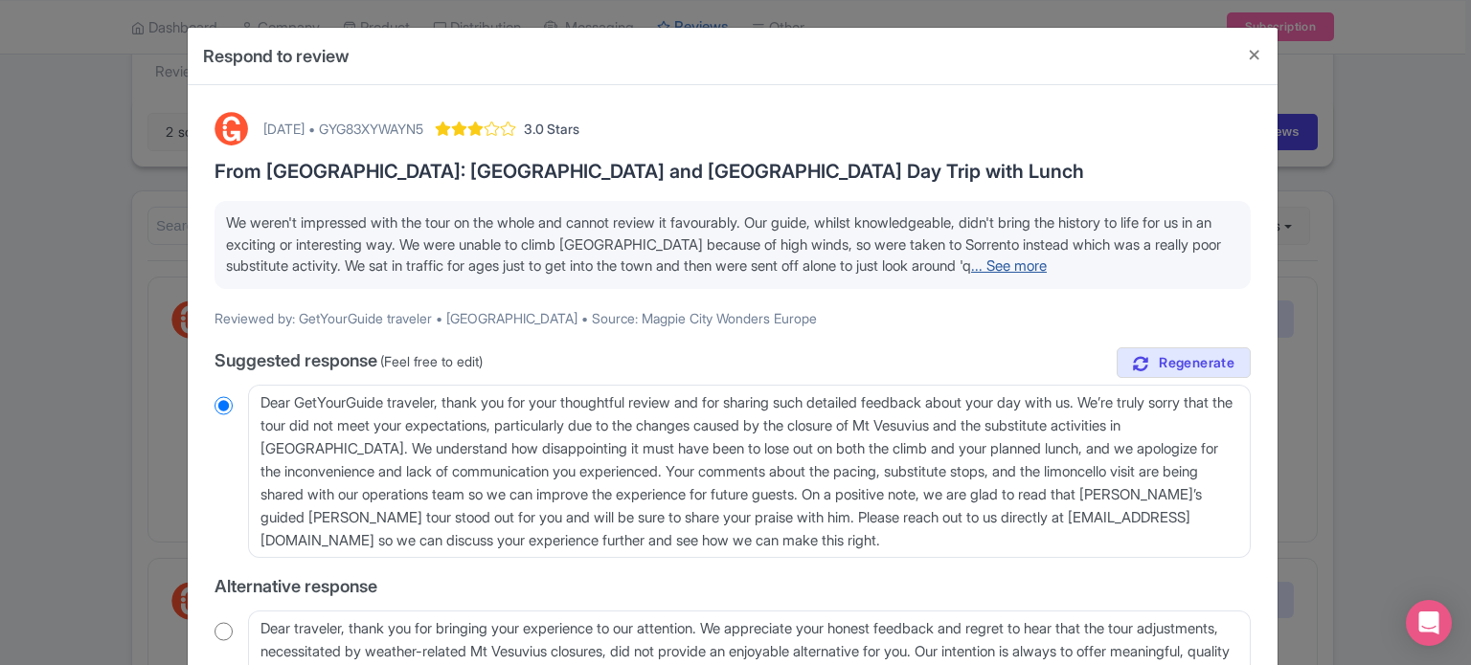
click at [1047, 262] on link "... See more" at bounding box center [1009, 266] width 76 height 18
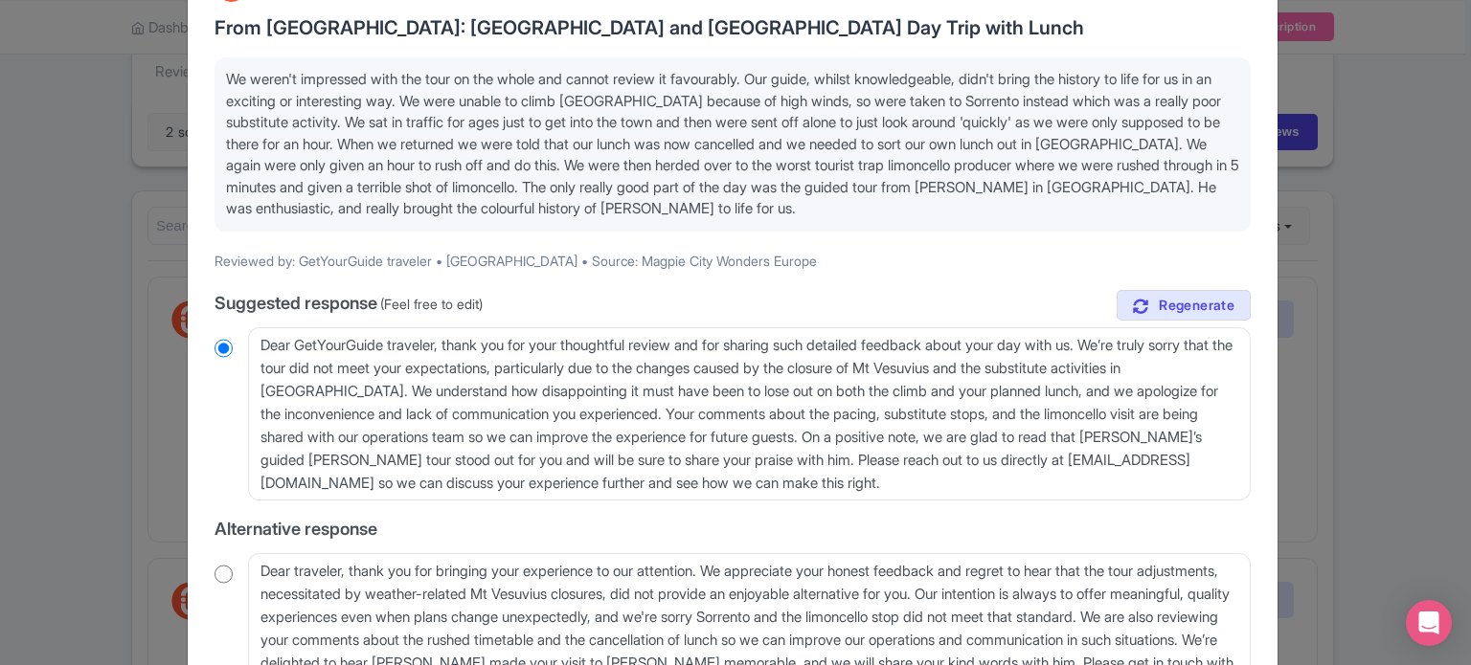
scroll to position [191, 0]
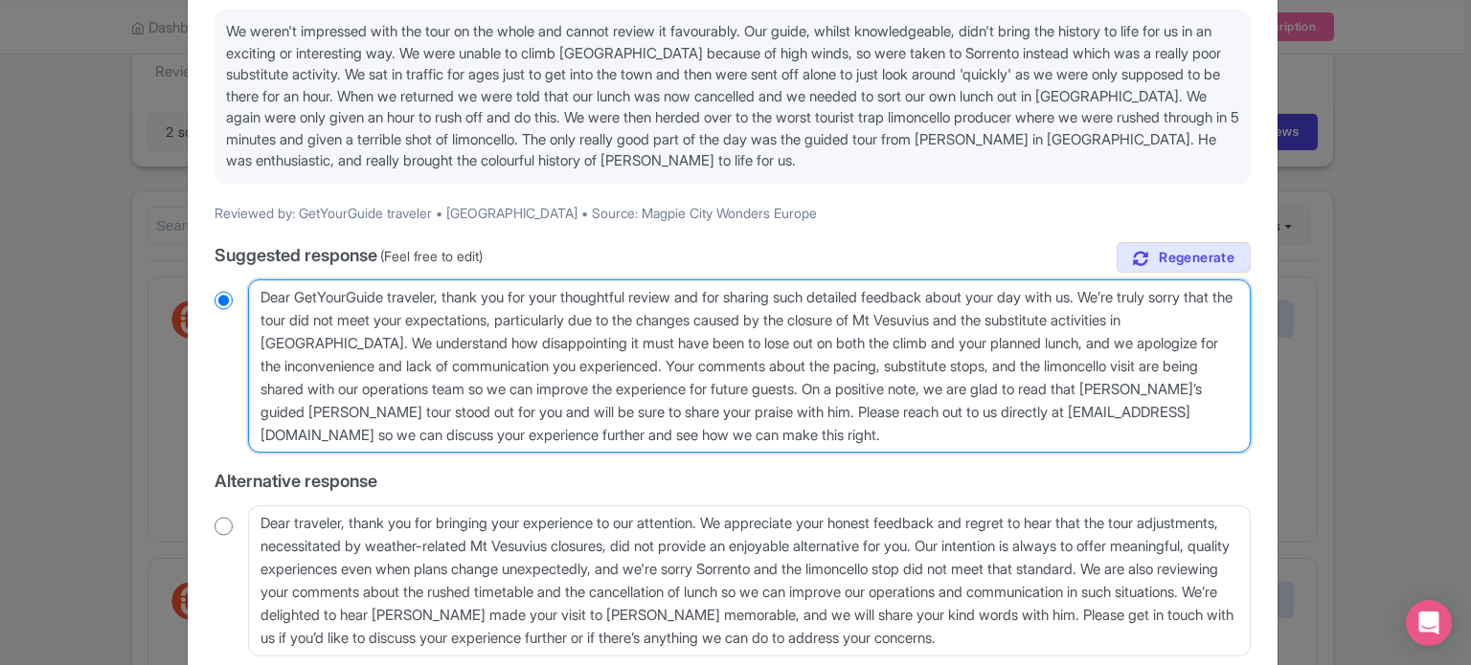
drag, startPoint x: 260, startPoint y: 294, endPoint x: 441, endPoint y: 290, distance: 181.0
click at [441, 290] on textarea "Dear GetYourGuide traveler, thank you for your thoughtful review and for sharin…" at bounding box center [749, 367] width 1002 height 174
type textarea "H, thank you for your thoughtful review and for sharing such detailed feedback …"
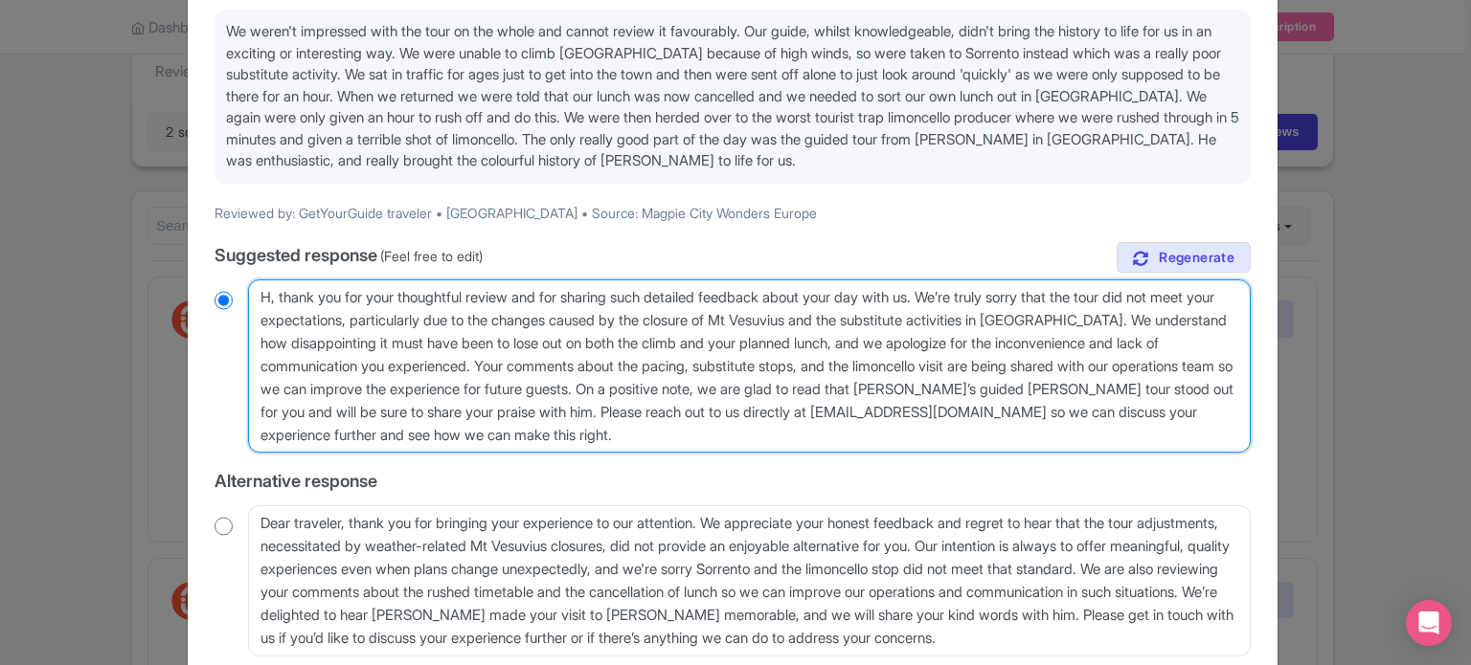
radio input "true"
type textarea "He, thank you for your thoughtful review and for sharing such detailed feedback…"
radio input "true"
type textarea "Hel, thank you for your thoughtful review and for sharing such detailed feedbac…"
radio input "true"
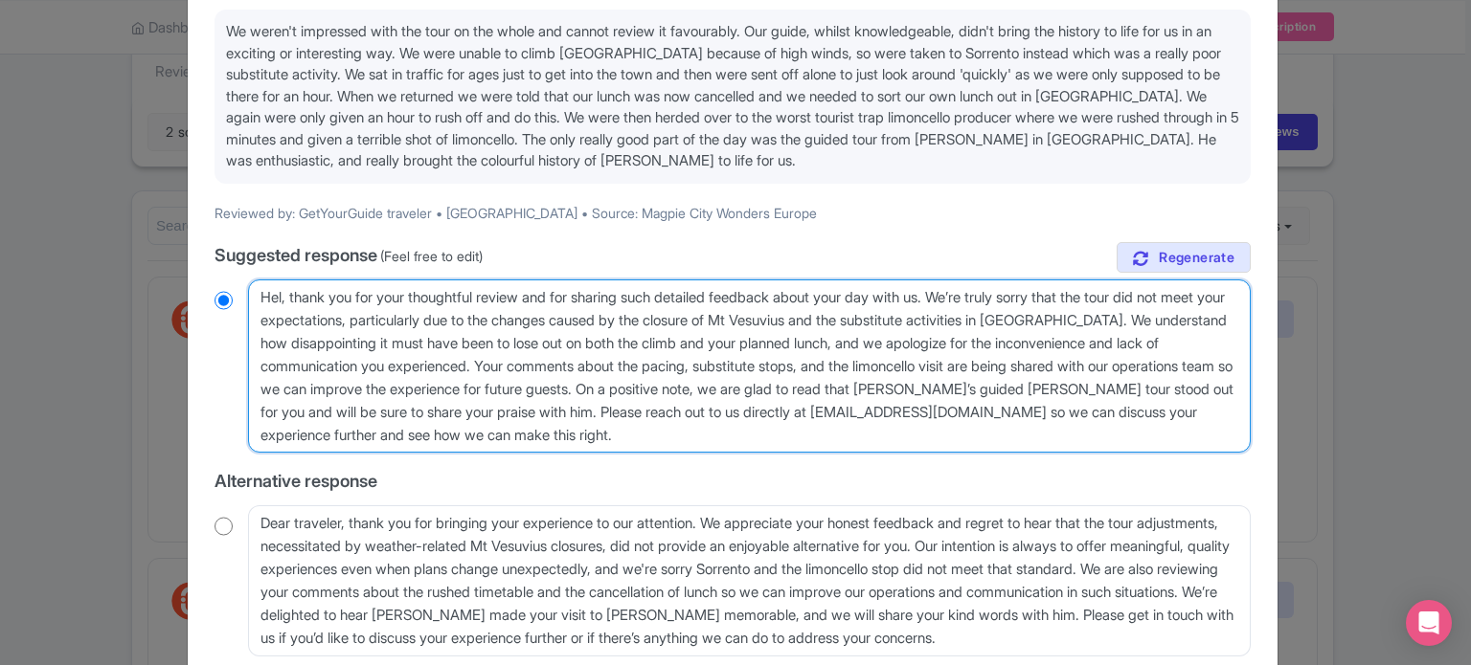
type textarea "Hell, thank you for your thoughtful review and for sharing such detailed feedba…"
radio input "true"
type textarea "Hello, thank you for your thoughtful review and for sharing such detailed feedb…"
radio input "true"
click at [575, 317] on textarea "Dear GetYourGuide traveler, thank you for your thoughtful review and for sharin…" at bounding box center [749, 367] width 1002 height 174
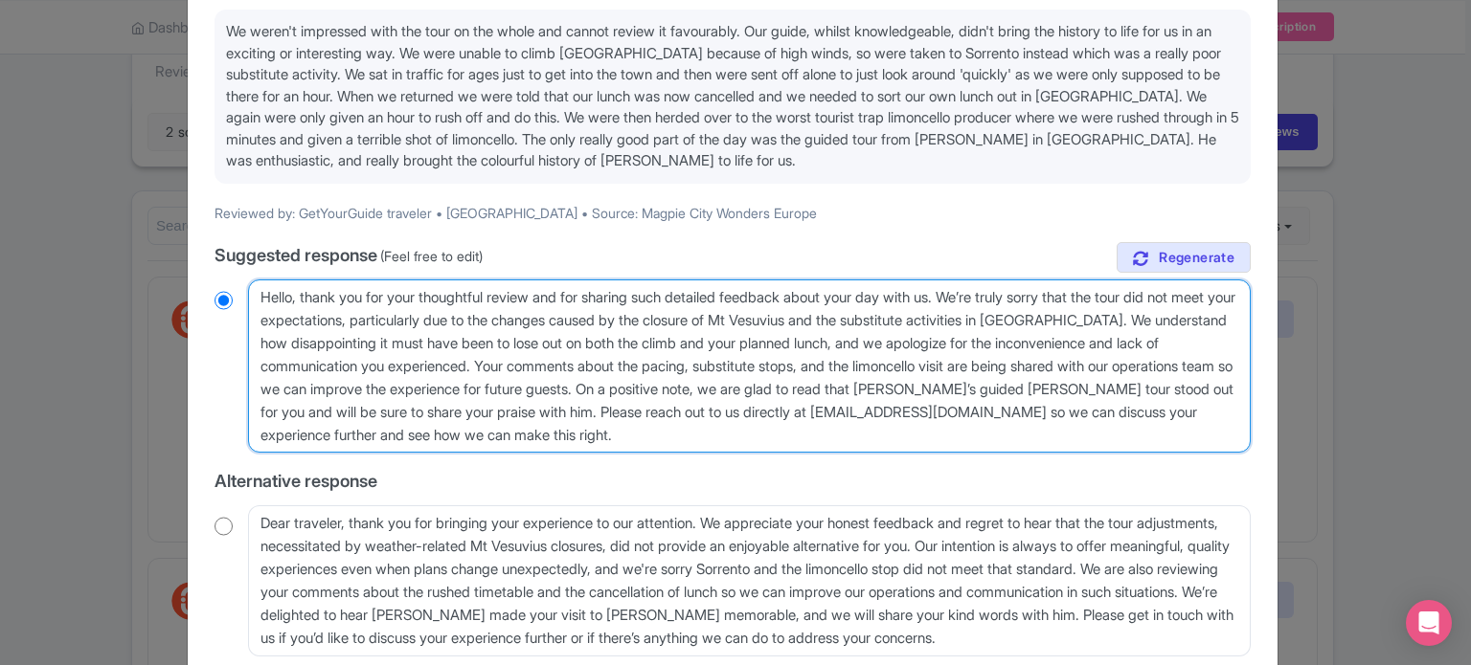
type textarea "Hello, thank you for your thoughtful review and for sharing such detailed feedb…"
radio input "true"
type textarea "Hello, thank you for your thoughtful review and for sharing such detailed feedb…"
radio input "true"
type textarea "Hello, thank you for your thoughtful review and for sharing such detailed feedb…"
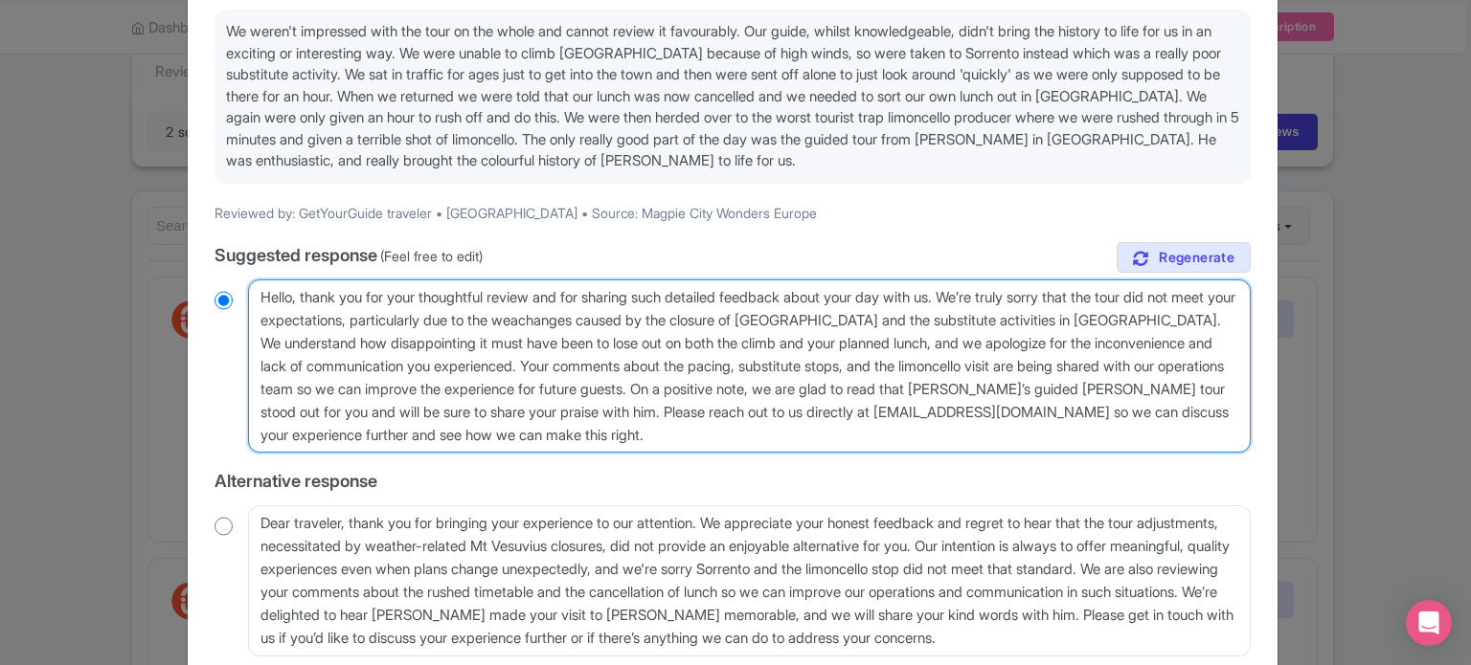
radio input "true"
type textarea "Hello, thank you for your thoughtful review and for sharing such detailed feedb…"
radio input "true"
type textarea "Hello, thank you for your thoughtful review and for sharing such detailed feedb…"
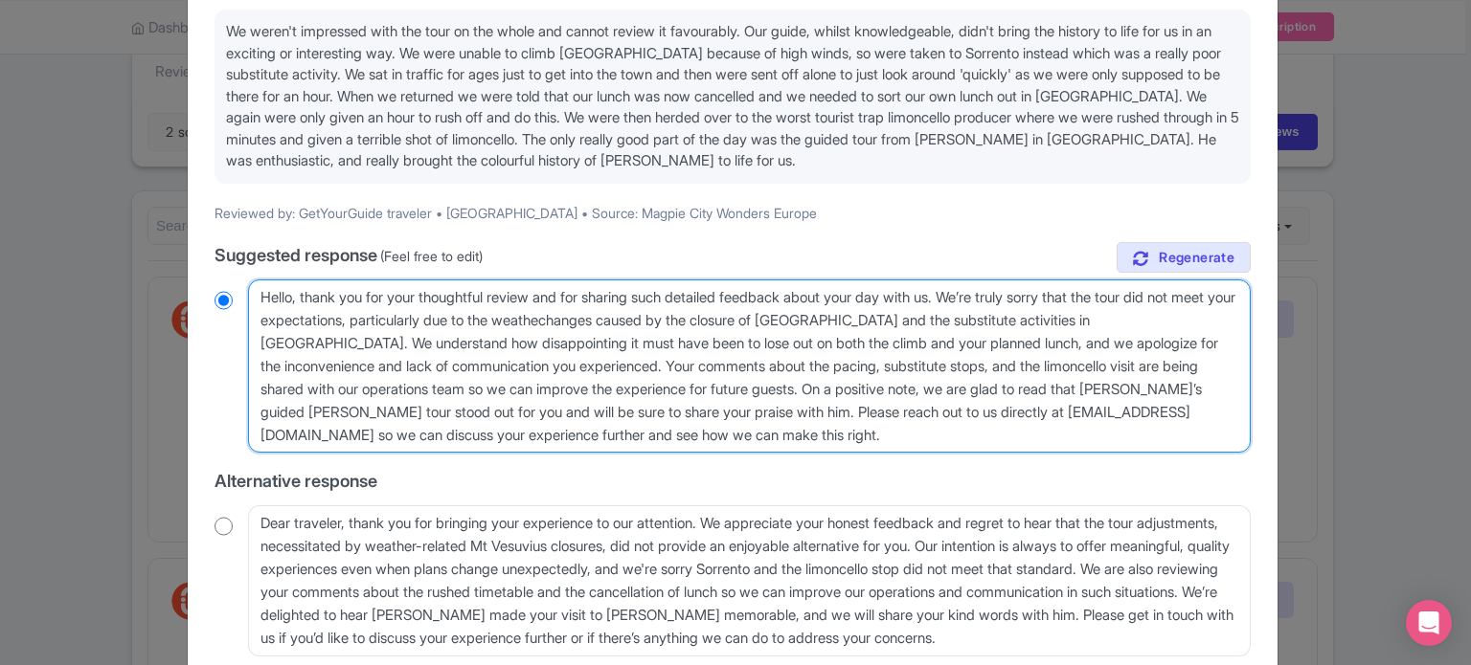
radio input "true"
type textarea "Hello, thank you for your thoughtful review and for sharing such detailed feedb…"
radio input "true"
type textarea "Hello, thank you for your thoughtful review and for sharing such detailed feedb…"
radio input "true"
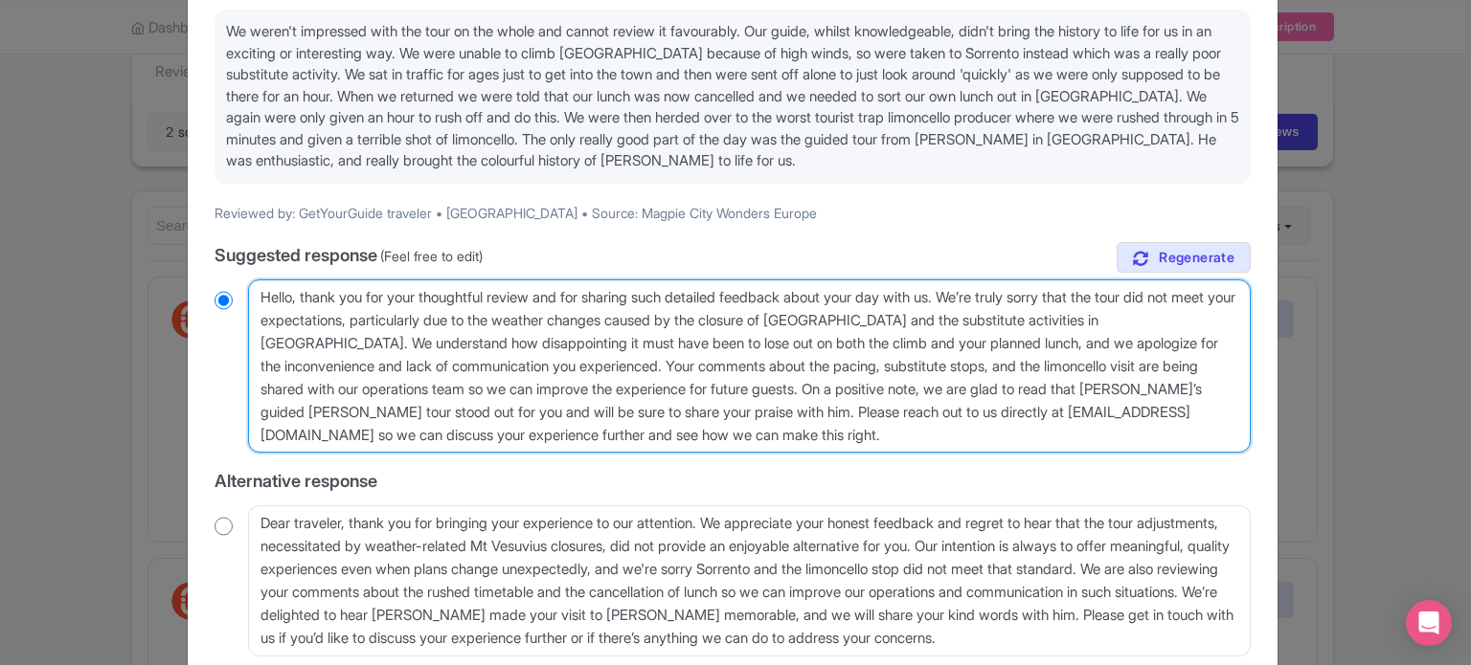
click at [661, 320] on textarea "Dear GetYourGuide traveler, thank you for your thoughtful review and for sharin…" at bounding box center [749, 367] width 1002 height 174
type textarea "Hello, thank you for your thoughtful review and for sharing such detailed feedb…"
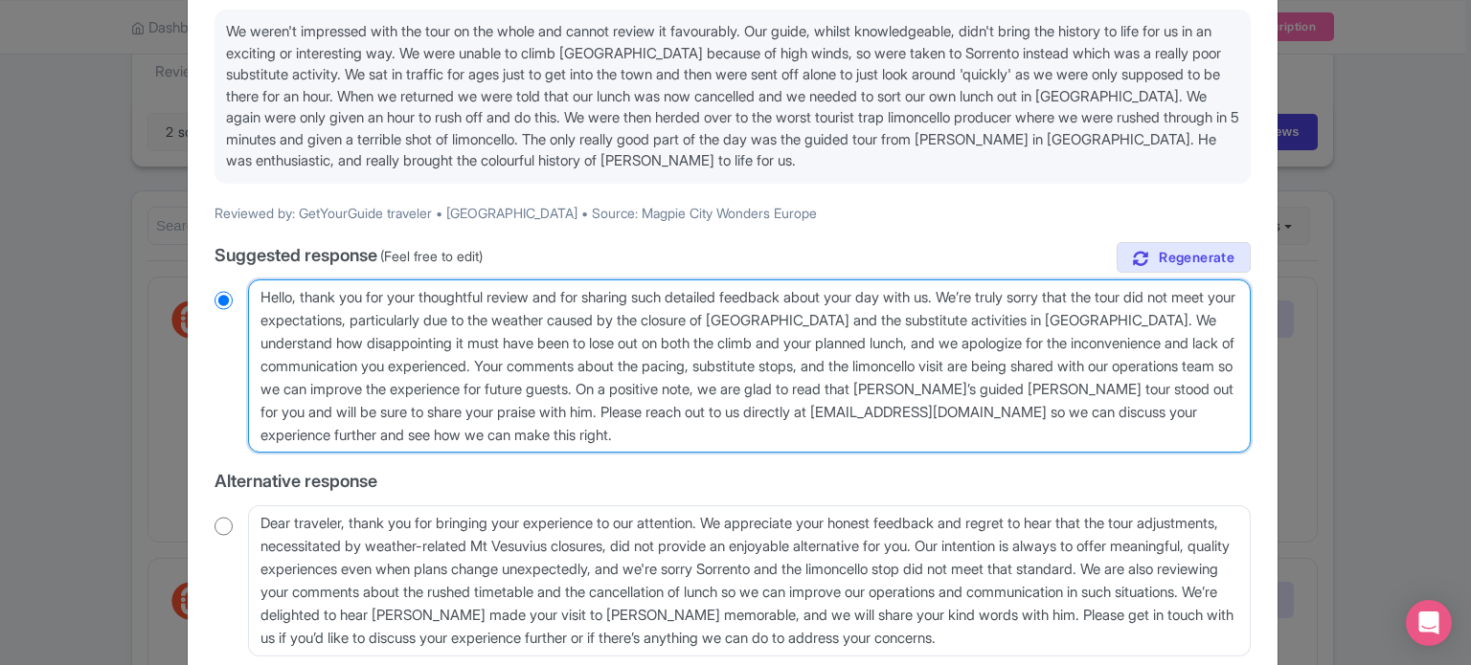
radio input "true"
type textarea "Hello, thank you for your thoughtful review and for sharing such detailed feedb…"
radio input "true"
type textarea "Hello, thank you for your thoughtful review and for sharing such detailed feedb…"
radio input "true"
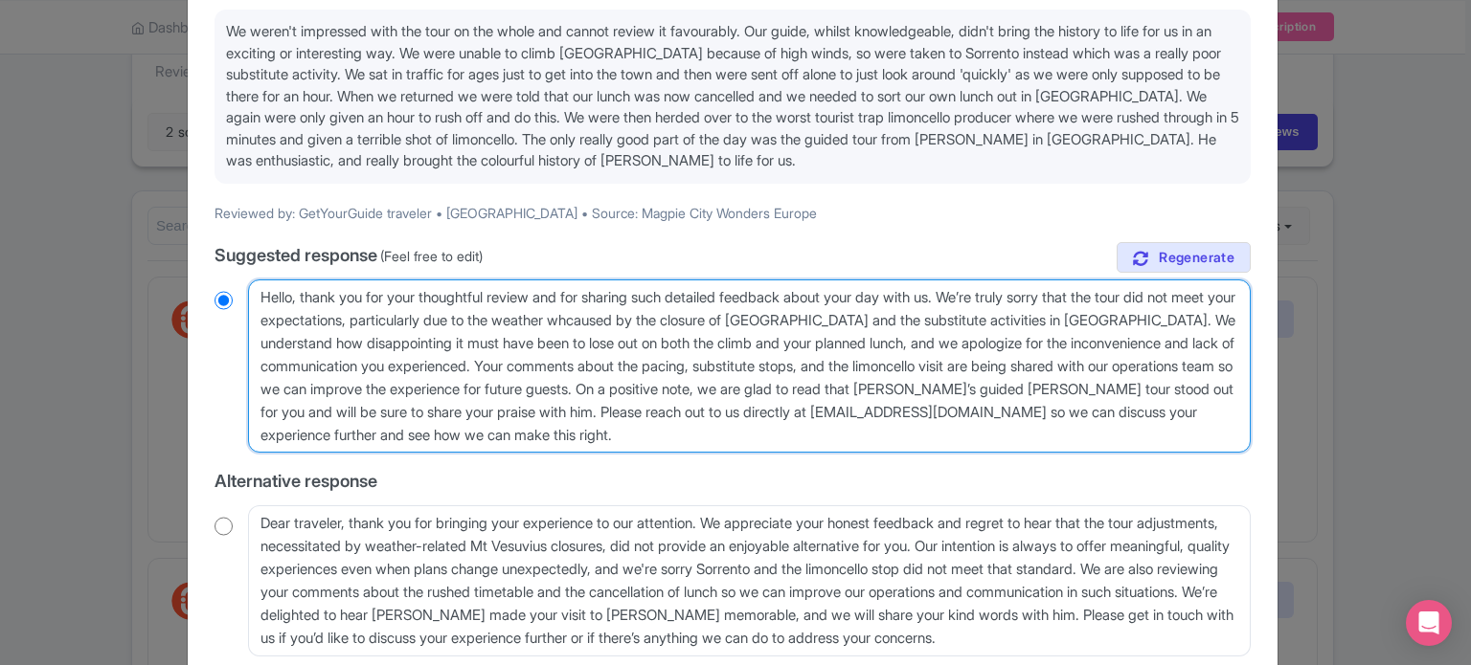
type textarea "Hello, thank you for your thoughtful review and for sharing such detailed feedb…"
radio input "true"
type textarea "Hello, thank you for your thoughtful review and for sharing such detailed feedb…"
radio input "true"
type textarea "Hello, thank you for your thoughtful review and for sharing such detailed feedb…"
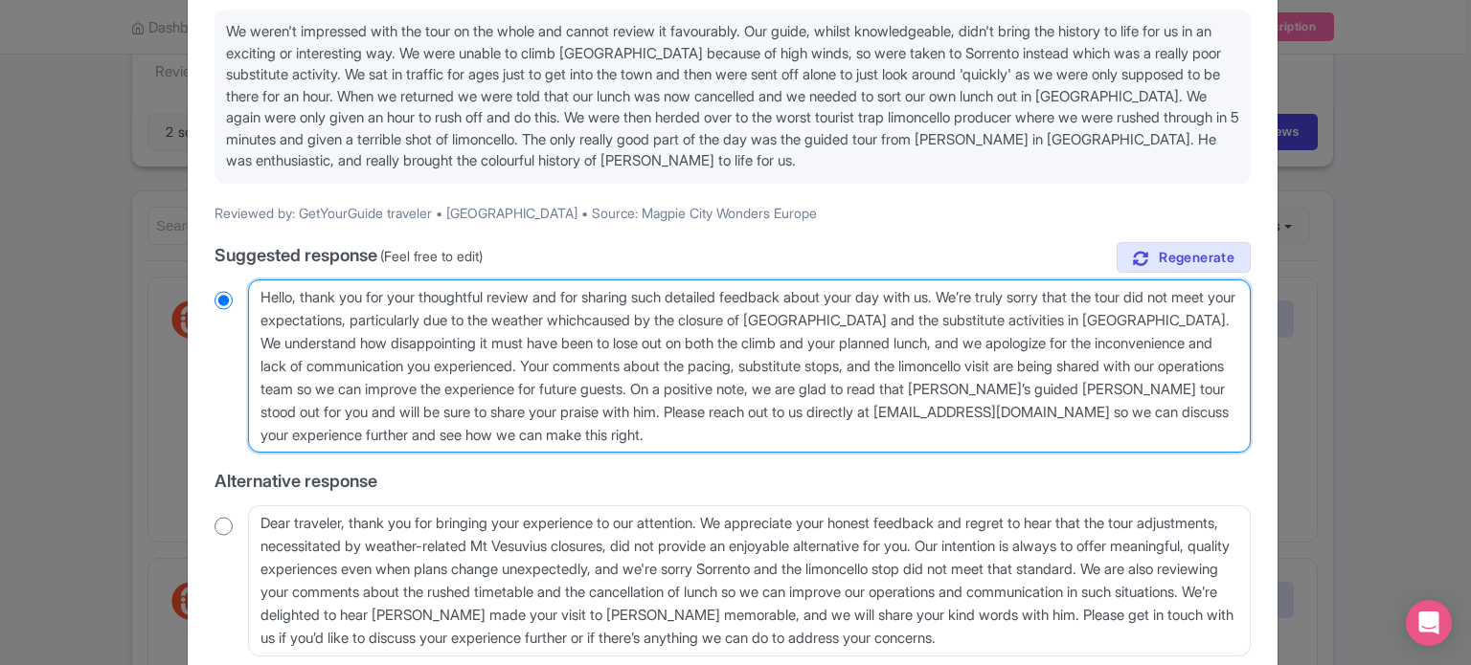
radio input "true"
type textarea "Hello, thank you for your thoughtful review and for sharing such detailed feedb…"
radio input "true"
click at [739, 321] on textarea "Dear GetYourGuide traveler, thank you for your thoughtful review and for sharin…" at bounding box center [749, 367] width 1002 height 174
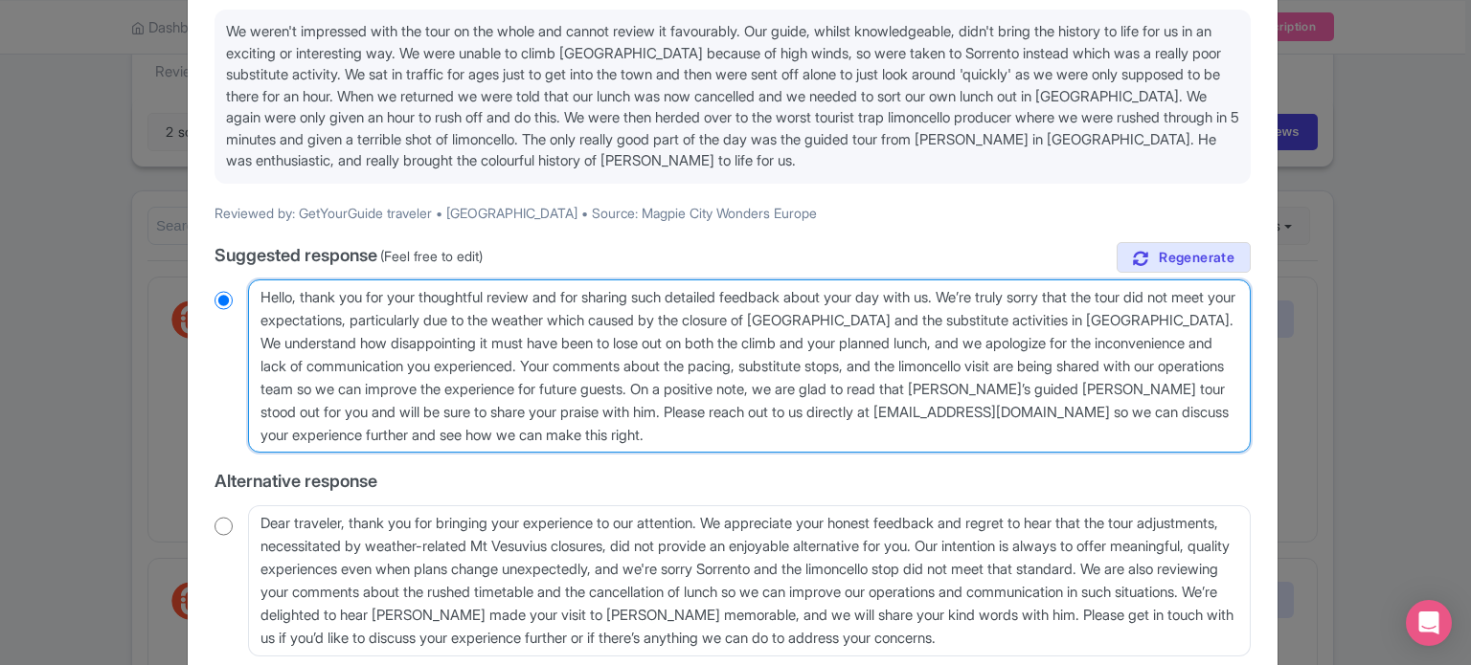
type textarea "Hello, thank you for your thoughtful review and for sharing such detailed feedb…"
radio input "true"
drag, startPoint x: 751, startPoint y: 389, endPoint x: 567, endPoint y: 371, distance: 184.7
click at [567, 371] on textarea "Dear GetYourGuide traveler, thank you for your thoughtful review and for sharin…" at bounding box center [749, 367] width 1002 height 174
type textarea "Hello, thank you for your thoughtful review and for sharing such detailed feedb…"
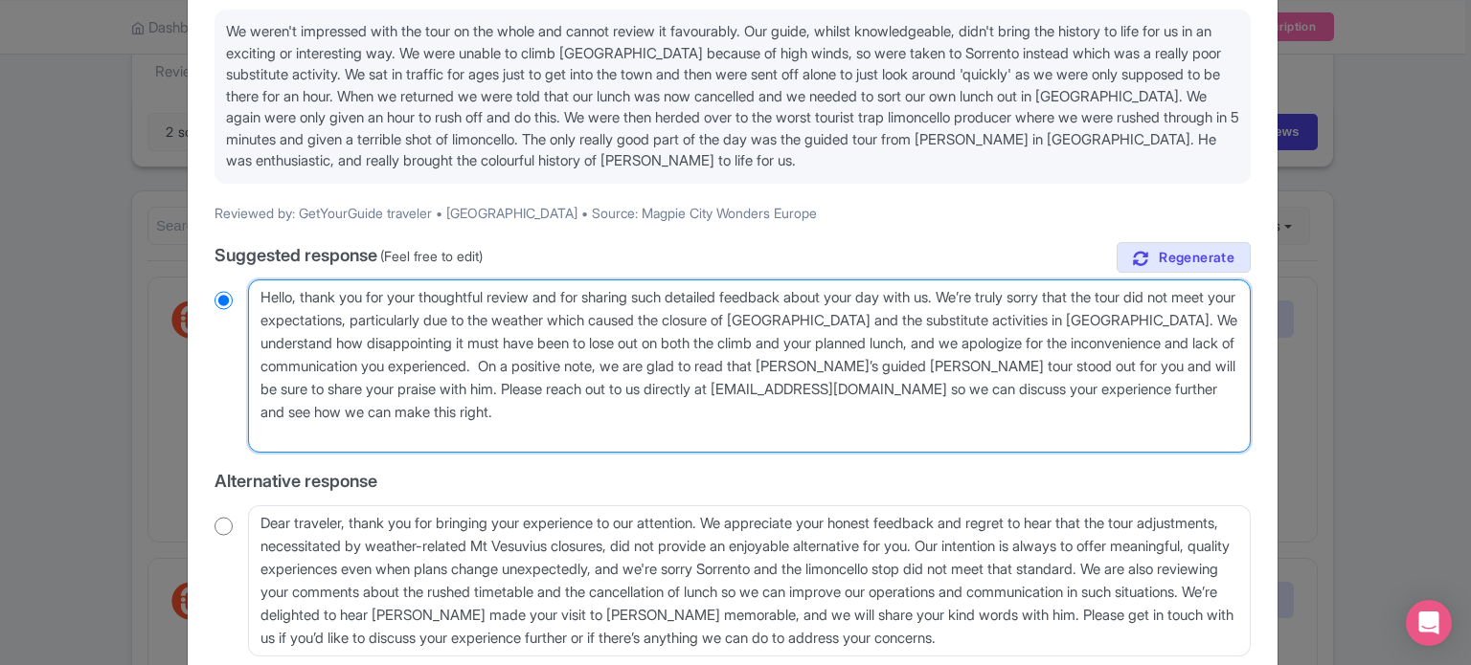
radio input "true"
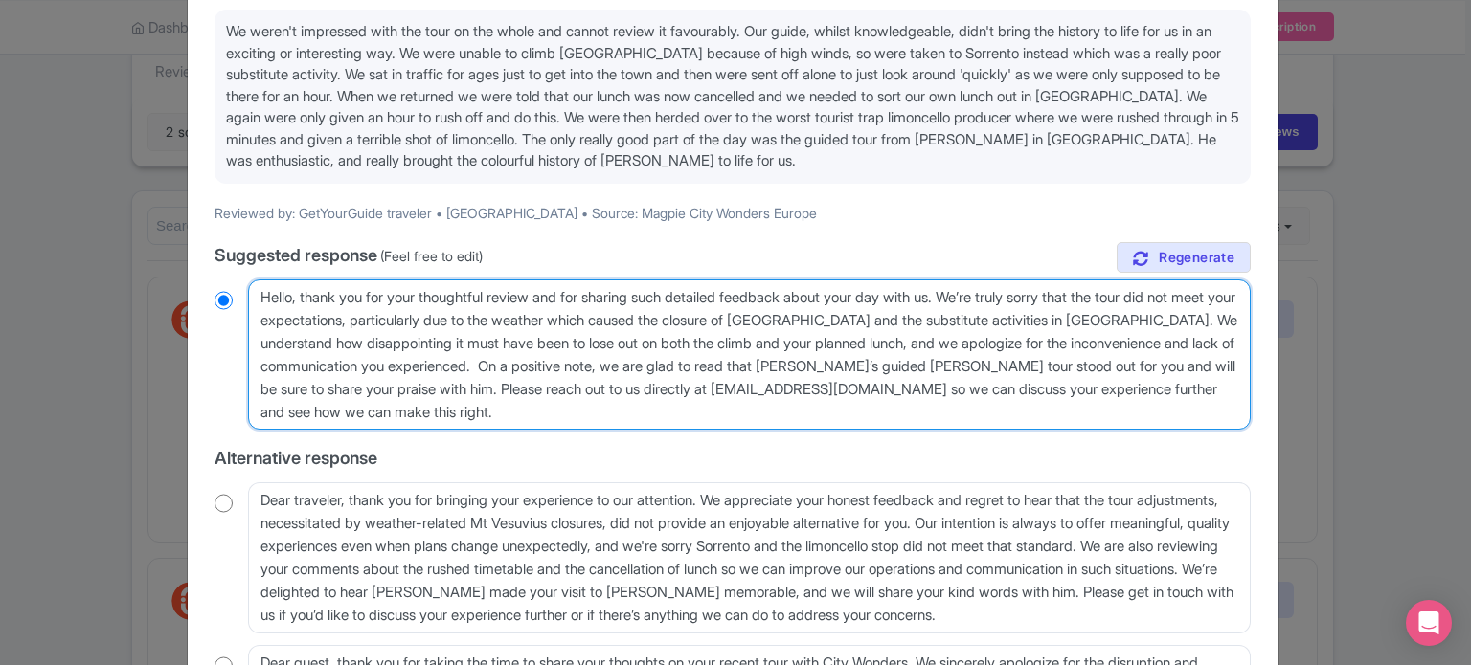
click at [912, 363] on textarea "Dear GetYourGuide traveler, thank you for your thoughtful review and for sharin…" at bounding box center [749, 355] width 1002 height 151
click at [507, 388] on textarea "Dear GetYourGuide traveler, thank you for your thoughtful review and for sharin…" at bounding box center [749, 355] width 1002 height 151
click at [760, 387] on textarea "Dear GetYourGuide traveler, thank you for your thoughtful review and for sharin…" at bounding box center [749, 355] width 1002 height 151
type textarea "Hello, thank you for your thoughtful review and for sharing such detailed feedb…"
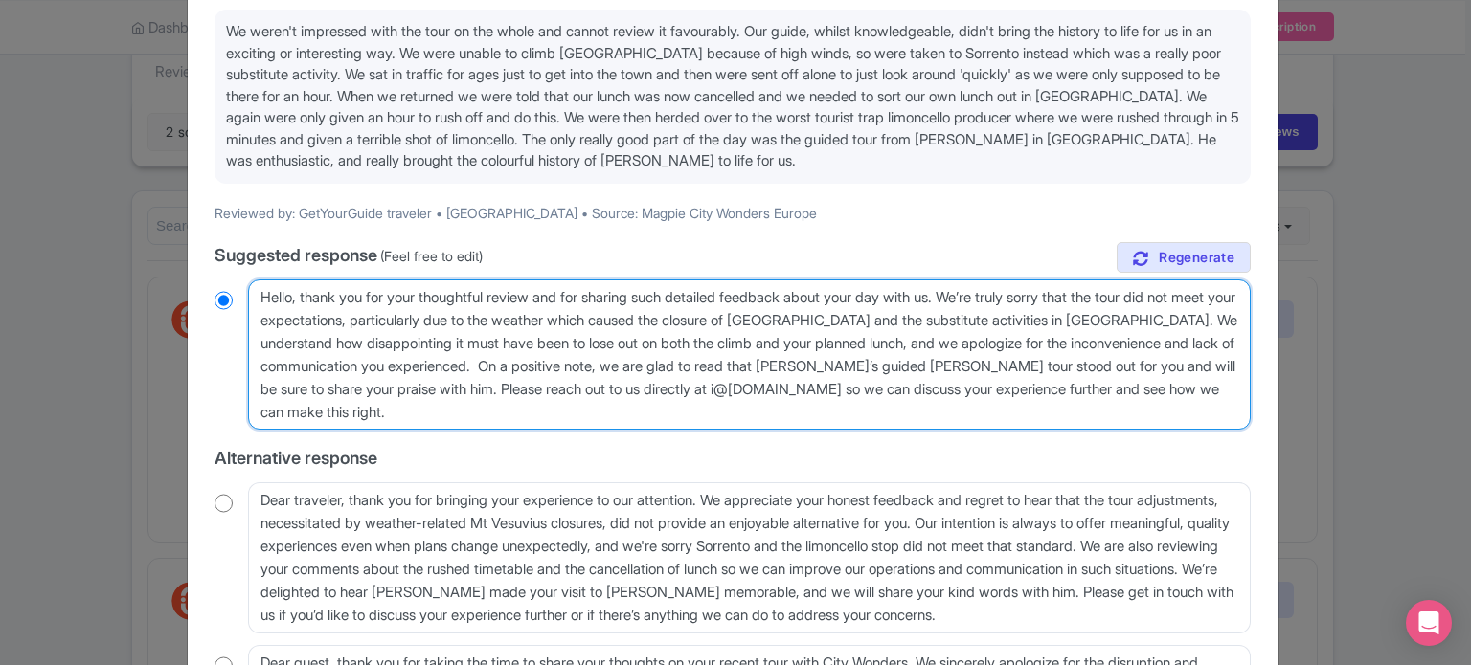
radio input "true"
type textarea "Hello, thank you for your thoughtful review and for sharing such detailed feedb…"
radio input "true"
type textarea "Hello, thank you for your thoughtful review and for sharing such detailed feedb…"
radio input "true"
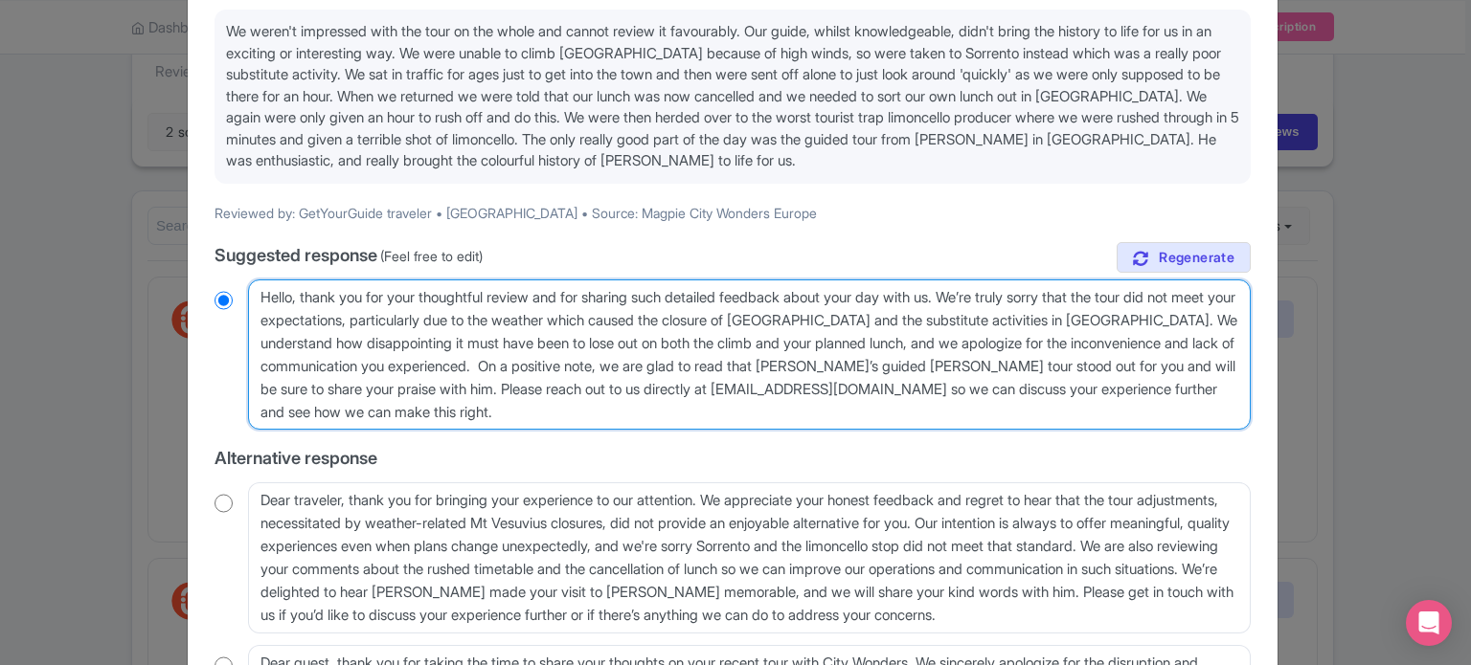
type textarea "Hello, thank you for your thoughtful review and for sharing such detailed feedb…"
radio input "true"
click at [597, 417] on textarea "Dear GetYourGuide traveler, thank you for your thoughtful review and for sharin…" at bounding box center [749, 355] width 1002 height 151
drag, startPoint x: 937, startPoint y: 405, endPoint x: 975, endPoint y: 386, distance: 42.0
click at [975, 386] on textarea "Dear GetYourGuide traveler, thank you for your thoughtful review and for sharin…" at bounding box center [749, 355] width 1002 height 151
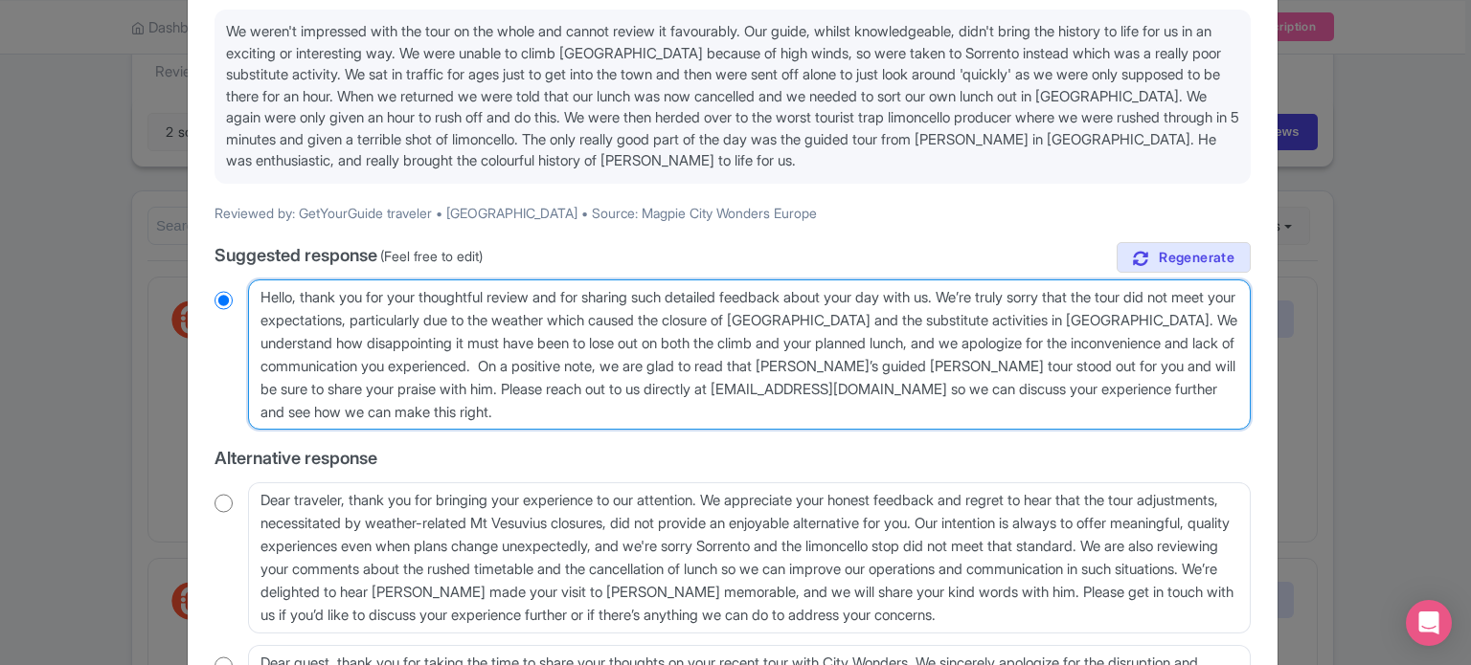
type textarea "Hello, thank you for your thoughtful review and for sharing such detailed feedb…"
radio input "true"
type textarea "Hello, thank you for your thoughtful review and for sharing such detailed feedb…"
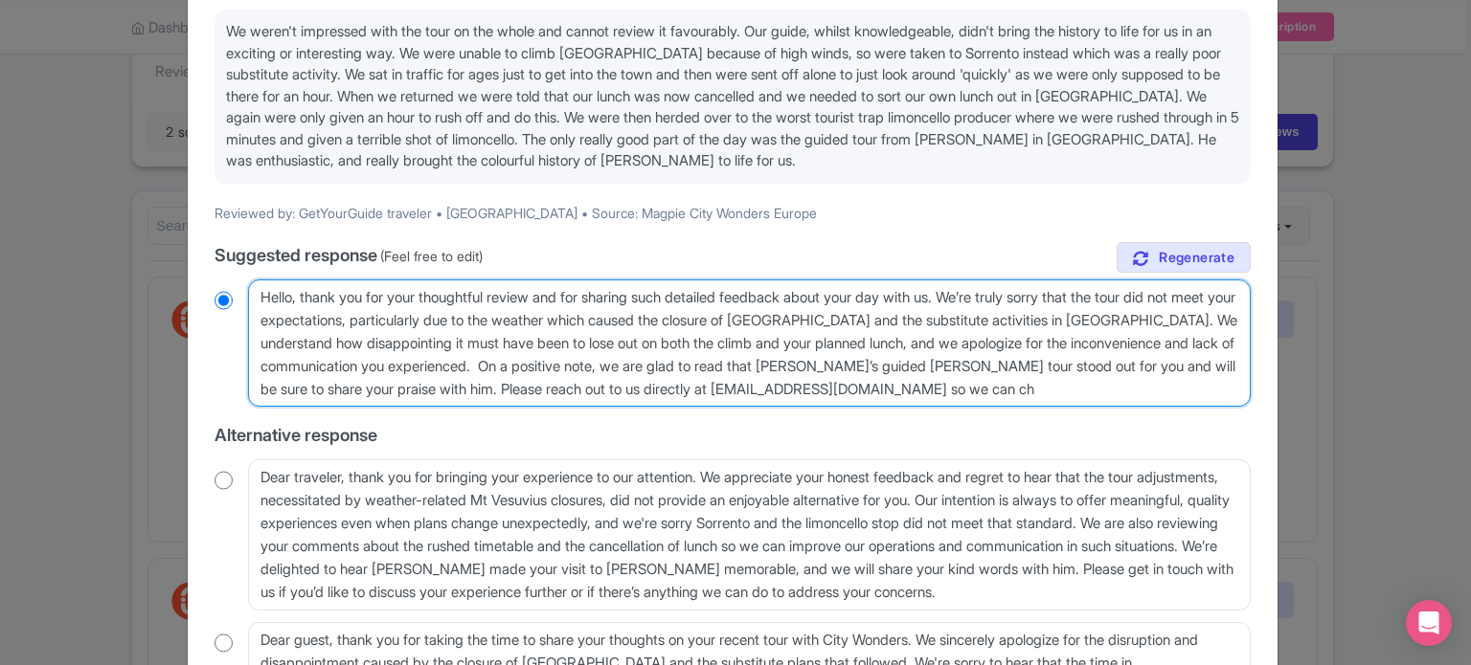
radio input "true"
type textarea "Hello, thank you for your thoughtful review and for sharing such detailed feedb…"
radio input "true"
type textarea "Hello, thank you for your thoughtful review and for sharing such detailed feedb…"
radio input "true"
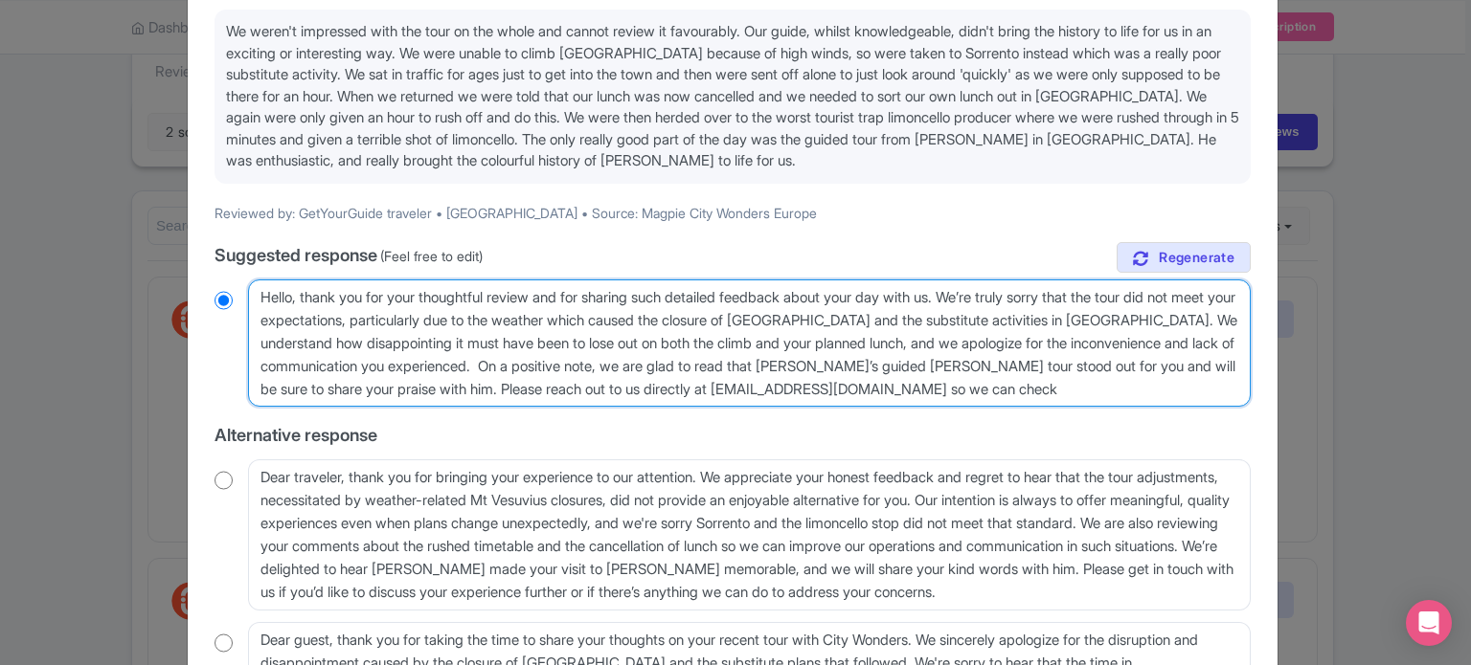
type textarea "Hello, thank you for your thoughtful review and for sharing such detailed feedb…"
radio input "true"
type textarea "Hello, thank you for your thoughtful review and for sharing such detailed feedb…"
radio input "true"
type textarea "Hello, thank you for your thoughtful review and for sharing such detailed feedb…"
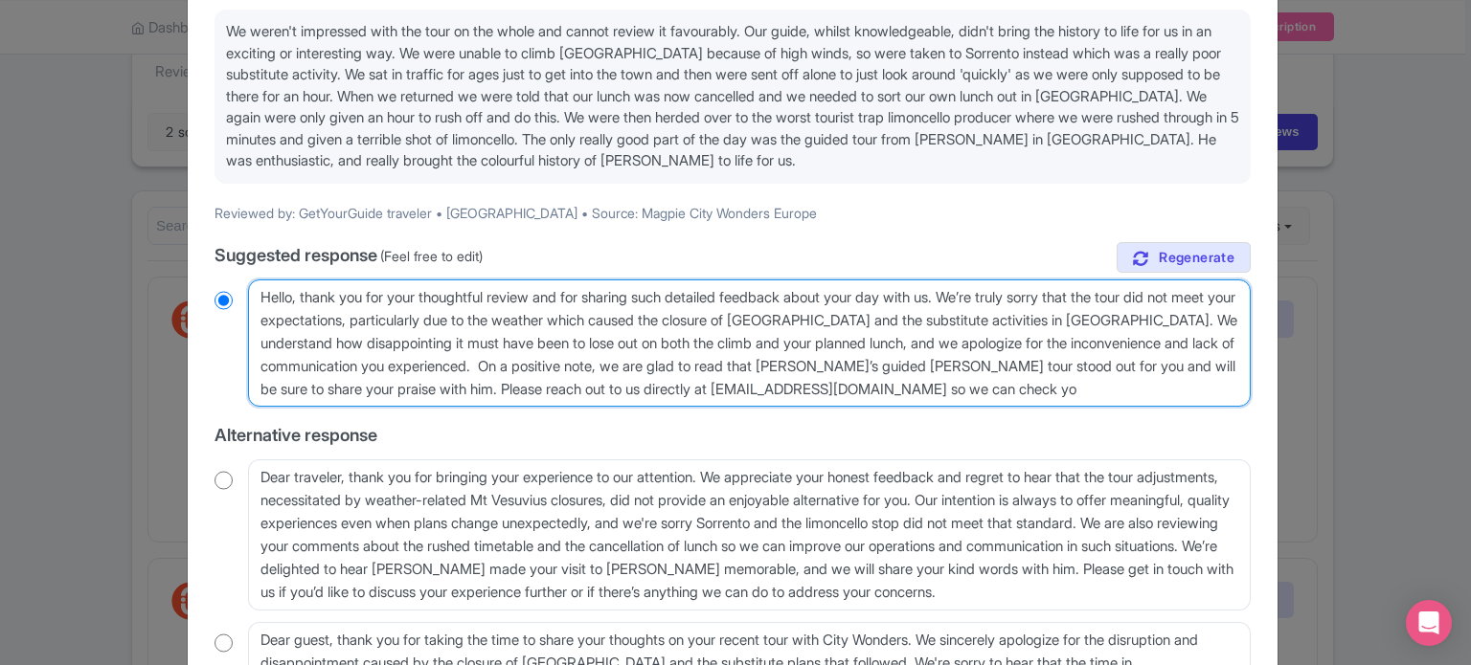
radio input "true"
type textarea "Hello, thank you for your thoughtful review and for sharing such detailed feedb…"
radio input "true"
type textarea "Hello, thank you for your thoughtful review and for sharing such detailed feedb…"
radio input "true"
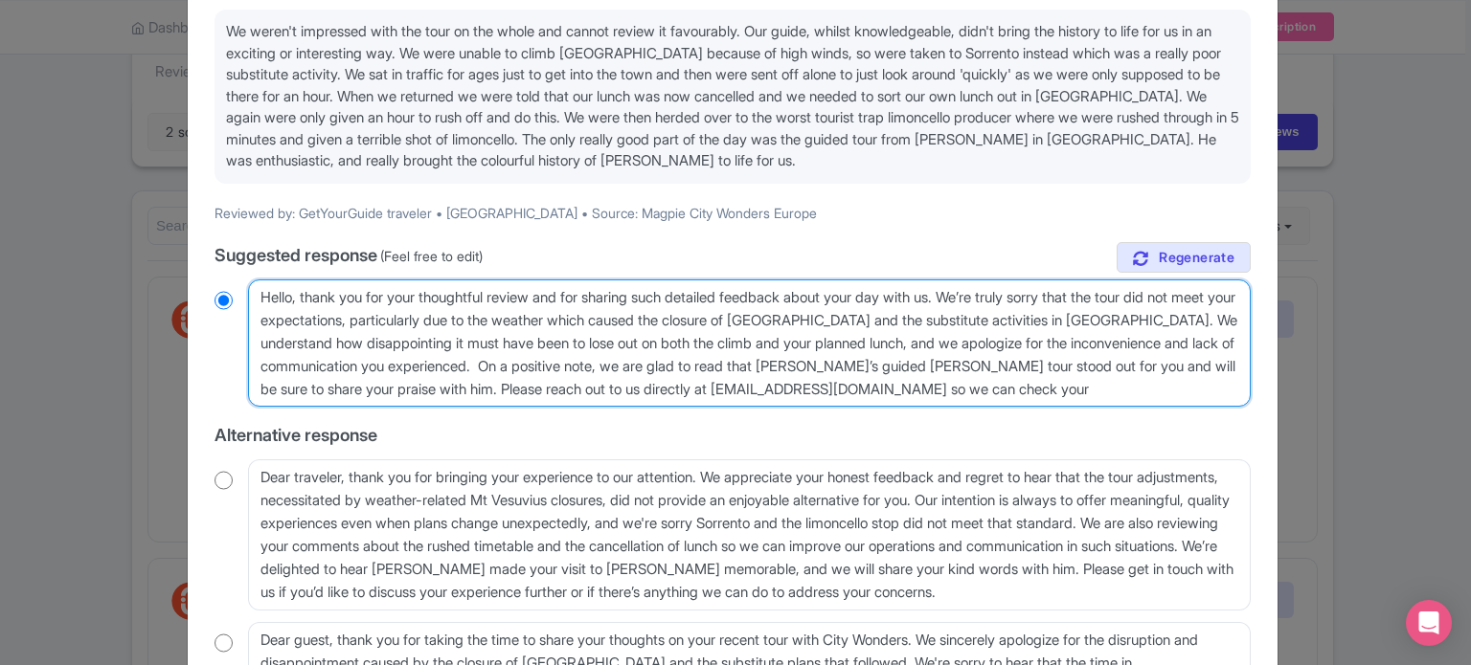
type textarea "Hello, thank you for your thoughtful review and for sharing such detailed feedb…"
radio input "true"
type textarea "Hello, thank you for your thoughtful review and for sharing such detailed feedb…"
radio input "true"
type textarea "Hello, thank you for your thoughtful review and for sharing such detailed feedb…"
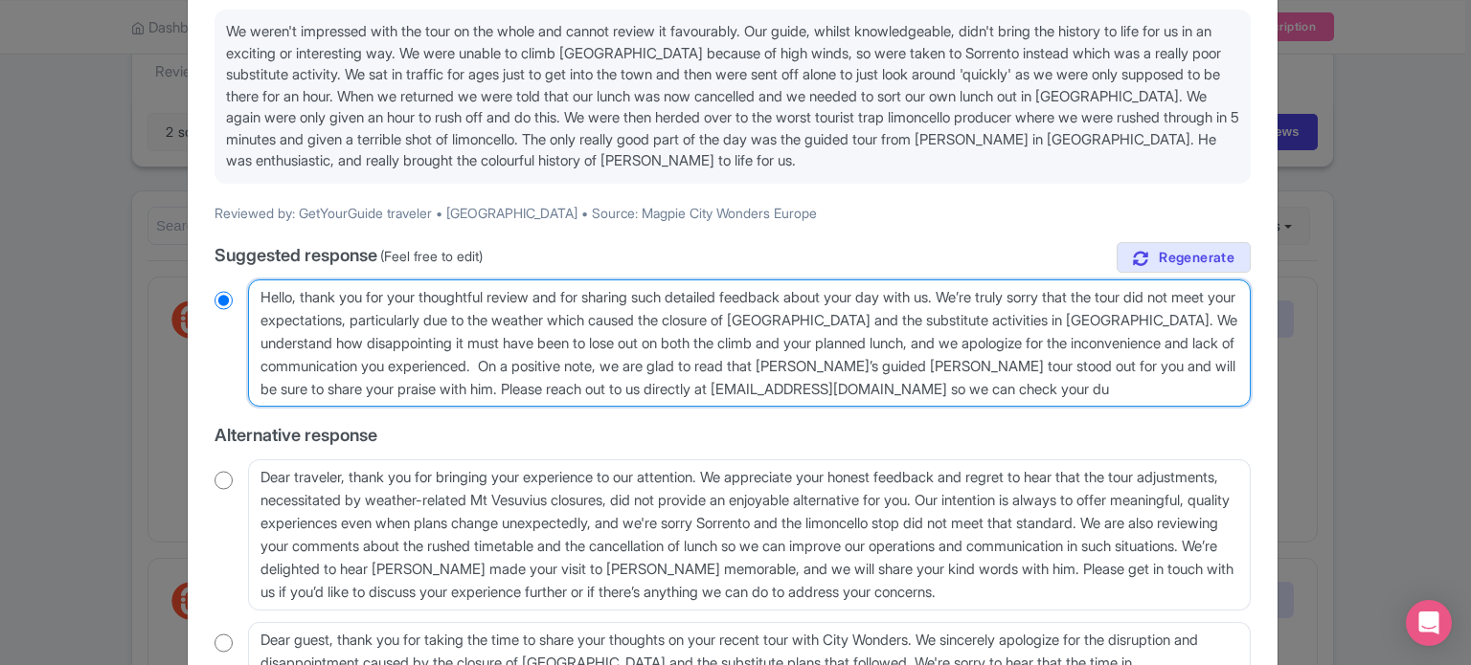
radio input "true"
type textarea "Hello, thank you for your thoughtful review and for sharing such detailed feedb…"
radio input "true"
type textarea "Hello, thank you for your thoughtful review and for sharing such detailed feedb…"
radio input "true"
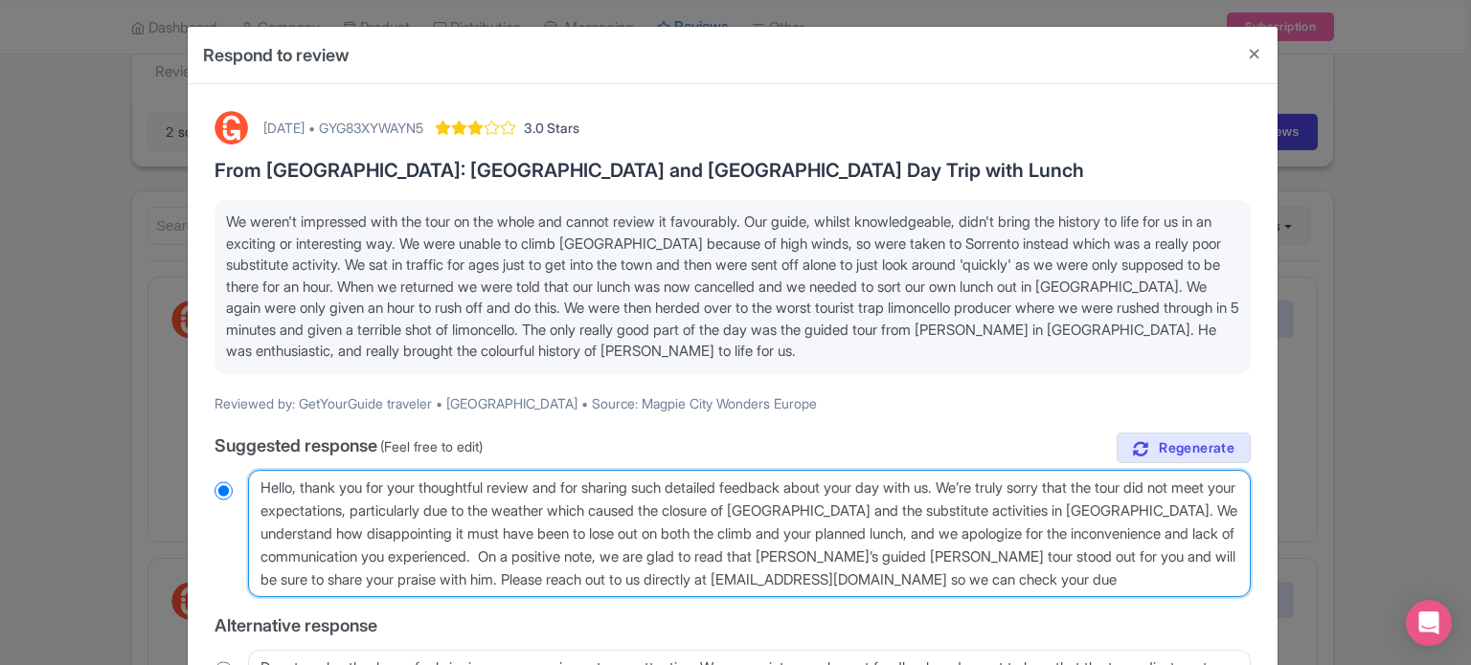
scroll to position [0, 0]
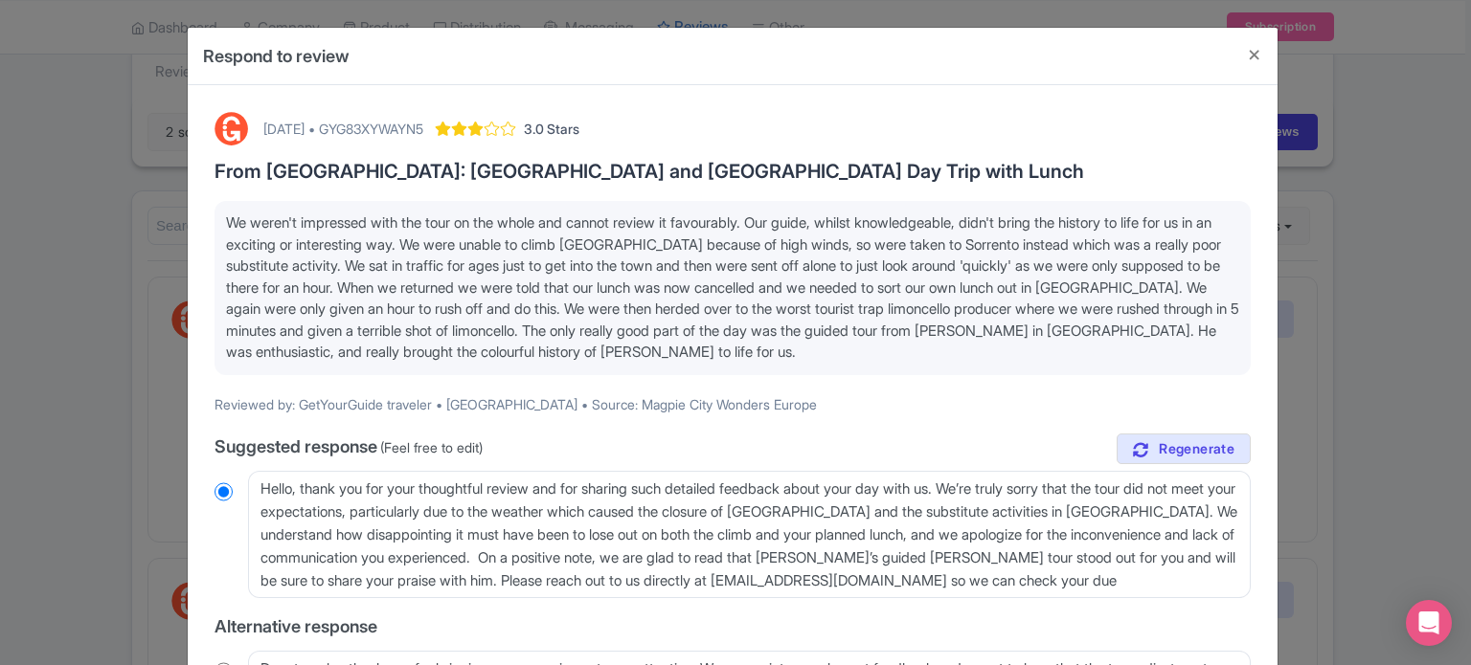
click at [423, 130] on div "October 03, 2025 • GYG83XYWAYN5" at bounding box center [343, 129] width 160 height 20
copy div "GYG83XYWAYN5"
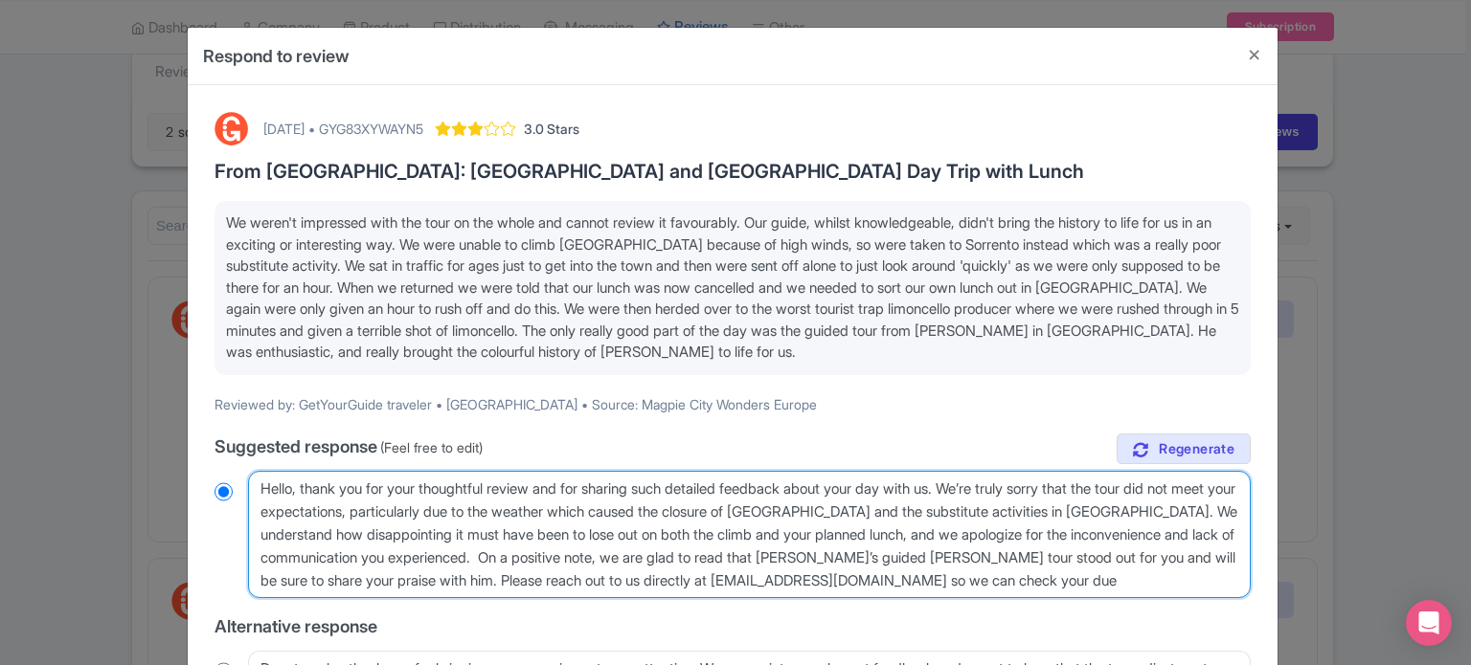
click at [1094, 572] on textarea "Dear GetYourGuide traveler, thank you for your thoughtful review and for sharin…" at bounding box center [749, 535] width 1002 height 128
type textarea "Hello, thank you for your thoughtful review and for sharing such detailed feedb…"
radio input "true"
type textarea "Hello, thank you for your thoughtful review and for sharing such detailed feedb…"
radio input "true"
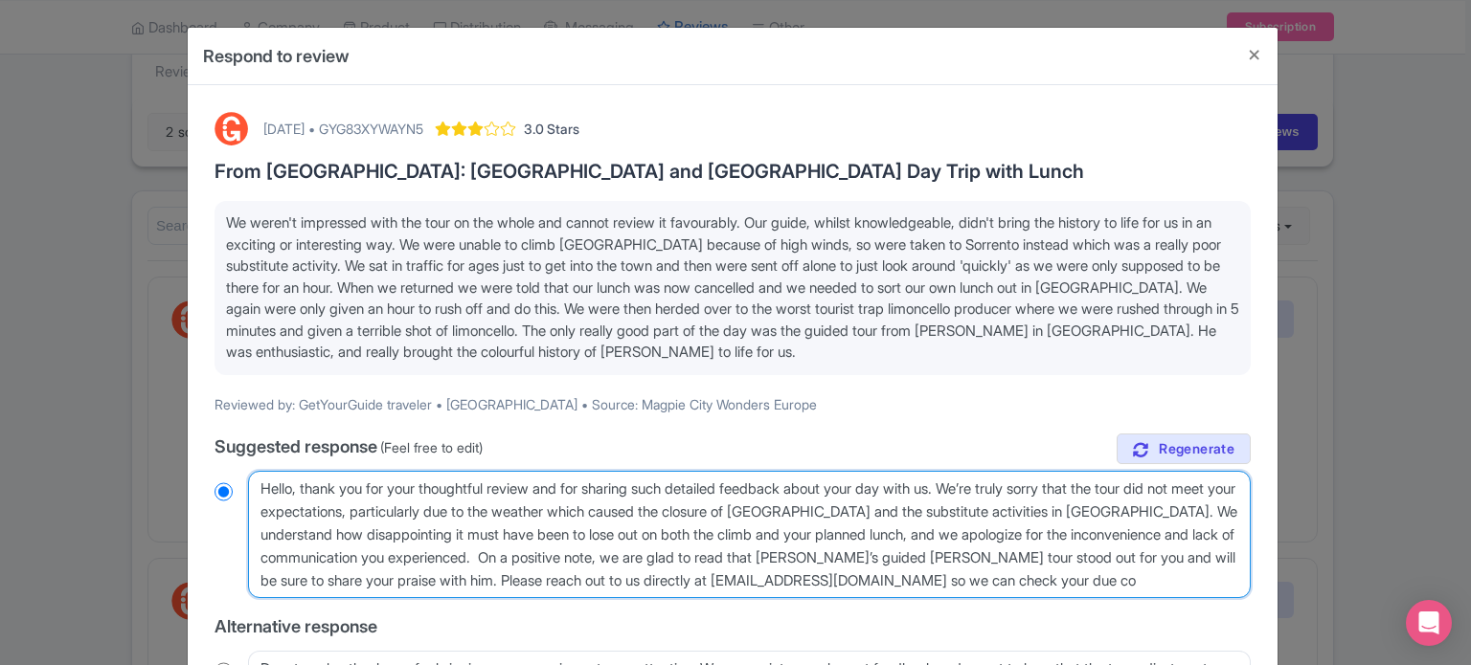
type textarea "Hello, thank you for your thoughtful review and for sharing such detailed feedb…"
radio input "true"
type textarea "Hello, thank you for your thoughtful review and for sharing such detailed feedb…"
radio input "true"
type textarea "Hello, thank you for your thoughtful review and for sharing such detailed feedb…"
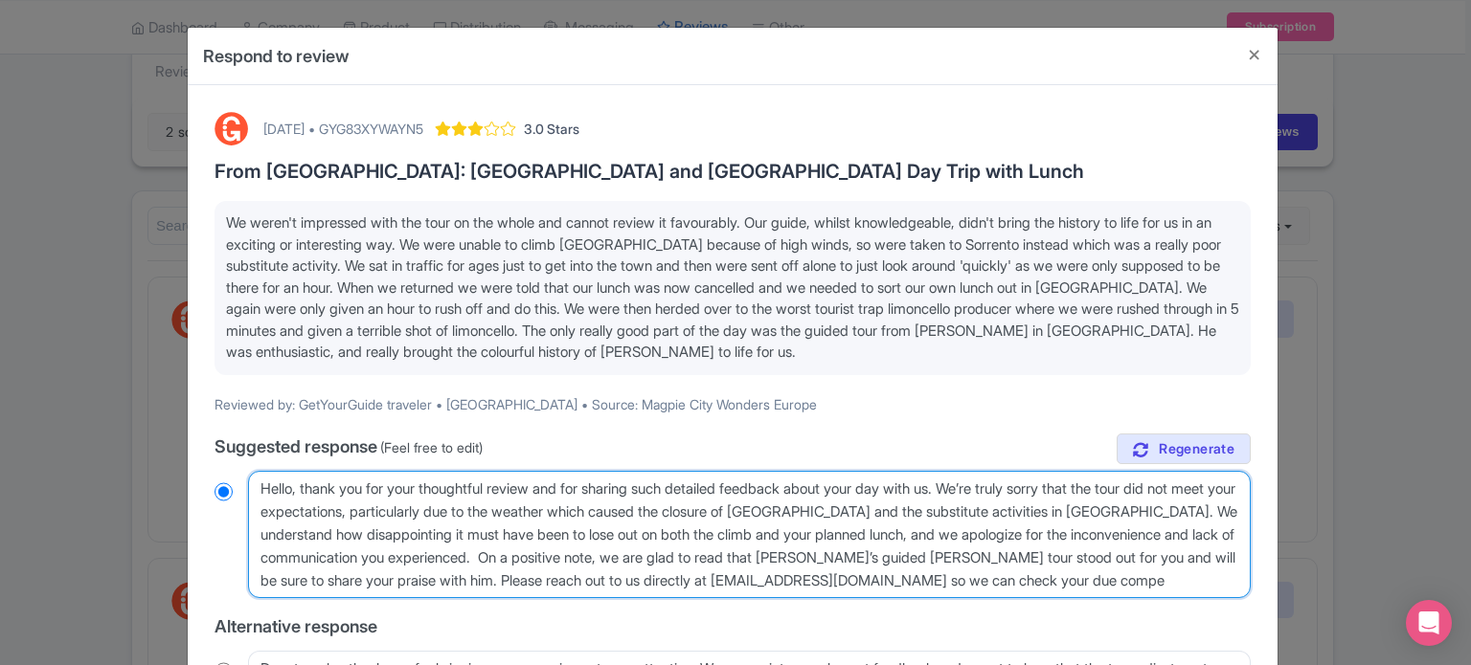
radio input "true"
type textarea "Hello, thank you for your thoughtful review and for sharing such detailed feedb…"
radio input "true"
type textarea "Hello, thank you for your thoughtful review and for sharing such detailed feedb…"
radio input "true"
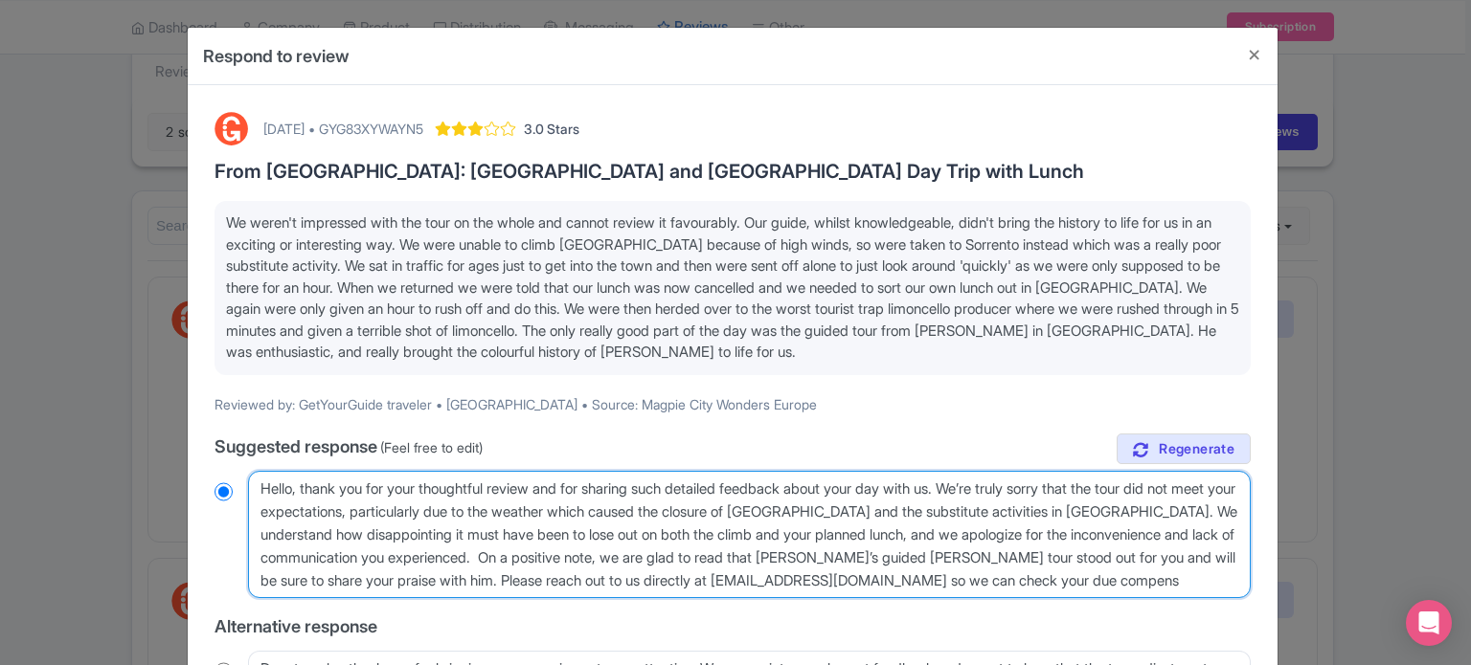
type textarea "Hello, thank you for your thoughtful review and for sharing such detailed feedb…"
radio input "true"
type textarea "Hello, thank you for your thoughtful review and for sharing such detailed feedb…"
radio input "true"
type textarea "Hello, thank you for your thoughtful review and for sharing such detailed feedb…"
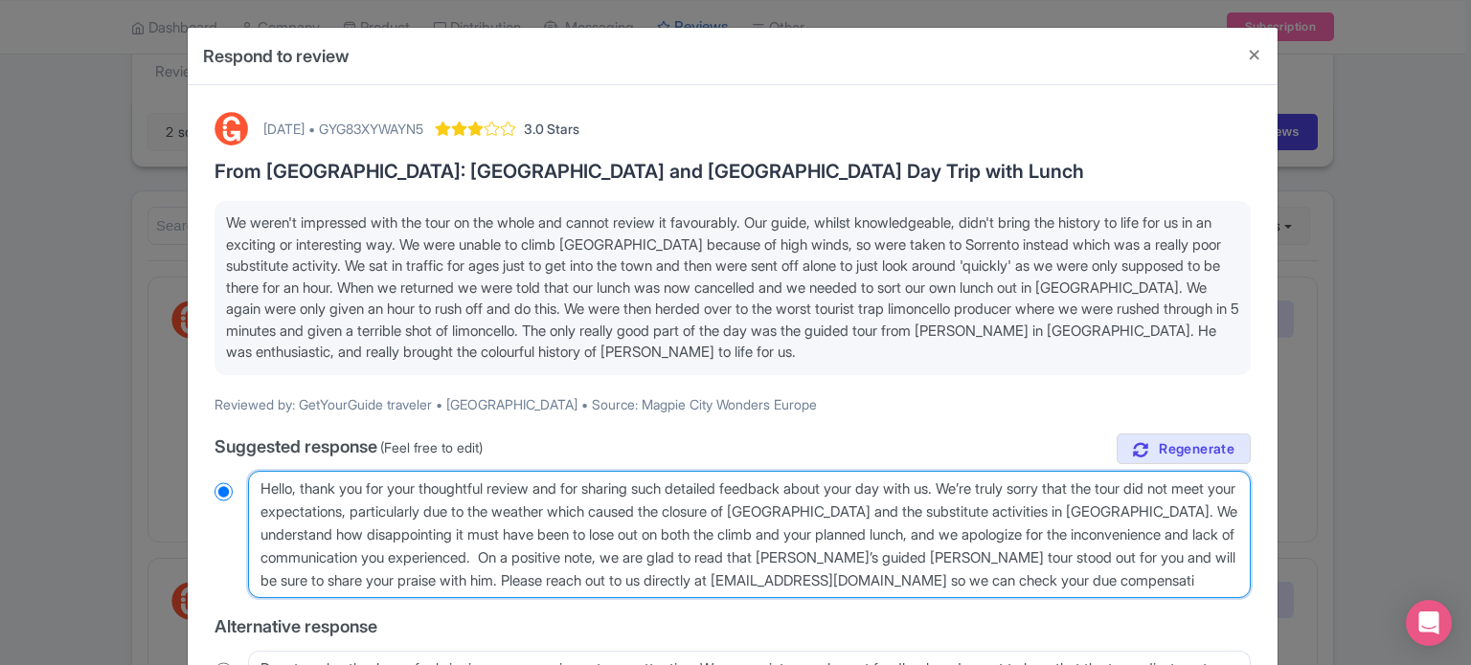
radio input "true"
type textarea "Hello, thank you for your thoughtful review and for sharing such detailed feedb…"
radio input "true"
type textarea "Hello, thank you for your thoughtful review and for sharing such detailed feedb…"
radio input "true"
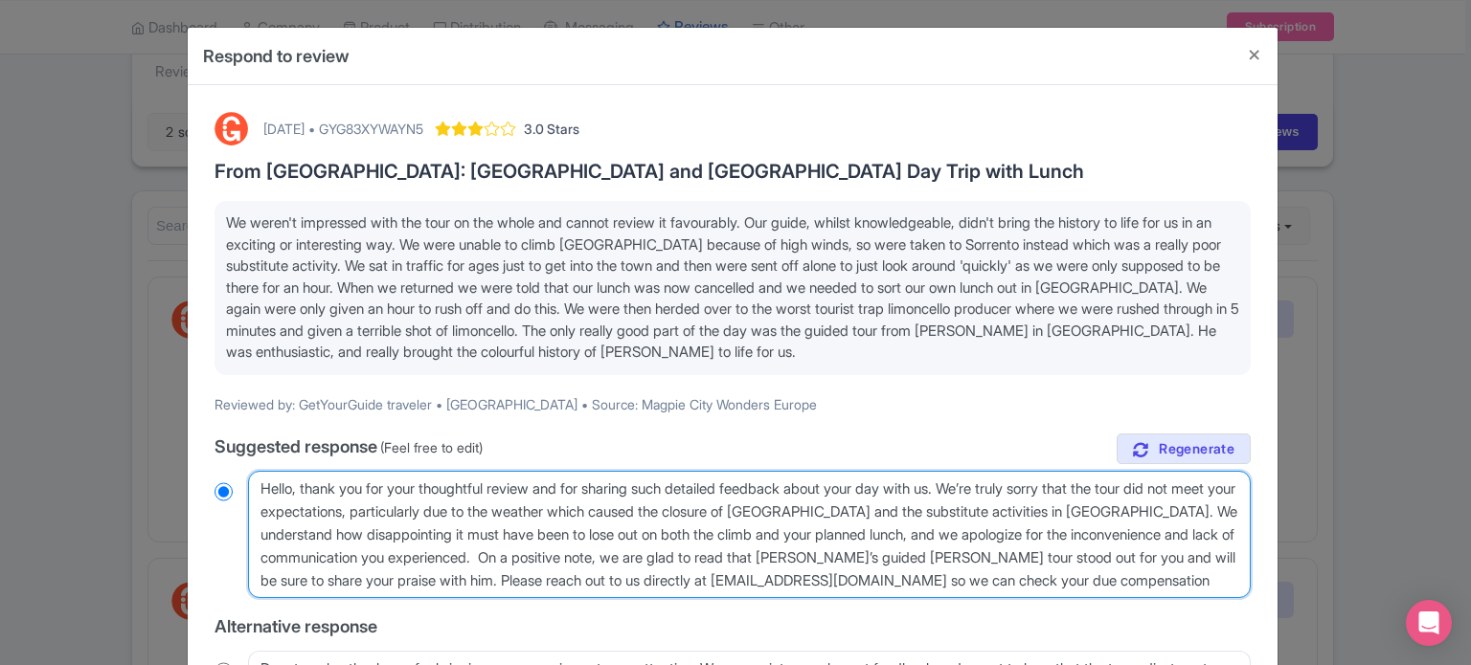
type textarea "Hello, thank you for your thoughtful review and for sharing such detailed feedb…"
radio input "true"
click at [503, 574] on textarea "Dear GetYourGuide traveler, thank you for your thoughtful review and for sharin…" at bounding box center [749, 535] width 1002 height 128
drag, startPoint x: 504, startPoint y: 574, endPoint x: 1161, endPoint y: 559, distance: 658.0
click at [1161, 559] on textarea "Dear GetYourGuide traveler, thank you for your thoughtful review and for sharin…" at bounding box center [749, 535] width 1002 height 128
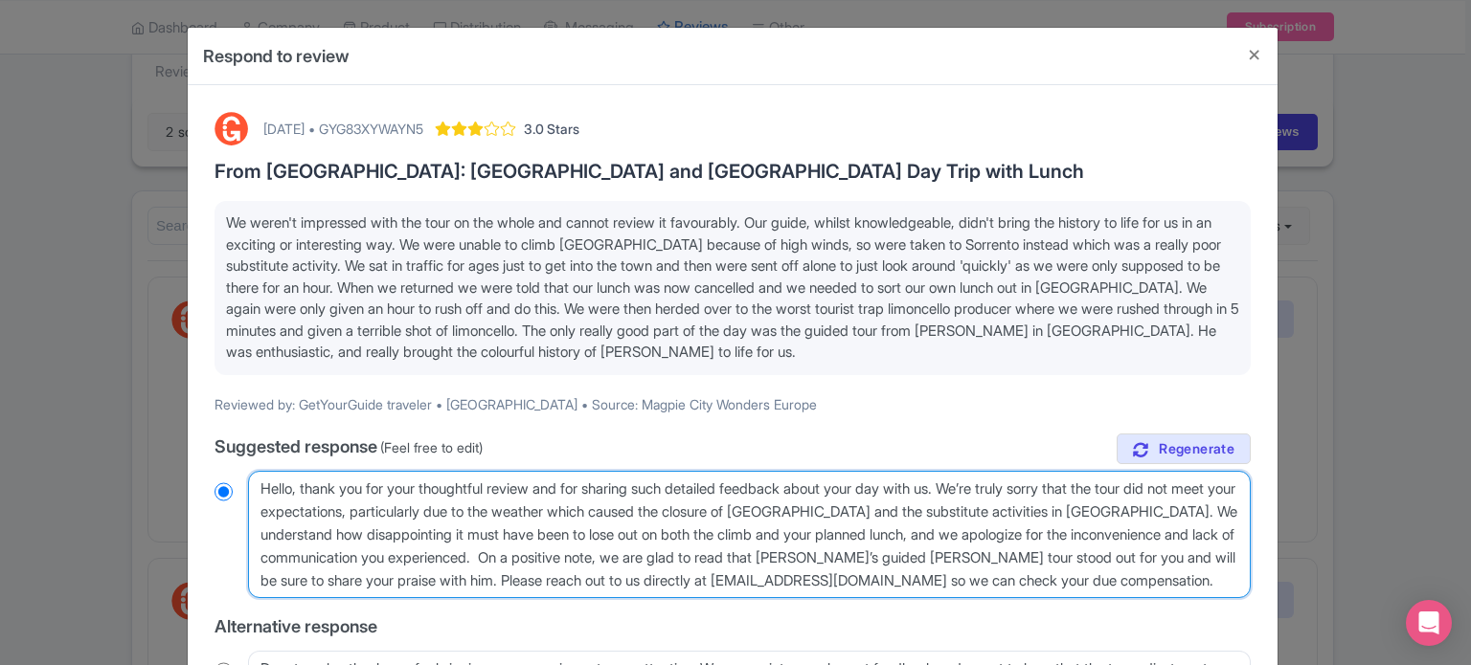
type textarea "Hello, thank you for your thoughtful review and for sharing such detailed feedb…"
radio input "true"
type textarea "Hello, thank you for your thoughtful review and for sharing such detailed feedb…"
radio input "true"
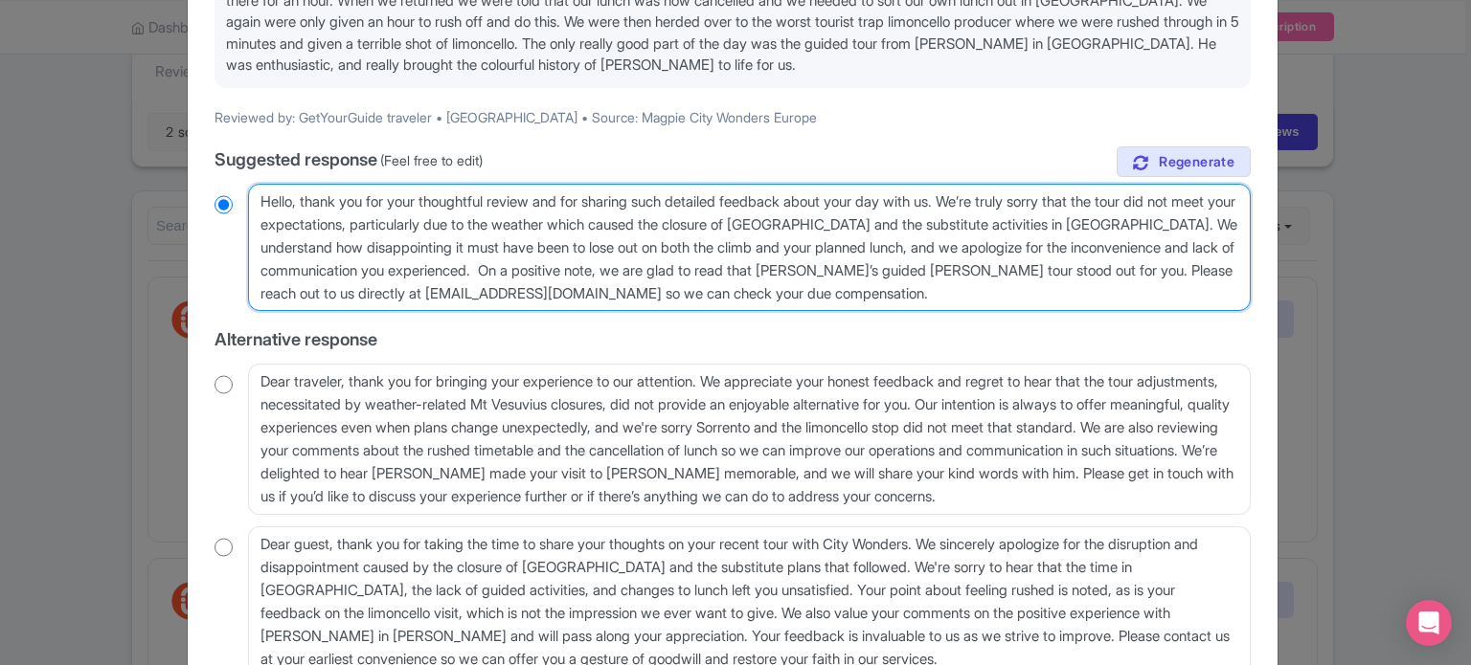
scroll to position [383, 0]
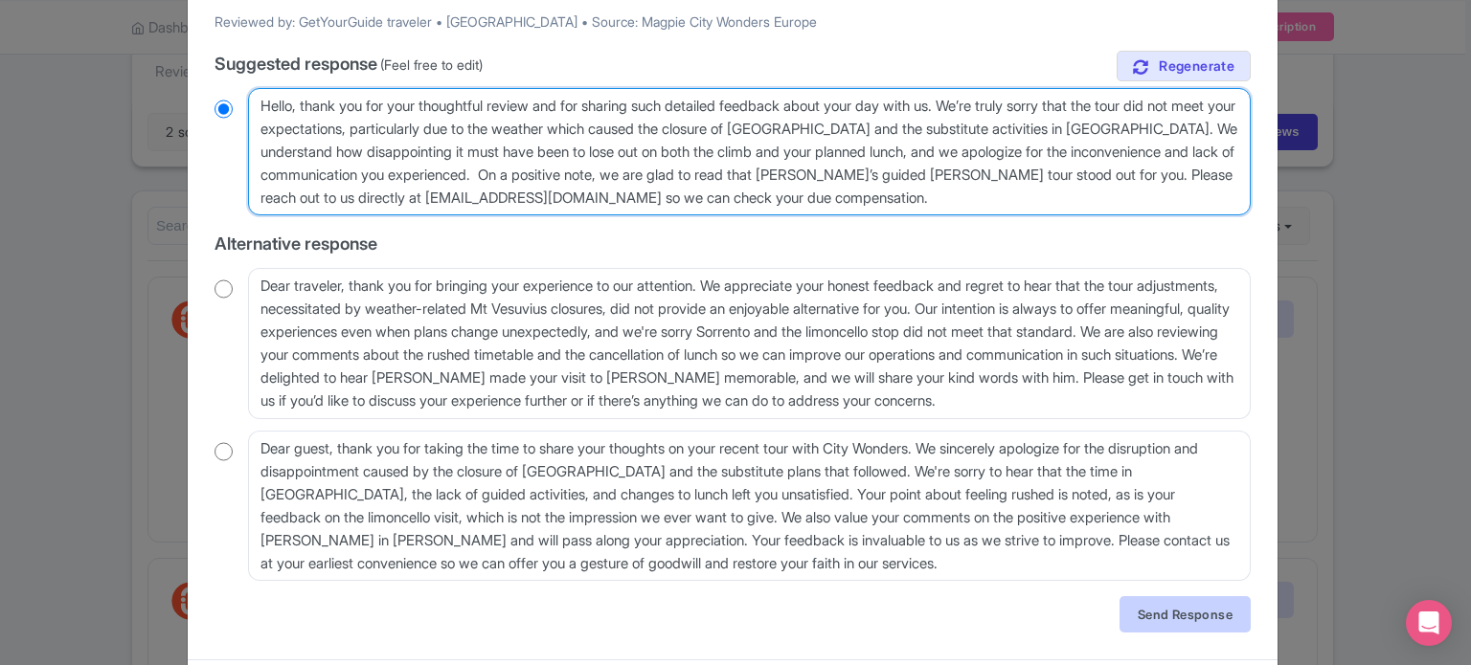
type textarea "Hello, thank you for your thoughtful review and for sharing such detailed feedb…"
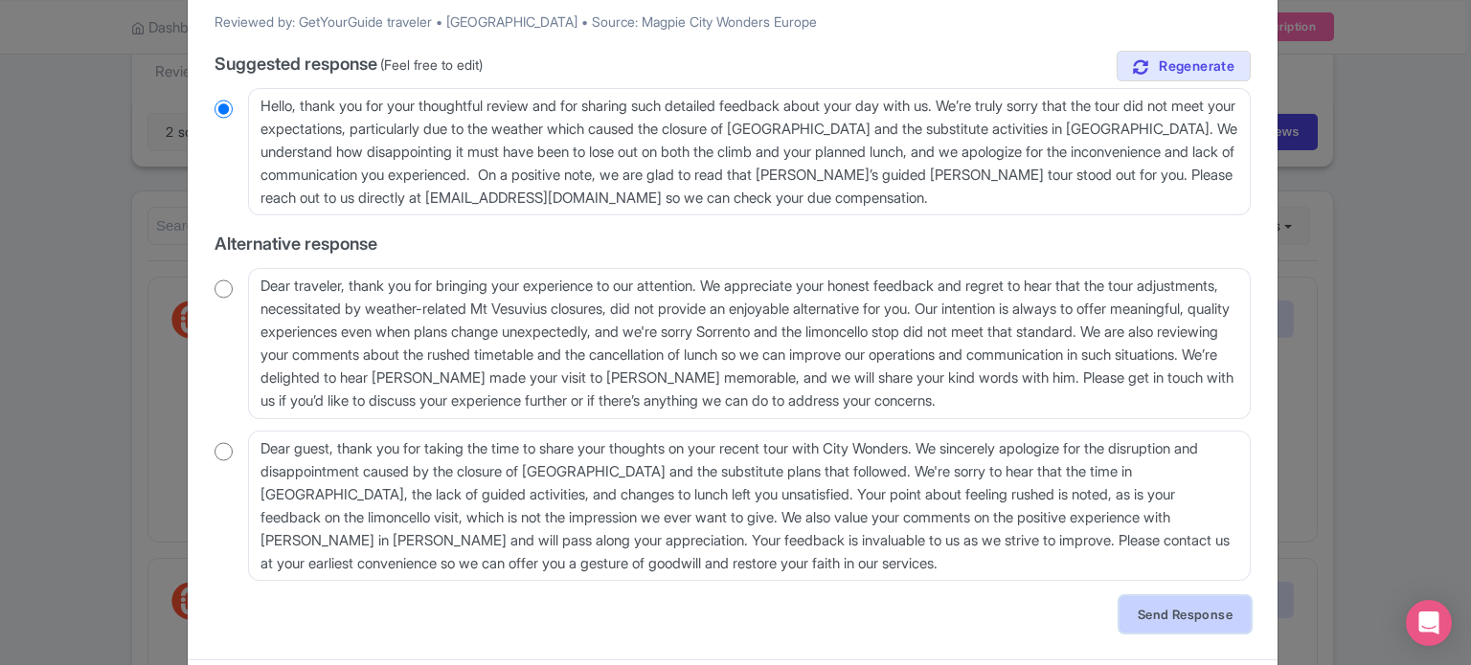
click at [1160, 626] on link "Send Response" at bounding box center [1184, 615] width 131 height 36
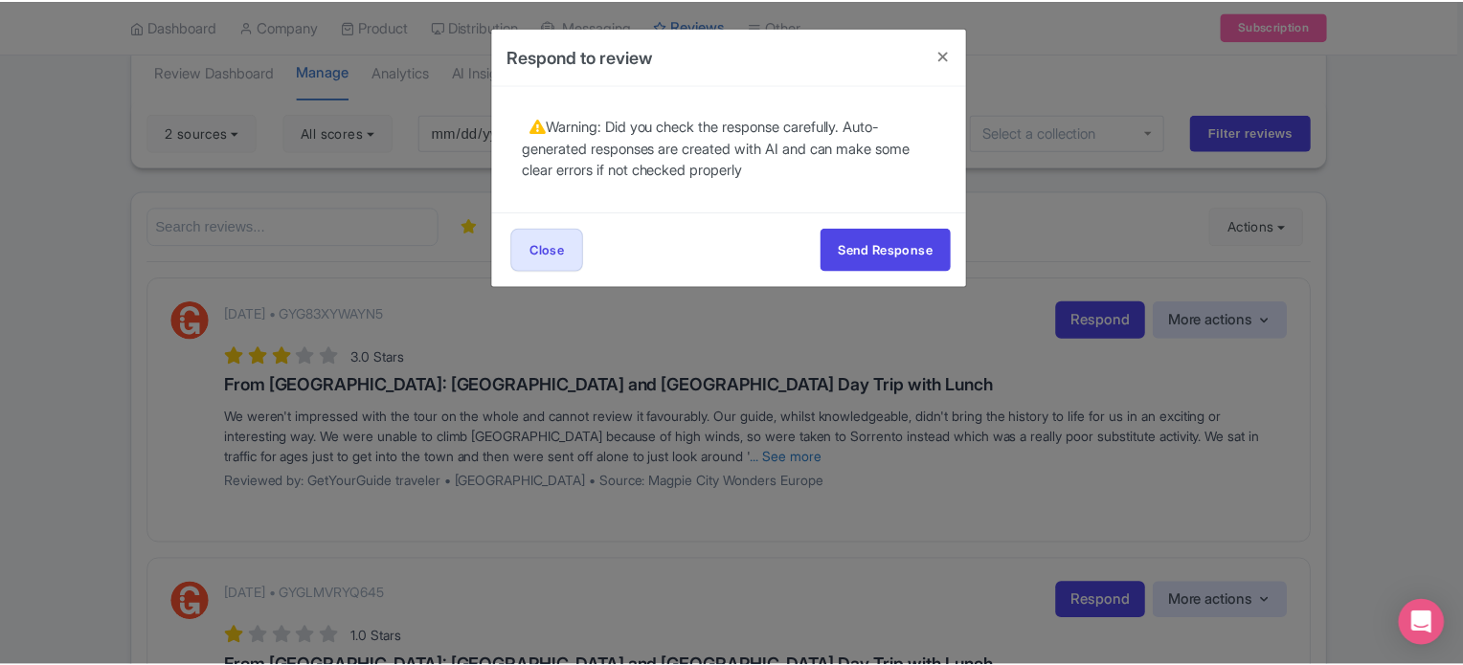
scroll to position [0, 0]
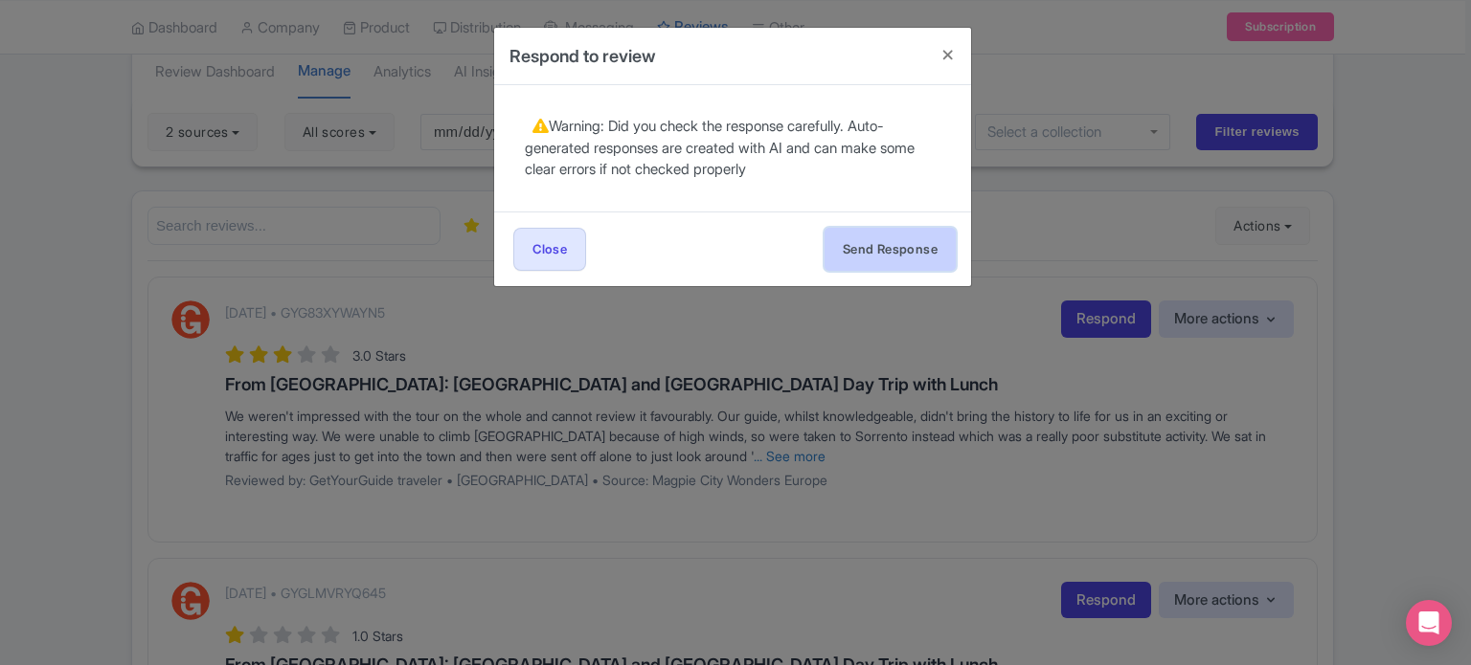
click at [911, 256] on button "Send Response" at bounding box center [889, 249] width 131 height 43
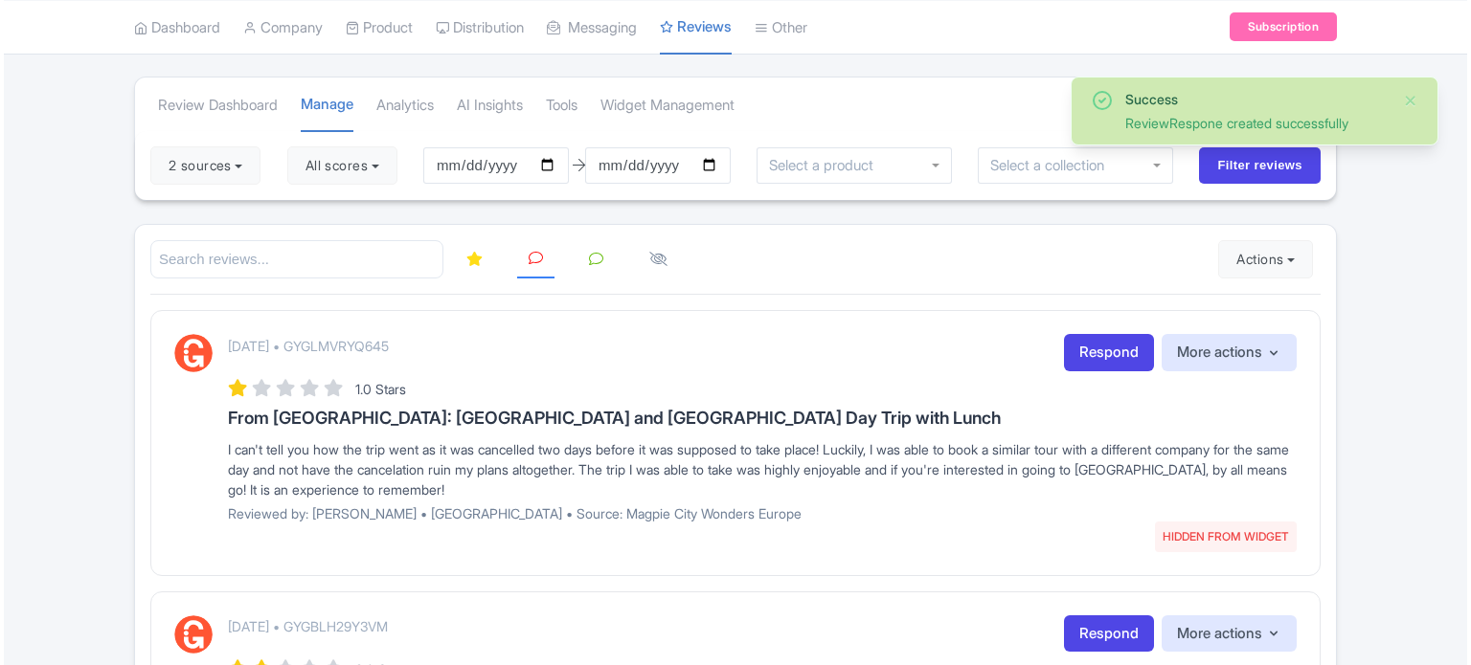
scroll to position [96, 0]
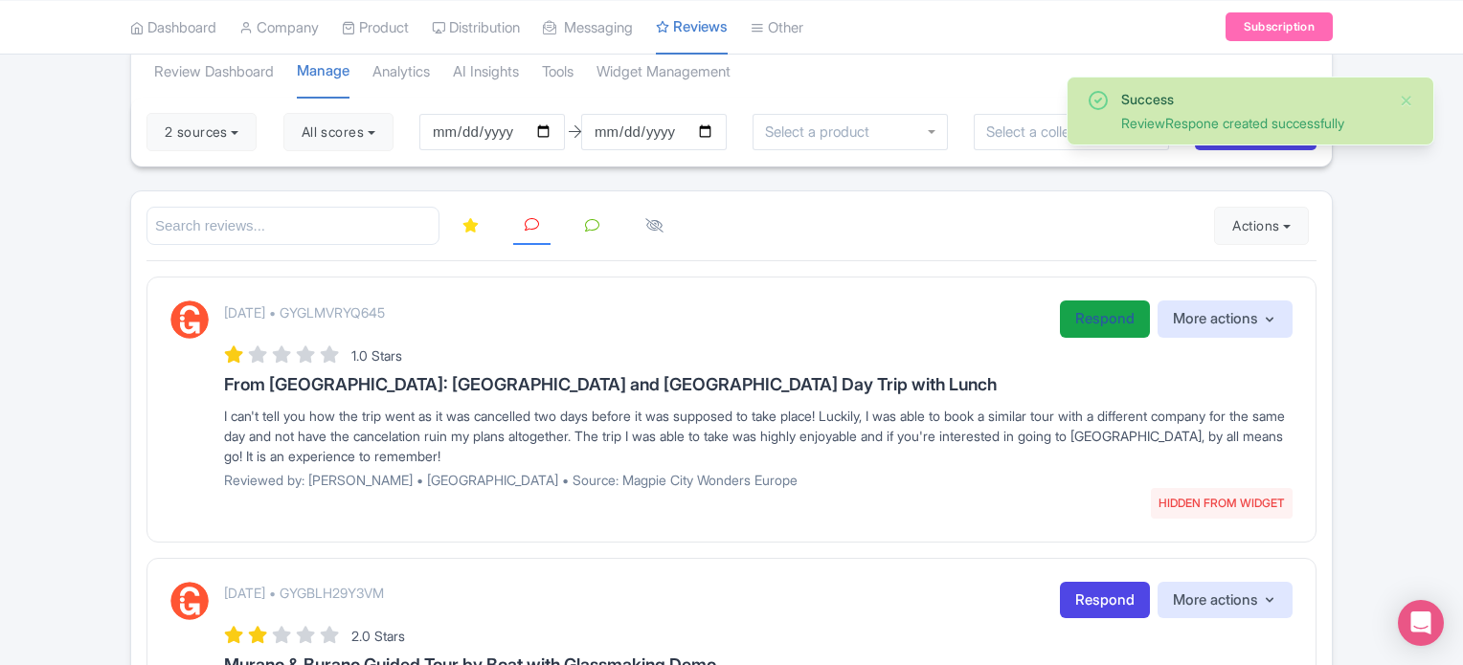
click at [1108, 326] on link "Respond" at bounding box center [1105, 319] width 90 height 37
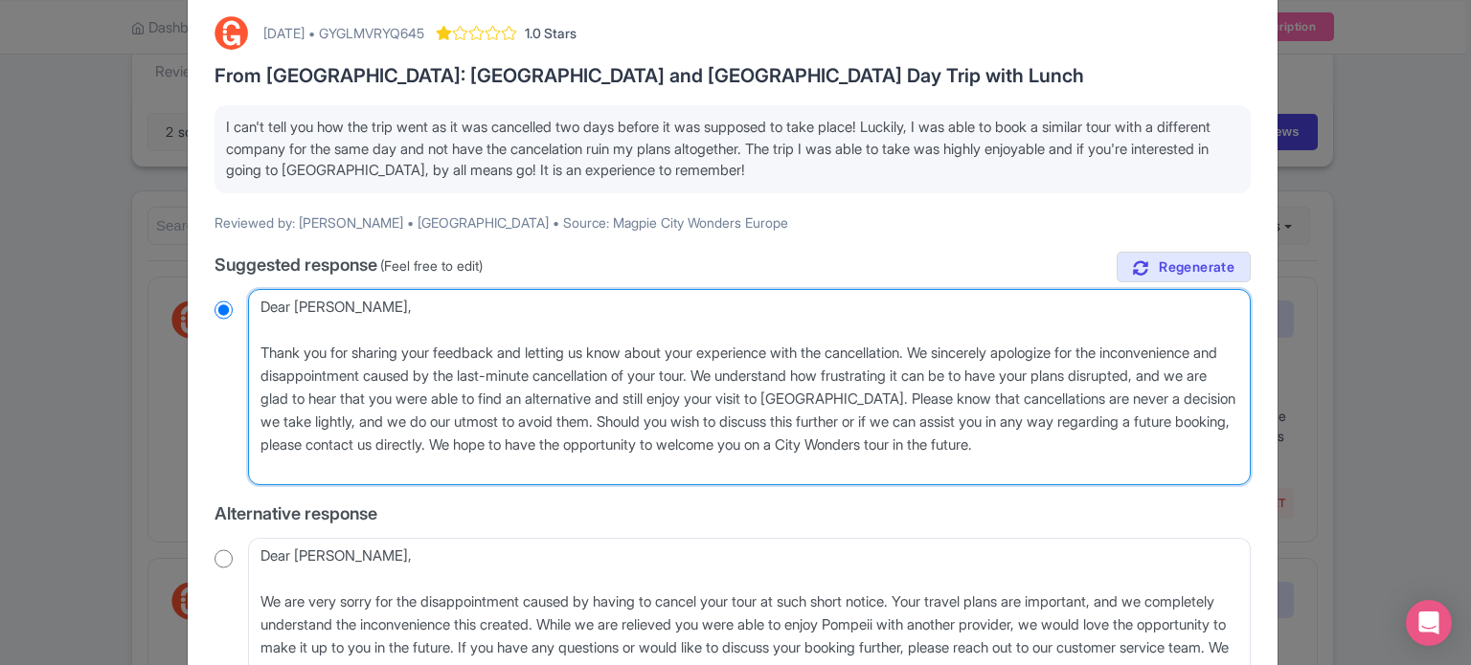
click at [254, 354] on textarea "Dear [PERSON_NAME], Thank you for sharing your feedback and letting us know abo…" at bounding box center [749, 387] width 1002 height 197
type textarea "Dear [PERSON_NAME], Thank you for sharing your feedback and letting us know abo…"
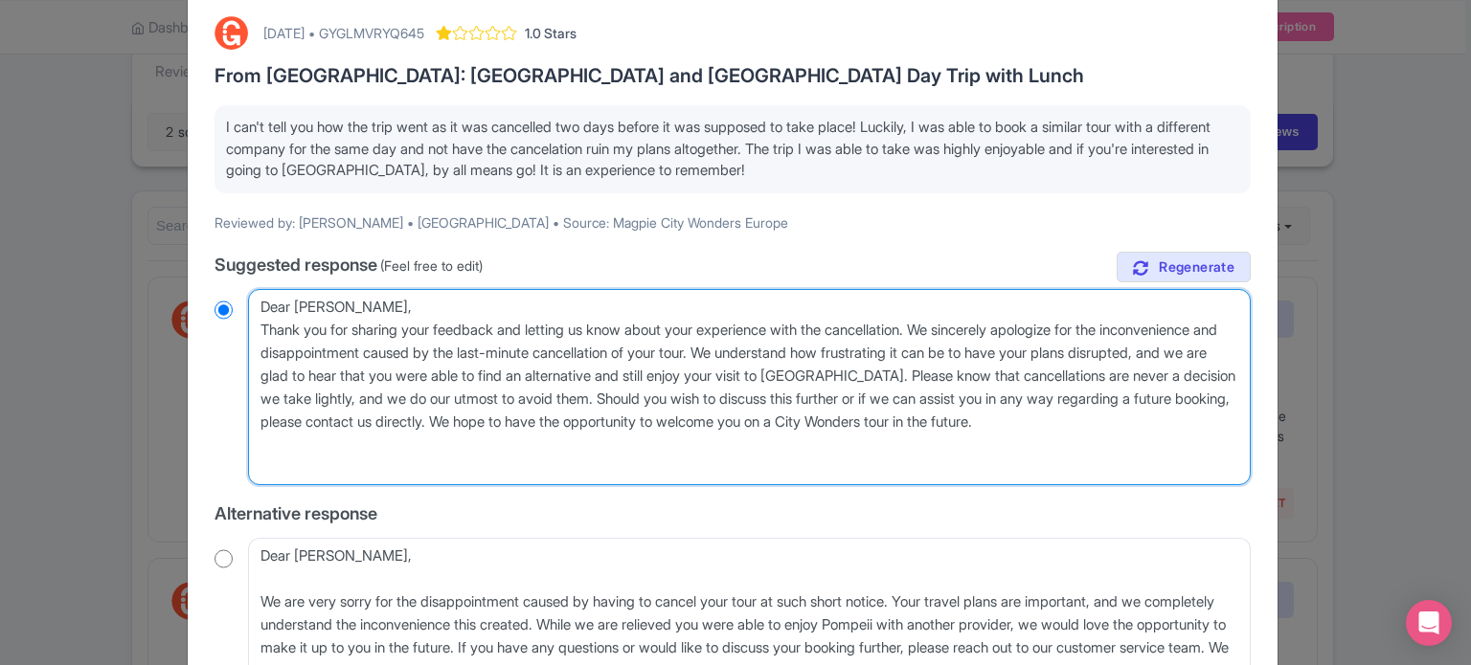
radio input "true"
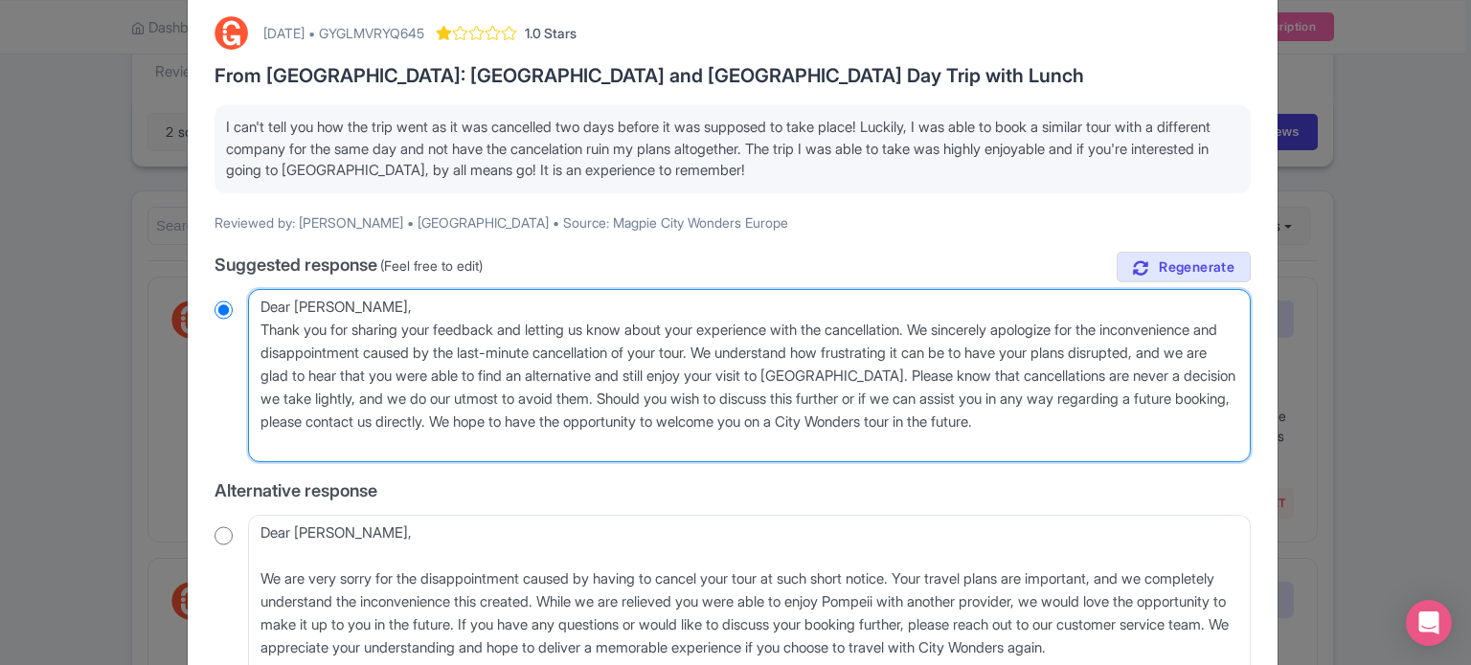
type textarea "Dear [PERSON_NAME], Thank you for sharing your feedback and letting us know abo…"
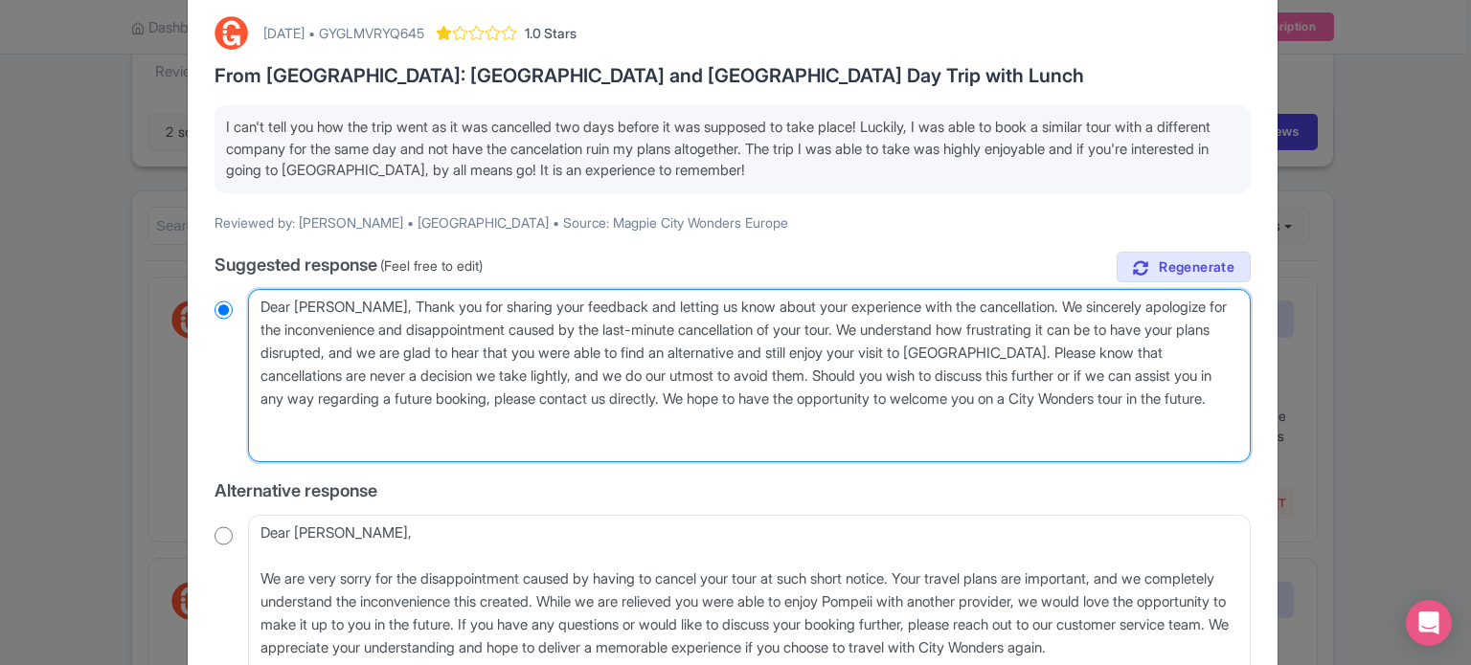
radio input "true"
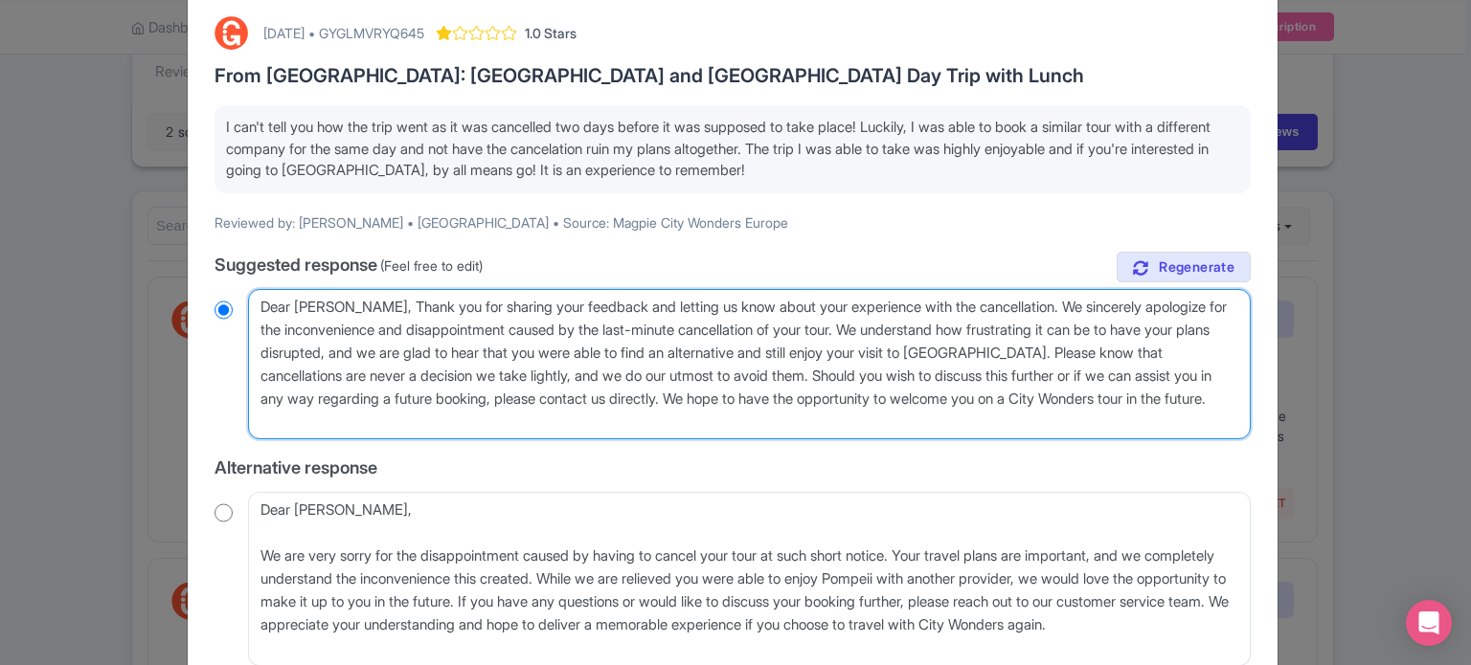
type textarea "Dear [PERSON_NAME], Thank you for sharing your feedback and letting us know abo…"
radio input "true"
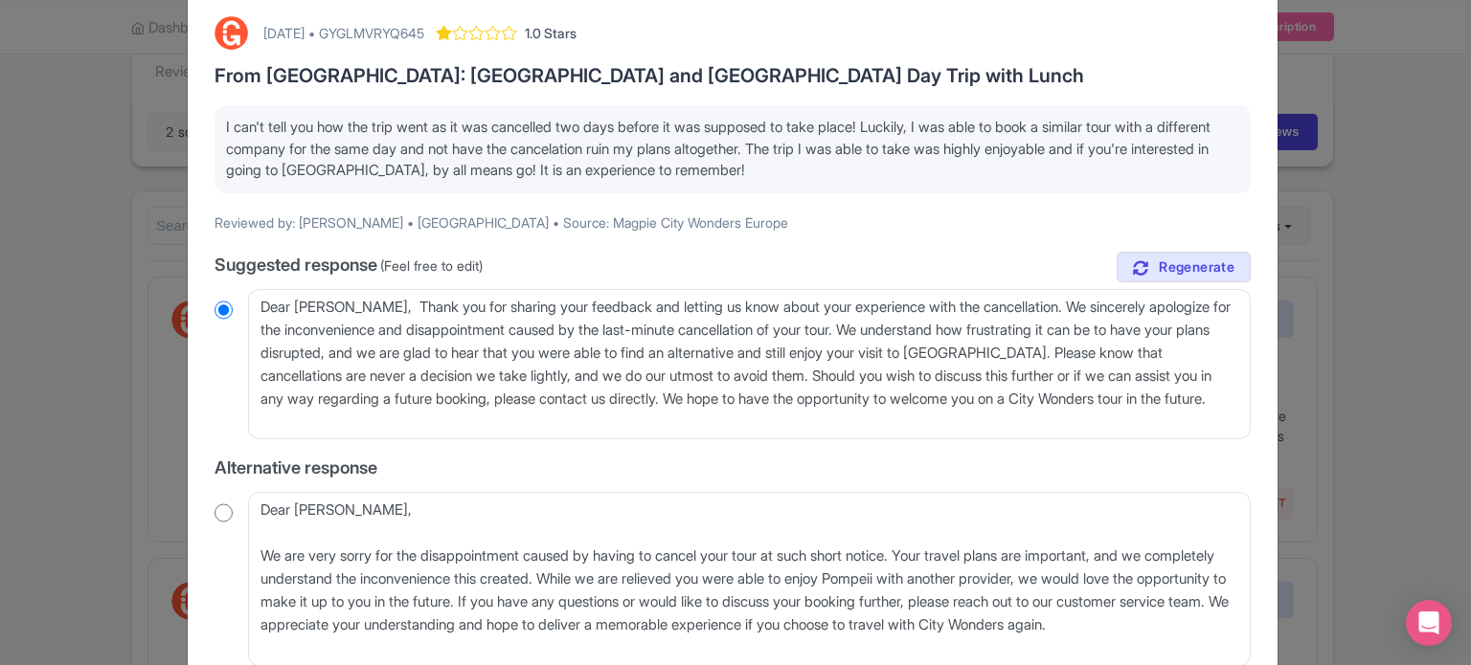
click at [424, 37] on div "[DATE] • GYGLMVRYQ645" at bounding box center [343, 33] width 161 height 20
copy div "GYGLMVRYQ645"
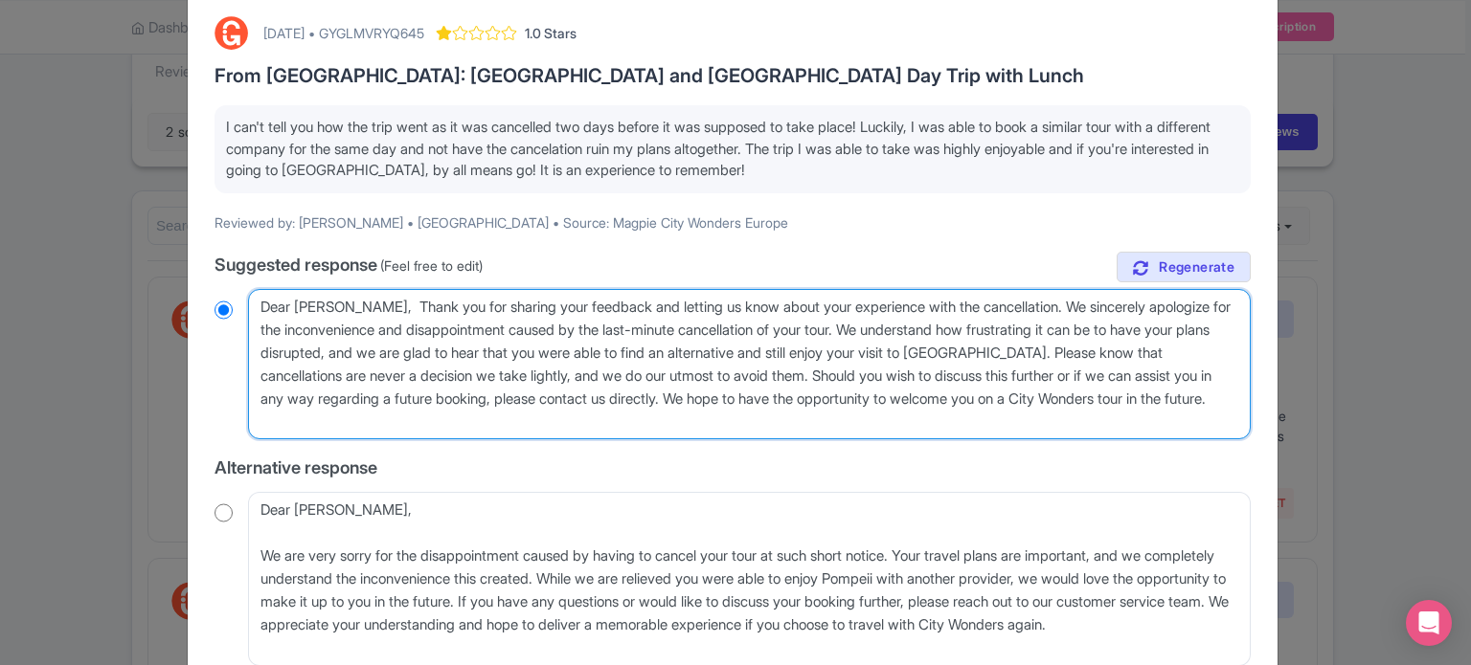
drag, startPoint x: 766, startPoint y: 417, endPoint x: 734, endPoint y: 394, distance: 39.1
click at [734, 394] on textarea "Dear [PERSON_NAME], Thank you for sharing your feedback and letting us know abo…" at bounding box center [749, 364] width 1002 height 151
click at [998, 386] on textarea "Dear [PERSON_NAME], Thank you for sharing your feedback and letting us know abo…" at bounding box center [749, 364] width 1002 height 151
drag, startPoint x: 844, startPoint y: 372, endPoint x: 732, endPoint y: 397, distance: 114.8
click at [732, 397] on textarea "Dear [PERSON_NAME], Thank you for sharing your feedback and letting us know abo…" at bounding box center [749, 364] width 1002 height 151
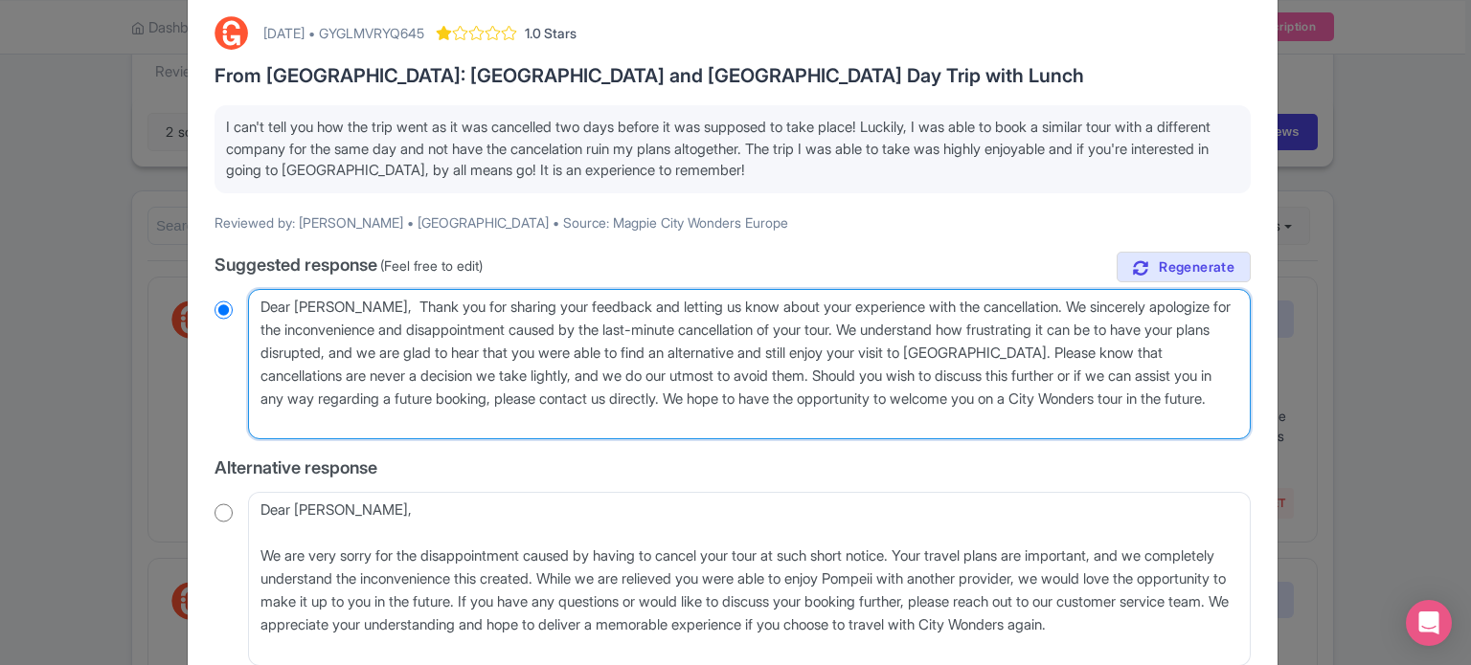
type textarea "Dear [PERSON_NAME], Thank you for sharing your feedback and letting us know abo…"
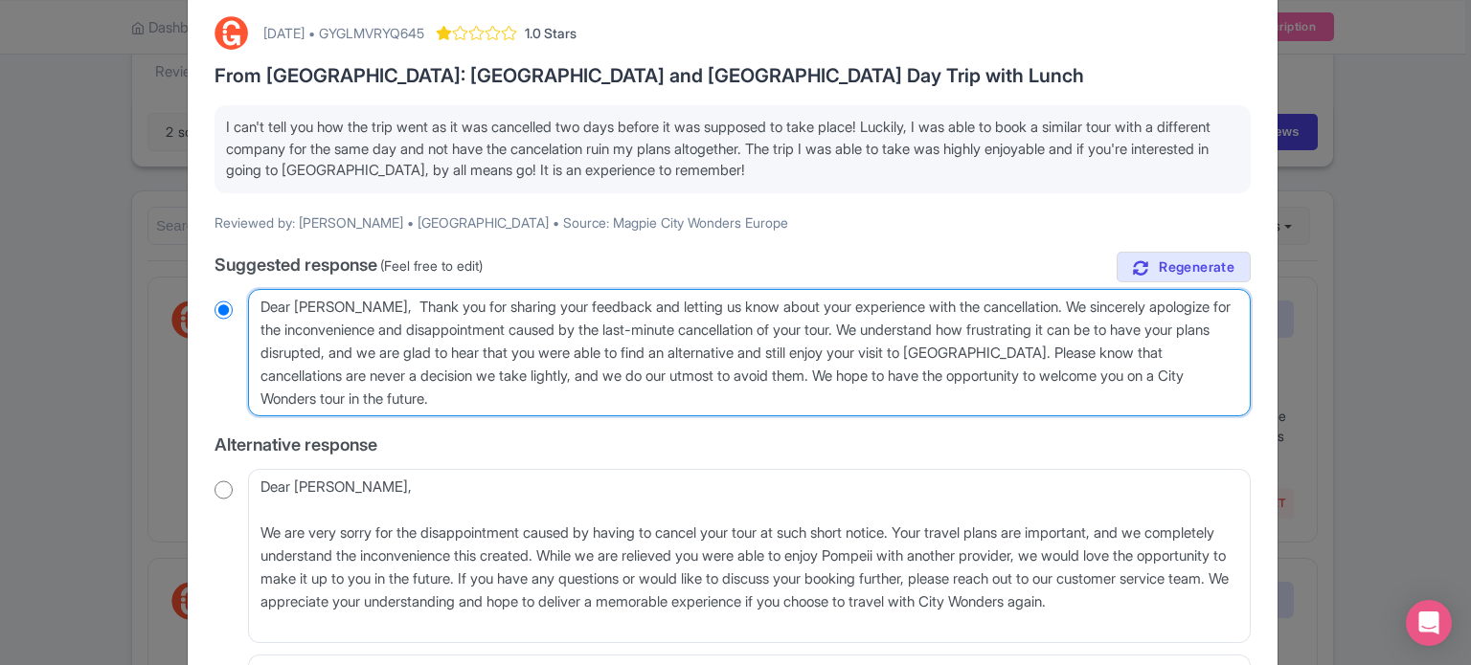
radio input "true"
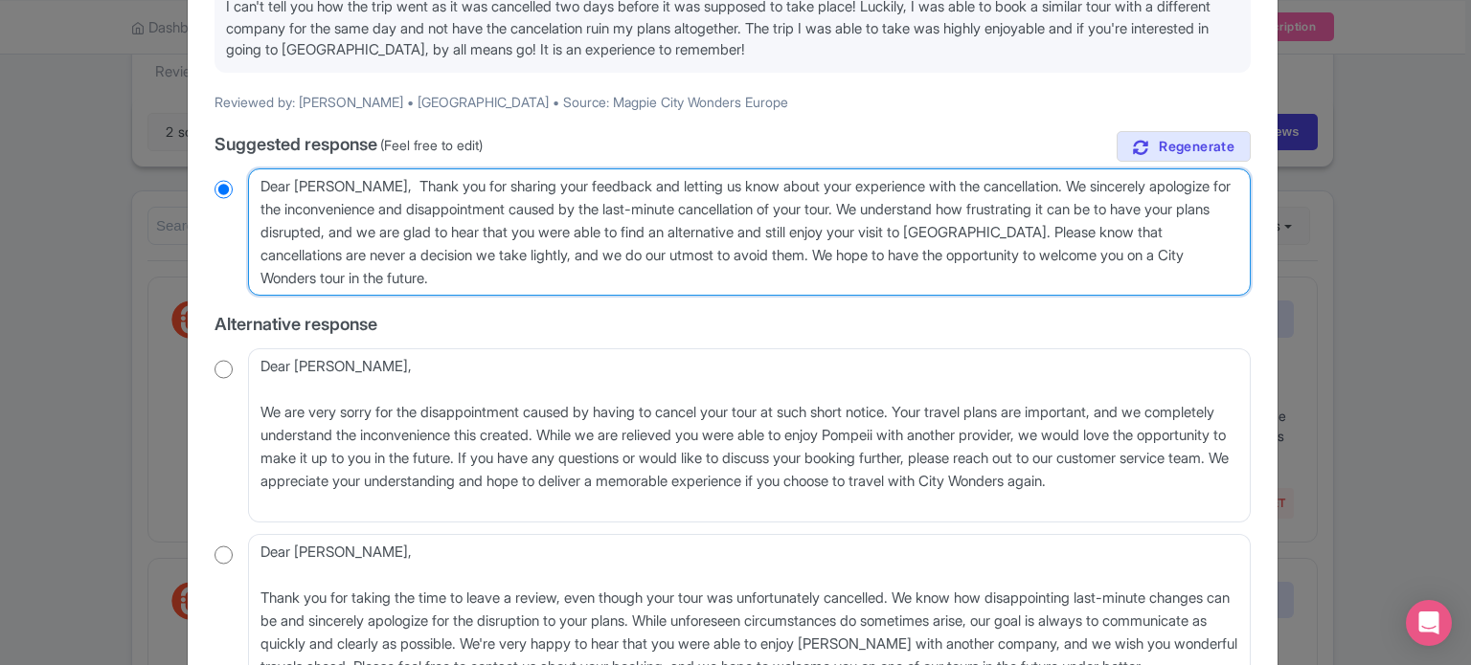
scroll to position [107, 0]
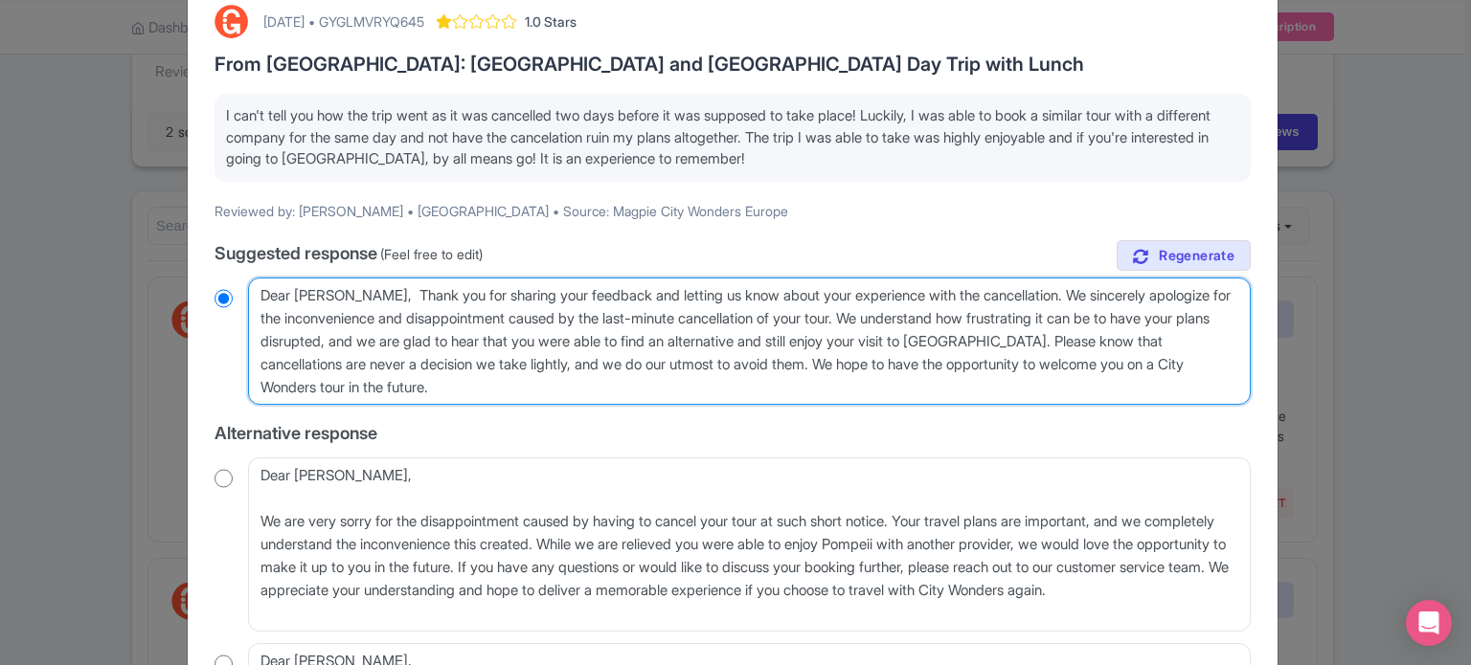
drag, startPoint x: 866, startPoint y: 317, endPoint x: 383, endPoint y: 317, distance: 482.6
click at [383, 317] on textarea "Dear [PERSON_NAME], Thank you for sharing your feedback and letting us know abo…" at bounding box center [749, 342] width 1002 height 128
type textarea "Dear [PERSON_NAME], Thank you for sharing your feedback and letting us know abo…"
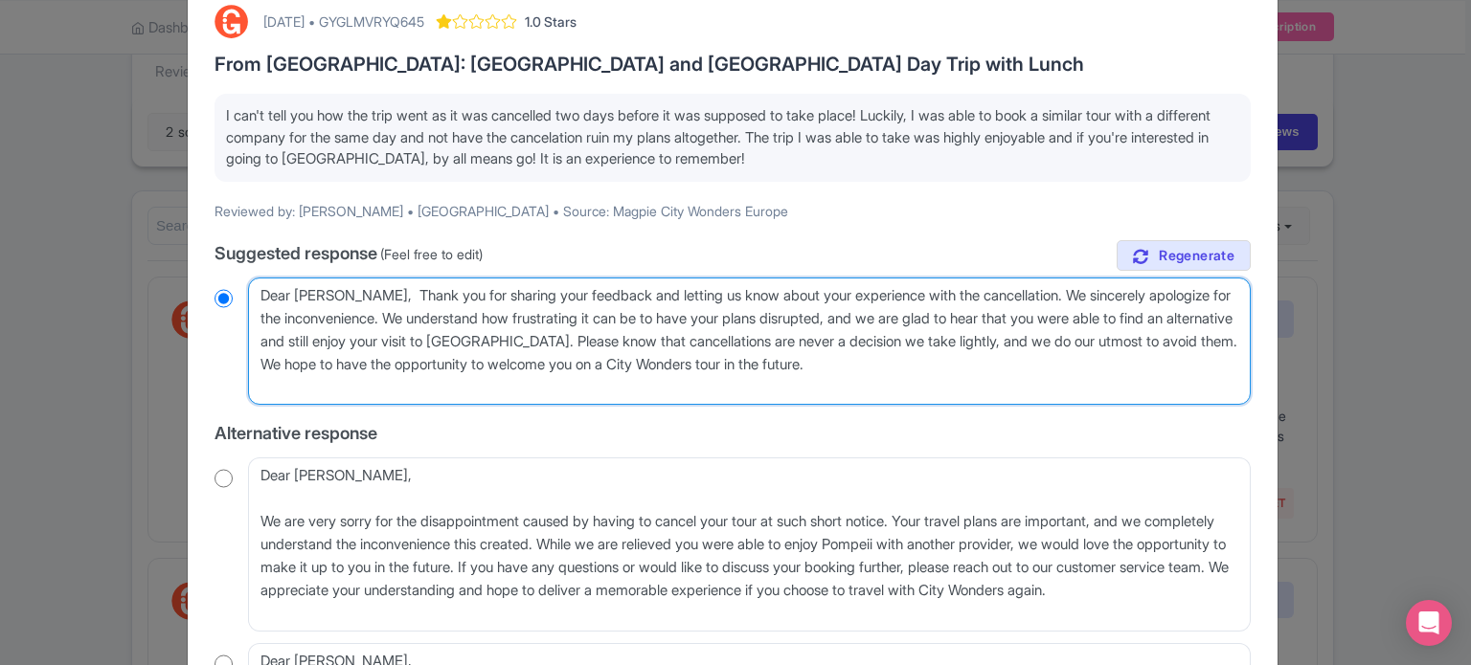
radio input "true"
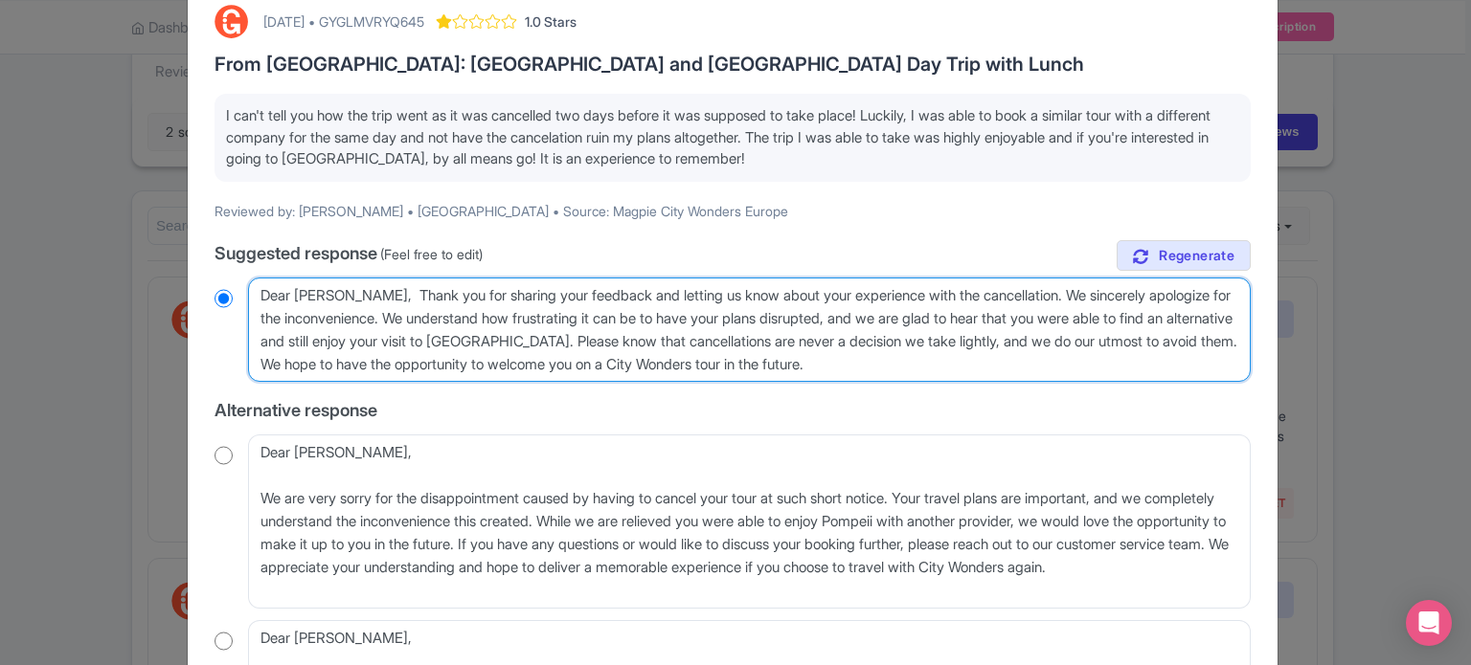
click at [291, 363] on textarea "Dear [PERSON_NAME], Thank you for sharing your feedback and letting us know abo…" at bounding box center [749, 330] width 1002 height 105
type textarea "Dear Anthony, Thank you for sharing your feedback and letting us know about you…"
radio input "true"
type textarea "Dear Anthony, Thank you for sharing your feedback and letting us know about you…"
radio input "true"
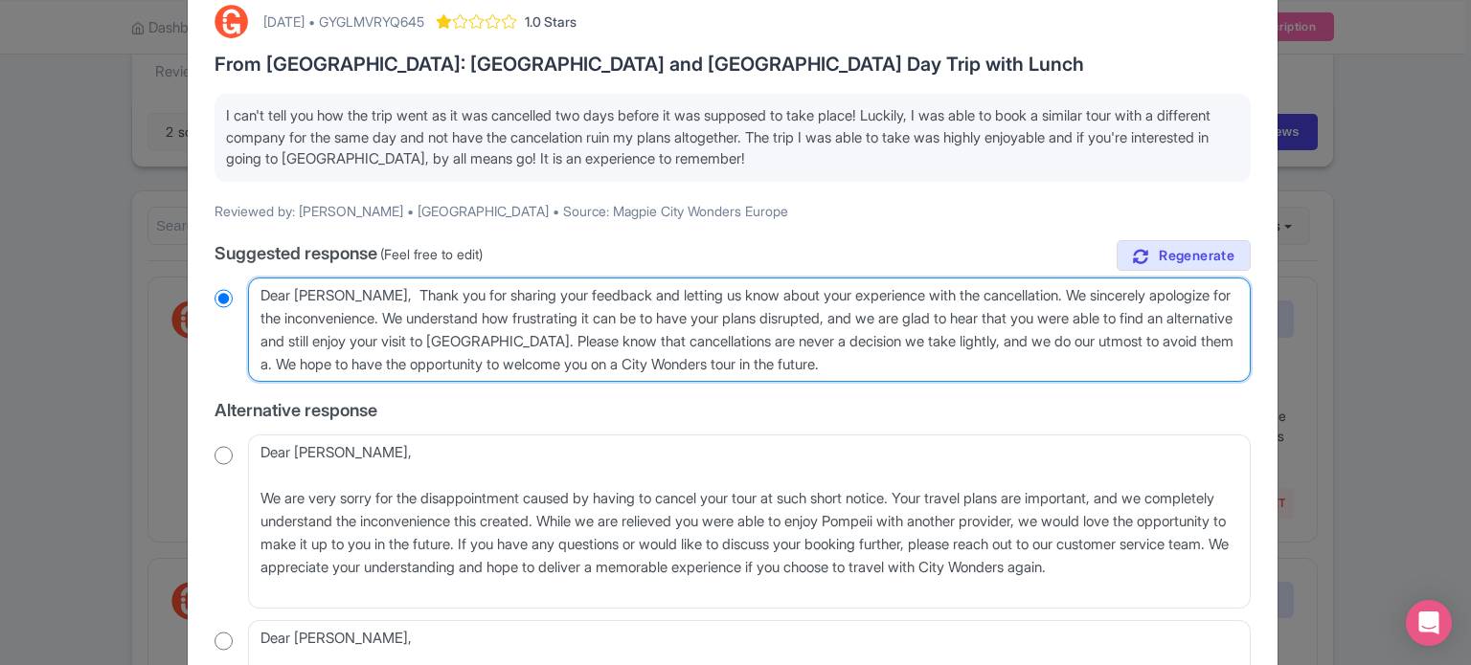
type textarea "Dear Anthony, Thank you for sharing your feedback and letting us know about you…"
radio input "true"
type textarea "Dear Anthony, Thank you for sharing your feedback and letting us know about you…"
radio input "true"
type textarea "Dear Anthony, Thank you for sharing your feedback and letting us know about you…"
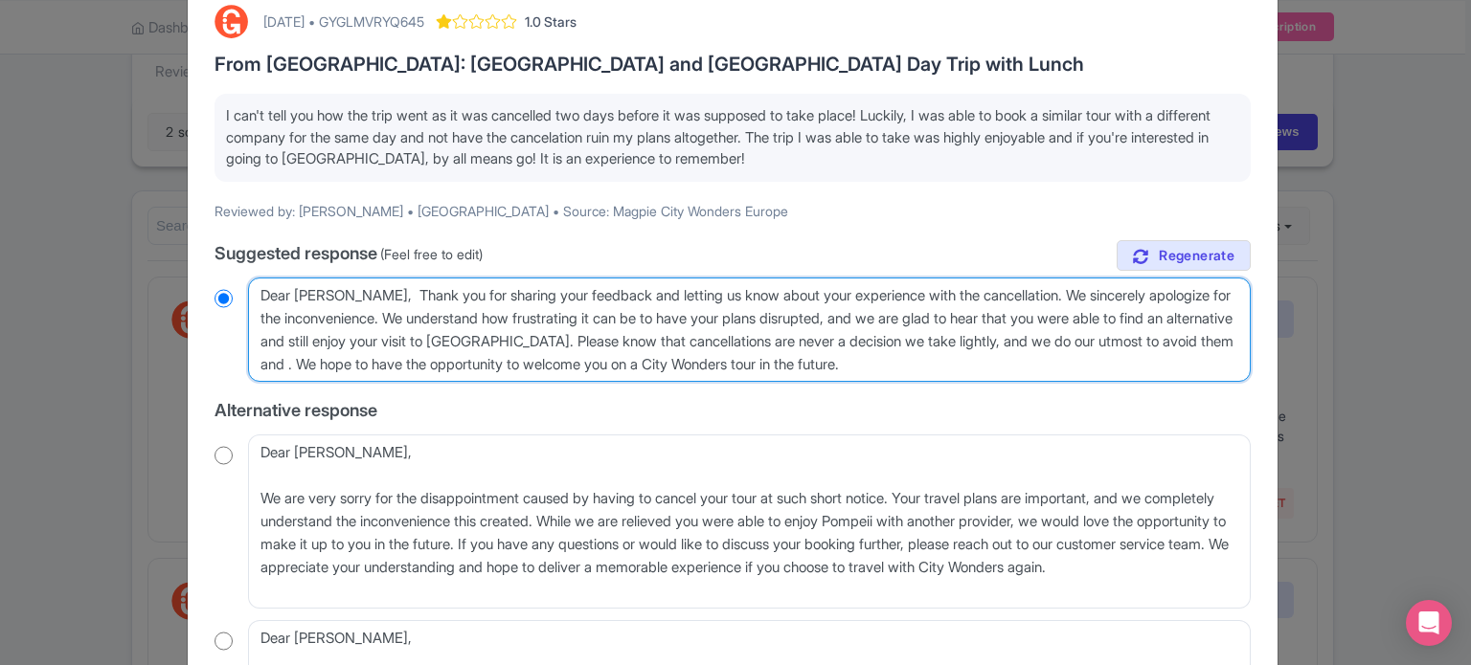
radio input "true"
type textarea "Dear Anthony, Thank you for sharing your feedback and letting us know about you…"
radio input "true"
type textarea "Dear Anthony, Thank you for sharing your feedback and letting us know about you…"
radio input "true"
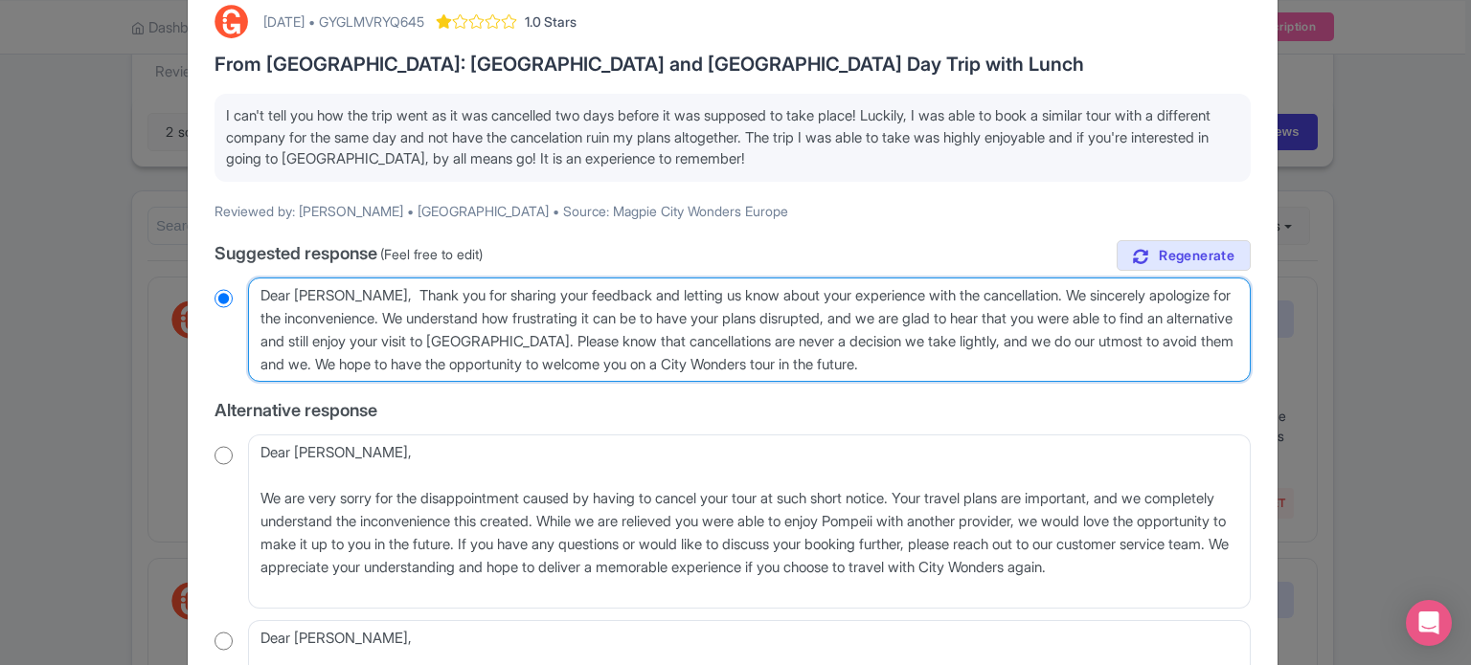
type textarea "Dear Anthony, Thank you for sharing your feedback and letting us know about you…"
radio input "true"
type textarea "Dear Anthony, Thank you for sharing your feedback and letting us know about you…"
radio input "true"
type textarea "Dear Anthony, Thank you for sharing your feedback and letting us know about you…"
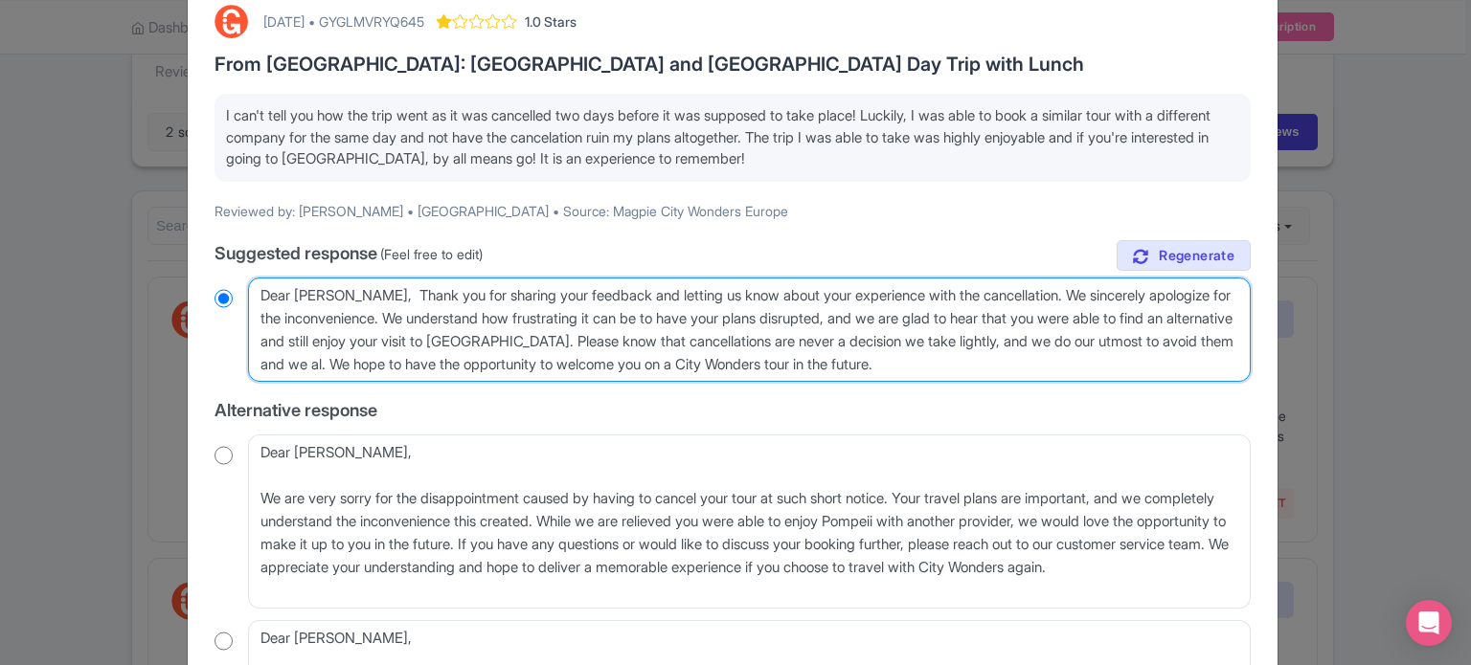
radio input "true"
type textarea "Dear Anthony, Thank you for sharing your feedback and letting us know about you…"
radio input "true"
type textarea "Dear Anthony, Thank you for sharing your feedback and letting us know about you…"
radio input "true"
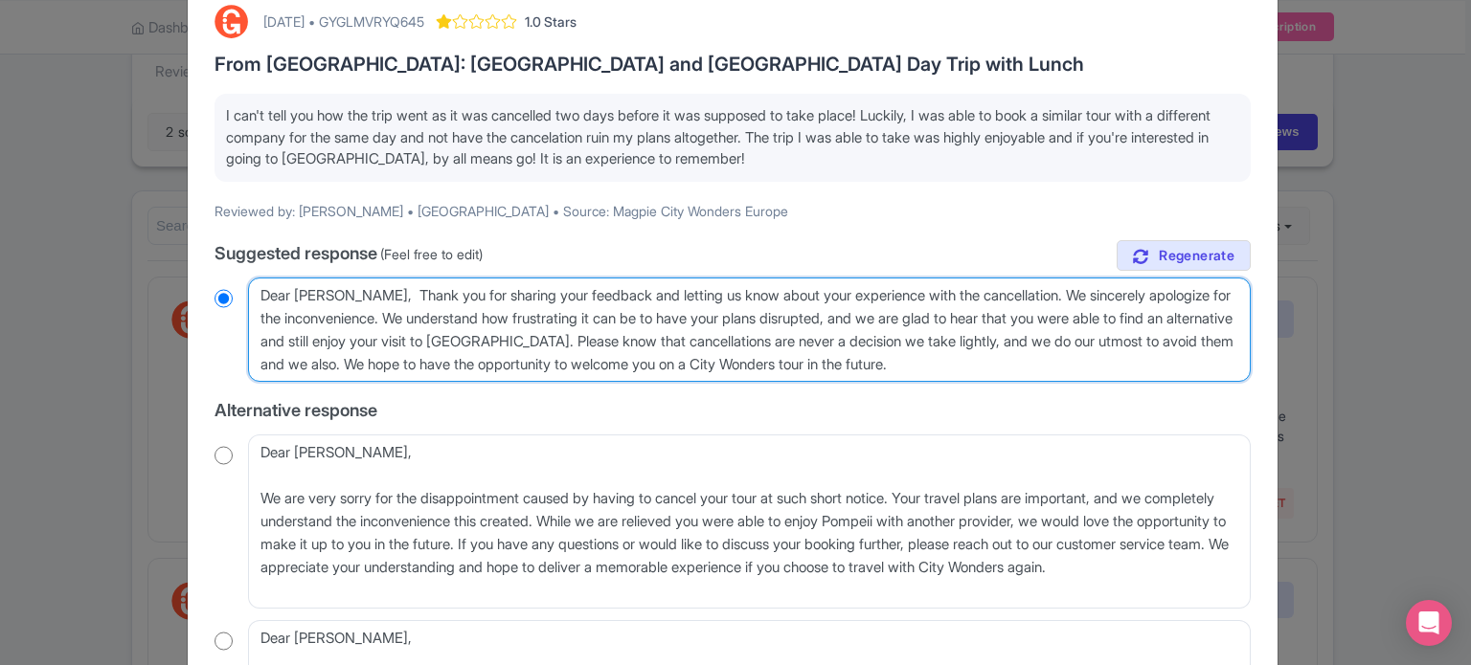
type textarea "Dear Anthony, Thank you for sharing your feedback and letting us know about you…"
radio input "true"
type textarea "Dear Anthony, Thank you for sharing your feedback and letting us know about you…"
radio input "true"
type textarea "Dear Anthony, Thank you for sharing your feedback and letting us know about you…"
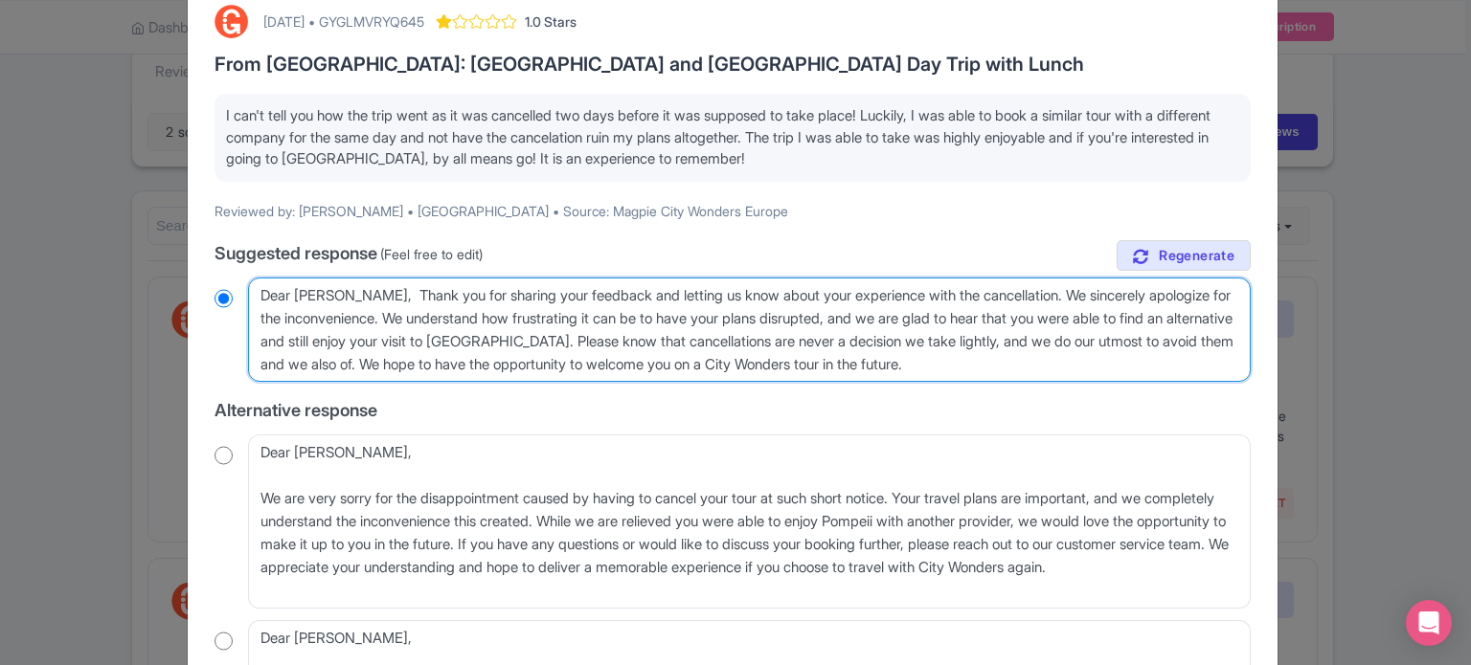
radio input "true"
type textarea "Dear Anthony, Thank you for sharing your feedback and letting us know about you…"
radio input "true"
type textarea "Dear Anthony, Thank you for sharing your feedback and letting us know about you…"
radio input "true"
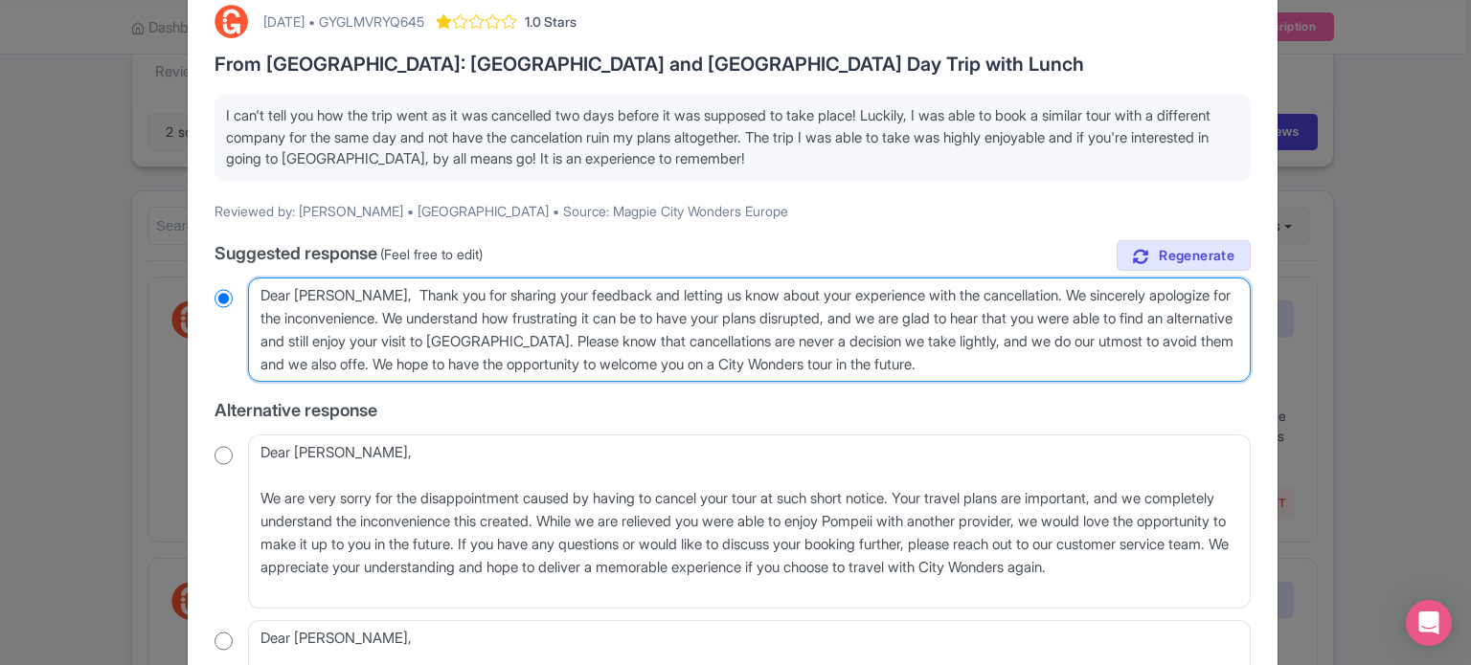
type textarea "Dear Anthony, Thank you for sharing your feedback and letting us know about you…"
radio input "true"
type textarea "Dear Anthony, Thank you for sharing your feedback and letting us know about you…"
radio input "true"
type textarea "Dear Anthony, Thank you for sharing your feedback and letting us know about you…"
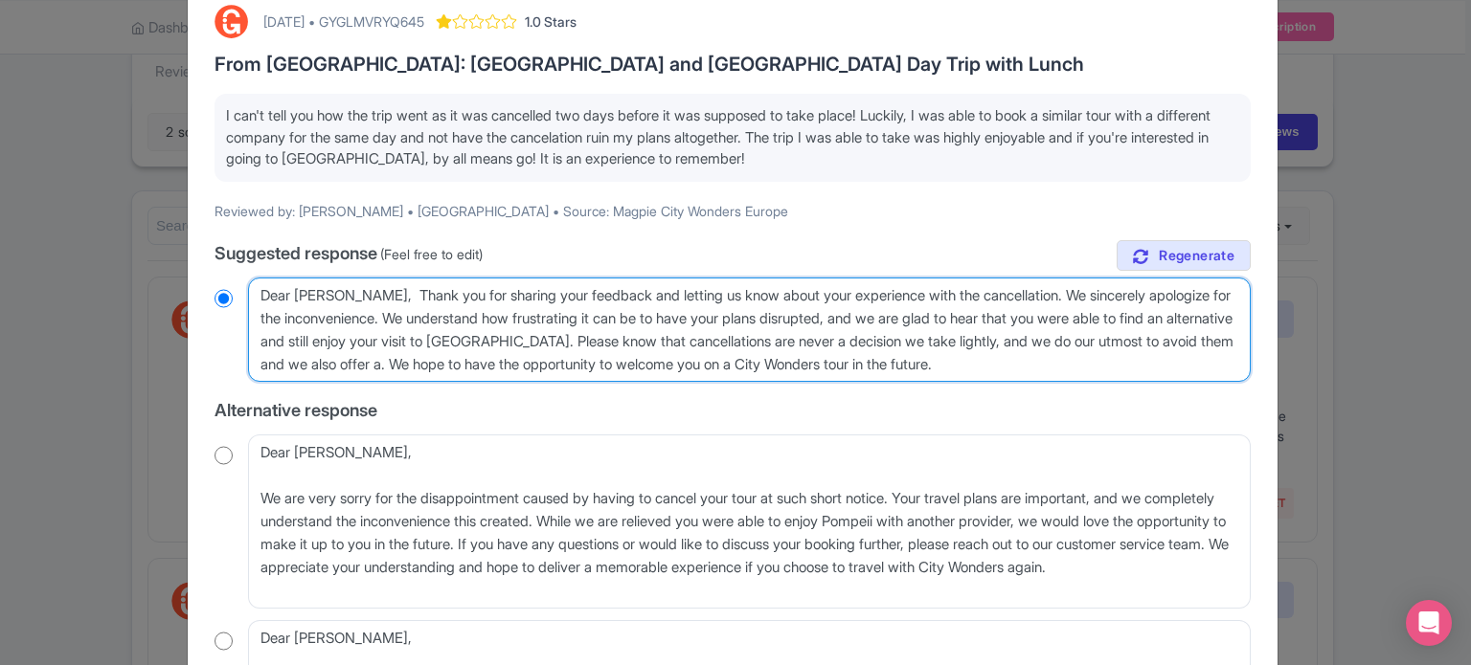
radio input "true"
type textarea "Dear Anthony, Thank you for sharing your feedback and letting us know about you…"
radio input "true"
type textarea "Dear Anthony, Thank you for sharing your feedback and letting us know about you…"
radio input "true"
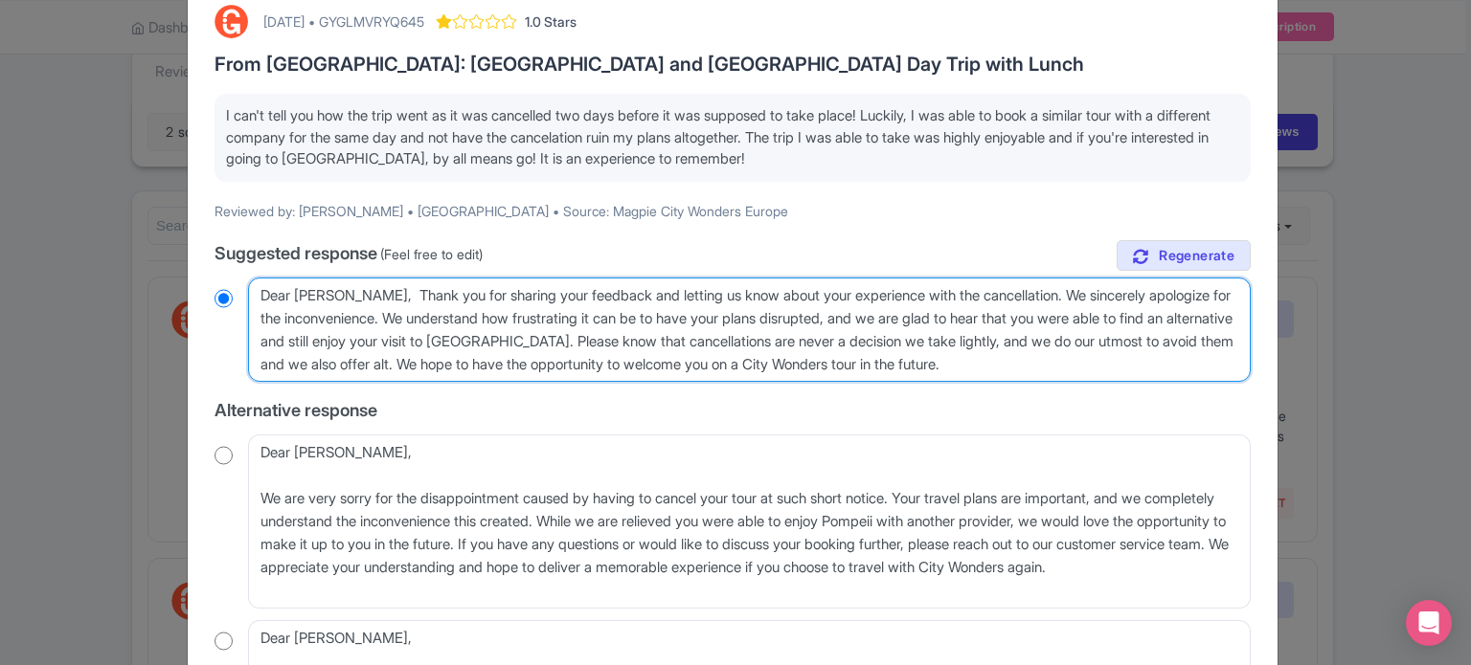
type textarea "Dear Anthony, Thank you for sharing your feedback and letting us know about you…"
radio input "true"
type textarea "Dear Anthony, Thank you for sharing your feedback and letting us know about you…"
radio input "true"
type textarea "Dear Anthony, Thank you for sharing your feedback and letting us know about you…"
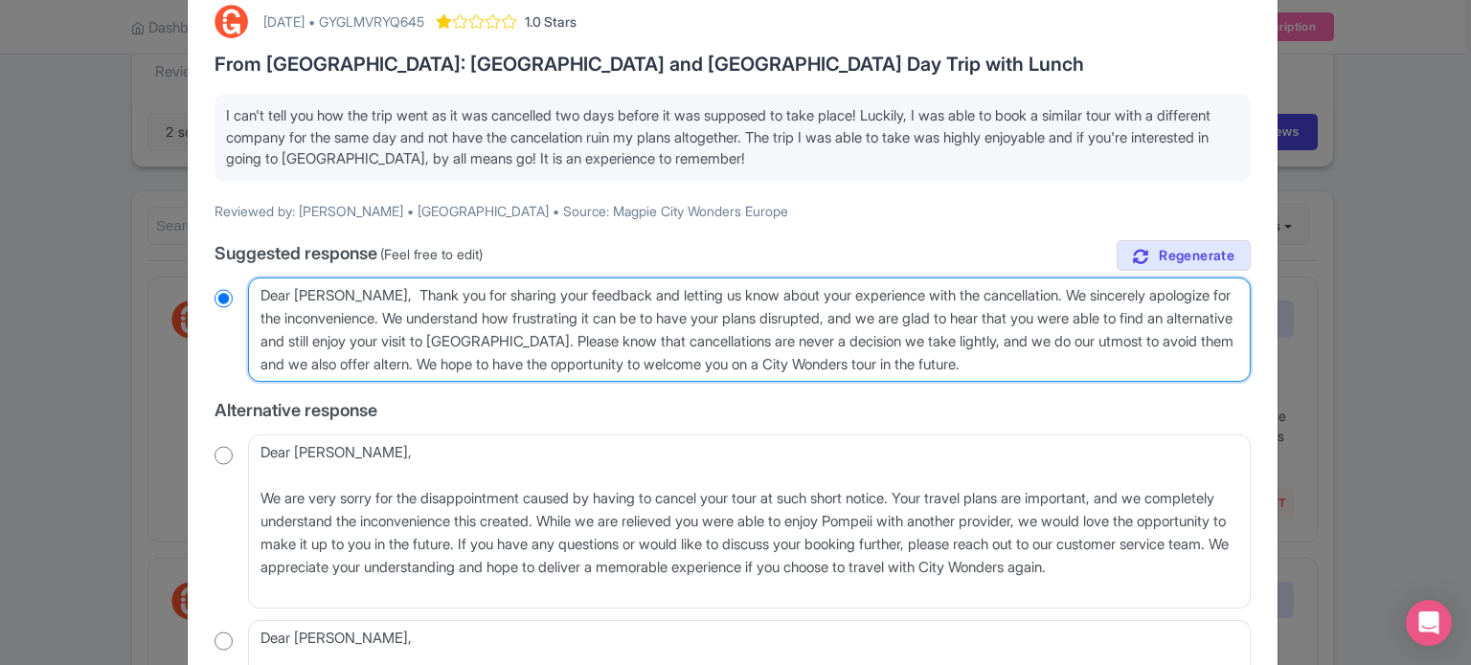
radio input "true"
type textarea "Dear Anthony, Thank you for sharing your feedback and letting us know about you…"
radio input "true"
type textarea "Dear Anthony, Thank you for sharing your feedback and letting us know about you…"
radio input "true"
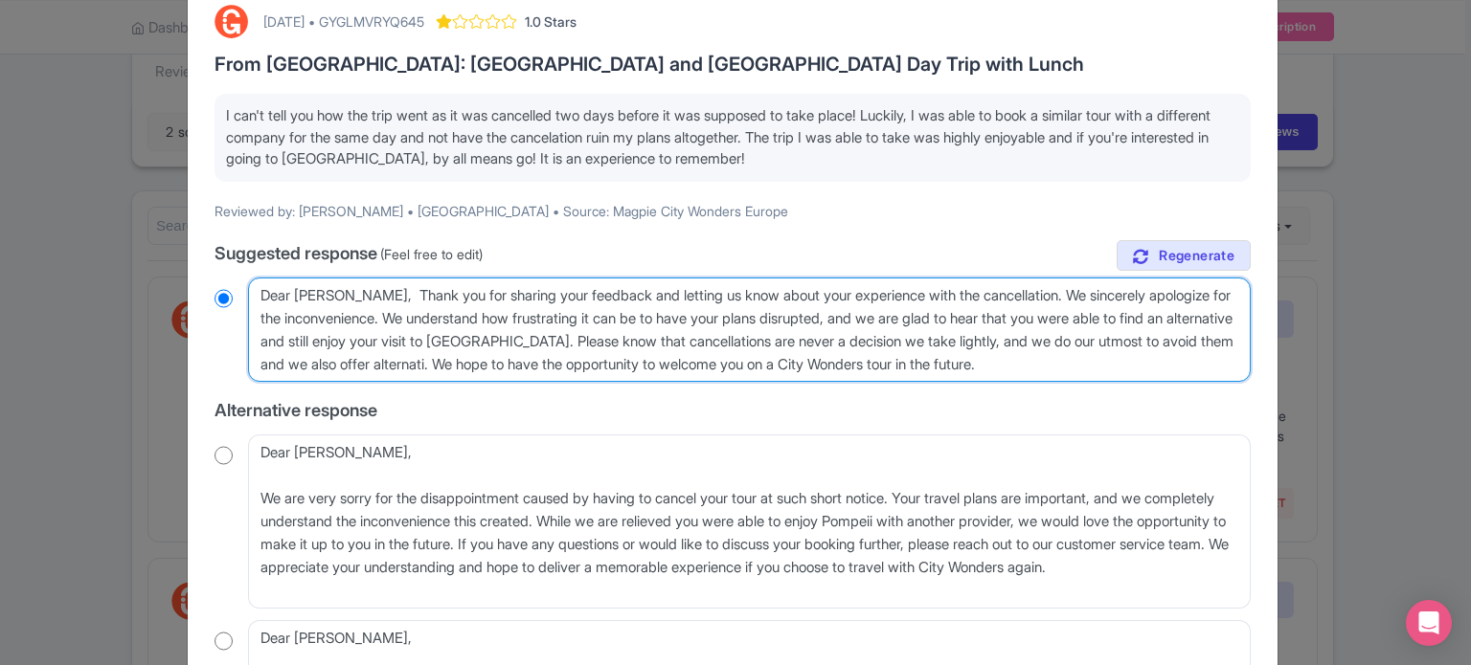
type textarea "Dear Anthony, Thank you for sharing your feedback and letting us know about you…"
radio input "true"
type textarea "Dear Anthony, Thank you for sharing your feedback and letting us know about you…"
radio input "true"
type textarea "Dear Anthony, Thank you for sharing your feedback and letting us know about you…"
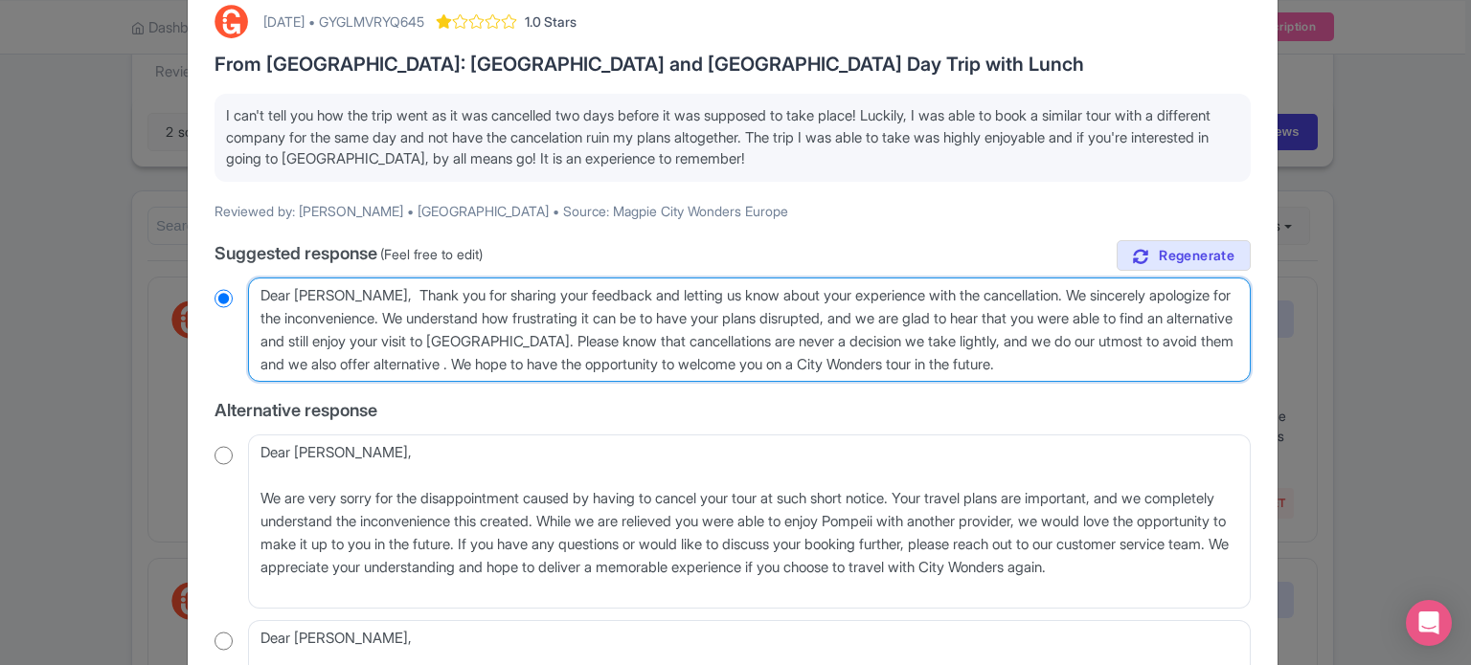
radio input "true"
type textarea "Dear Anthony, Thank you for sharing your feedback and letting us know about you…"
radio input "true"
type textarea "Dear Anthony, Thank you for sharing your feedback and letting us know about you…"
radio input "true"
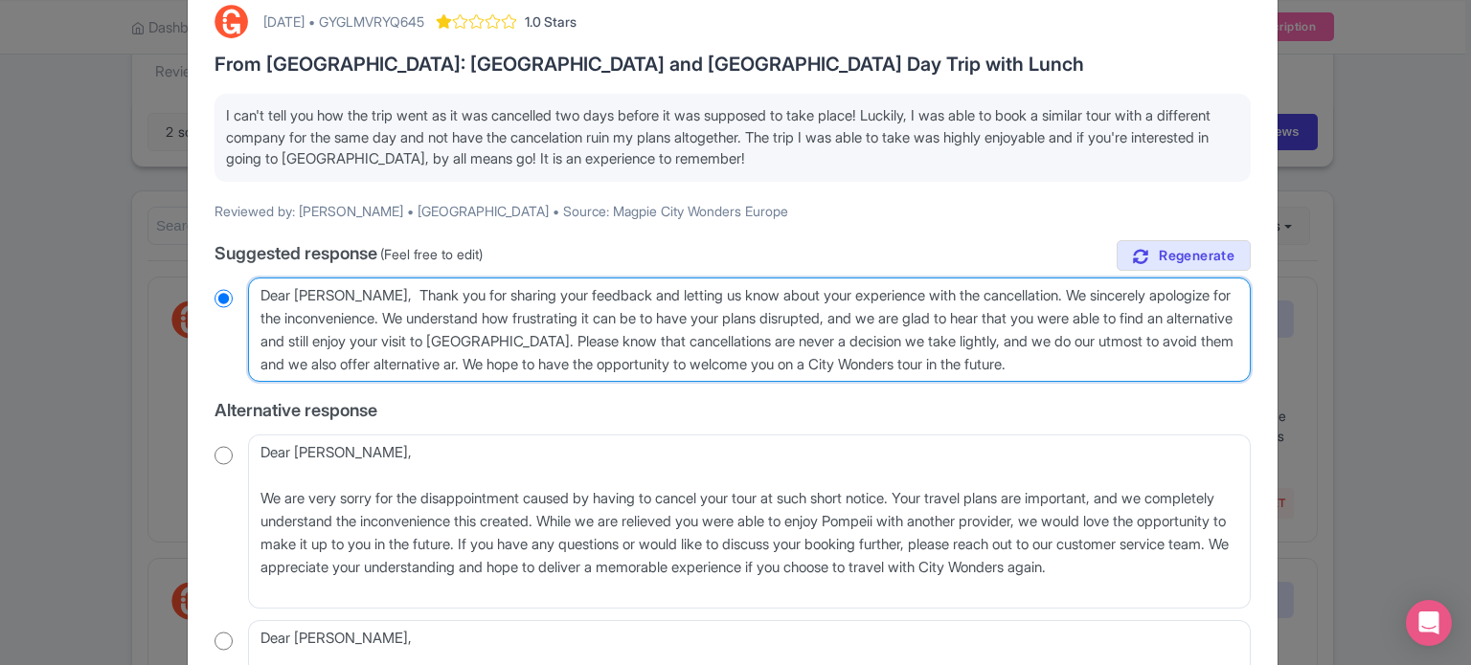
type textarea "Dear Anthony, Thank you for sharing your feedback and letting us know about you…"
radio input "true"
type textarea "Dear Anthony, Thank you for sharing your feedback and letting us know about you…"
radio input "true"
type textarea "Dear Anthony, Thank you for sharing your feedback and letting us know about you…"
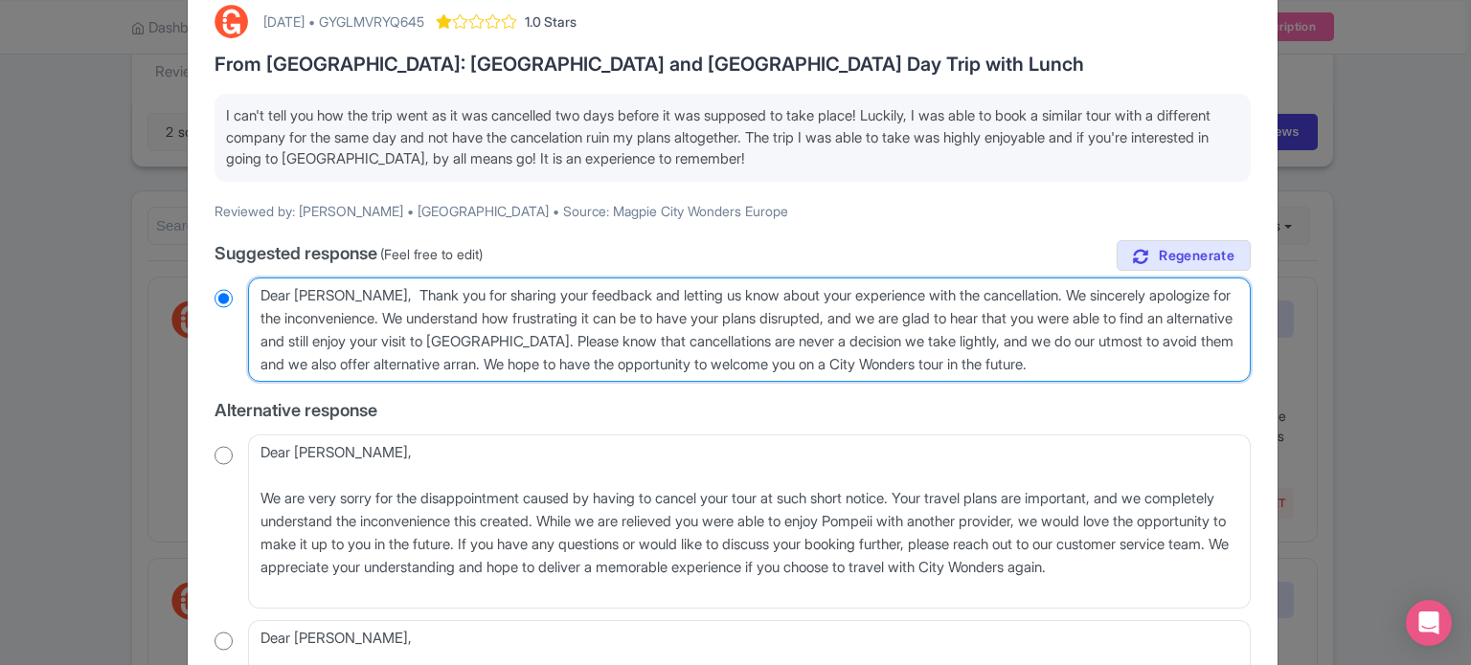
radio input "true"
type textarea "Dear Anthony, Thank you for sharing your feedback and letting us know about you…"
radio input "true"
type textarea "Dear Anthony, Thank you for sharing your feedback and letting us know about you…"
radio input "true"
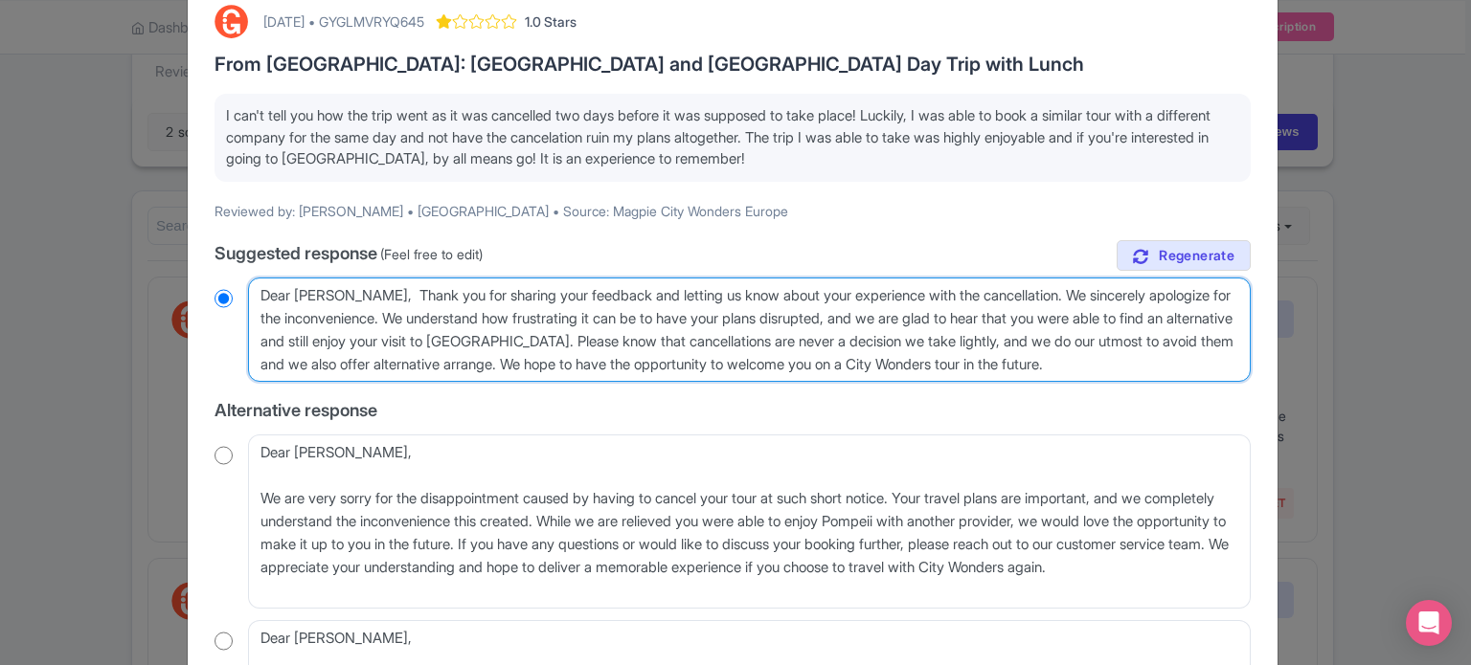
type textarea "Dear Anthony, Thank you for sharing your feedback and letting us know about you…"
radio input "true"
type textarea "Dear Anthony, Thank you for sharing your feedback and letting us know about you…"
radio input "true"
type textarea "Dear Anthony, Thank you for sharing your feedback and letting us know about you…"
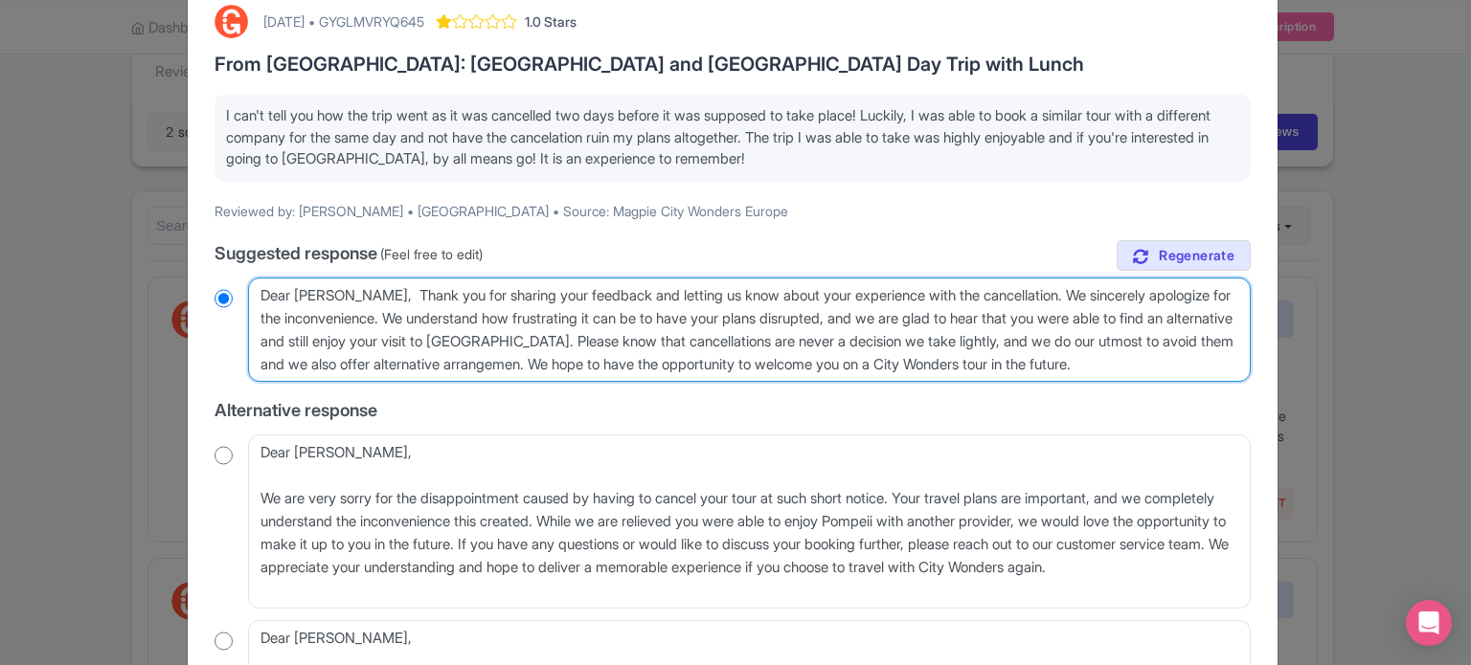
radio input "true"
type textarea "Dear Anthony, Thank you for sharing your feedback and letting us know about you…"
radio input "true"
type textarea "Dear Anthony, Thank you for sharing your feedback and letting us know about you…"
radio input "true"
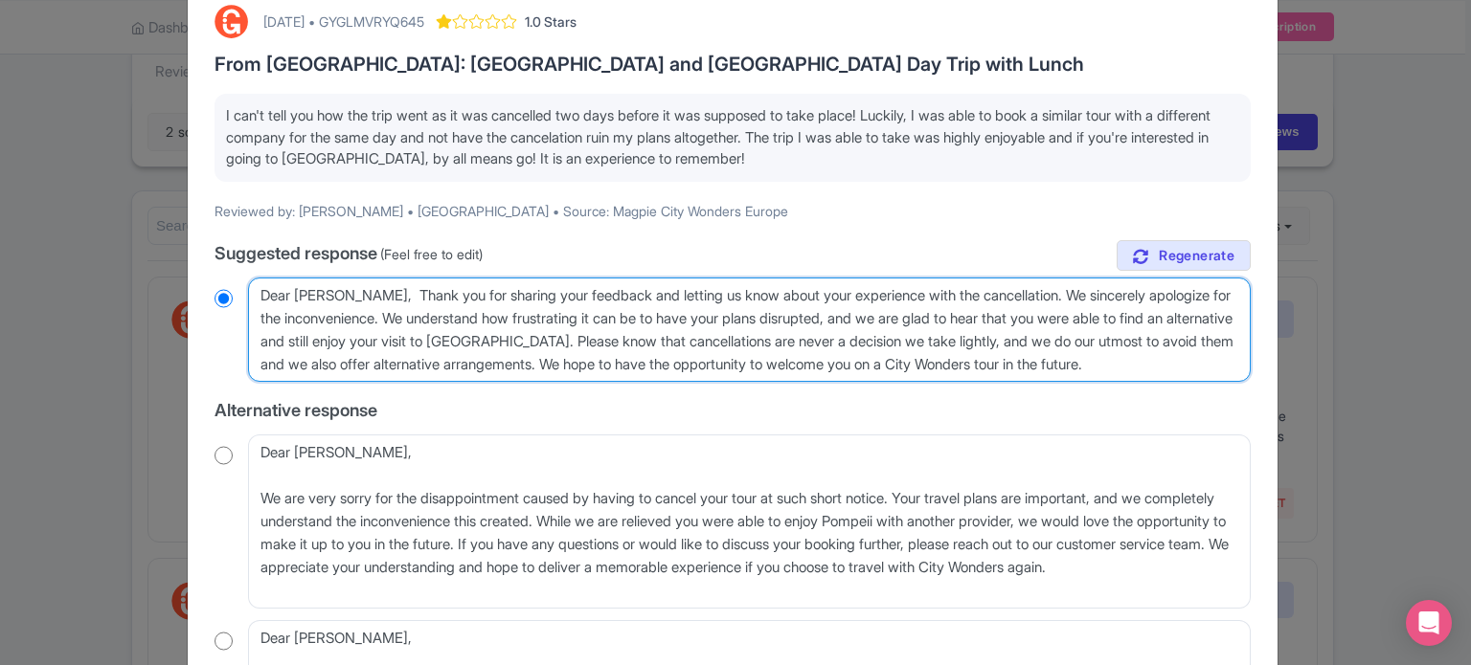
type textarea "Dear Anthony, Thank you for sharing your feedback and letting us know about you…"
radio input "true"
type textarea "Dear Anthony, Thank you for sharing your feedback and letting us know about you…"
radio input "true"
type textarea "Dear Anthony, Thank you for sharing your feedback and letting us know about you…"
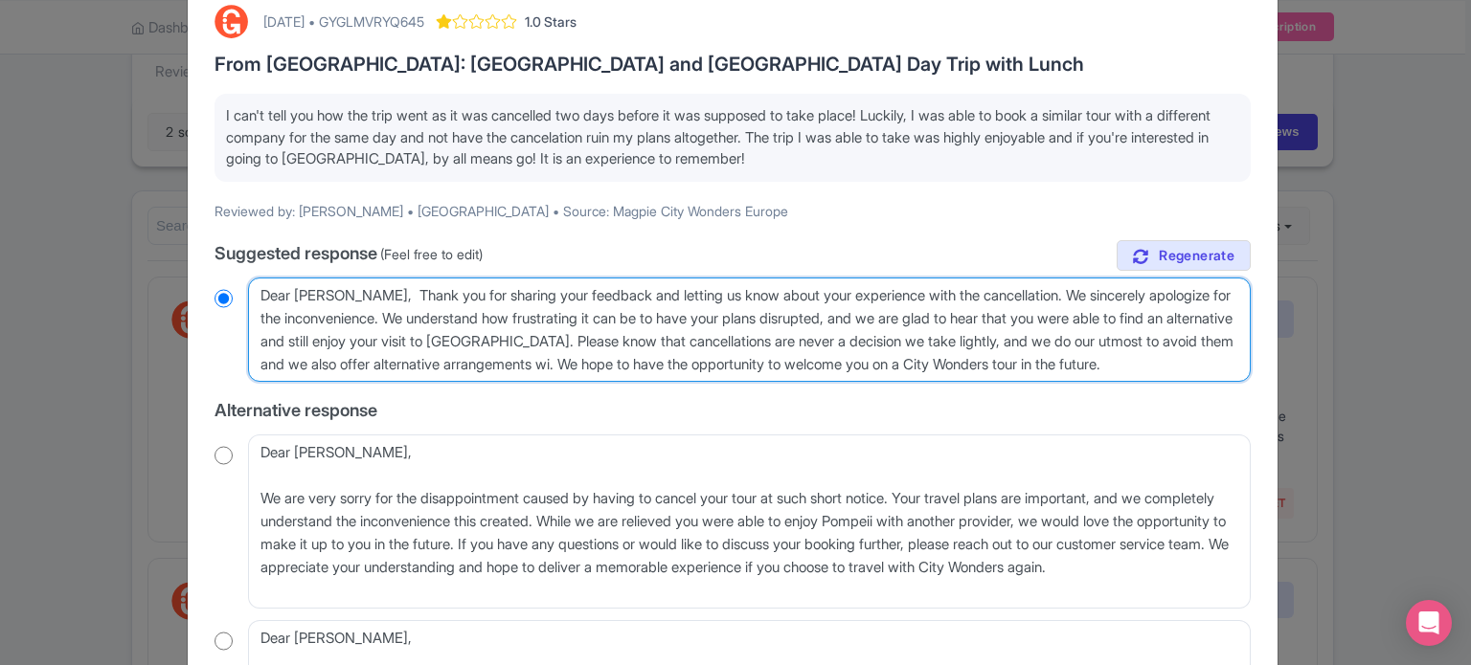
radio input "true"
type textarea "Dear Anthony, Thank you for sharing your feedback and letting us know about you…"
radio input "true"
type textarea "Dear Anthony, Thank you for sharing your feedback and letting us know about you…"
radio input "true"
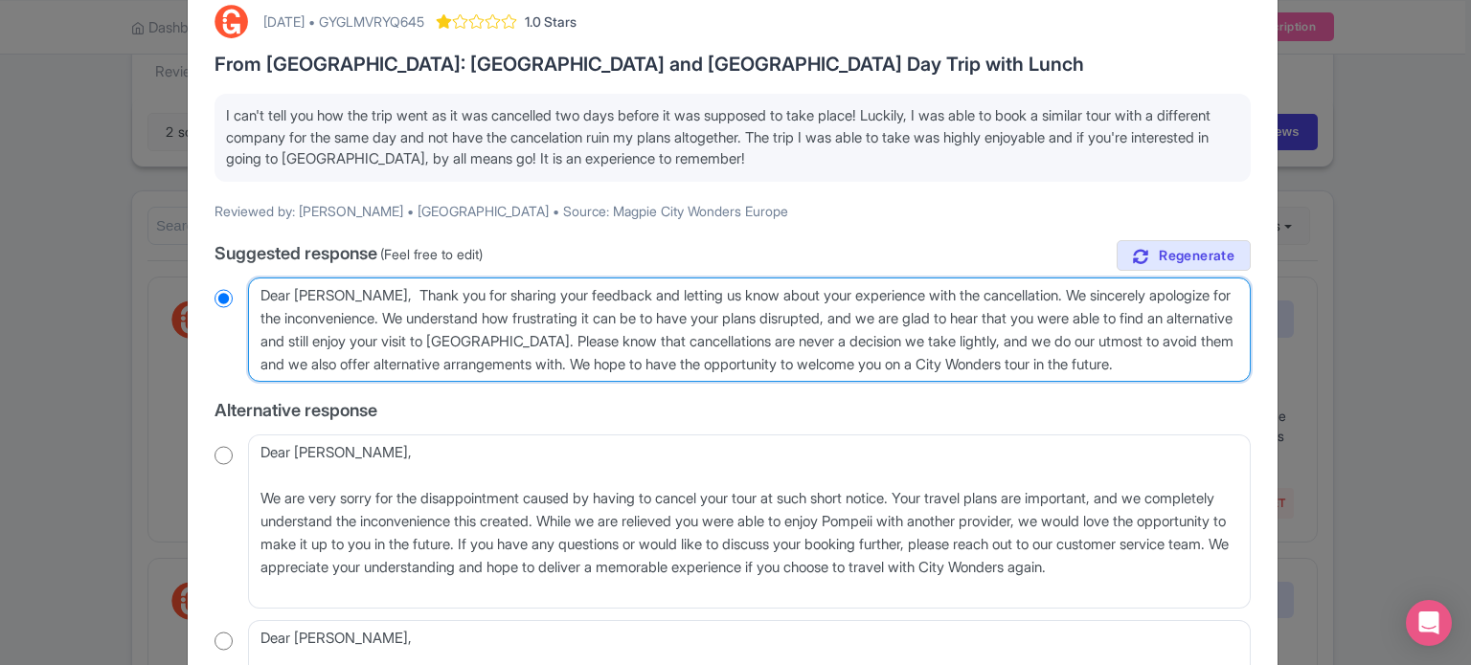
type textarea "Dear Anthony, Thank you for sharing your feedback and letting us know about you…"
radio input "true"
type textarea "Dear Anthony, Thank you for sharing your feedback and letting us know about you…"
radio input "true"
type textarea "Dear Anthony, Thank you for sharing your feedback and letting us know about you…"
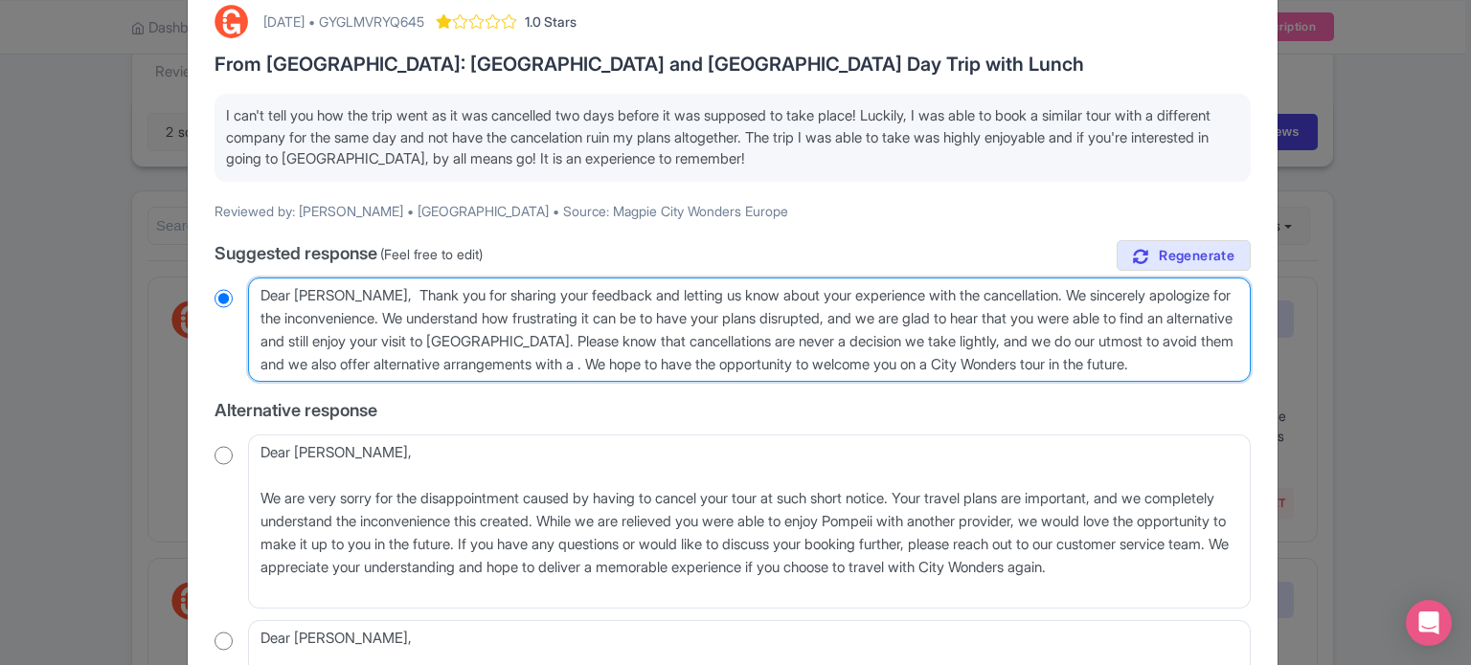
radio input "true"
type textarea "Dear Anthony, Thank you for sharing your feedback and letting us know about you…"
radio input "true"
type textarea "Dear Anthony, Thank you for sharing your feedback and letting us know about you…"
radio input "true"
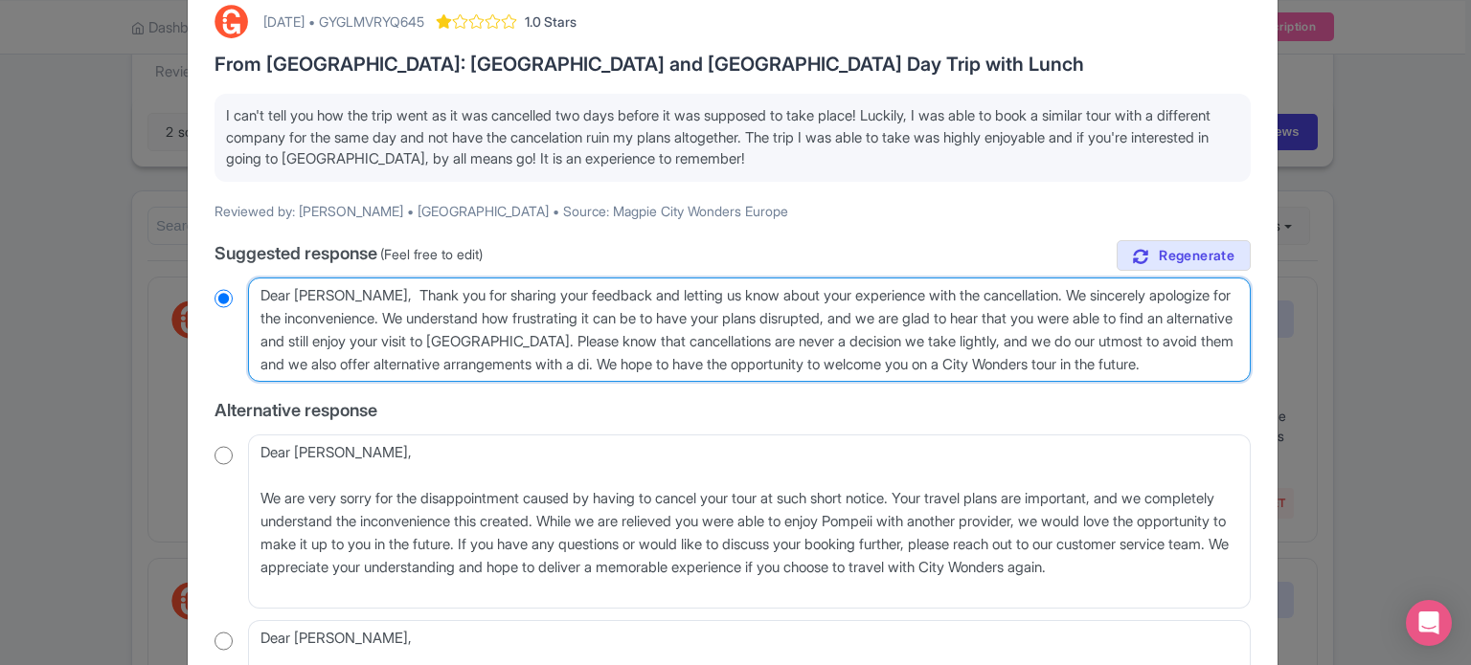
type textarea "Dear Anthony, Thank you for sharing your feedback and letting us know about you…"
radio input "true"
type textarea "Dear Anthony, Thank you for sharing your feedback and letting us know about you…"
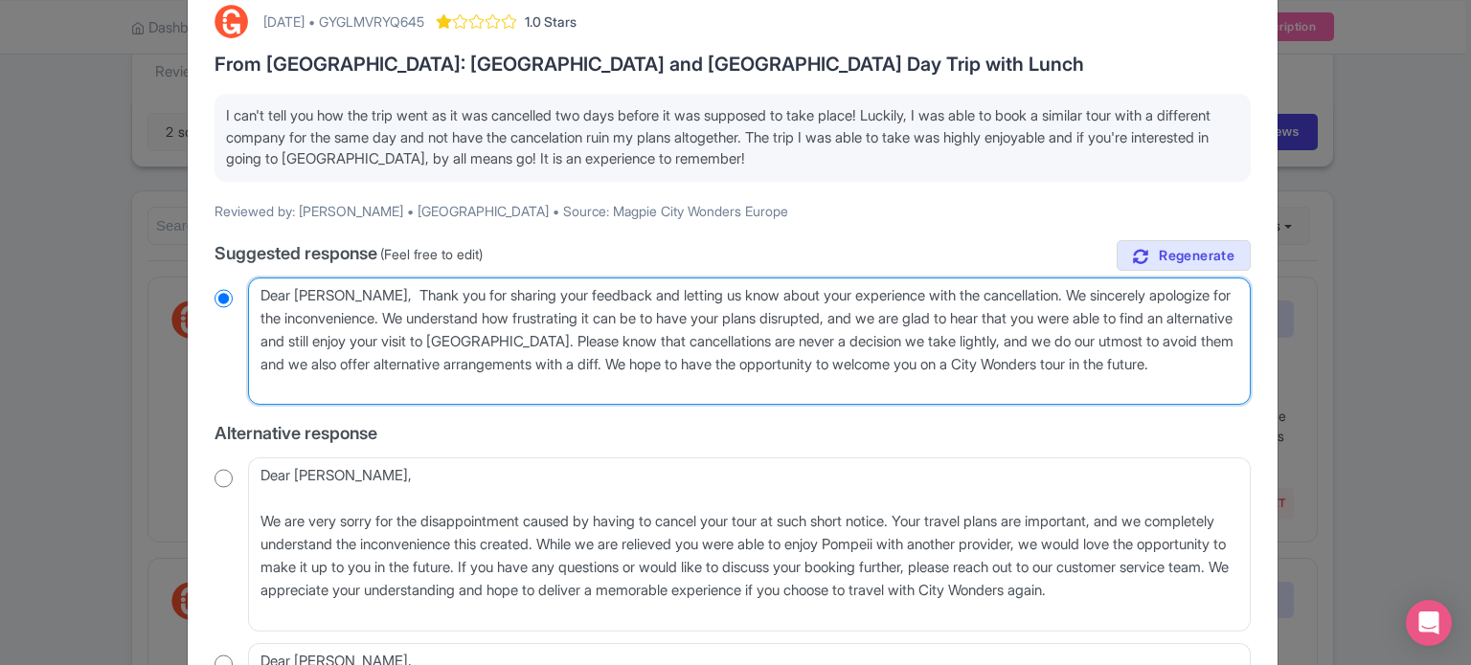
radio input "true"
type textarea "Dear Anthony, Thank you for sharing your feedback and letting us know about you…"
radio input "true"
type textarea "Dear Anthony, Thank you for sharing your feedback and letting us know about you…"
radio input "true"
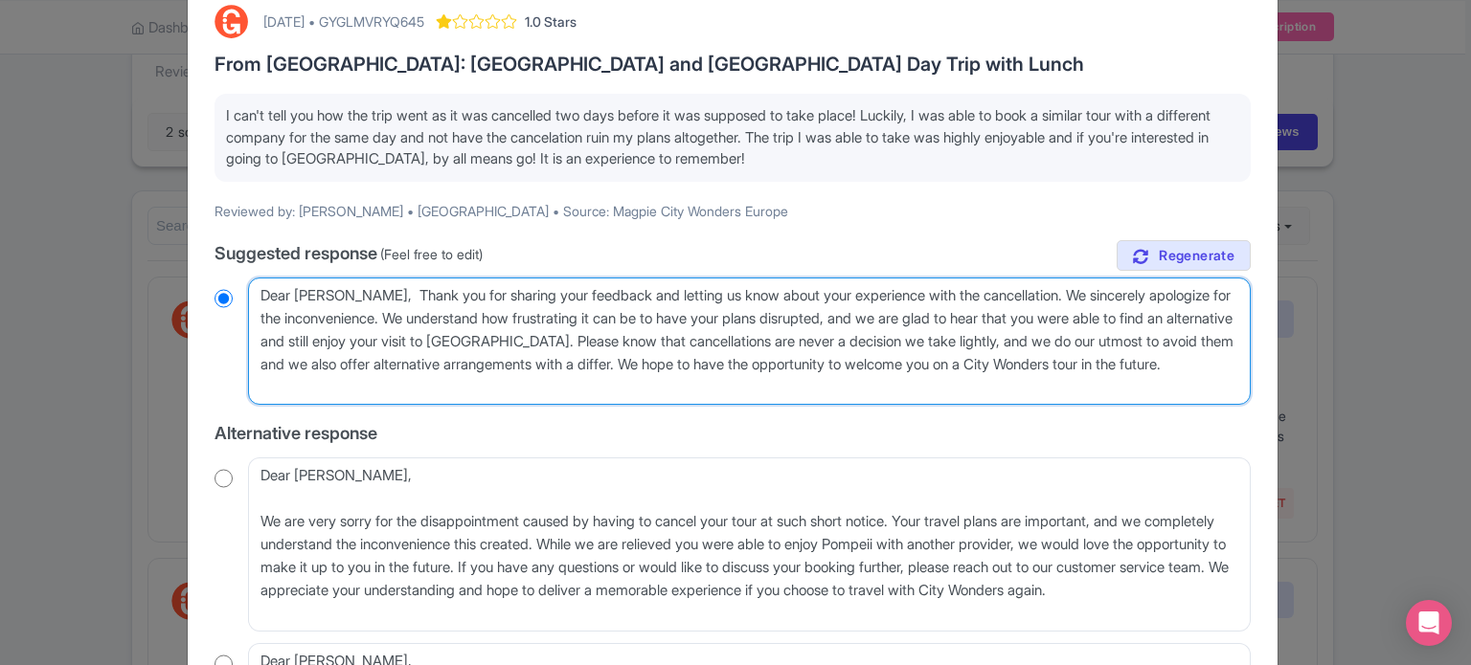
type textarea "Dear Anthony, Thank you for sharing your feedback and letting us know about you…"
radio input "true"
type textarea "Dear Anthony, Thank you for sharing your feedback and letting us know about you…"
radio input "true"
type textarea "Dear Anthony, Thank you for sharing your feedback and letting us know about you…"
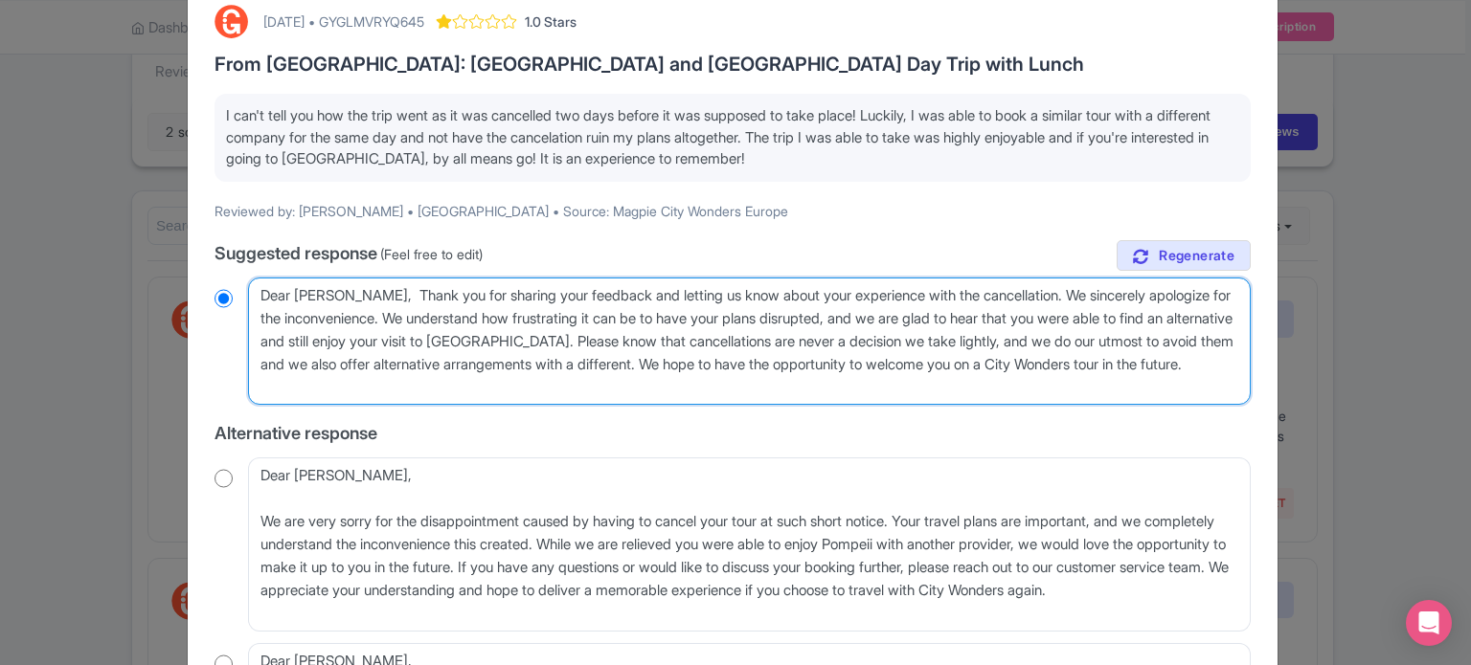
radio input "true"
type textarea "Dear Anthony, Thank you for sharing your feedback and letting us know about you…"
radio input "true"
type textarea "Dear Anthony, Thank you for sharing your feedback and letting us know about you…"
radio input "true"
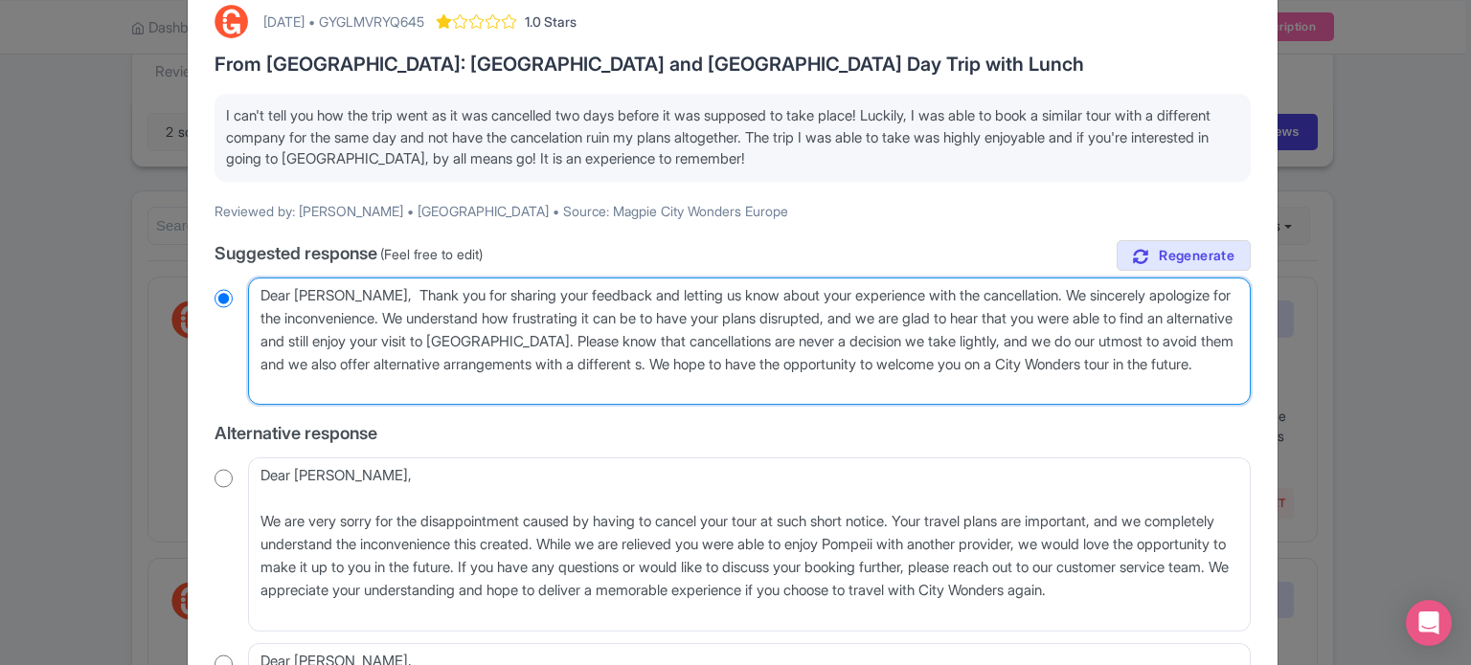
type textarea "Dear Anthony, Thank you for sharing your feedback and letting us know about you…"
radio input "true"
type textarea "Dear Anthony, Thank you for sharing your feedback and letting us know about you…"
radio input "true"
type textarea "Dear Anthony, Thank you for sharing your feedback and letting us know about you…"
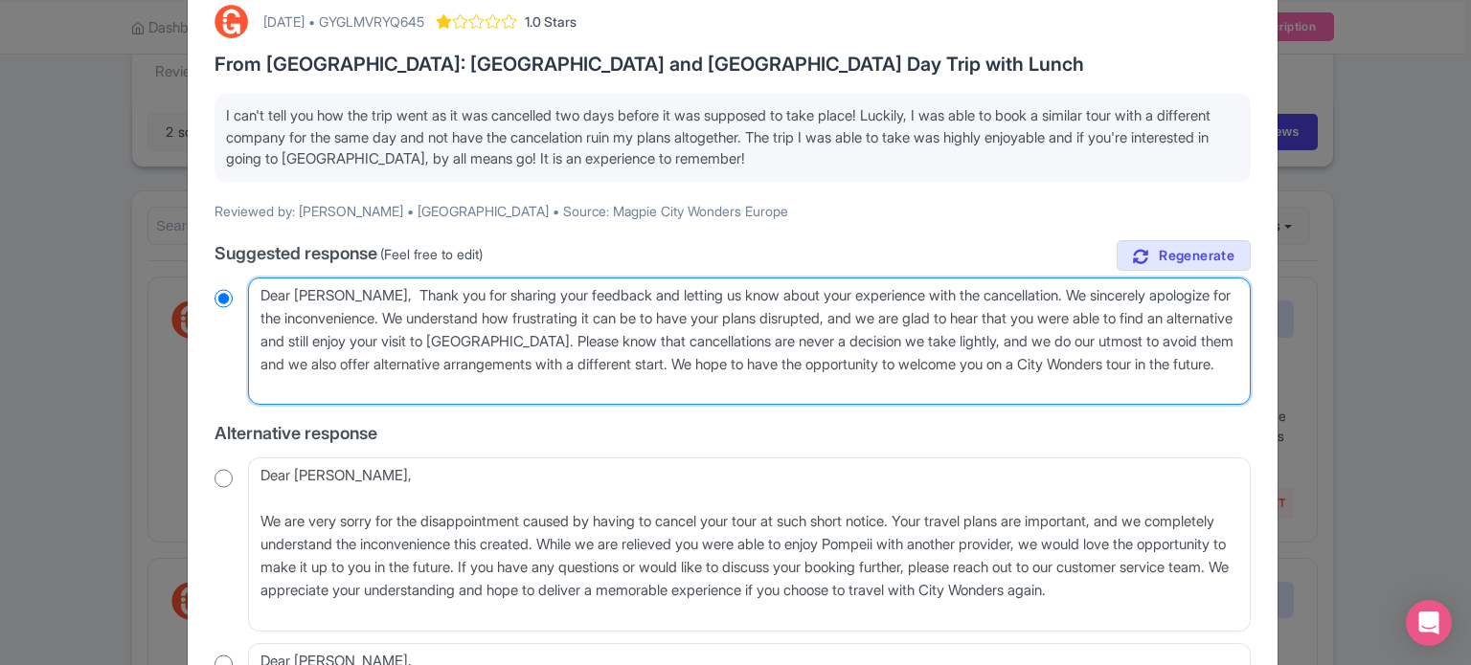
radio input "true"
type textarea "Dear Anthony, Thank you for sharing your feedback and letting us know about you…"
radio input "true"
type textarea "Dear Anthony, Thank you for sharing your feedback and letting us know about you…"
radio input "true"
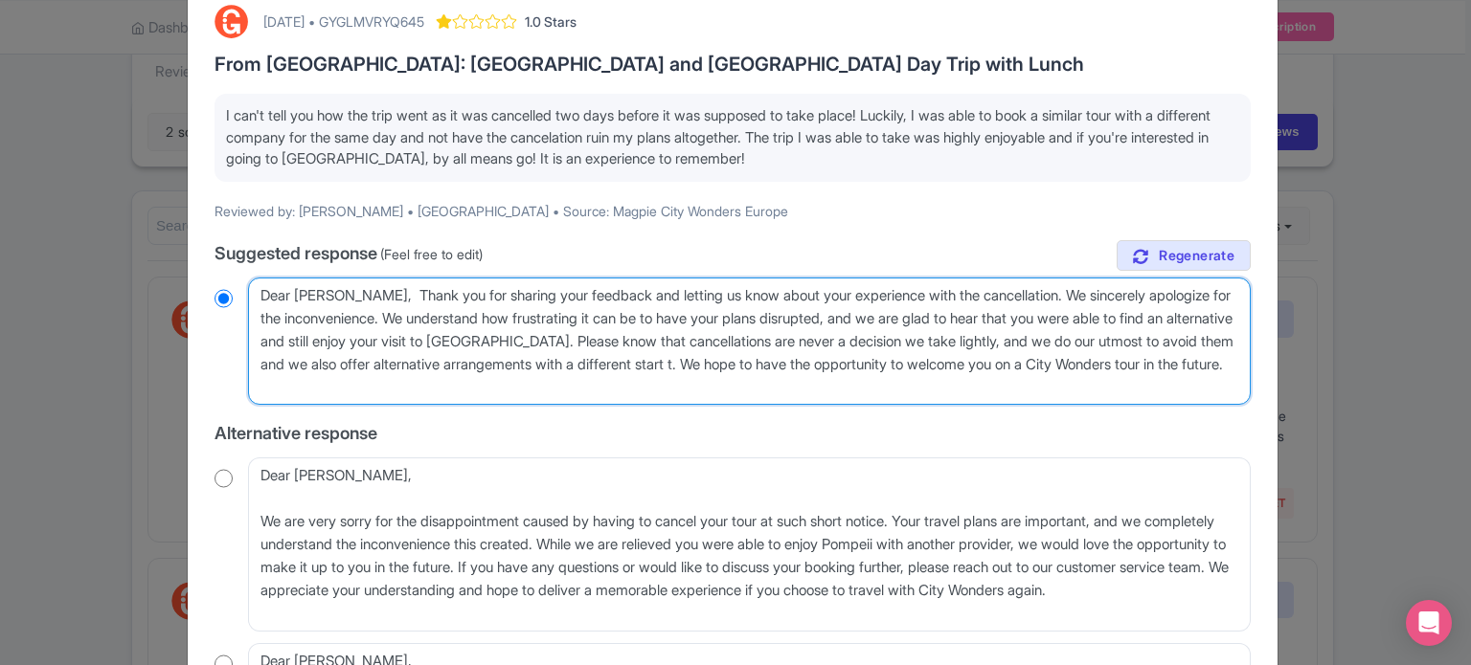
type textarea "Dear Anthony, Thank you for sharing your feedback and letting us know about you…"
radio input "true"
type textarea "Dear Anthony, Thank you for sharing your feedback and letting us know about you…"
radio input "true"
type textarea "Dear Anthony, Thank you for sharing your feedback and letting us know about you…"
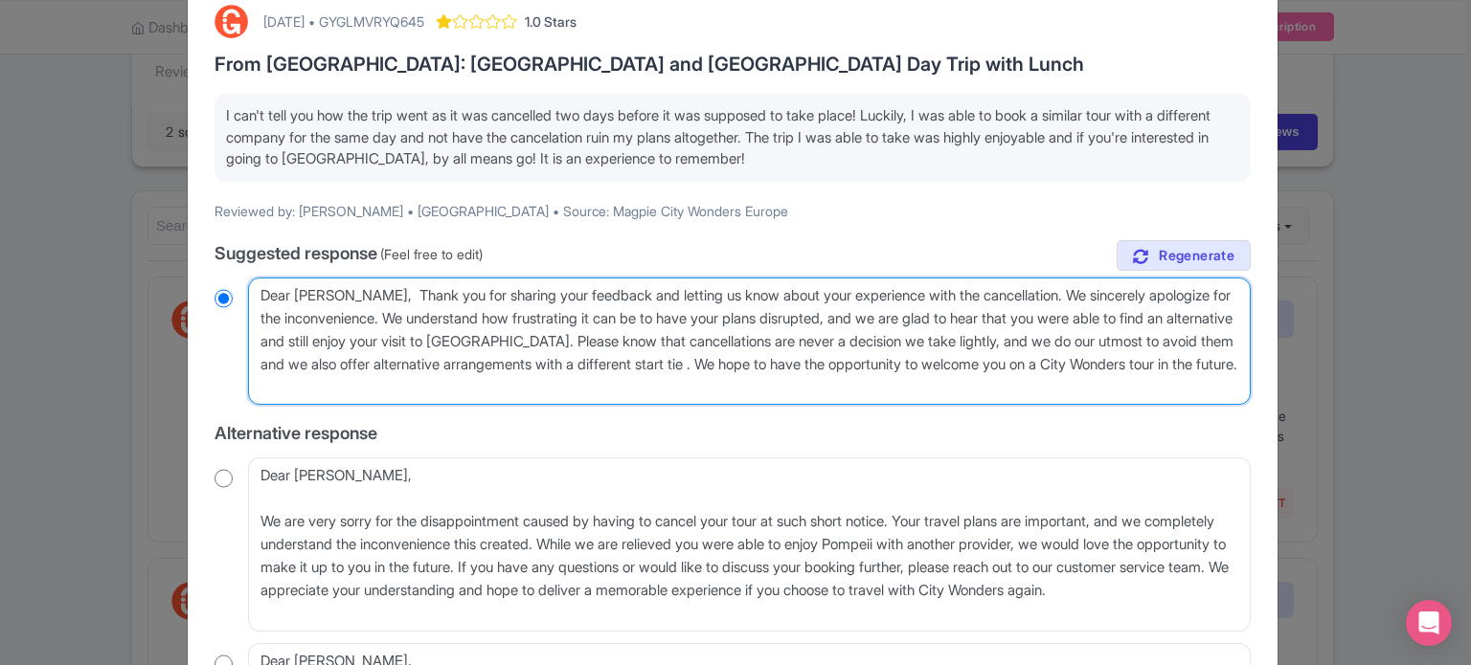
radio input "true"
type textarea "Dear Anthony, Thank you for sharing your feedback and letting us know about you…"
radio input "true"
type textarea "Dear Anthony, Thank you for sharing your feedback and letting us know about you…"
radio input "true"
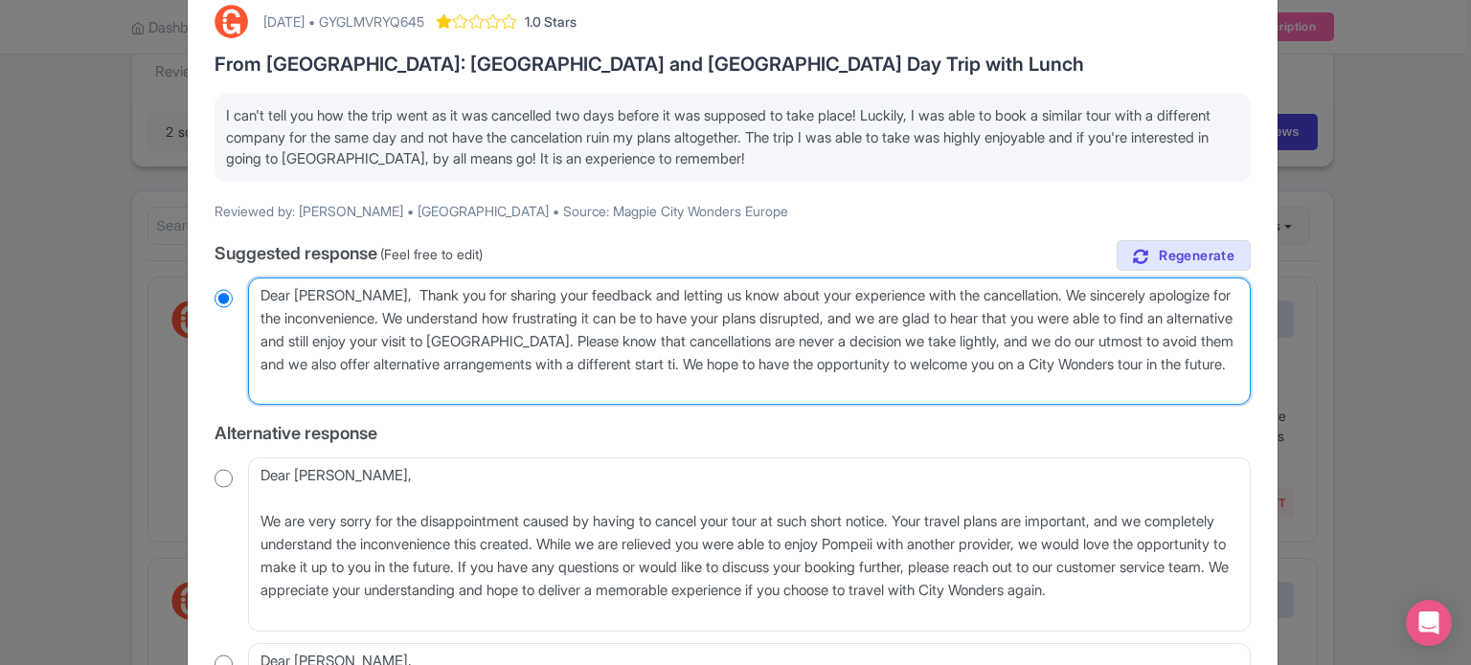
type textarea "Dear Anthony, Thank you for sharing your feedback and letting us know about you…"
radio input "true"
type textarea "Dear Anthony, Thank you for sharing your feedback and letting us know about you…"
radio input "true"
type textarea "Dear Anthony, Thank you for sharing your feedback and letting us know about you…"
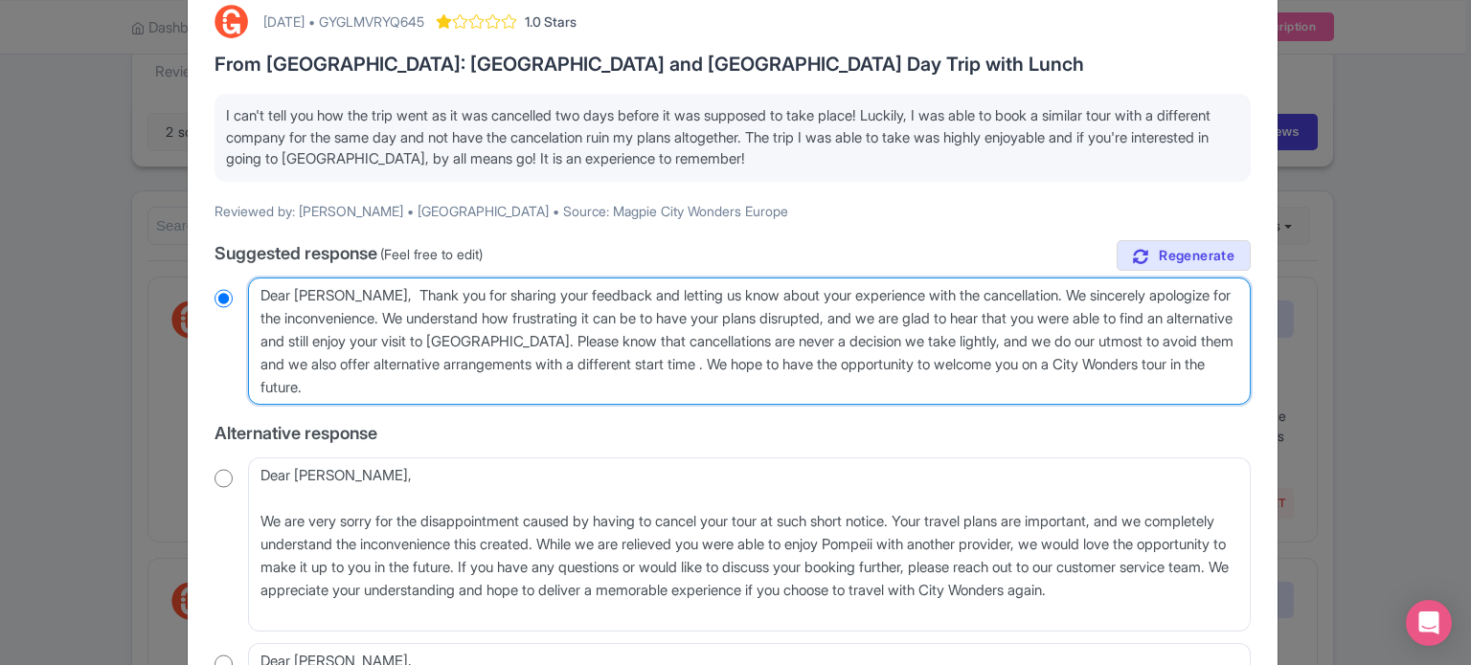
radio input "true"
type textarea "Dear Anthony, Thank you for sharing your feedback and letting us know about you…"
radio input "true"
type textarea "Dear Anthony, Thank you for sharing your feedback and letting us know about you…"
radio input "true"
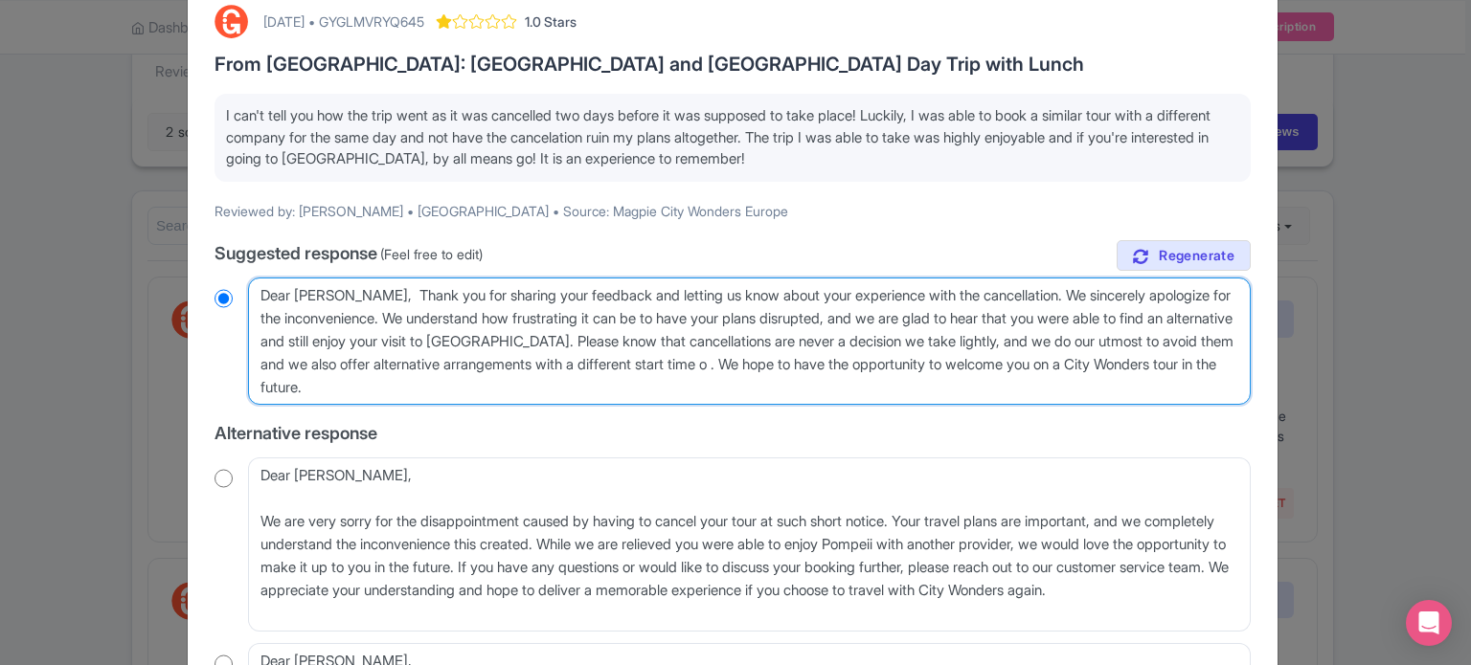
type textarea "Dear Anthony, Thank you for sharing your feedback and letting us know about you…"
radio input "true"
type textarea "Dear Anthony, Thank you for sharing your feedback and letting us know about you…"
radio input "true"
type textarea "Dear Anthony, Thank you for sharing your feedback and letting us know about you…"
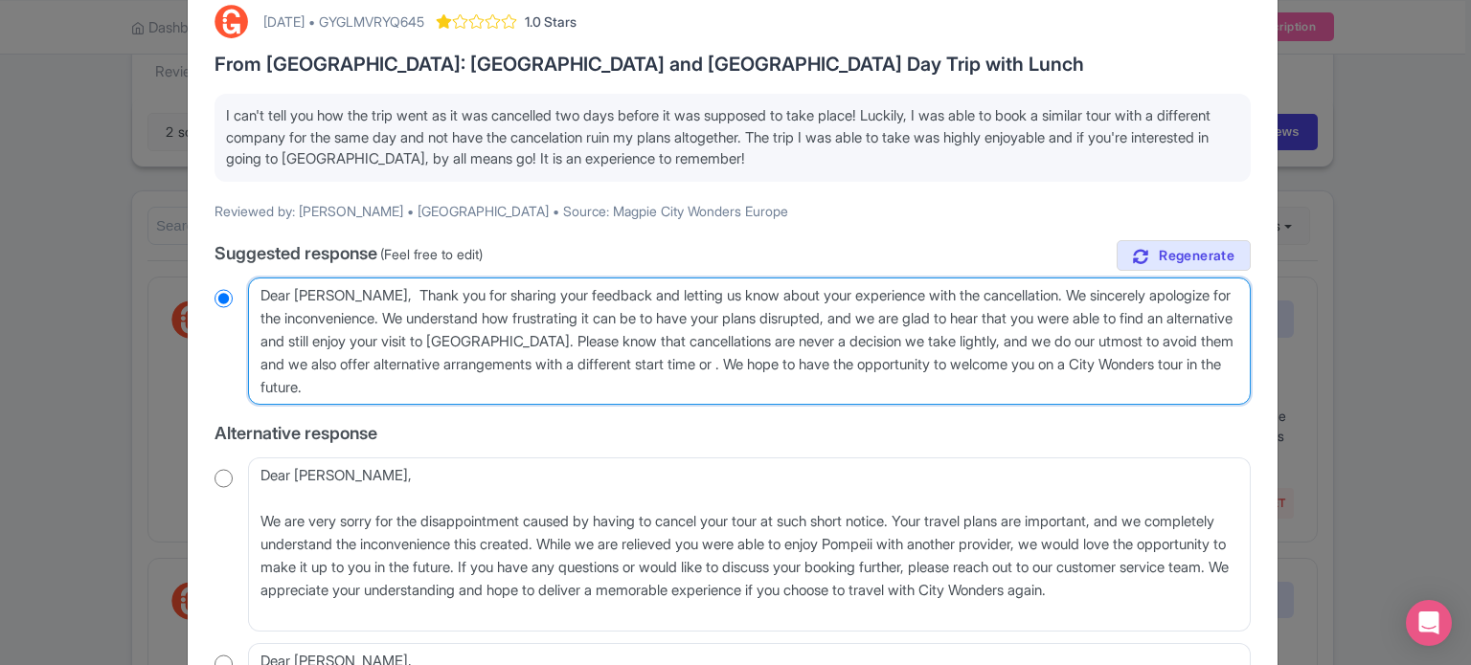
radio input "true"
type textarea "Dear Anthony, Thank you for sharing your feedback and letting us know about you…"
radio input "true"
type textarea "Dear Anthony, Thank you for sharing your feedback and letting us know about you…"
radio input "true"
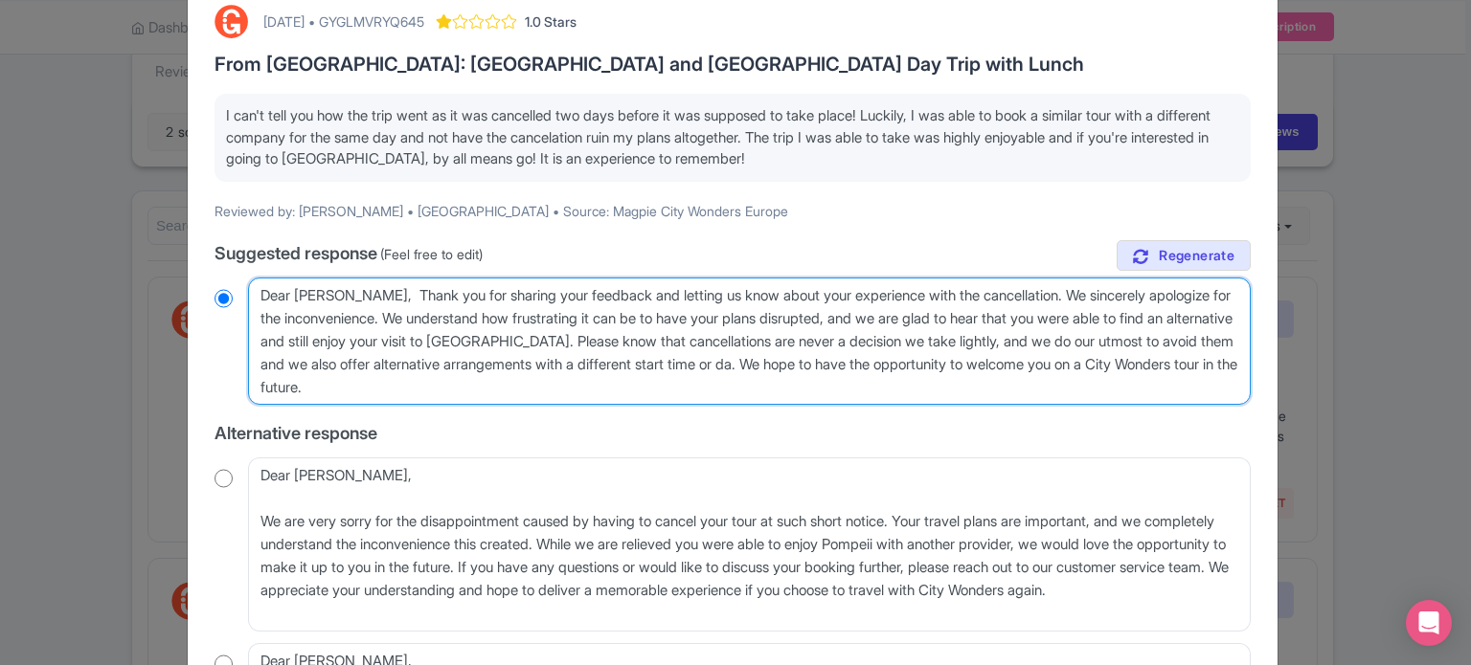
type textarea "Dear Anthony, Thank you for sharing your feedback and letting us know about you…"
radio input "true"
type textarea "Dear Anthony, Thank you for sharing your feedback and letting us know about you…"
radio input "true"
click at [636, 389] on textarea "Dear Anthony, Thank you for sharing your feedback and letting us know about you…" at bounding box center [749, 342] width 1002 height 128
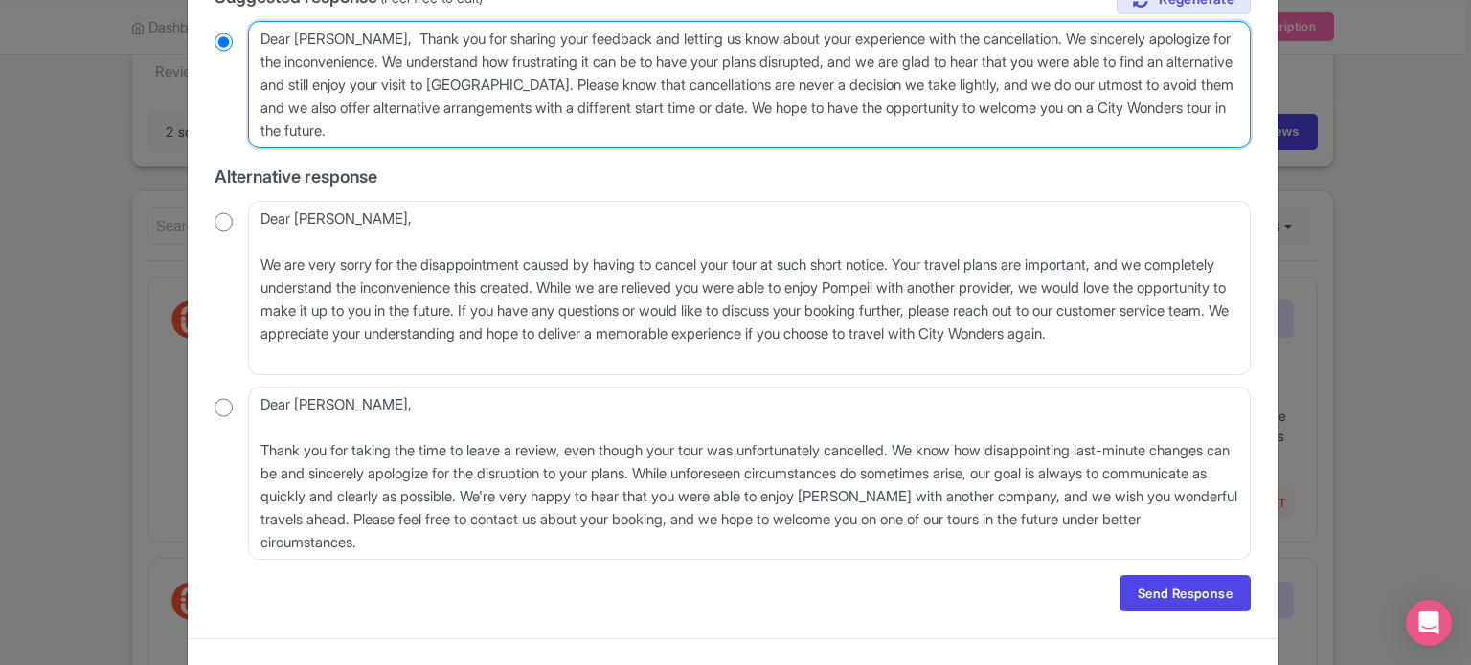
scroll to position [394, 0]
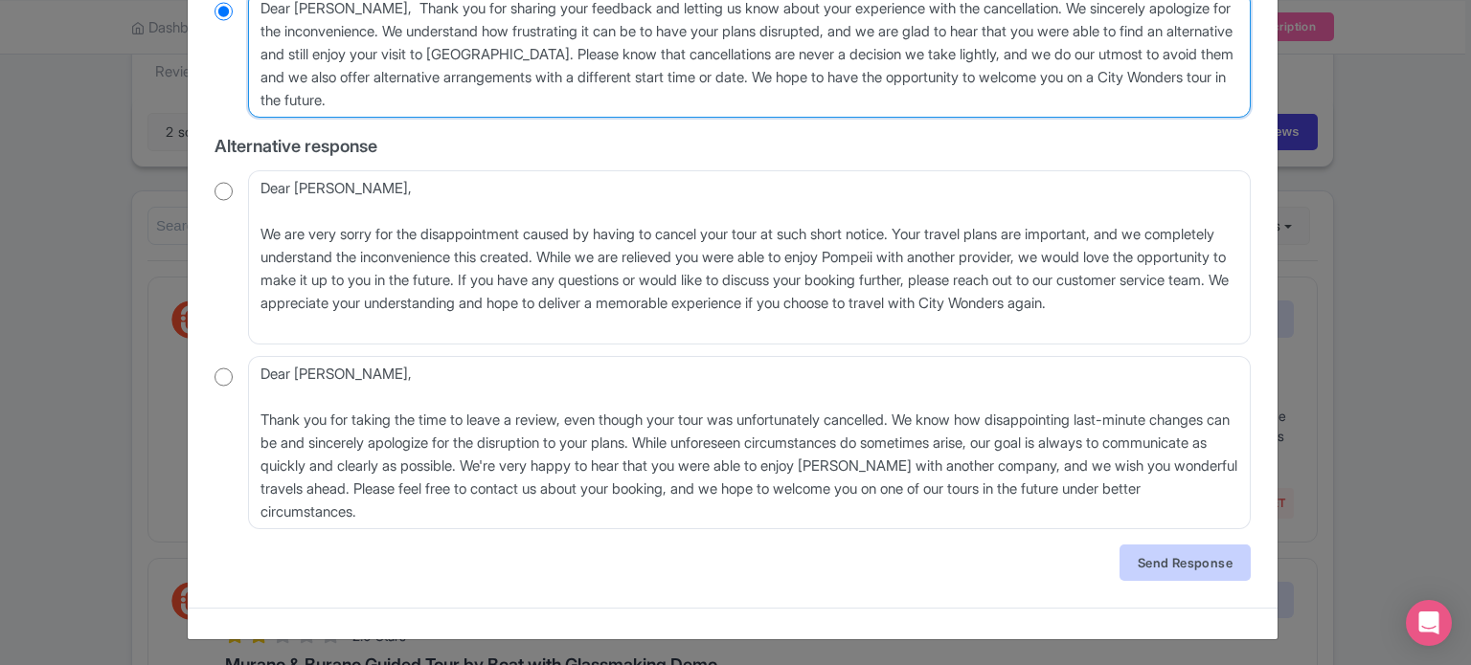
type textarea "Dear Anthony, Thank you for sharing your feedback and letting us know about you…"
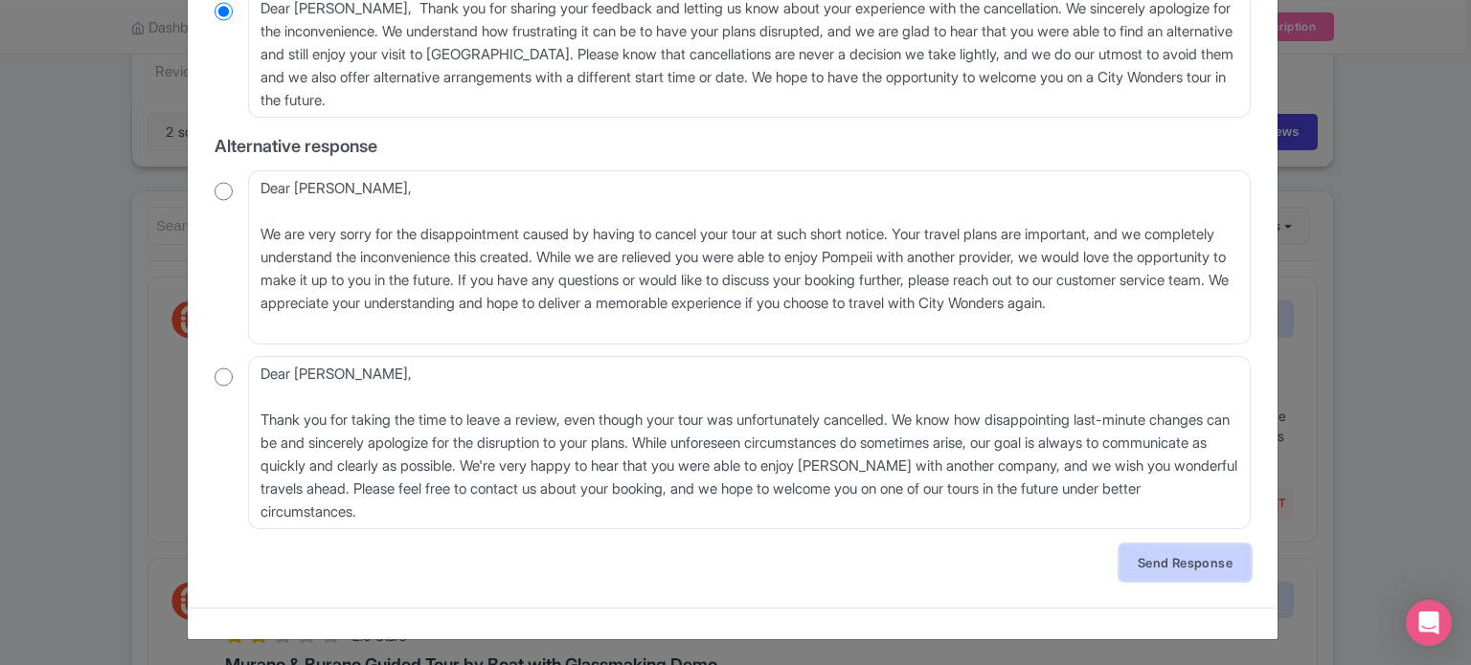
click at [1205, 566] on link "Send Response" at bounding box center [1184, 563] width 131 height 36
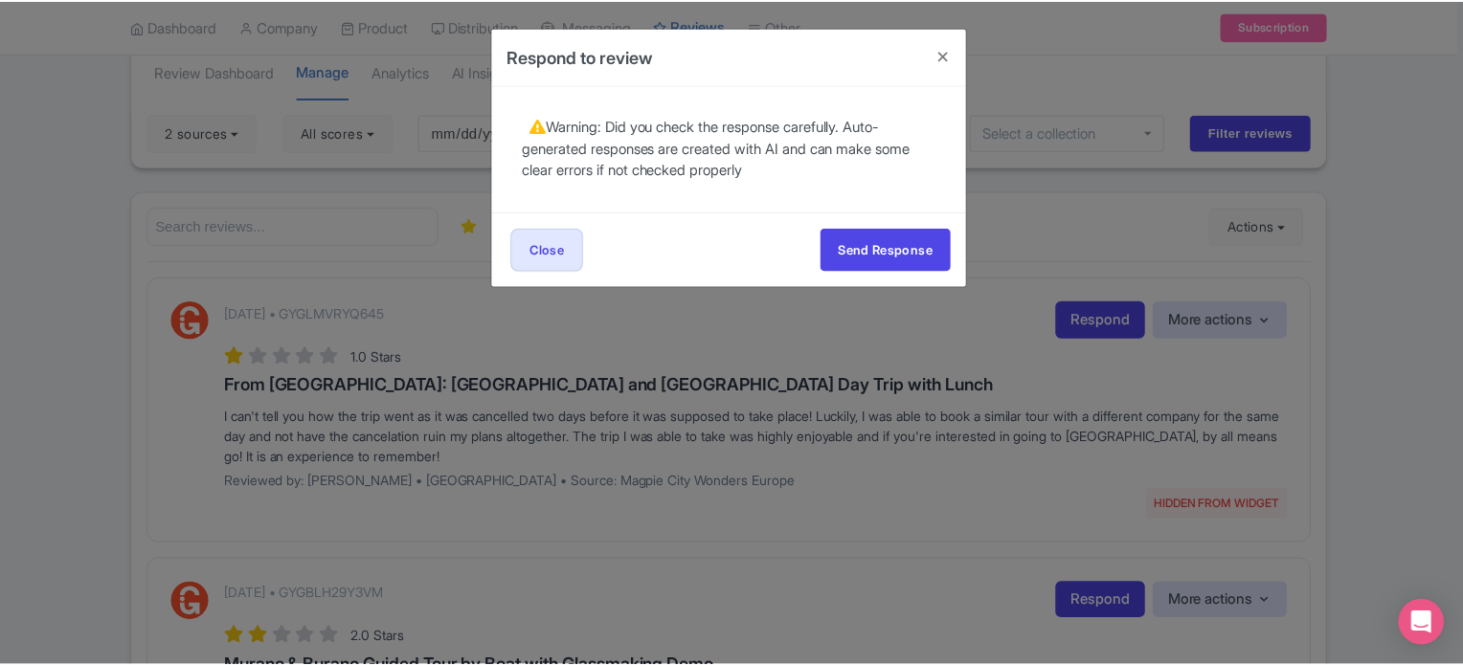
scroll to position [0, 0]
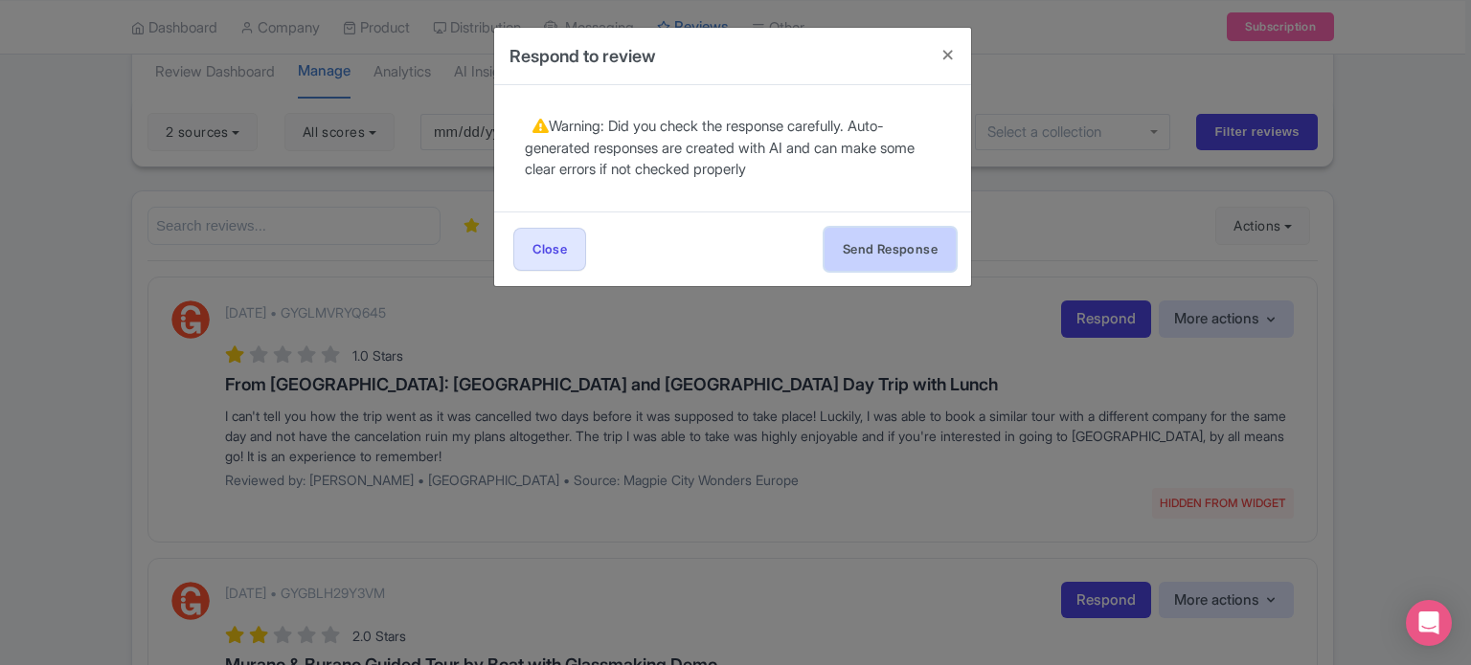
click at [903, 262] on button "Send Response" at bounding box center [889, 249] width 131 height 43
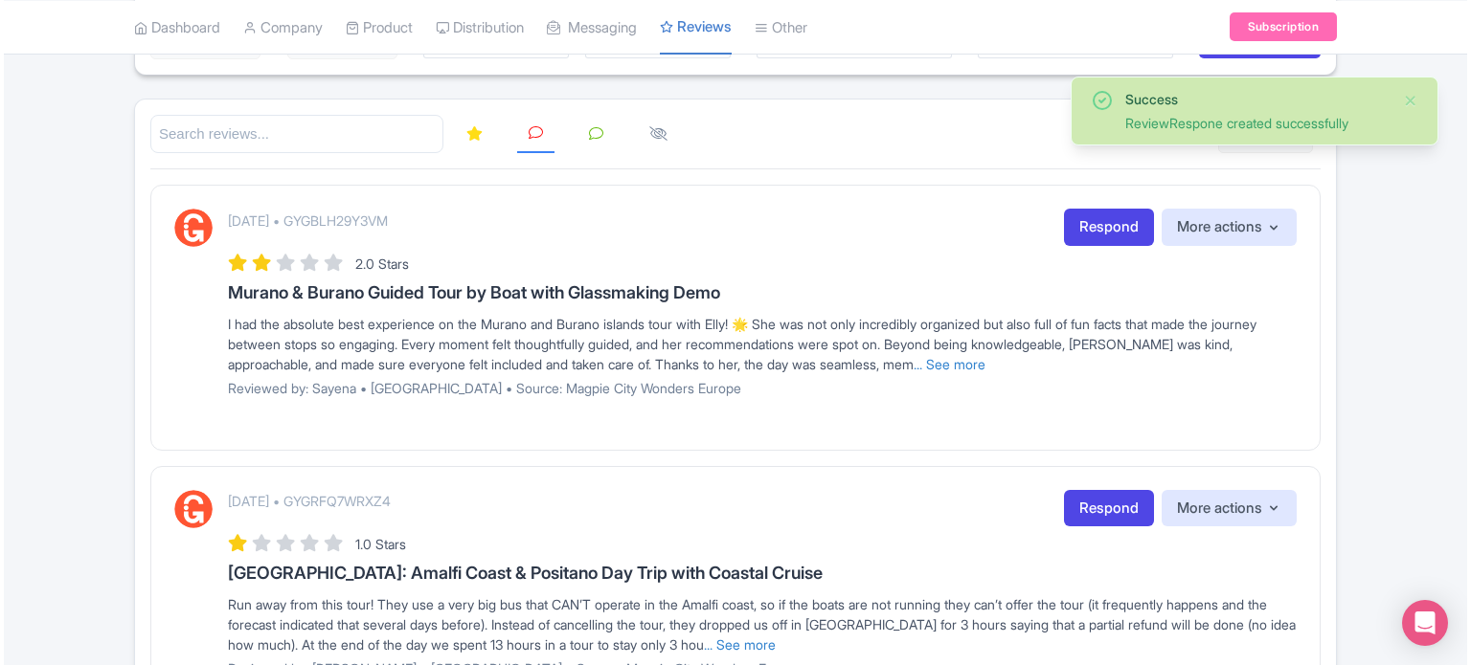
scroll to position [191, 0]
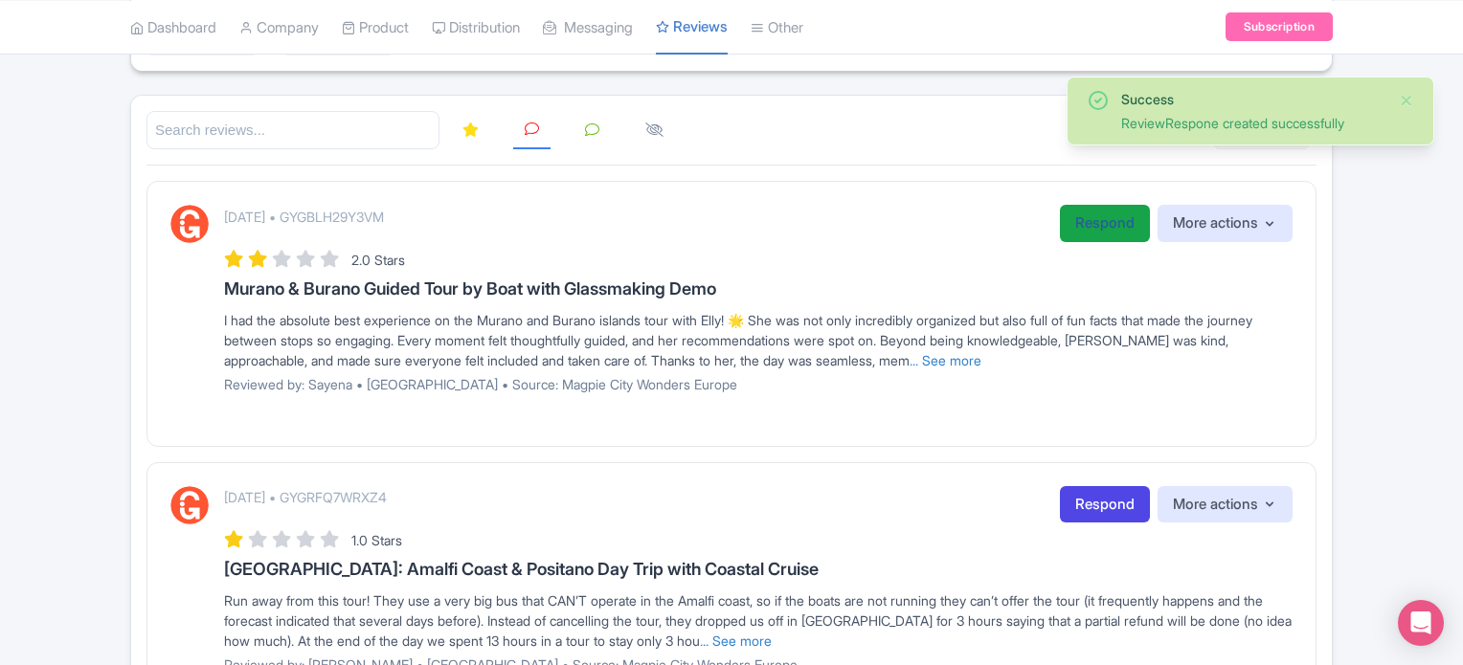
click at [1089, 218] on link "Respond" at bounding box center [1105, 223] width 90 height 37
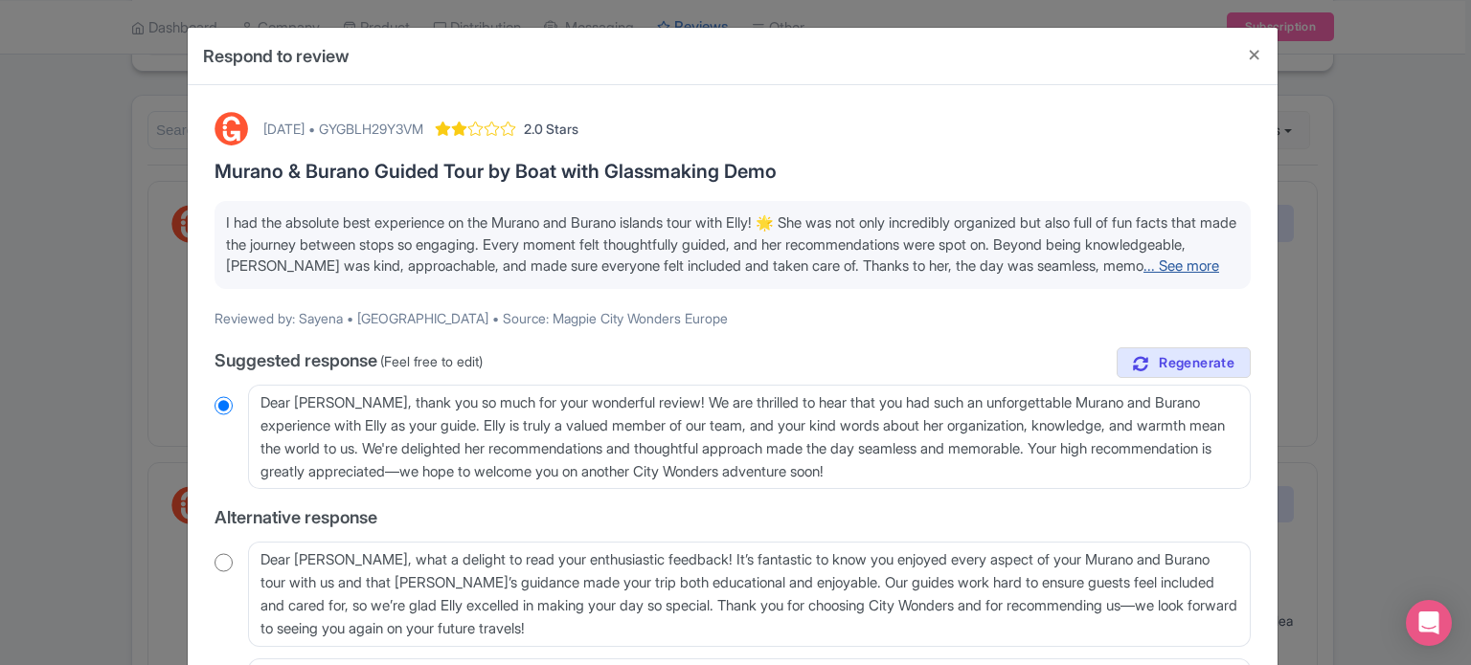
click at [1143, 275] on link "... See more" at bounding box center [1181, 266] width 76 height 18
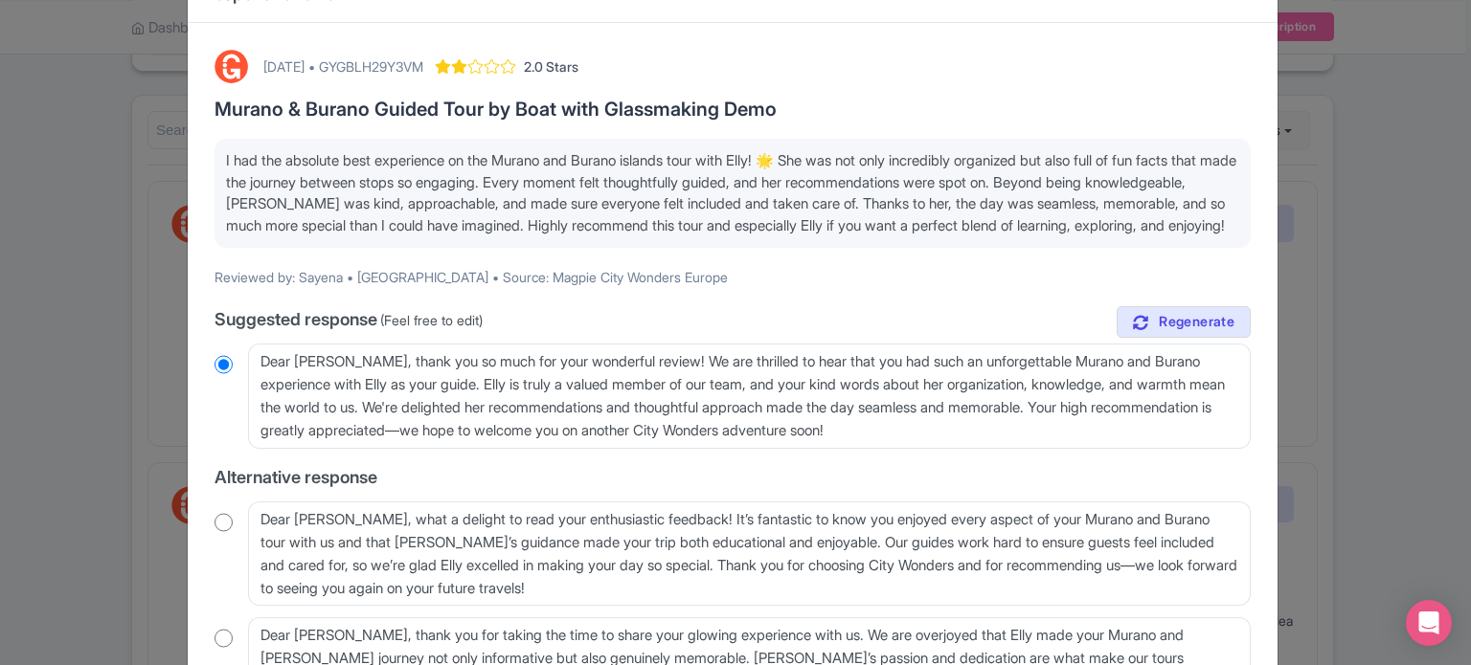
scroll to position [96, 0]
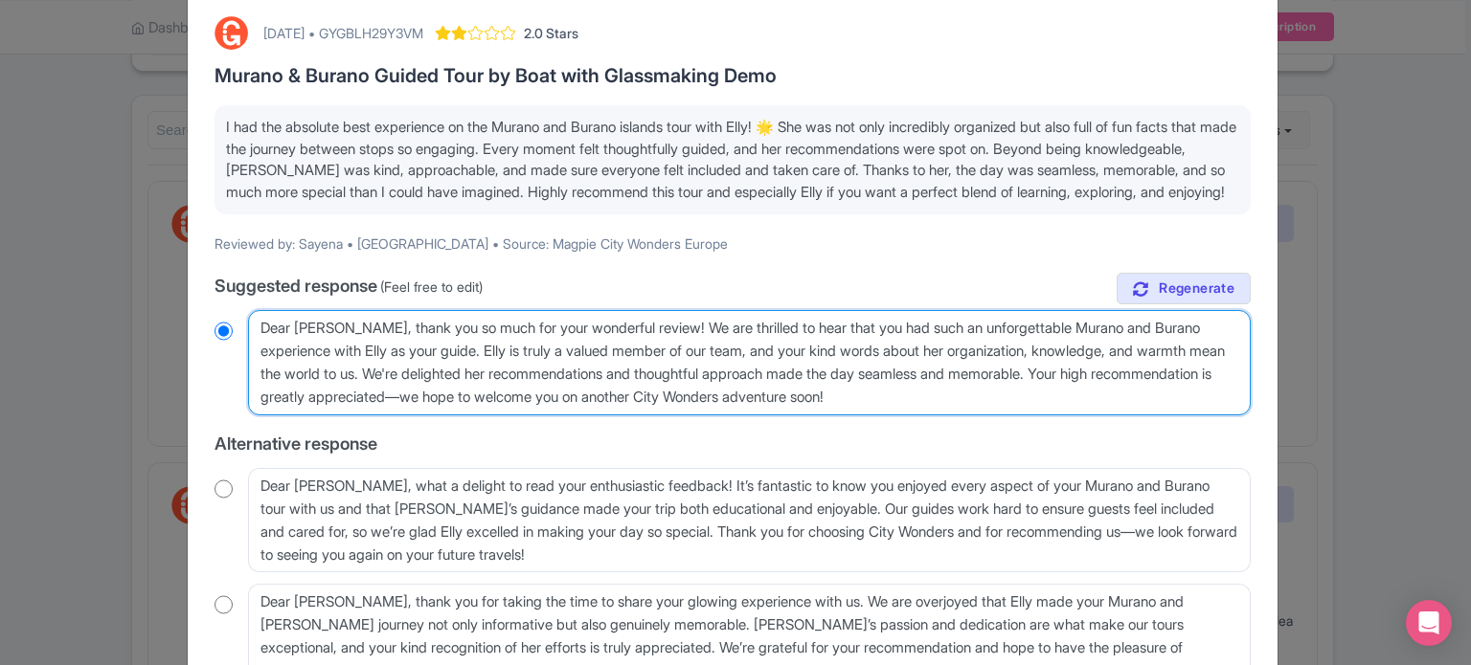
drag, startPoint x: 421, startPoint y: 370, endPoint x: 363, endPoint y: 371, distance: 58.4
click at [363, 371] on textarea "Dear [PERSON_NAME], thank you so much for your wonderful review! We are thrille…" at bounding box center [749, 362] width 1002 height 105
type textarea "Dear [PERSON_NAME], thank you so much for your wonderful review! We are thrille…"
radio input "true"
type textarea "Dear [PERSON_NAME], thank you so much for your wonderful review! We are thrille…"
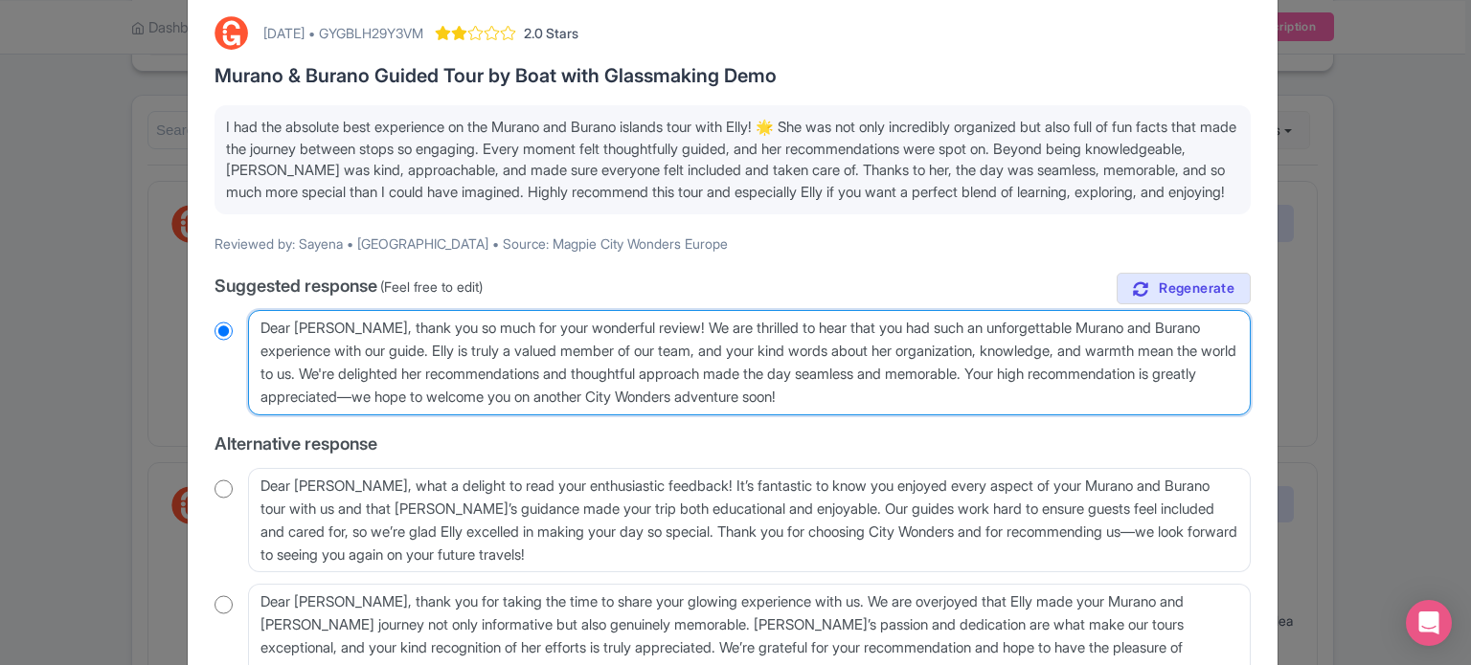
radio input "true"
click at [452, 368] on textarea "Dear [PERSON_NAME], thank you so much for your wonderful review! We are thrille…" at bounding box center [749, 362] width 1002 height 105
drag, startPoint x: 760, startPoint y: 371, endPoint x: 440, endPoint y: 367, distance: 319.8
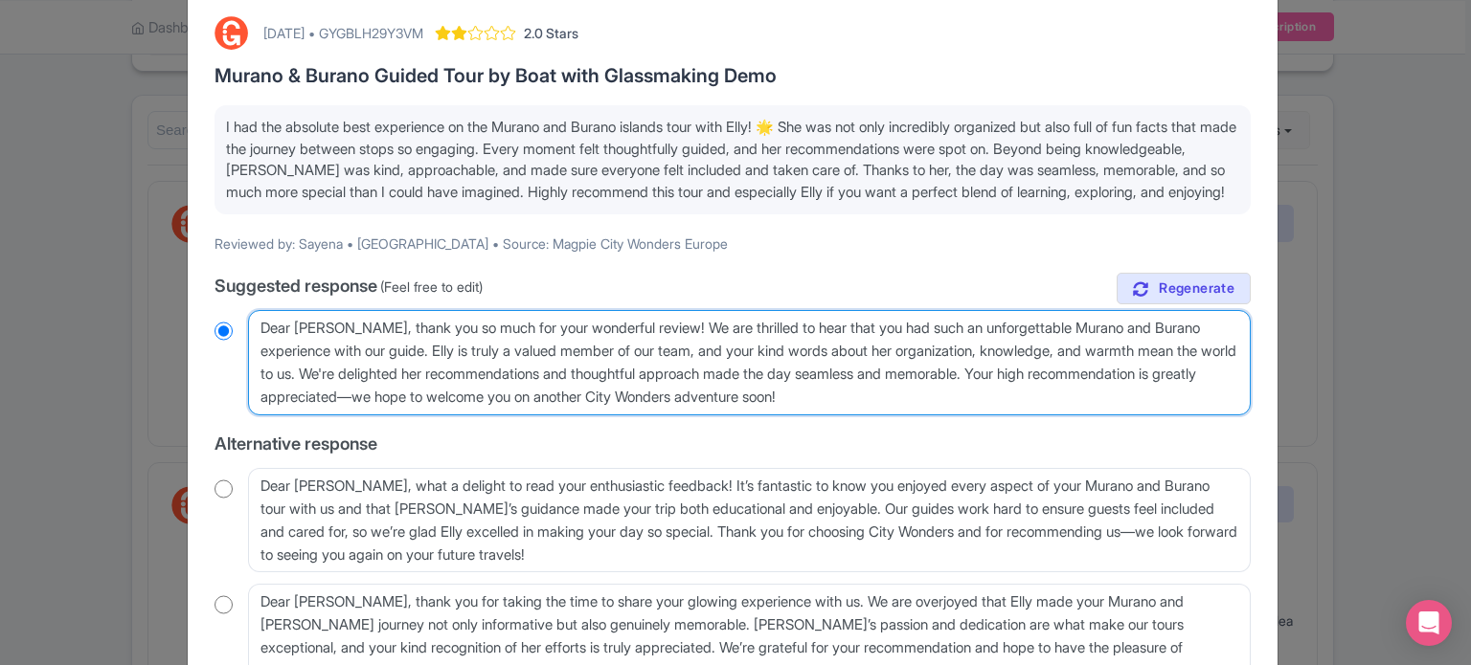
click at [440, 367] on textarea "Dear [PERSON_NAME], thank you so much for your wonderful review! We are thrille…" at bounding box center [749, 362] width 1002 height 105
type textarea "Dear [PERSON_NAME], thank you so much for your wonderful review! We are thrille…"
radio input "true"
drag, startPoint x: 1030, startPoint y: 373, endPoint x: 831, endPoint y: 405, distance: 201.6
click at [831, 405] on textarea "Dear [PERSON_NAME], thank you so much for your wonderful review! We are thrille…" at bounding box center [749, 362] width 1002 height 105
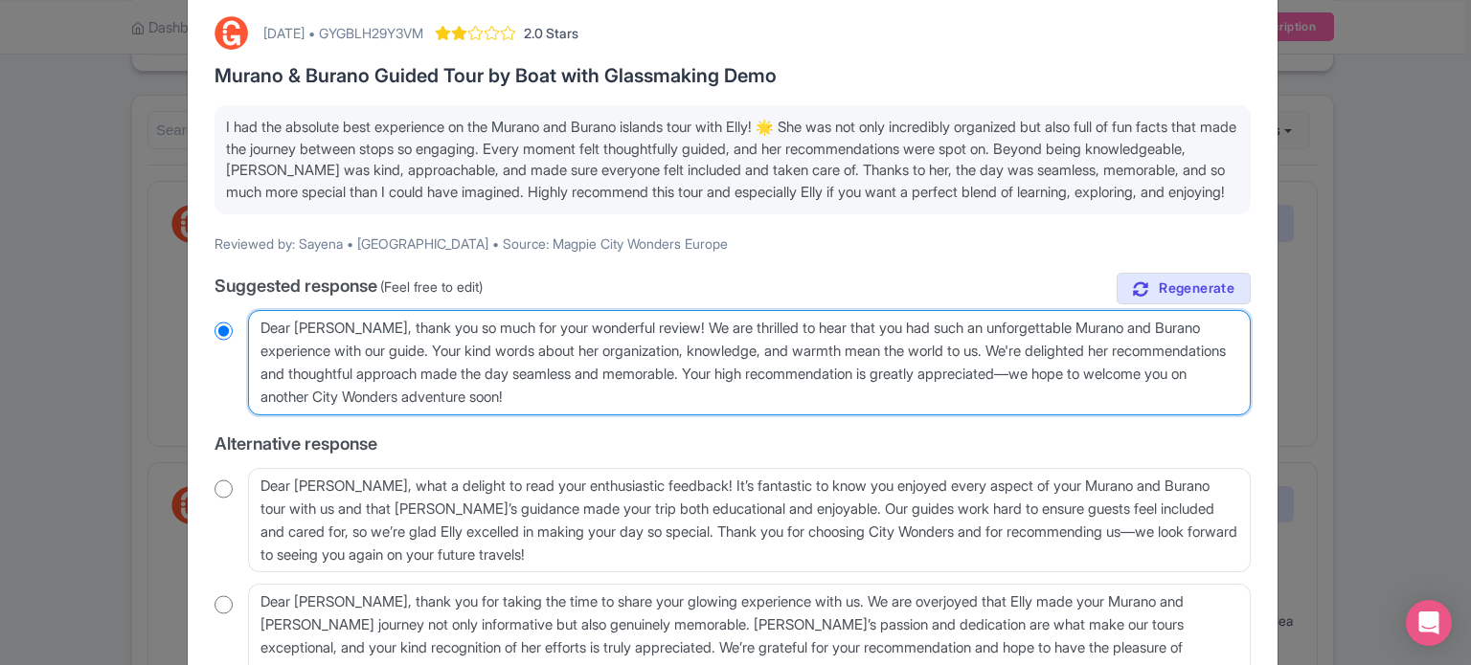
type textarea "Dear [PERSON_NAME], thank you so much for your wonderful review! We are thrille…"
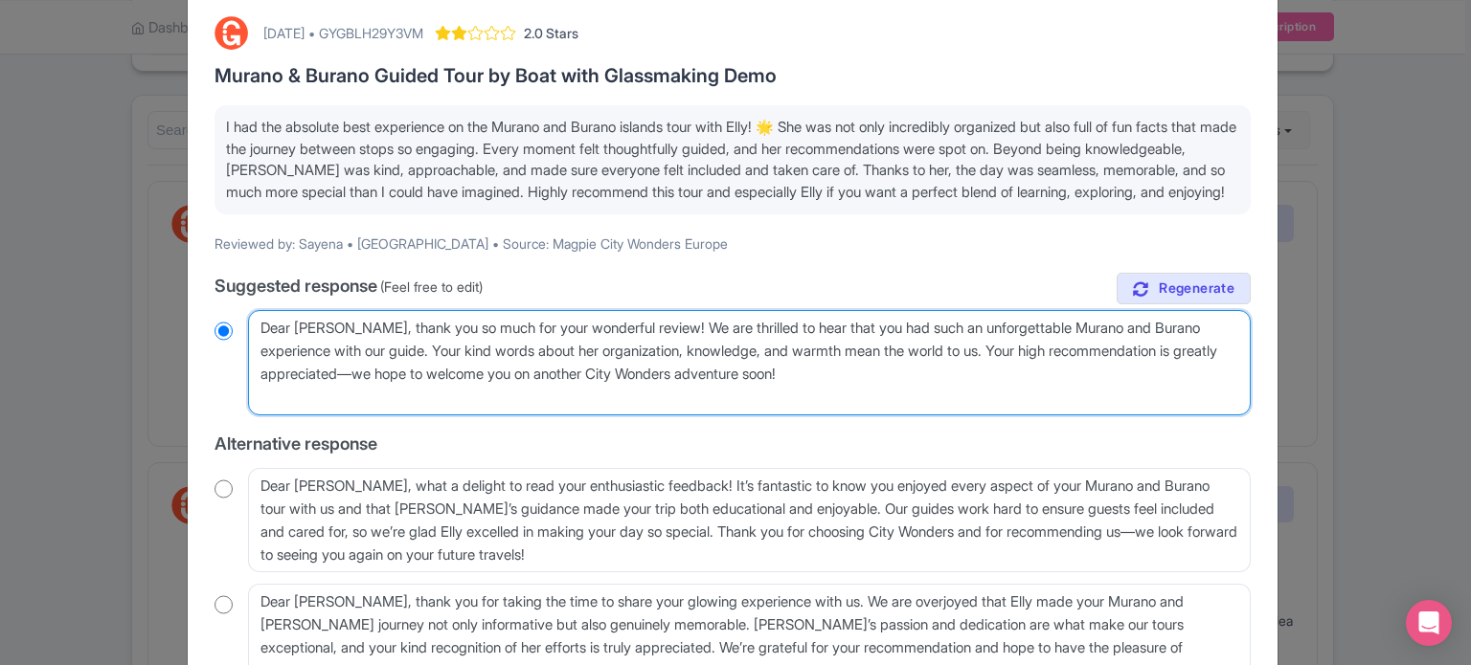
radio input "true"
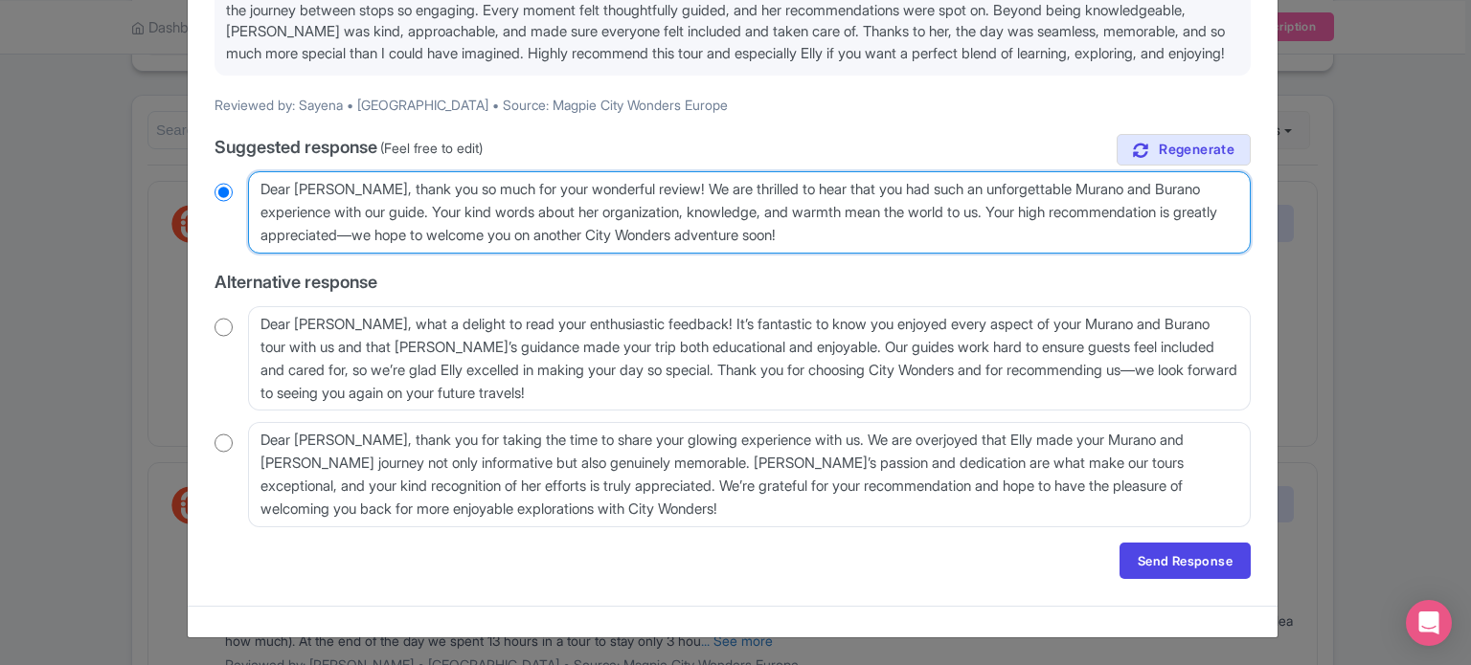
scroll to position [254, 0]
type textarea "Dear [PERSON_NAME], thank you so much for your wonderful review! We are thrille…"
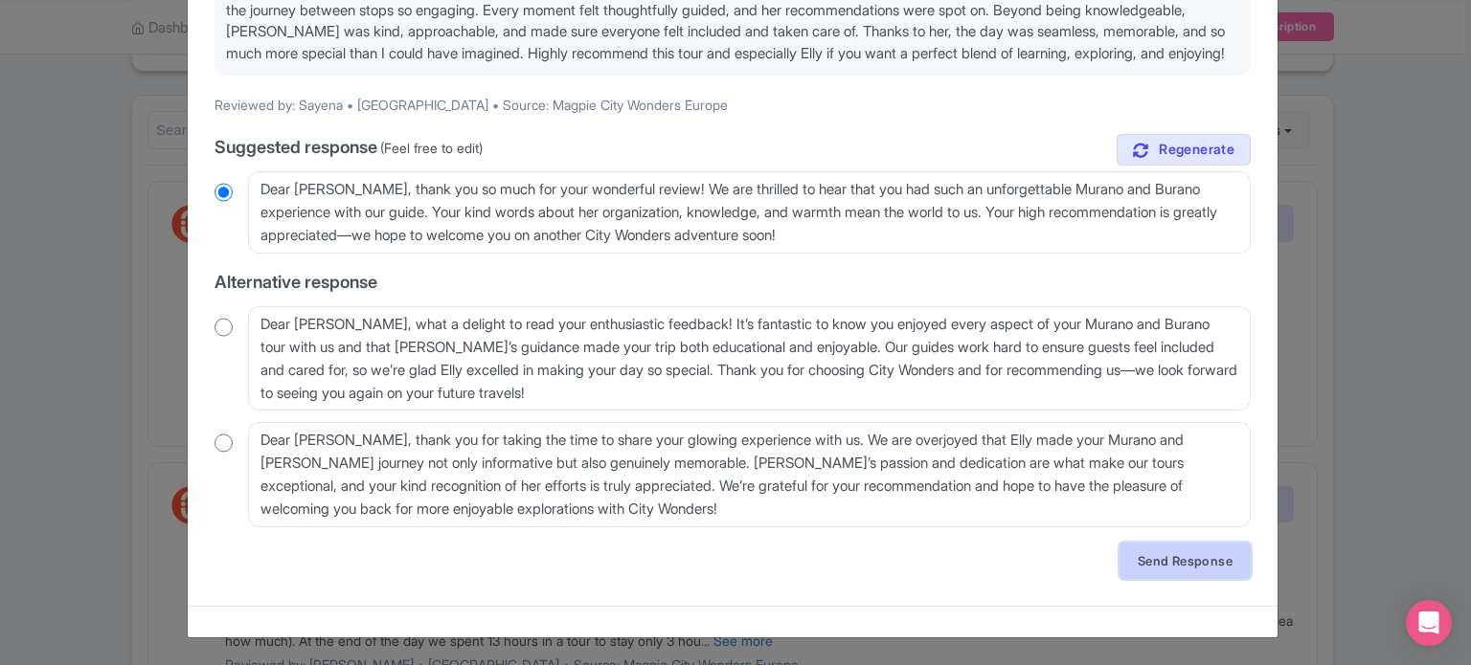
click at [1147, 556] on link "Send Response" at bounding box center [1184, 561] width 131 height 36
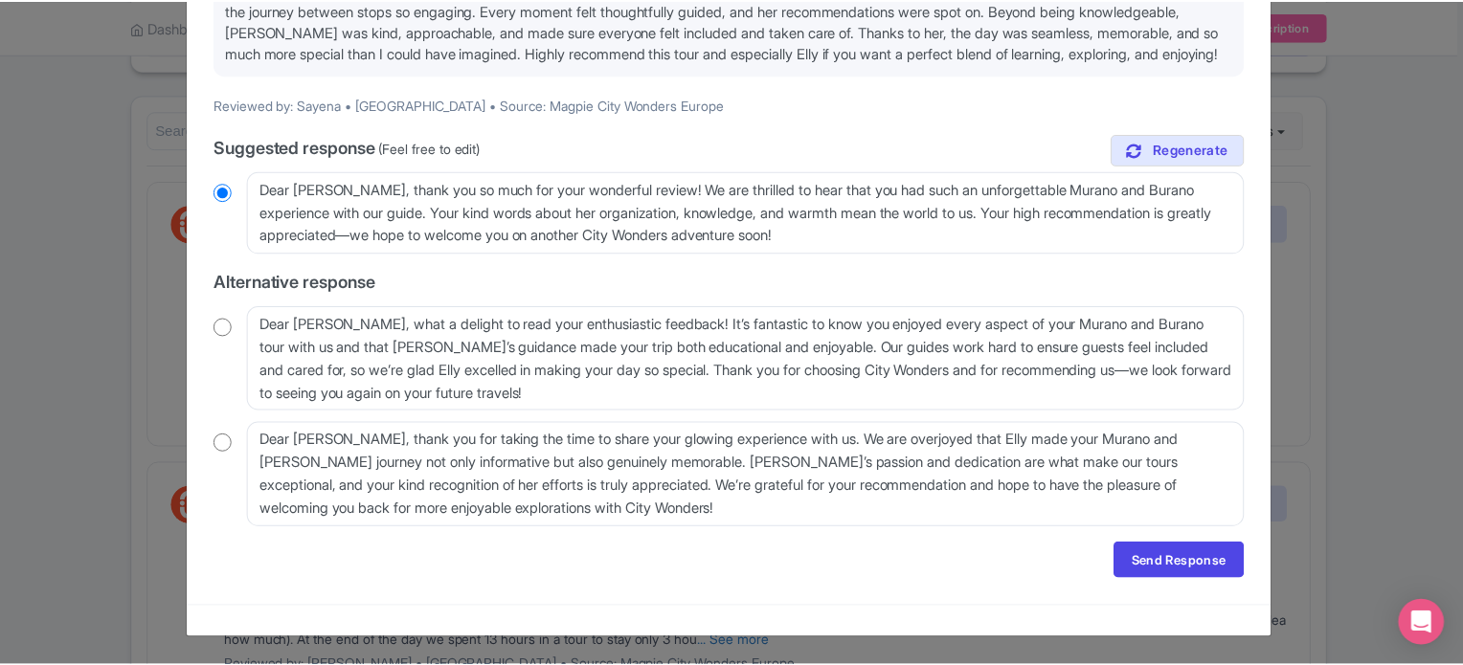
scroll to position [0, 0]
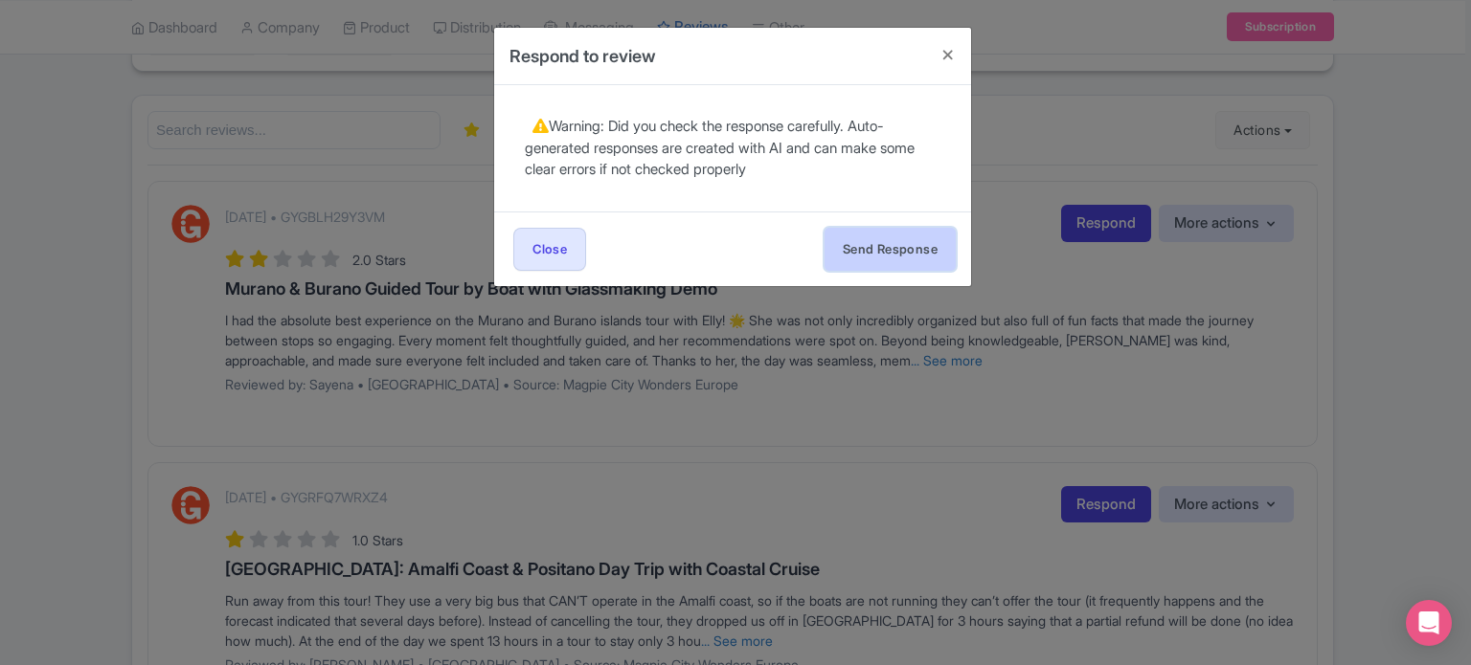
click at [911, 264] on button "Send Response" at bounding box center [889, 249] width 131 height 43
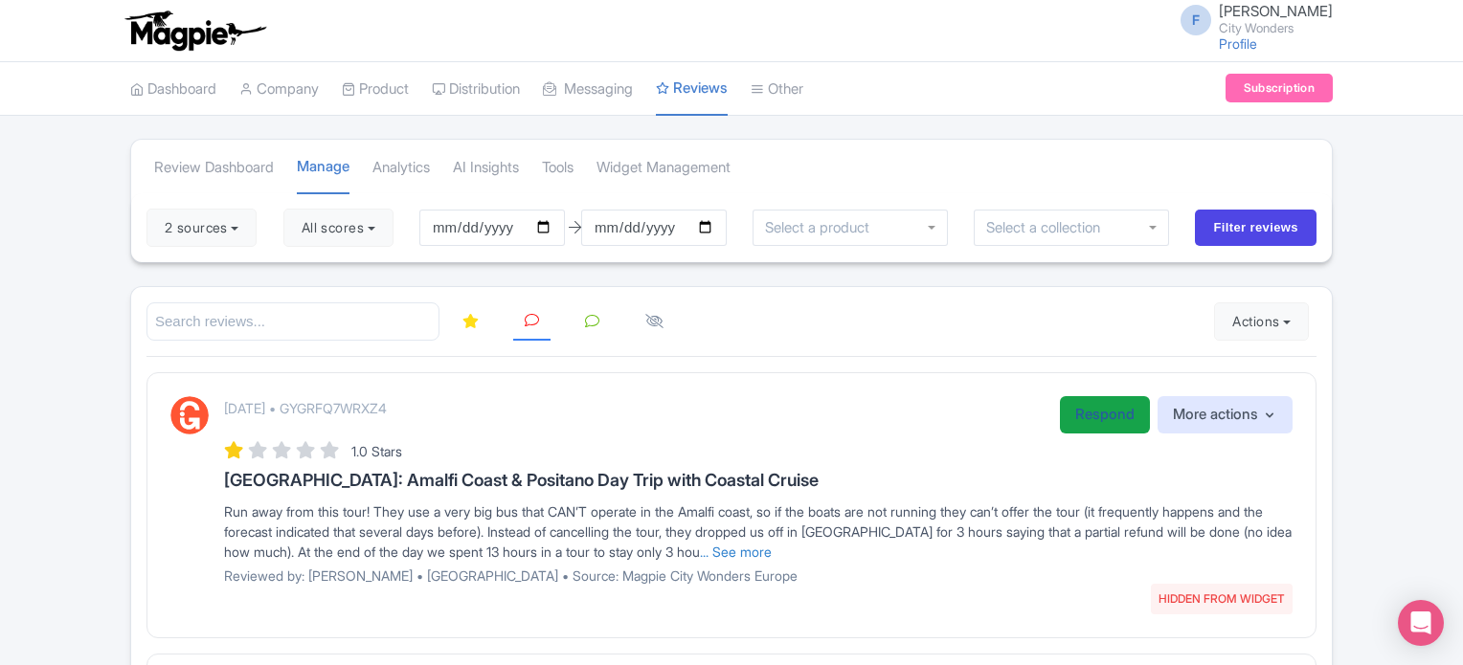
click at [1081, 413] on link "Respond" at bounding box center [1105, 414] width 90 height 37
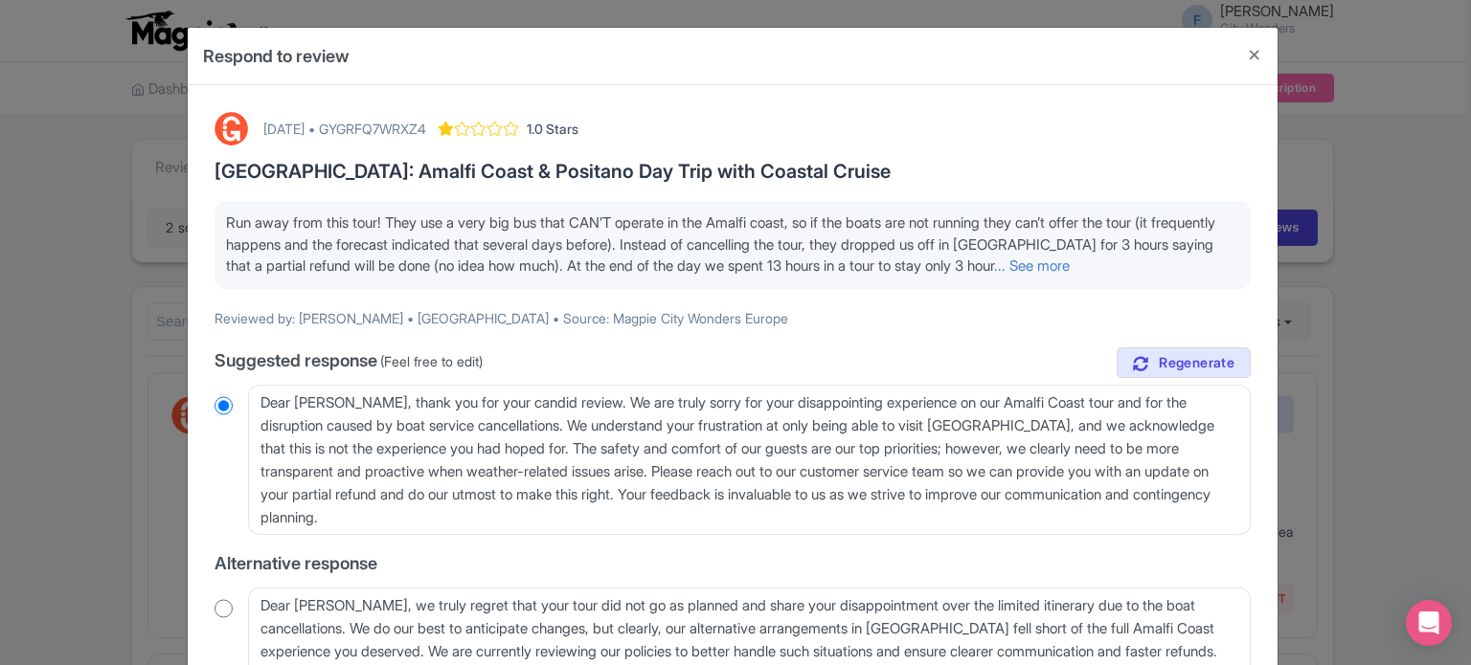
drag, startPoint x: 1112, startPoint y: 262, endPoint x: 1061, endPoint y: 262, distance: 50.7
click at [1069, 262] on link "... See more" at bounding box center [1032, 266] width 76 height 18
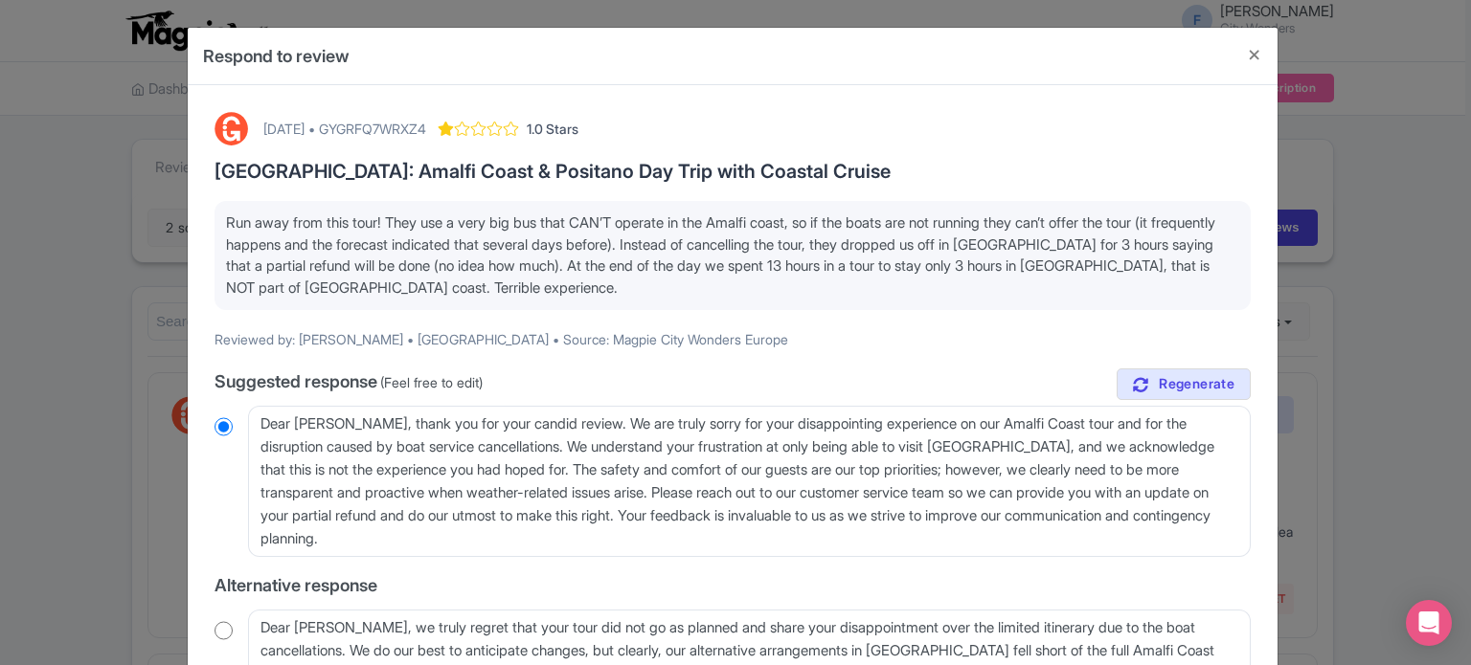
scroll to position [96, 0]
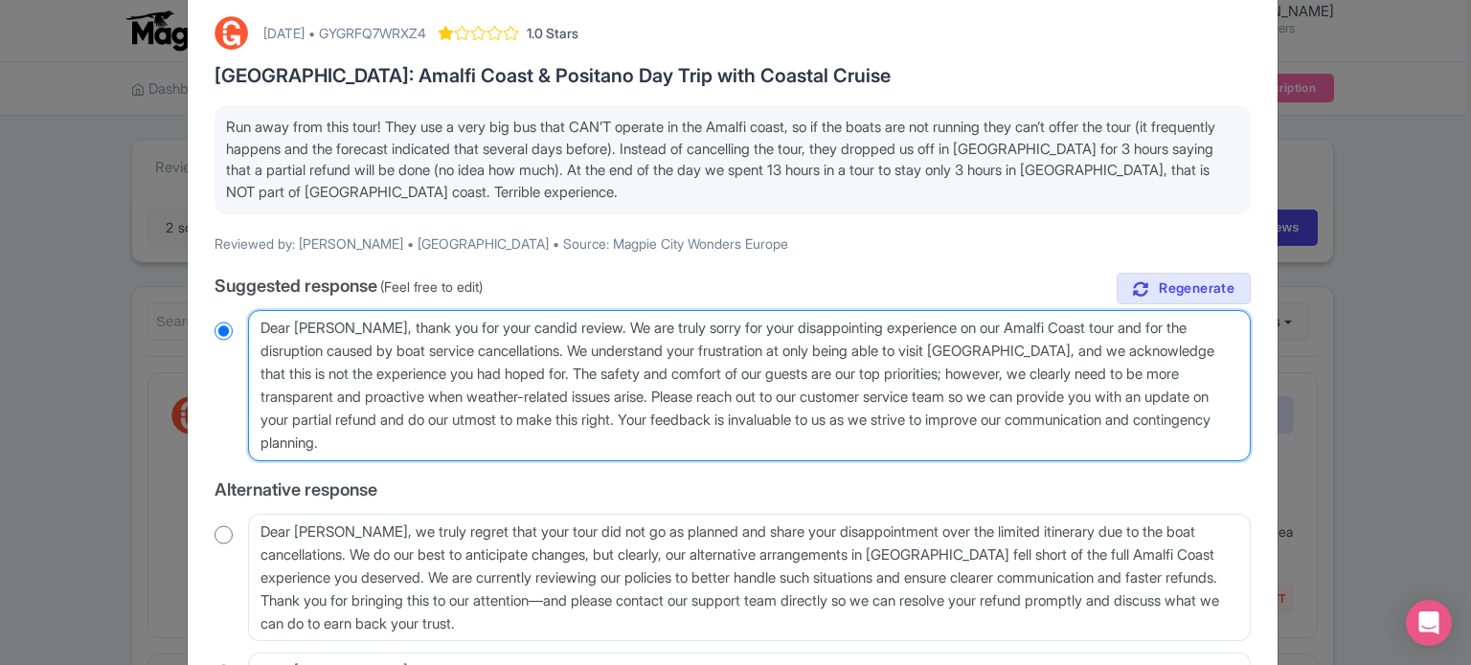
click at [577, 347] on textarea "Dear Barbara, thank you for your candid review. We are truly sorry for your dis…" at bounding box center [749, 385] width 1002 height 151
type textarea "Dear Barbara, thank you for your candid review. We are truly sorry for your dis…"
radio input "true"
type textarea "Dear Barbara, thank you for your candid review. We are truly sorry for your dis…"
radio input "true"
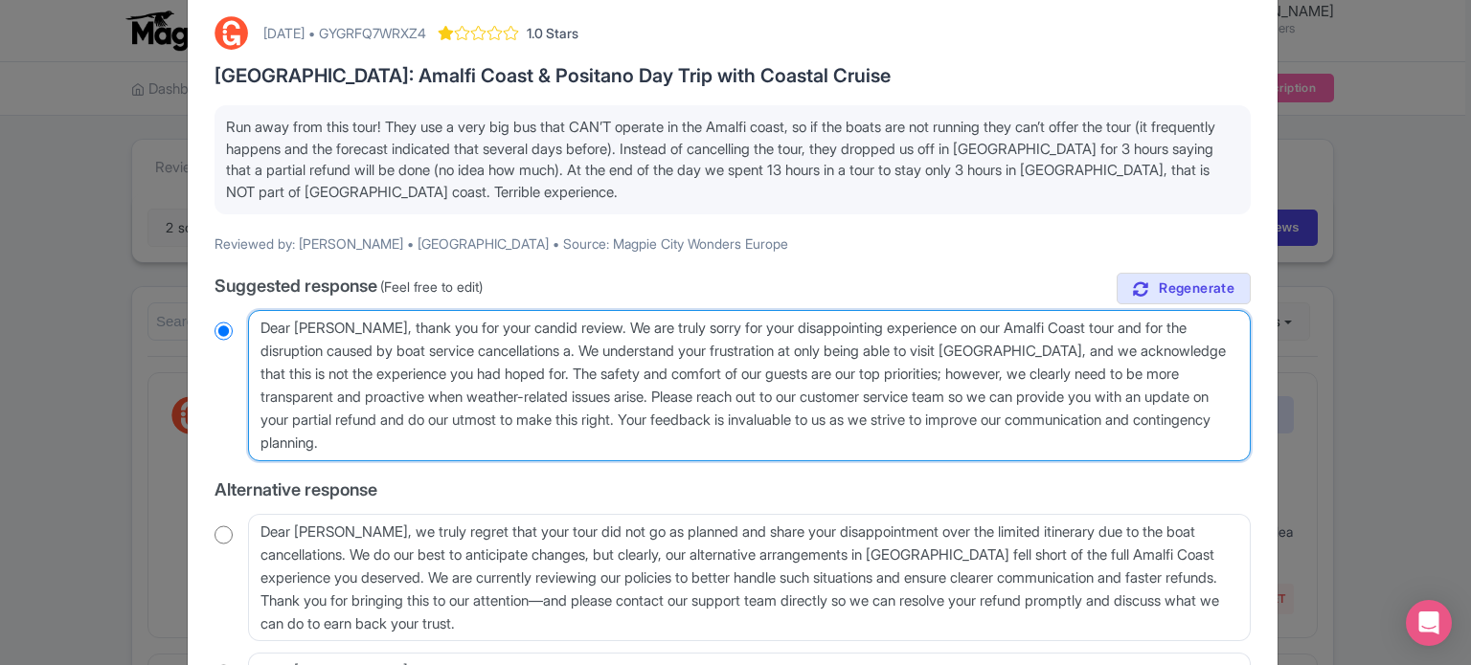
type textarea "Dear Barbara, thank you for your candid review. We are truly sorry for your dis…"
radio input "true"
type textarea "Dear Barbara, thank you for your candid review. We are truly sorry for your dis…"
radio input "true"
type textarea "Dear Barbara, thank you for your candid review. We are truly sorry for your dis…"
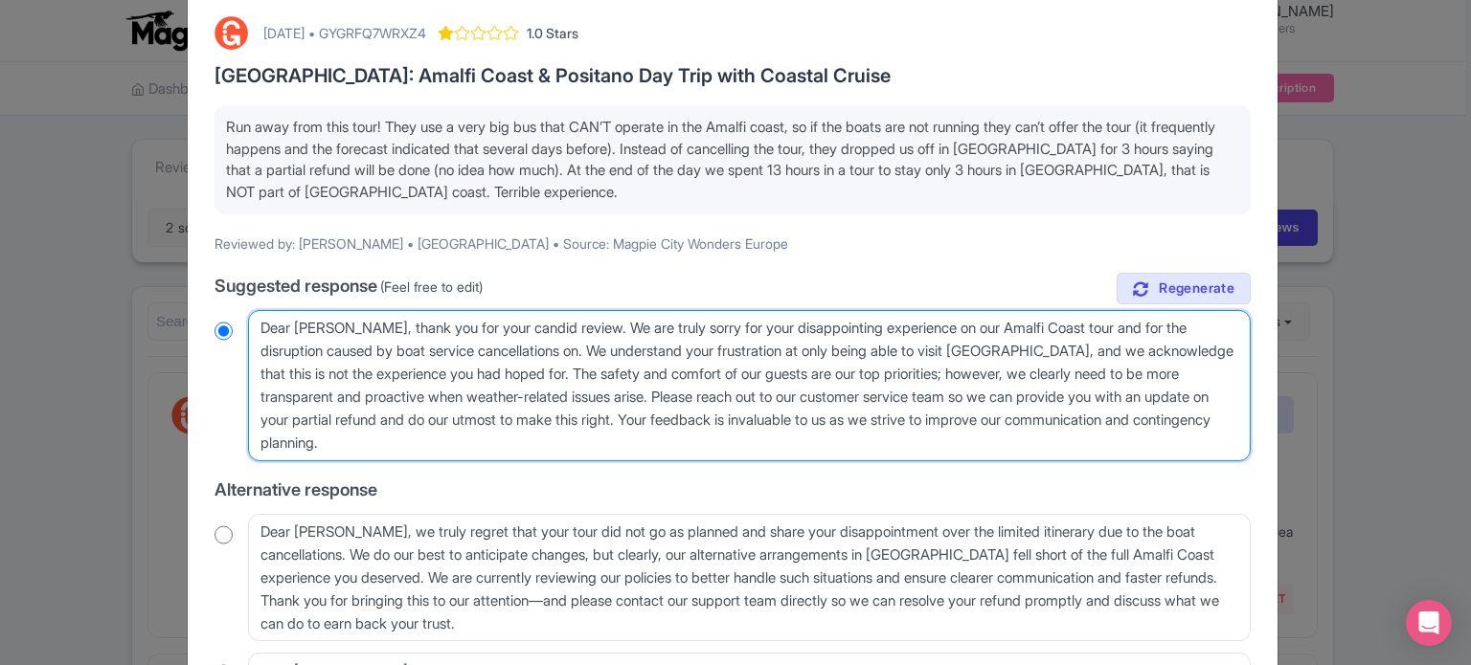
radio input "true"
type textarea "Dear Barbara, thank you for your candid review. We are truly sorry for your dis…"
radio input "true"
type textarea "Dear Barbara, thank you for your candid review. We are truly sorry for your dis…"
radio input "true"
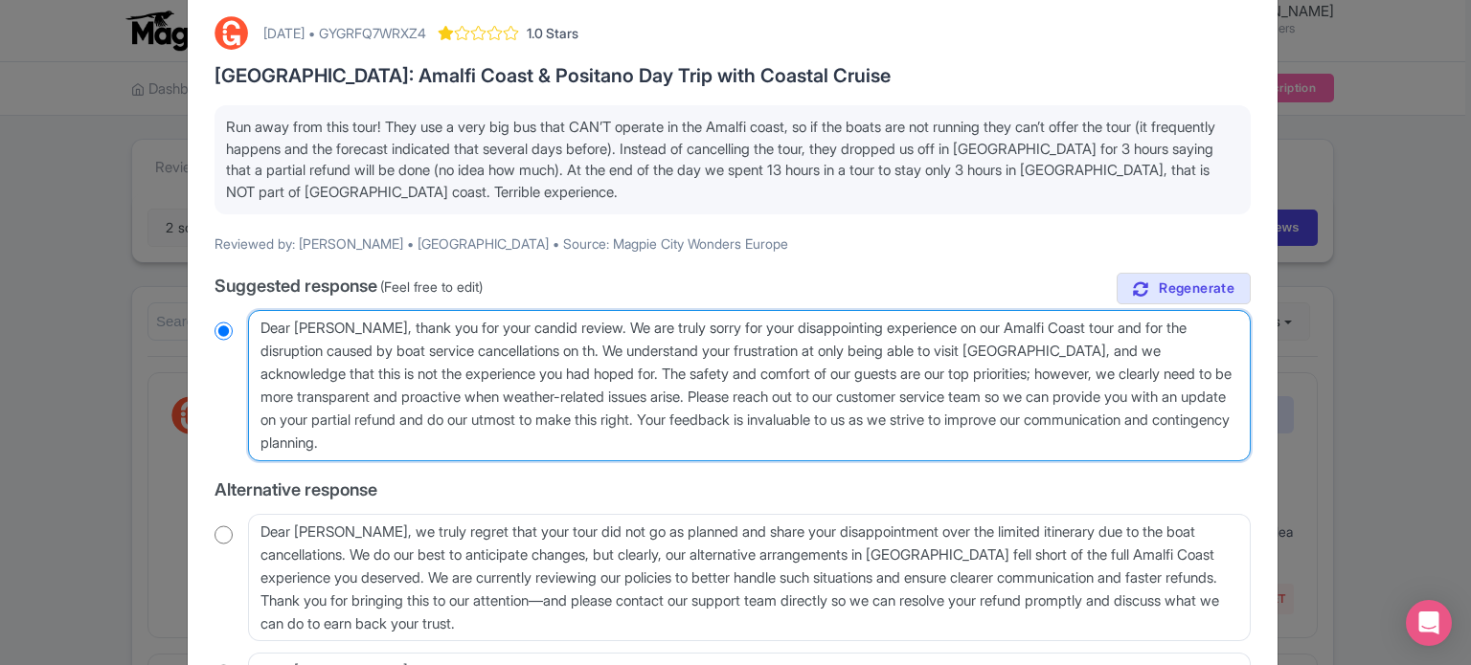
type textarea "Dear Barbara, thank you for your candid review. We are truly sorry for your dis…"
radio input "true"
type textarea "Dear Barbara, thank you for your candid review. We are truly sorry for your dis…"
radio input "true"
type textarea "Dear Barbara, thank you for your candid review. We are truly sorry for your dis…"
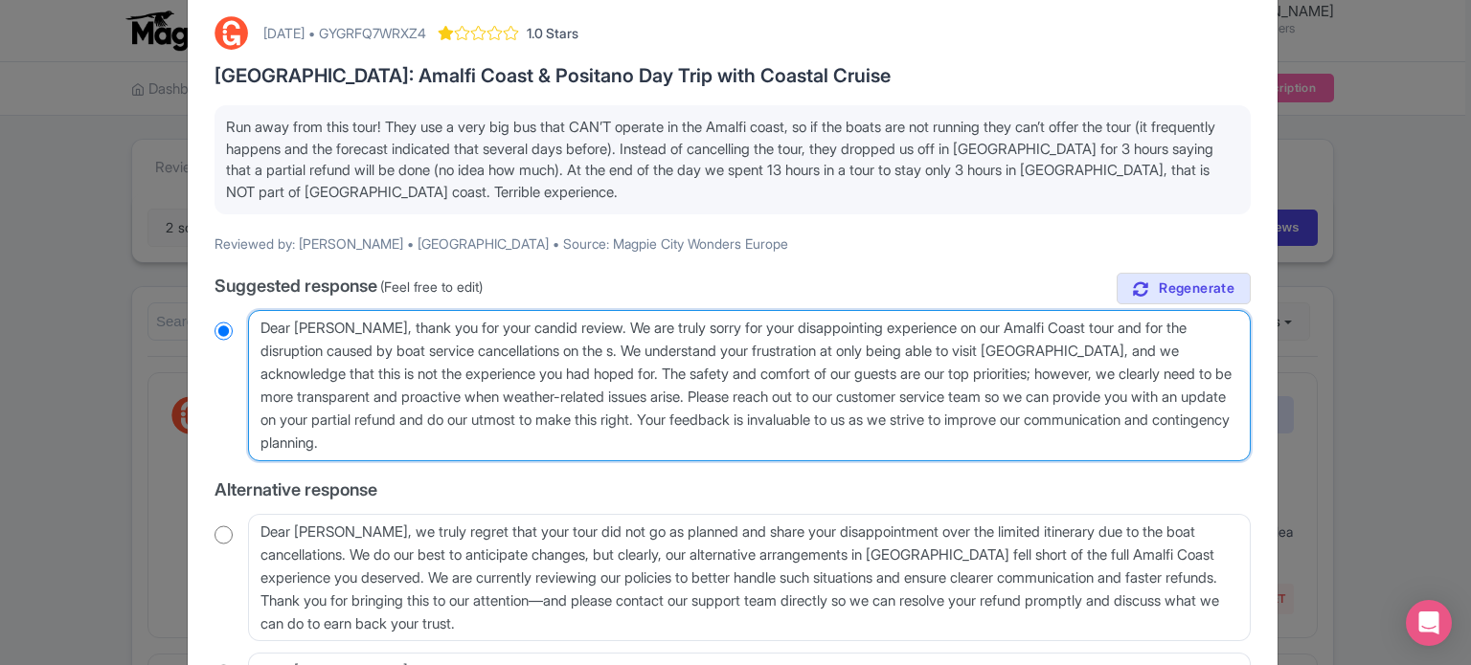
radio input "true"
type textarea "Dear Barbara, thank you for your candid review. We are truly sorry for your dis…"
radio input "true"
type textarea "Dear Barbara, thank you for your candid review. We are truly sorry for your dis…"
radio input "true"
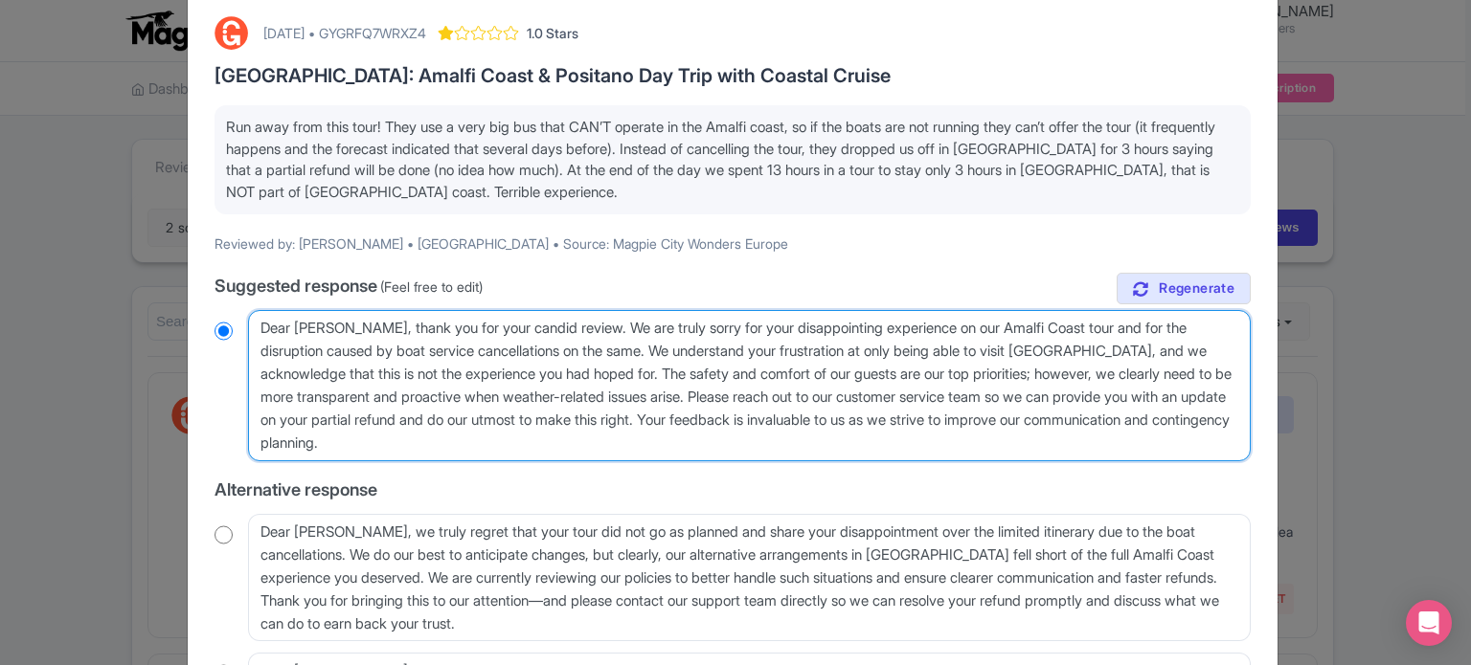
type textarea "Dear Barbara, thank you for your candid review. We are truly sorry for your dis…"
radio input "true"
type textarea "Dear Barbara, thank you for your candid review. We are truly sorry for your dis…"
radio input "true"
type textarea "Dear Barbara, thank you for your candid review. We are truly sorry for your dis…"
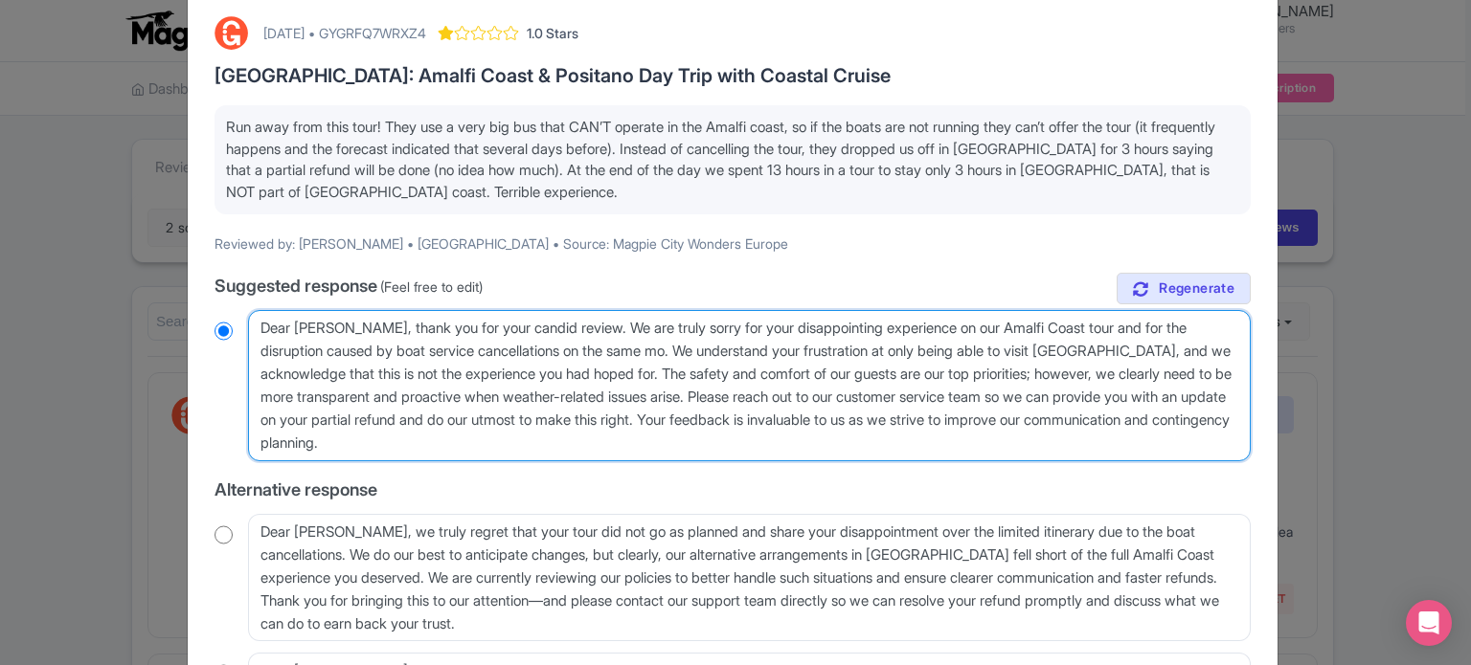
radio input "true"
type textarea "Dear Barbara, thank you for your candid review. We are truly sorry for your dis…"
radio input "true"
type textarea "Dear Barbara, thank you for your candid review. We are truly sorry for your dis…"
radio input "true"
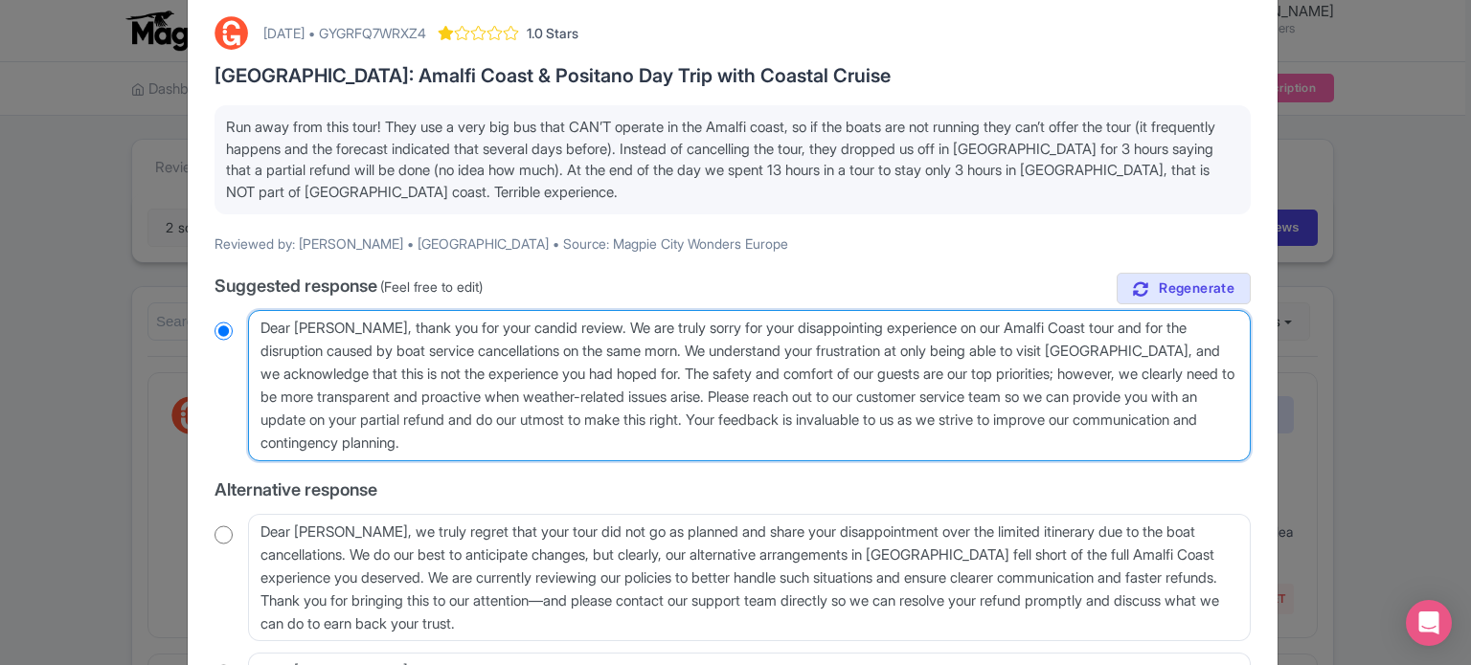
type textarea "Dear Barbara, thank you for your candid review. We are truly sorry for your dis…"
radio input "true"
type textarea "Dear Barbara, thank you for your candid review. We are truly sorry for your dis…"
radio input "true"
type textarea "Dear Barbara, thank you for your candid review. We are truly sorry for your dis…"
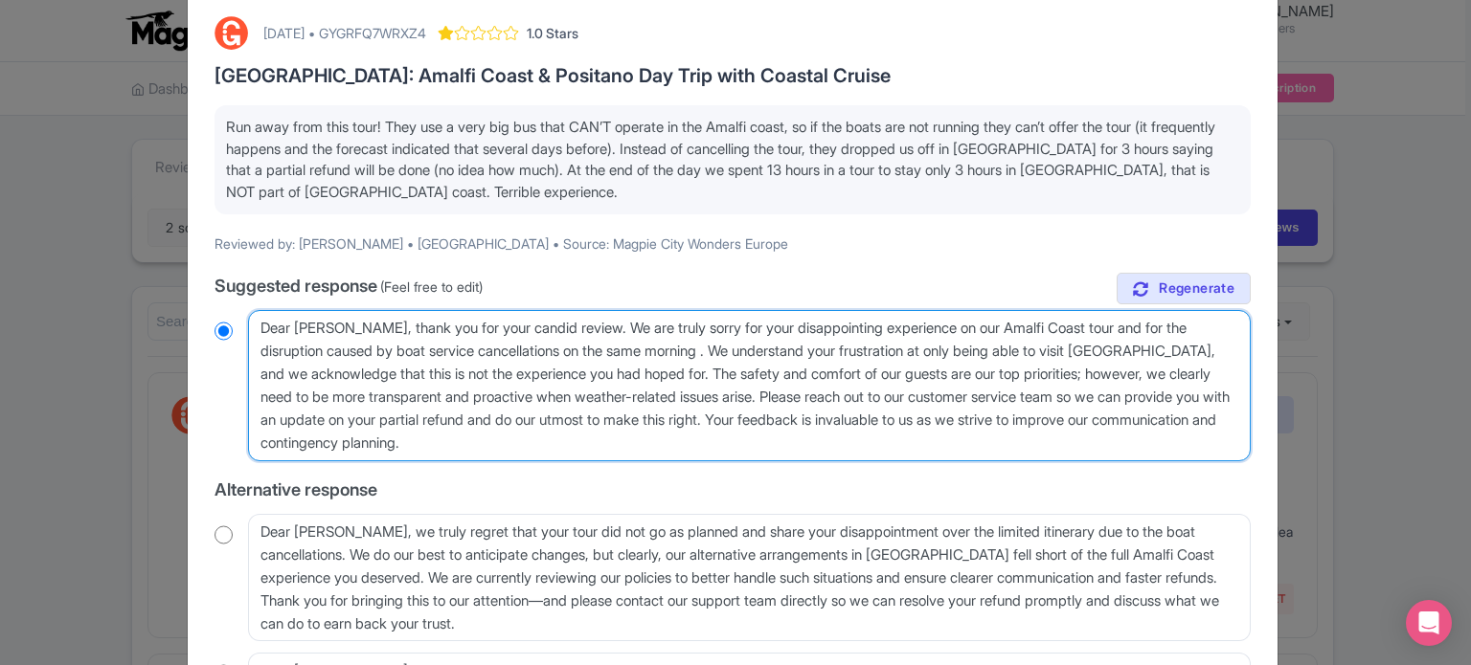
radio input "true"
type textarea "Dear Barbara, thank you for your candid review. We are truly sorry for your dis…"
radio input "true"
type textarea "Dear Barbara, thank you for your candid review. We are truly sorry for your dis…"
radio input "true"
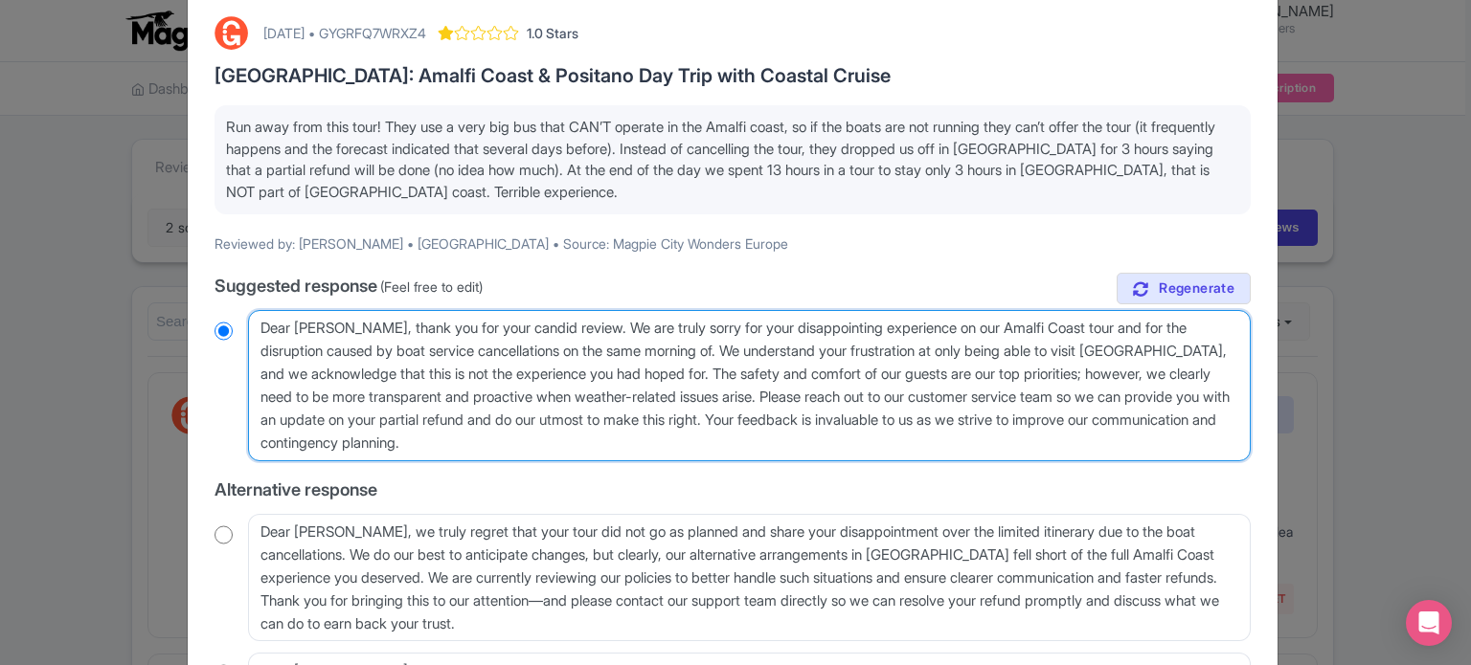
type textarea "Dear Barbara, thank you for your candid review. We are truly sorry for your dis…"
radio input "true"
type textarea "Dear Barbara, thank you for your candid review. We are truly sorry for your dis…"
radio input "true"
type textarea "Dear Barbara, thank you for your candid review. We are truly sorry for your dis…"
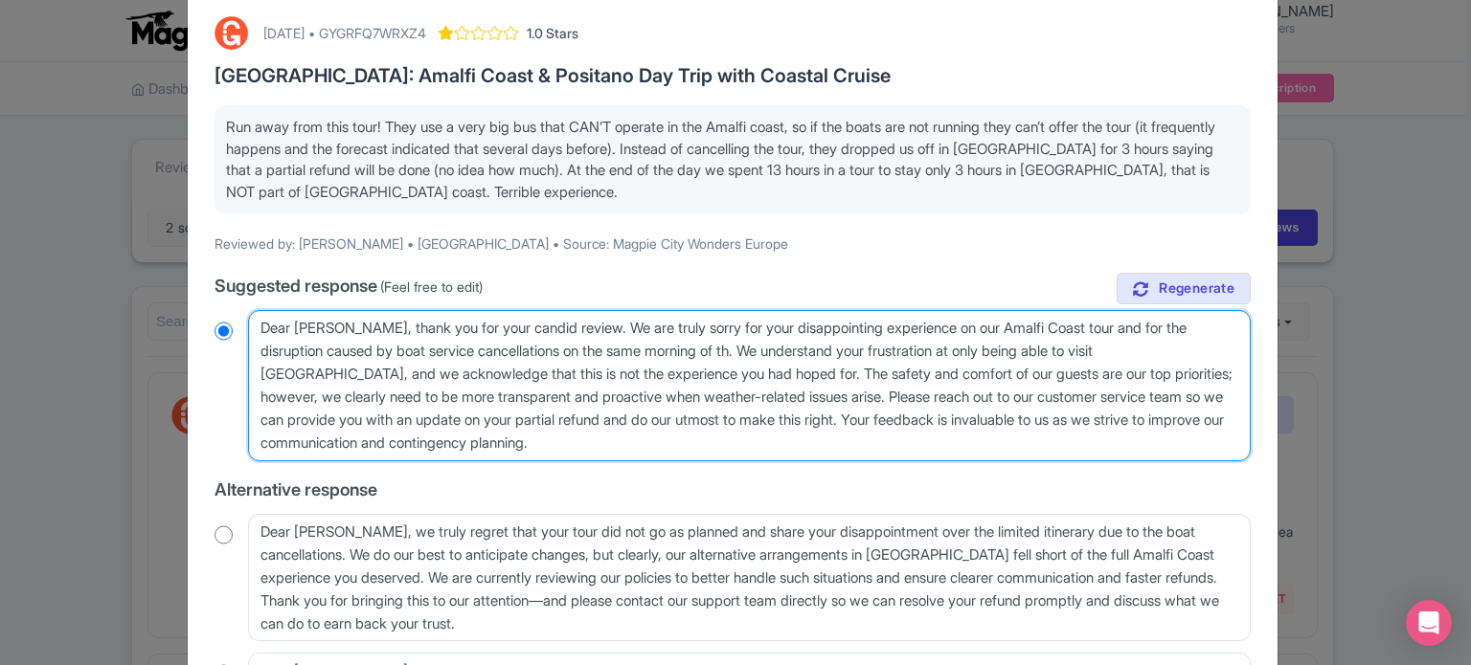
radio input "true"
type textarea "Dear Barbara, thank you for your candid review. We are truly sorry for your dis…"
radio input "true"
type textarea "Dear Barbara, thank you for your candid review. We are truly sorry for your dis…"
radio input "true"
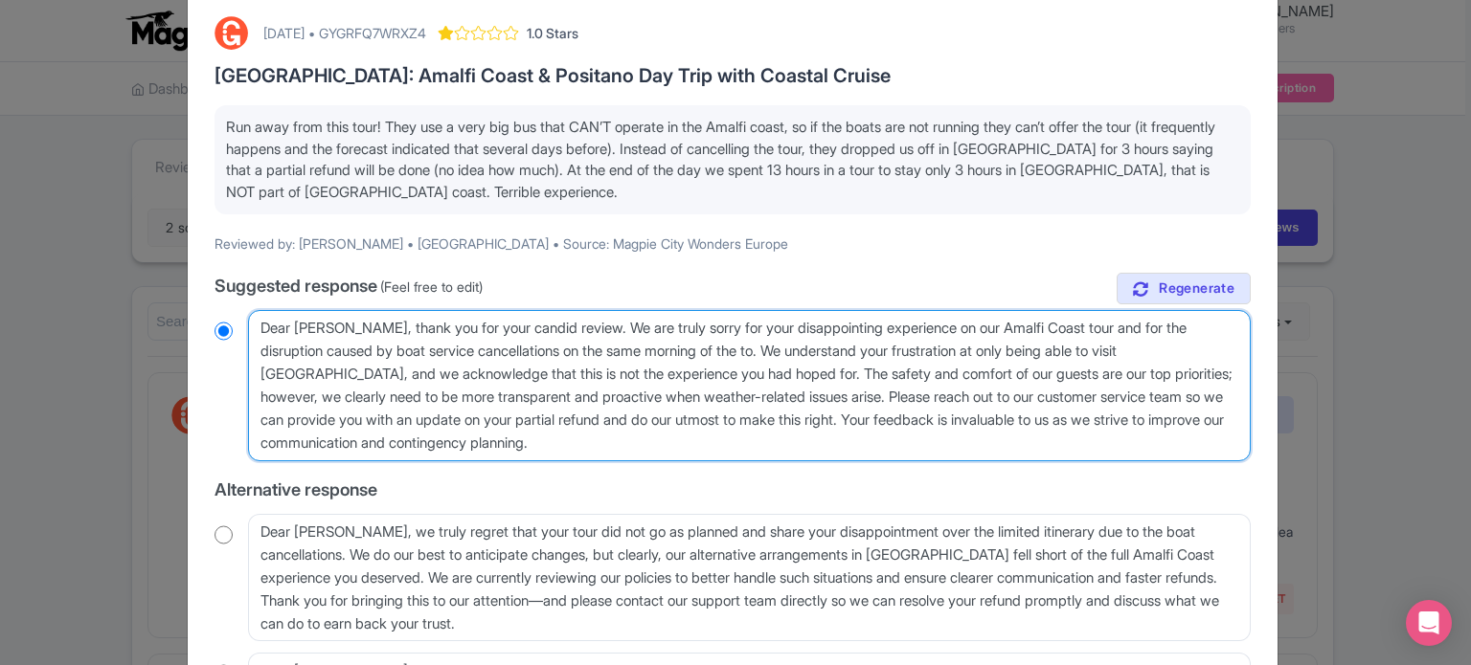
type textarea "Dear Barbara, thank you for your candid review. We are truly sorry for your dis…"
radio input "true"
type textarea "Dear Barbara, thank you for your candid review. We are truly sorry for your dis…"
radio input "true"
drag, startPoint x: 915, startPoint y: 394, endPoint x: 1196, endPoint y: 371, distance: 281.5
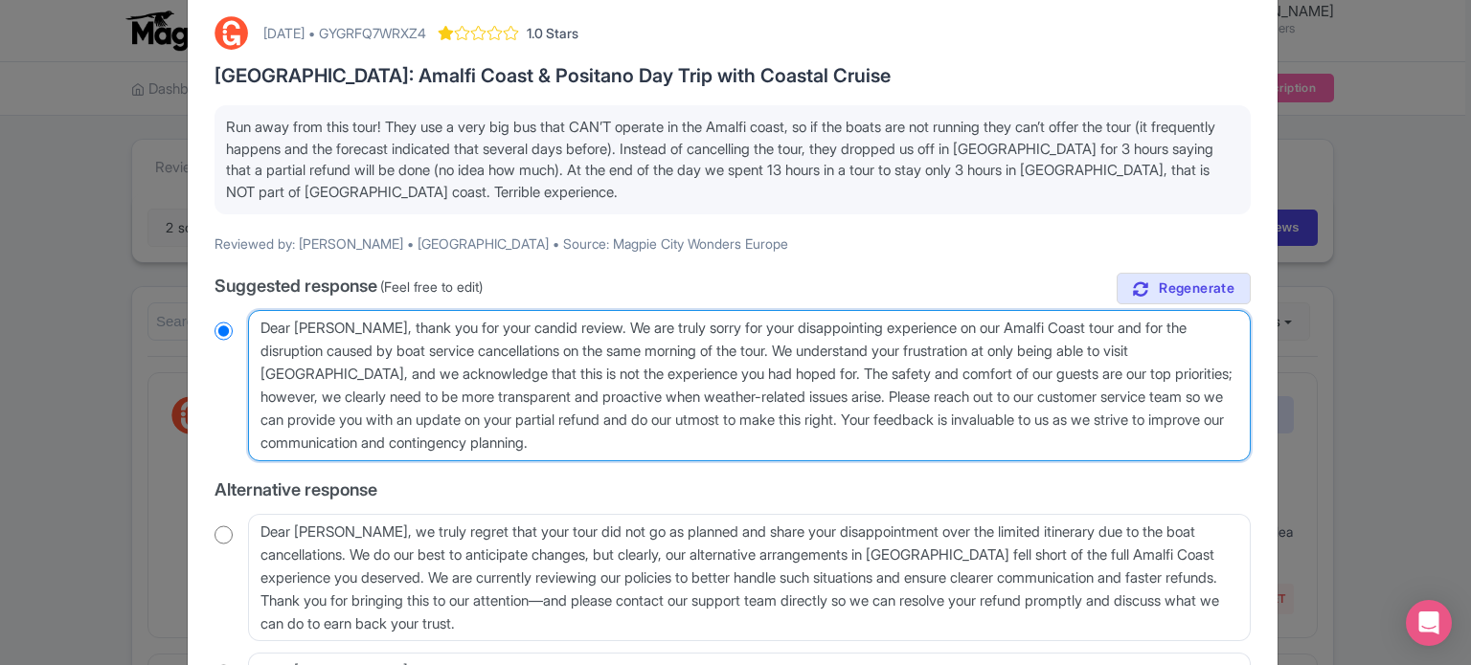
click at [1196, 371] on textarea "Dear Barbara, thank you for your candid review. We are truly sorry for your dis…" at bounding box center [749, 385] width 1002 height 151
type textarea "Dear Barbara, thank you for your candid review. We are truly sorry for your dis…"
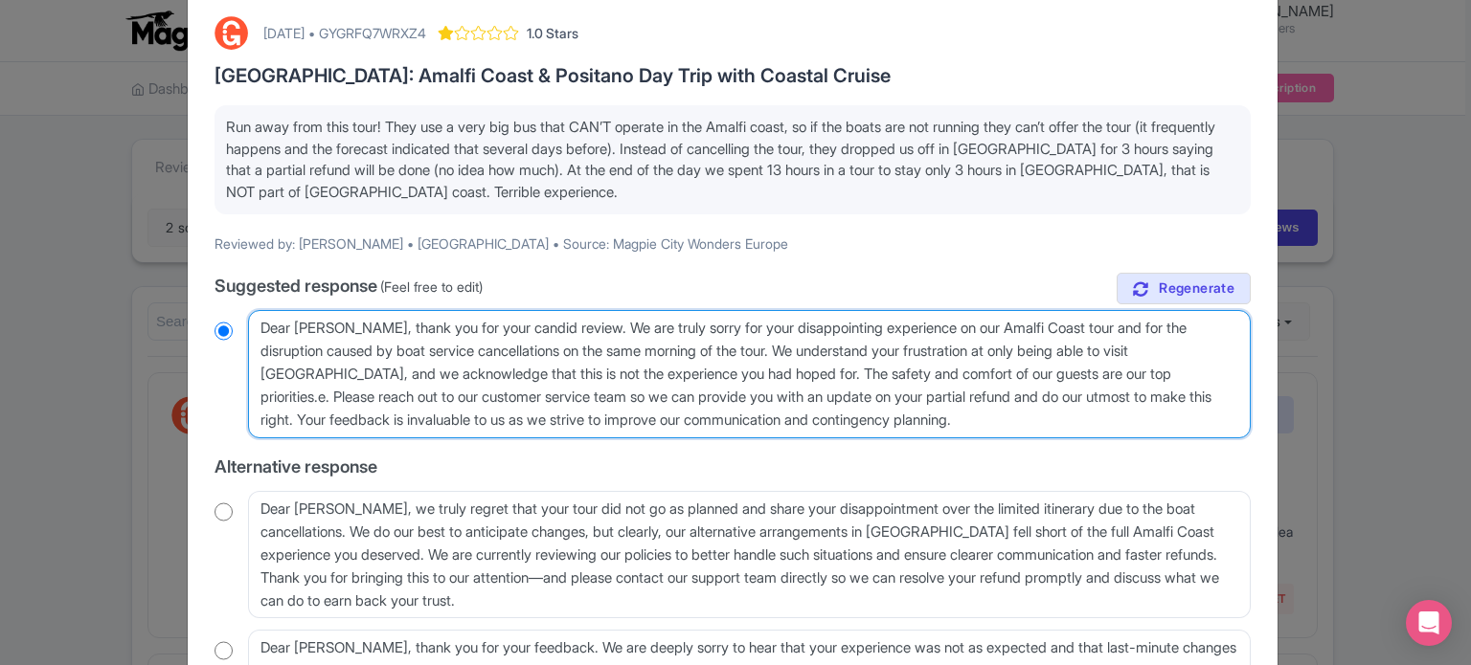
radio input "true"
type textarea "Dear Barbara, thank you for your candid review. We are truly sorry for your dis…"
radio input "true"
click at [1222, 371] on textarea "Dear Barbara, thank you for your candid review. We are truly sorry for your dis…" at bounding box center [749, 374] width 1002 height 128
type textarea "Dear Barbara, thank you for your candid review. We are truly sorry for your dis…"
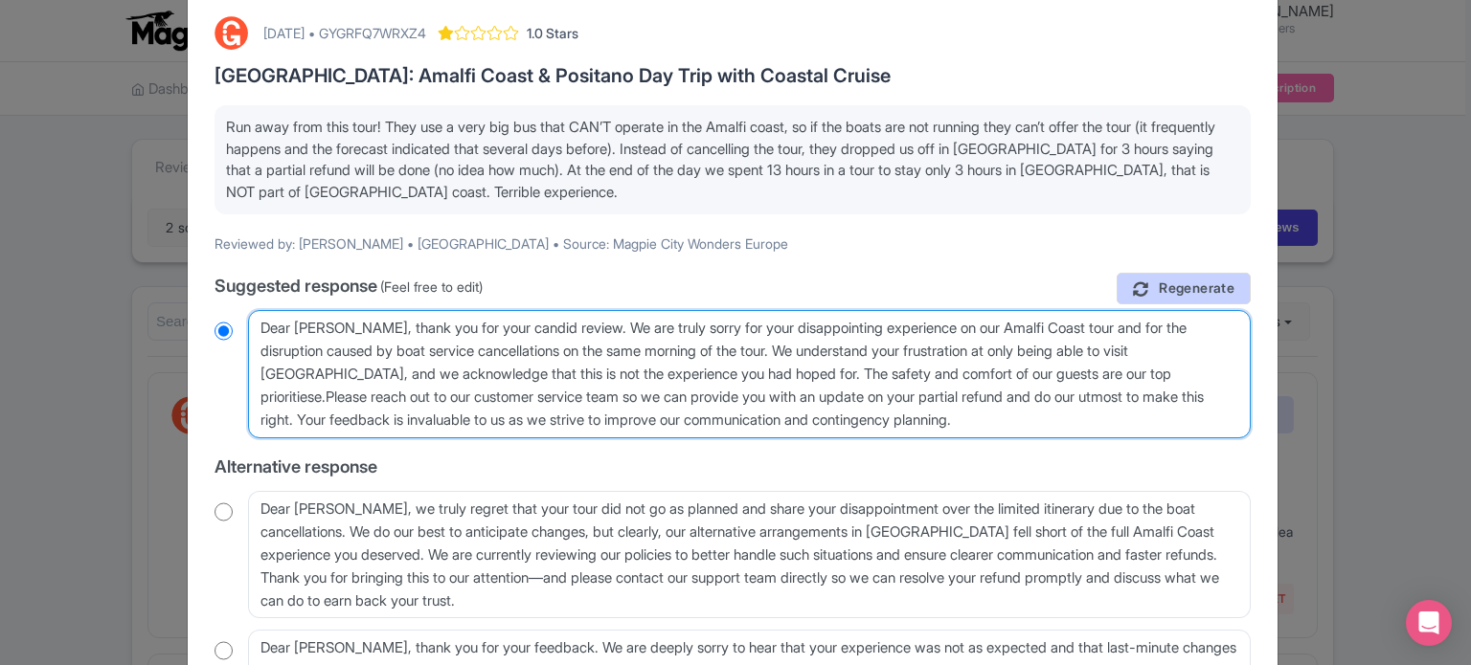
radio input "true"
type textarea "Dear Barbara, thank you for your candid review. We are truly sorry for your dis…"
radio input "true"
type textarea "Dear Barbara, thank you for your candid review. We are truly sorry for your dis…"
radio input "true"
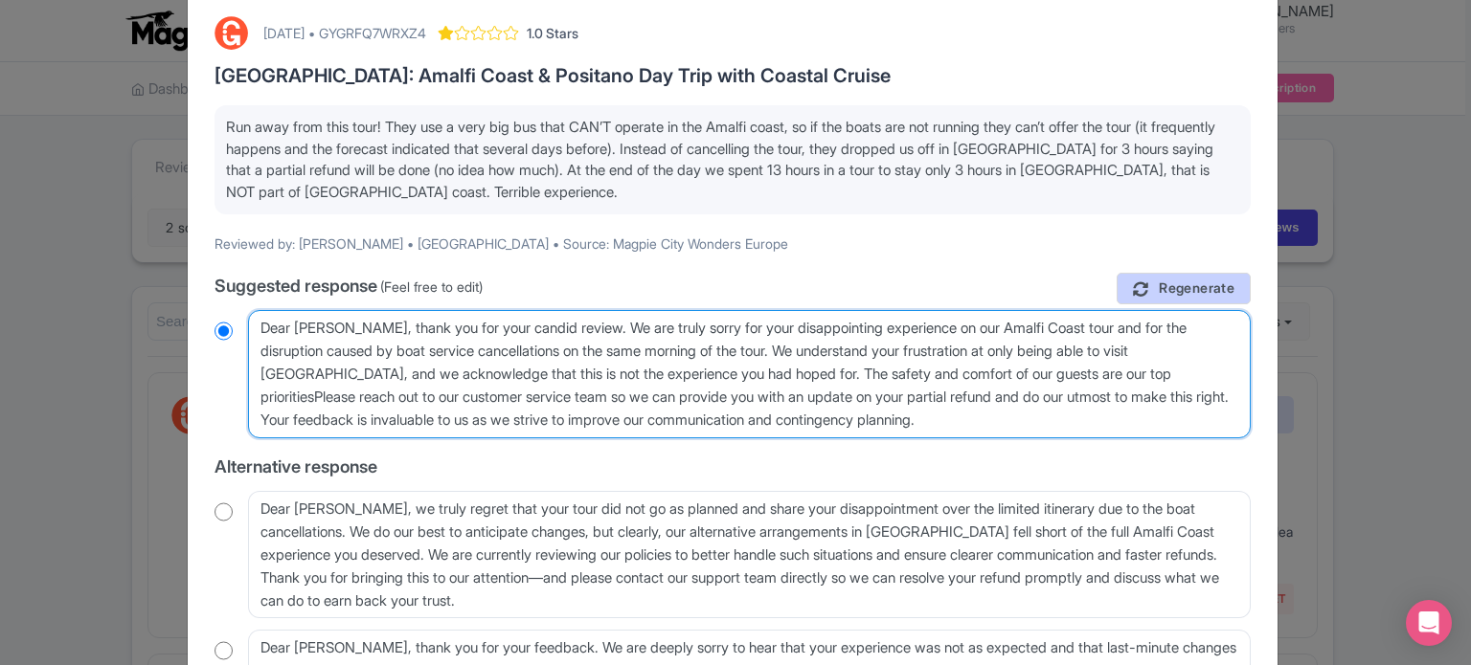
type textarea "Dear Barbara, thank you for your candid review. We are truly sorry for your dis…"
radio input "true"
type textarea "Dear Barbara, thank you for your candid review. We are truly sorry for your dis…"
radio input "true"
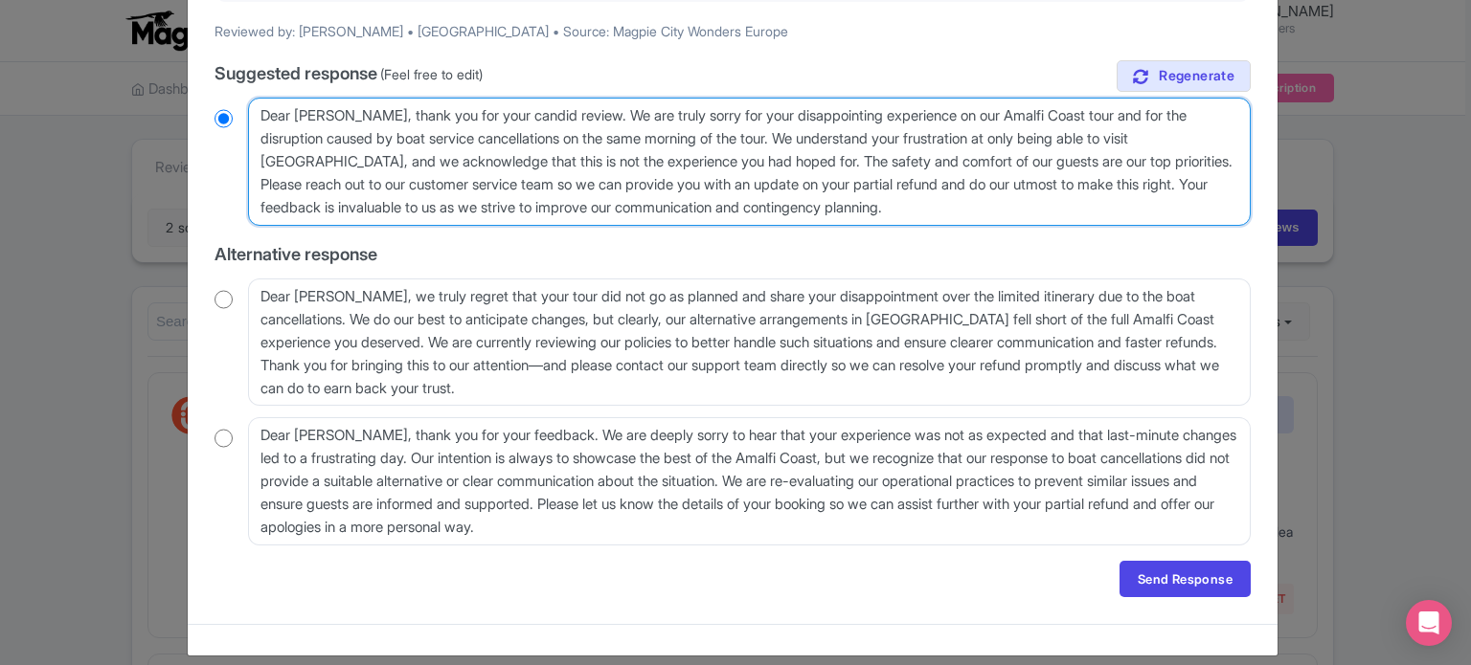
scroll to position [325, 0]
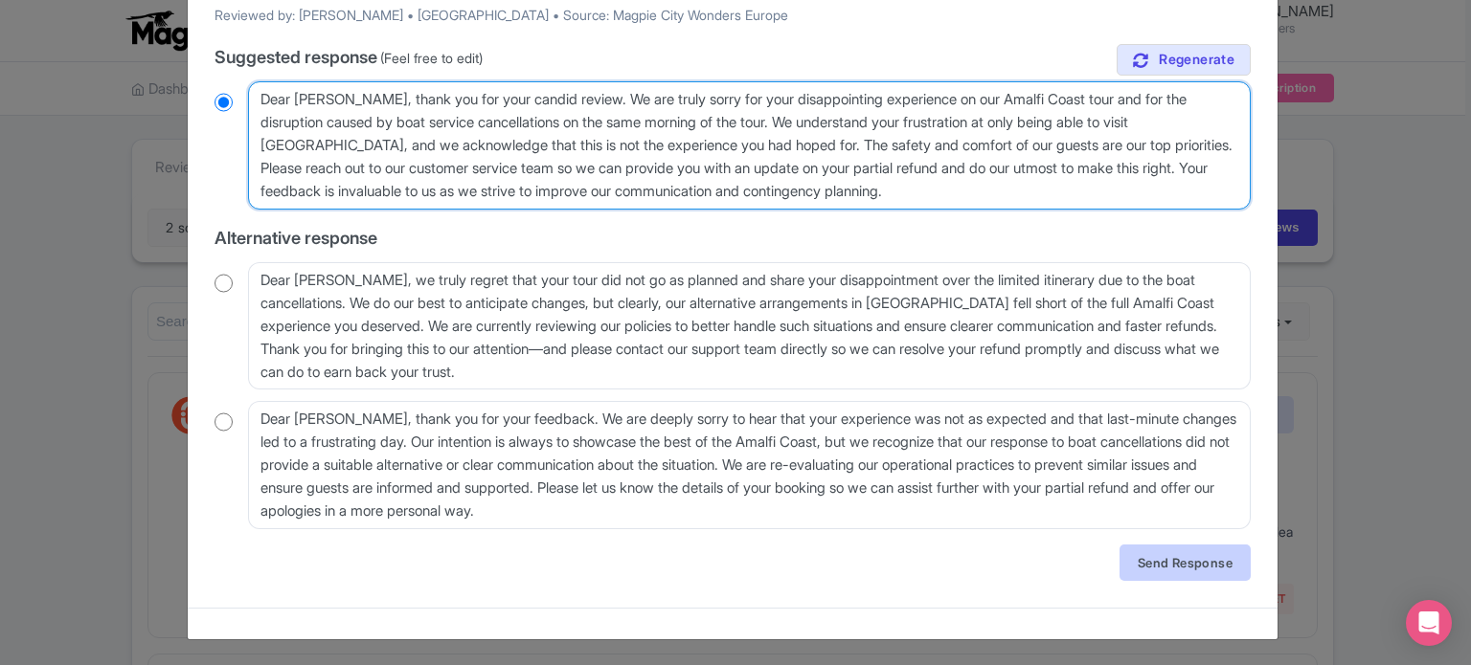
type textarea "Dear Barbara, thank you for your candid review. We are truly sorry for your dis…"
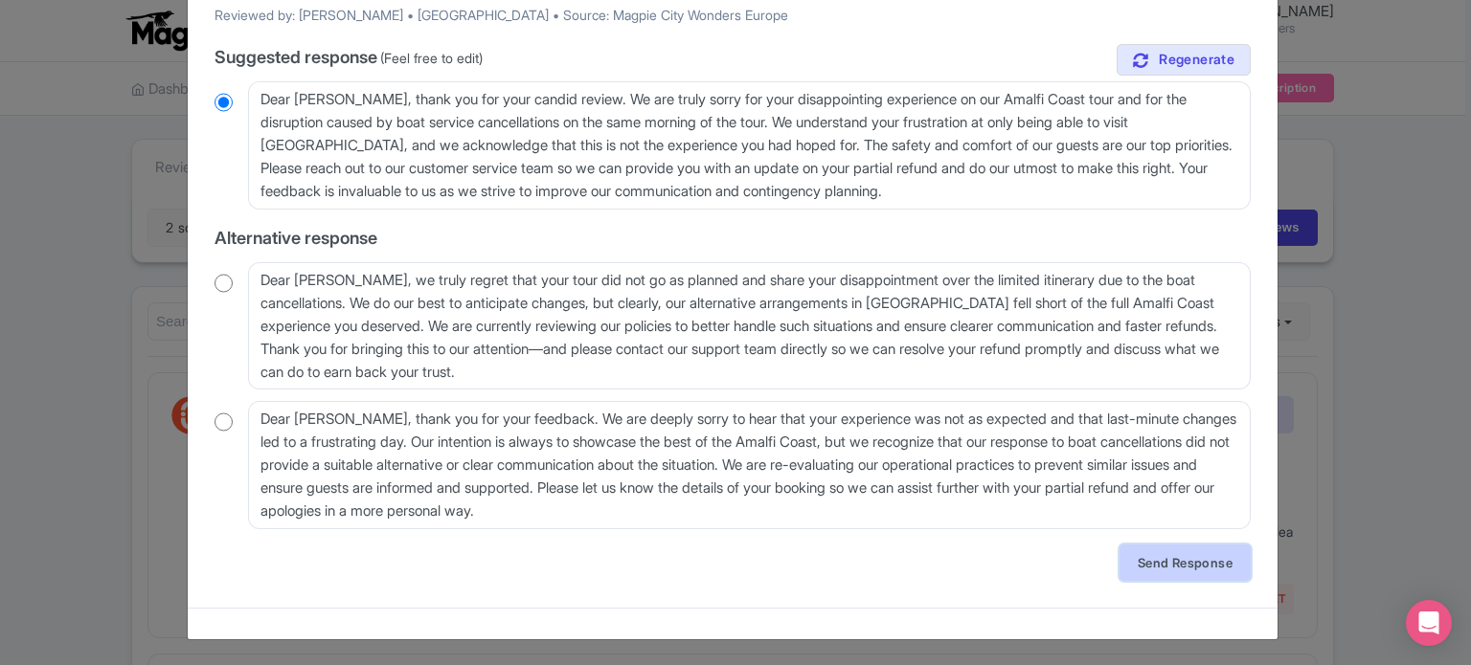
click at [1190, 567] on link "Send Response" at bounding box center [1184, 563] width 131 height 36
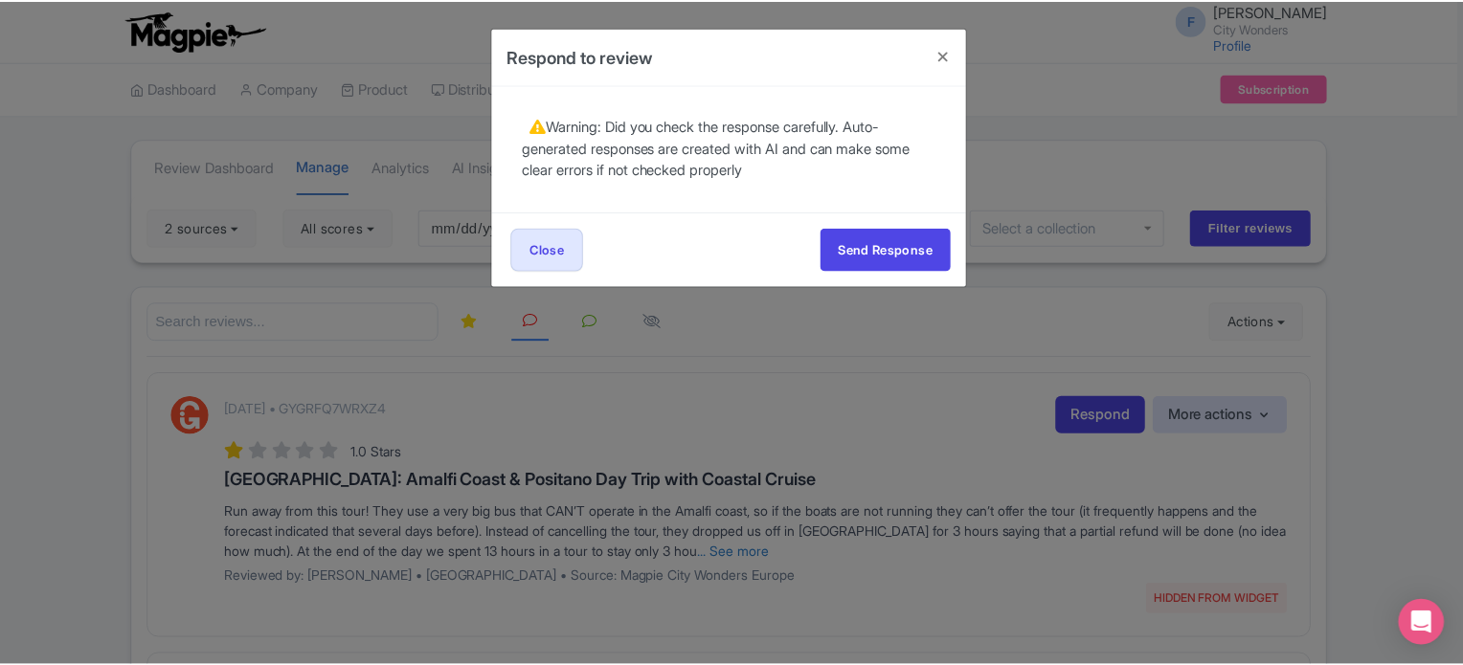
scroll to position [0, 0]
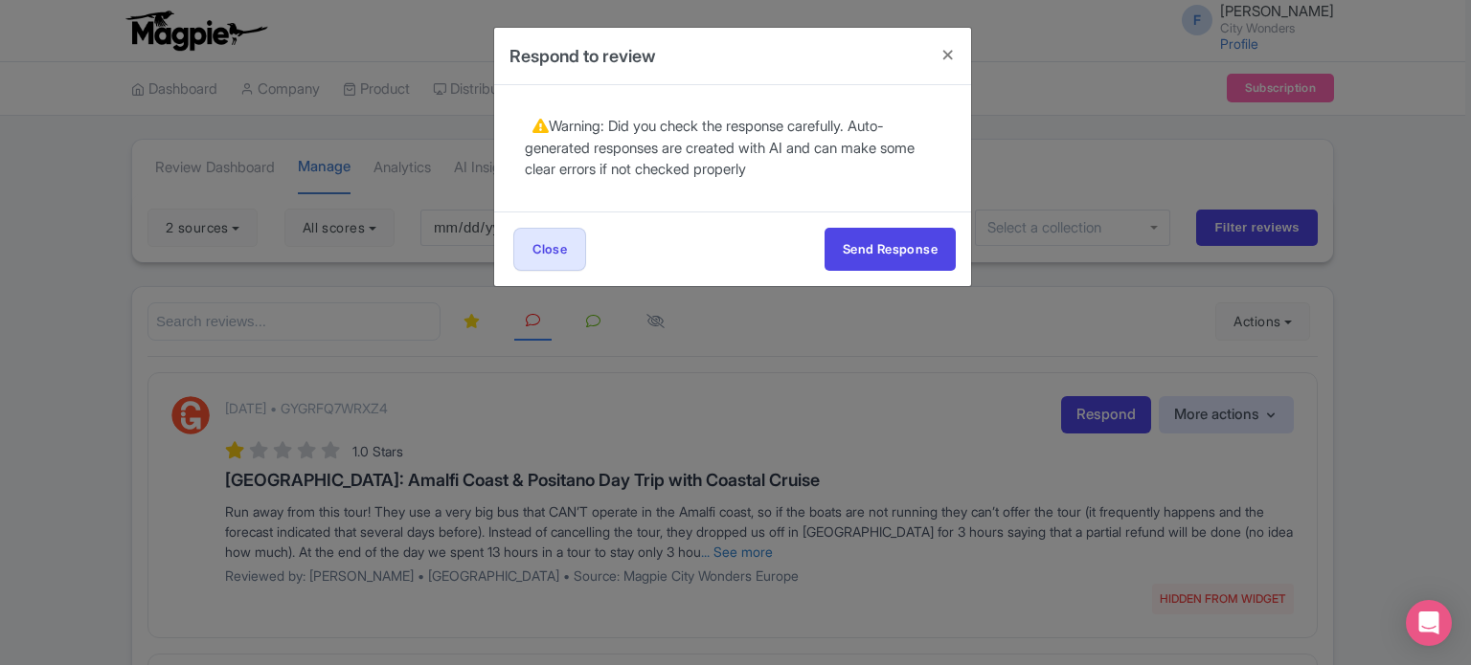
click at [908, 270] on div "Send Response Send Response Close Send Response" at bounding box center [732, 249] width 477 height 75
click at [904, 259] on button "Send Response" at bounding box center [889, 249] width 131 height 43
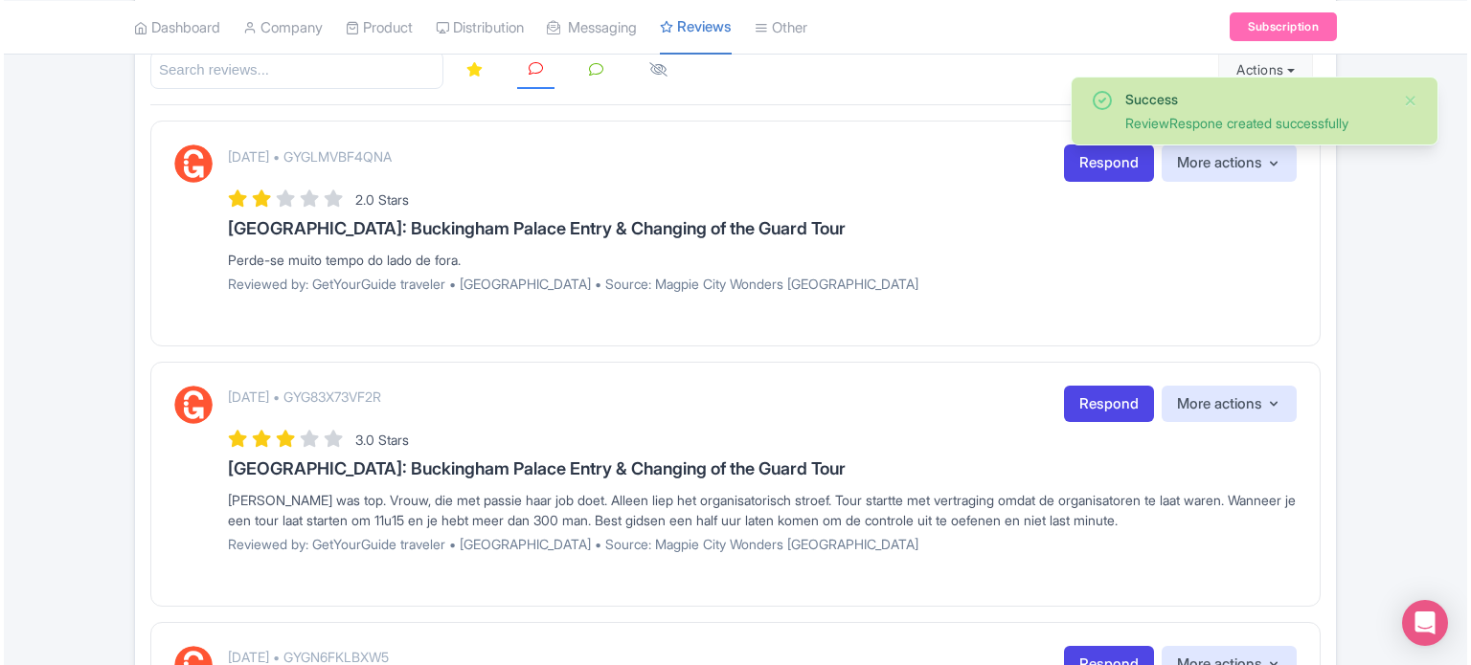
scroll to position [156, 0]
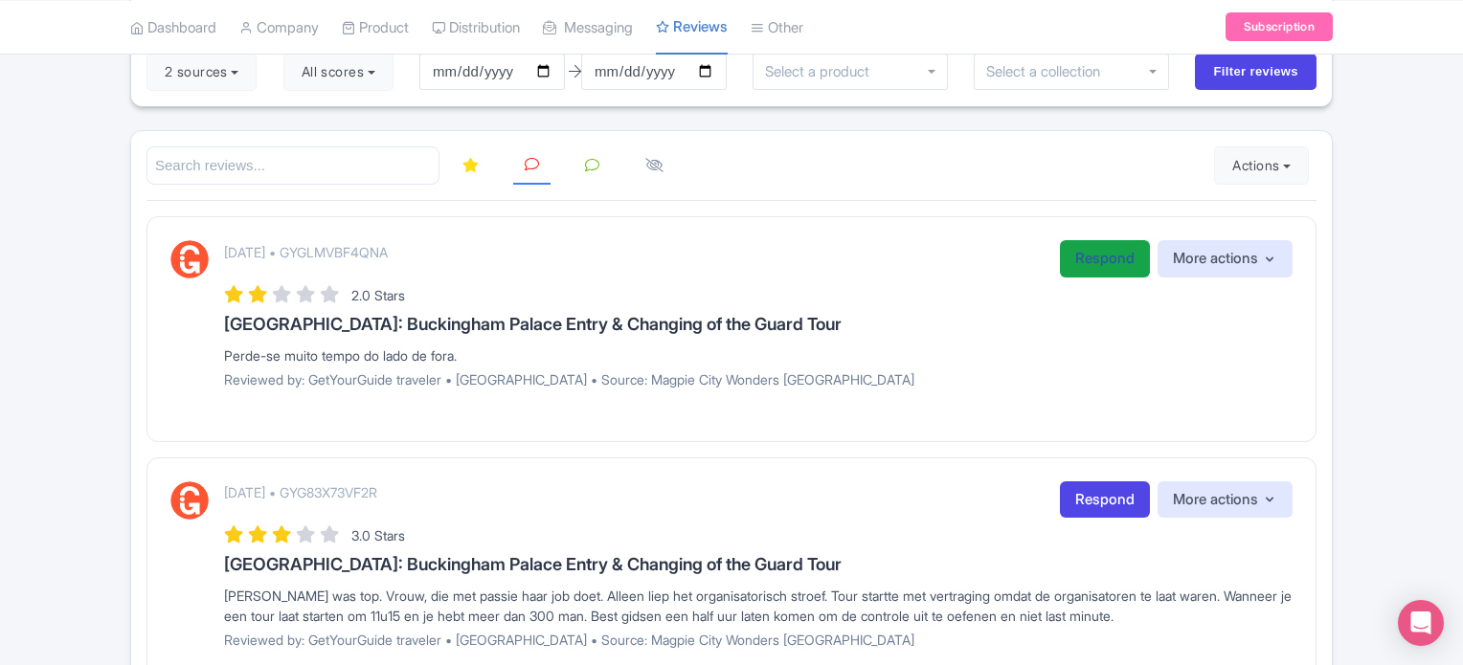
click at [1090, 265] on link "Respond" at bounding box center [1105, 258] width 90 height 37
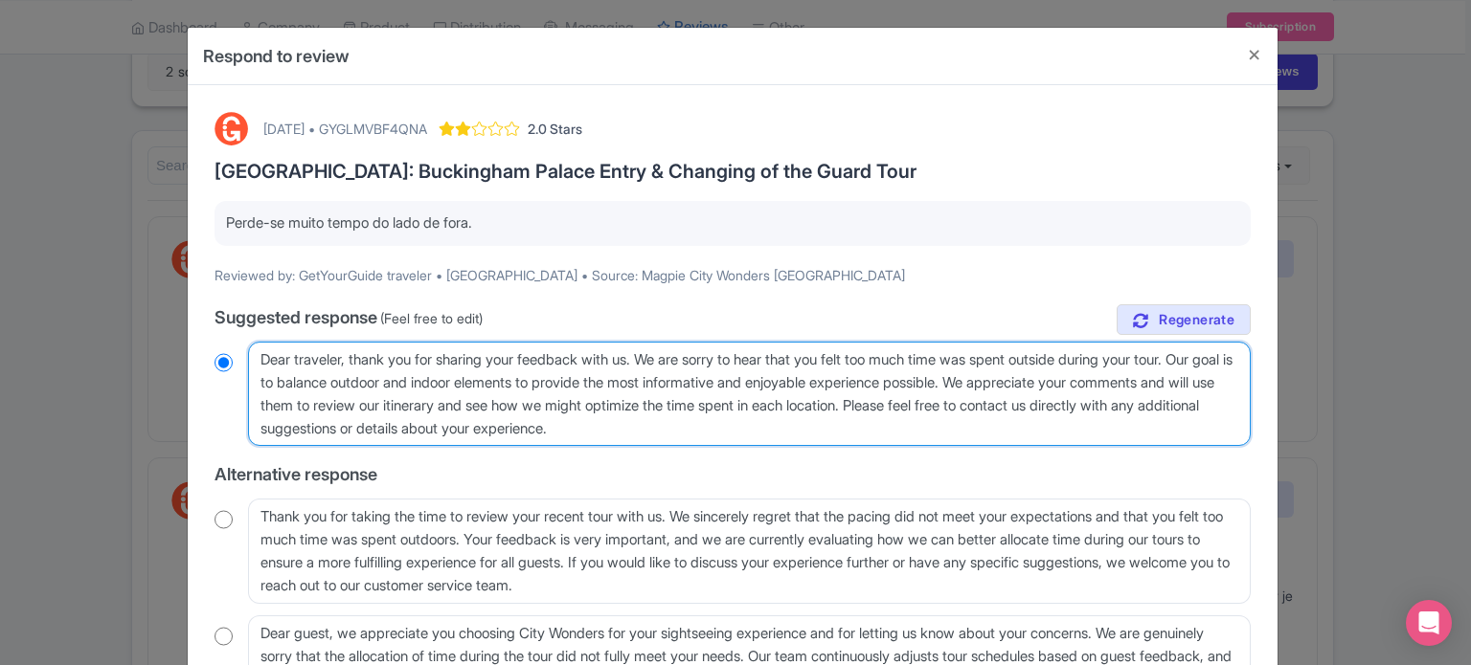
drag, startPoint x: 260, startPoint y: 355, endPoint x: 342, endPoint y: 358, distance: 81.4
click at [342, 358] on textarea "Dear traveler, thank you for sharing your feedback with us. We are sorry to hea…" at bounding box center [749, 394] width 1002 height 105
type textarea "H, thank you for sharing your feedback with us. We are sorry to hear that you f…"
radio input "true"
type textarea "He, thank you for sharing your feedback with us. We are sorry to hear that you …"
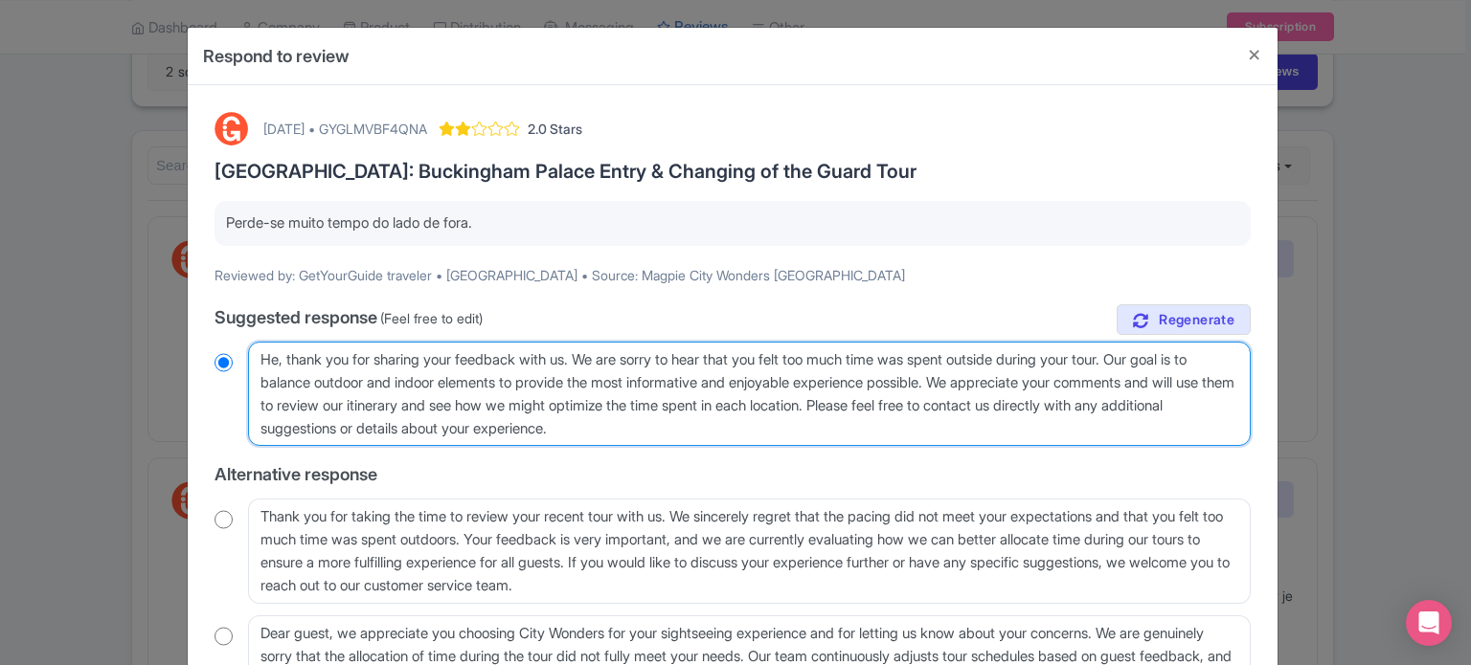
radio input "true"
type textarea "Hel, thank you for sharing your feedback with us. We are sorry to hear that you…"
radio input "true"
type textarea "Hell, thank you for sharing your feedback with us. We are sorry to hear that yo…"
radio input "true"
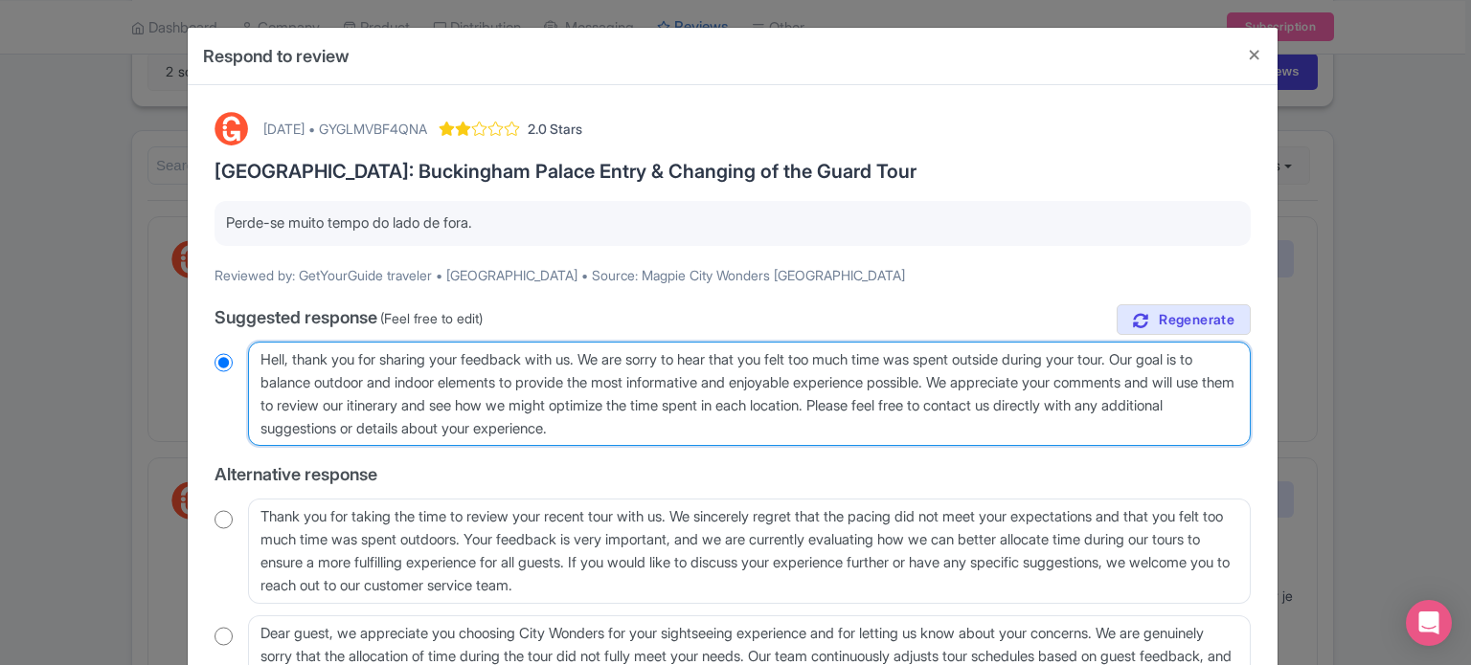
type textarea "Hello, thank you for sharing your feedback with us. We are sorry to hear that y…"
radio input "true"
type textarea "Hello, thank you for sharing your feedback with us. We are sorry to hear that y…"
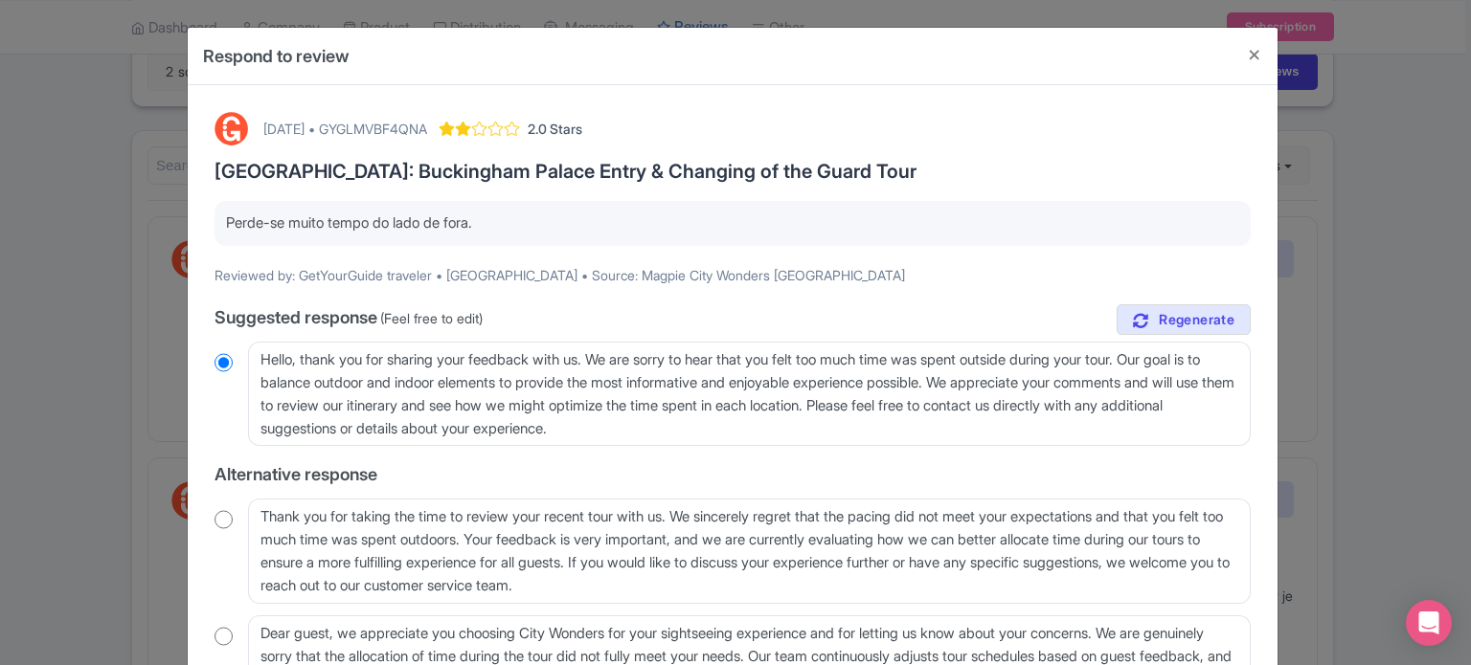
drag, startPoint x: 223, startPoint y: 220, endPoint x: 490, endPoint y: 220, distance: 267.1
click at [490, 220] on p "Perde-se muito tempo do lado de fora." at bounding box center [732, 224] width 1013 height 22
copy p "Perde-se muito tempo do lado de fora."
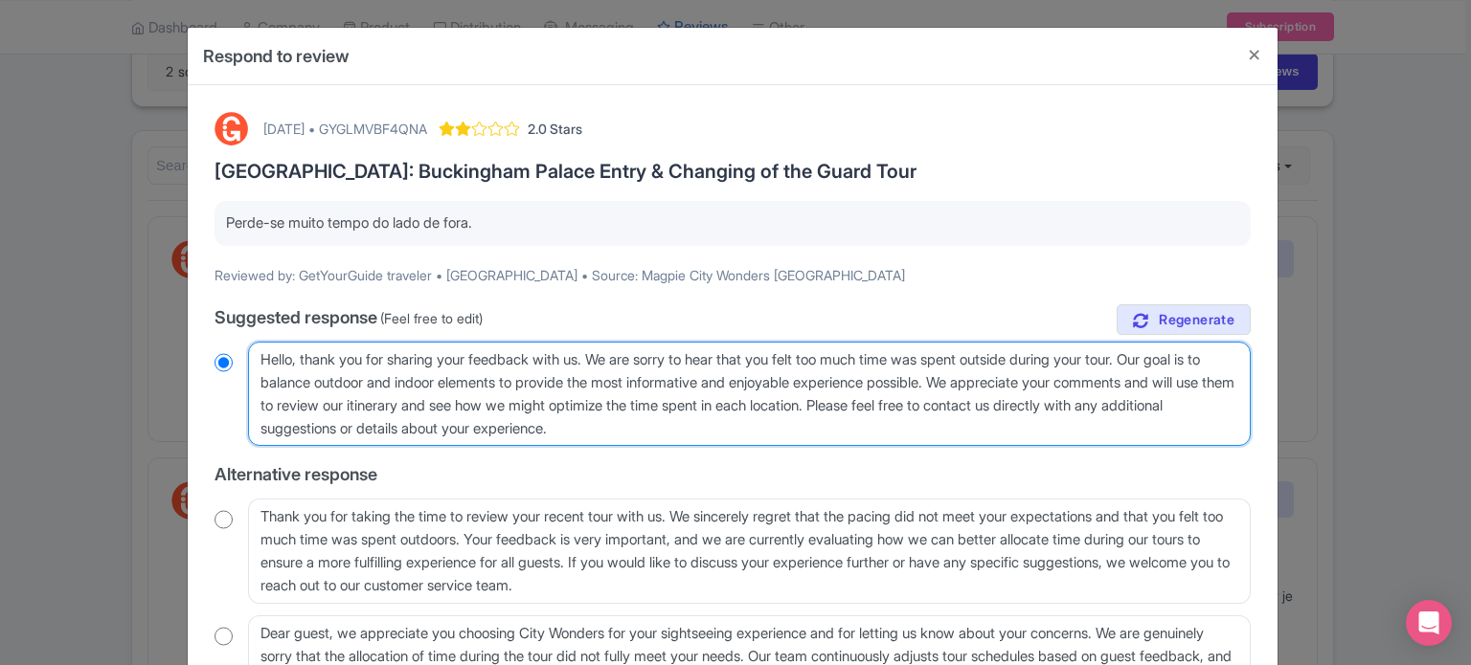
drag, startPoint x: 713, startPoint y: 428, endPoint x: 253, endPoint y: 353, distance: 466.6
click at [253, 353] on textarea "Dear traveler, thank you for sharing your feedback with us. We are sorry to hea…" at bounding box center [749, 394] width 1002 height 105
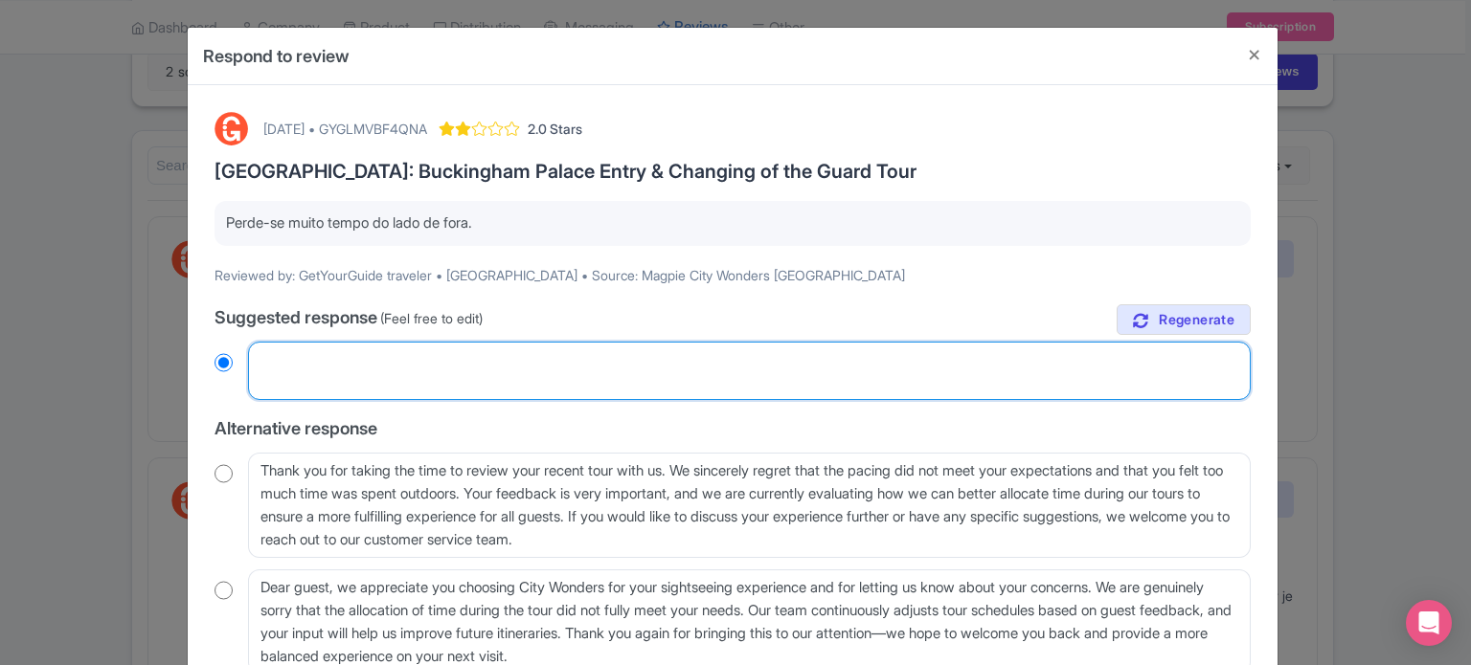
radio input "true"
paste textarea "Olá, obrigado por compartilhar seu feedback conosco. Lamentamos saber que você …"
type textarea "Olá, obrigado por compartilhar seu feedback conosco. Lamentamos saber que você …"
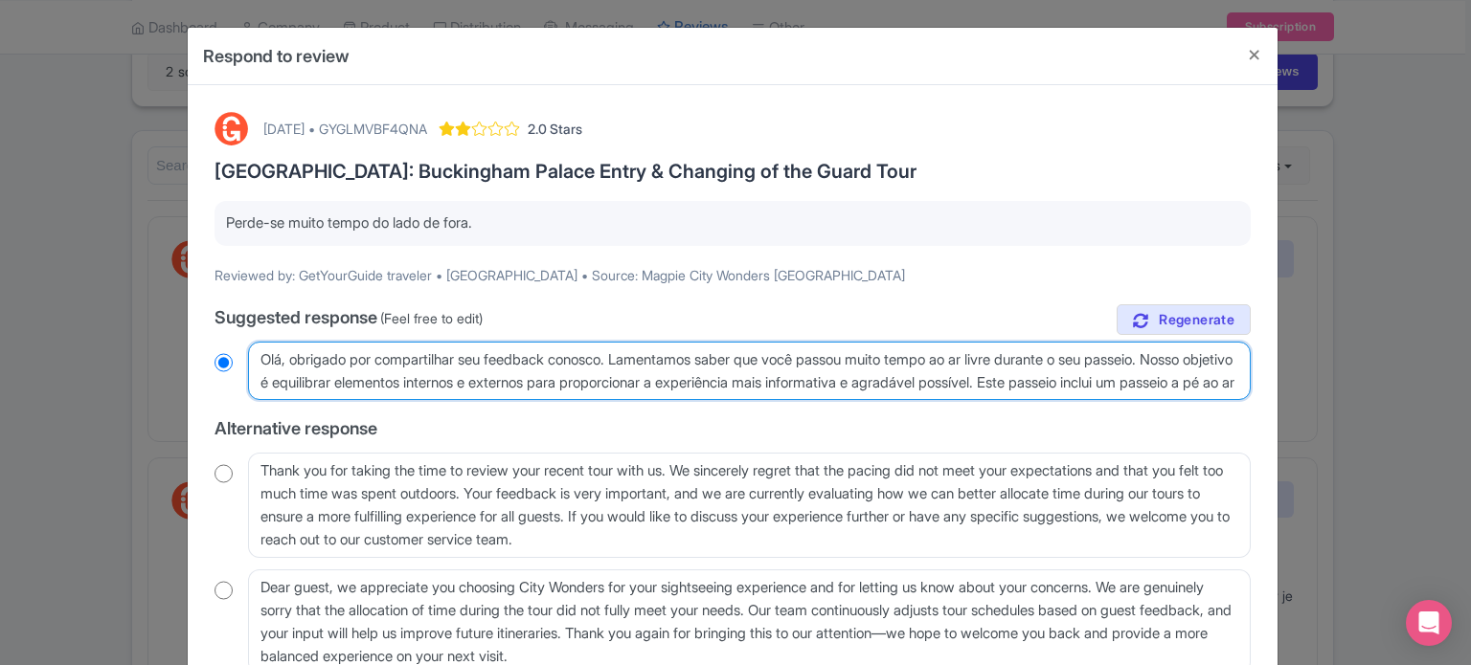
radio input "true"
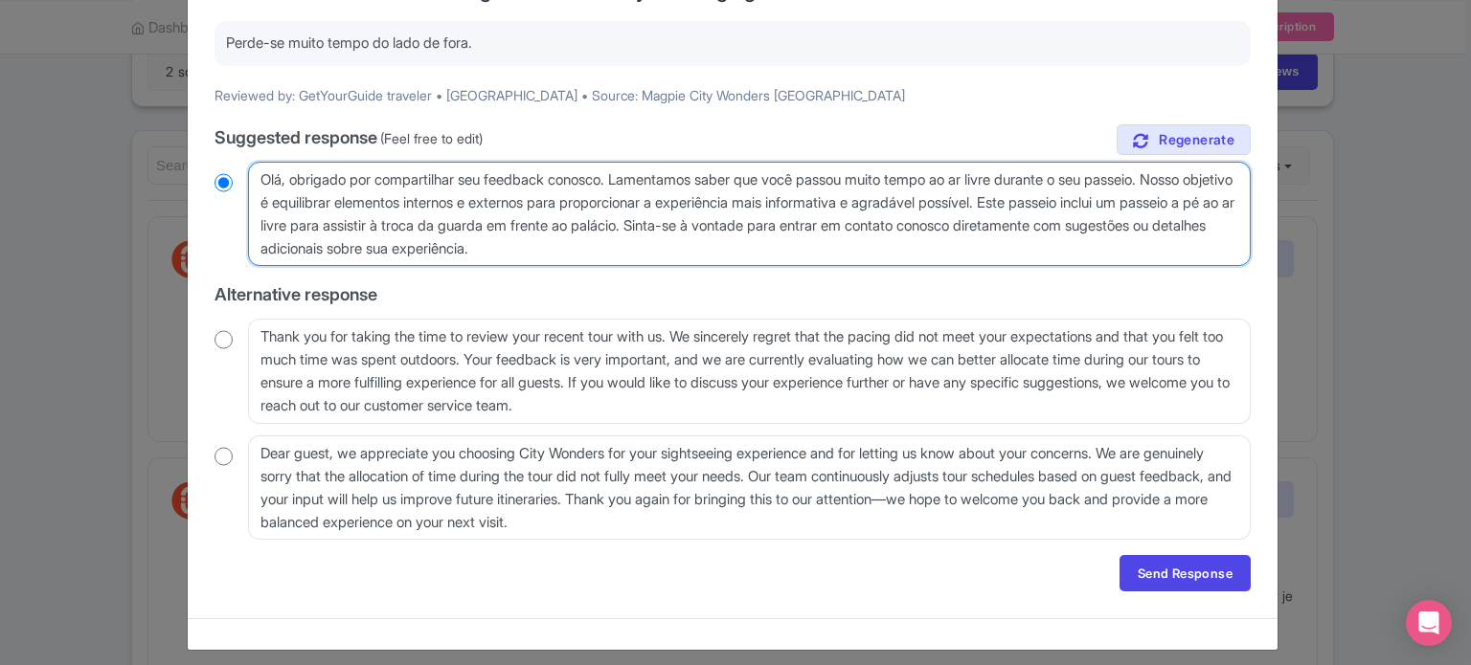
scroll to position [191, 0]
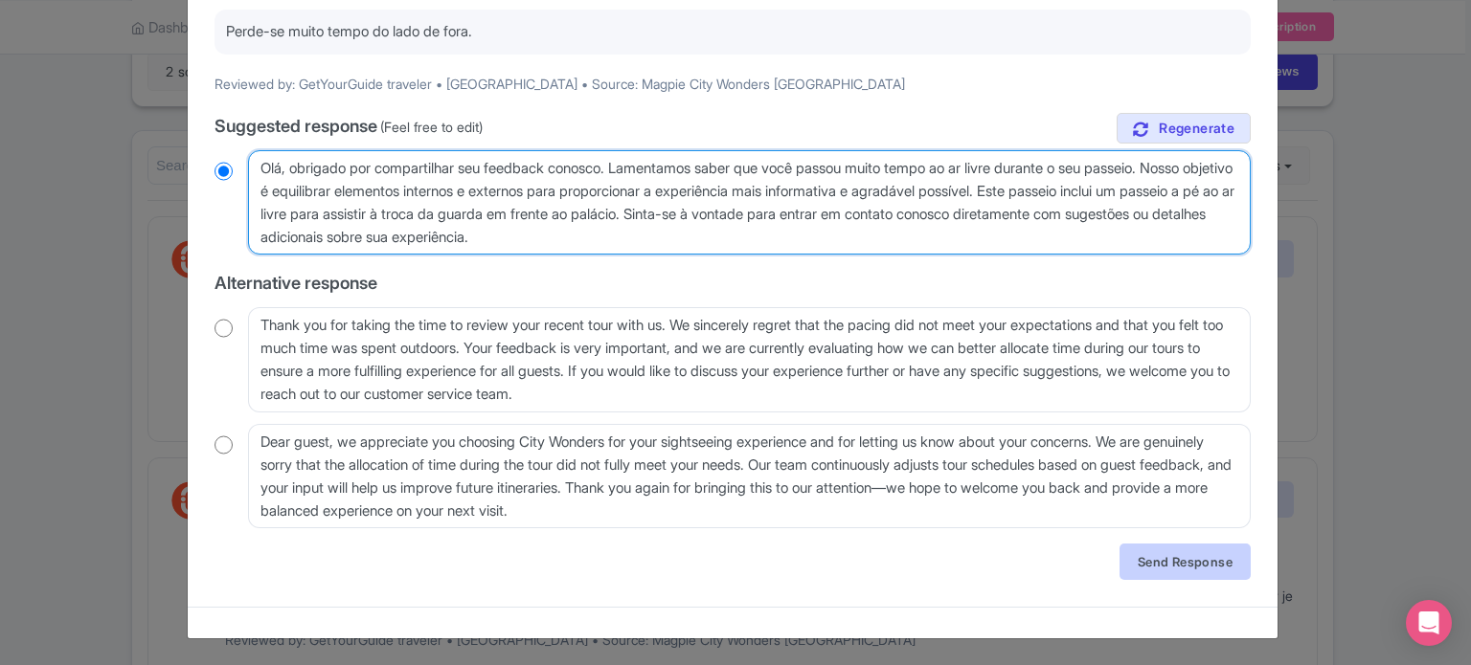
type textarea "Olá, obrigado por compartilhar seu feedback conosco. Lamentamos saber que você …"
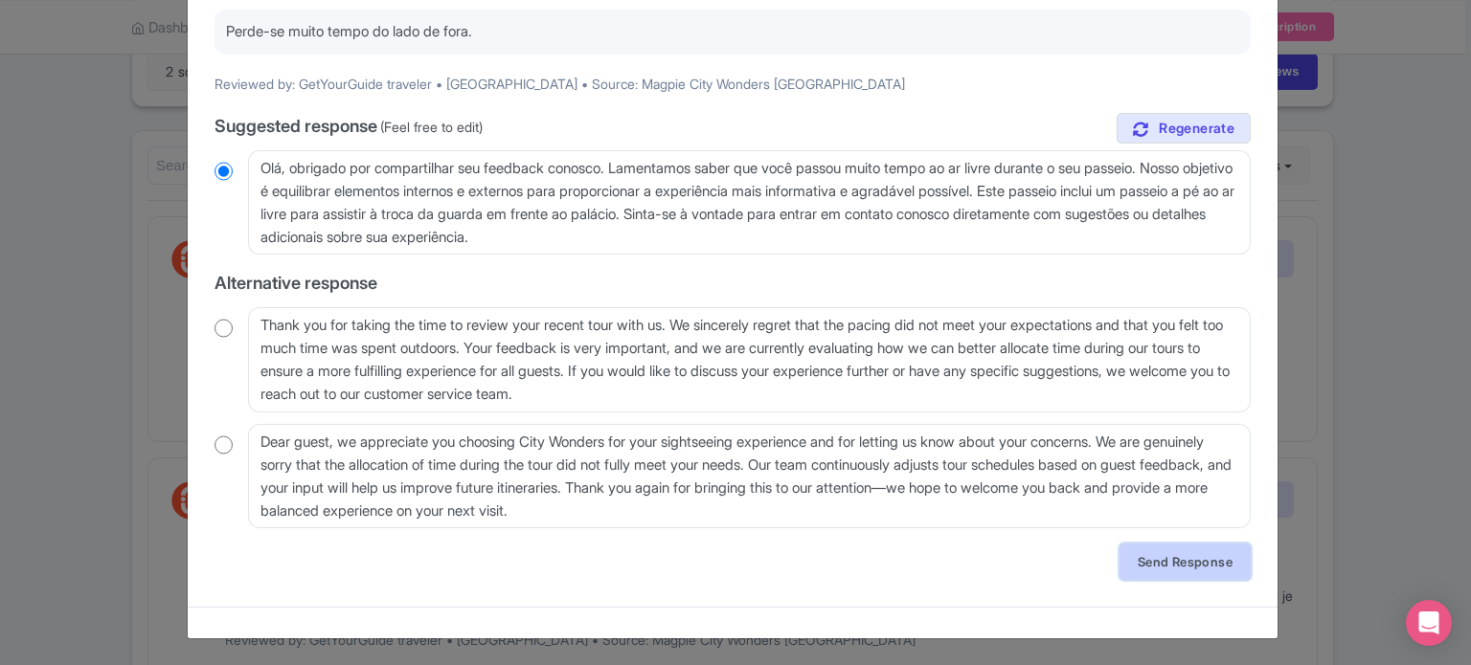
click at [1154, 564] on link "Send Response" at bounding box center [1184, 562] width 131 height 36
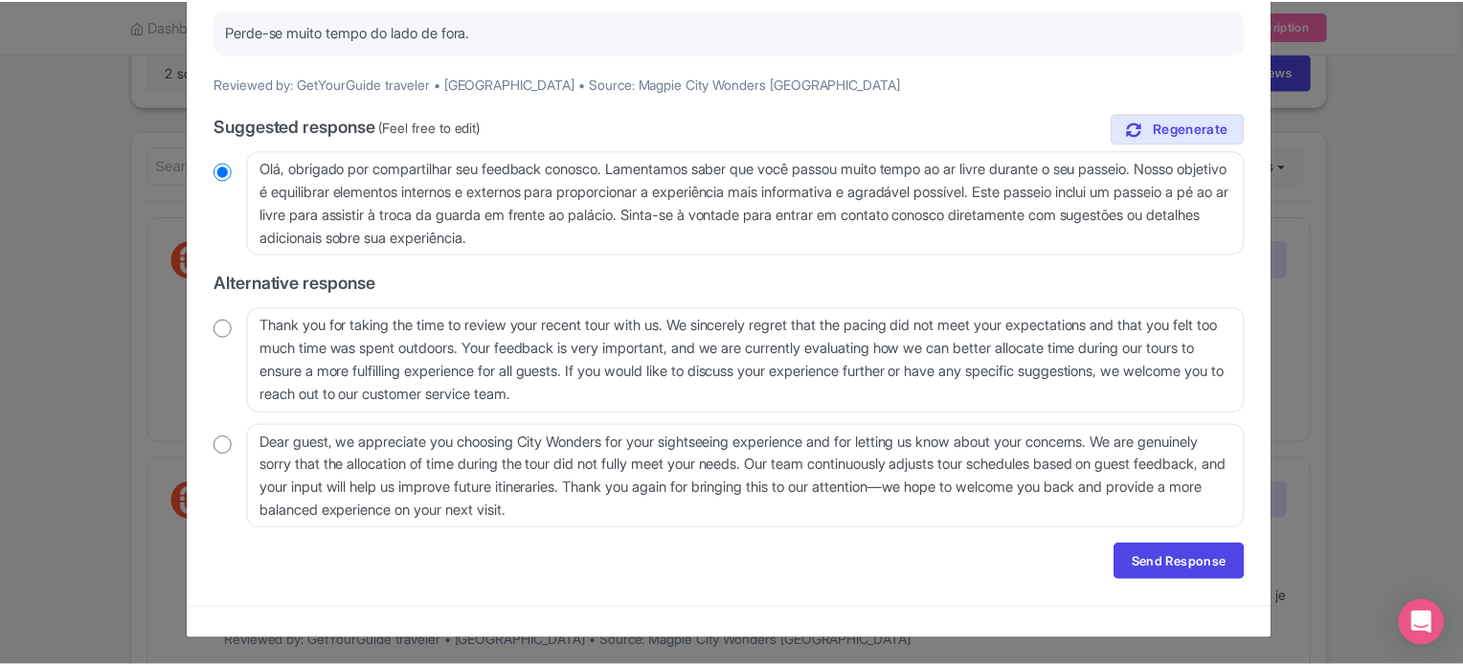
scroll to position [0, 0]
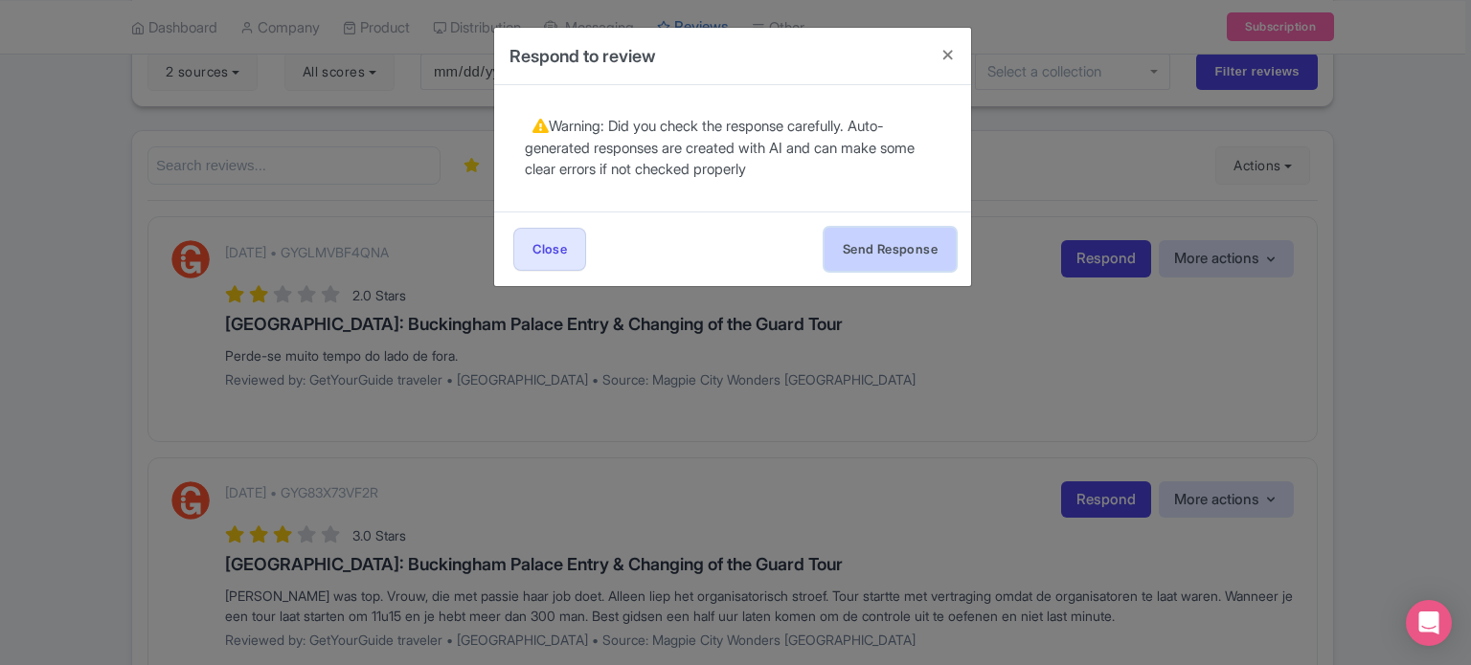
click at [900, 252] on button "Send Response" at bounding box center [889, 249] width 131 height 43
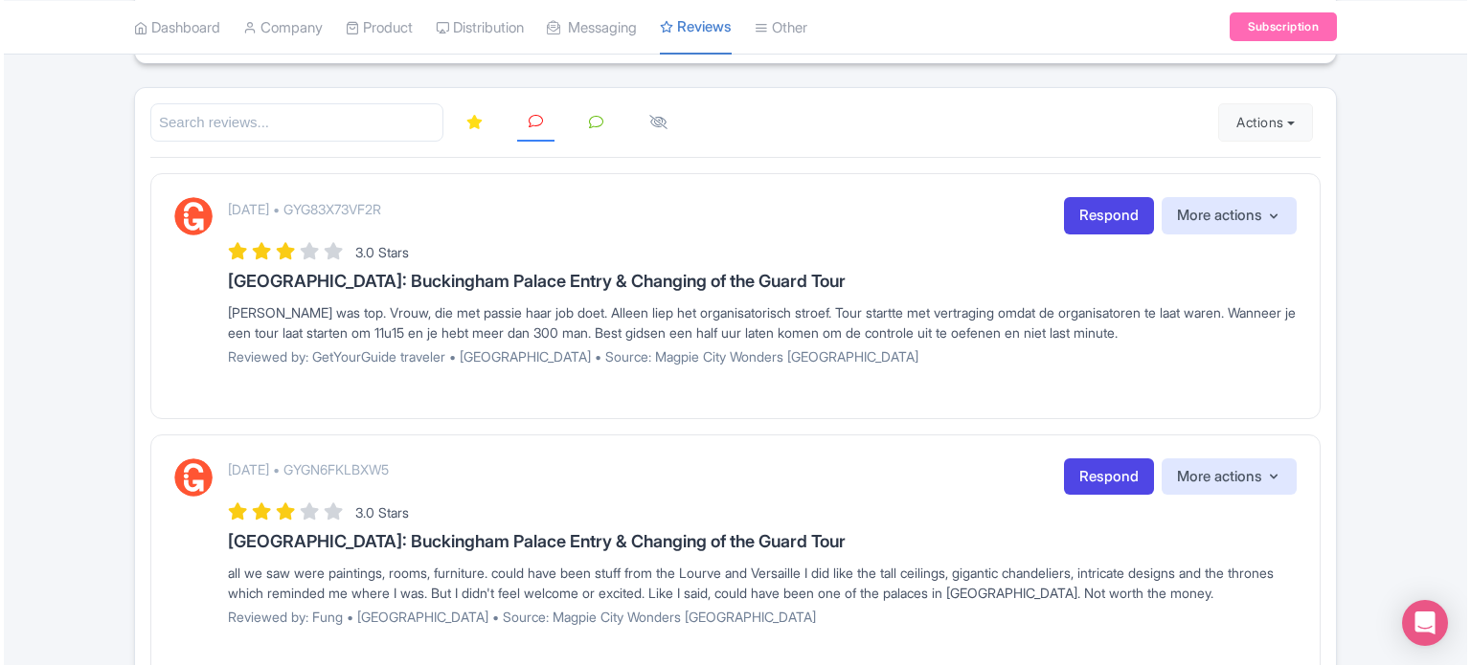
scroll to position [191, 0]
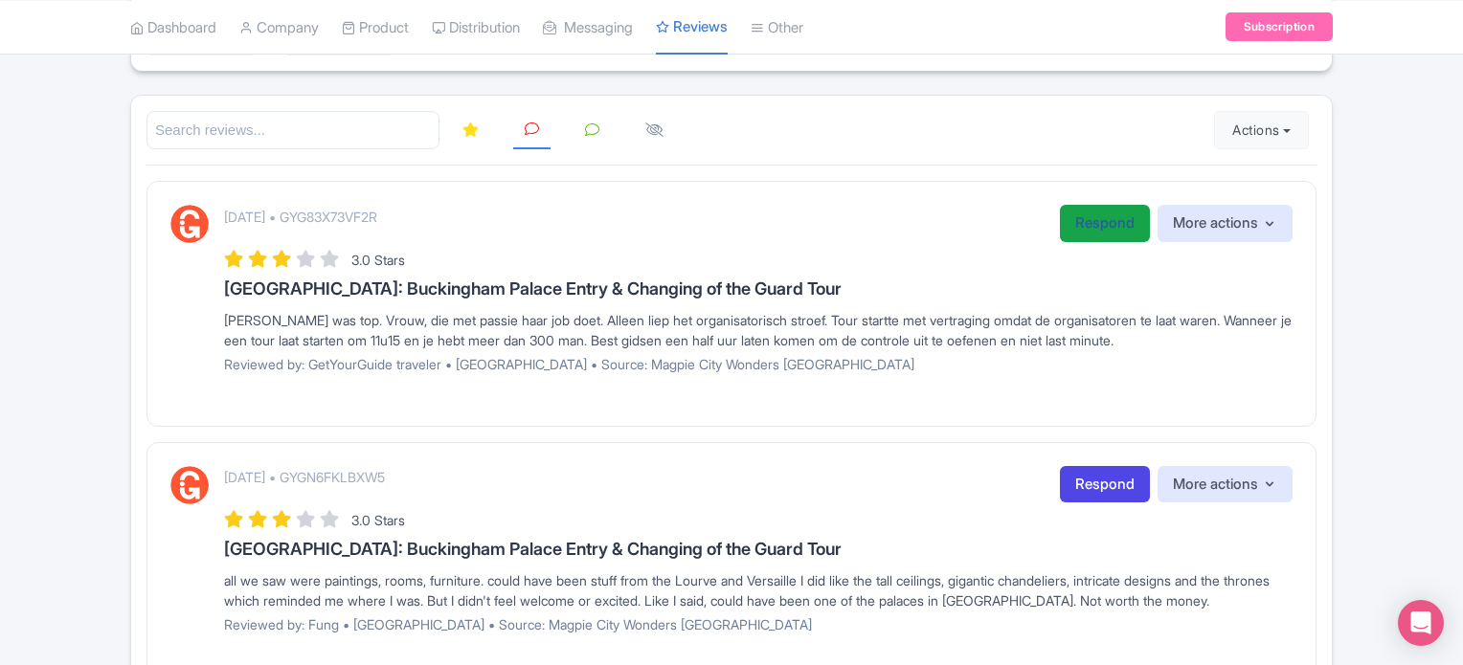
click at [1100, 229] on link "Respond" at bounding box center [1105, 223] width 90 height 37
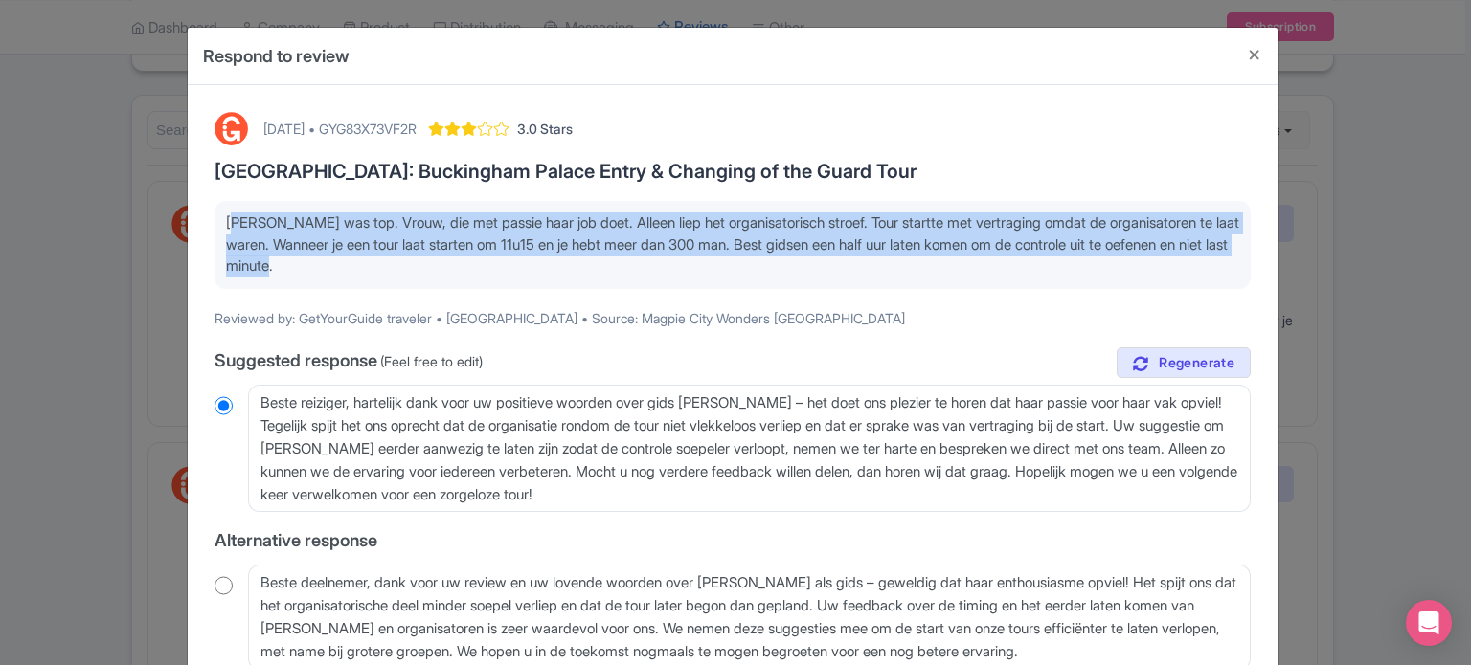
drag, startPoint x: 417, startPoint y: 267, endPoint x: 226, endPoint y: 220, distance: 196.2
click at [226, 220] on p "[PERSON_NAME] was top. Vrouw, die met passie haar job doet. Alleen liep het org…" at bounding box center [732, 245] width 1013 height 65
copy p "[PERSON_NAME] was top. Vrouw, die met passie haar job doet. Alleen liep het org…"
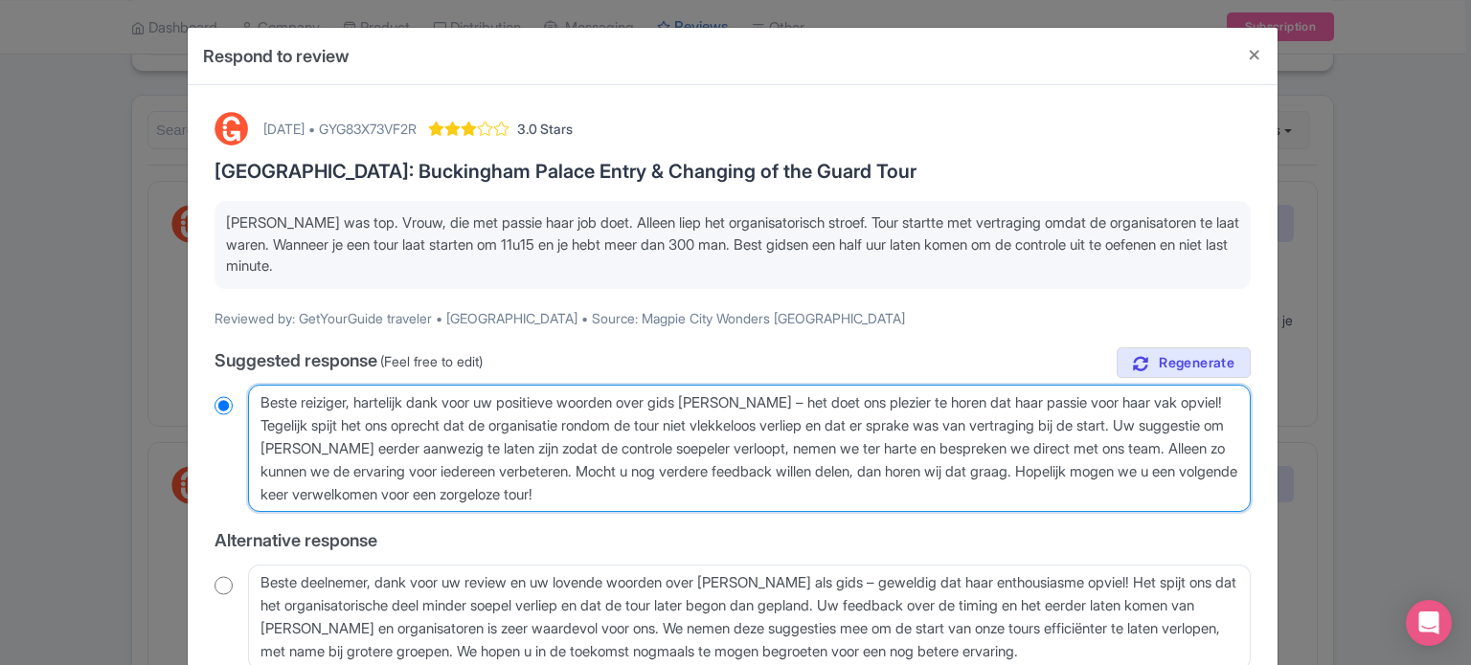
drag, startPoint x: 255, startPoint y: 402, endPoint x: 754, endPoint y: 508, distance: 511.0
click at [754, 508] on textarea "Beste reiziger, hartelijk dank voor uw positieve woorden over gids [PERSON_NAME…" at bounding box center [749, 449] width 1002 height 128
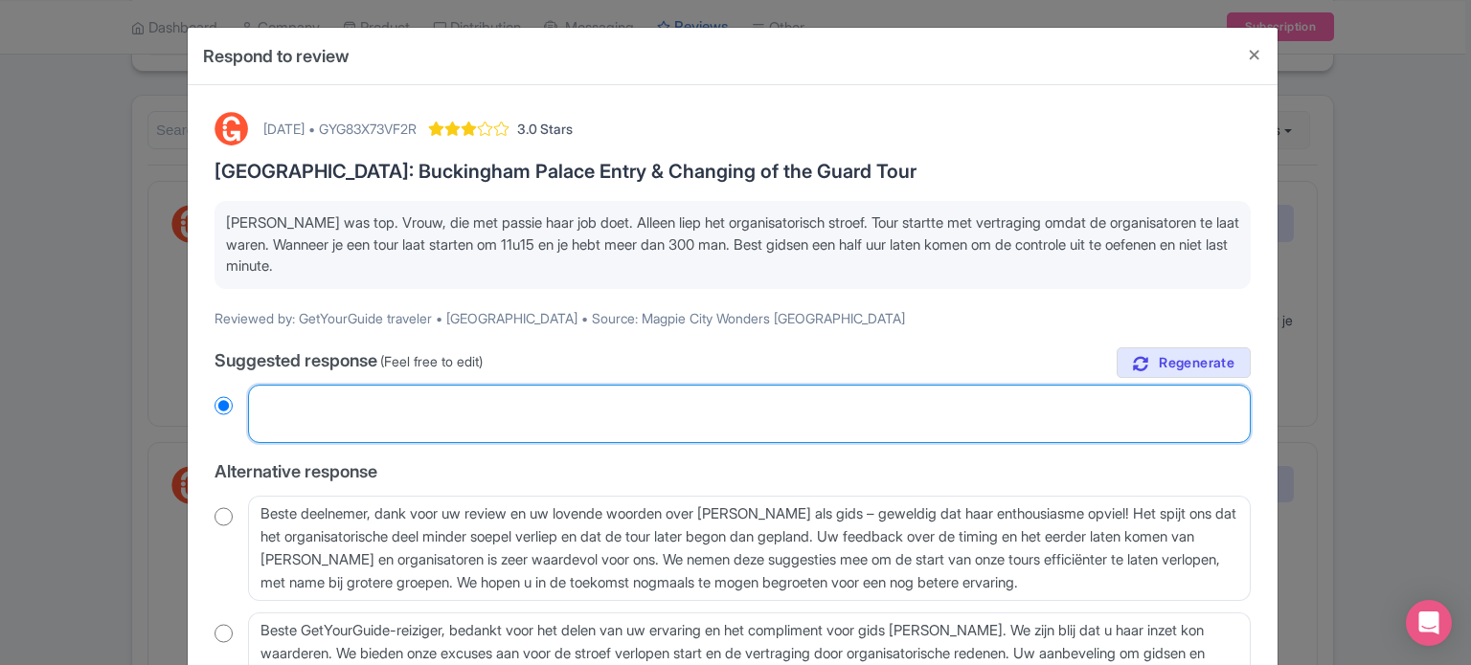
radio input "true"
paste textarea "Beste reiziger, hartelijk dank voor uw positieve opmerkingen over gids [PERSON_…"
type textarea "Beste reiziger, hartelijk dank voor uw positieve opmerkingen over gids [PERSON_…"
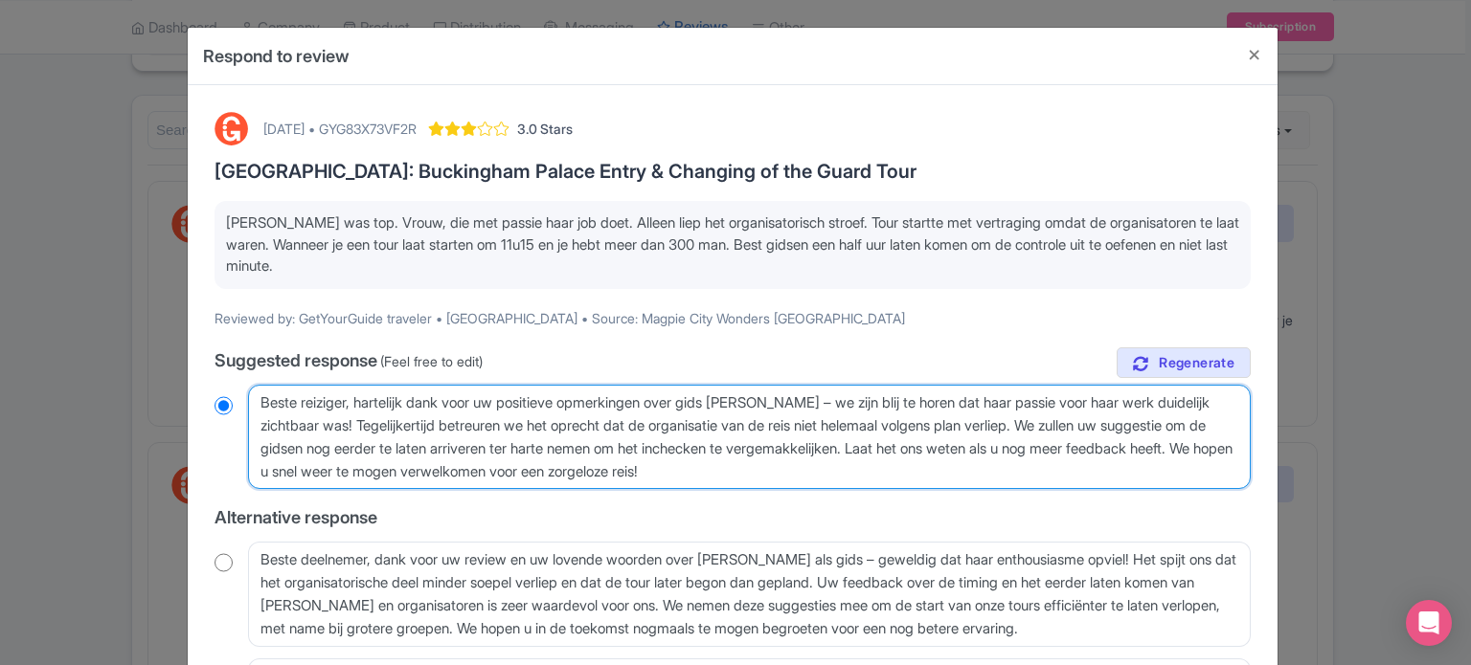
radio input "true"
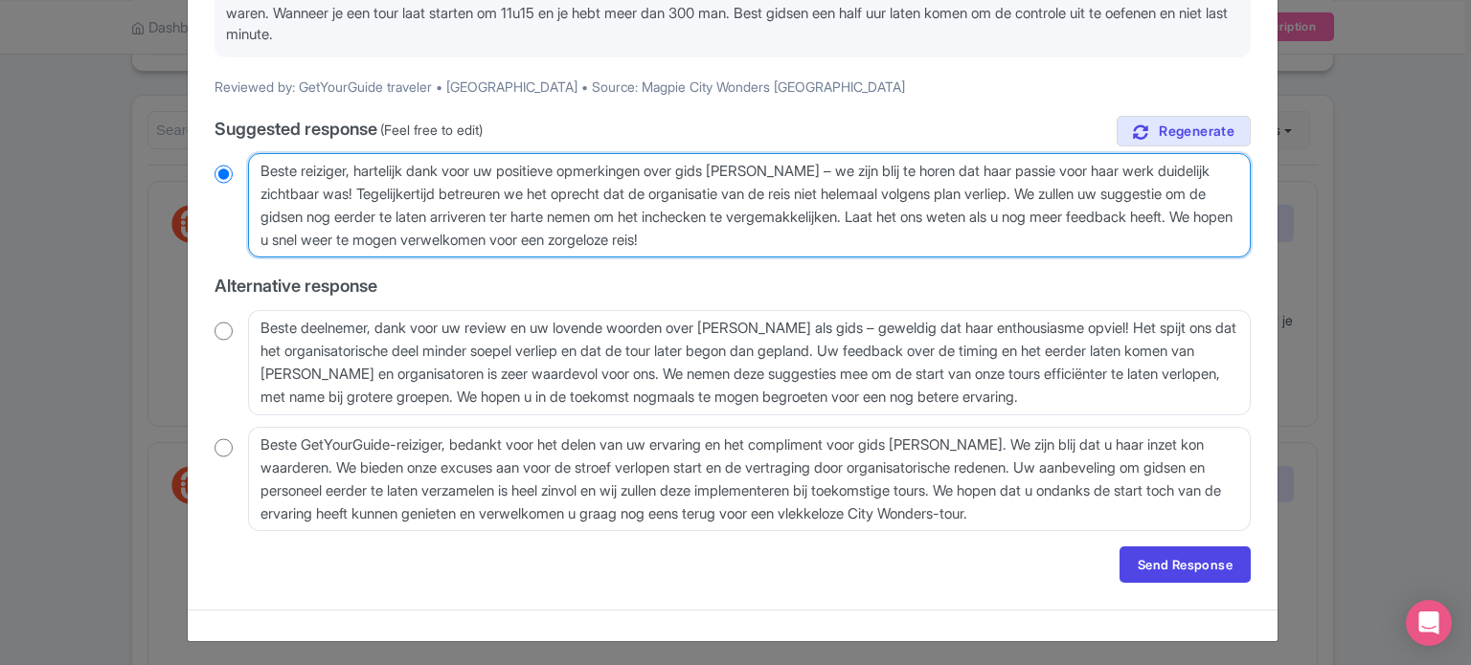
scroll to position [234, 0]
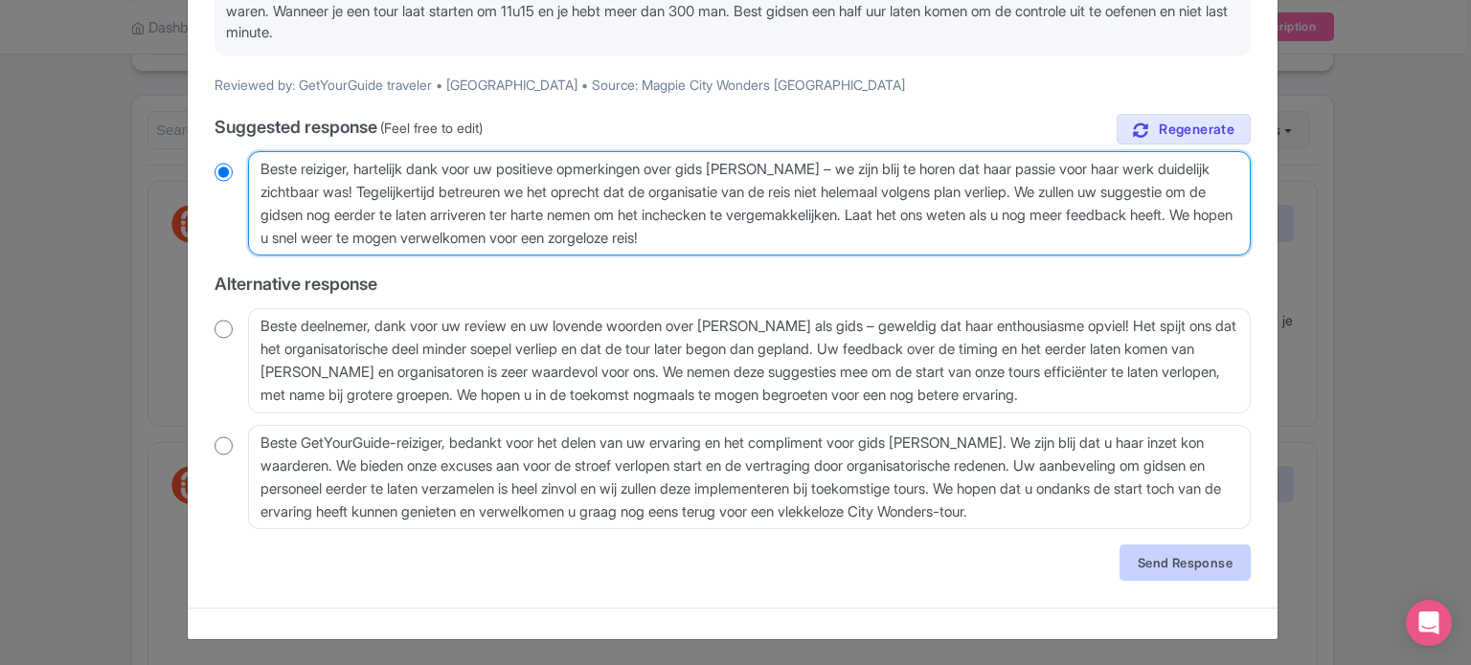
type textarea "Beste reiziger, hartelijk dank voor uw positieve opmerkingen over gids [PERSON_…"
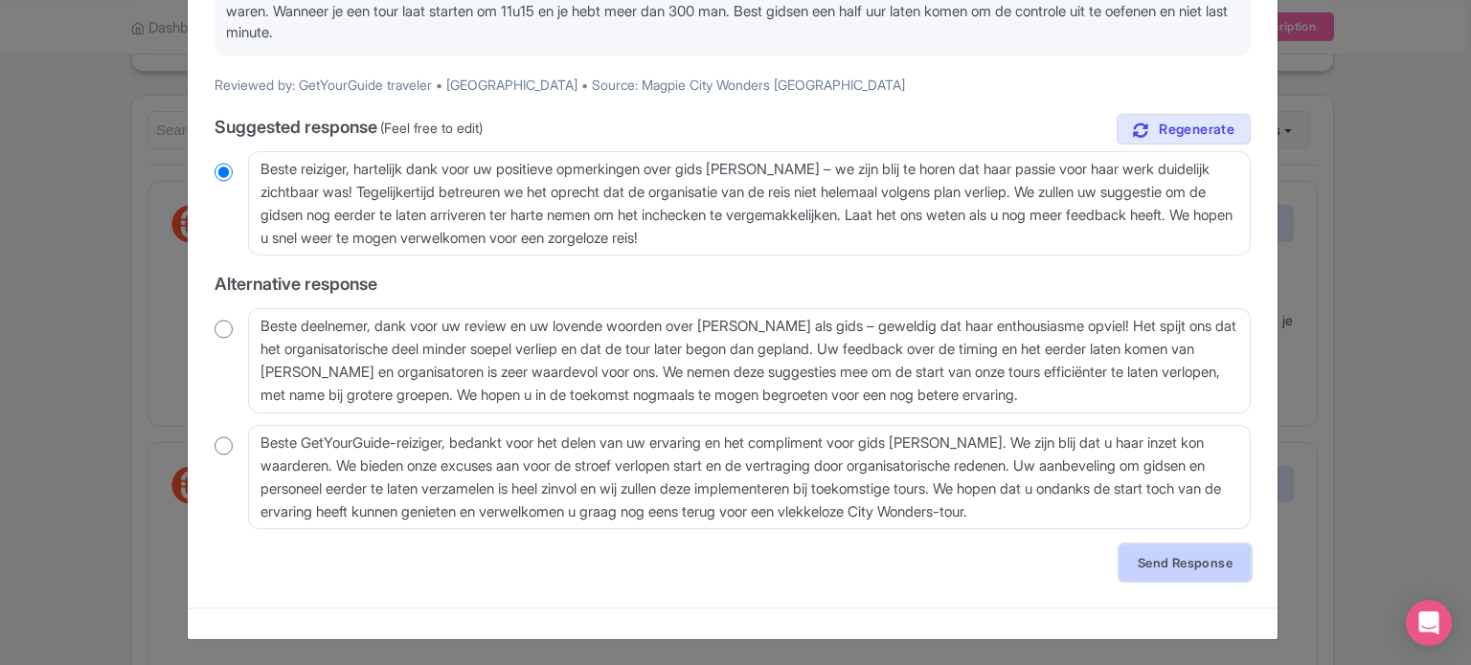
click at [1173, 562] on link "Send Response" at bounding box center [1184, 563] width 131 height 36
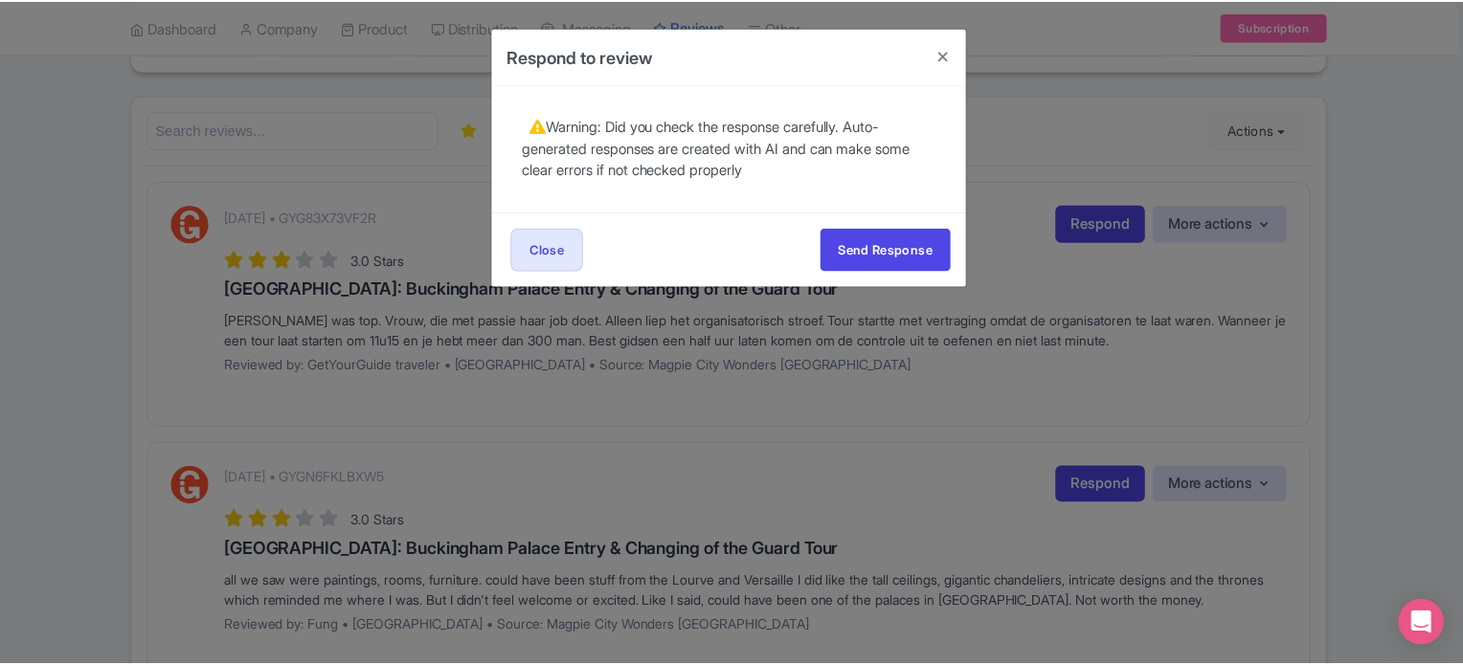
scroll to position [0, 0]
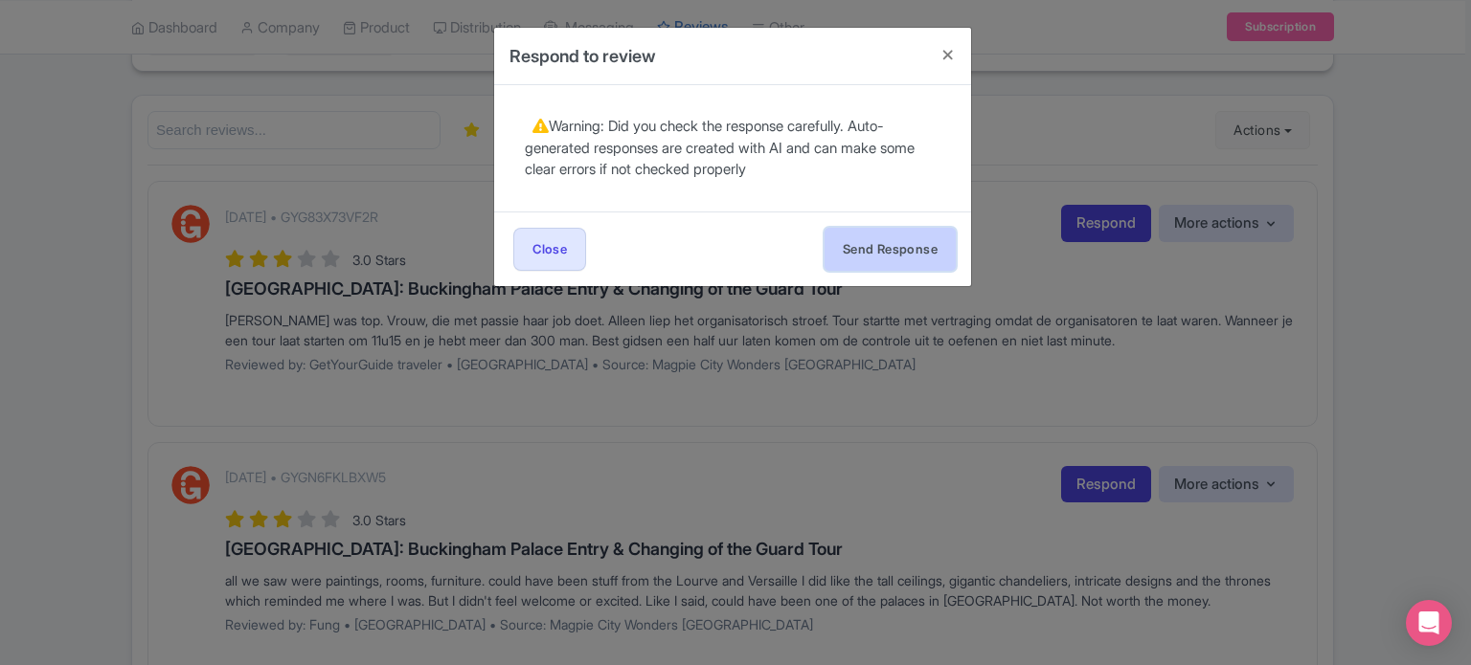
click at [896, 248] on button "Send Response" at bounding box center [889, 249] width 131 height 43
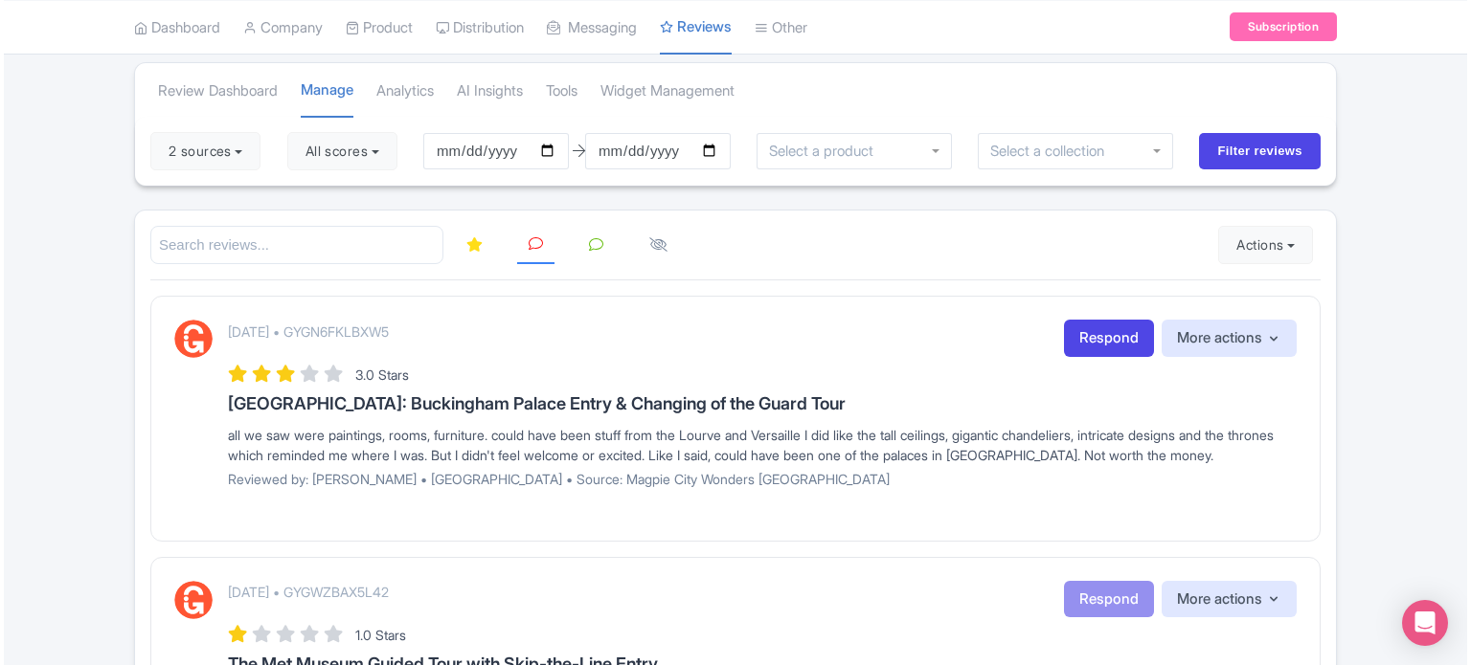
scroll to position [191, 0]
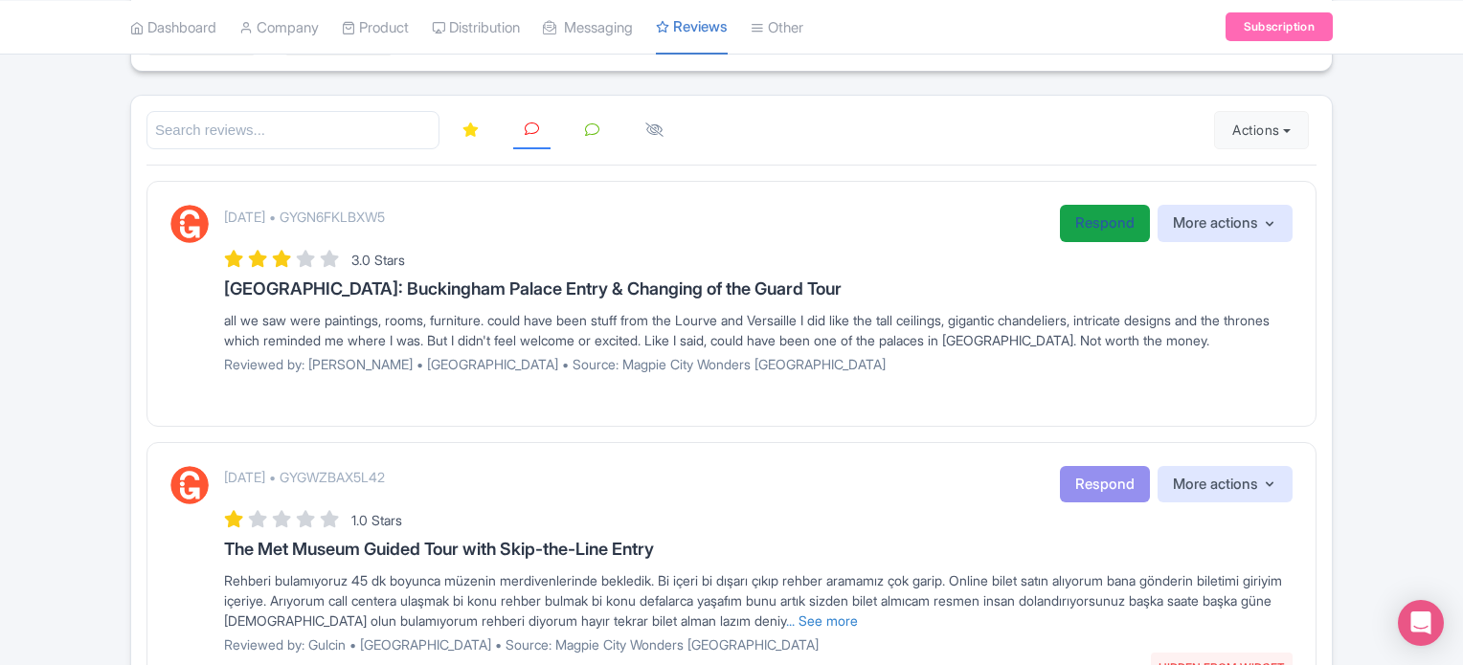
click at [1080, 231] on link "Respond" at bounding box center [1105, 223] width 90 height 37
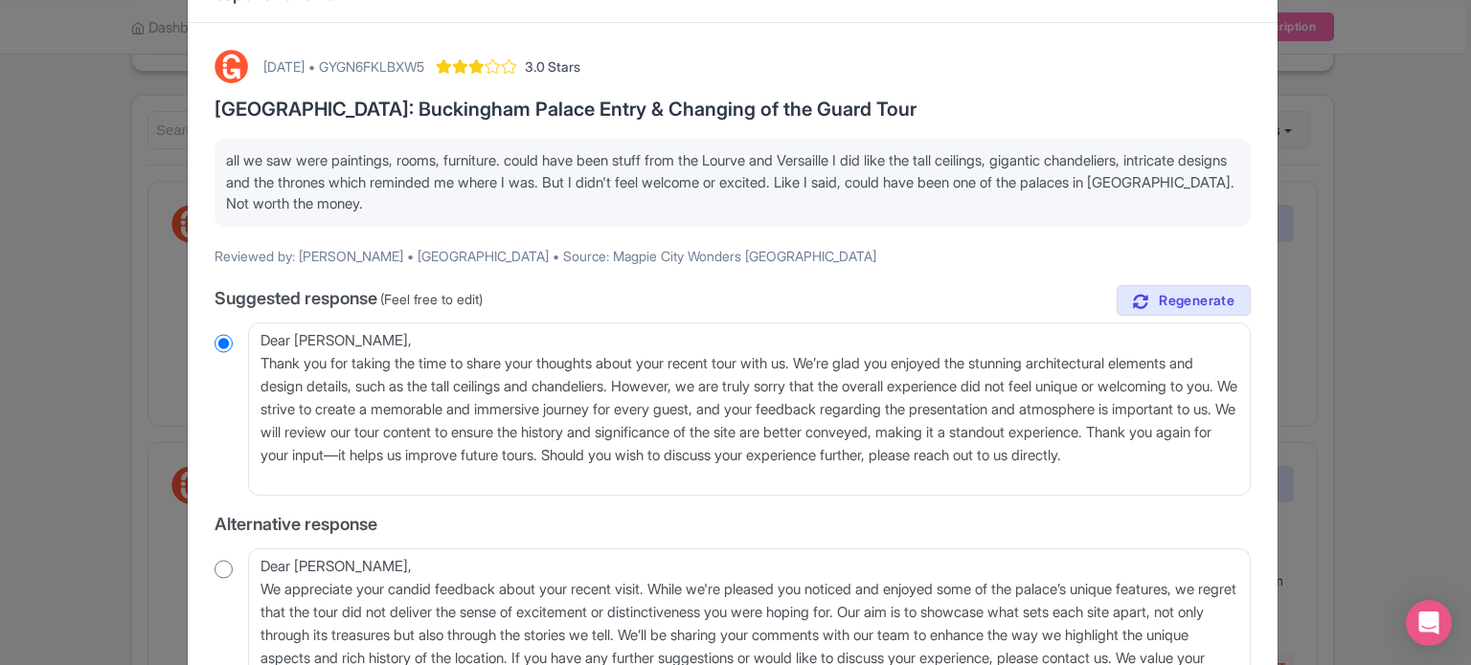
scroll to position [96, 0]
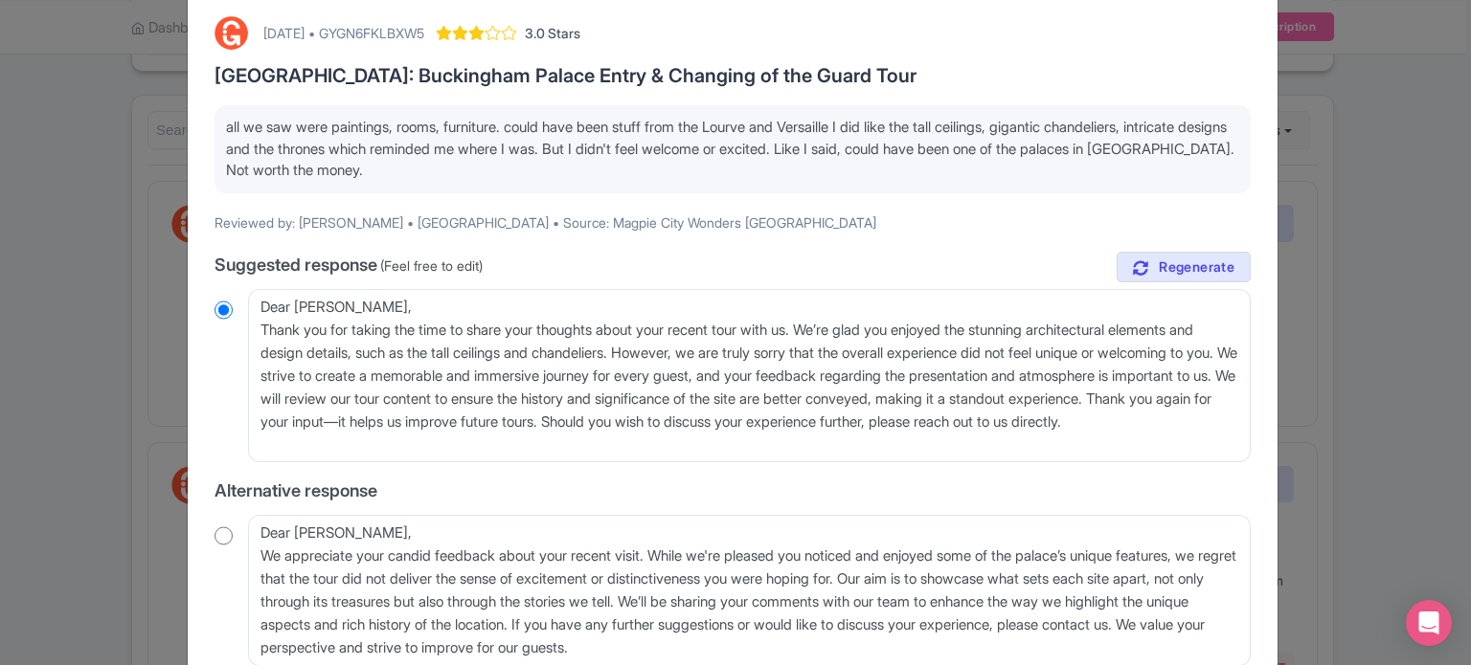
click at [418, 37] on div "[DATE] • GYGN6FKLBXW5" at bounding box center [343, 33] width 161 height 20
copy div "GYGN6FKLBXW5"
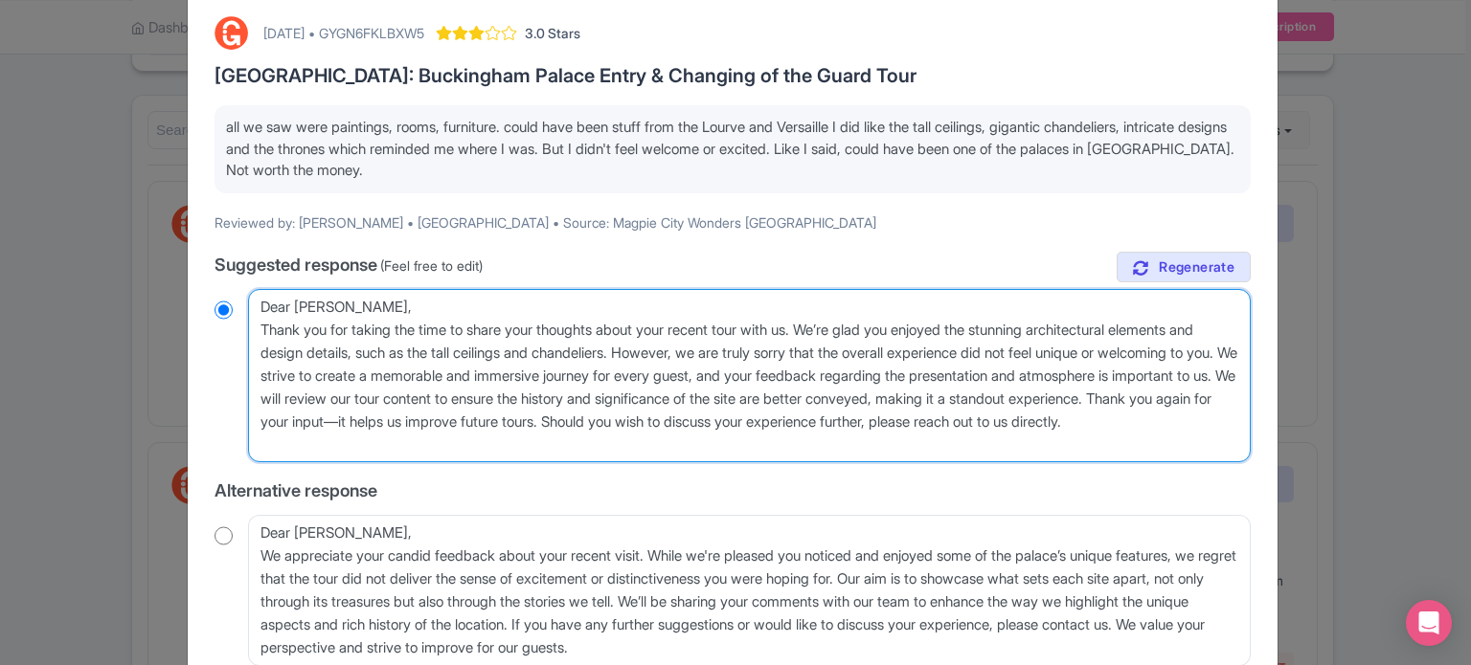
drag, startPoint x: 825, startPoint y: 329, endPoint x: 837, endPoint y: 424, distance: 95.5
click at [837, 424] on textarea "Dear [PERSON_NAME], Thank you for taking the time to share your thoughts about …" at bounding box center [749, 376] width 1002 height 174
click at [875, 336] on textarea "Dear [PERSON_NAME], Thank you for taking the time to share your thoughts about …" at bounding box center [749, 376] width 1002 height 174
click at [1040, 351] on textarea "Dear [PERSON_NAME], Thank you for taking the time to share your thoughts about …" at bounding box center [749, 376] width 1002 height 174
type textarea "Dear [PERSON_NAME], Thank you for taking the time to share your thoughts about …"
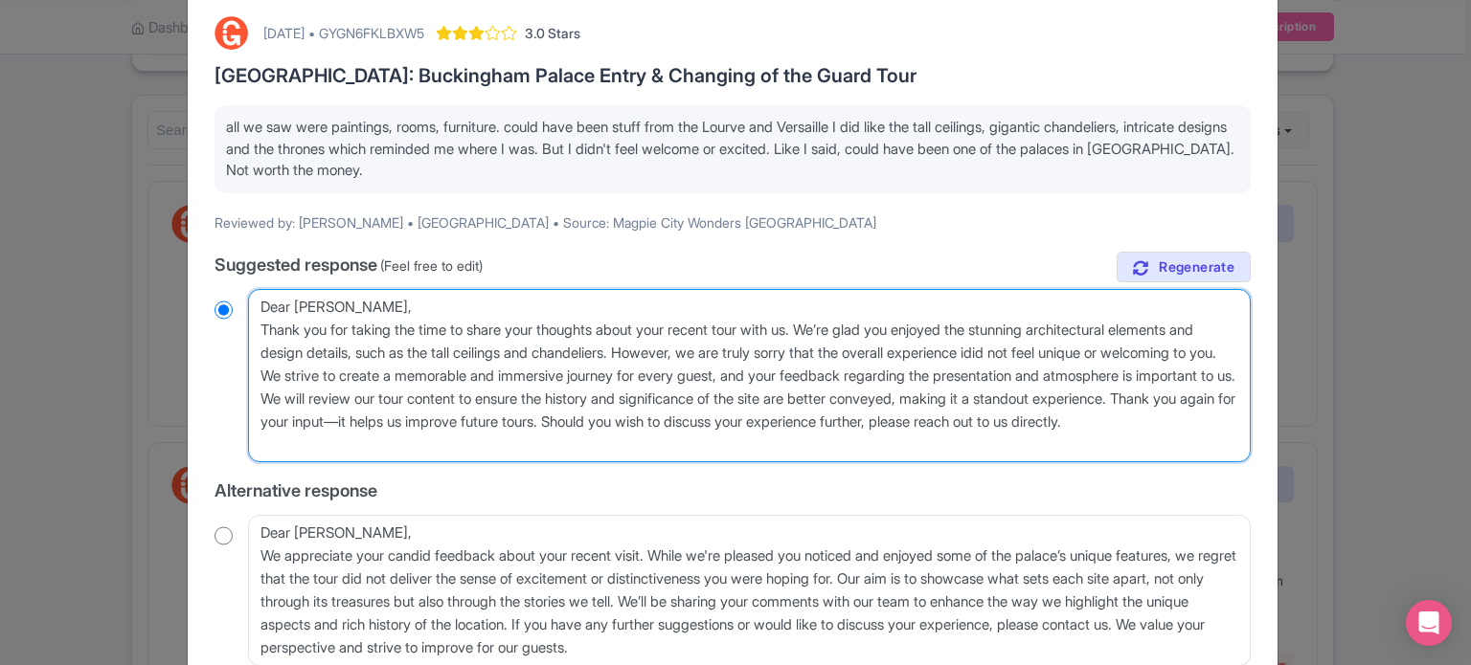
radio input "true"
type textarea "Dear [PERSON_NAME], Thank you for taking the time to share your thoughts about …"
radio input "true"
type textarea "Dear [PERSON_NAME], Thank you for taking the time to share your thoughts about …"
radio input "true"
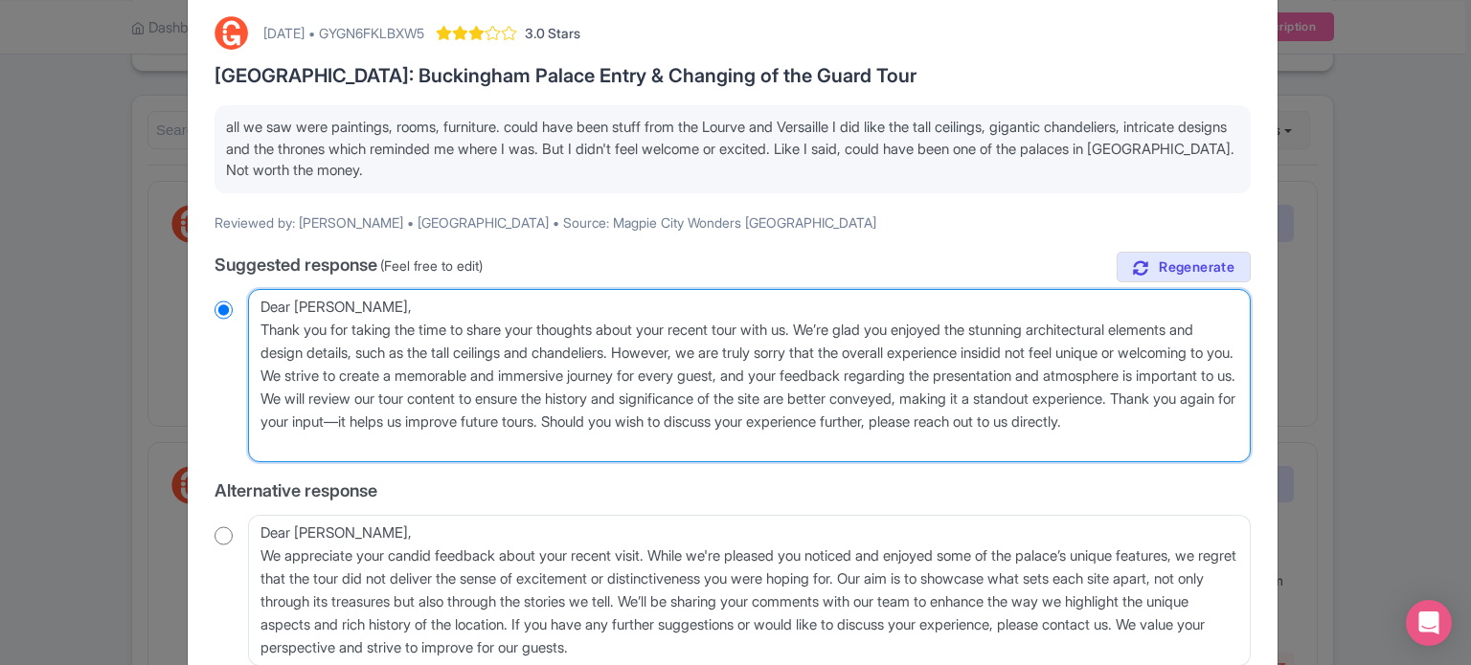
type textarea "Dear [PERSON_NAME], Thank you for taking the time to share your thoughts about …"
radio input "true"
type textarea "Dear [PERSON_NAME], Thank you for taking the time to share your thoughts about …"
radio input "true"
type textarea "Dear [PERSON_NAME], Thank you for taking the time to share your thoughts about …"
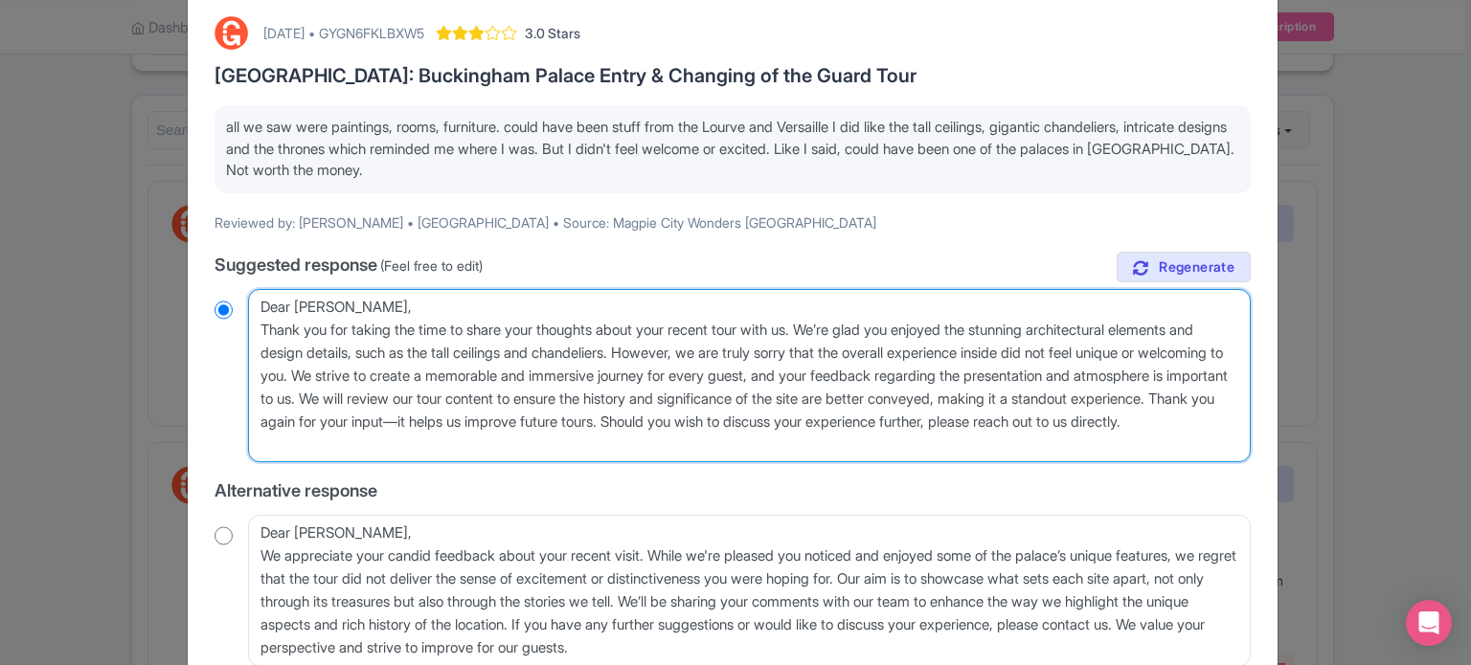
radio input "true"
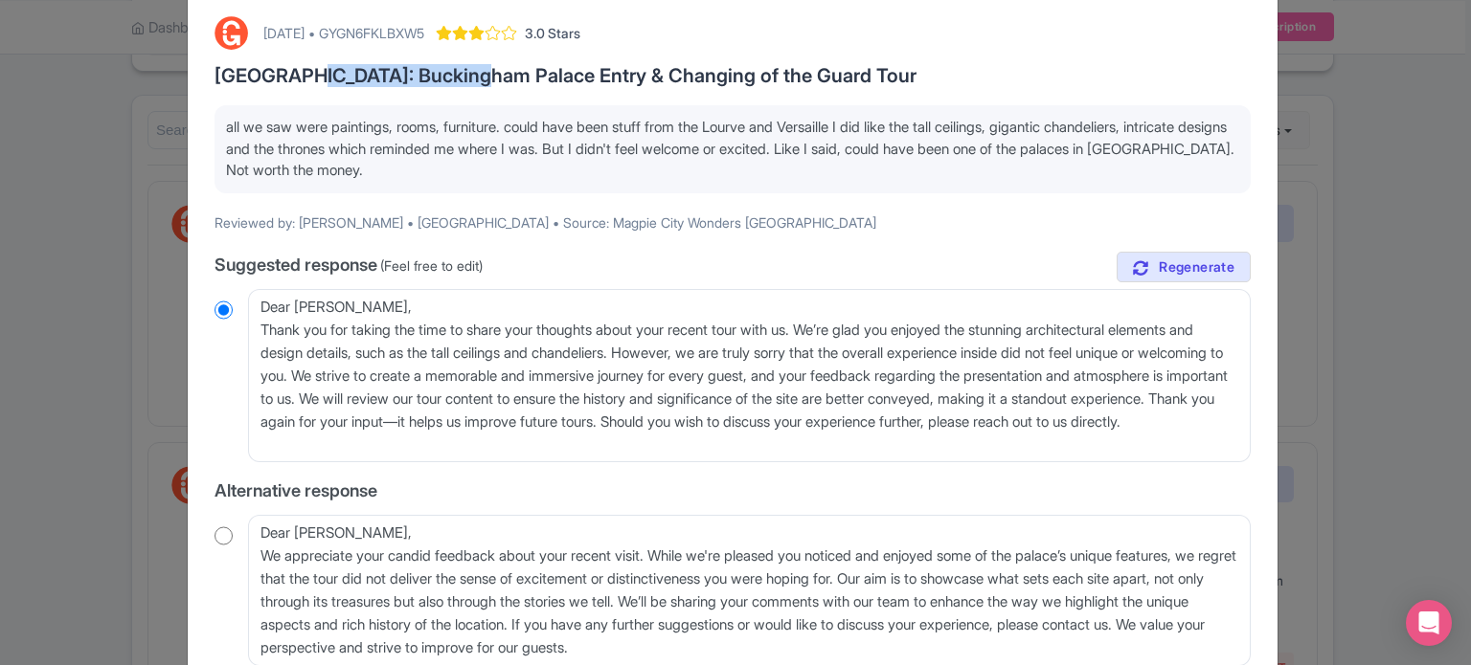
drag, startPoint x: 290, startPoint y: 70, endPoint x: 465, endPoint y: 70, distance: 175.2
click at [465, 70] on h3 "[GEOGRAPHIC_DATA]: Buckingham Palace Entry & Changing of the Guard Tour" at bounding box center [732, 75] width 1036 height 21
copy h3 "[GEOGRAPHIC_DATA]"
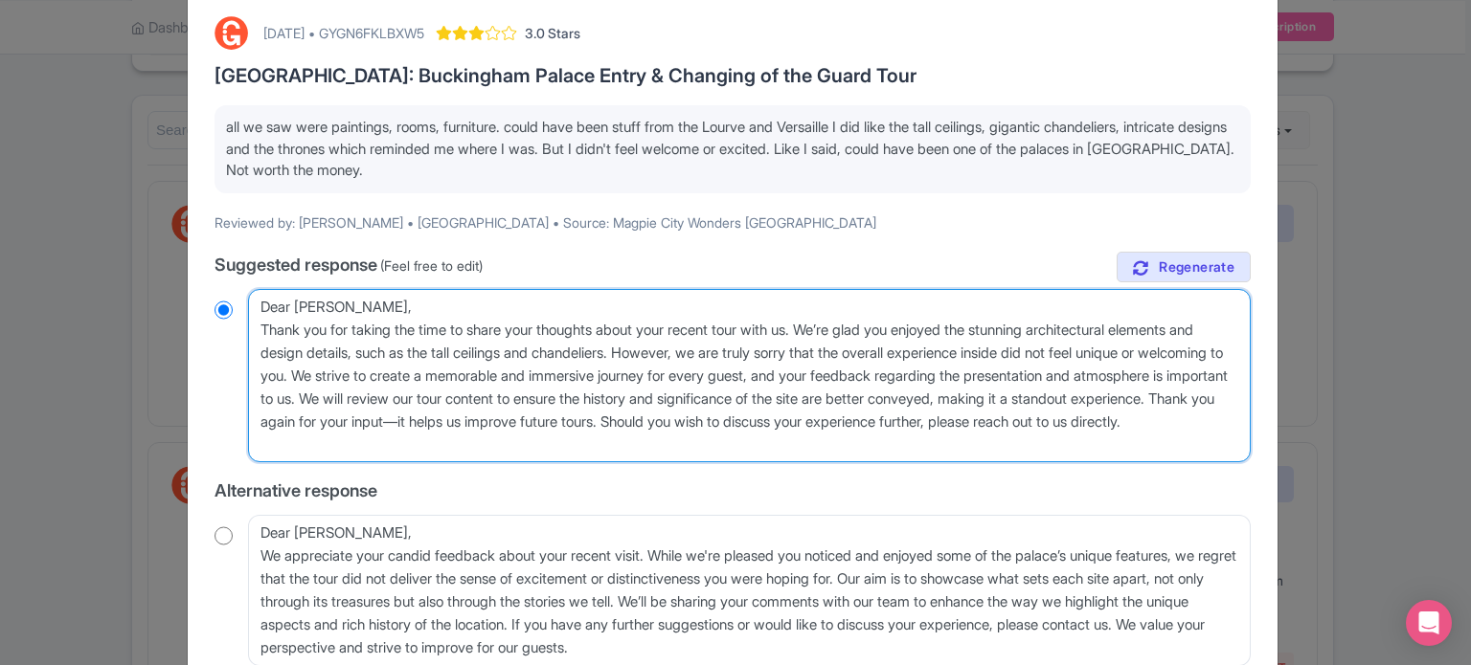
click at [1082, 350] on textarea "Dear [PERSON_NAME], Thank you for taking the time to share your thoughts about …" at bounding box center [749, 376] width 1002 height 174
paste textarea "[GEOGRAPHIC_DATA]"
type textarea "Dear [PERSON_NAME], Thank you for taking the time to share your thoughts about …"
radio input "true"
type textarea "Dear [PERSON_NAME], Thank you for taking the time to share your thoughts about …"
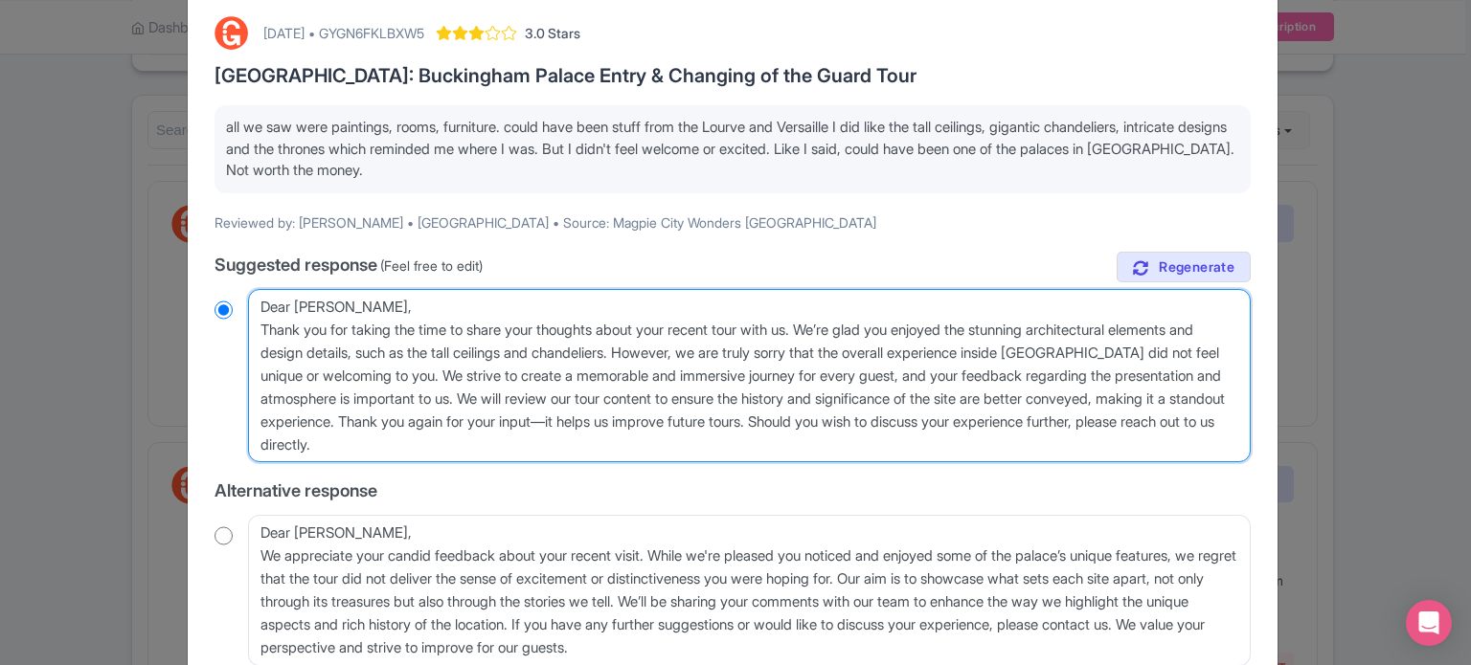
radio input "true"
drag, startPoint x: 534, startPoint y: 376, endPoint x: 996, endPoint y: 420, distance: 463.6
click at [996, 420] on textarea "Dear [PERSON_NAME], Thank you for taking the time to share your thoughts about …" at bounding box center [749, 376] width 1002 height 174
type textarea "Dear [PERSON_NAME], Thank you for taking the time to share your thoughts about …"
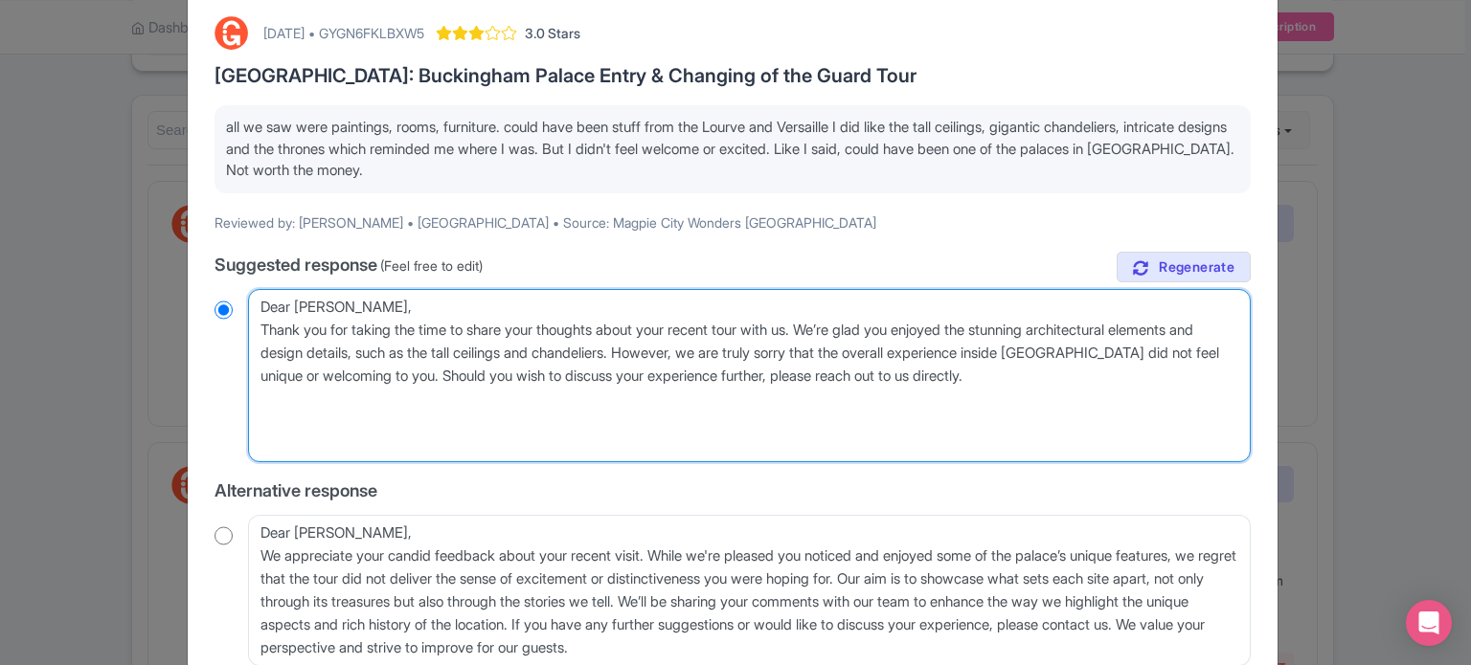
radio input "true"
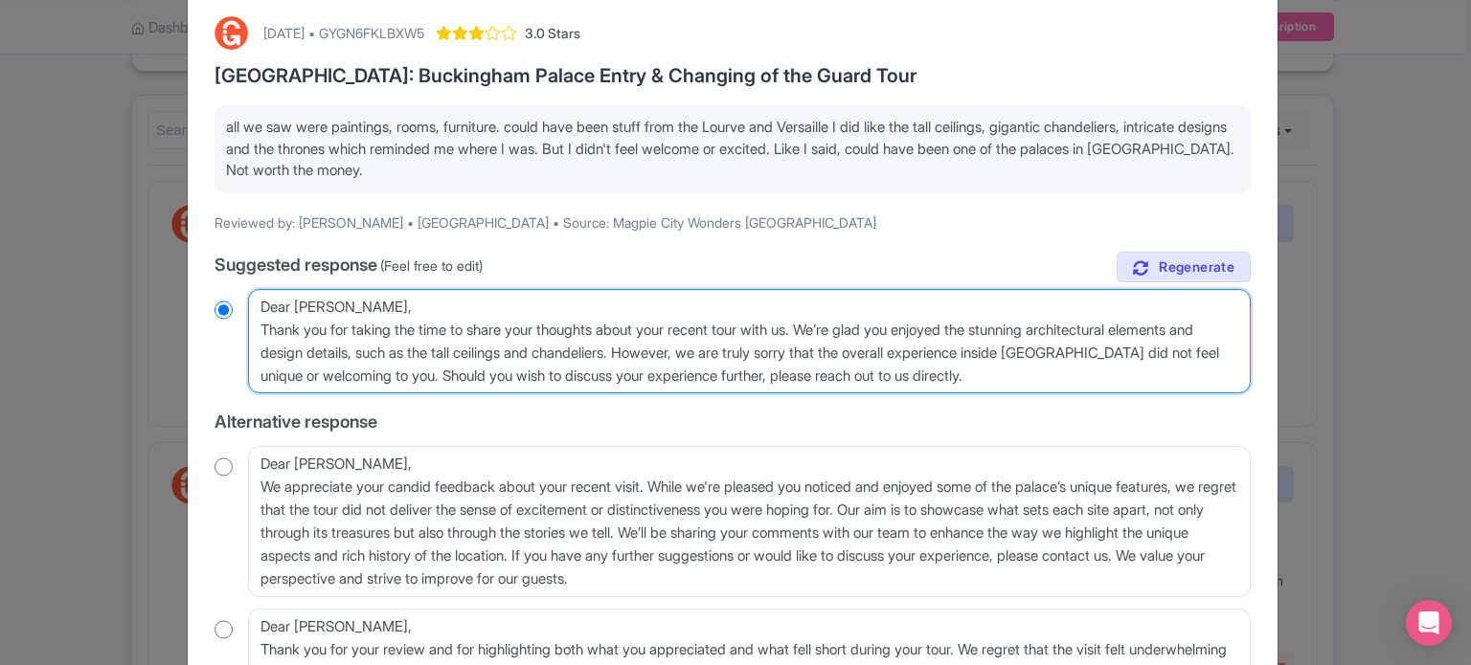
type textarea "Dear [PERSON_NAME], Thank you for taking the time to share your thoughts about …"
radio input "true"
click at [882, 370] on textarea "Dear [PERSON_NAME], Thank you for taking the time to share your thoughts about …" at bounding box center [749, 341] width 1002 height 105
type textarea "Dear [PERSON_NAME], Thank you for taking the time to share your thoughts about …"
radio input "true"
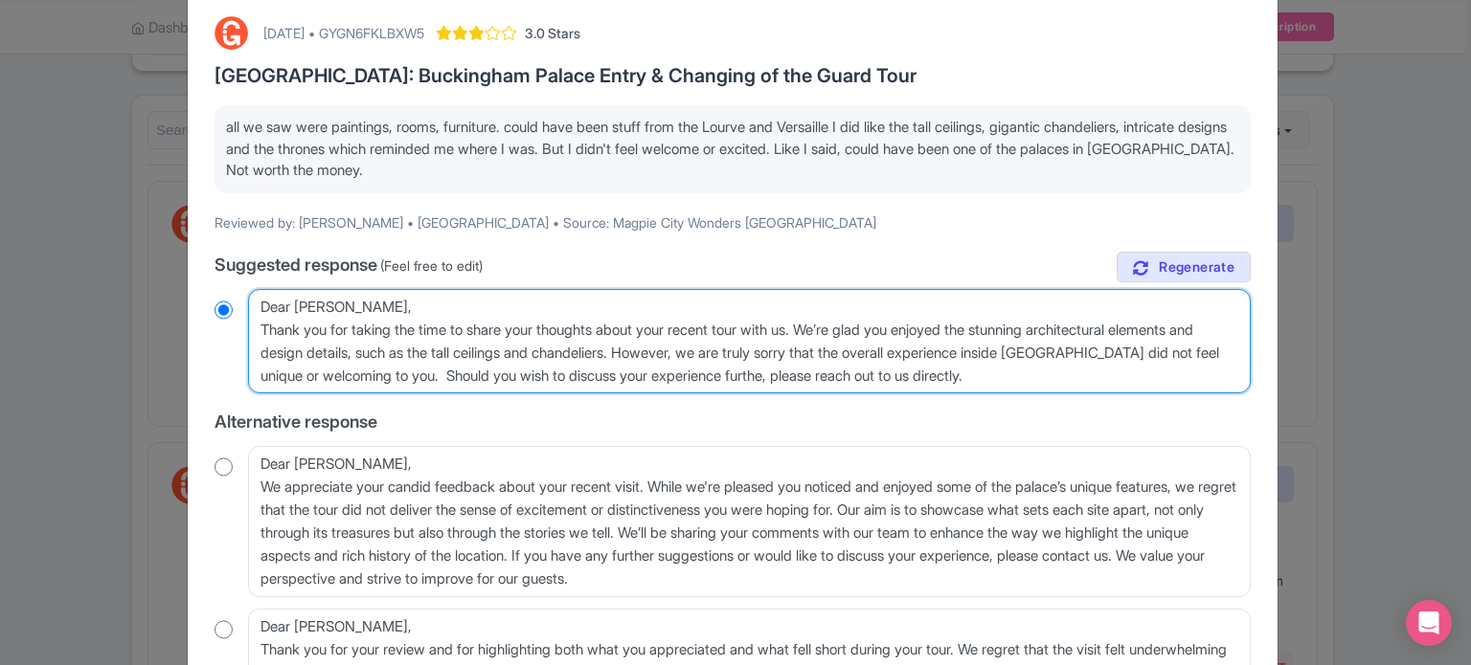
type textarea "Dear [PERSON_NAME], Thank you for taking the time to share your thoughts about …"
radio input "true"
type textarea "Dear [PERSON_NAME], Thank you for taking the time to share your thoughts about …"
radio input "true"
type textarea "Dear [PERSON_NAME], Thank you for taking the time to share your thoughts about …"
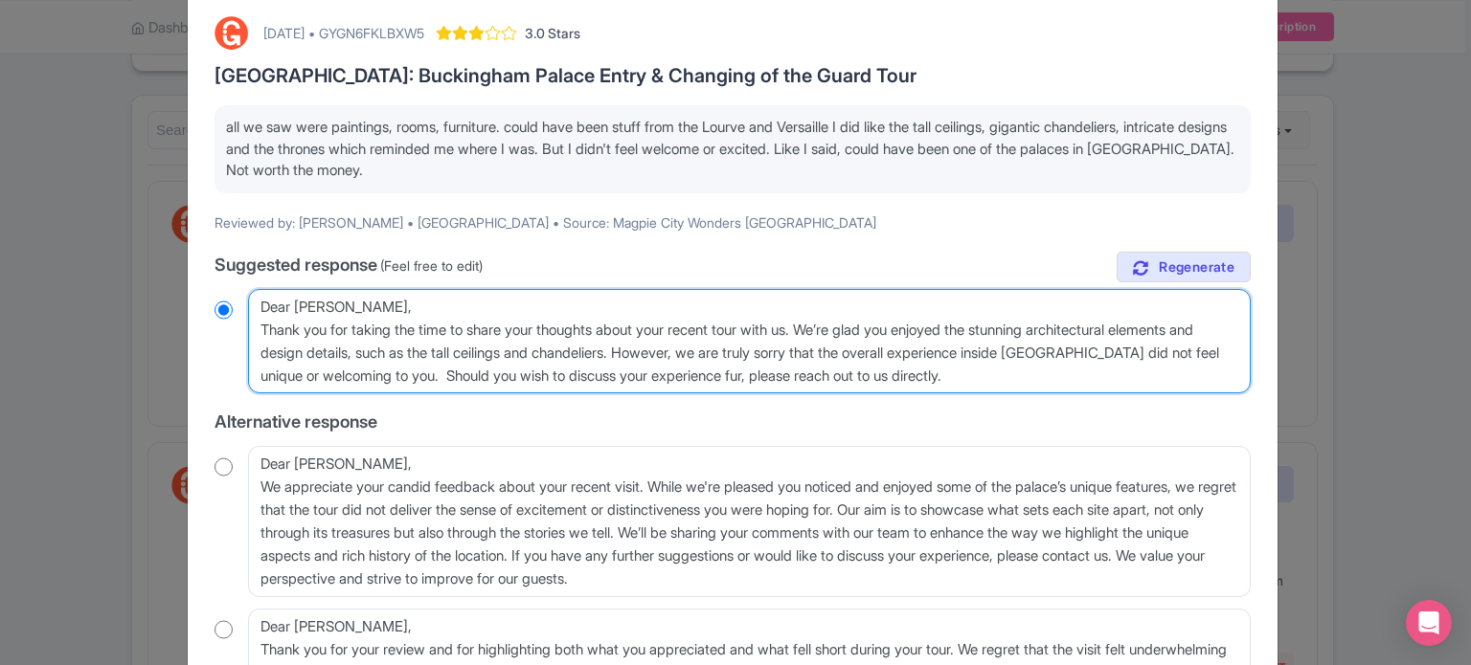
radio input "true"
type textarea "Dear [PERSON_NAME], Thank you for taking the time to share your thoughts about …"
radio input "true"
type textarea "Dear [PERSON_NAME], Thank you for taking the time to share your thoughts about …"
radio input "true"
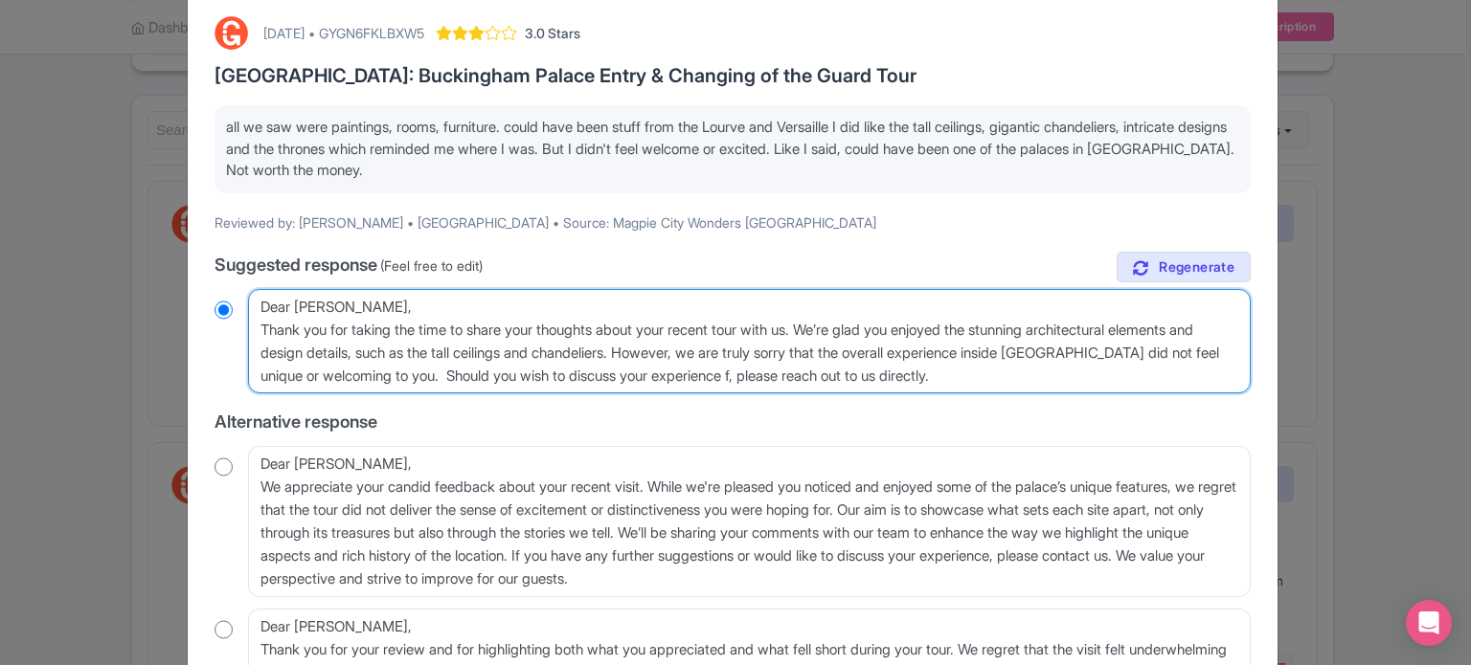
type textarea "Dear [PERSON_NAME], Thank you for taking the time to share your thoughts about …"
radio input "true"
type textarea "Dear [PERSON_NAME], Thank you for taking the time to share your thoughts about …"
radio input "true"
type textarea "Dear [PERSON_NAME], Thank you for taking the time to share your thoughts about …"
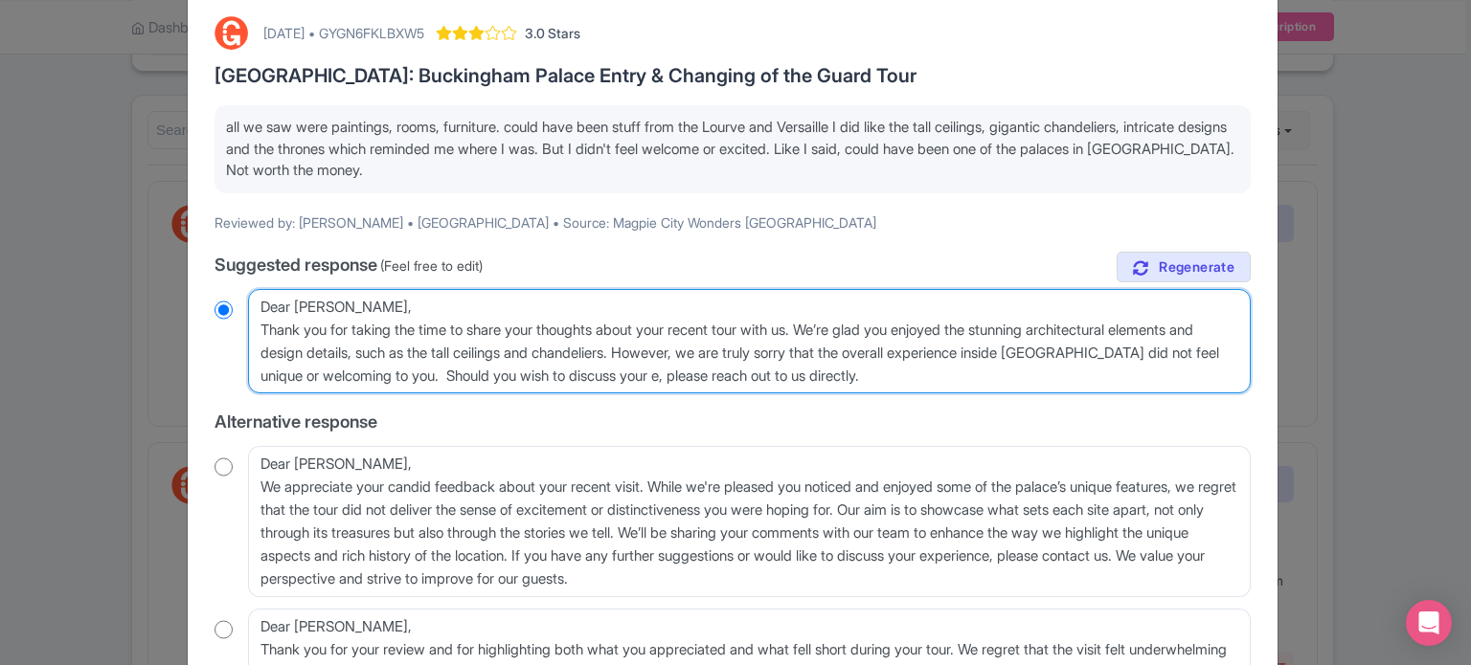
radio input "true"
type textarea "Dear [PERSON_NAME], Thank you for taking the time to share your thoughts about …"
radio input "true"
type textarea "Dear [PERSON_NAME], Thank you for taking the time to share your thoughts about …"
radio input "true"
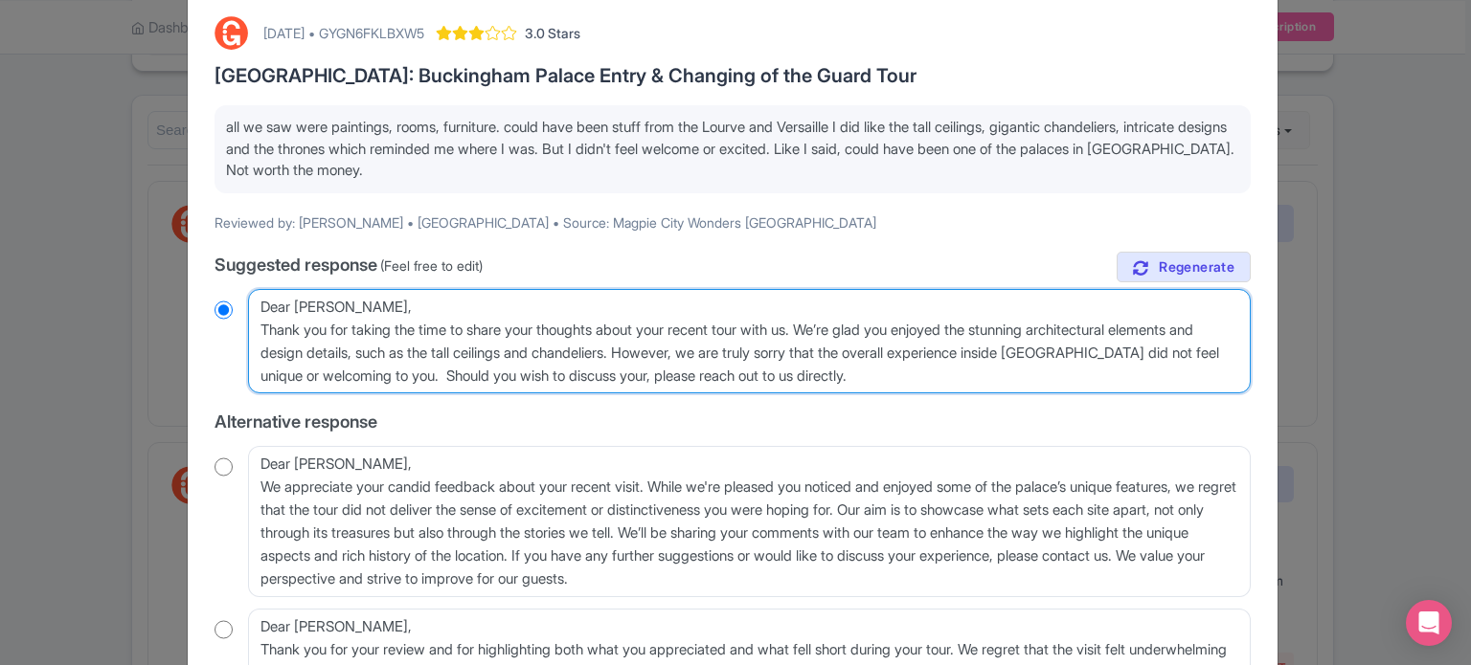
type textarea "Dear [PERSON_NAME], Thank you for taking the time to share your thoughts about …"
radio input "true"
type textarea "Dear [PERSON_NAME], Thank you for taking the time to share your thoughts about …"
radio input "true"
type textarea "Dear [PERSON_NAME], Thank you for taking the time to share your thoughts about …"
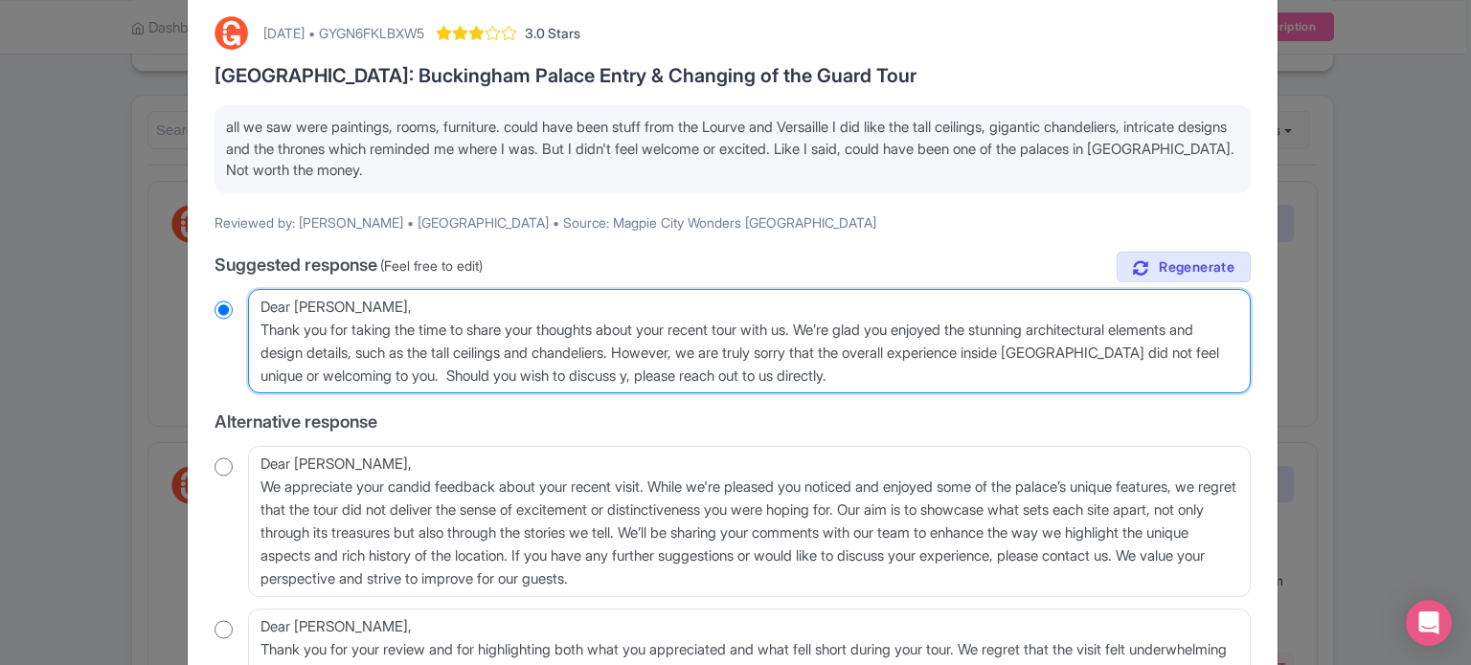
radio input "true"
type textarea "Dear [PERSON_NAME], Thank you for taking the time to share your thoughts about …"
radio input "true"
type textarea "Dear [PERSON_NAME], Thank you for taking the time to share your thoughts about …"
radio input "true"
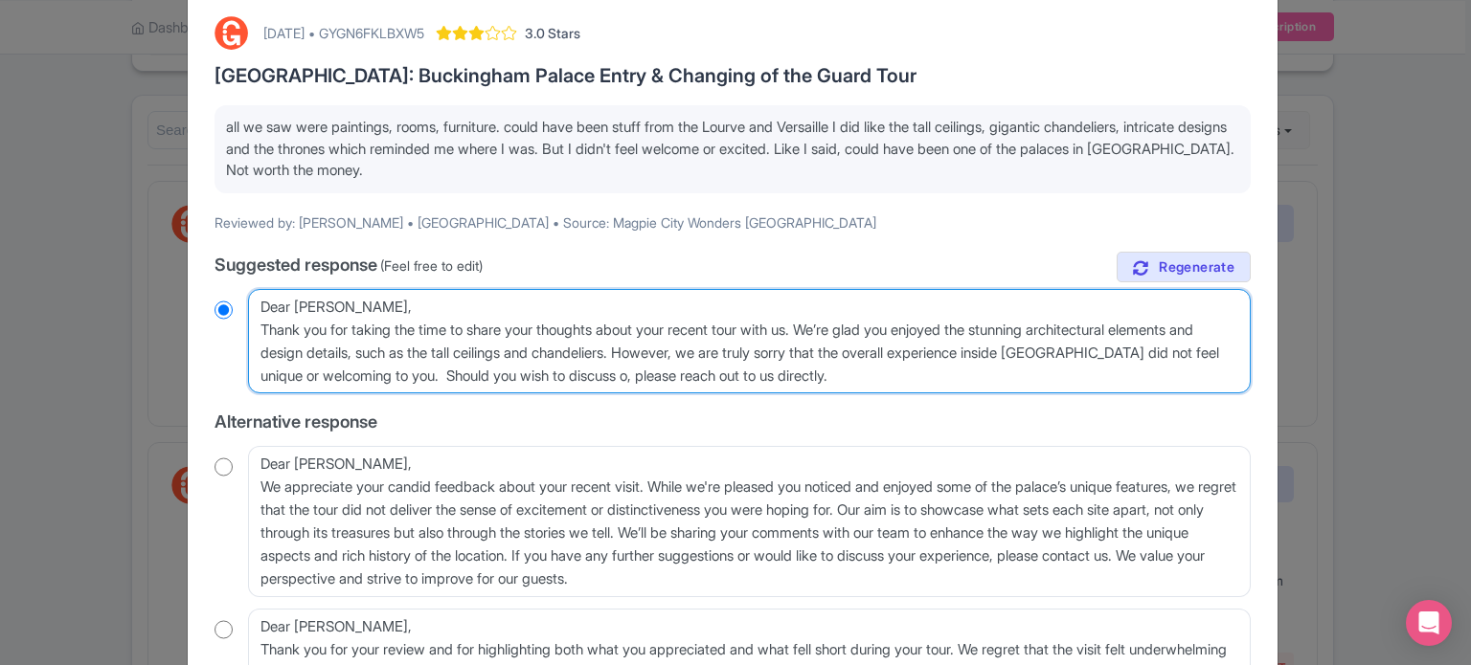
type textarea "Dear [PERSON_NAME], Thank you for taking the time to share your thoughts about …"
radio input "true"
type textarea "Dear [PERSON_NAME], Thank you for taking the time to share your thoughts about …"
radio input "true"
type textarea "Dear [PERSON_NAME], Thank you for taking the time to share your thoughts about …"
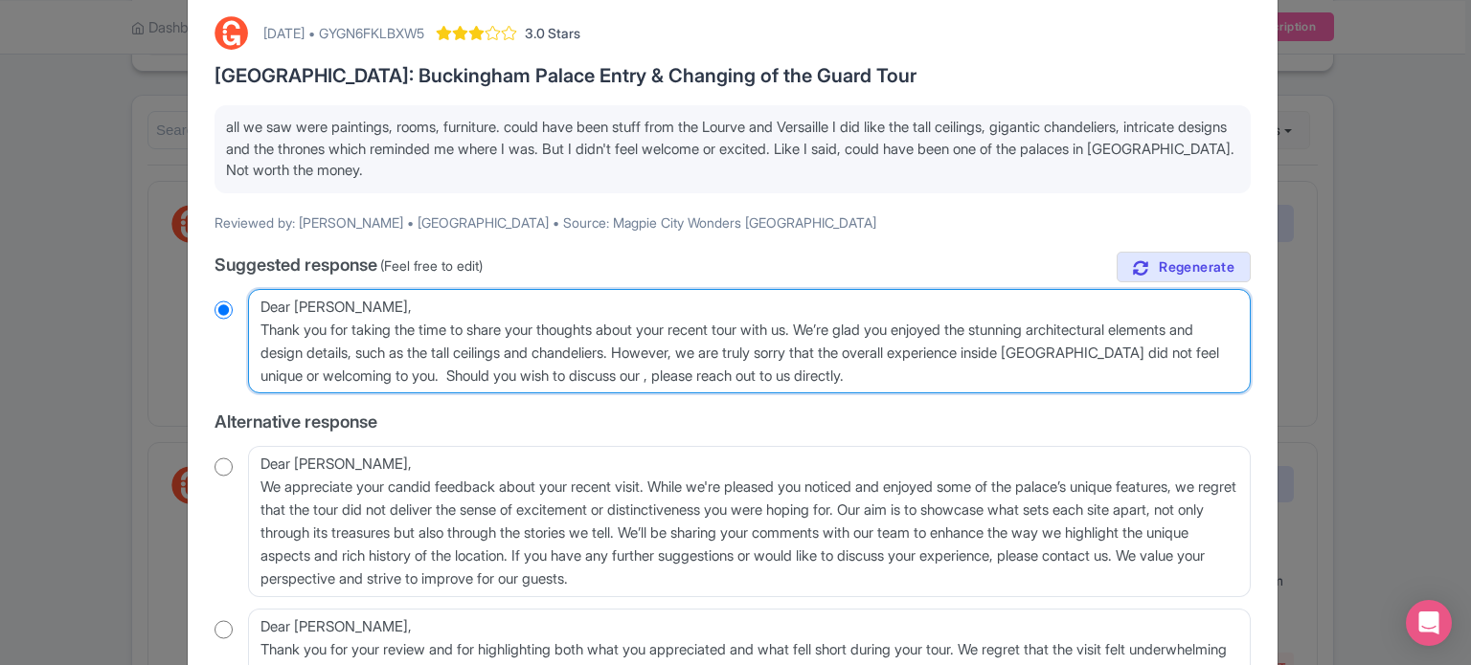
radio input "true"
type textarea "Dear [PERSON_NAME], Thank you for taking the time to share your thoughts about …"
radio input "true"
type textarea "Dear [PERSON_NAME], Thank you for taking the time to share your thoughts about …"
radio input "true"
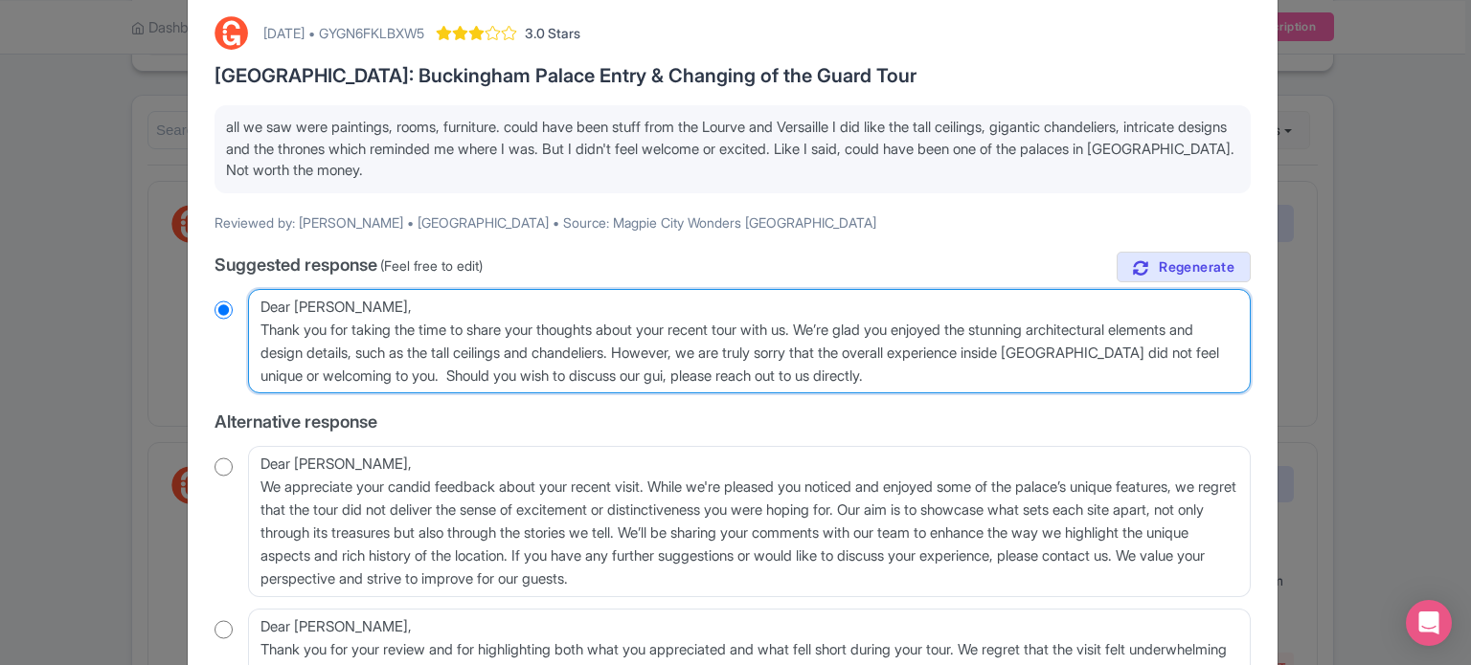
type textarea "Dear [PERSON_NAME], Thank you for taking the time to share your thoughts about …"
radio input "true"
type textarea "Dear [PERSON_NAME], Thank you for taking the time to share your thoughts about …"
radio input "true"
type textarea "Dear [PERSON_NAME], Thank you for taking the time to share your thoughts about …"
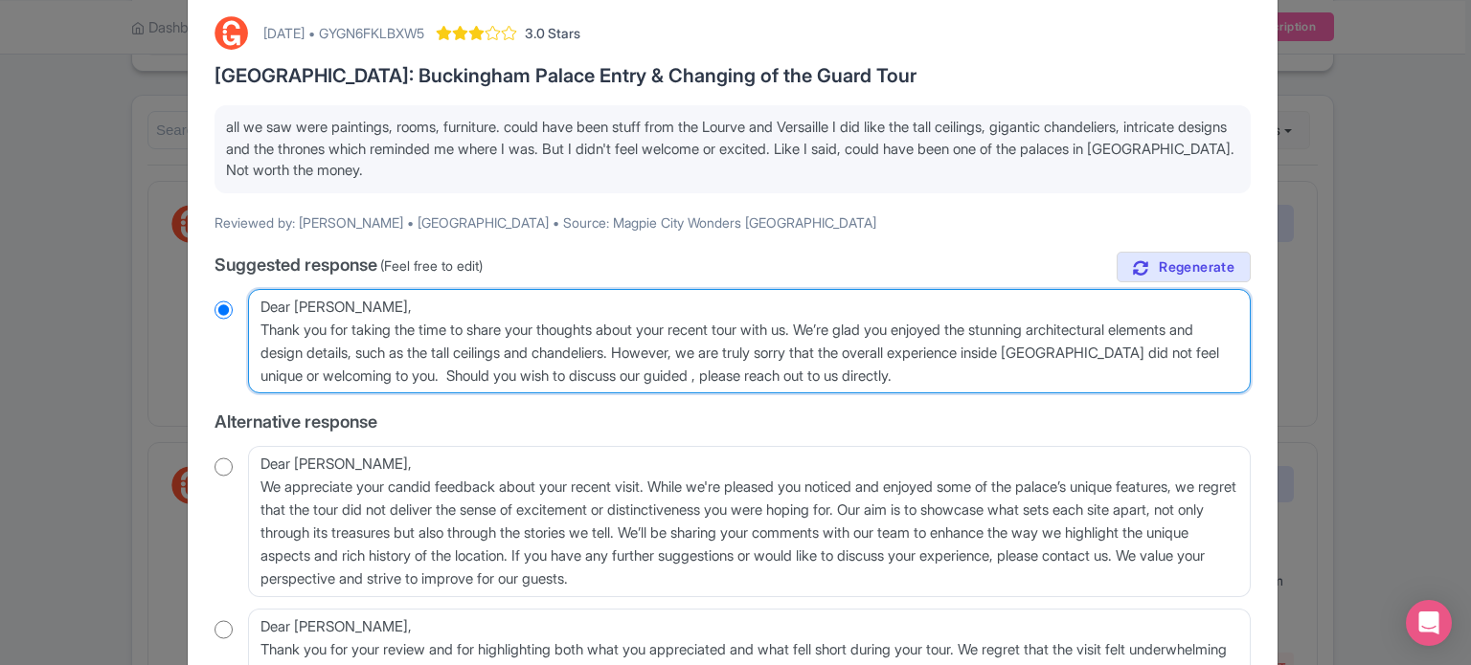
radio input "true"
type textarea "Dear [PERSON_NAME], Thank you for taking the time to share your thoughts about …"
radio input "true"
type textarea "Dear [PERSON_NAME], Thank you for taking the time to share your thoughts about …"
radio input "true"
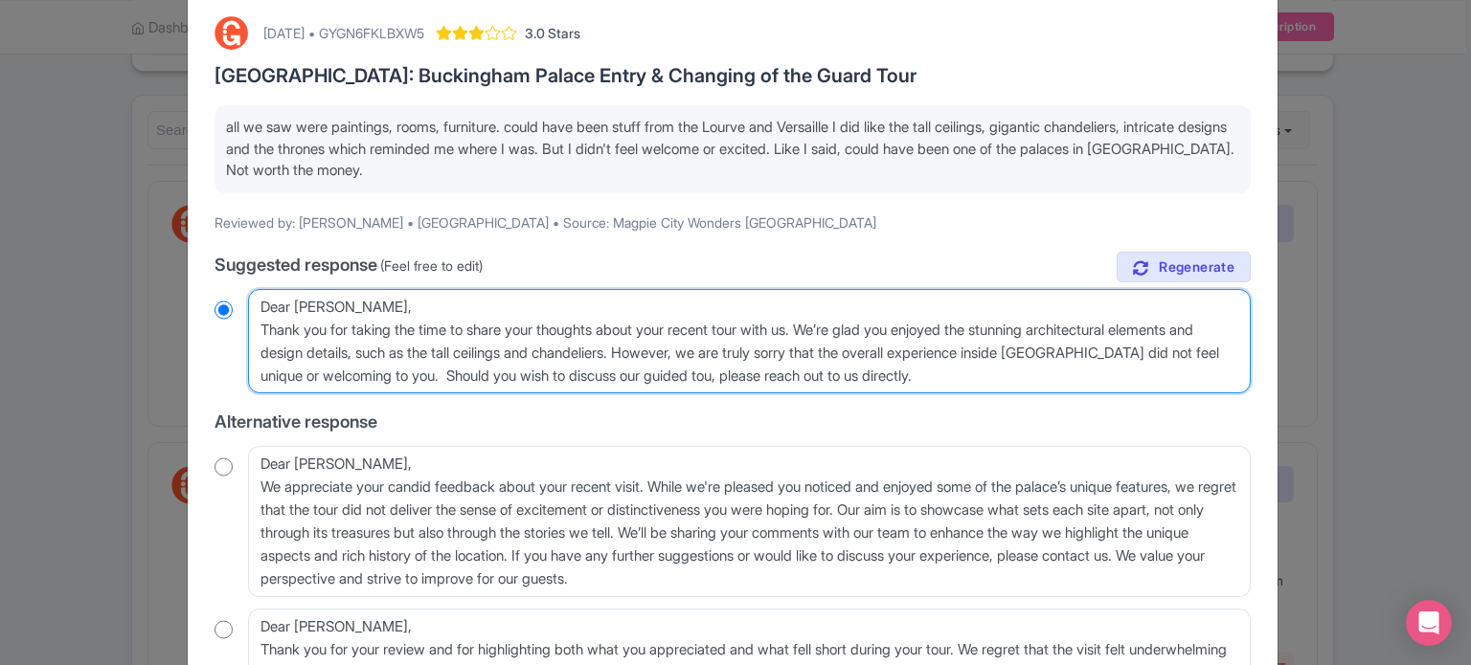
type textarea "Dear [PERSON_NAME], Thank you for taking the time to share your thoughts about …"
radio input "true"
type textarea "Dear [PERSON_NAME], Thank you for taking the time to share your thoughts about …"
radio input "true"
type textarea "Dear [PERSON_NAME], Thank you for taking the time to share your thoughts about …"
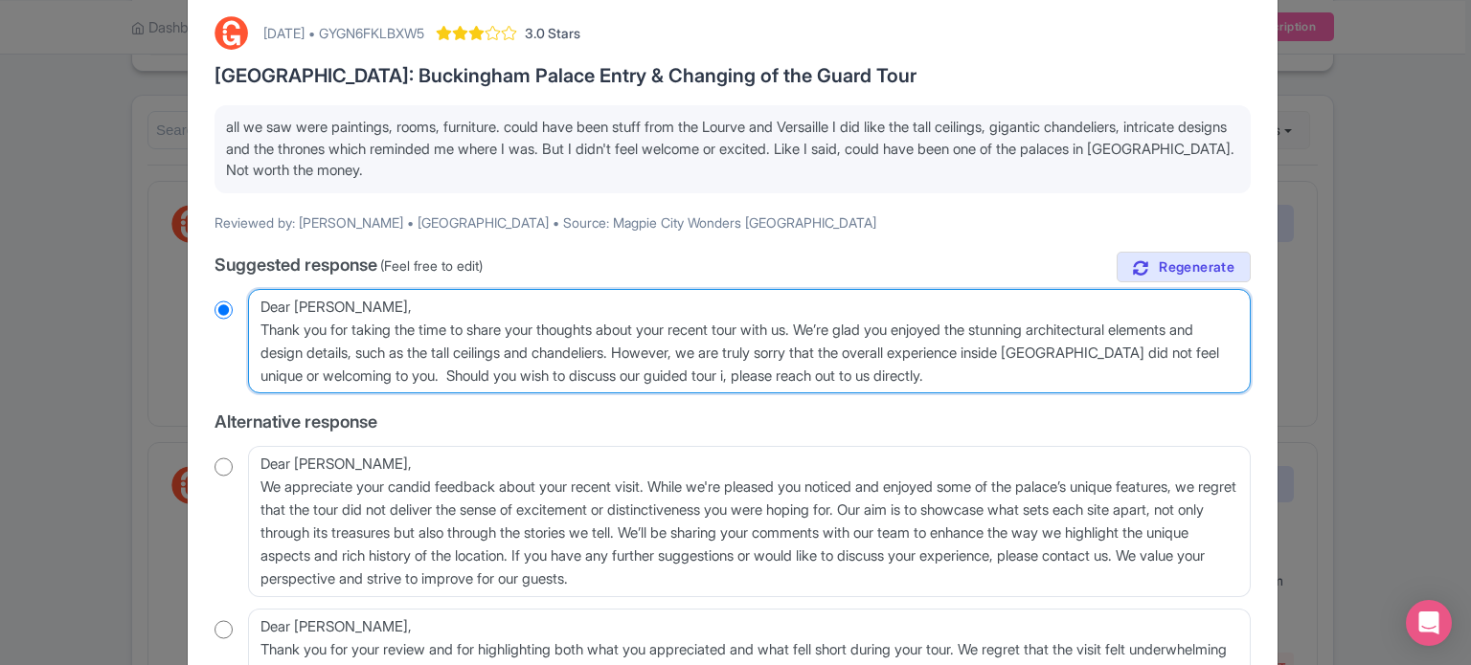
radio input "true"
type textarea "Dear [PERSON_NAME], Thank you for taking the time to share your thoughts about …"
radio input "true"
type textarea "Dear [PERSON_NAME], Thank you for taking the time to share your thoughts about …"
radio input "true"
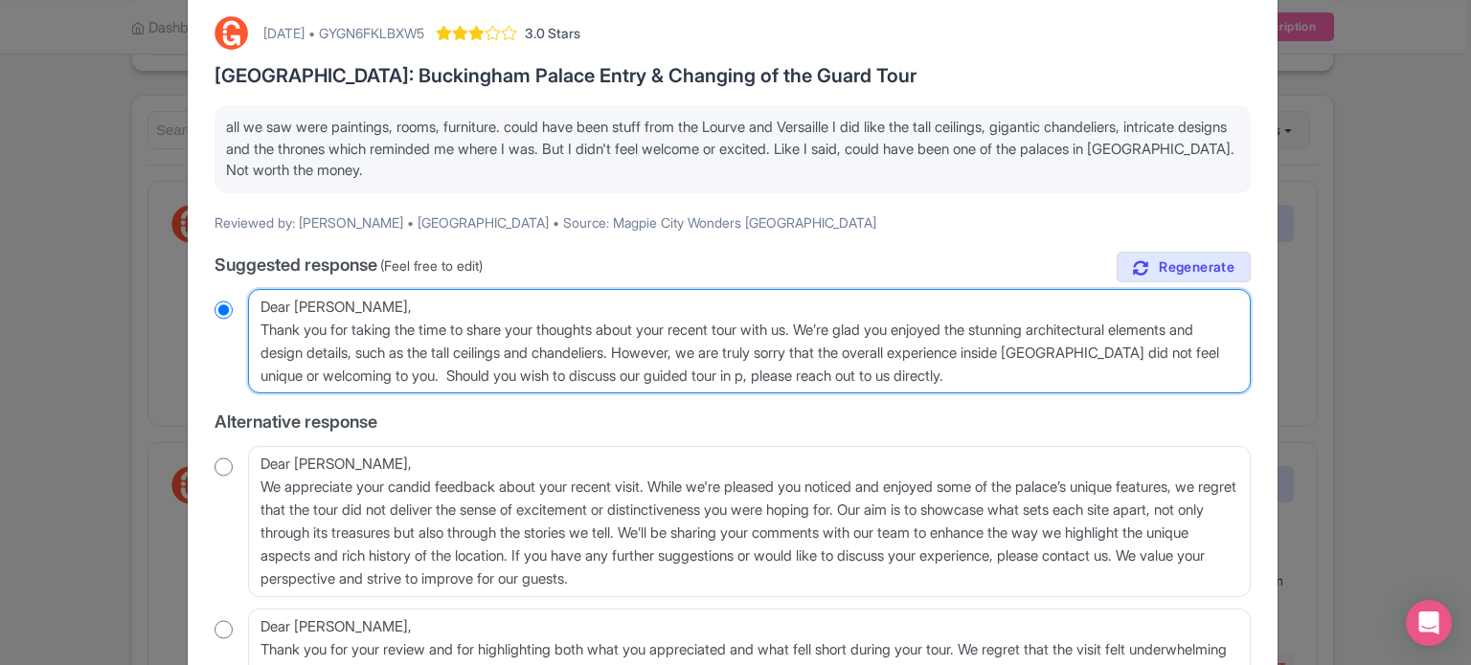
type textarea "Dear [PERSON_NAME], Thank you for taking the time to share your thoughts about …"
radio input "true"
type textarea "Dear [PERSON_NAME], Thank you for taking the time to share your thoughts about …"
radio input "true"
type textarea "Dear [PERSON_NAME], Thank you for taking the time to share your thoughts about …"
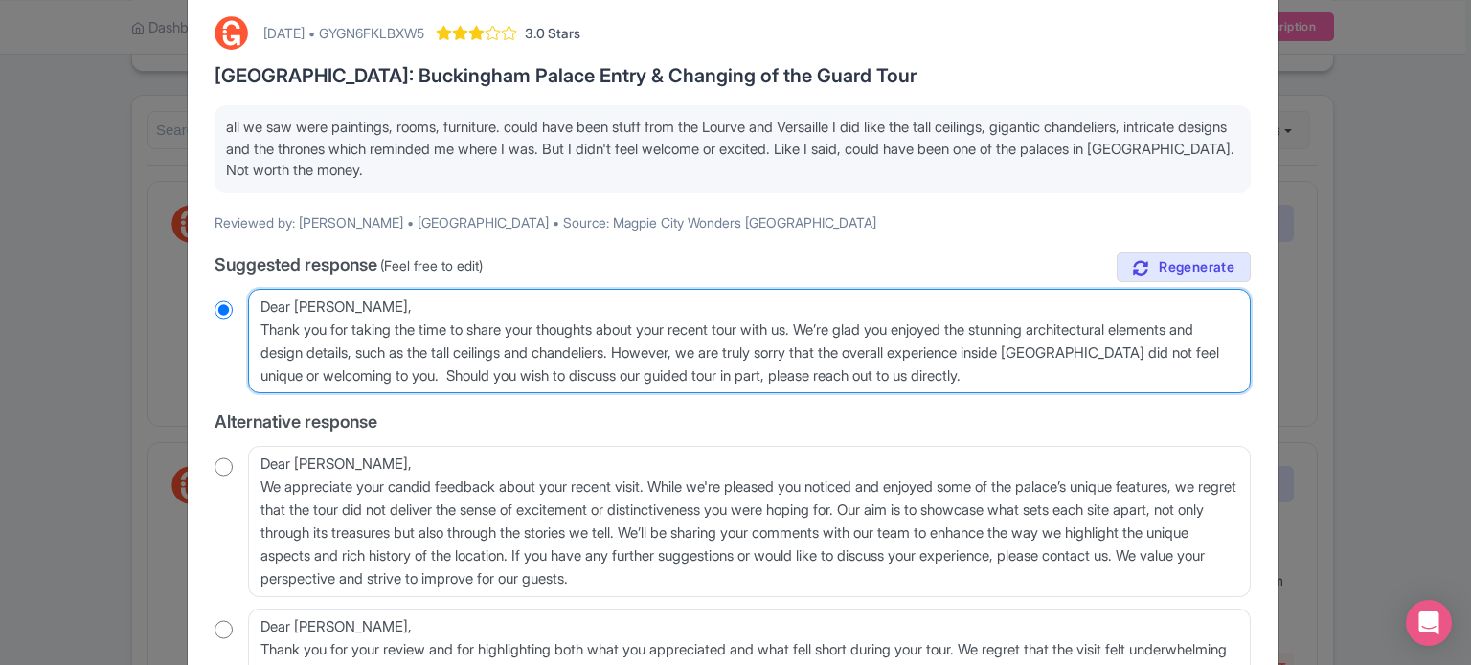
radio input "true"
type textarea "Dear [PERSON_NAME], Thank you for taking the time to share your thoughts about …"
radio input "true"
type textarea "Dear [PERSON_NAME], Thank you for taking the time to share your thoughts about …"
radio input "true"
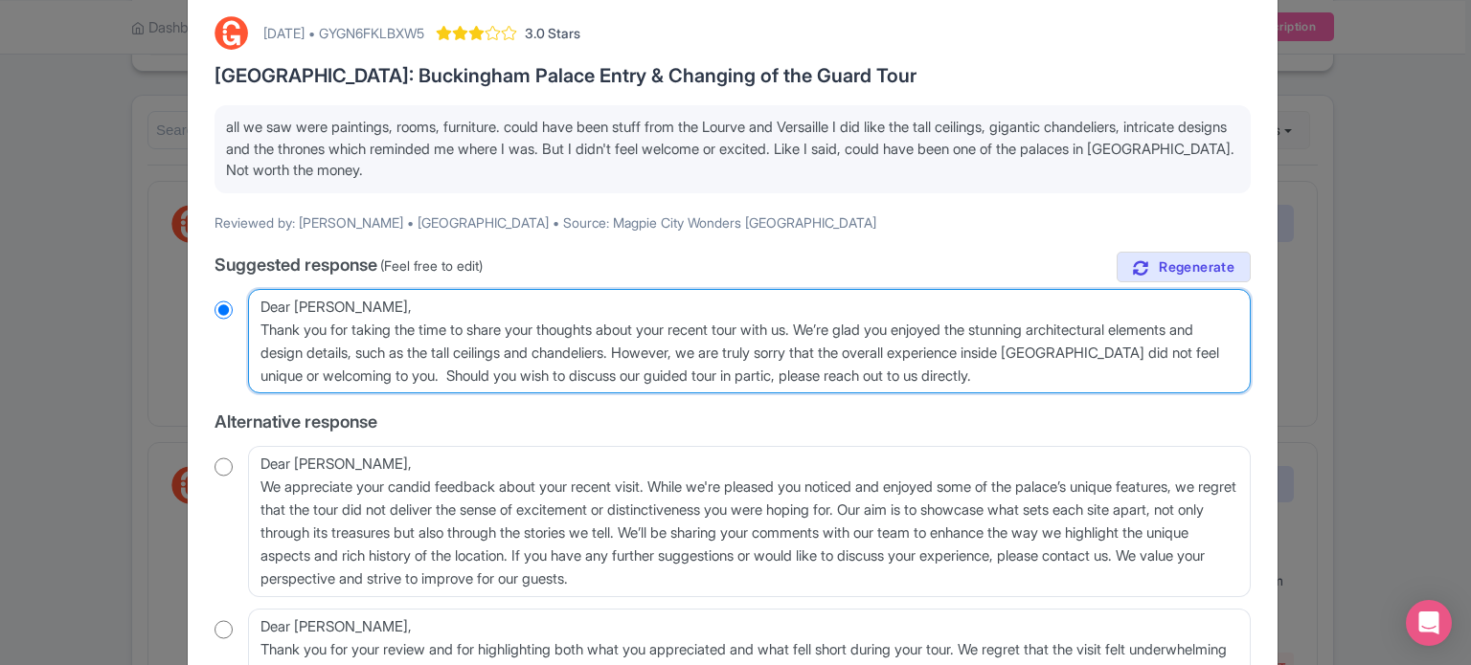
type textarea "Dear [PERSON_NAME], Thank you for taking the time to share your thoughts about …"
radio input "true"
type textarea "Dear [PERSON_NAME], Thank you for taking the time to share your thoughts about …"
radio input "true"
type textarea "Dear [PERSON_NAME], Thank you for taking the time to share your thoughts about …"
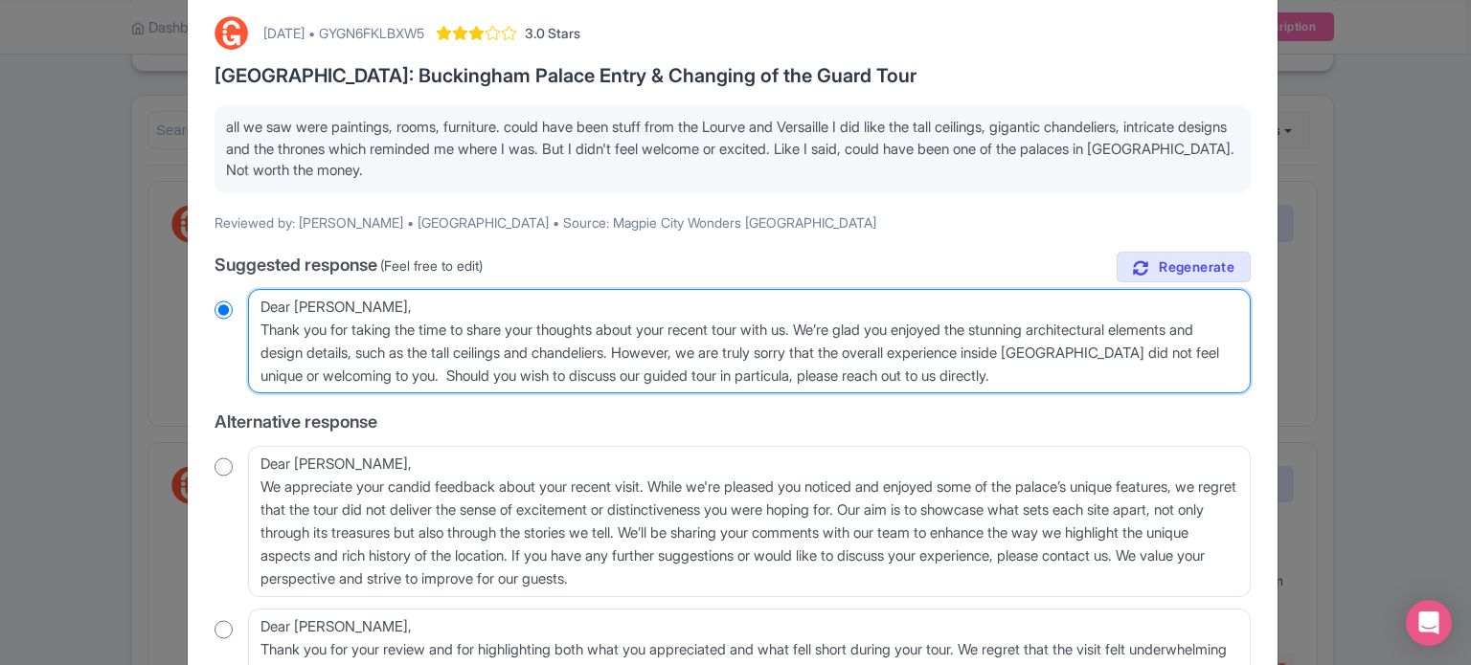
radio input "true"
type textarea "Dear [PERSON_NAME], Thank you for taking the time to share your thoughts about …"
radio input "true"
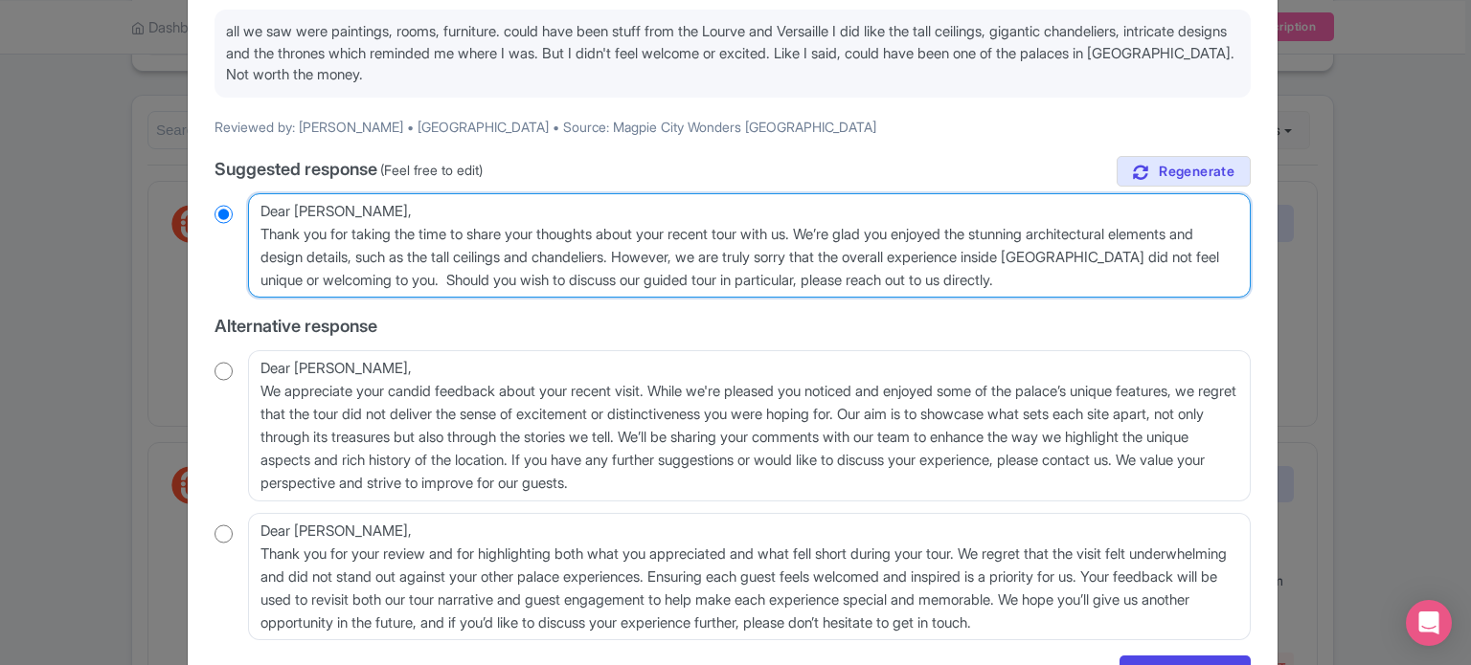
click at [830, 276] on textarea "Dear [PERSON_NAME], Thank you for taking the time to share your thoughts about …" at bounding box center [749, 245] width 1002 height 105
type textarea "Dear [PERSON_NAME], Thank you for taking the time to share your thoughts about …"
radio input "true"
type textarea "Dear [PERSON_NAME], Thank you for taking the time to share your thoughts about …"
radio input "true"
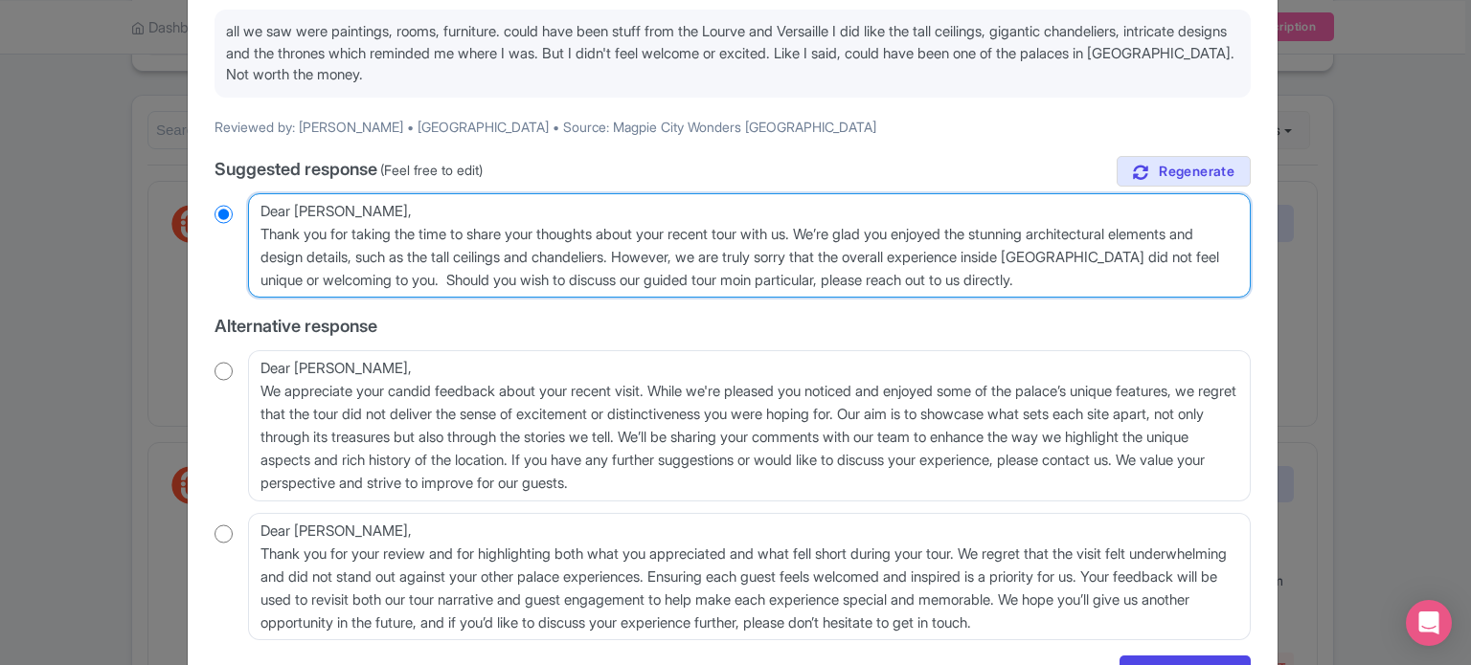
type textarea "Dear [PERSON_NAME], Thank you for taking the time to share your thoughts about …"
radio input "true"
type textarea "Dear [PERSON_NAME], Thank you for taking the time to share your thoughts about …"
radio input "true"
type textarea "Dear [PERSON_NAME], Thank you for taking the time to share your thoughts about …"
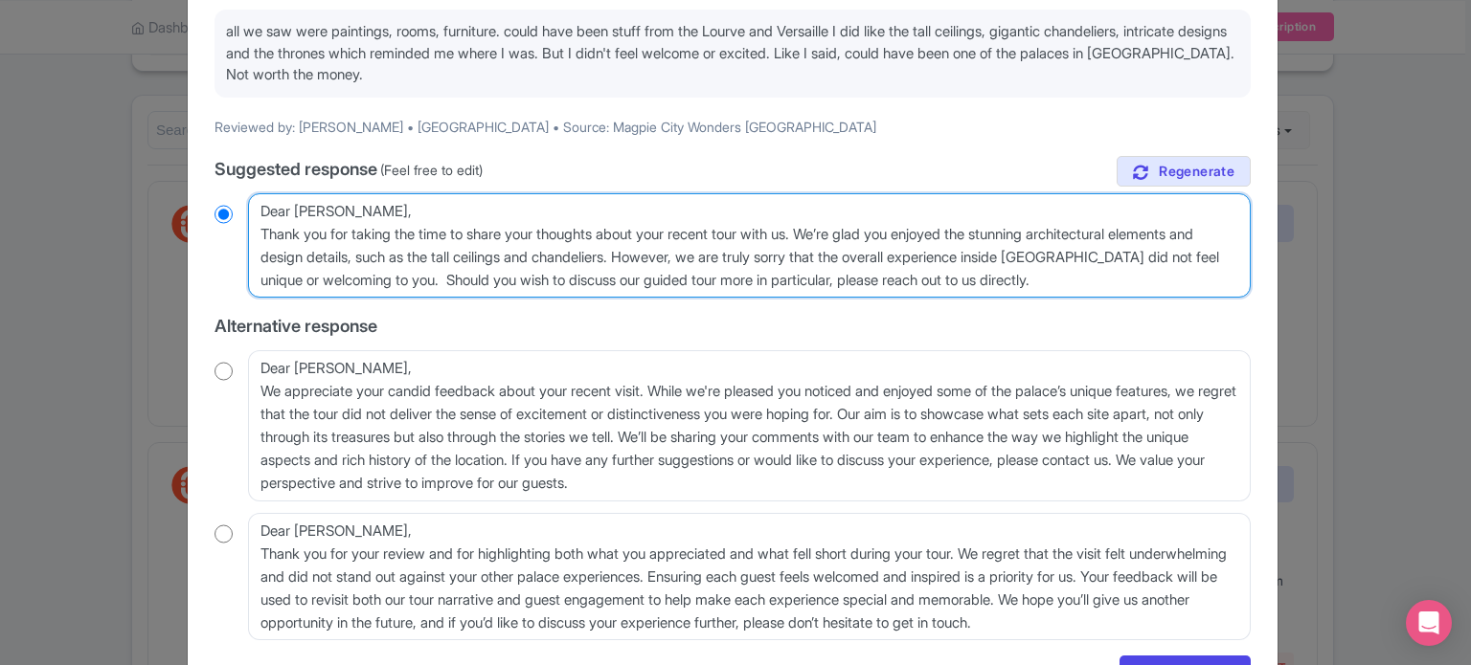
radio input "true"
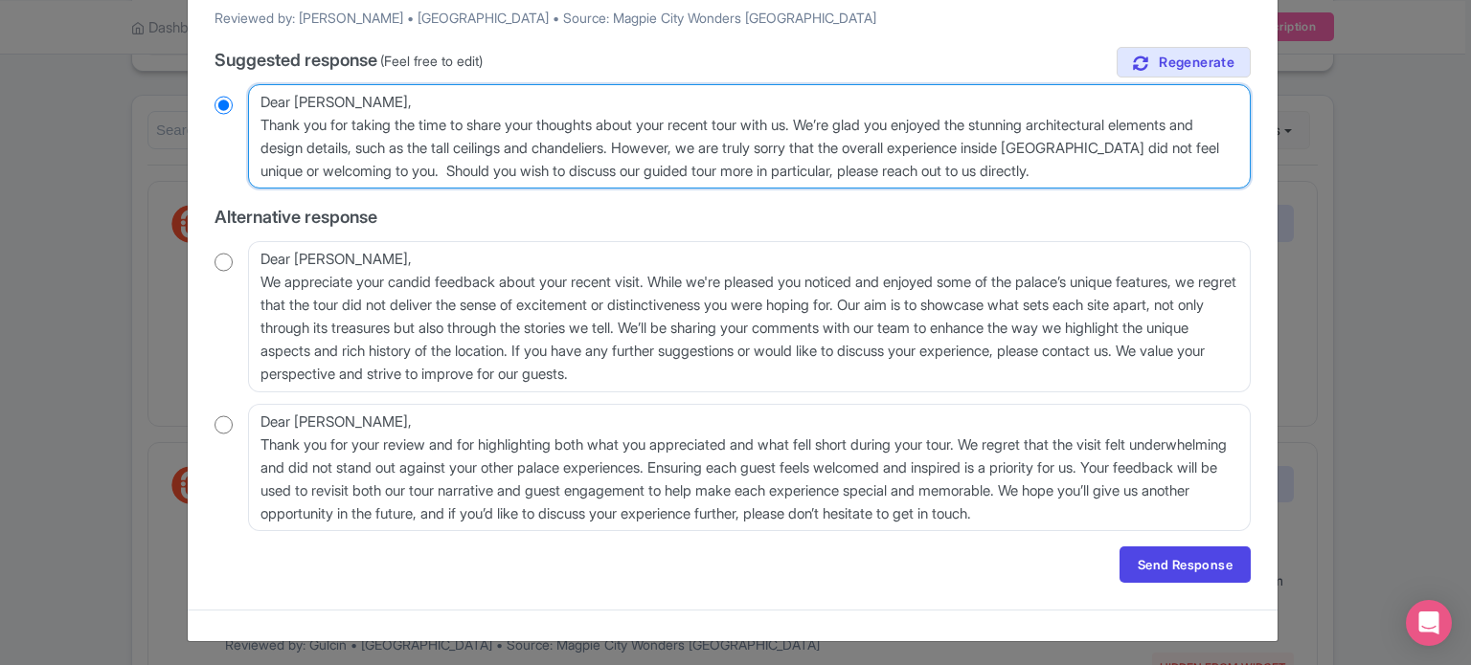
scroll to position [303, 0]
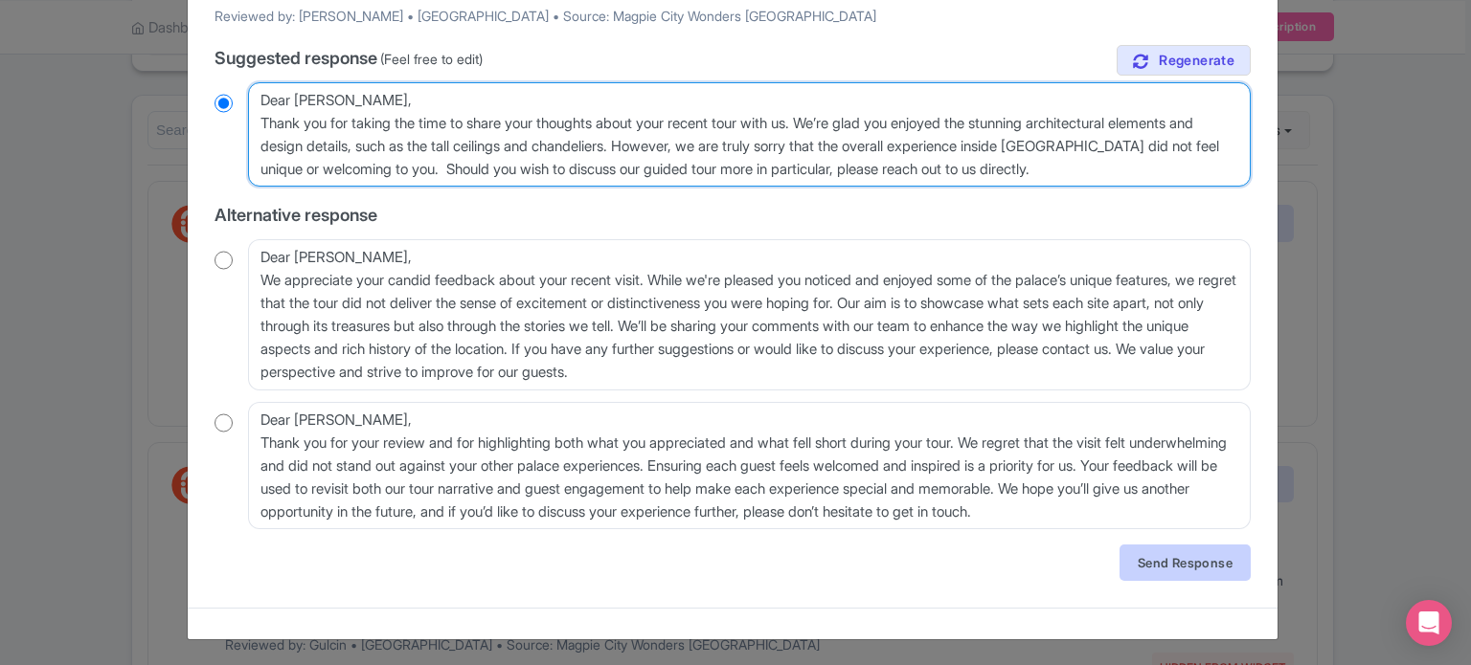
type textarea "Dear [PERSON_NAME], Thank you for taking the time to share your thoughts about …"
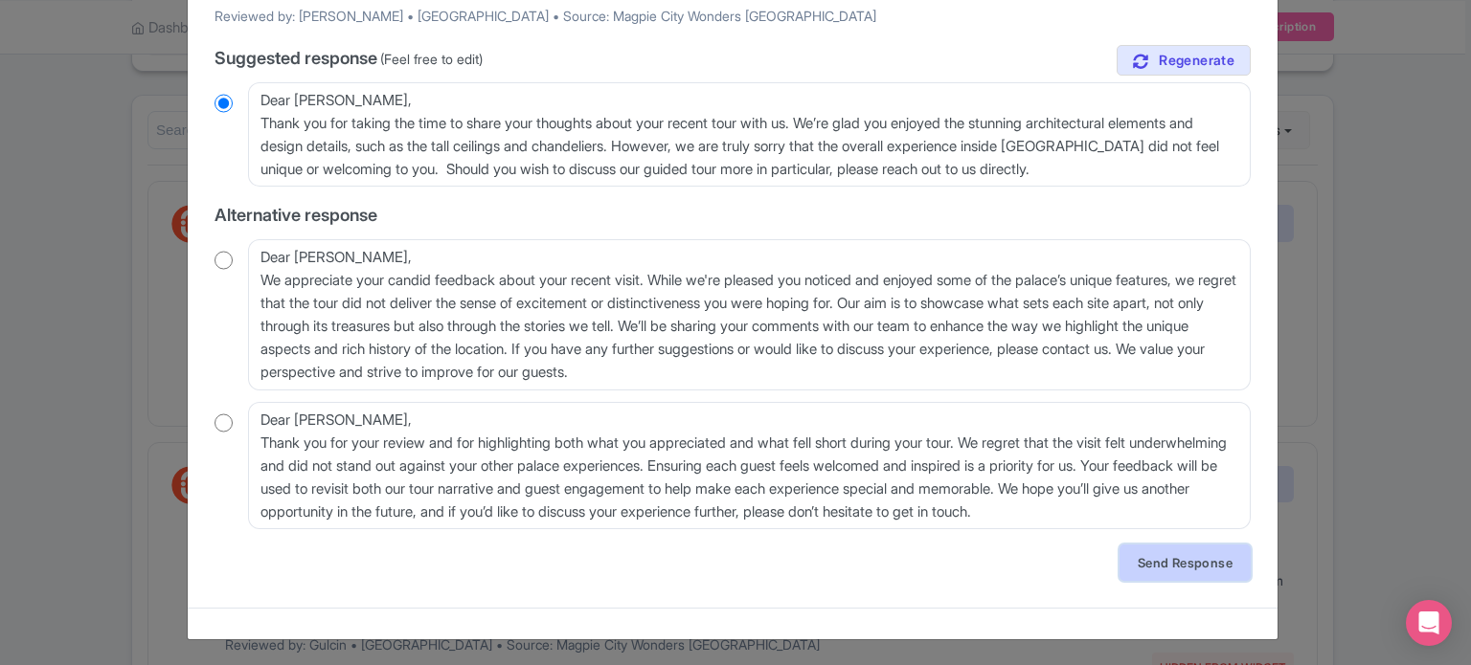
click at [1153, 559] on link "Send Response" at bounding box center [1184, 563] width 131 height 36
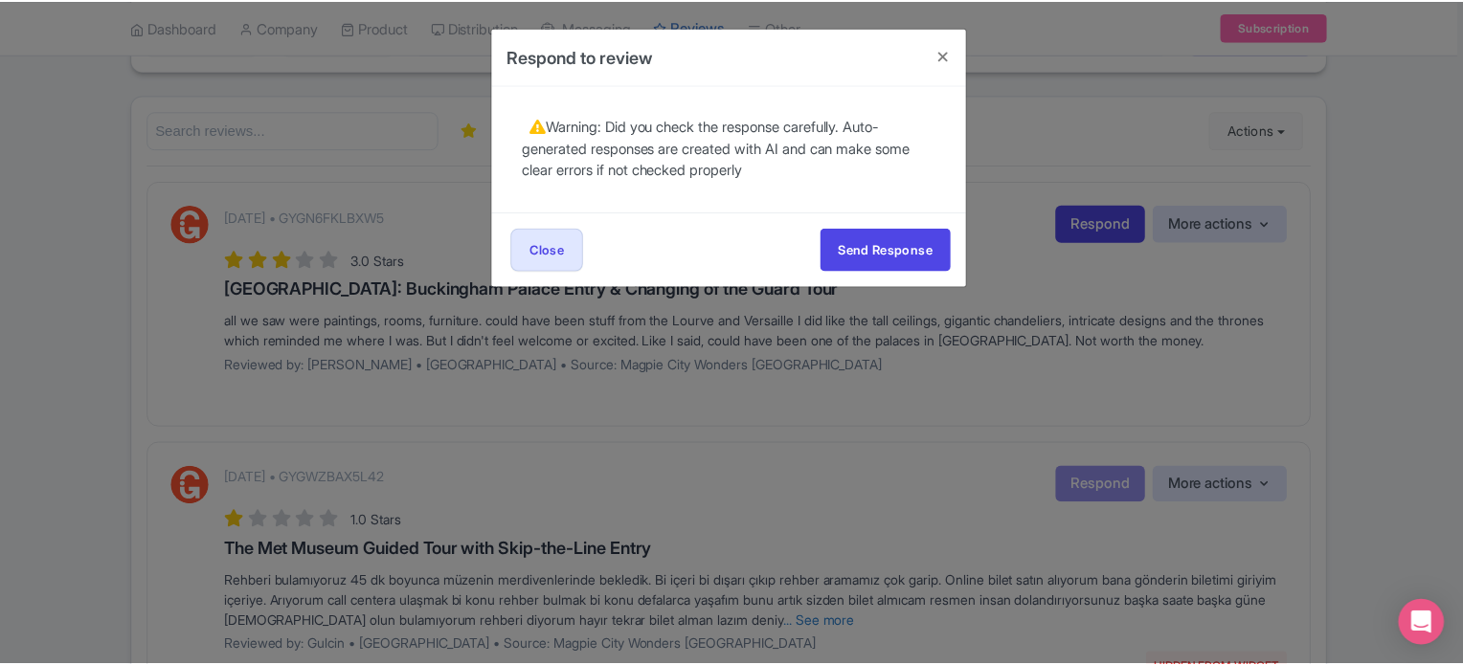
scroll to position [0, 0]
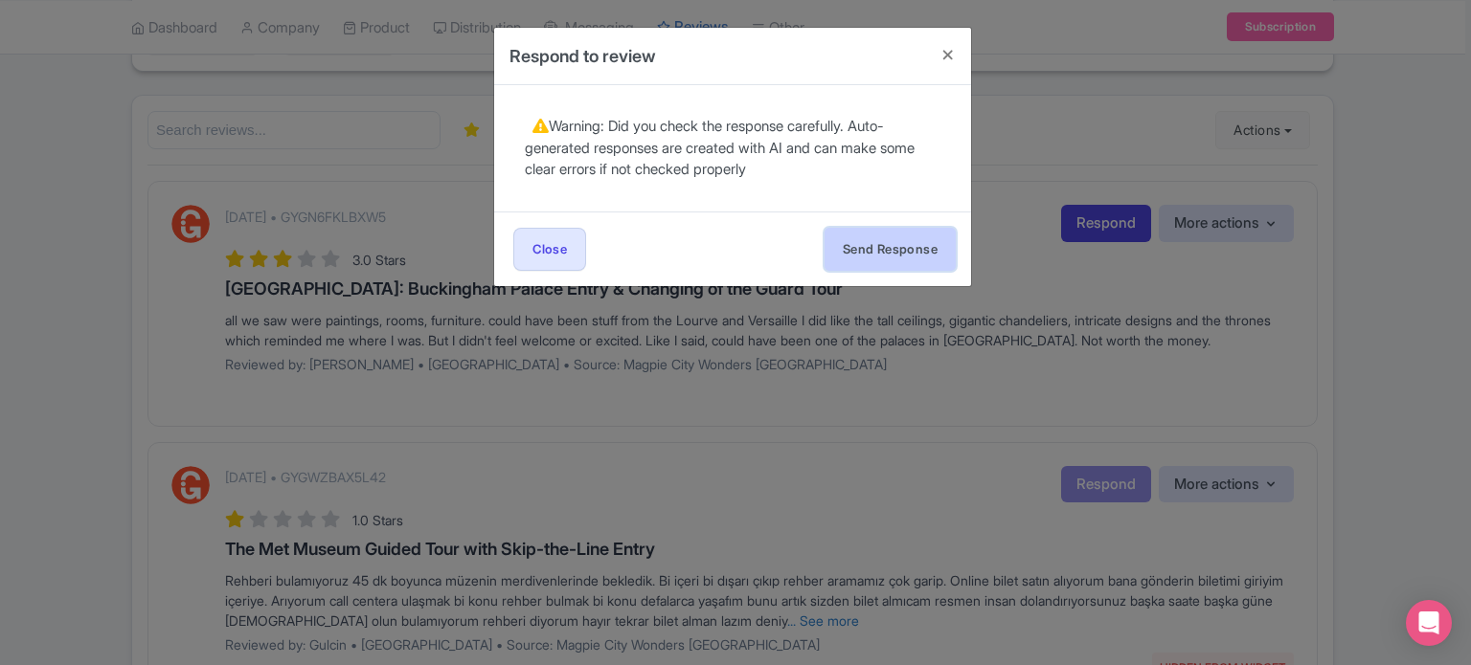
click at [889, 259] on button "Send Response" at bounding box center [889, 249] width 131 height 43
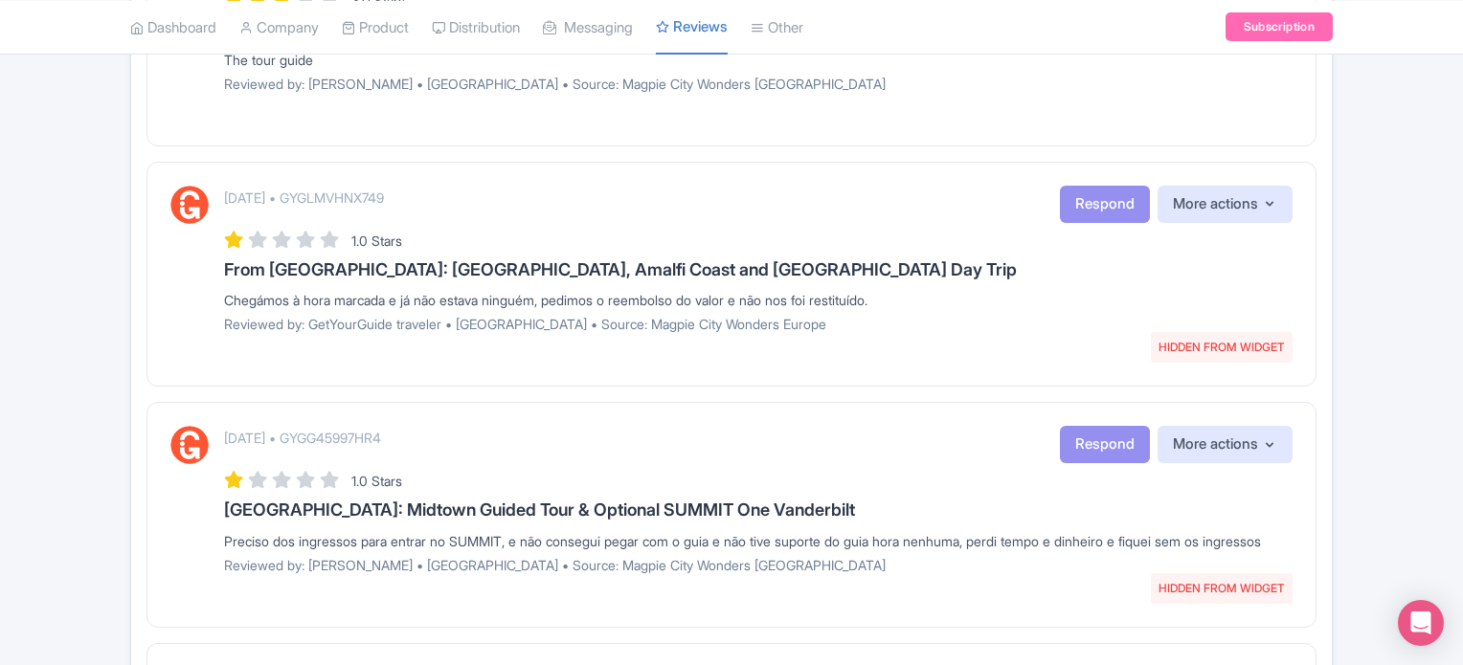
scroll to position [1305, 0]
